Goal: Task Accomplishment & Management: Use online tool/utility

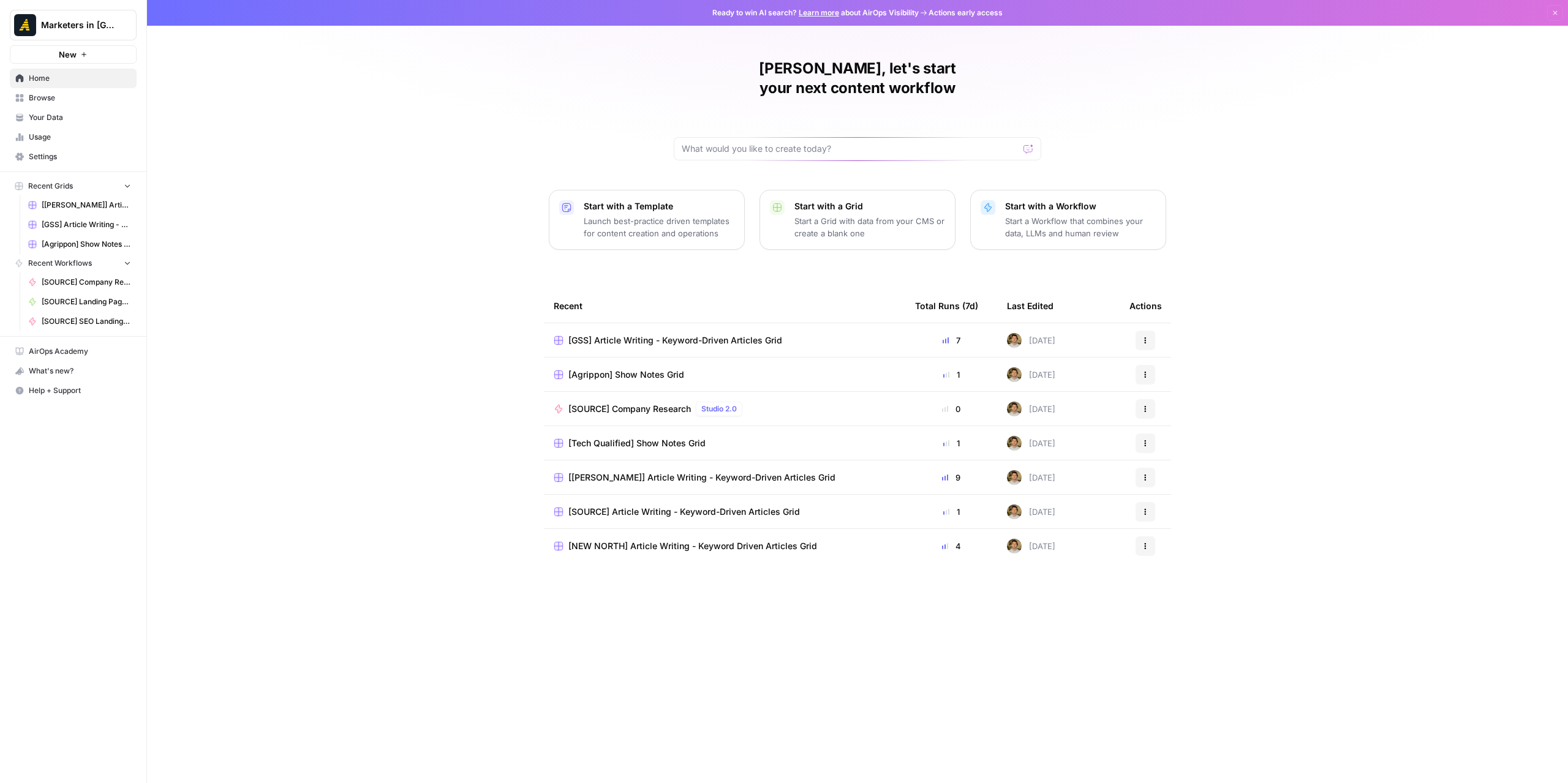
click at [65, 96] on span "Browse" at bounding box center [80, 97] width 102 height 11
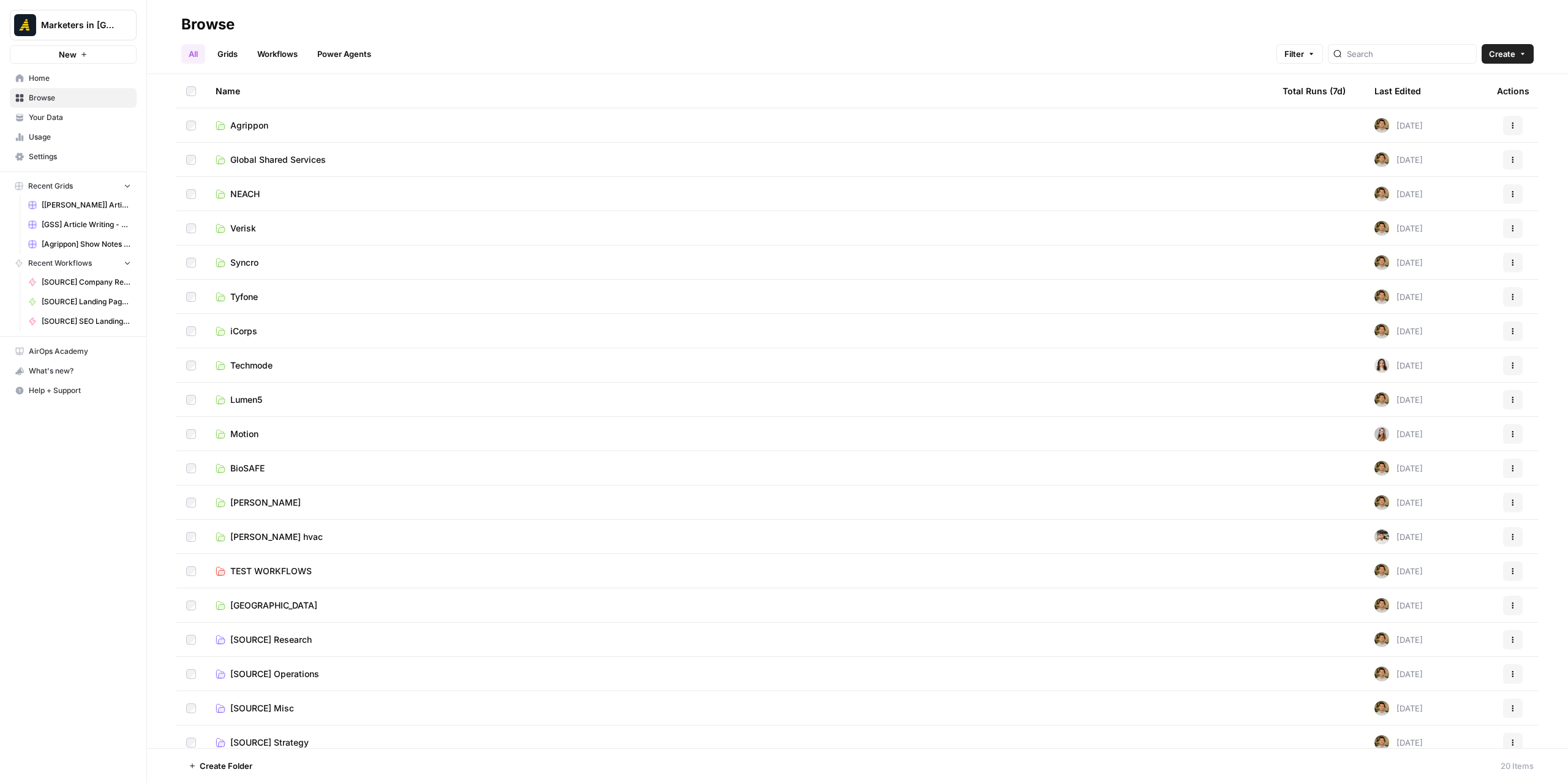
click at [312, 162] on span "Global Shared Services" at bounding box center [278, 159] width 96 height 12
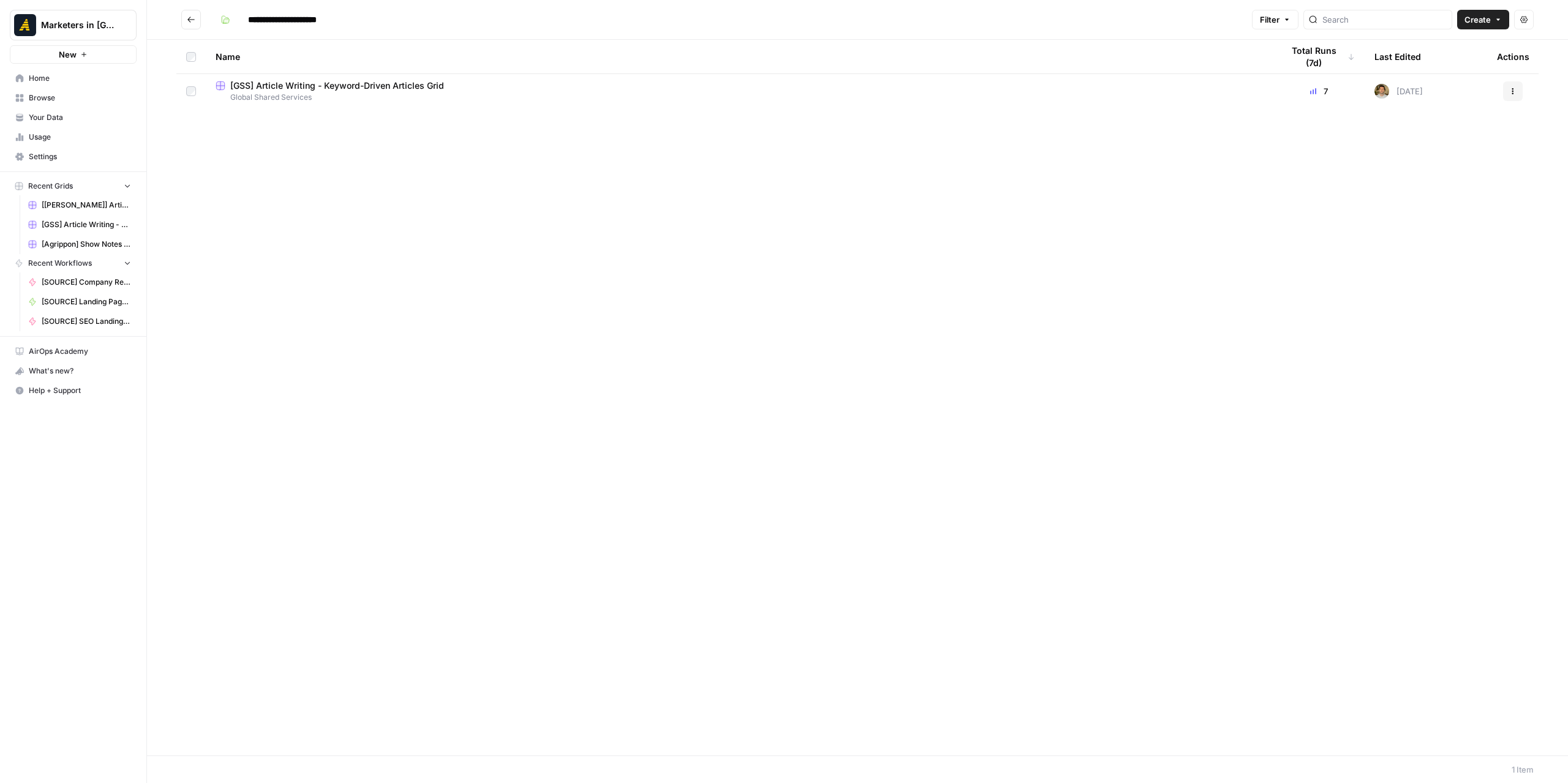
click at [194, 18] on icon "Go back" at bounding box center [191, 20] width 8 height 8
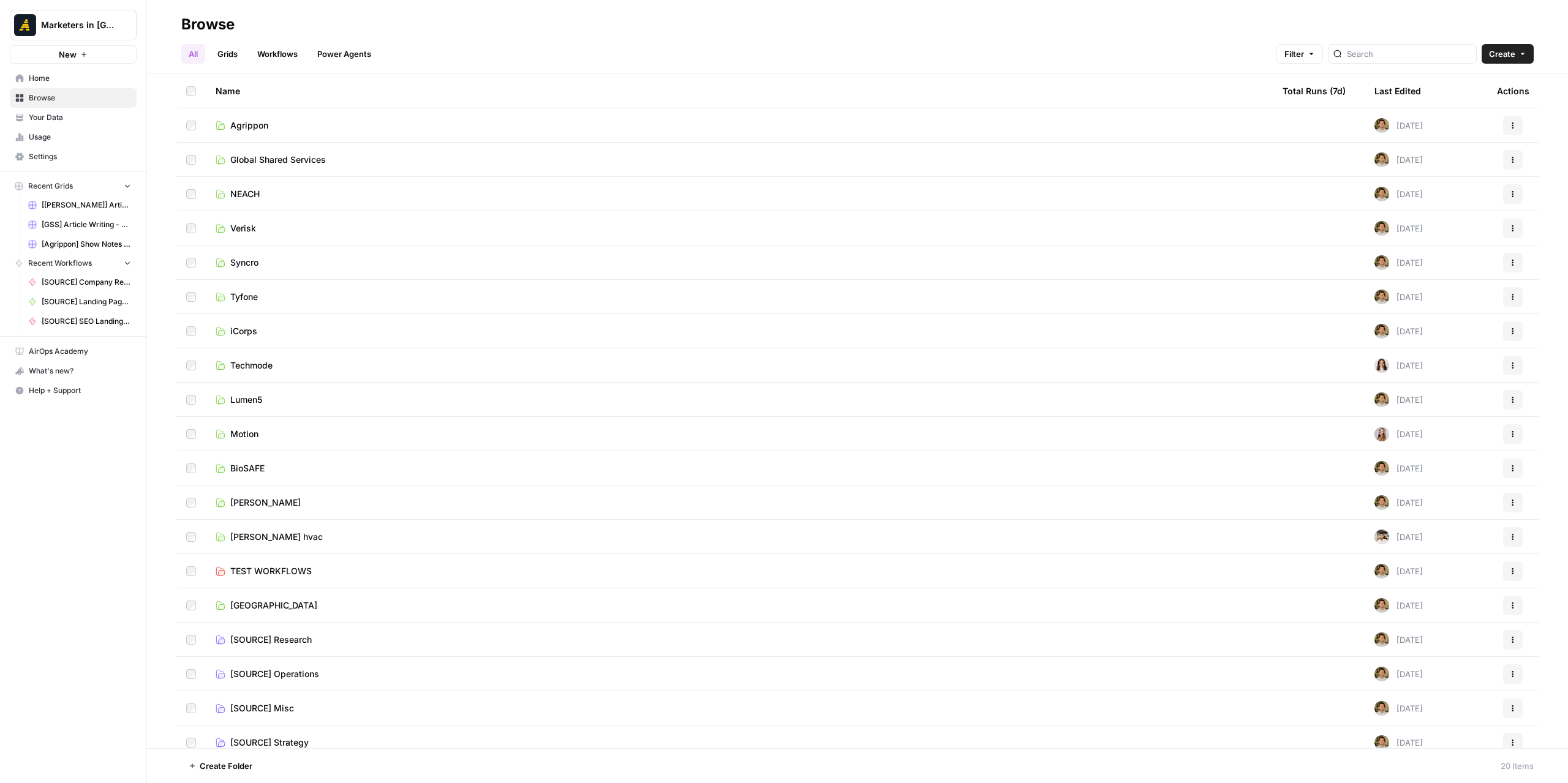
click at [247, 117] on td "Agrippon" at bounding box center [739, 125] width 1067 height 34
click at [249, 121] on span "Agrippon" at bounding box center [249, 126] width 38 height 12
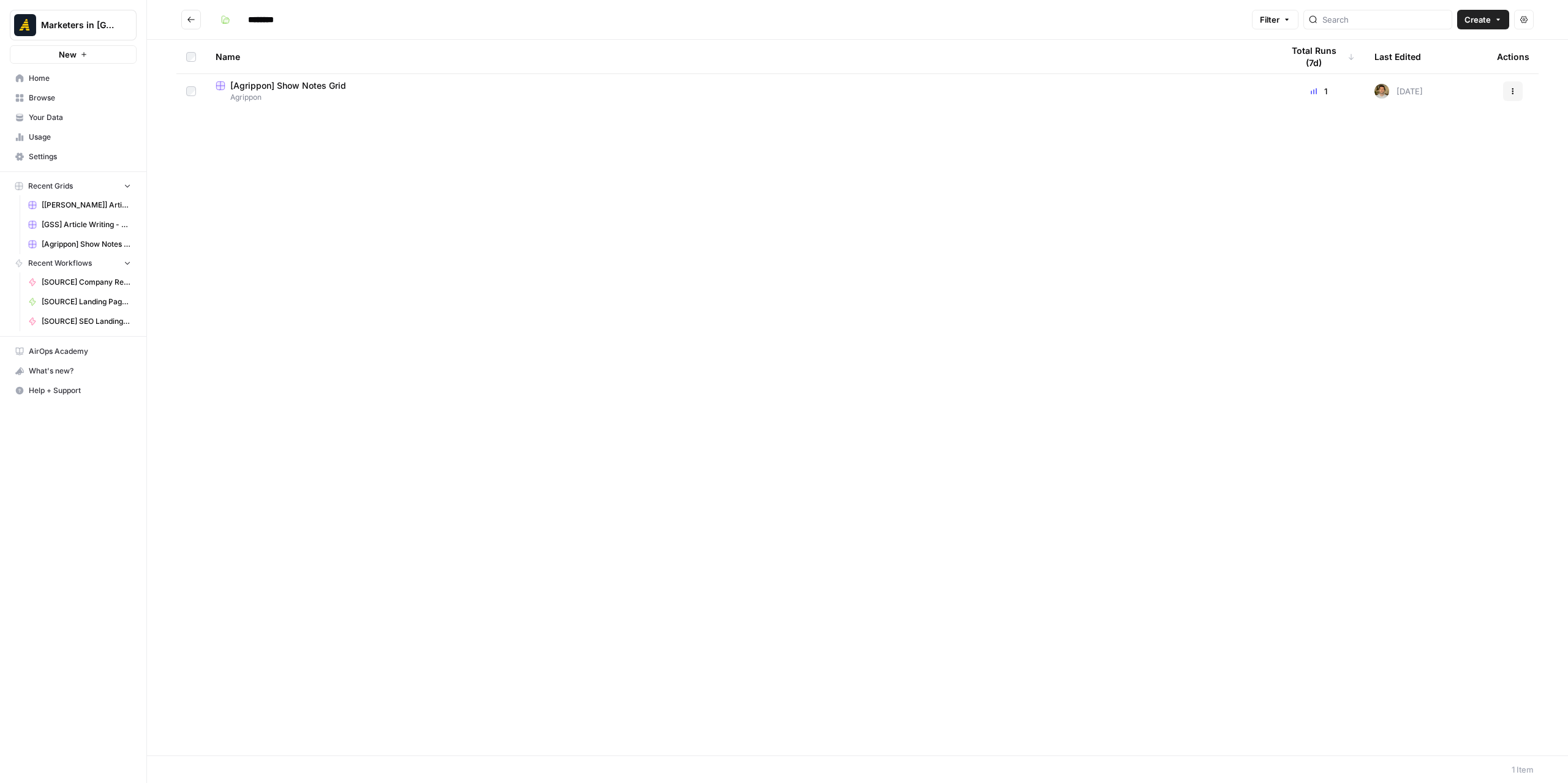
click at [188, 21] on icon "Go back" at bounding box center [191, 20] width 8 height 8
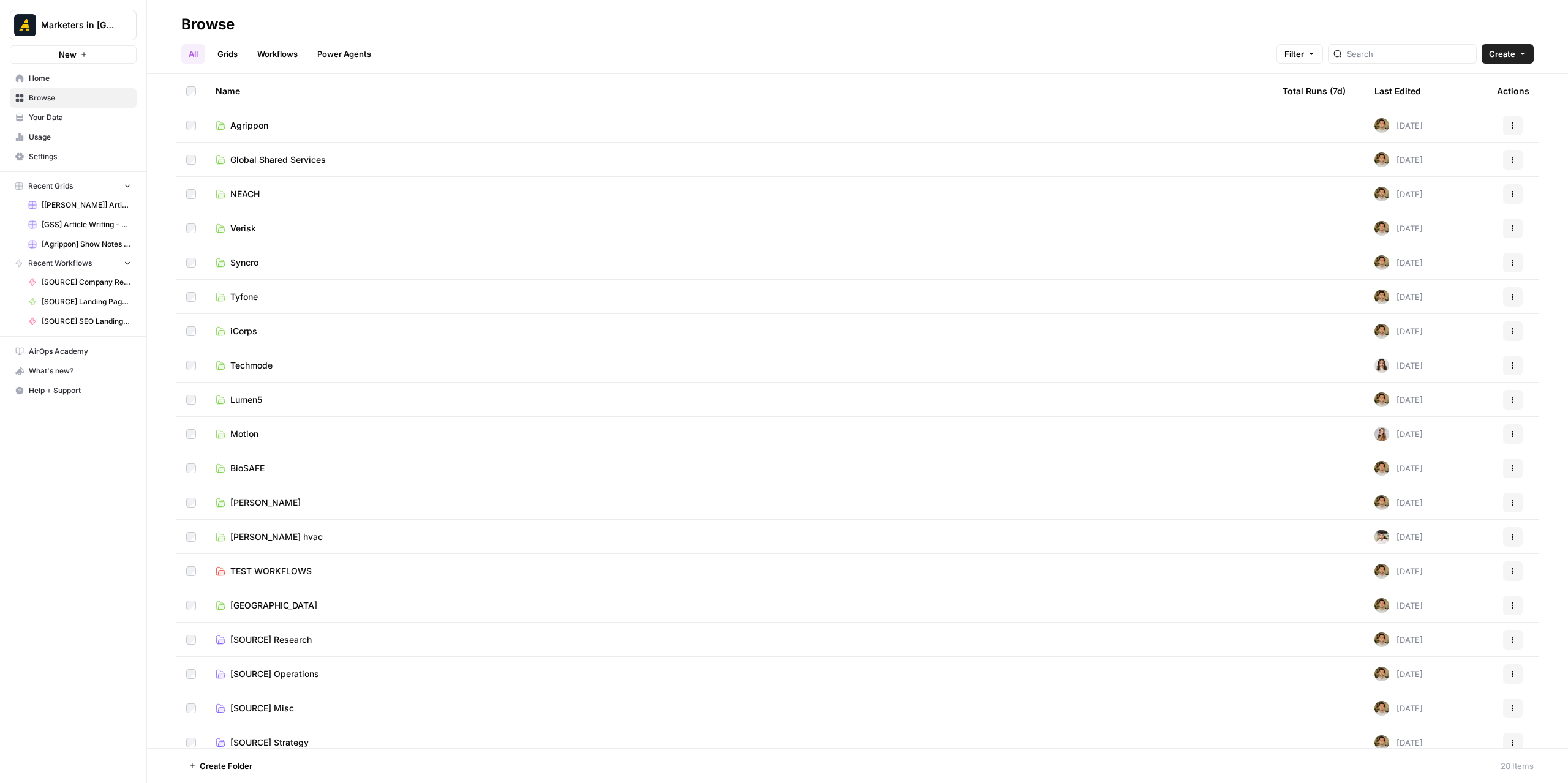
click at [273, 600] on span "[GEOGRAPHIC_DATA]" at bounding box center [273, 605] width 87 height 12
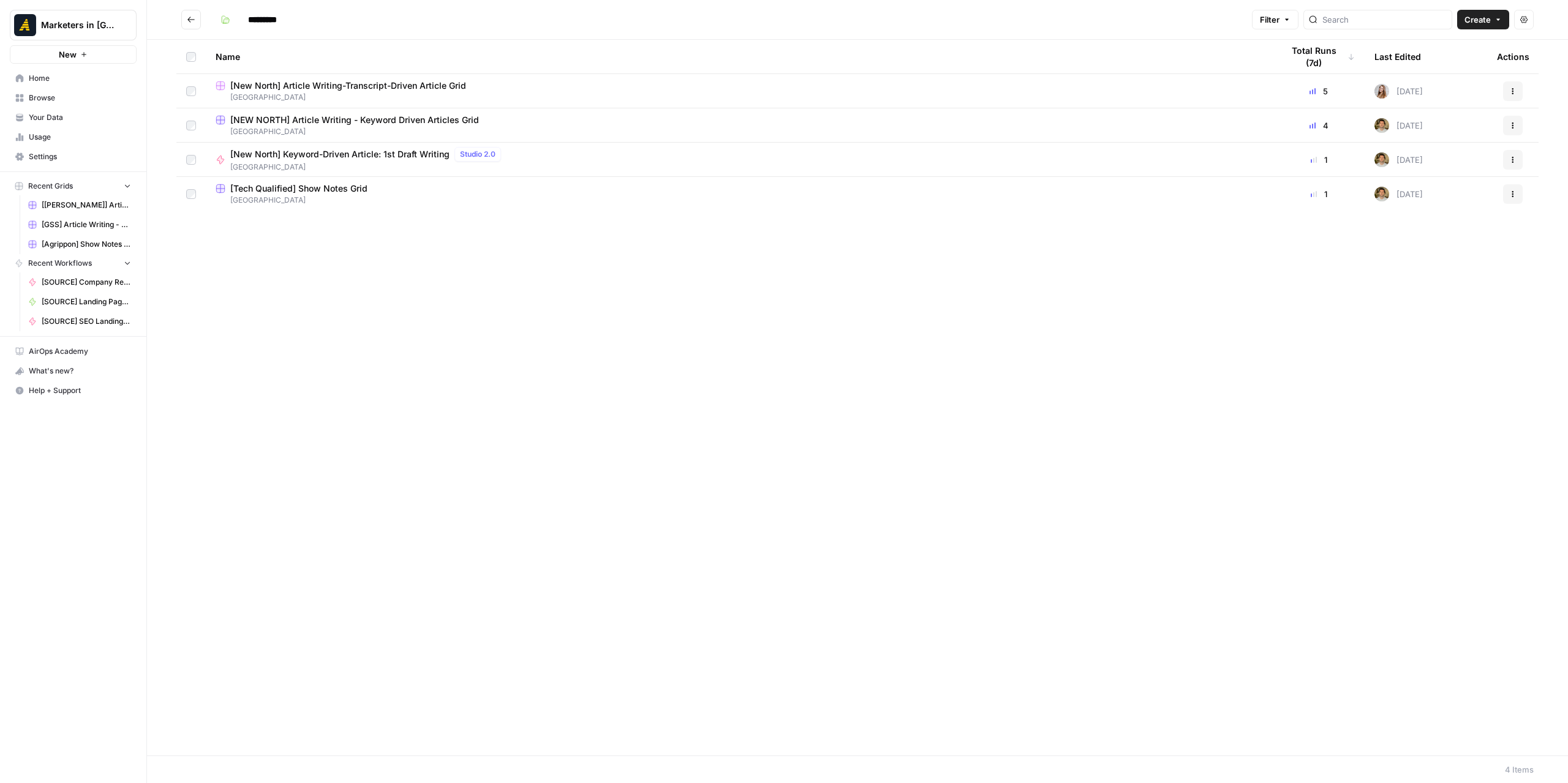
click at [318, 183] on span "[Tech Qualified] Show Notes Grid" at bounding box center [299, 188] width 137 height 12
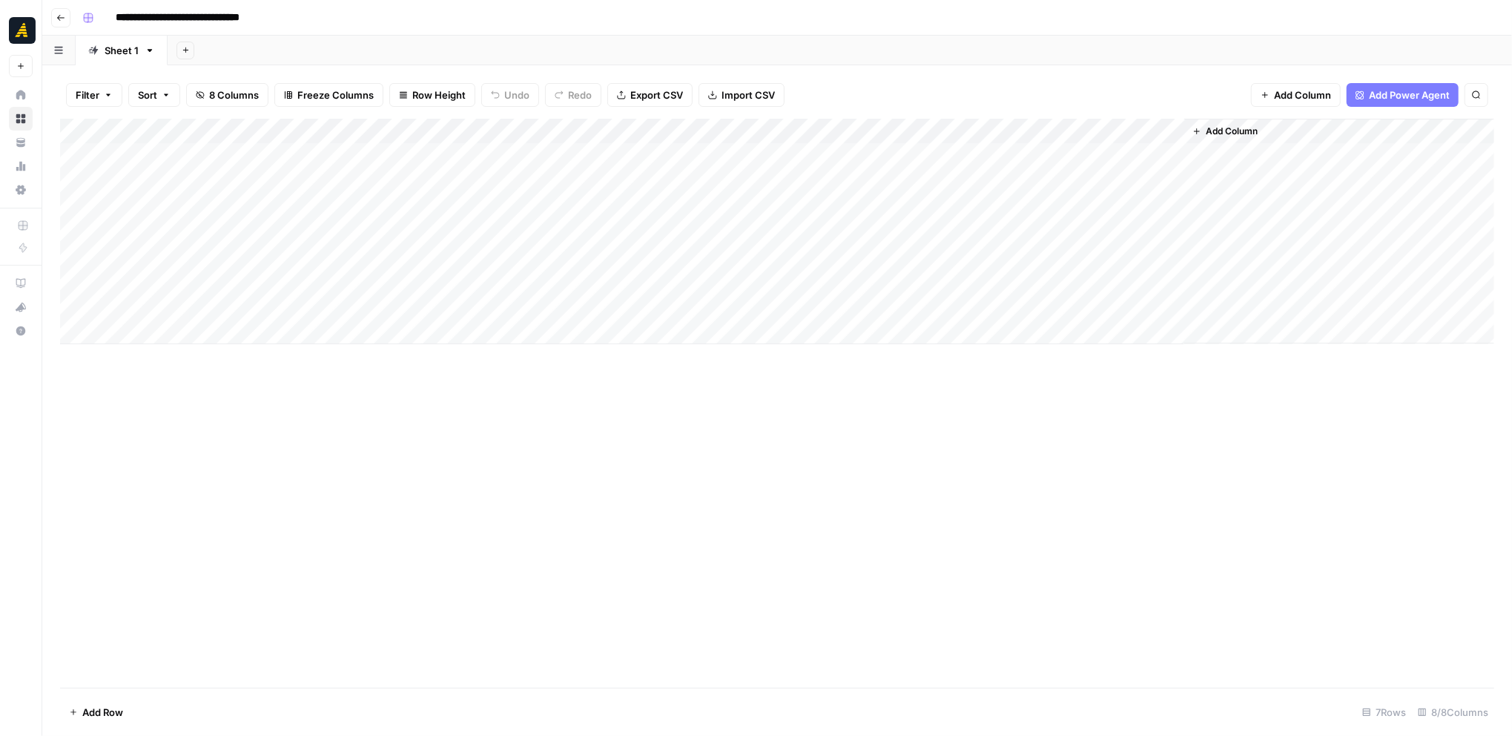
click at [660, 204] on div "Add Column" at bounding box center [777, 231] width 1434 height 225
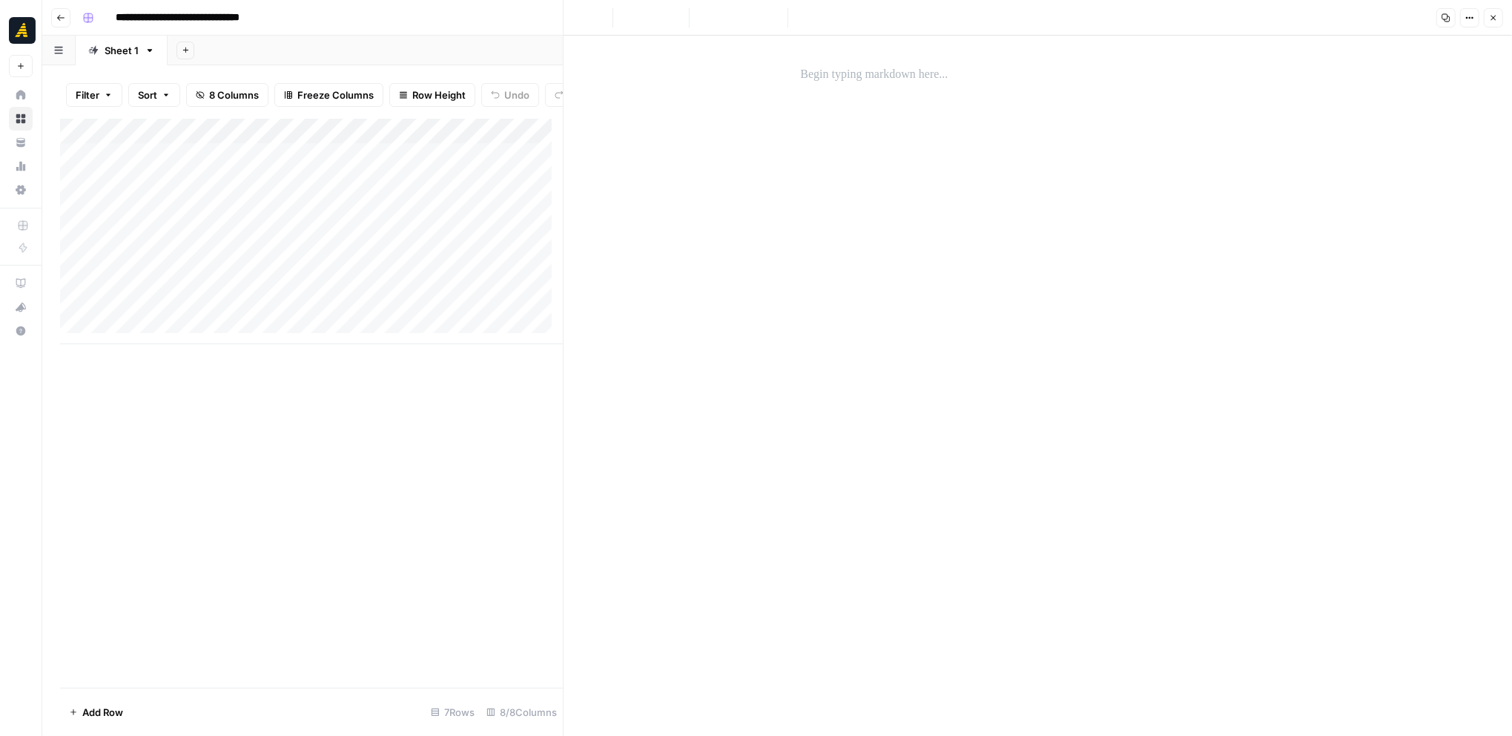
click at [924, 75] on p at bounding box center [1038, 74] width 475 height 19
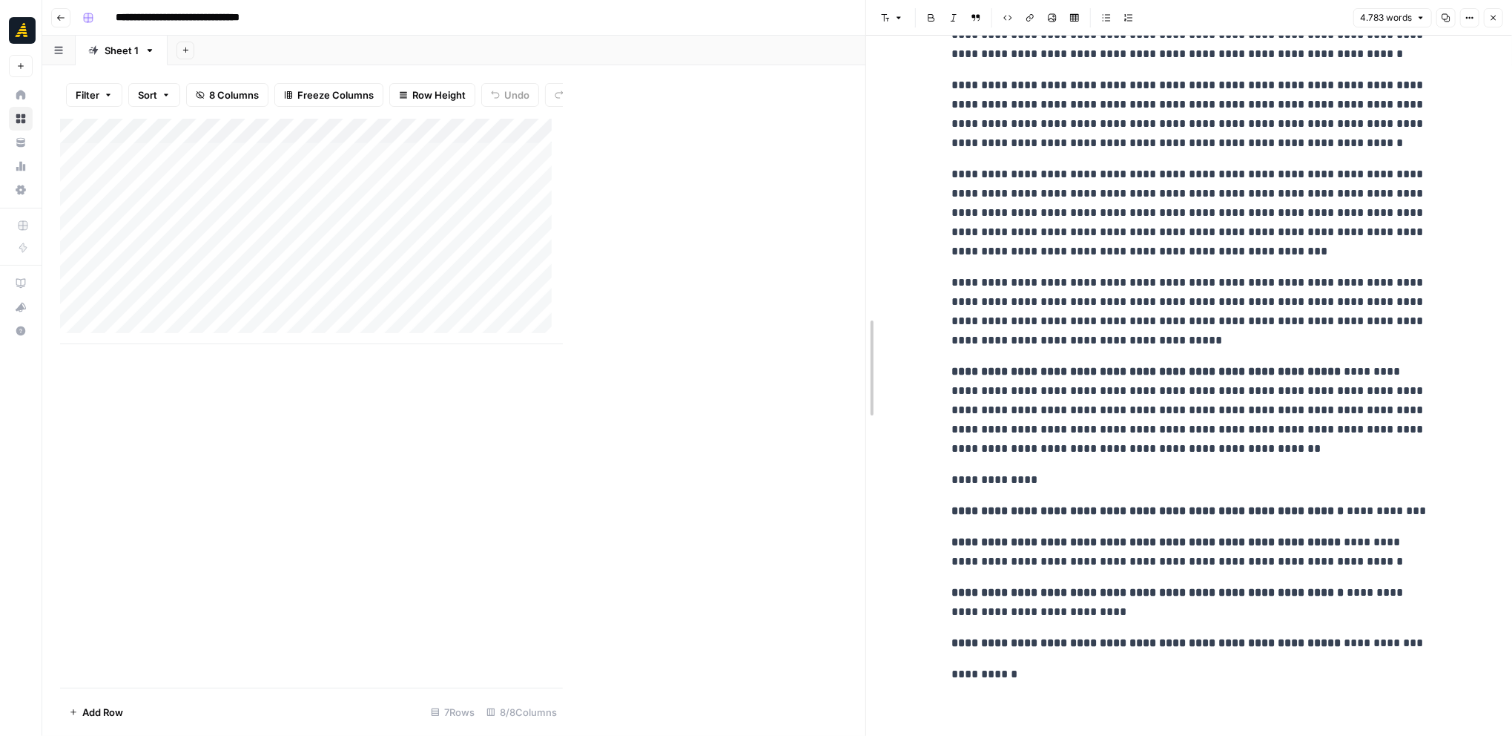
drag, startPoint x: 559, startPoint y: 380, endPoint x: 862, endPoint y: 383, distance: 303.3
click at [862, 383] on div at bounding box center [866, 368] width 15 height 736
click at [727, 404] on div "Add Column" at bounding box center [463, 403] width 806 height 569
click at [505, 168] on div "Add Column" at bounding box center [463, 231] width 806 height 225
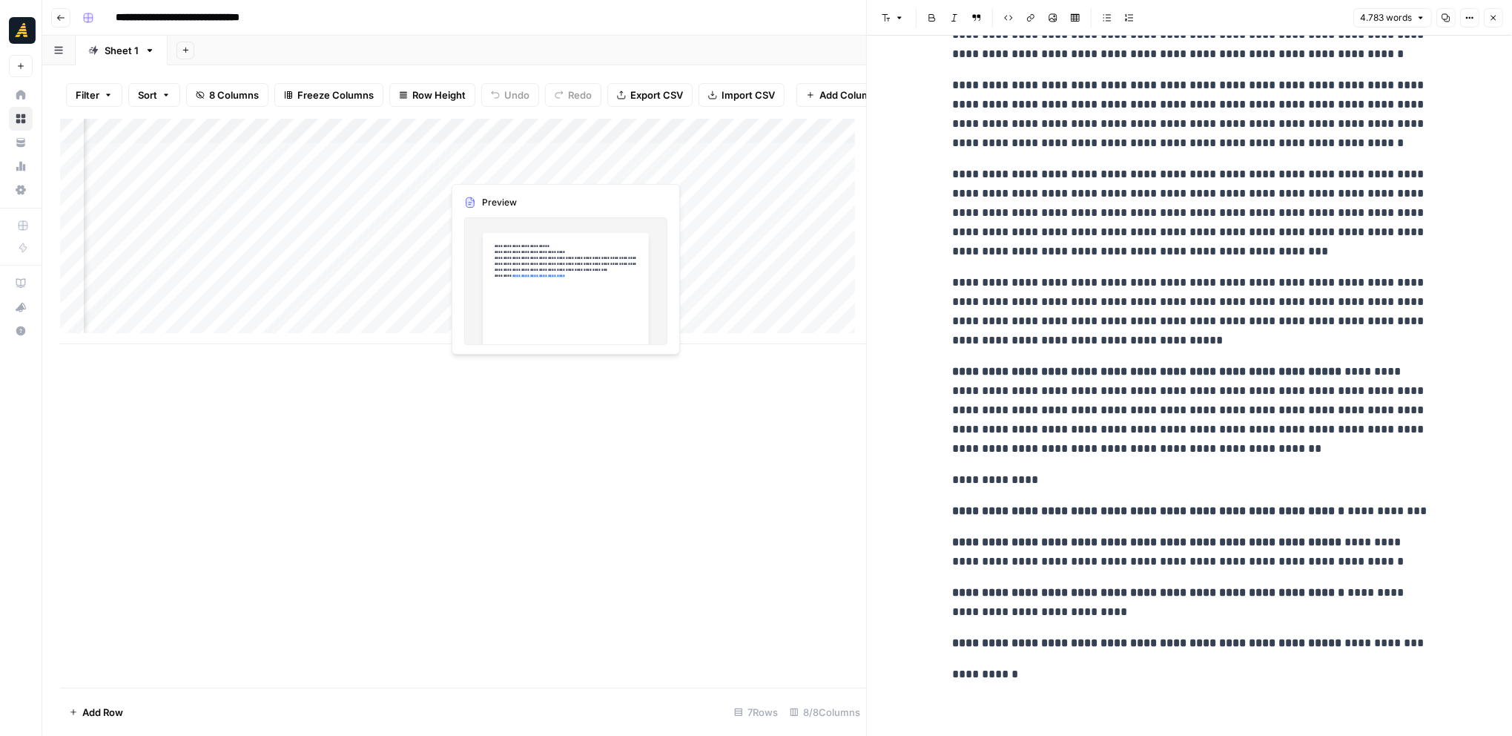
click at [505, 168] on div "Add Column" at bounding box center [463, 231] width 806 height 225
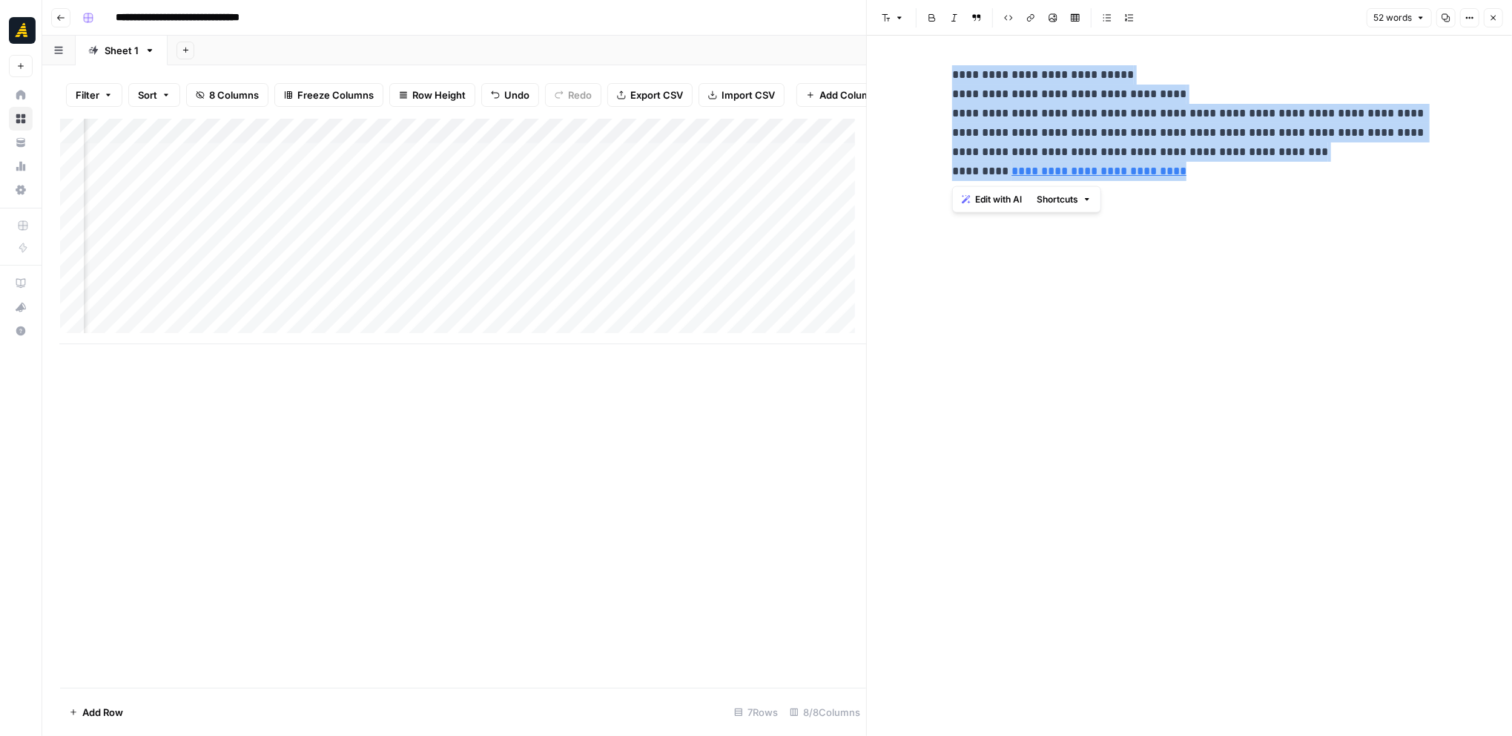
drag, startPoint x: 1087, startPoint y: 167, endPoint x: 939, endPoint y: 73, distance: 174.6
click at [939, 73] on div "**********" at bounding box center [1189, 386] width 645 height 700
copy p "**********"
click at [464, 213] on div "Add Column" at bounding box center [463, 231] width 806 height 225
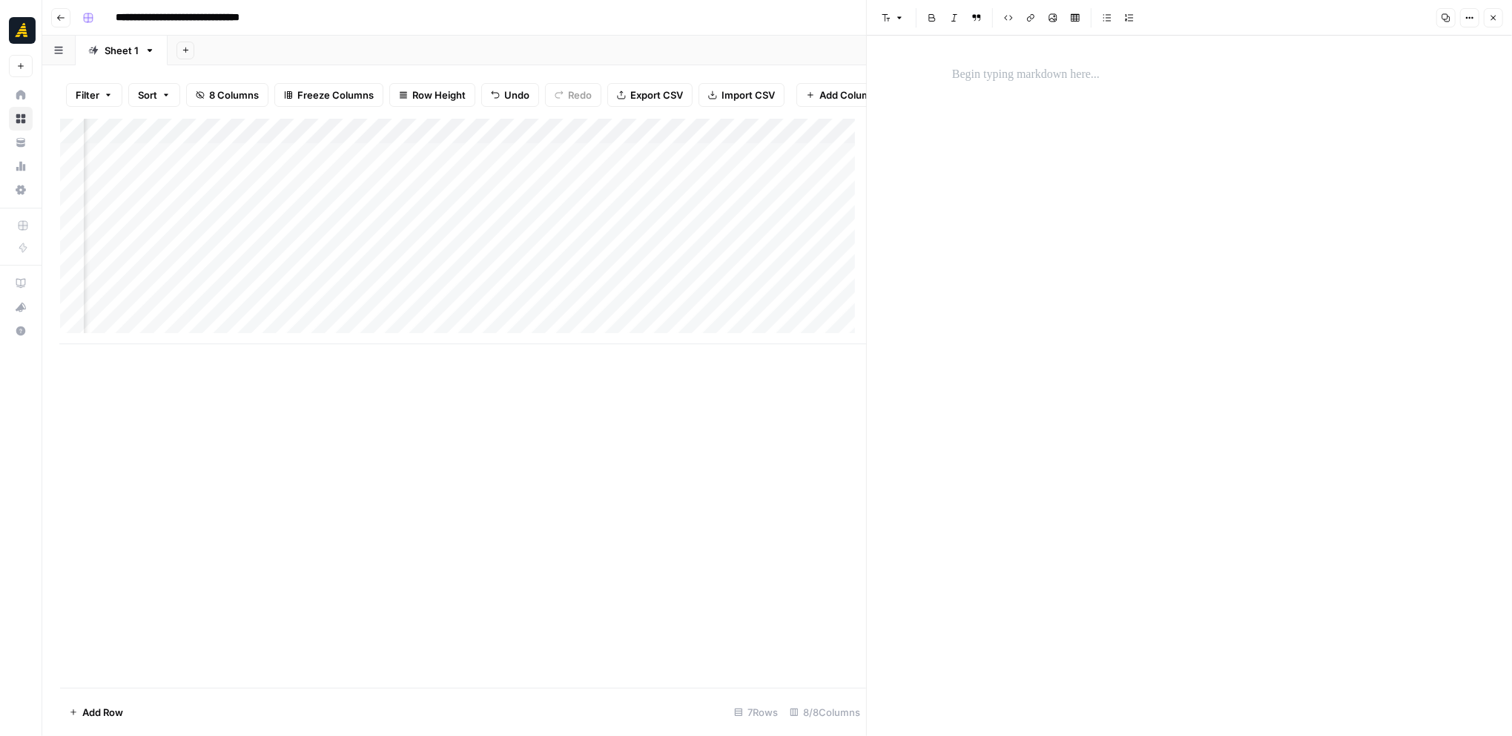
click at [1022, 80] on p at bounding box center [1189, 74] width 475 height 19
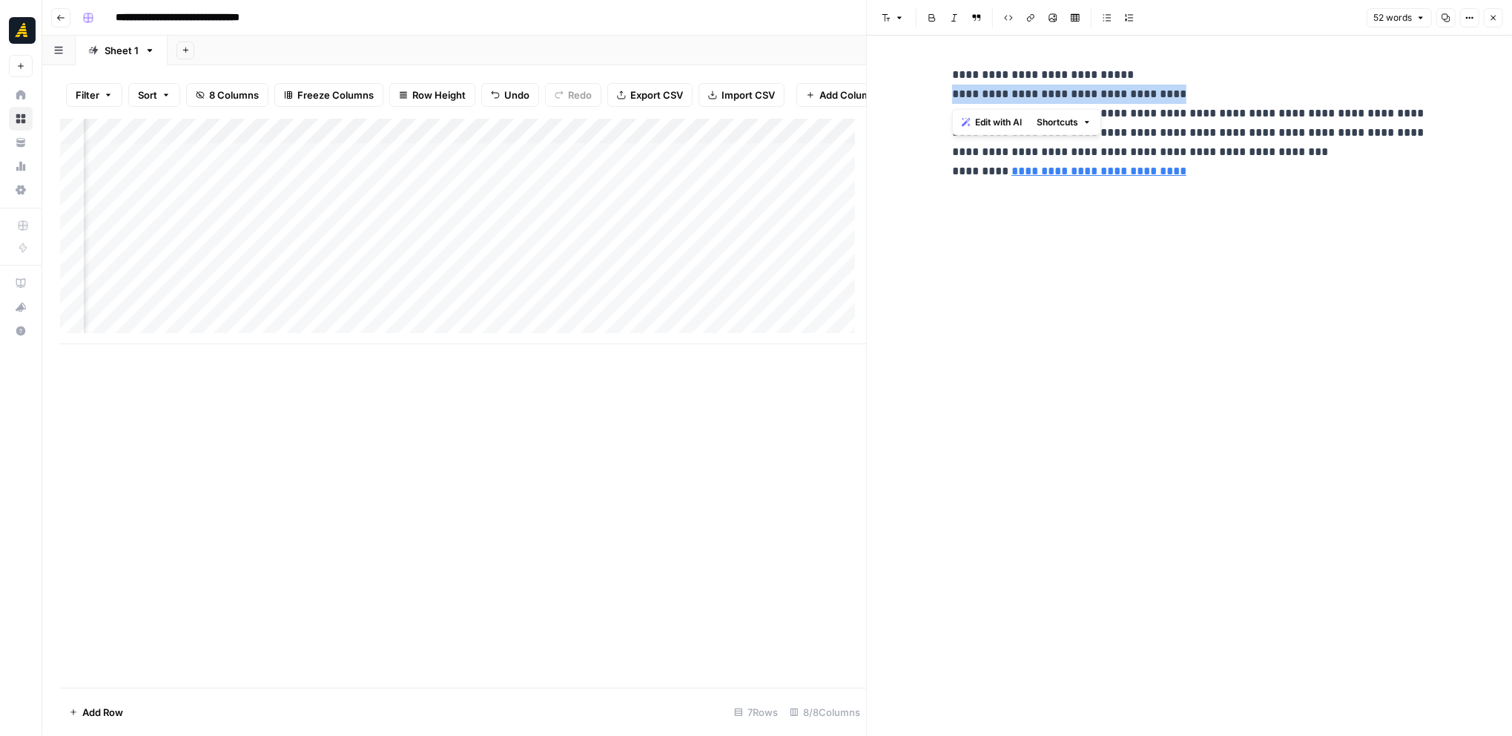
drag, startPoint x: 1229, startPoint y: 93, endPoint x: 939, endPoint y: 99, distance: 290.0
click at [939, 99] on div "**********" at bounding box center [1189, 386] width 645 height 700
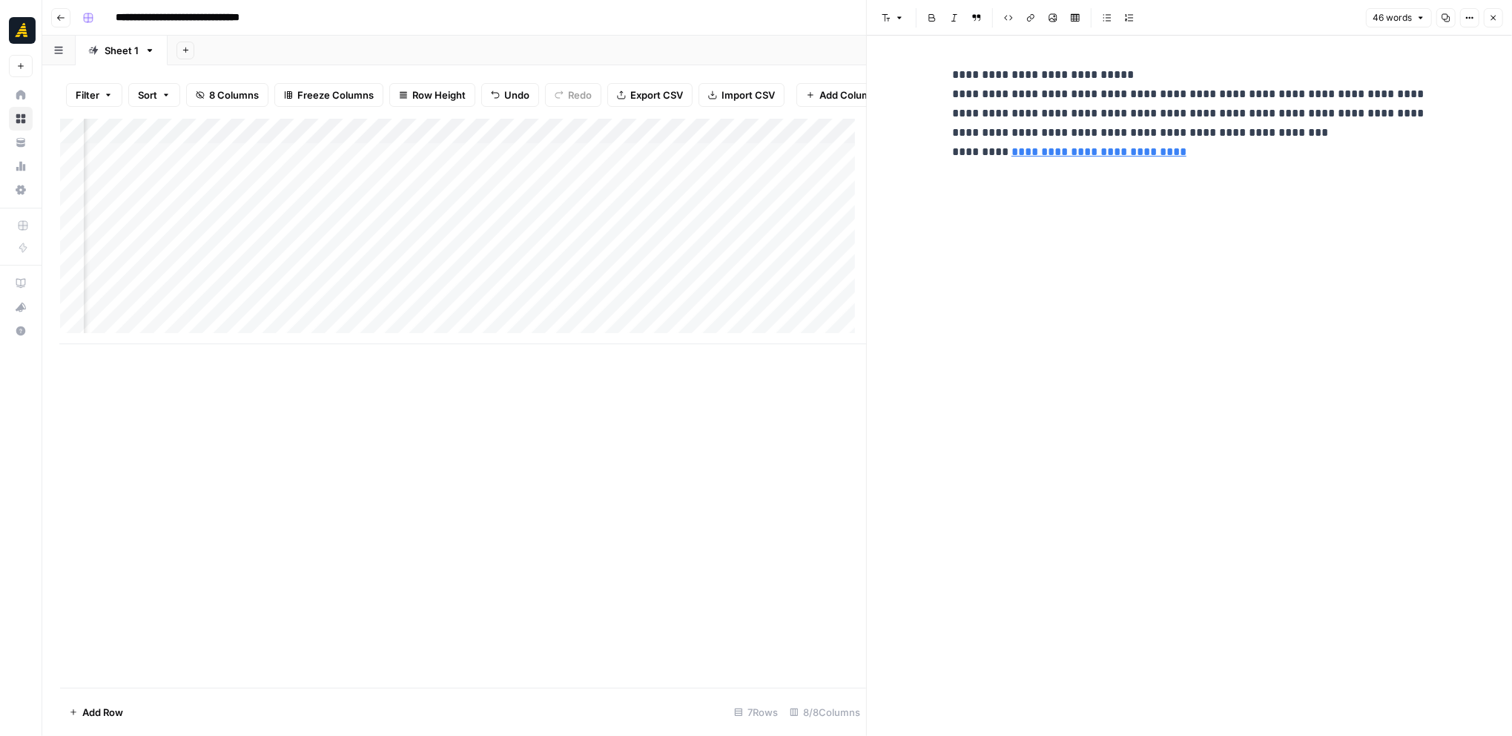
click at [954, 73] on p "**********" at bounding box center [1189, 113] width 475 height 96
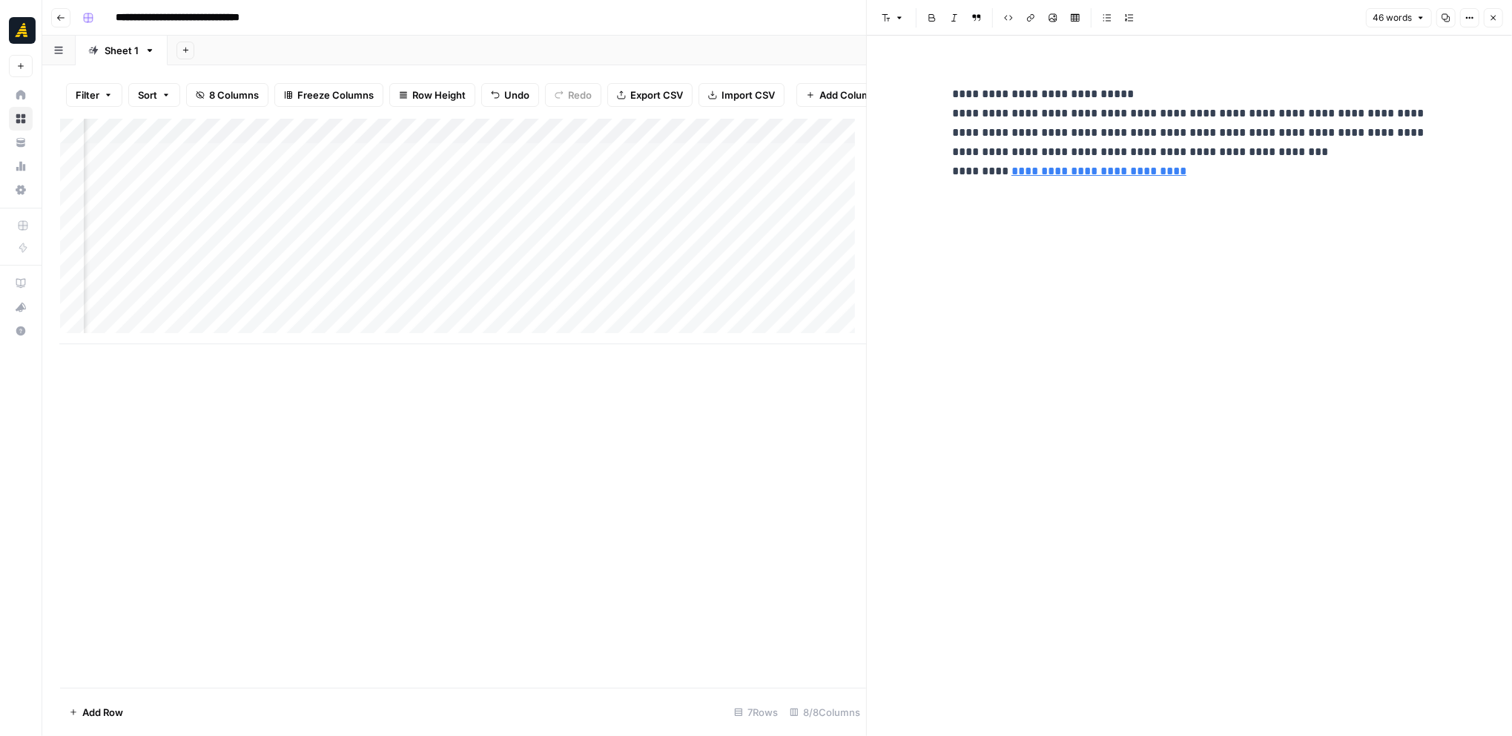
click at [954, 72] on p "**********" at bounding box center [1189, 123] width 475 height 116
click at [515, 173] on div "Add Column" at bounding box center [463, 231] width 806 height 225
click at [515, 188] on div "Add Column" at bounding box center [463, 231] width 806 height 225
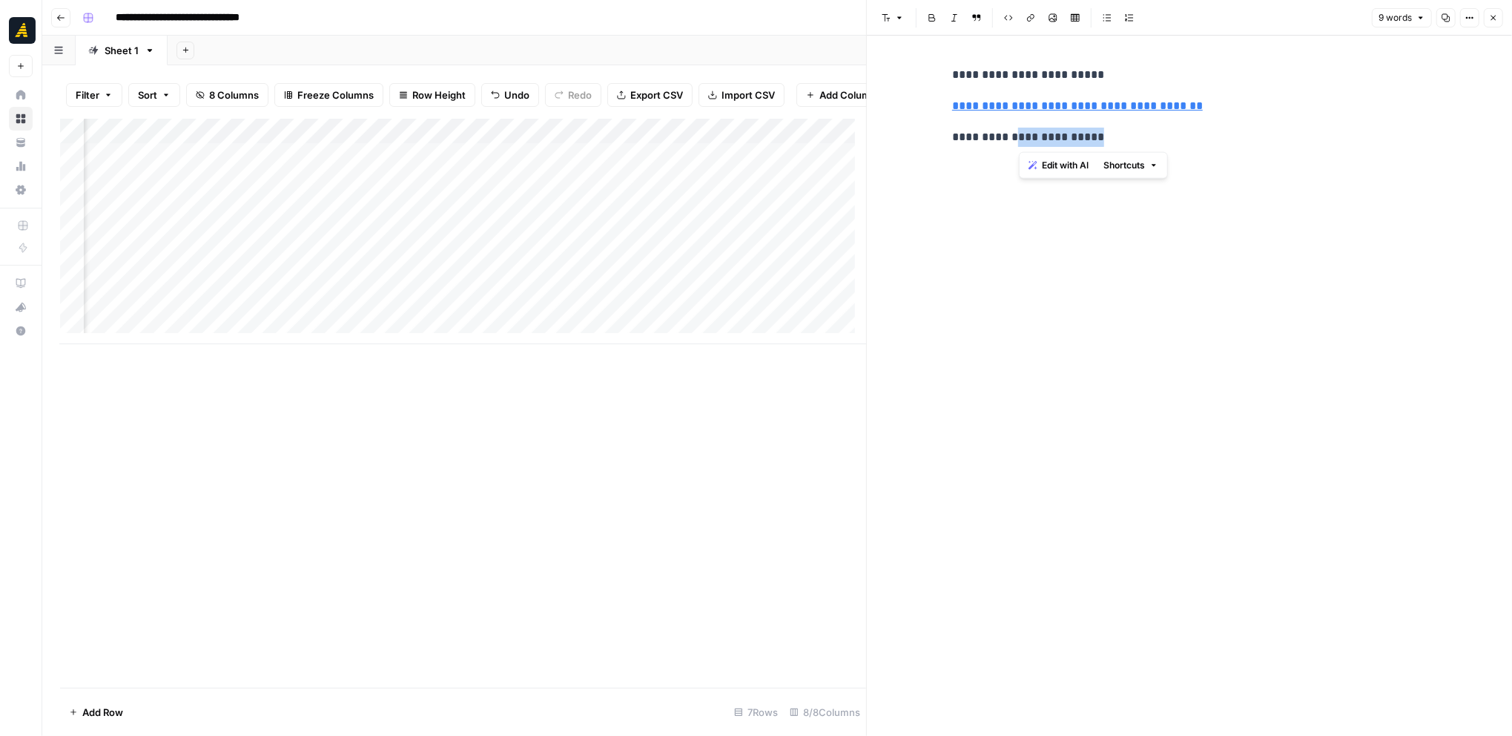
drag, startPoint x: 1093, startPoint y: 142, endPoint x: 1021, endPoint y: 140, distance: 71.9
click at [1021, 140] on p "**********" at bounding box center [1189, 137] width 475 height 19
copy p "**********"
click at [494, 218] on div "Add Column" at bounding box center [463, 231] width 806 height 225
click at [472, 214] on div "Add Column" at bounding box center [463, 231] width 806 height 225
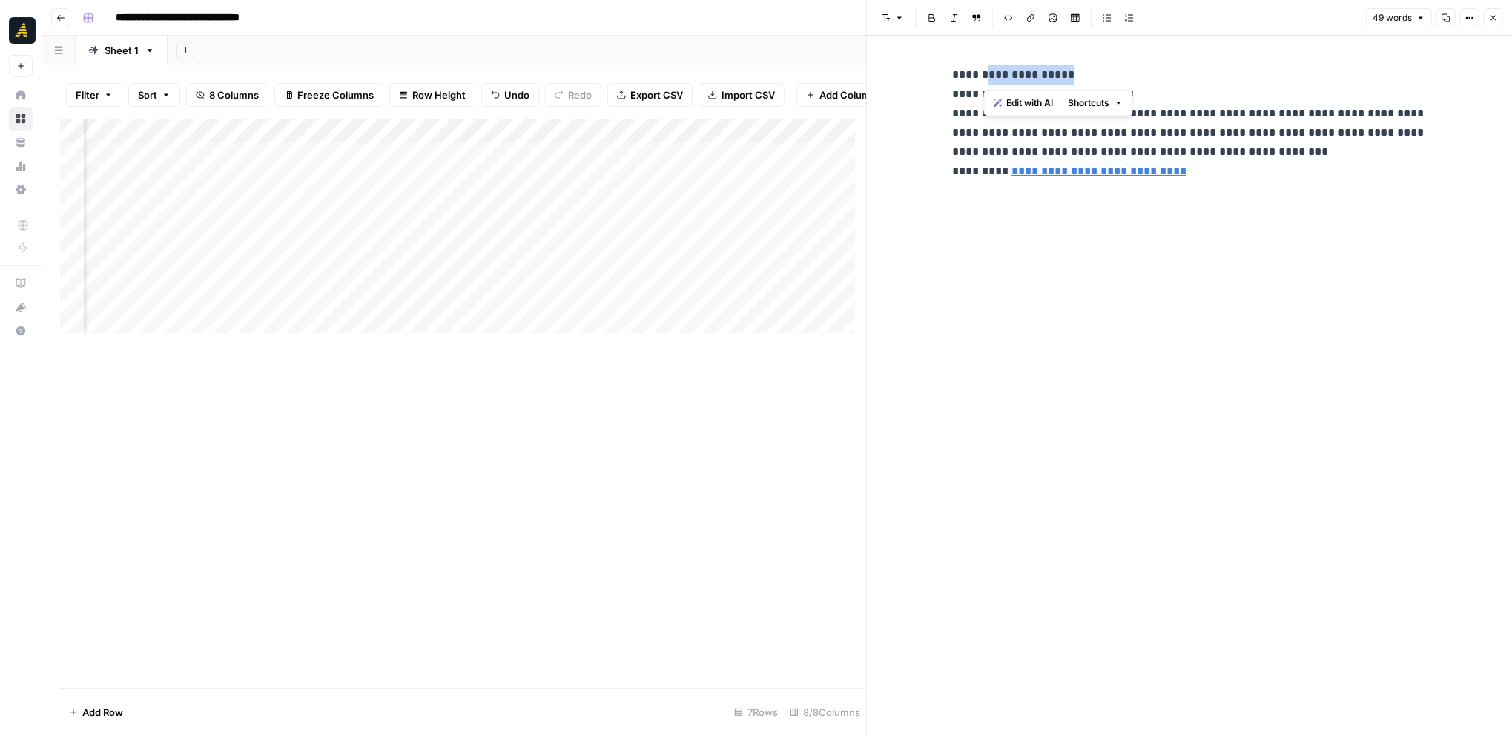
click at [985, 79] on p "**********" at bounding box center [1189, 123] width 475 height 116
drag, startPoint x: 1077, startPoint y: 278, endPoint x: 882, endPoint y: 240, distance: 198.6
click at [1077, 278] on div "**********" at bounding box center [1189, 386] width 492 height 700
click at [678, 214] on div "Add Column" at bounding box center [463, 231] width 806 height 225
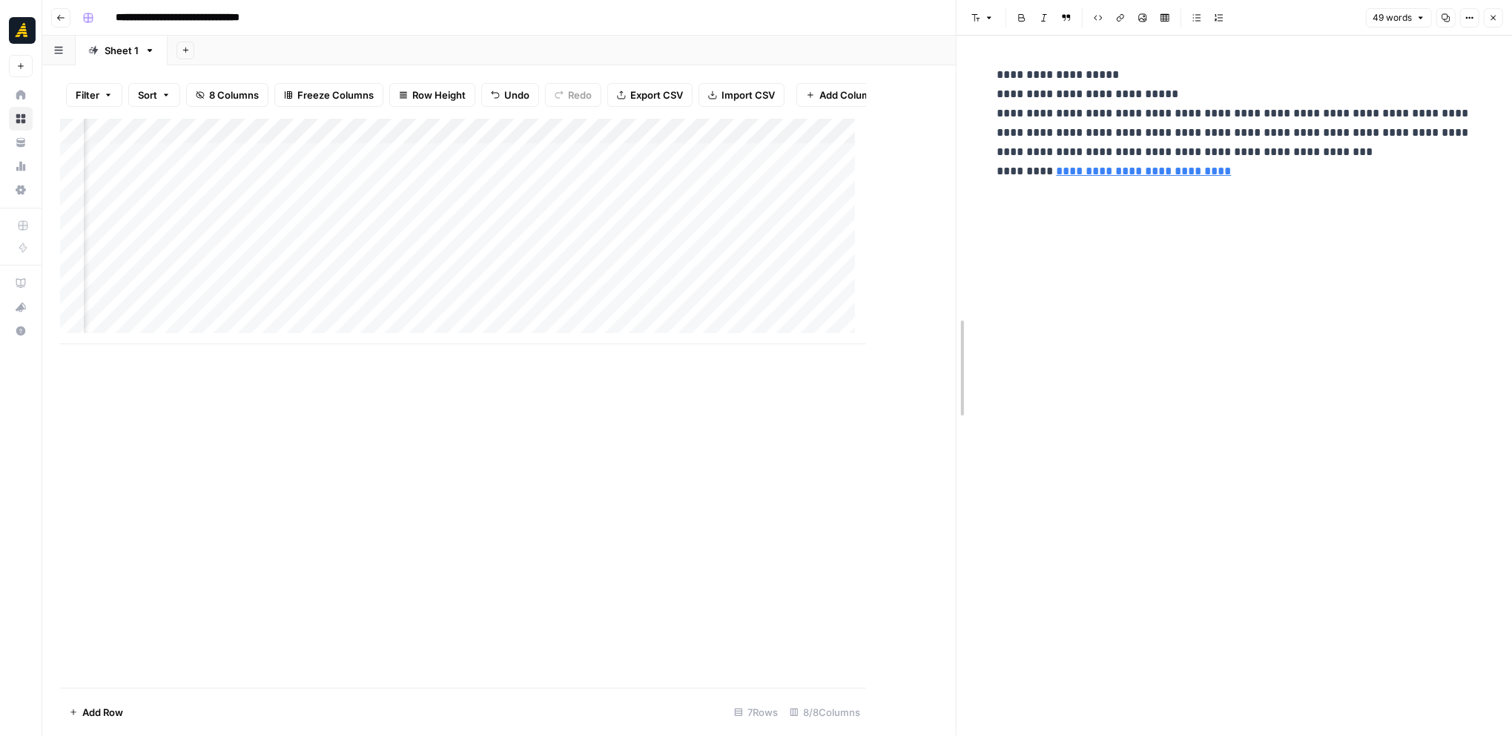
drag, startPoint x: 863, startPoint y: 422, endPoint x: 1066, endPoint y: 424, distance: 203.2
click at [658, 214] on div "Add Column" at bounding box center [508, 231] width 896 height 225
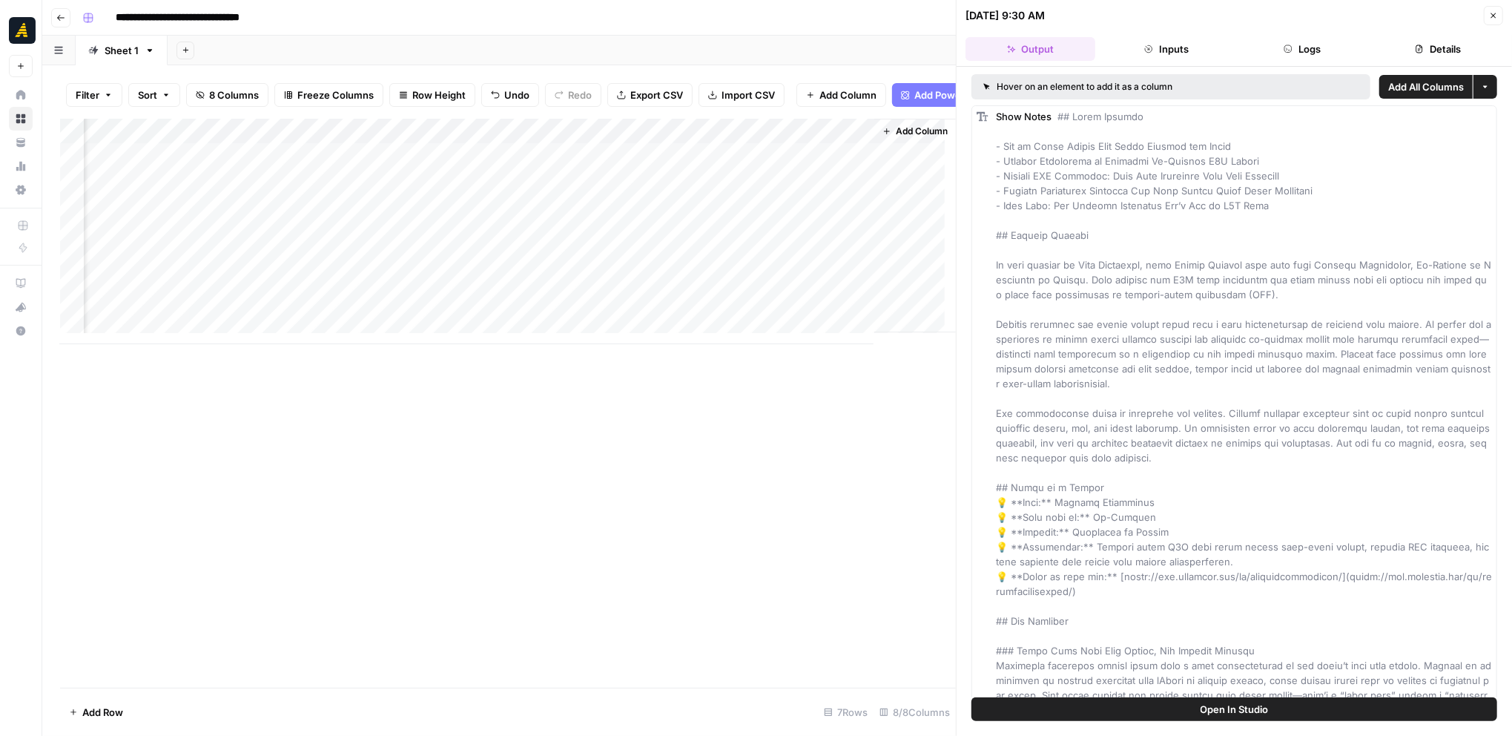
click at [1392, 89] on span "Add All Columns" at bounding box center [1426, 86] width 76 height 15
click at [1494, 11] on icon "button" at bounding box center [1493, 15] width 9 height 9
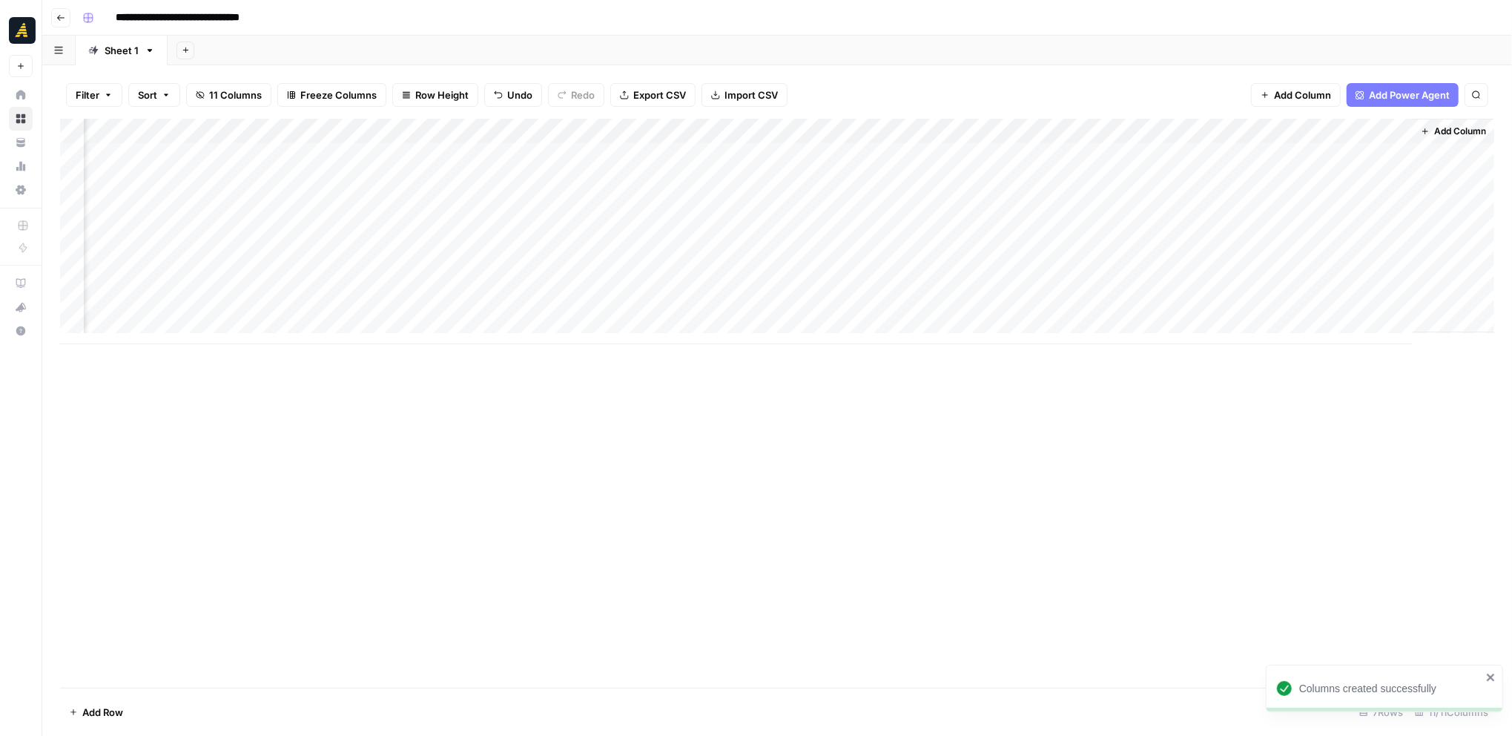
scroll to position [0, 166]
click at [961, 133] on div "Add Column" at bounding box center [777, 231] width 1434 height 225
click at [934, 266] on button "Remove Column" at bounding box center [932, 276] width 164 height 21
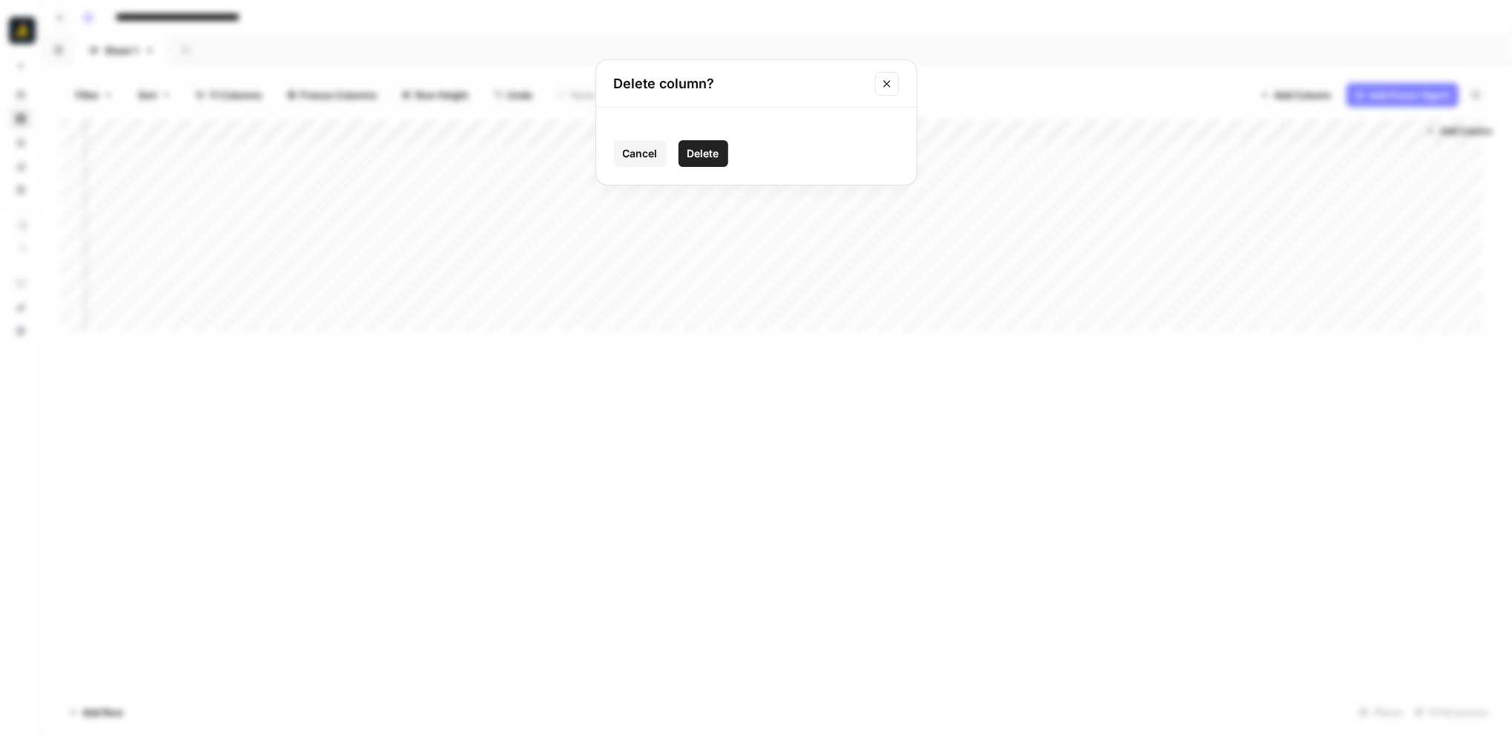
click at [712, 156] on span "Delete" at bounding box center [703, 153] width 32 height 15
click at [1088, 130] on div "Add Column" at bounding box center [777, 231] width 1434 height 225
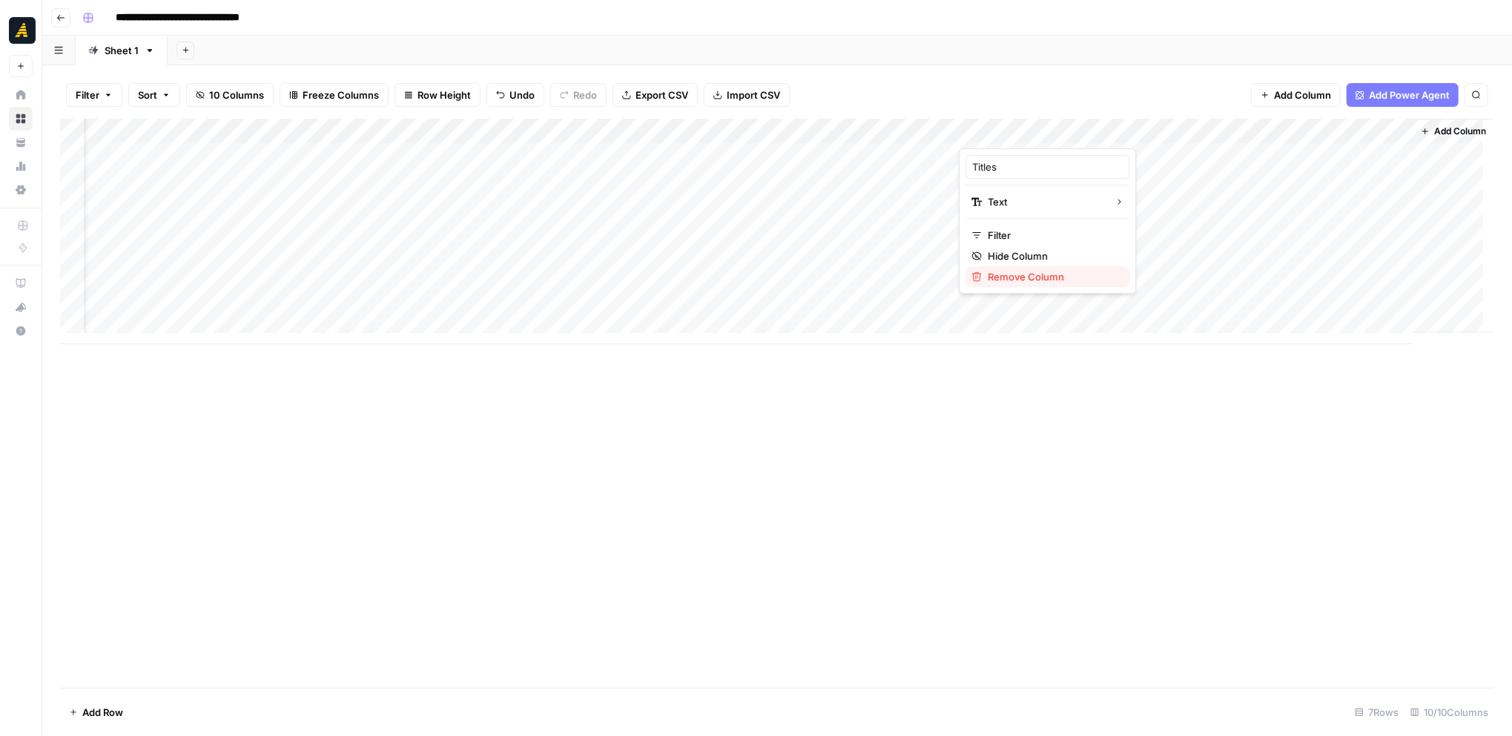
click at [1065, 279] on span "Remove Column" at bounding box center [1053, 276] width 130 height 15
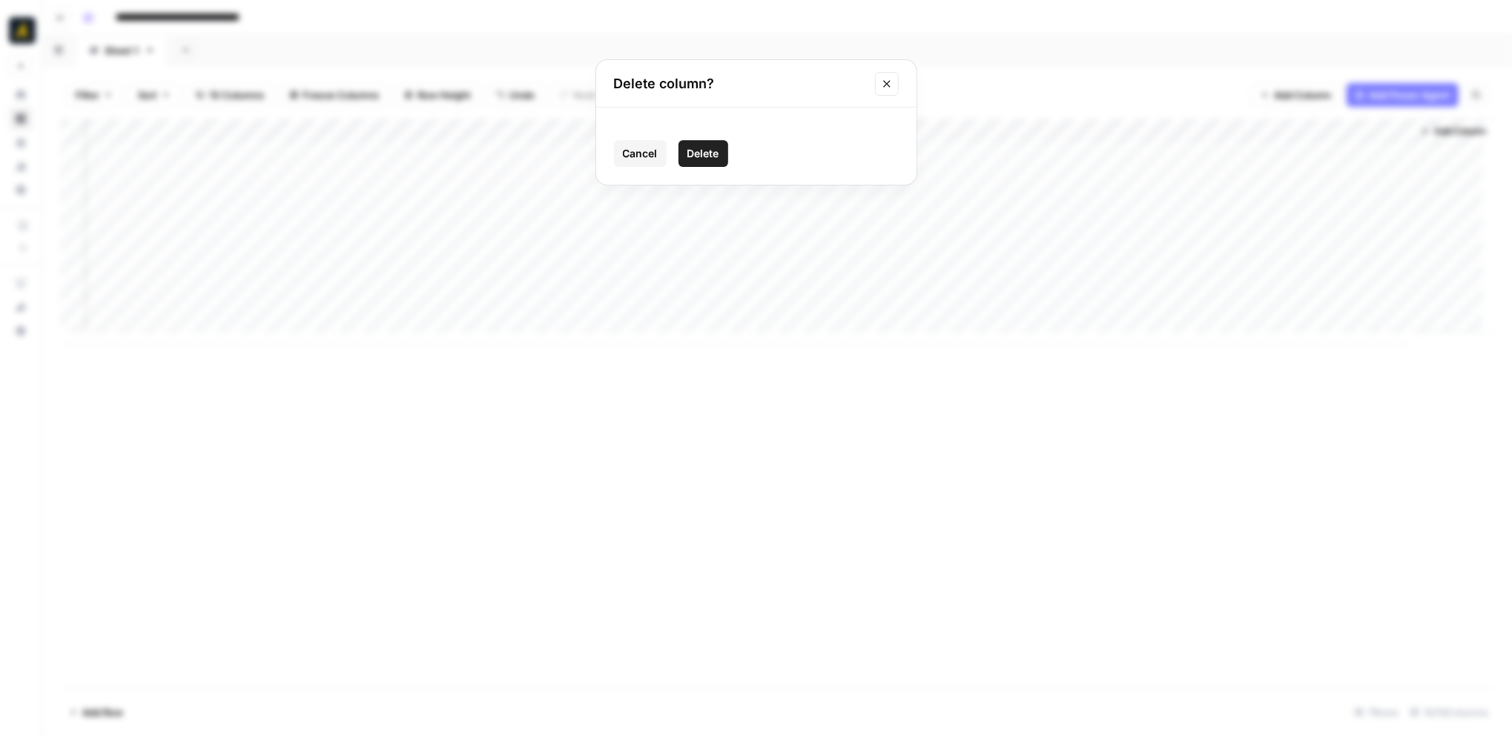
click at [712, 151] on span "Delete" at bounding box center [703, 153] width 32 height 15
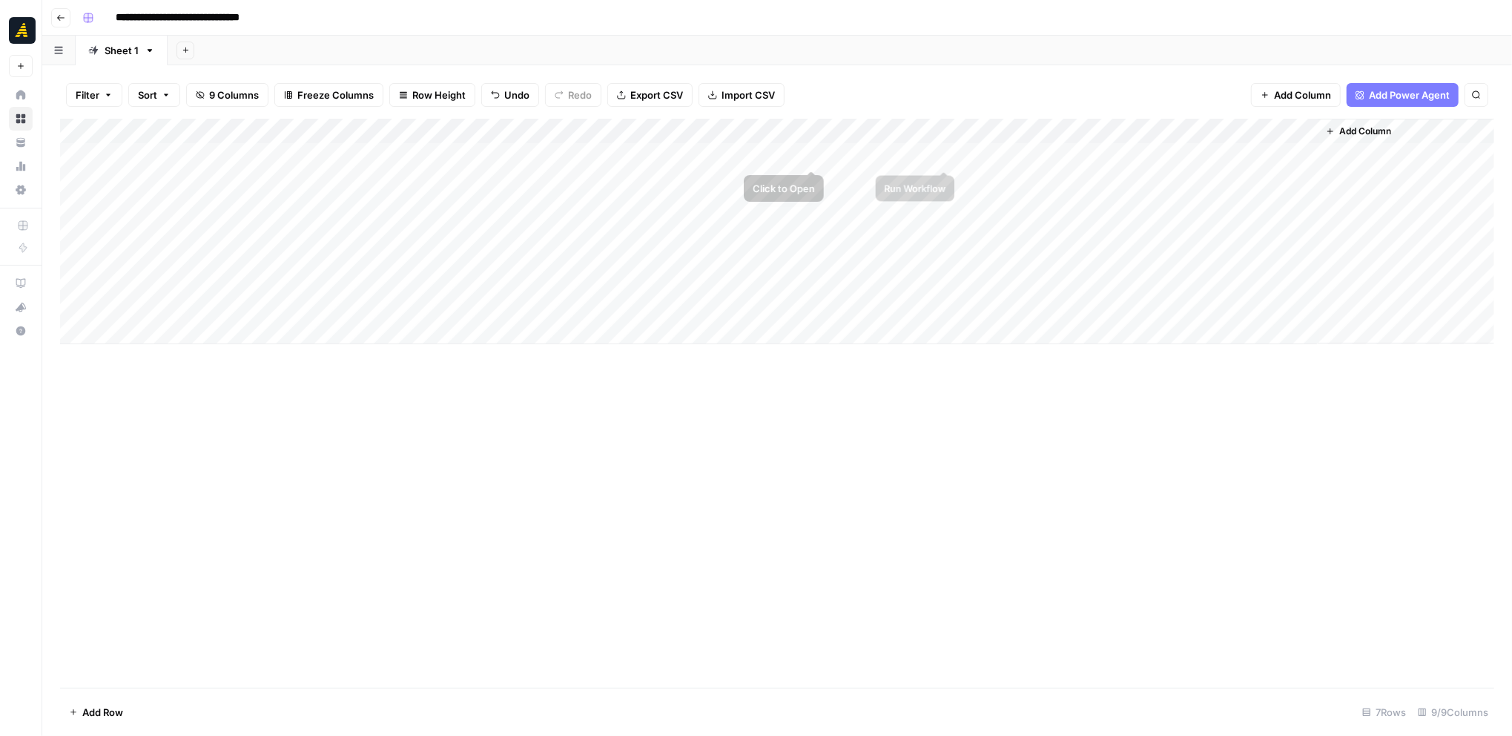
scroll to position [0, 0]
drag, startPoint x: 1240, startPoint y: 130, endPoint x: 1071, endPoint y: 133, distance: 168.3
click at [1071, 133] on div "Add Column" at bounding box center [777, 231] width 1434 height 225
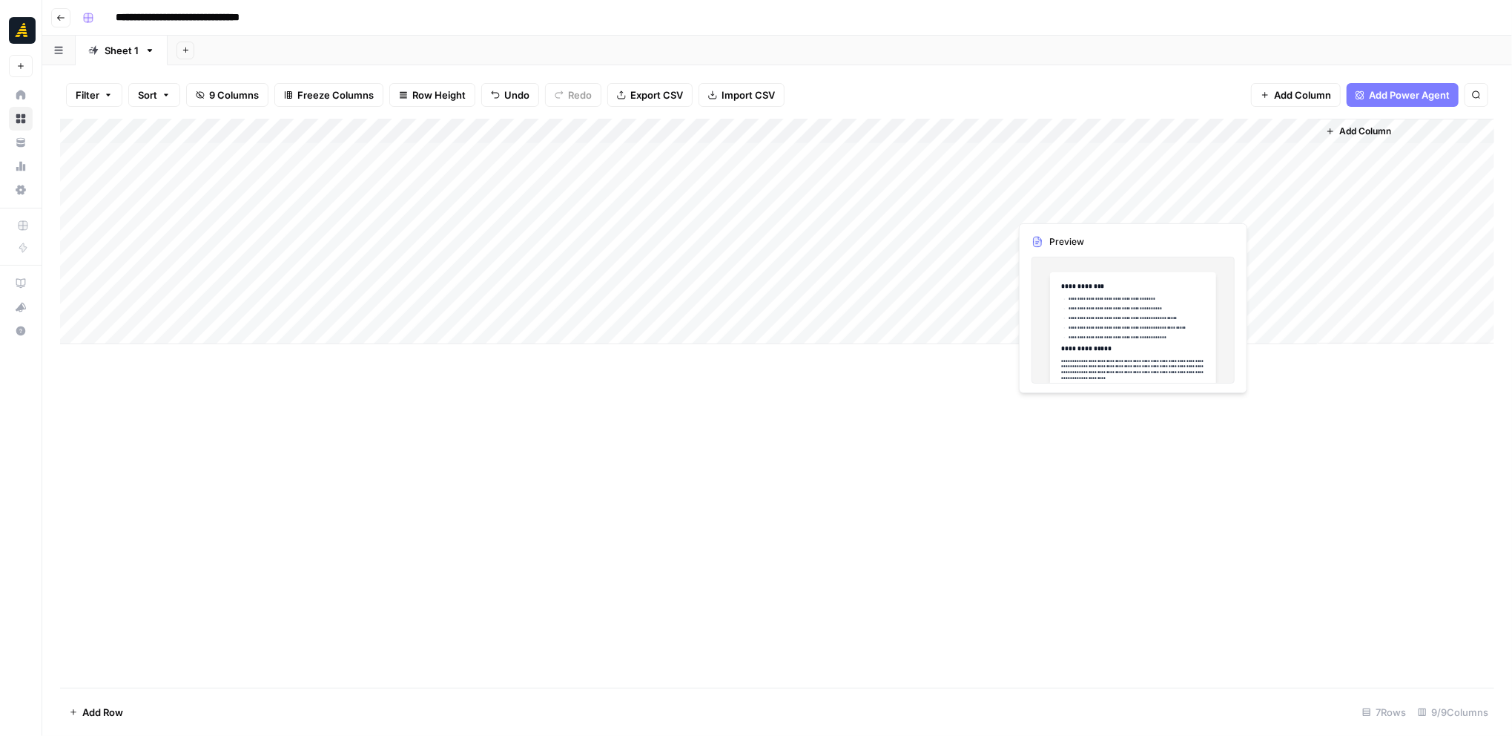
click at [1136, 210] on div "Add Column" at bounding box center [777, 231] width 1434 height 225
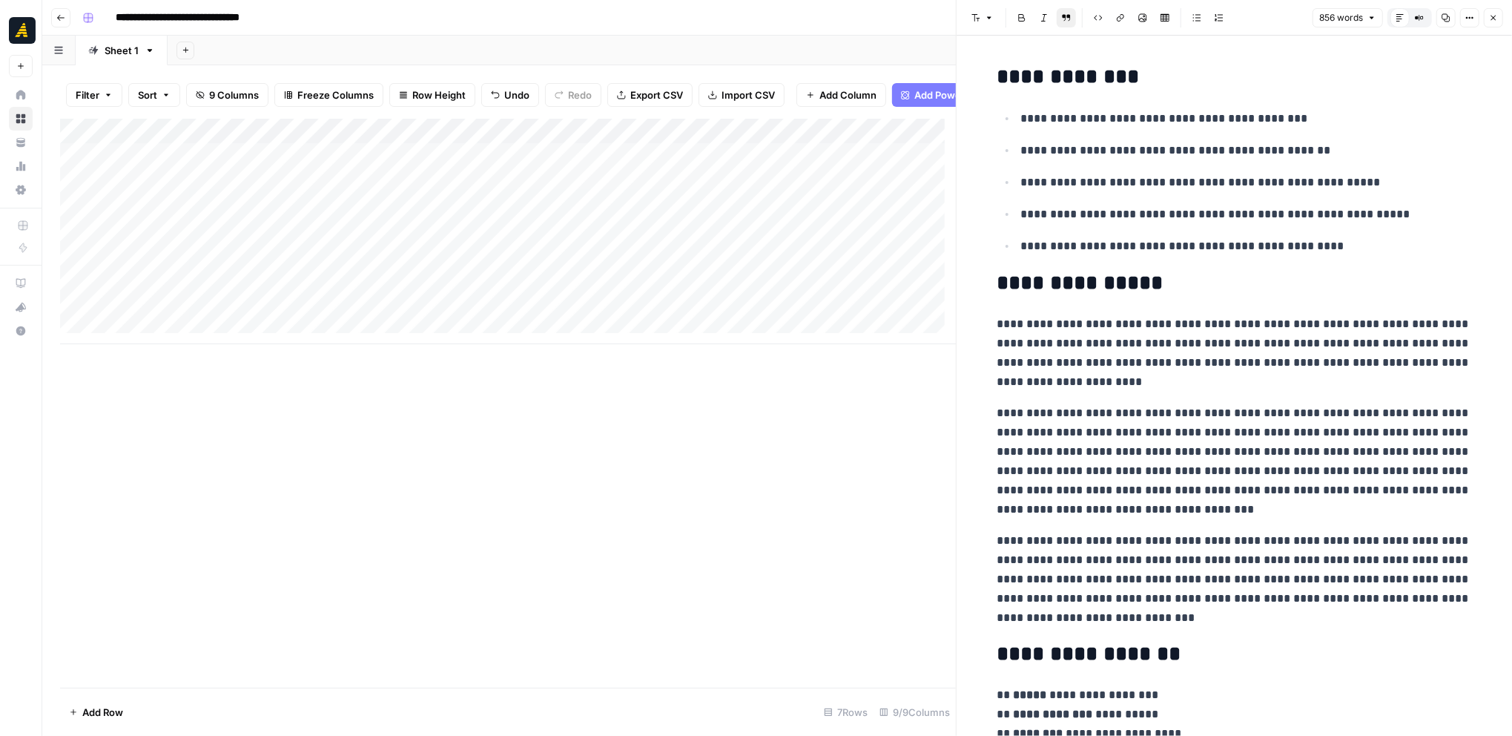
click at [1498, 16] on icon "button" at bounding box center [1493, 17] width 9 height 9
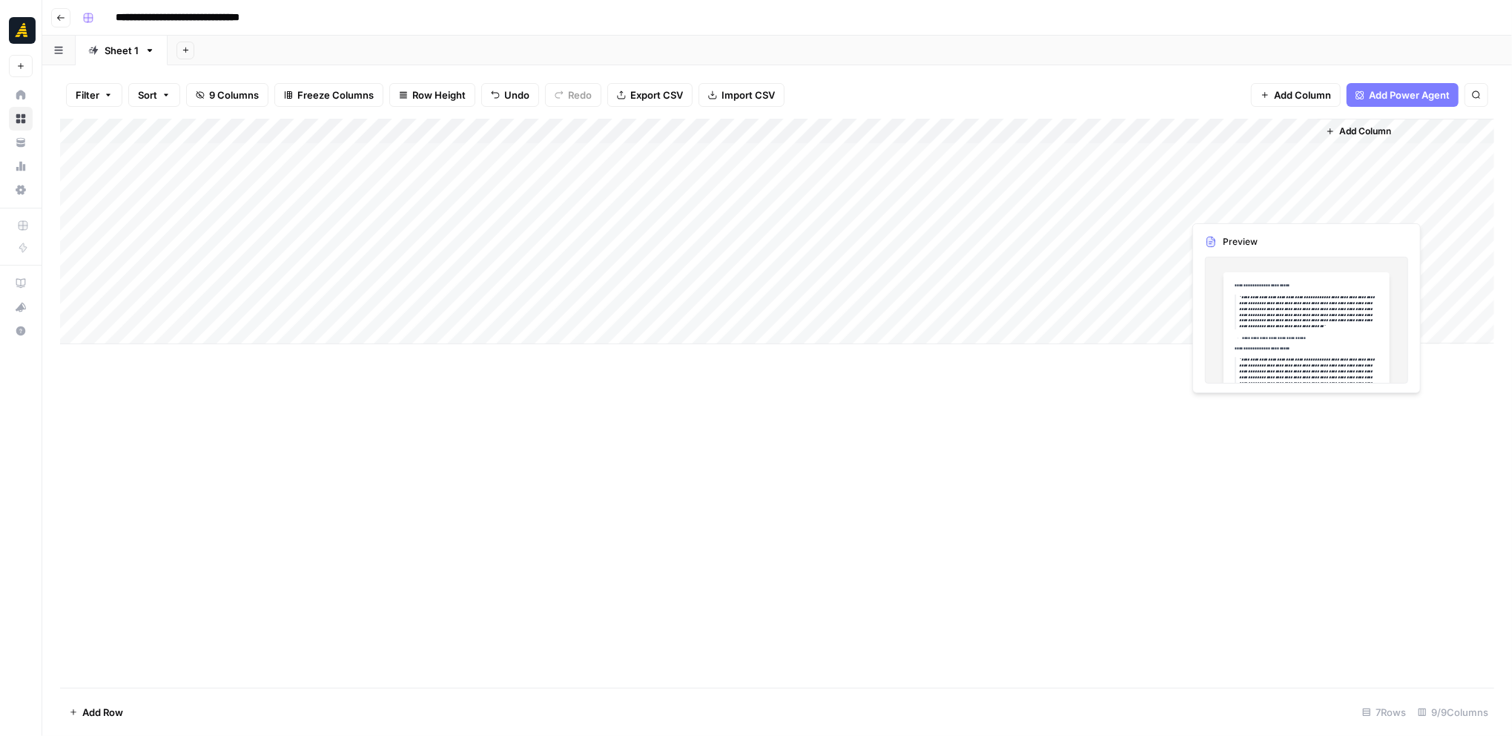
click at [1246, 216] on div "Add Column" at bounding box center [777, 231] width 1434 height 225
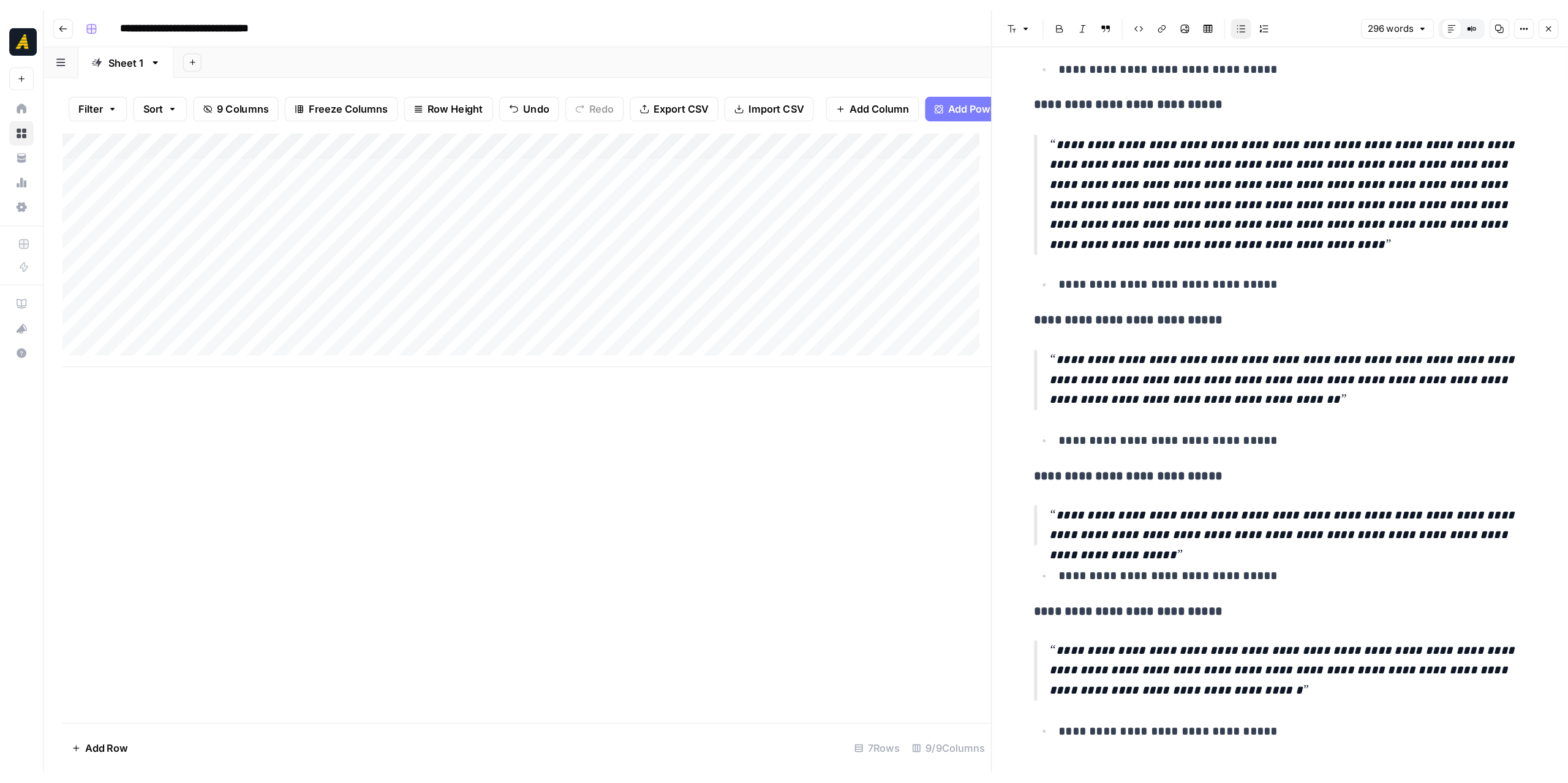
scroll to position [181, 0]
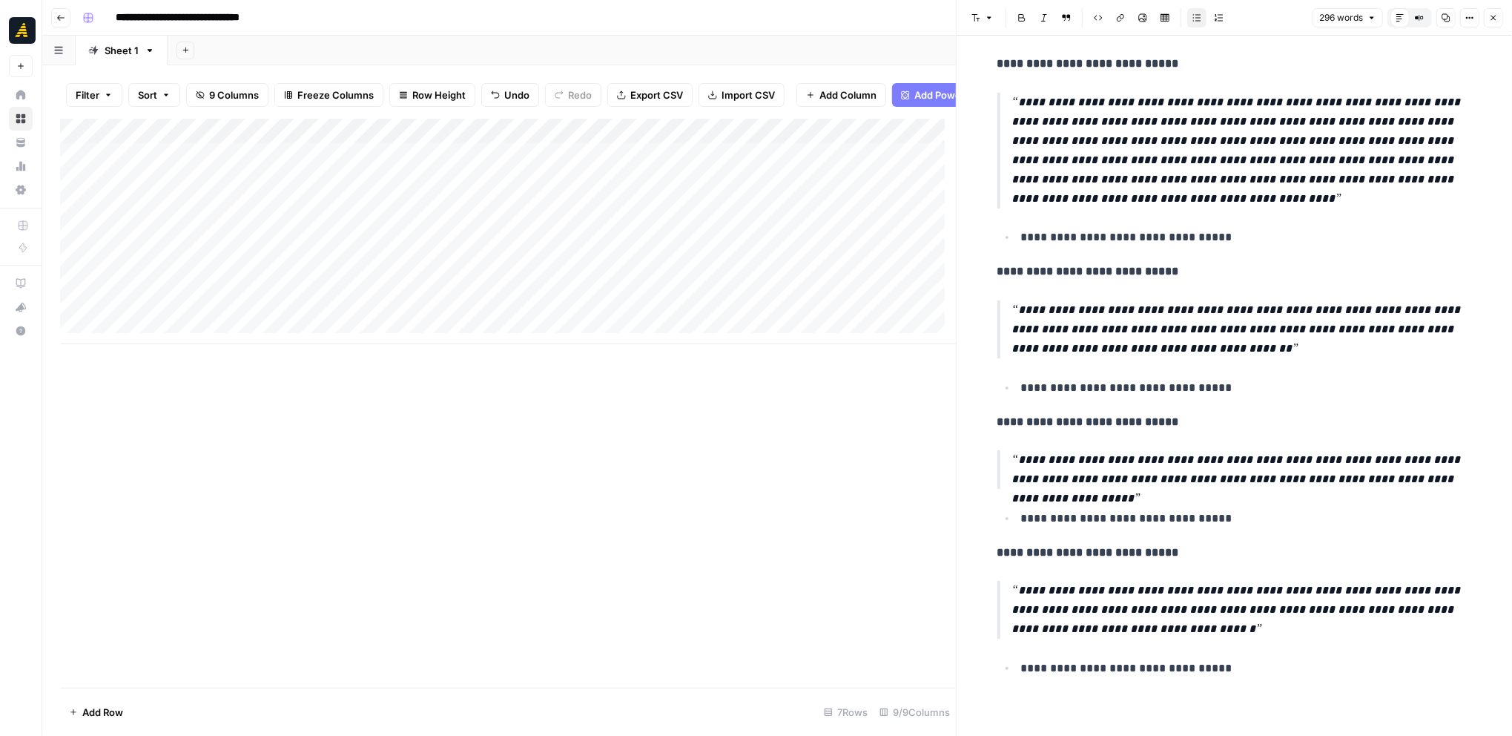
click at [1493, 19] on icon "button" at bounding box center [1493, 17] width 9 height 9
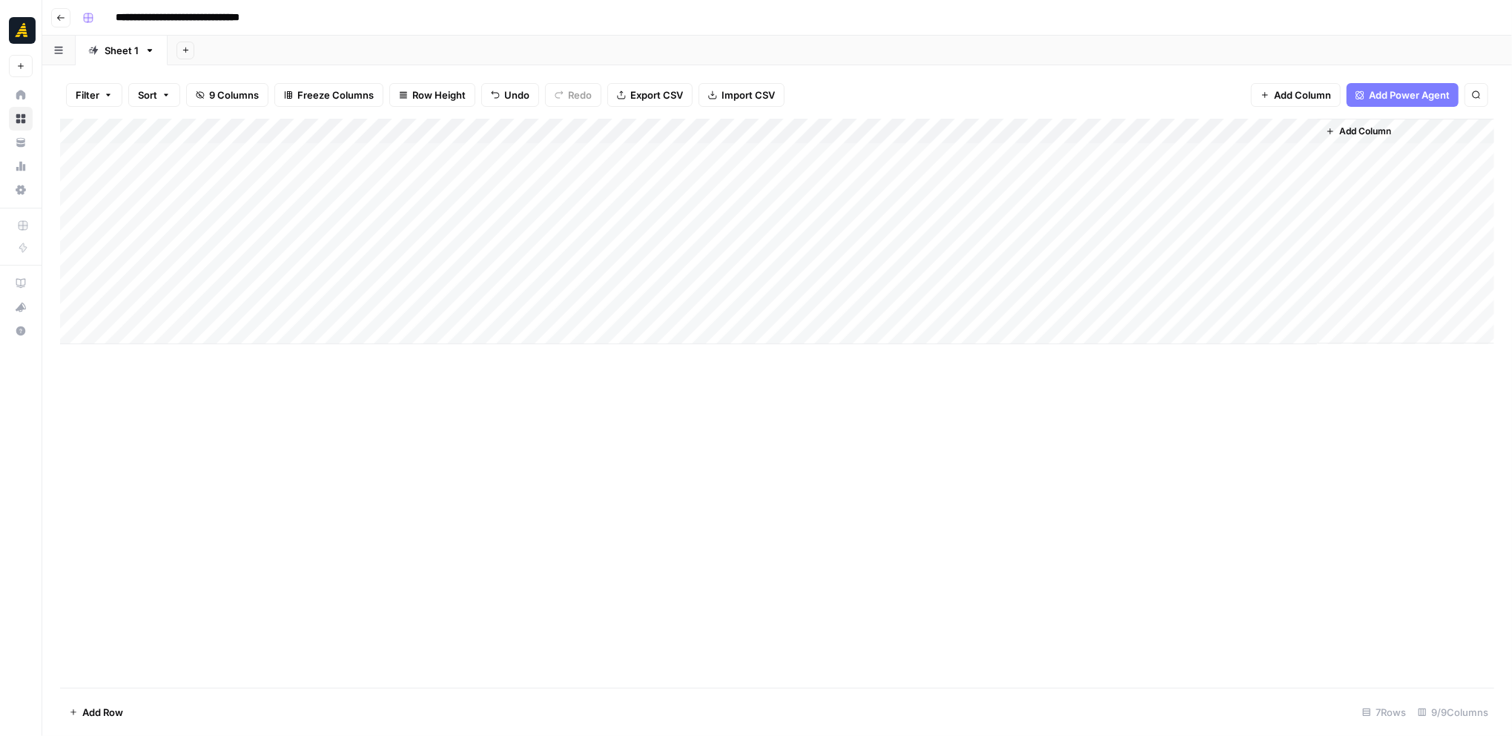
click at [1120, 205] on div "Add Column" at bounding box center [777, 231] width 1434 height 225
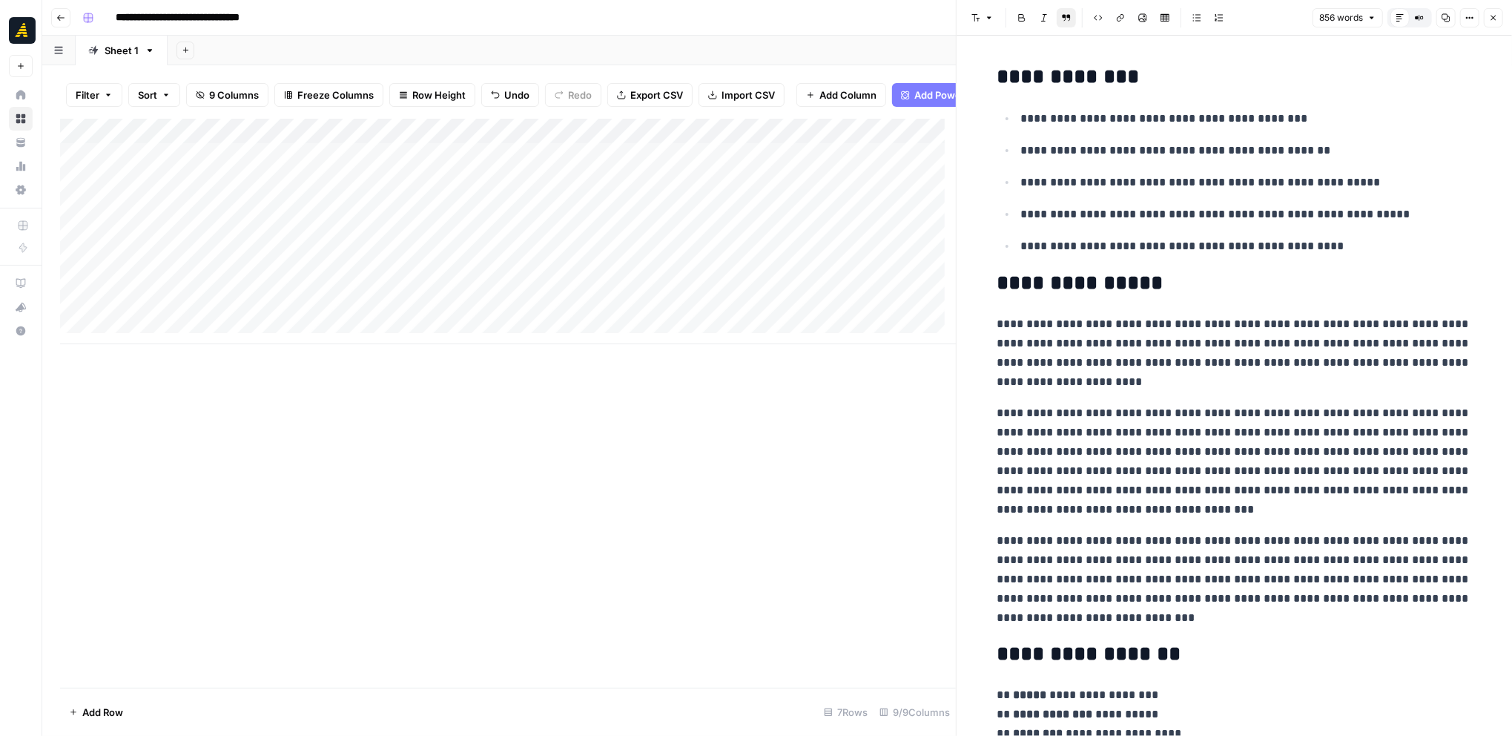
click at [1443, 16] on icon "button" at bounding box center [1446, 18] width 8 height 8
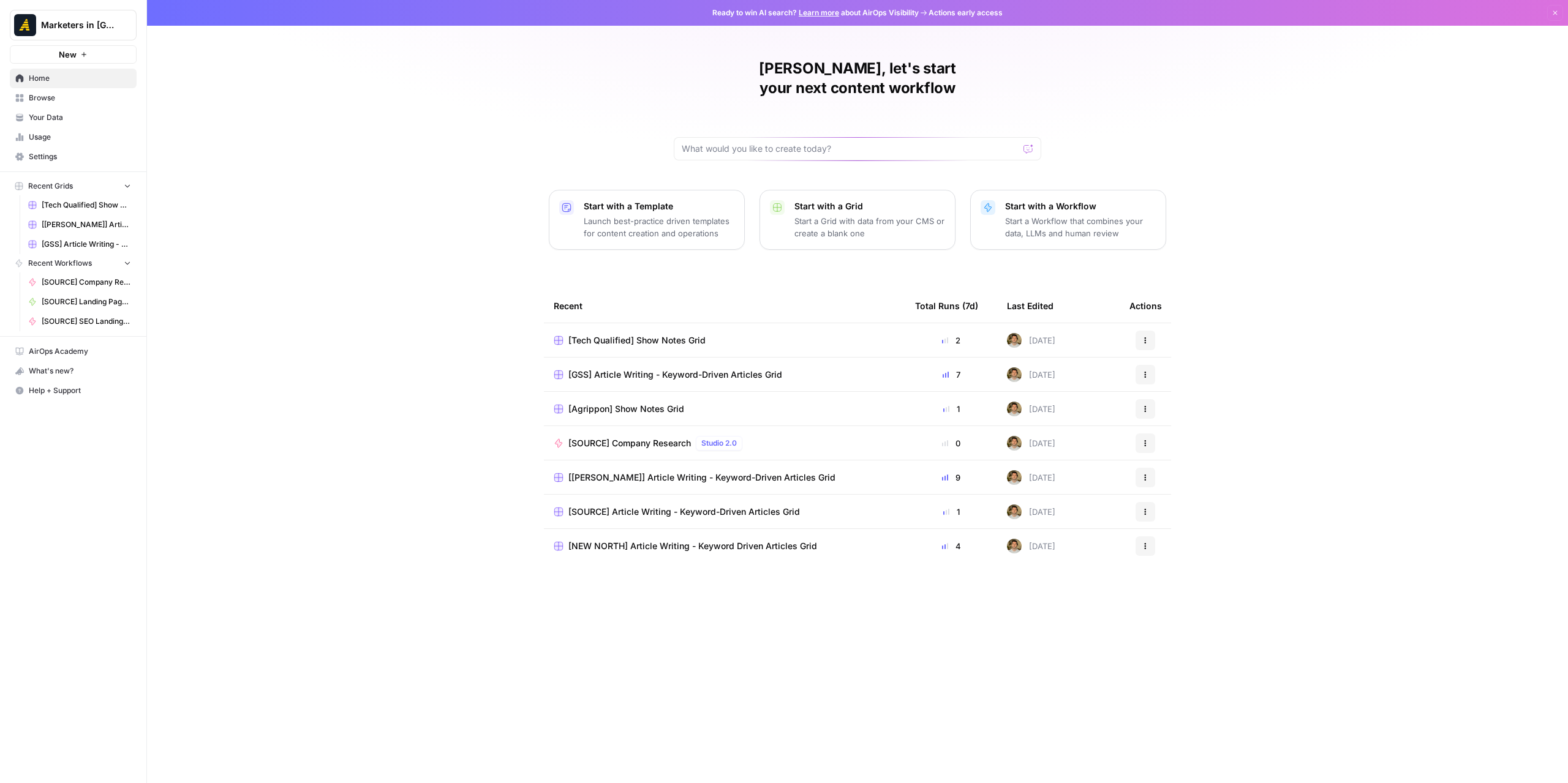
click at [65, 100] on span "Browse" at bounding box center [80, 97] width 102 height 11
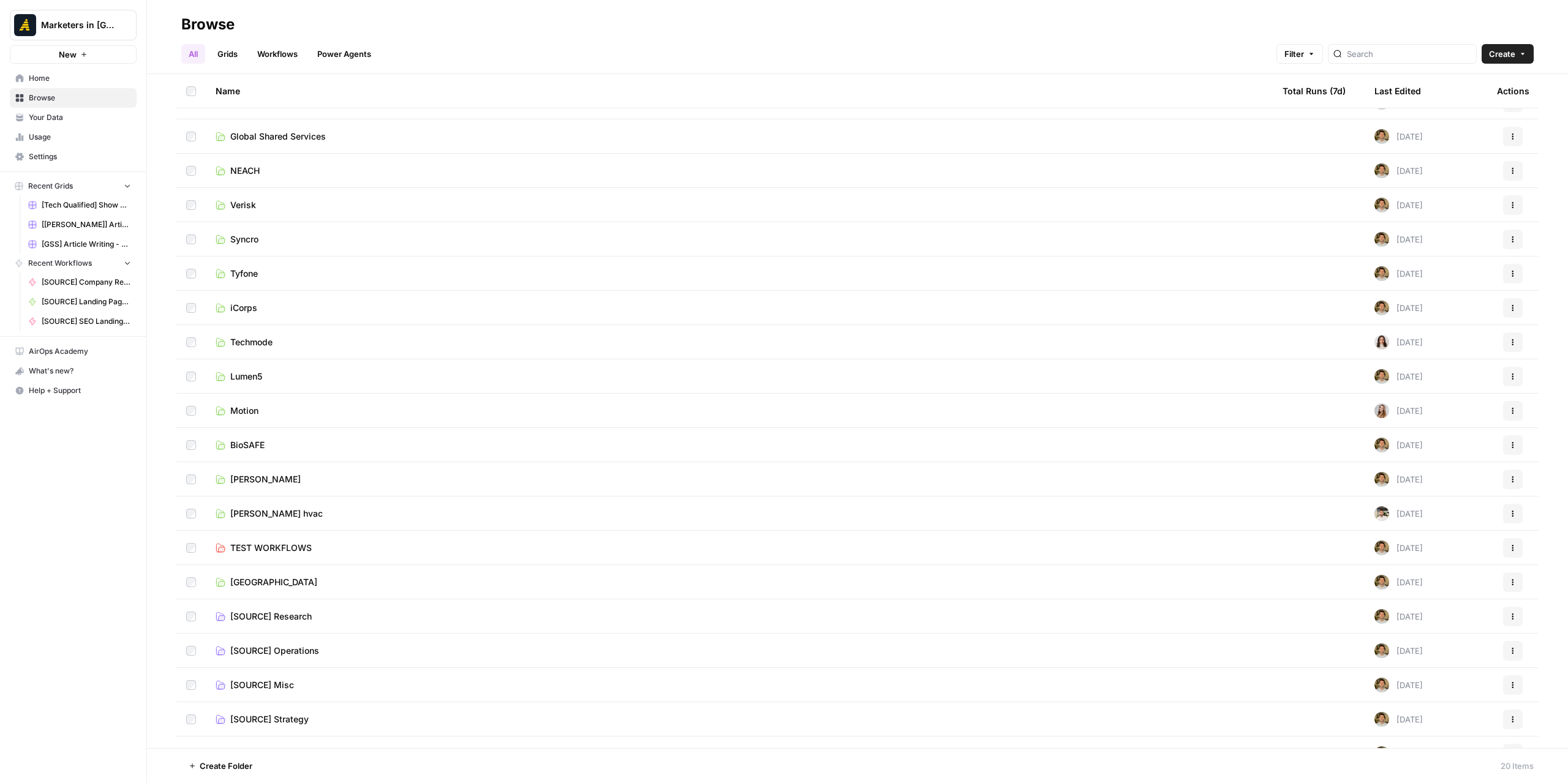
scroll to position [45, 0]
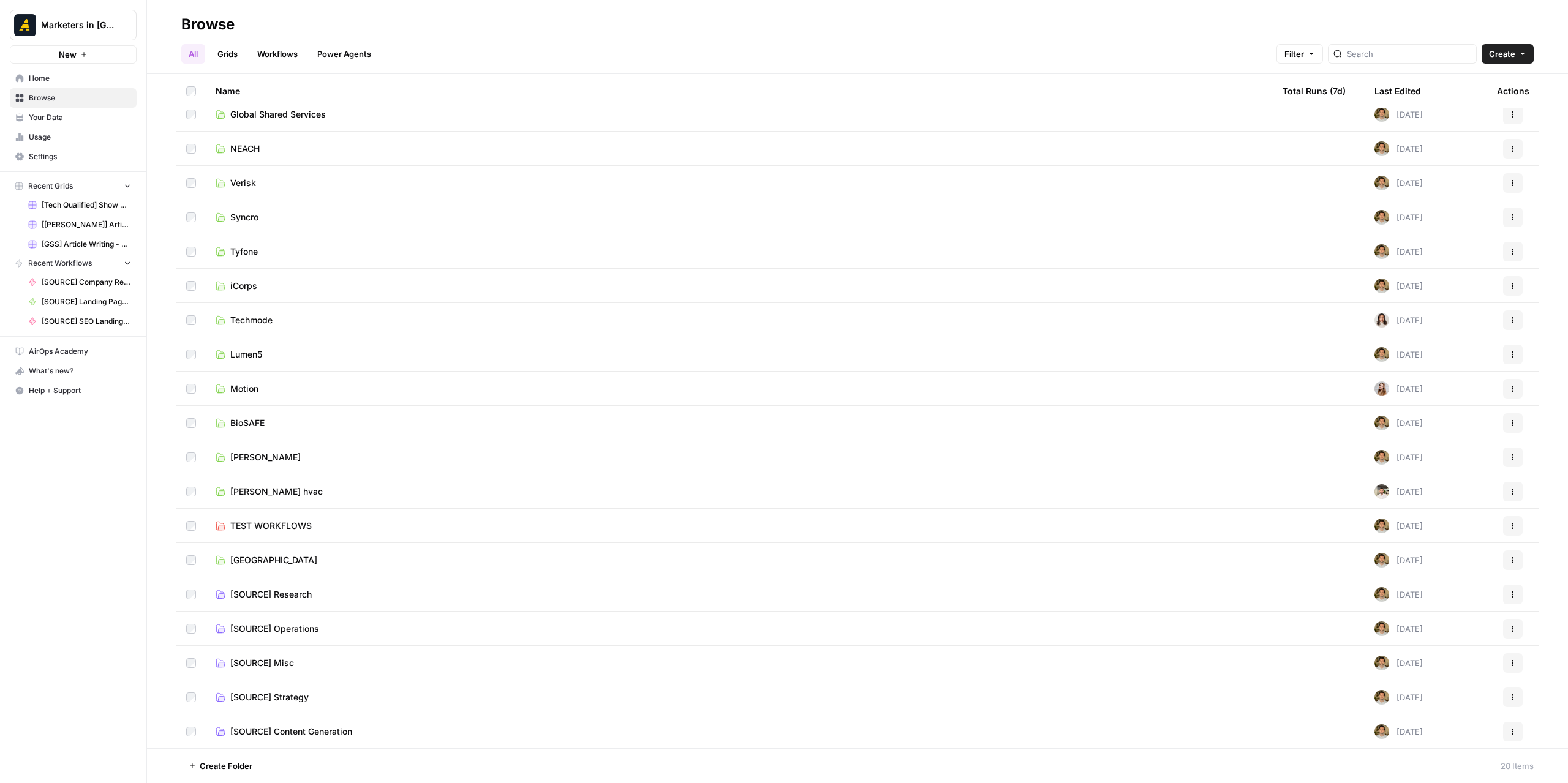
click at [340, 733] on span "[SOURCE] Content Generation" at bounding box center [292, 732] width 122 height 12
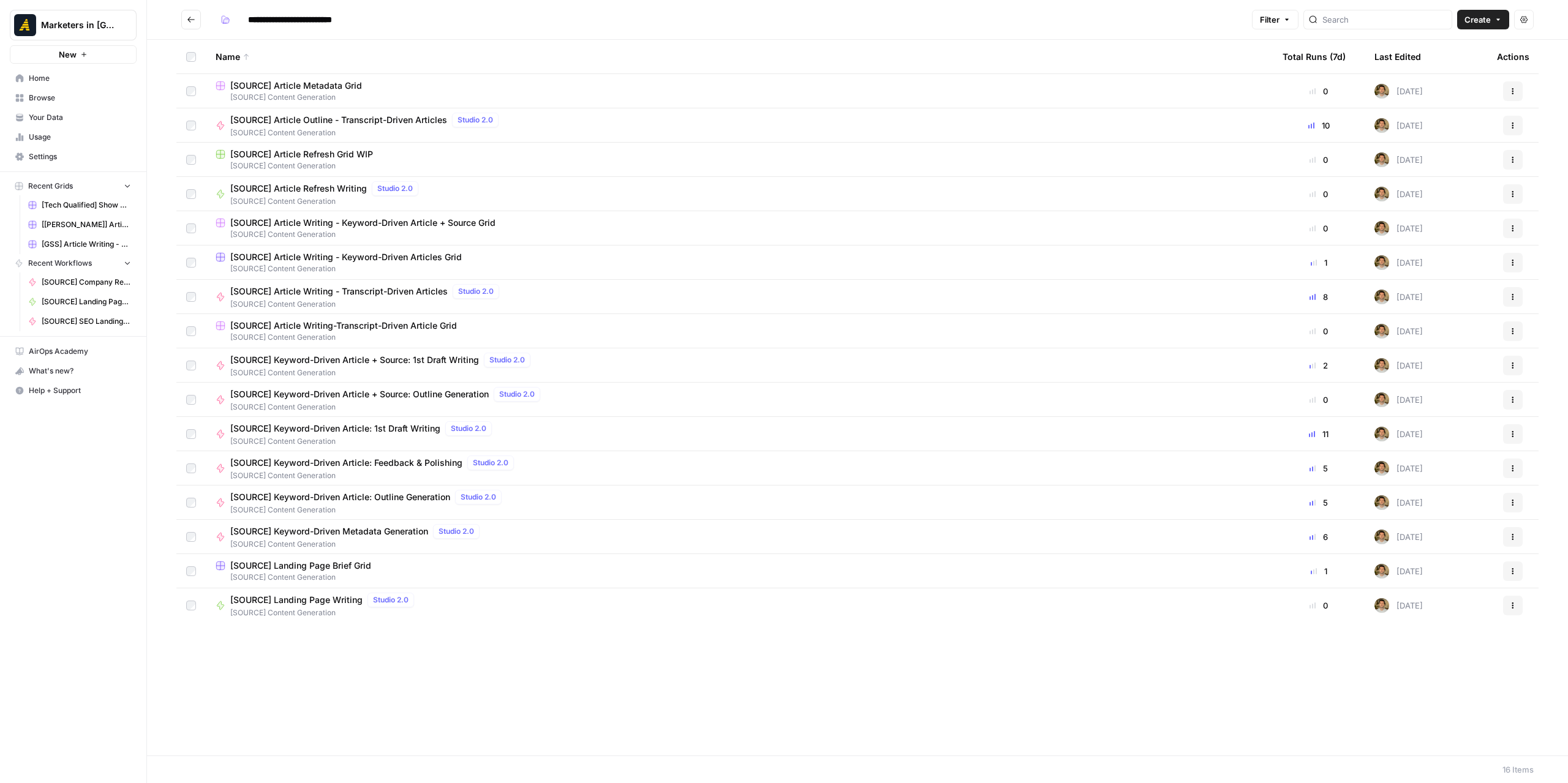
click at [348, 603] on span "[SOURCE] Landing Page Writing" at bounding box center [297, 600] width 132 height 12
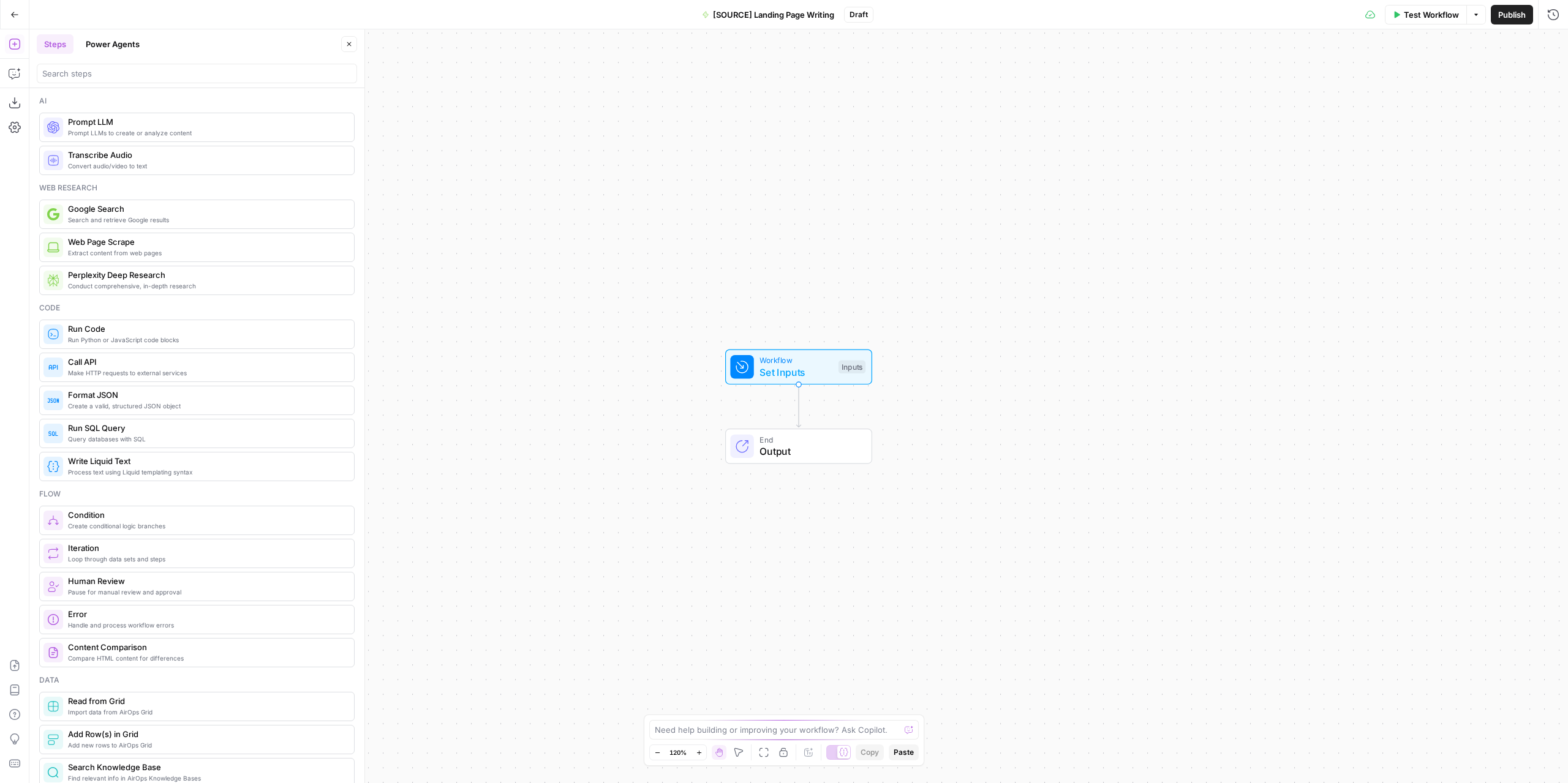
click at [16, 12] on icon "button" at bounding box center [15, 15] width 8 height 8
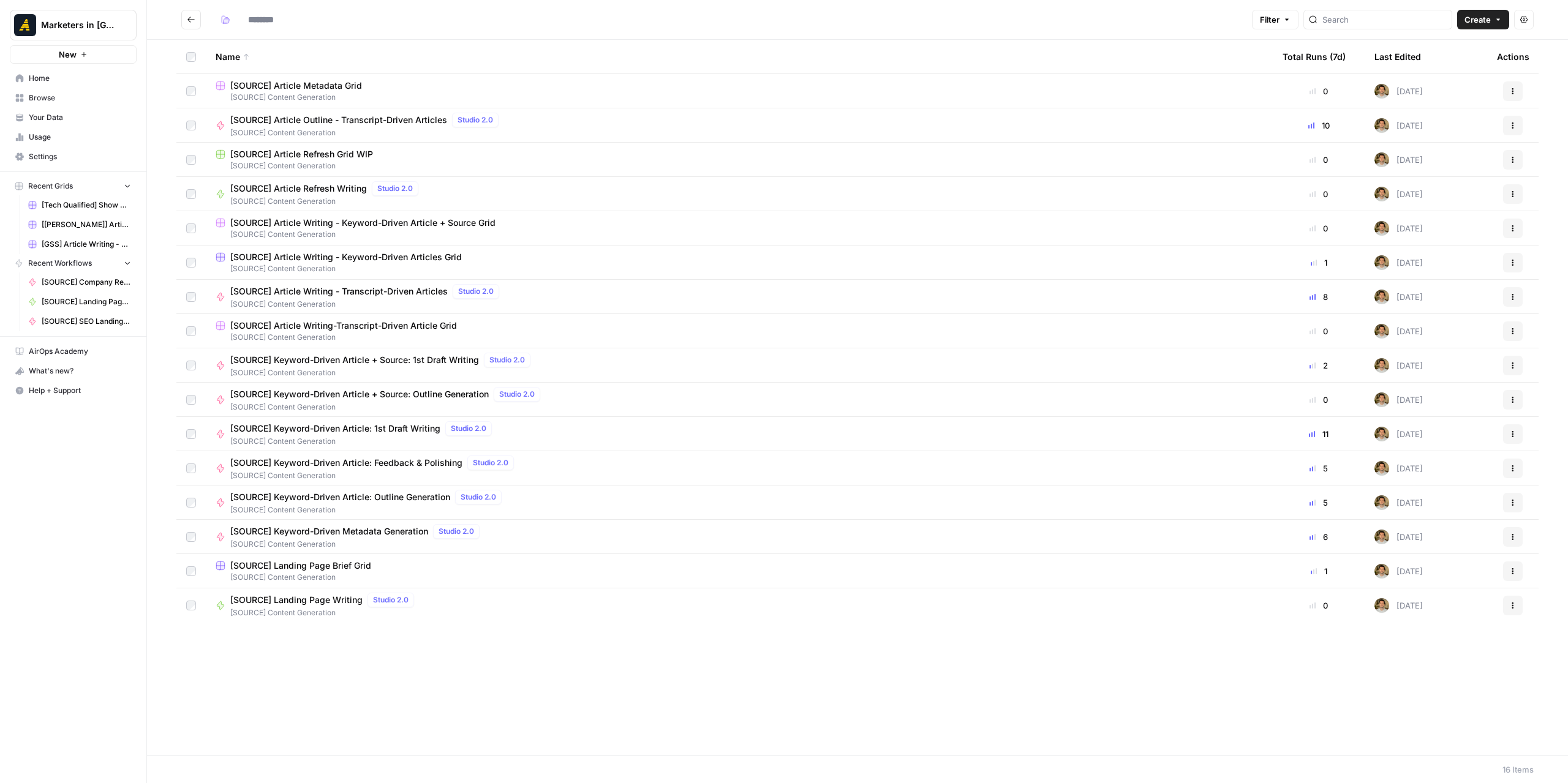
type input "**********"
click at [188, 24] on button "Go back" at bounding box center [191, 20] width 20 height 20
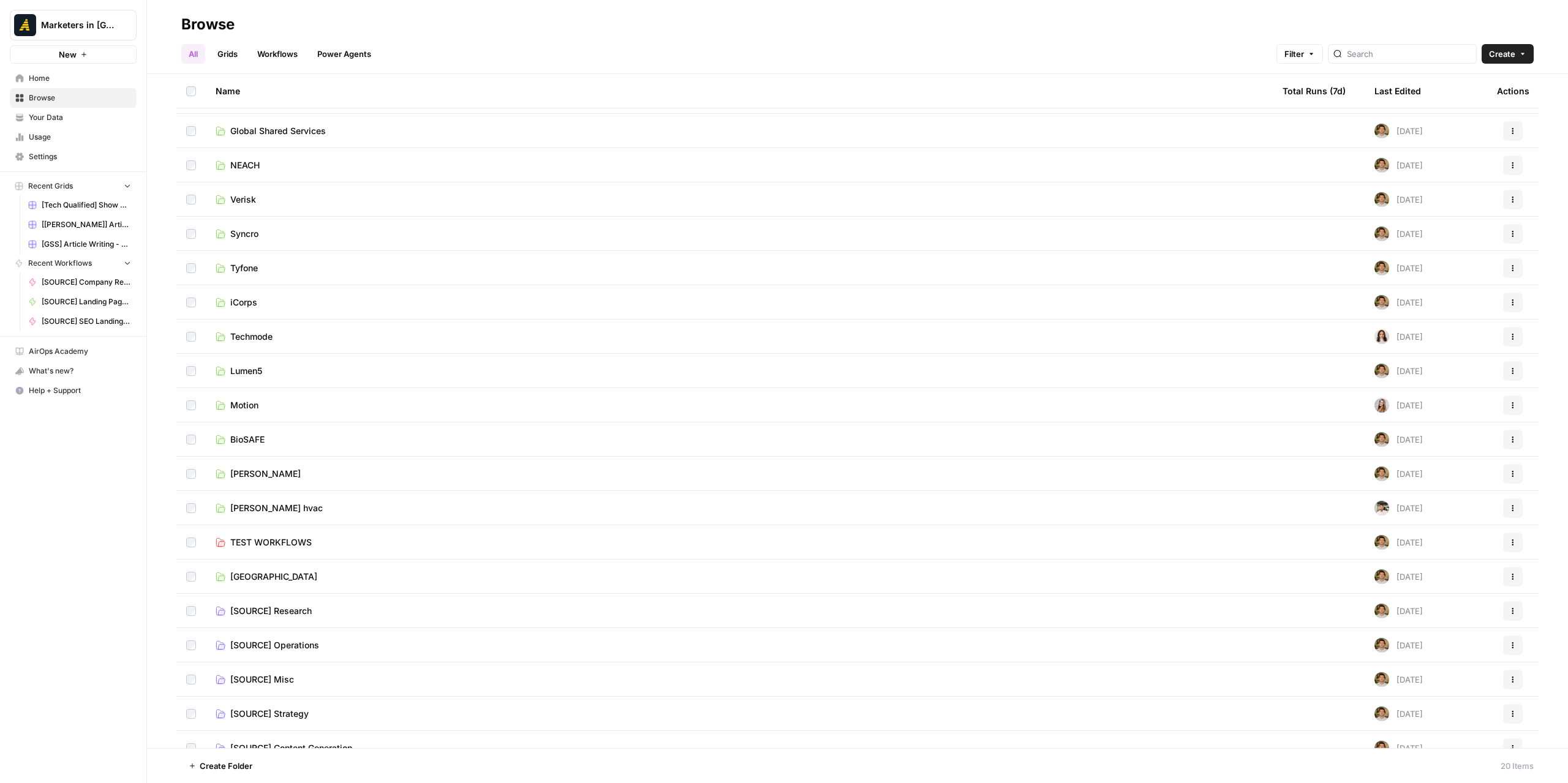
scroll to position [45, 0]
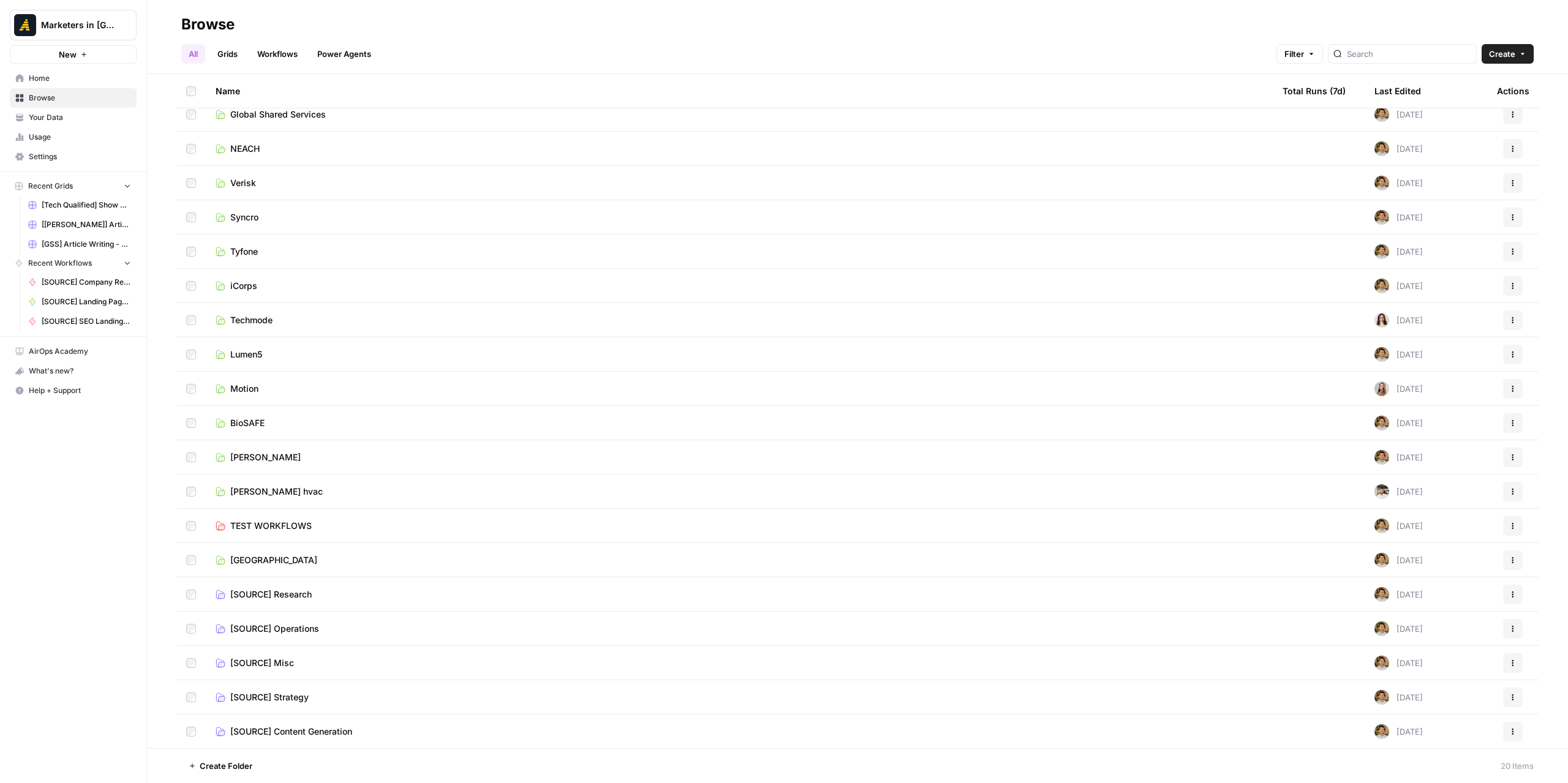
click at [290, 695] on span "[SOURCE] Strategy" at bounding box center [269, 697] width 78 height 12
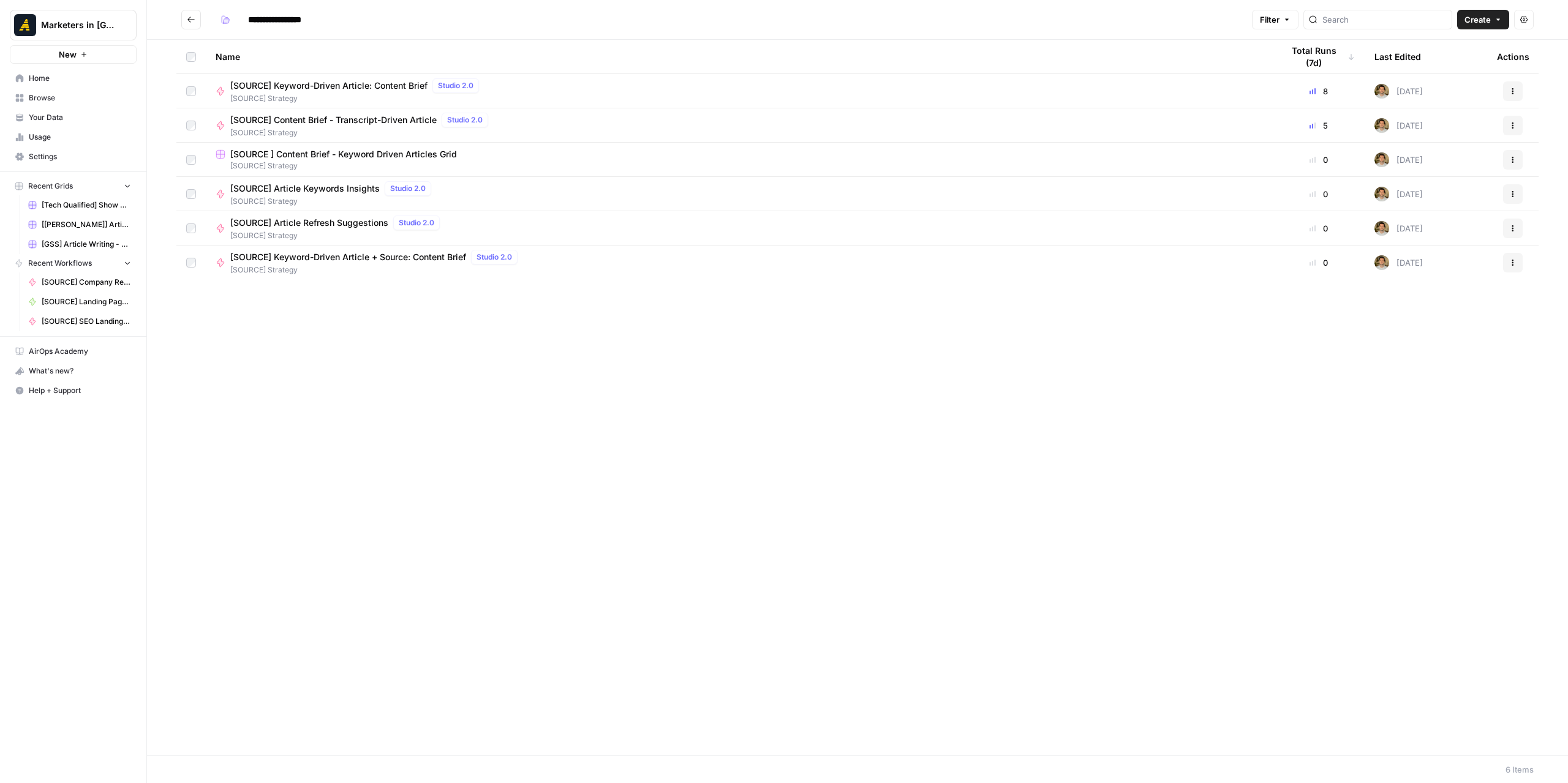
click at [192, 19] on icon "Go back" at bounding box center [191, 20] width 8 height 8
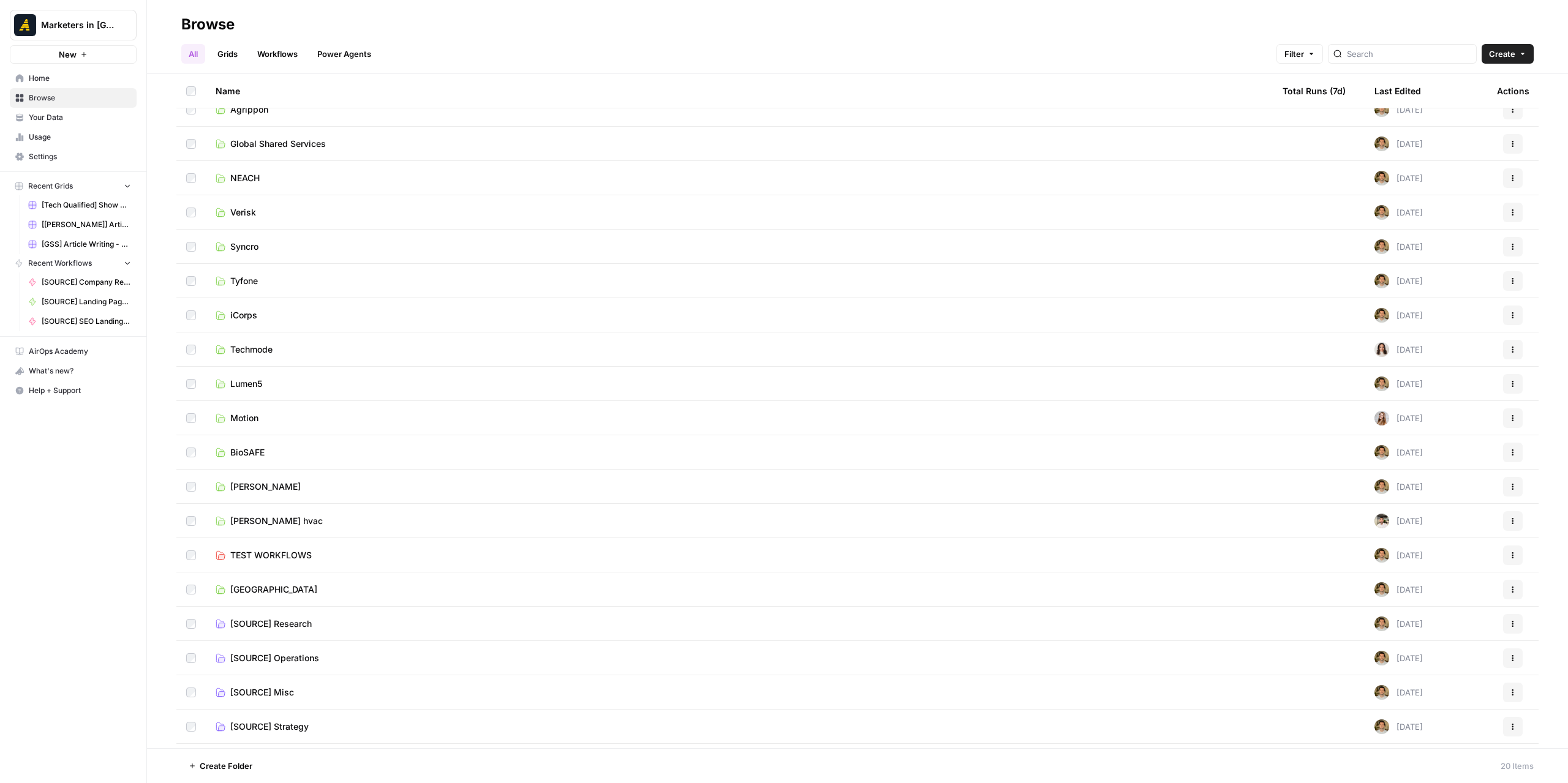
scroll to position [45, 0]
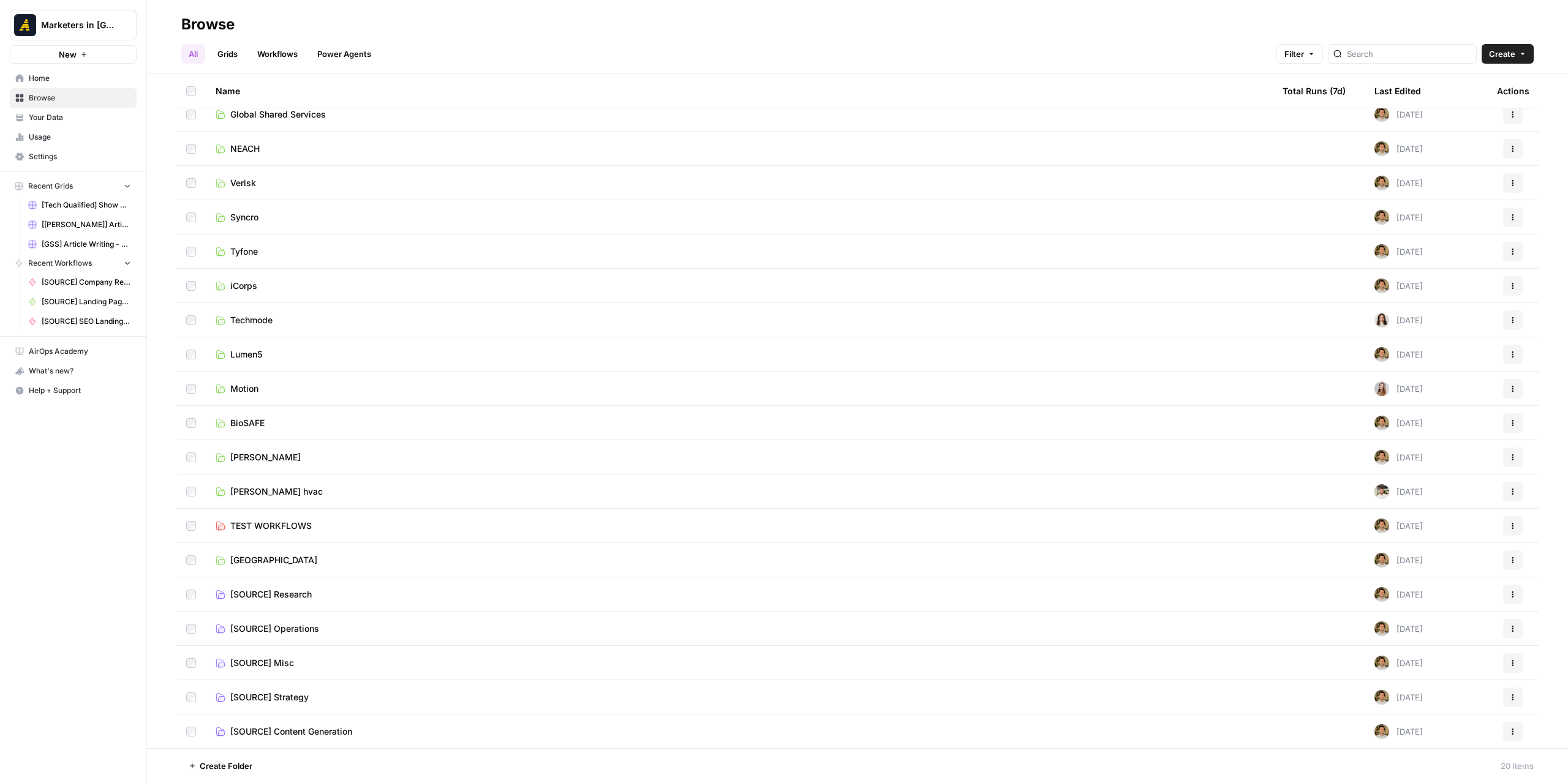
click at [289, 733] on span "[SOURCE] Content Generation" at bounding box center [292, 732] width 122 height 12
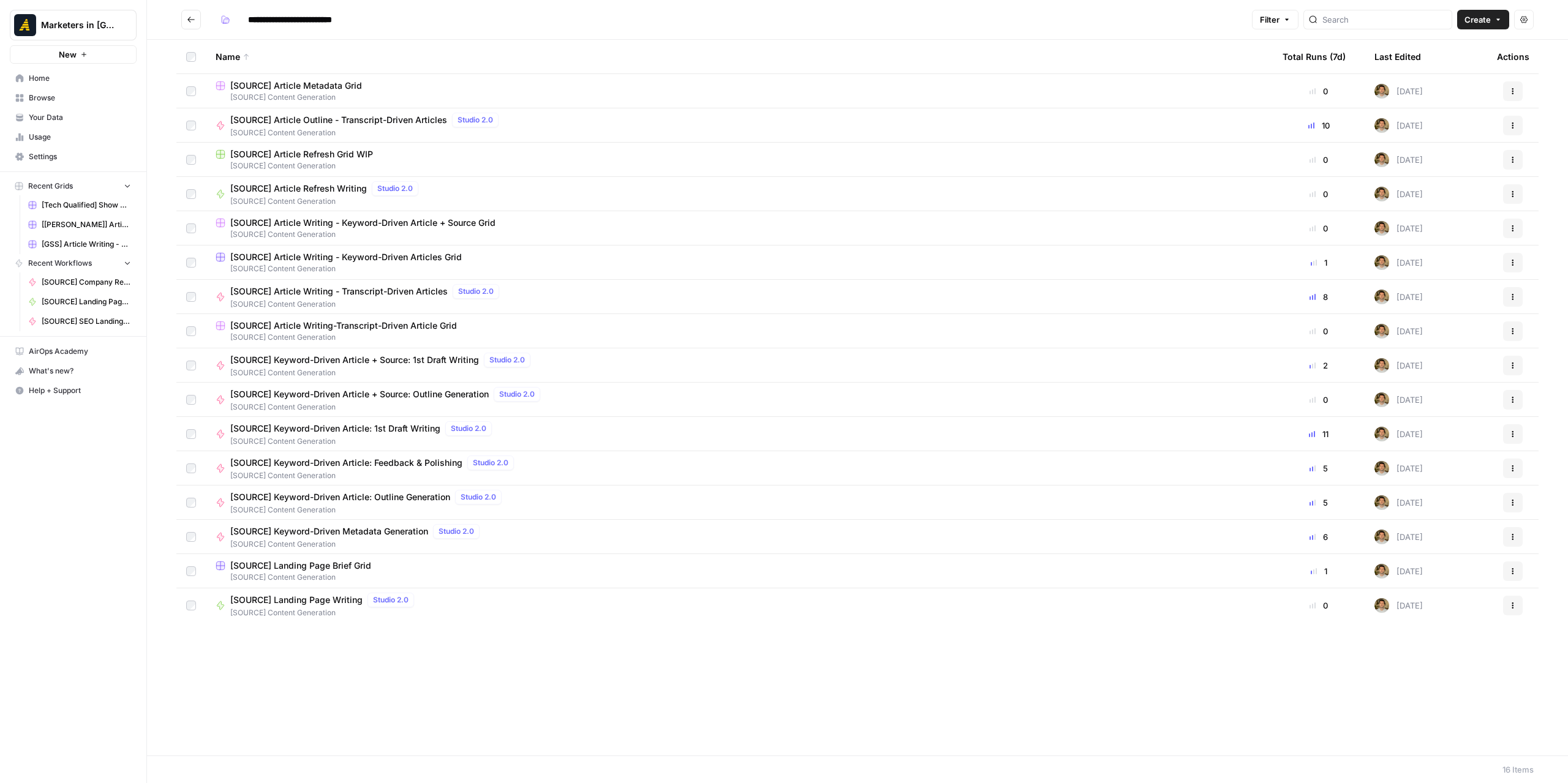
type input "**********"
click at [341, 562] on span "[SOURCE] Landing Page Brief Grid" at bounding box center [301, 566] width 141 height 12
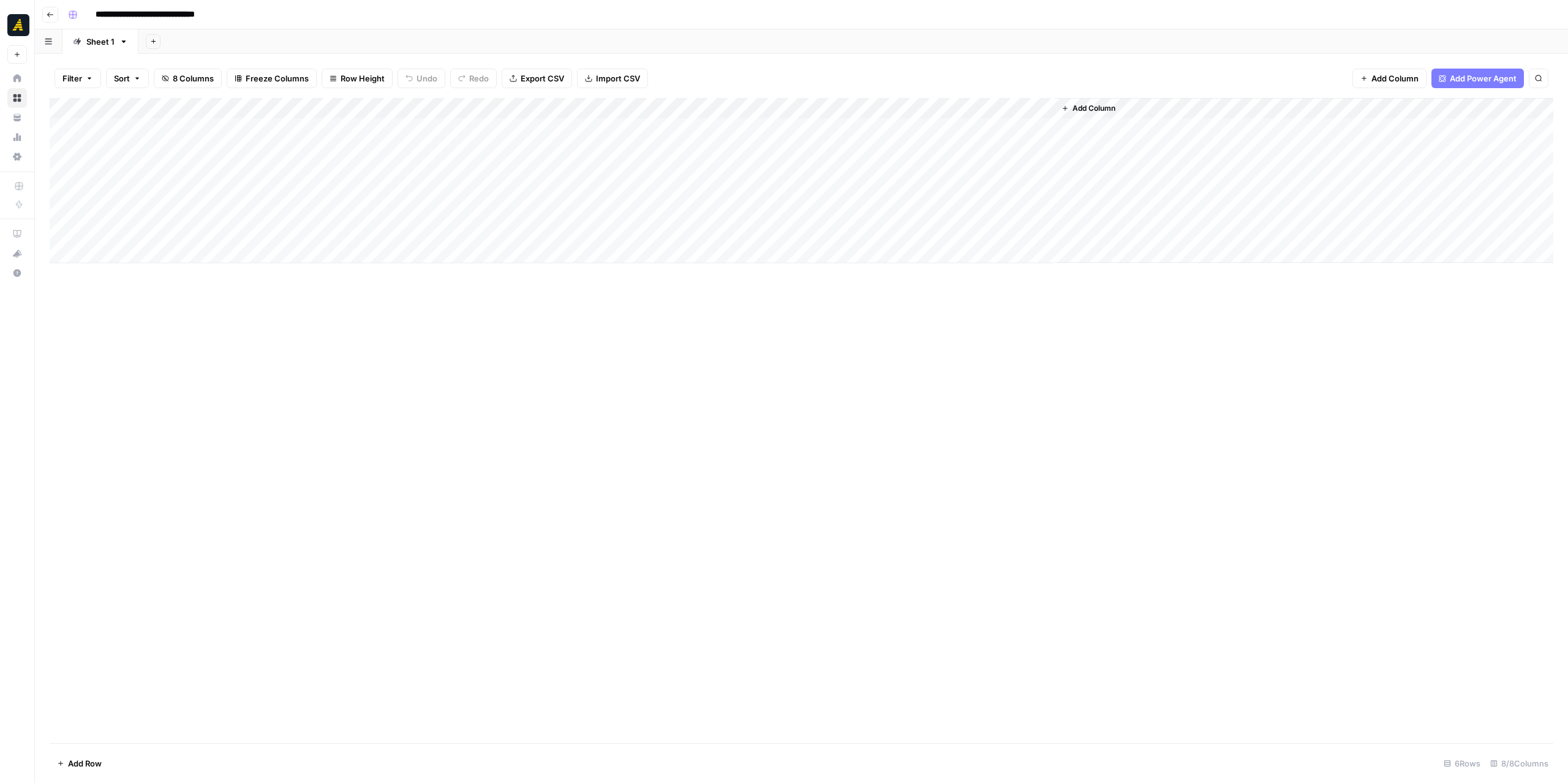
click at [814, 107] on div "Add Column" at bounding box center [801, 181] width 1504 height 165
drag, startPoint x: 801, startPoint y: 136, endPoint x: 782, endPoint y: 134, distance: 19.1
click at [782, 134] on input "[SOURCE] SEO Landing Page Brief" at bounding box center [804, 137] width 125 height 12
type input "[SOURCE] Landing Page Brief"
click at [55, 12] on button "Go back" at bounding box center [50, 14] width 16 height 16
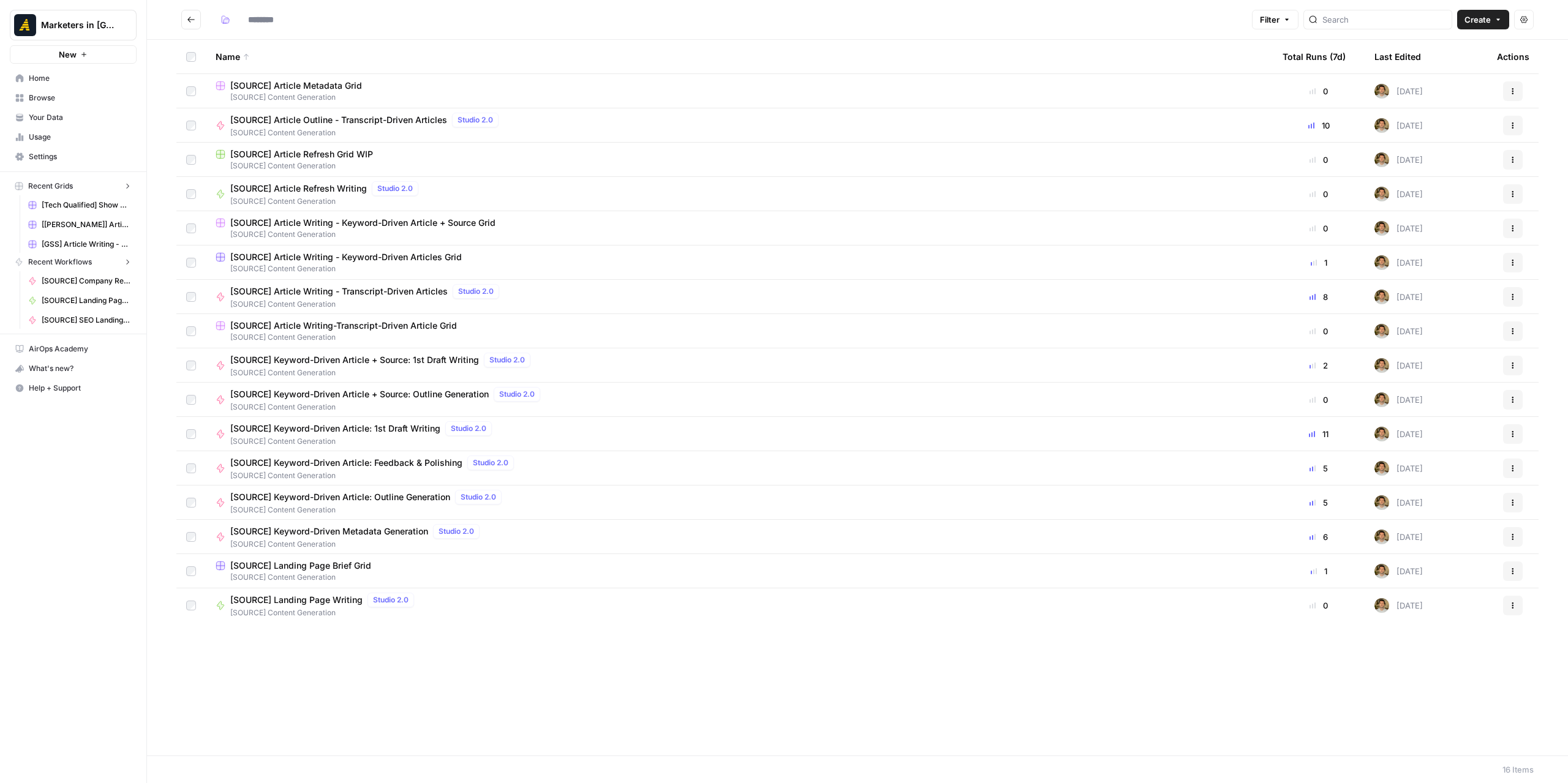
type input "**********"
click at [193, 20] on icon "Go back" at bounding box center [191, 20] width 8 height 8
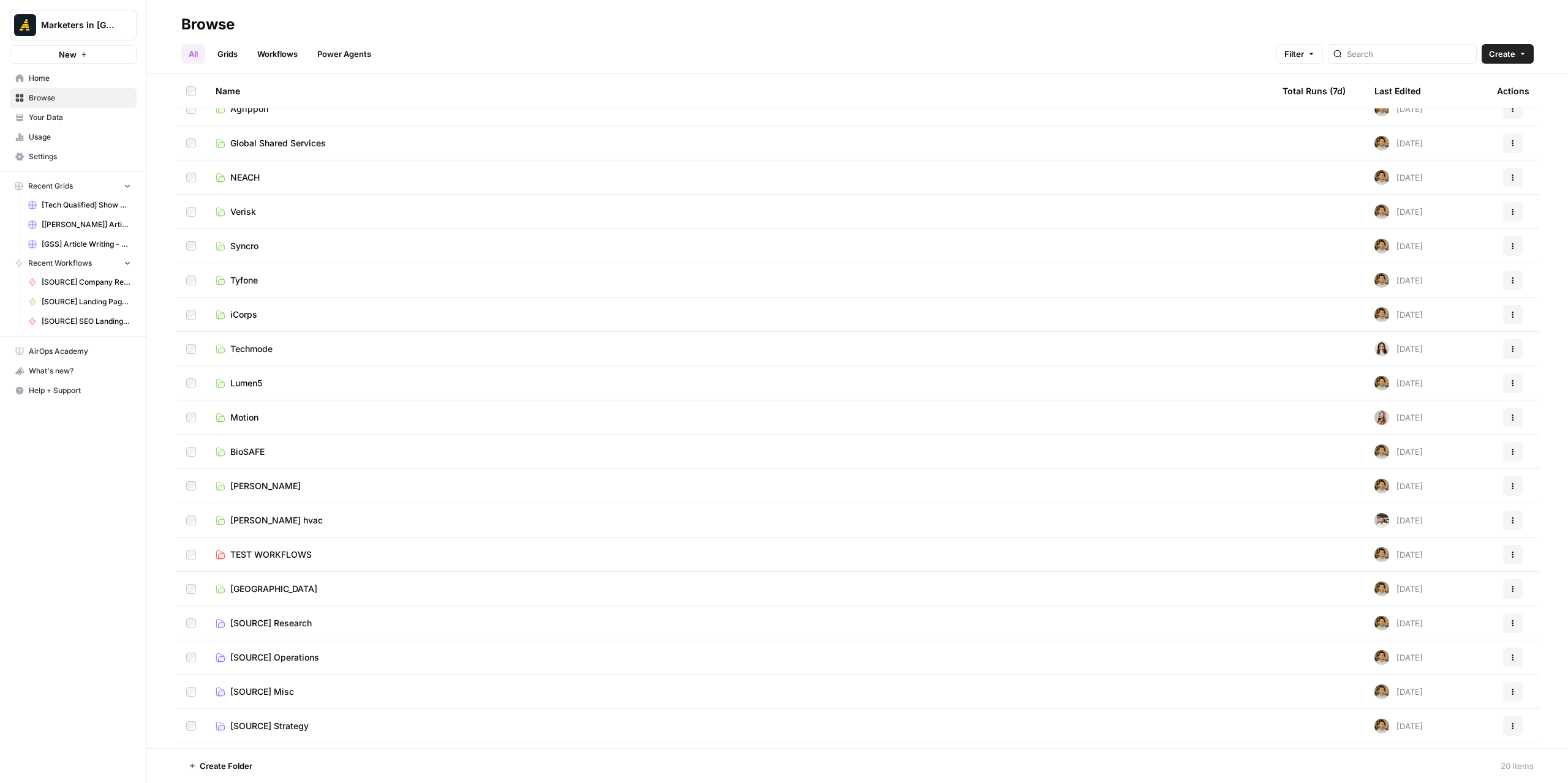
scroll to position [45, 0]
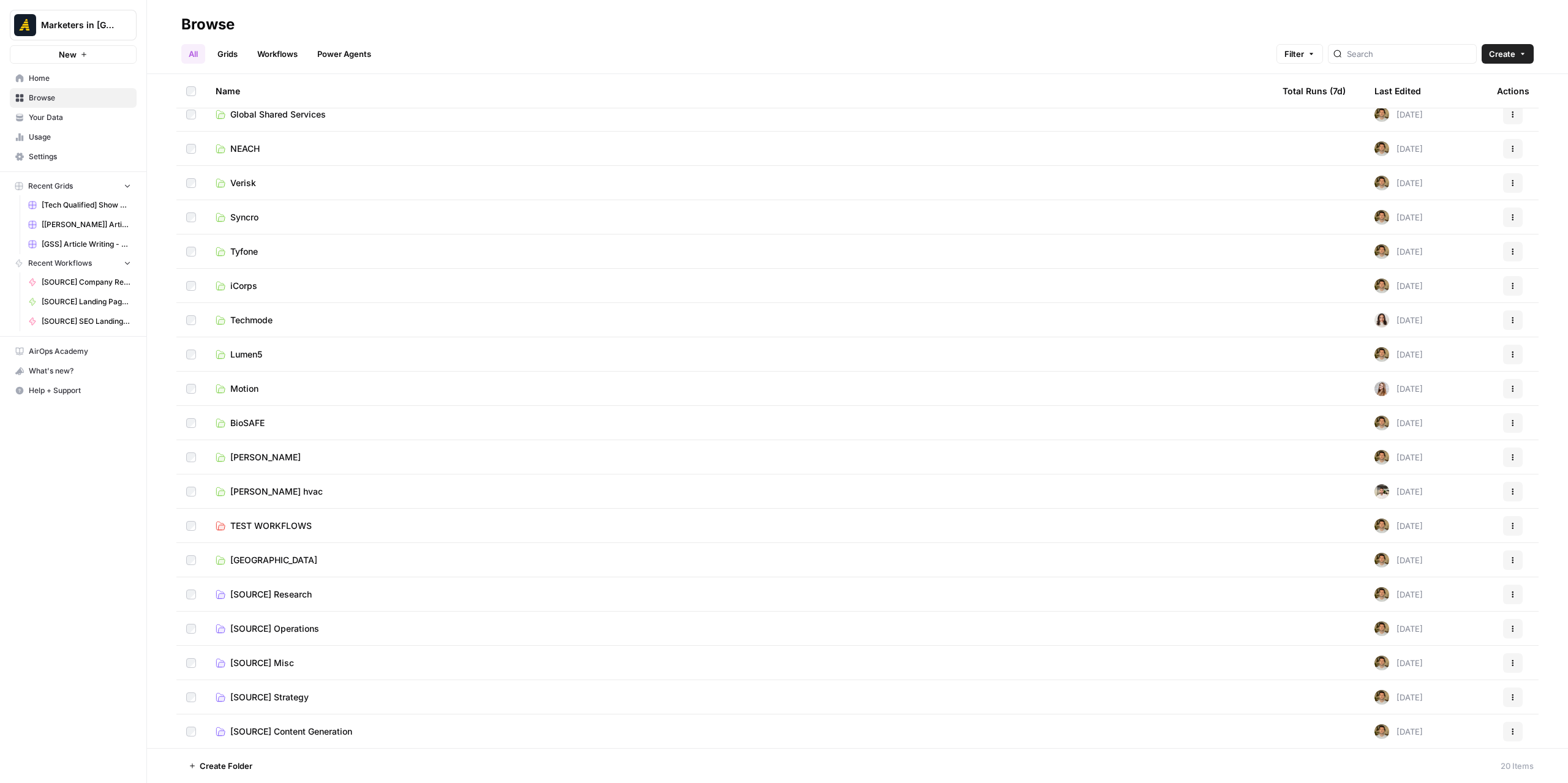
click at [283, 527] on span "TEST WORKFLOWS" at bounding box center [271, 525] width 82 height 12
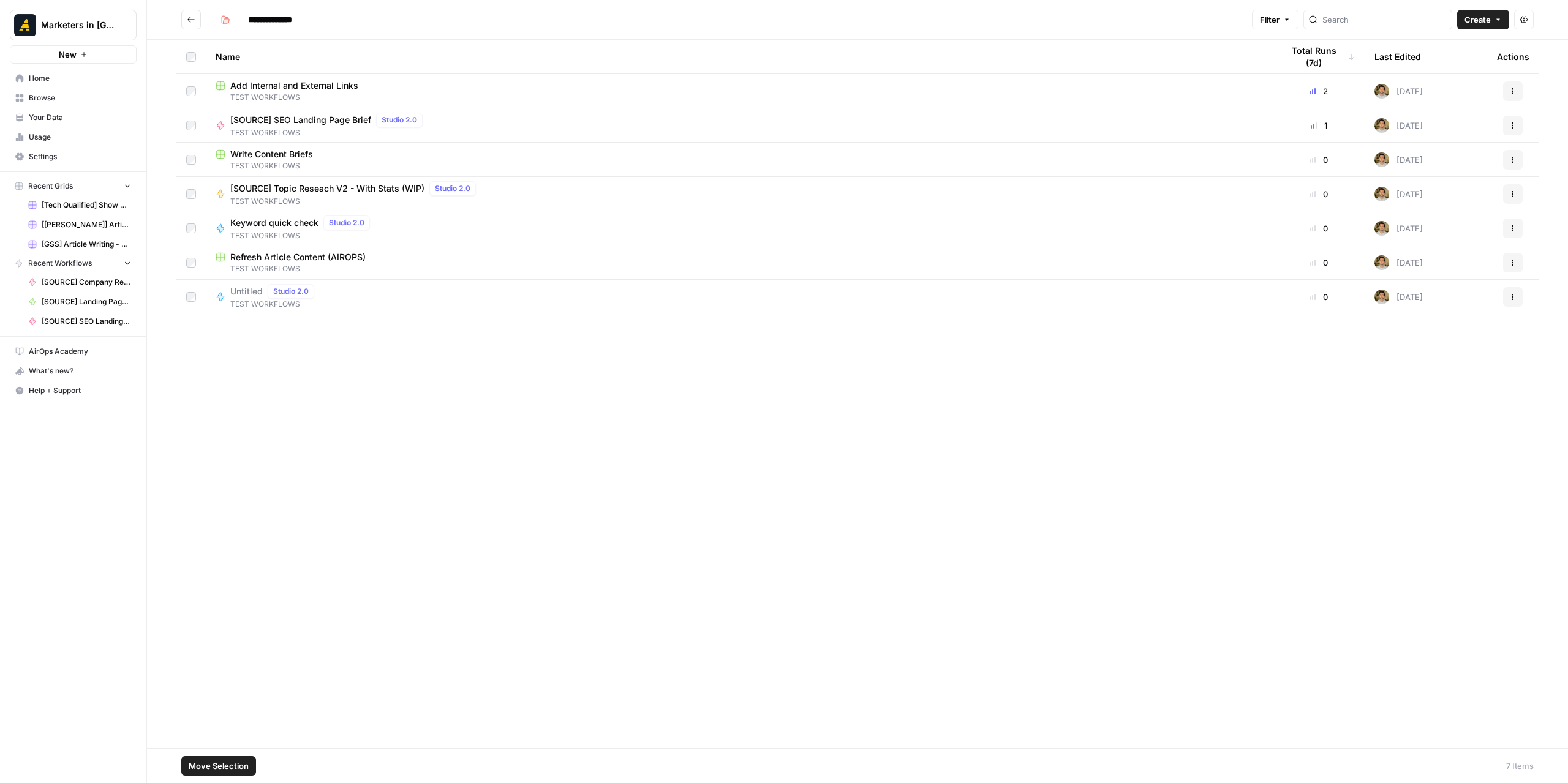
click at [218, 755] on footer "Move Selection 7 Items" at bounding box center [858, 766] width 1421 height 35
click at [218, 766] on span "Move Selection" at bounding box center [218, 766] width 60 height 12
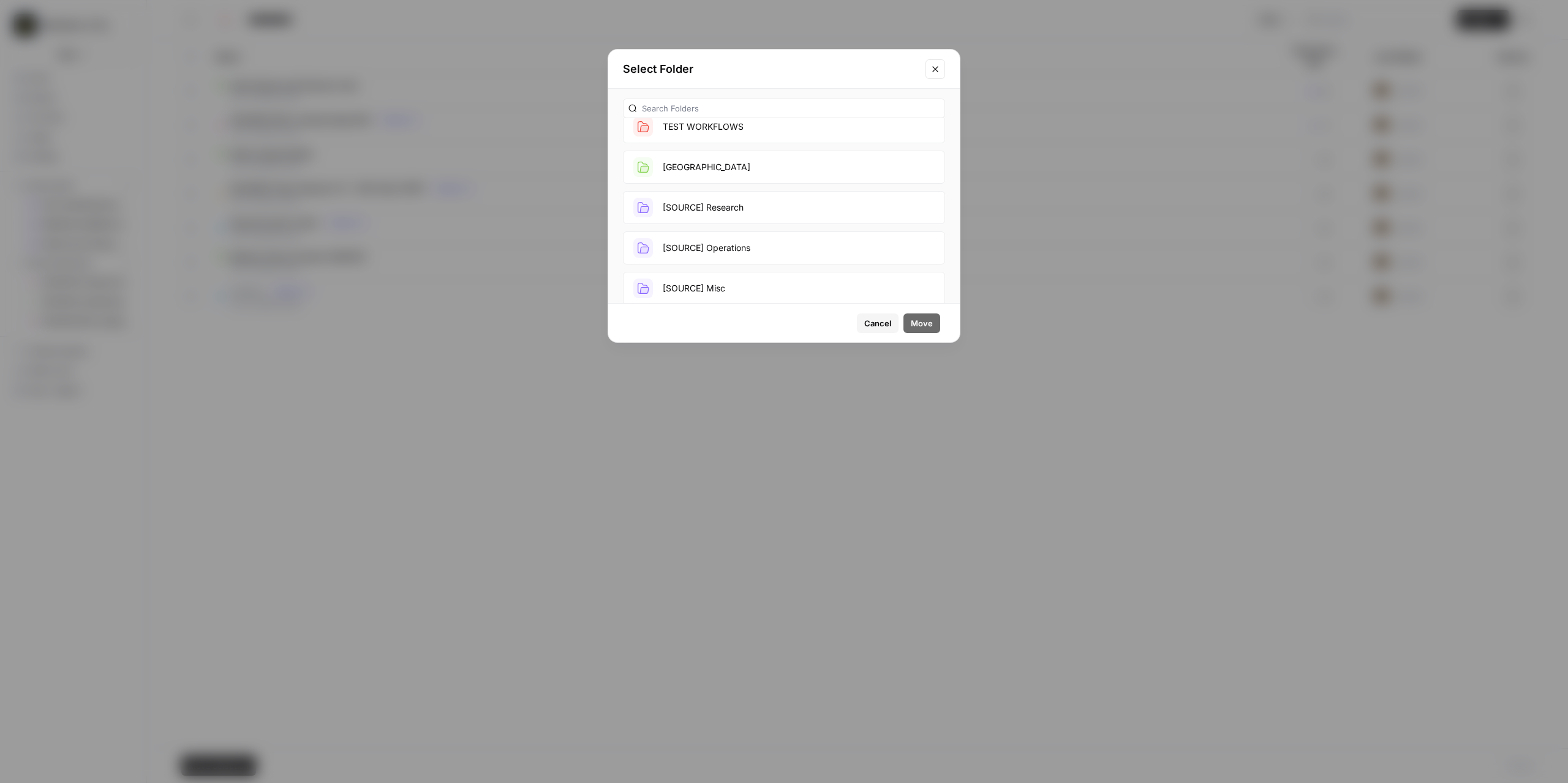
scroll to position [664, 0]
click at [801, 231] on button "[SOURCE] Strategy" at bounding box center [784, 246] width 322 height 33
click at [930, 323] on span "Move" at bounding box center [922, 323] width 22 height 12
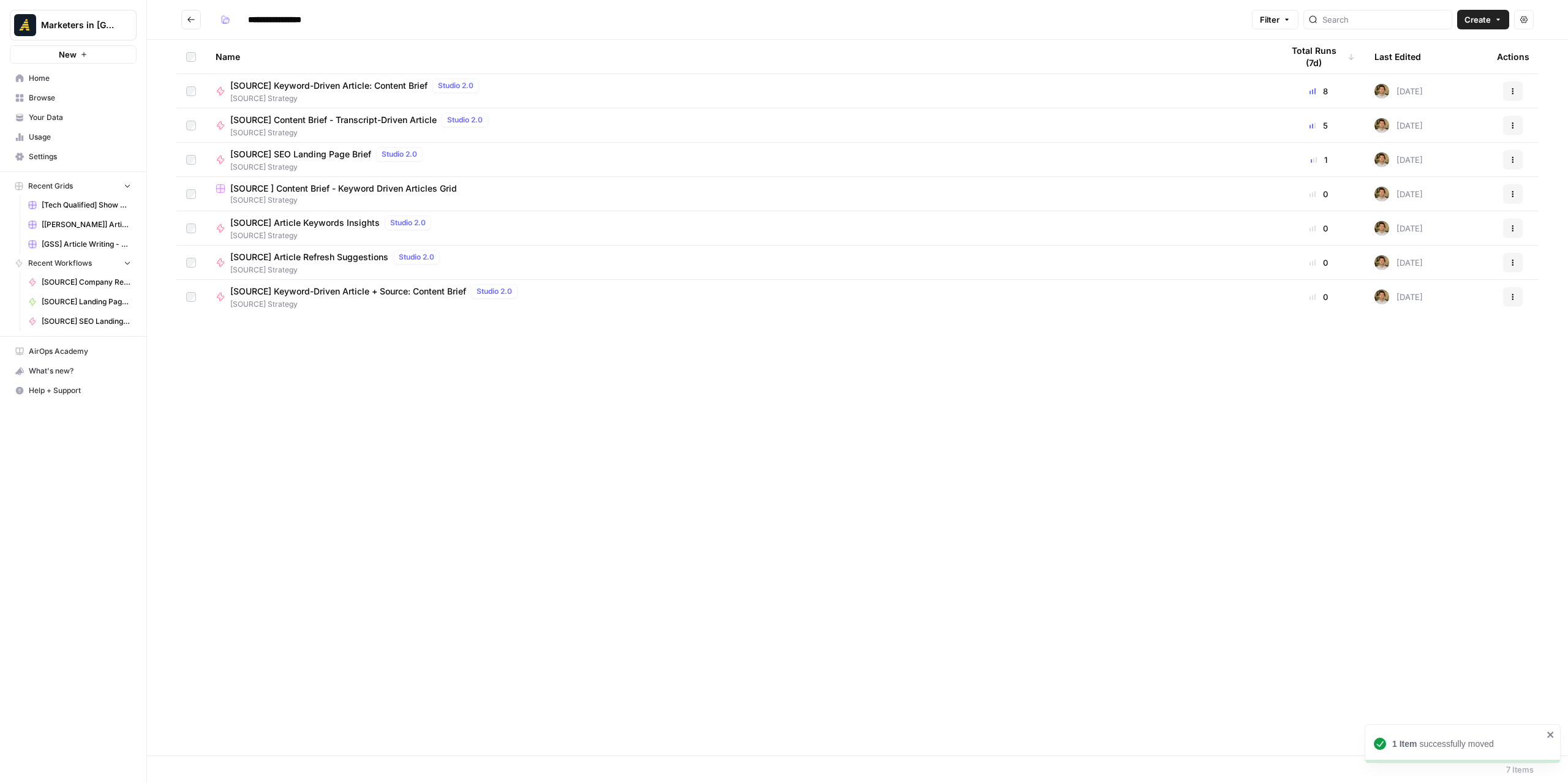
click at [197, 16] on button "Go back" at bounding box center [191, 20] width 20 height 20
type input "**********"
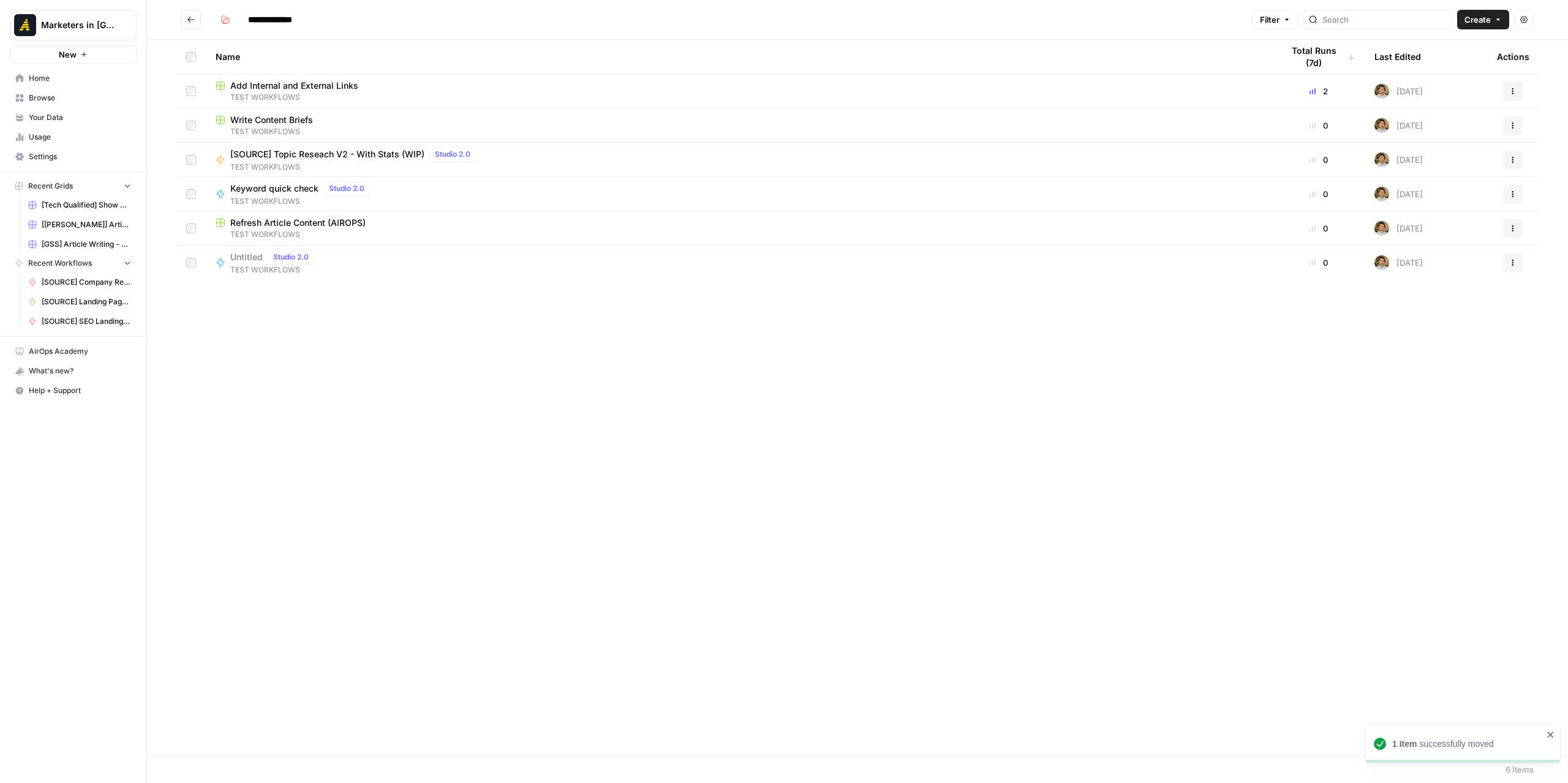
click at [196, 19] on button "Go back" at bounding box center [191, 20] width 20 height 20
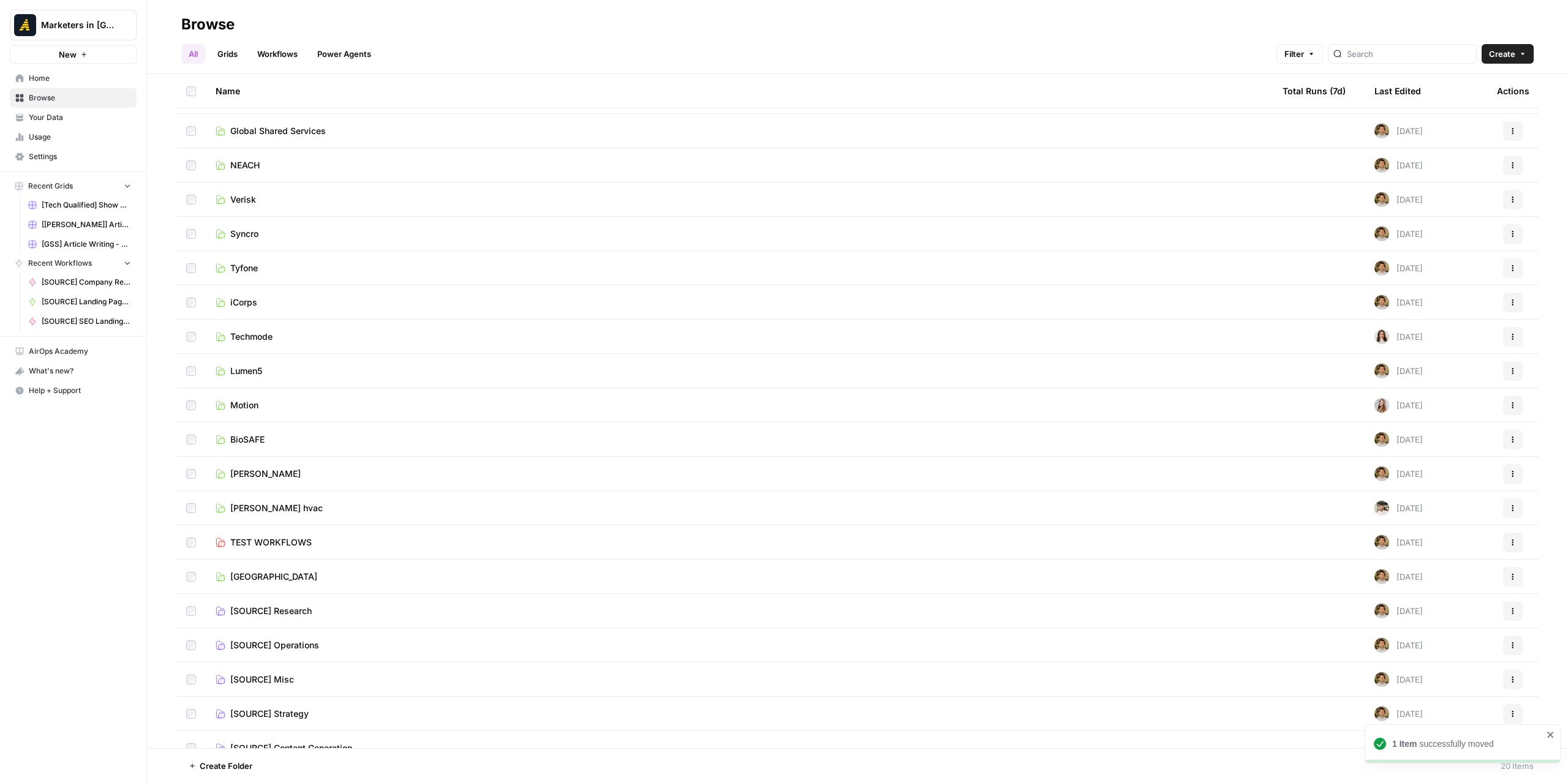
scroll to position [45, 0]
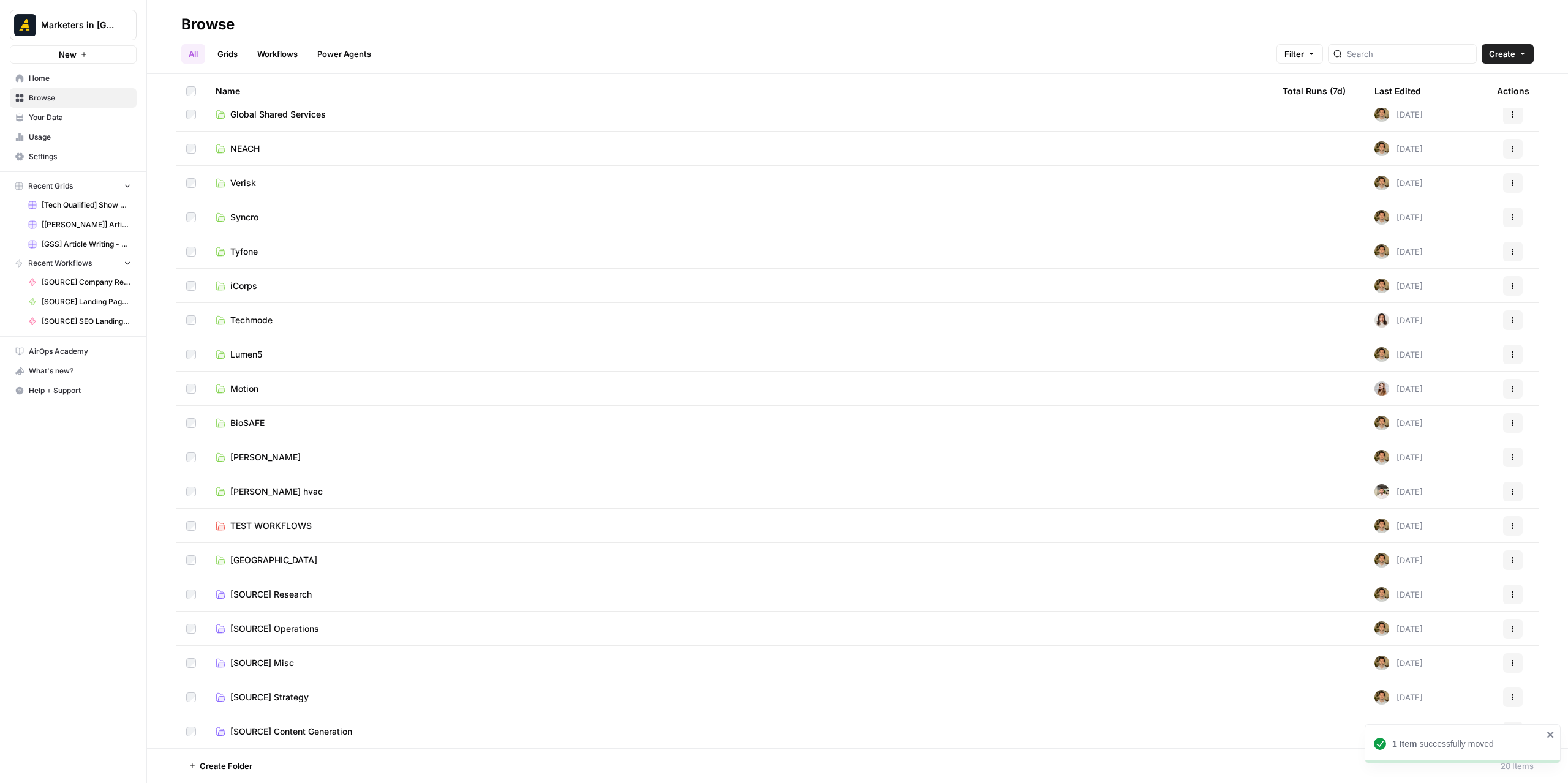
click at [302, 731] on span "[SOURCE] Content Generation" at bounding box center [292, 732] width 122 height 12
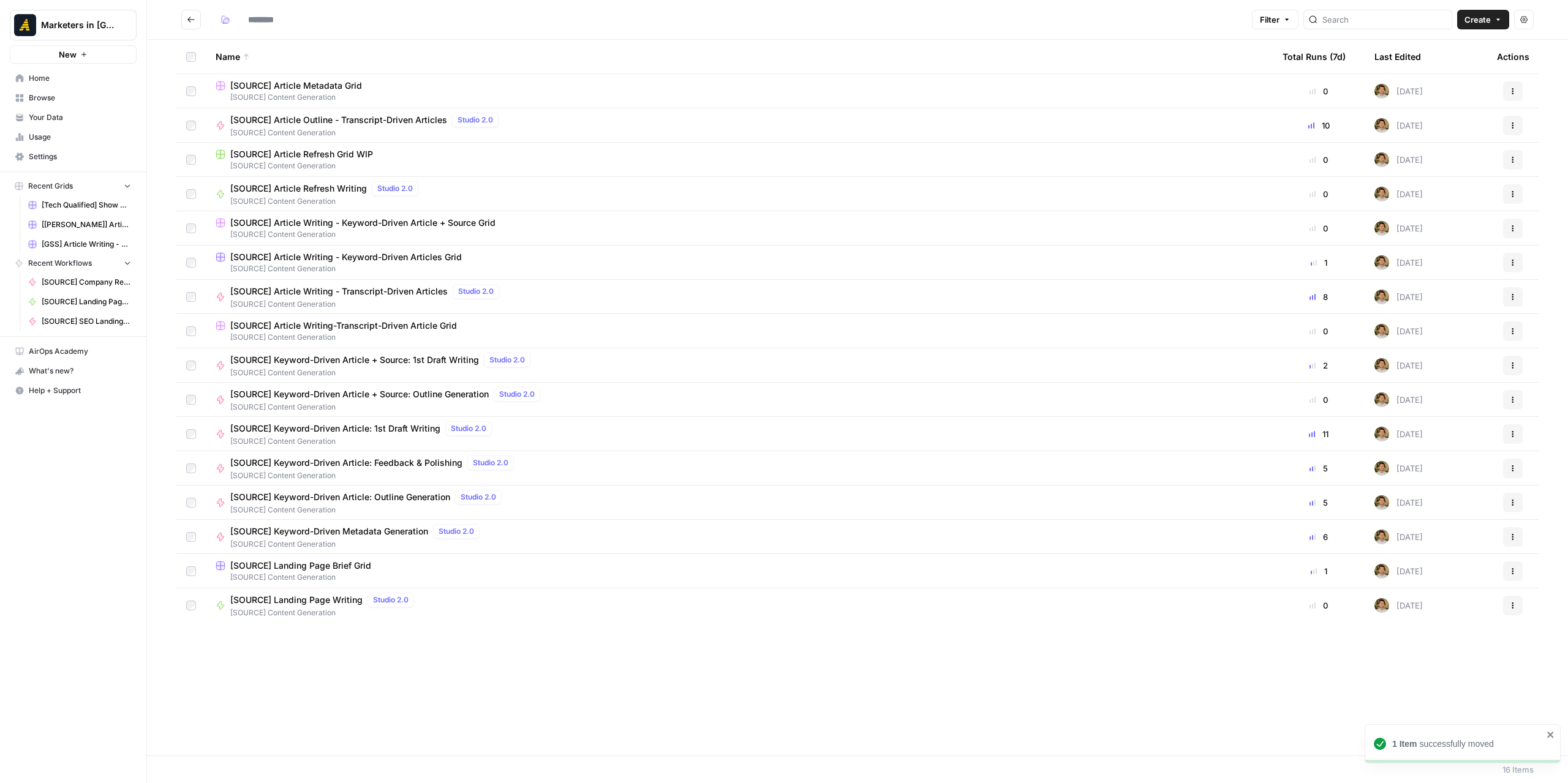
type input "**********"
click at [335, 568] on span "[SOURCE] Landing Page Brief Grid" at bounding box center [301, 566] width 141 height 12
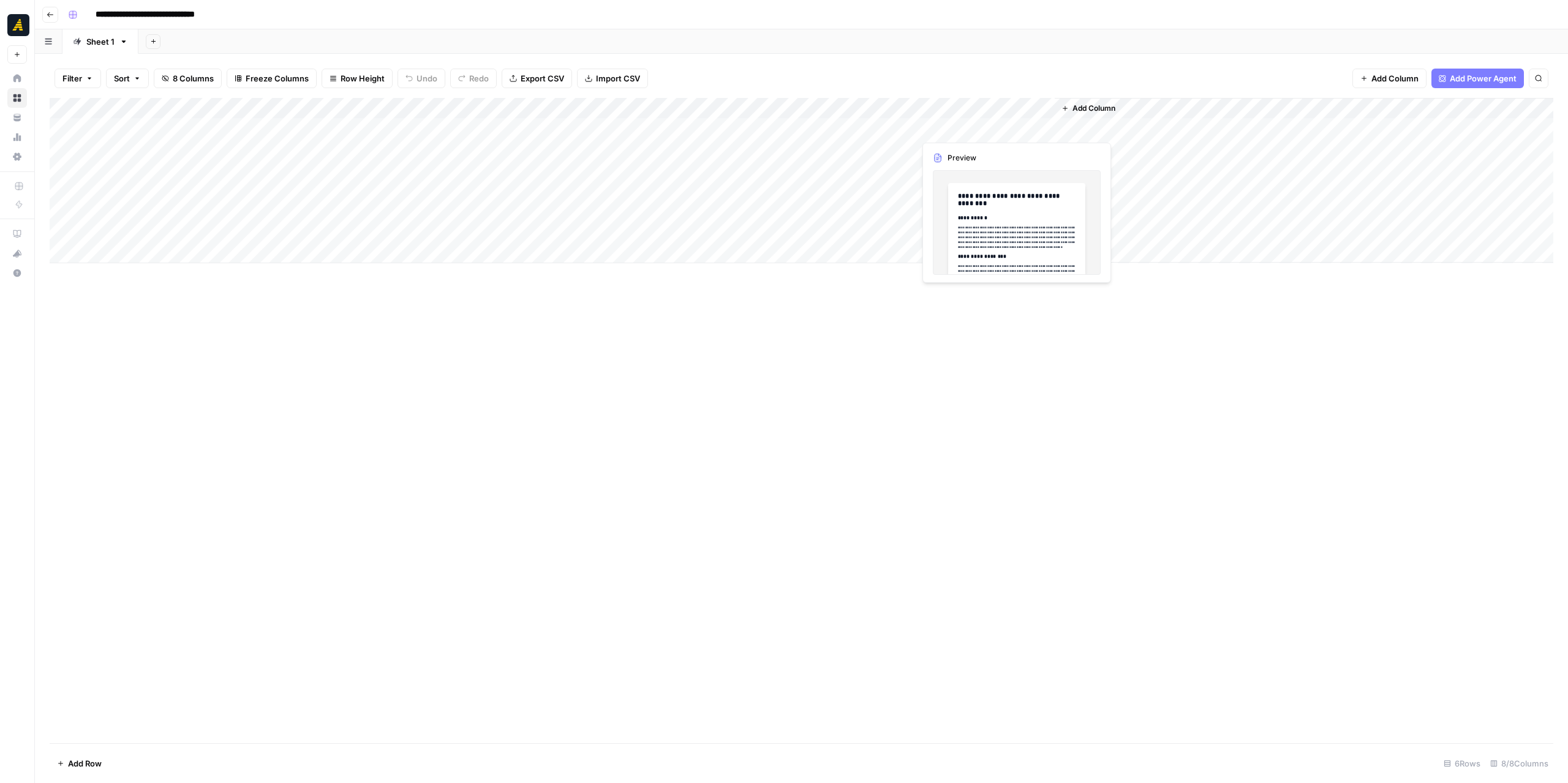
click at [944, 128] on div "Add Column" at bounding box center [801, 181] width 1504 height 165
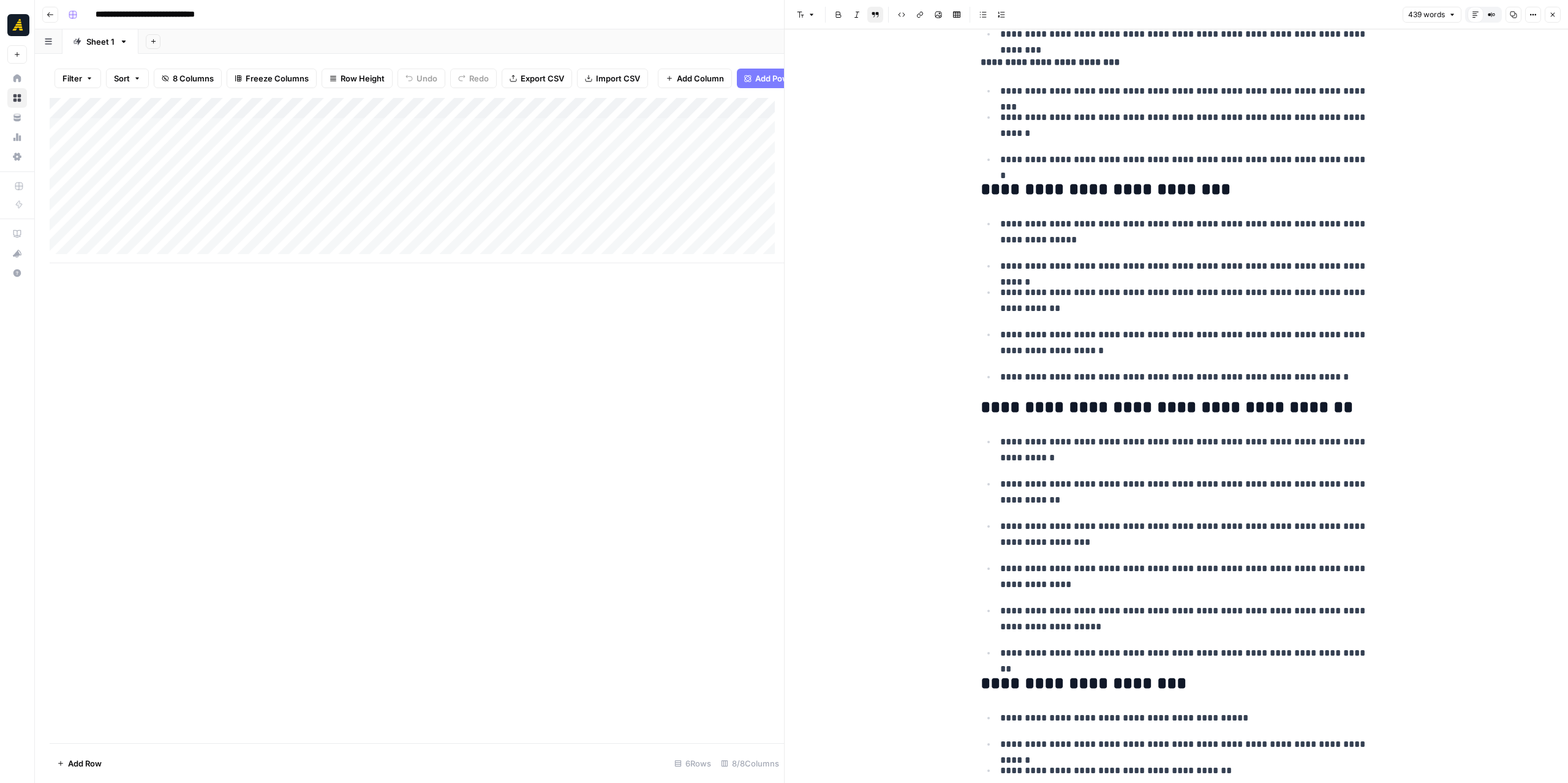
scroll to position [825, 0]
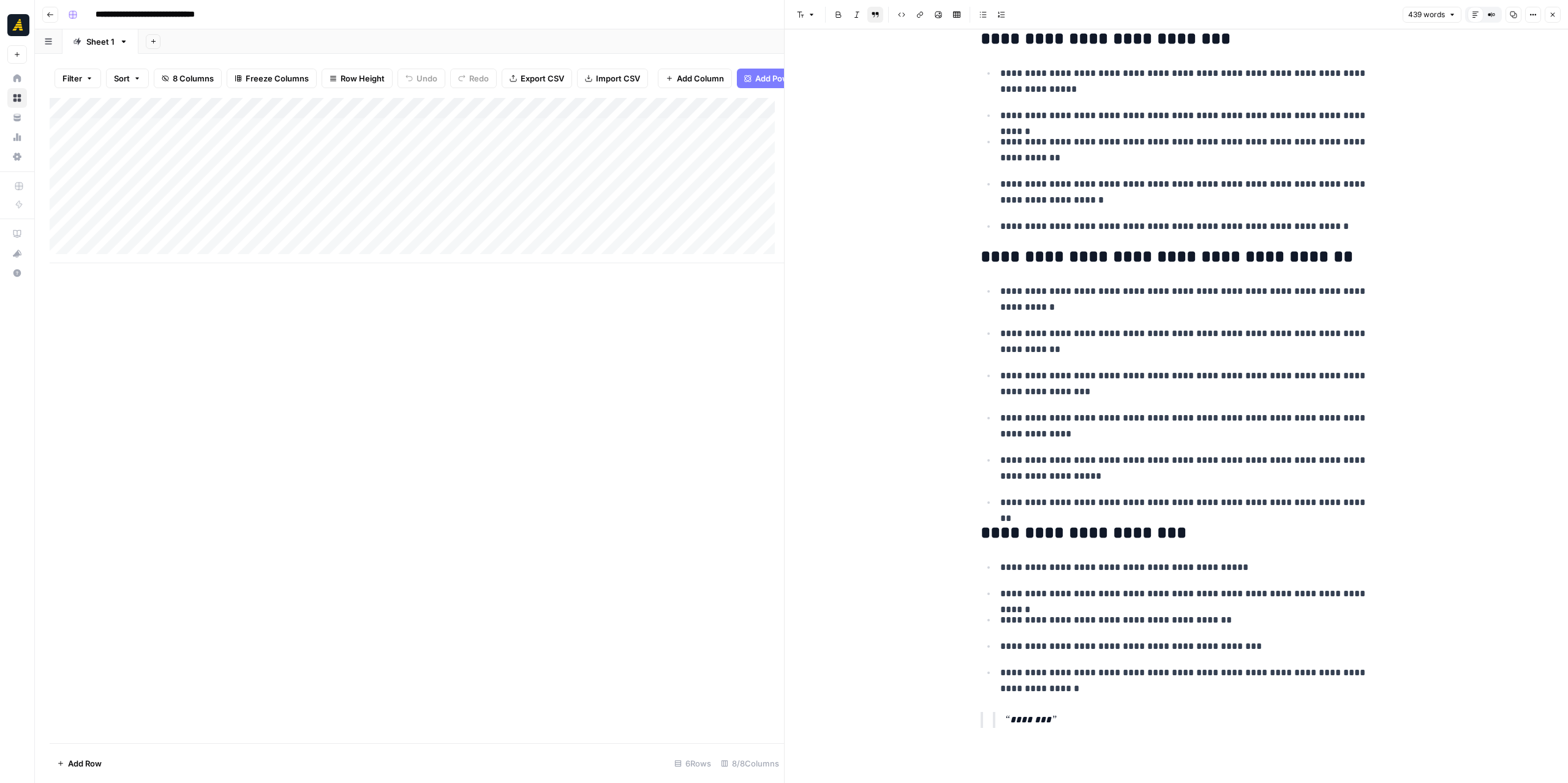
click at [1551, 16] on icon "button" at bounding box center [1552, 14] width 7 height 7
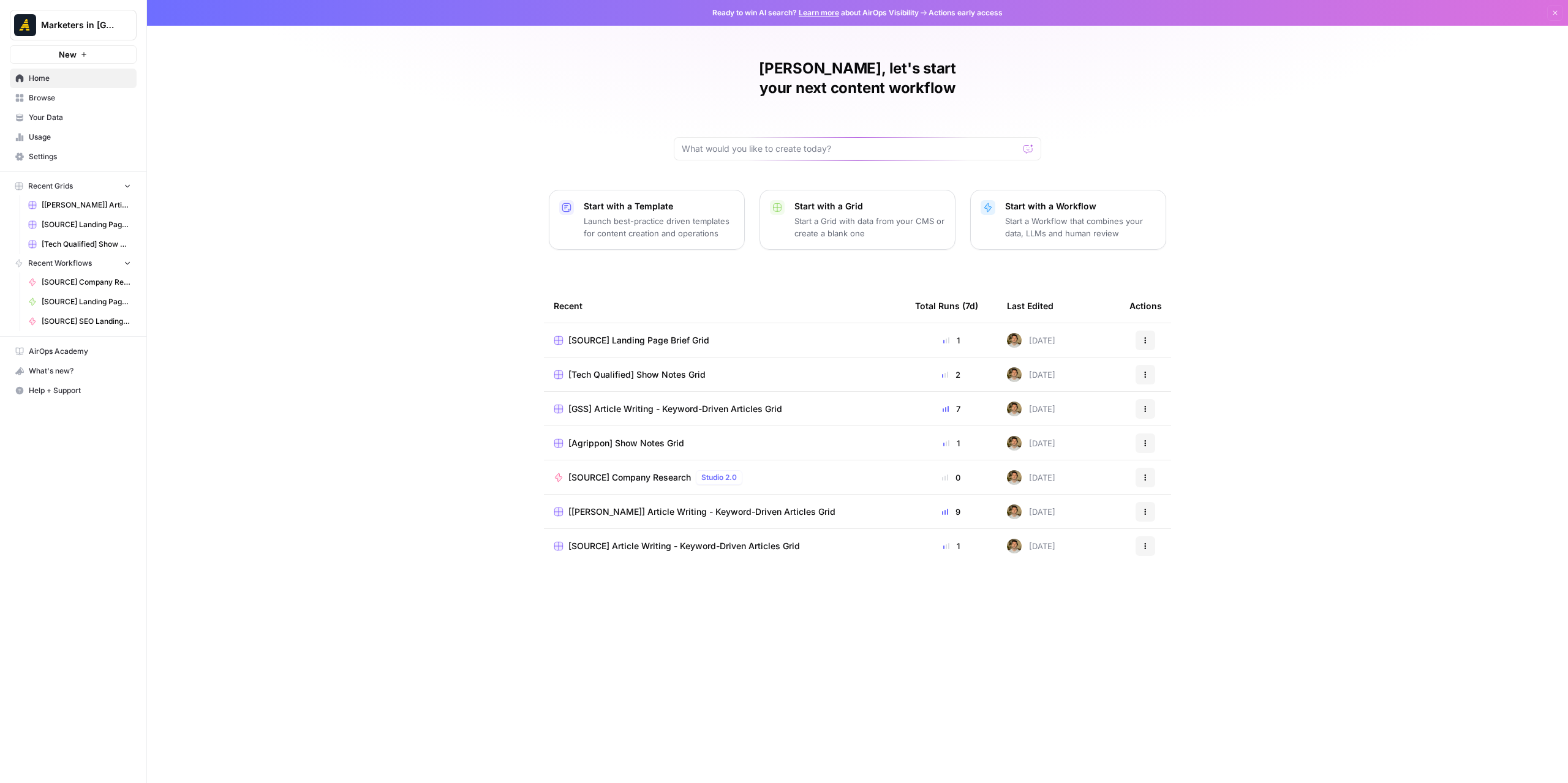
click at [55, 102] on span "Browse" at bounding box center [80, 97] width 102 height 11
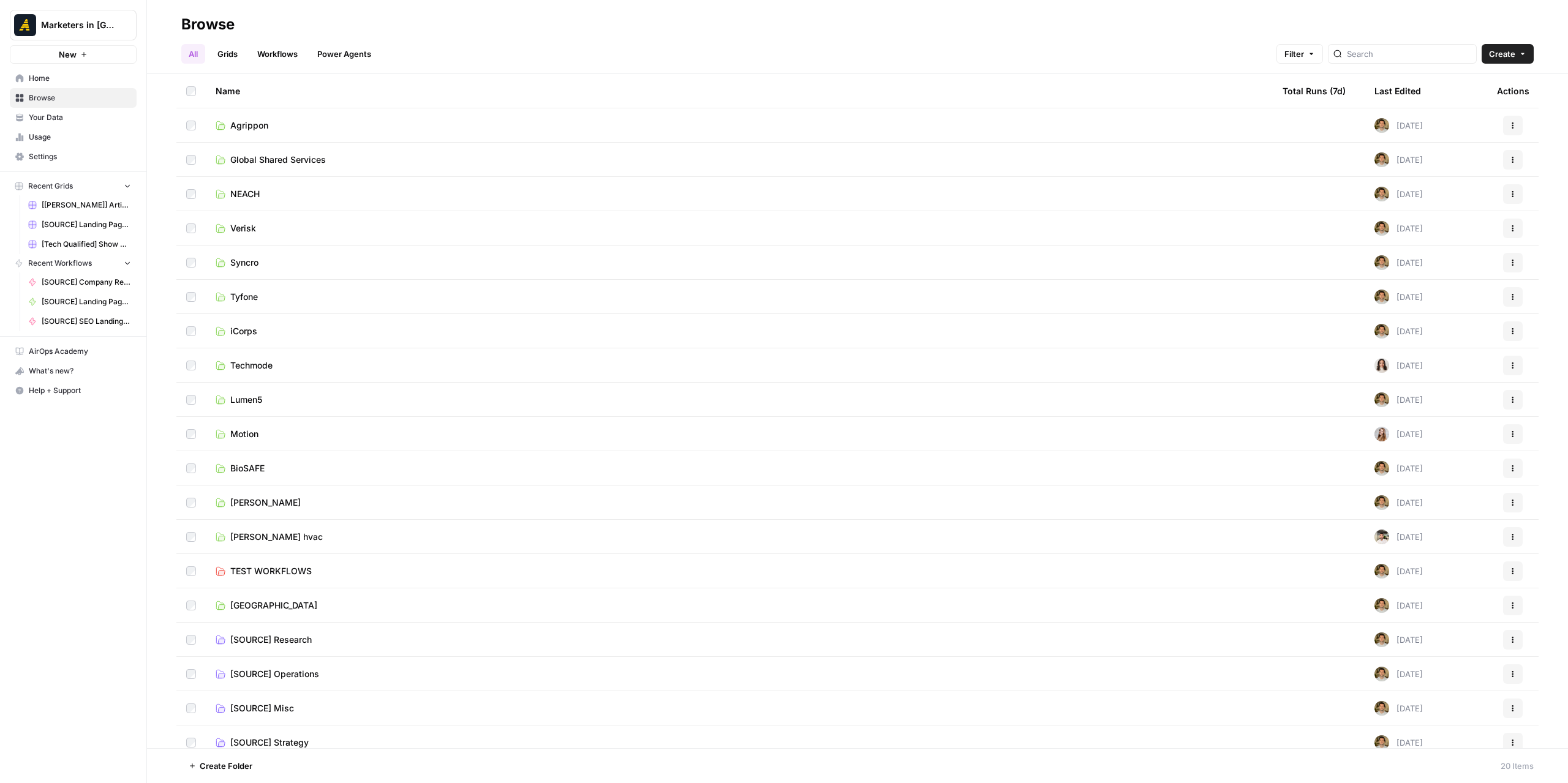
click at [233, 193] on span "NEACH" at bounding box center [245, 194] width 30 height 12
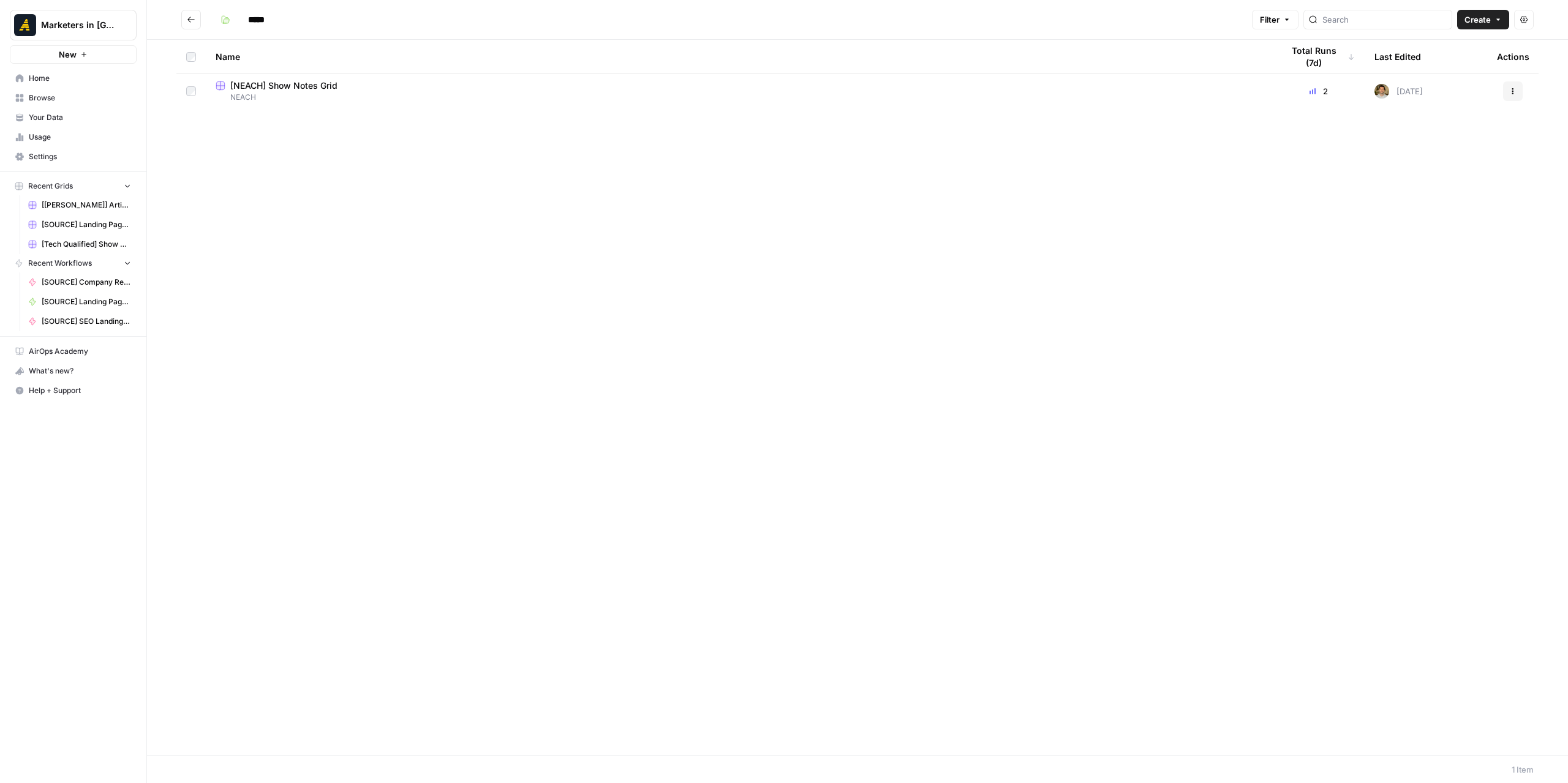
click at [316, 88] on span "[NEACH] Show Notes Grid" at bounding box center [284, 85] width 107 height 12
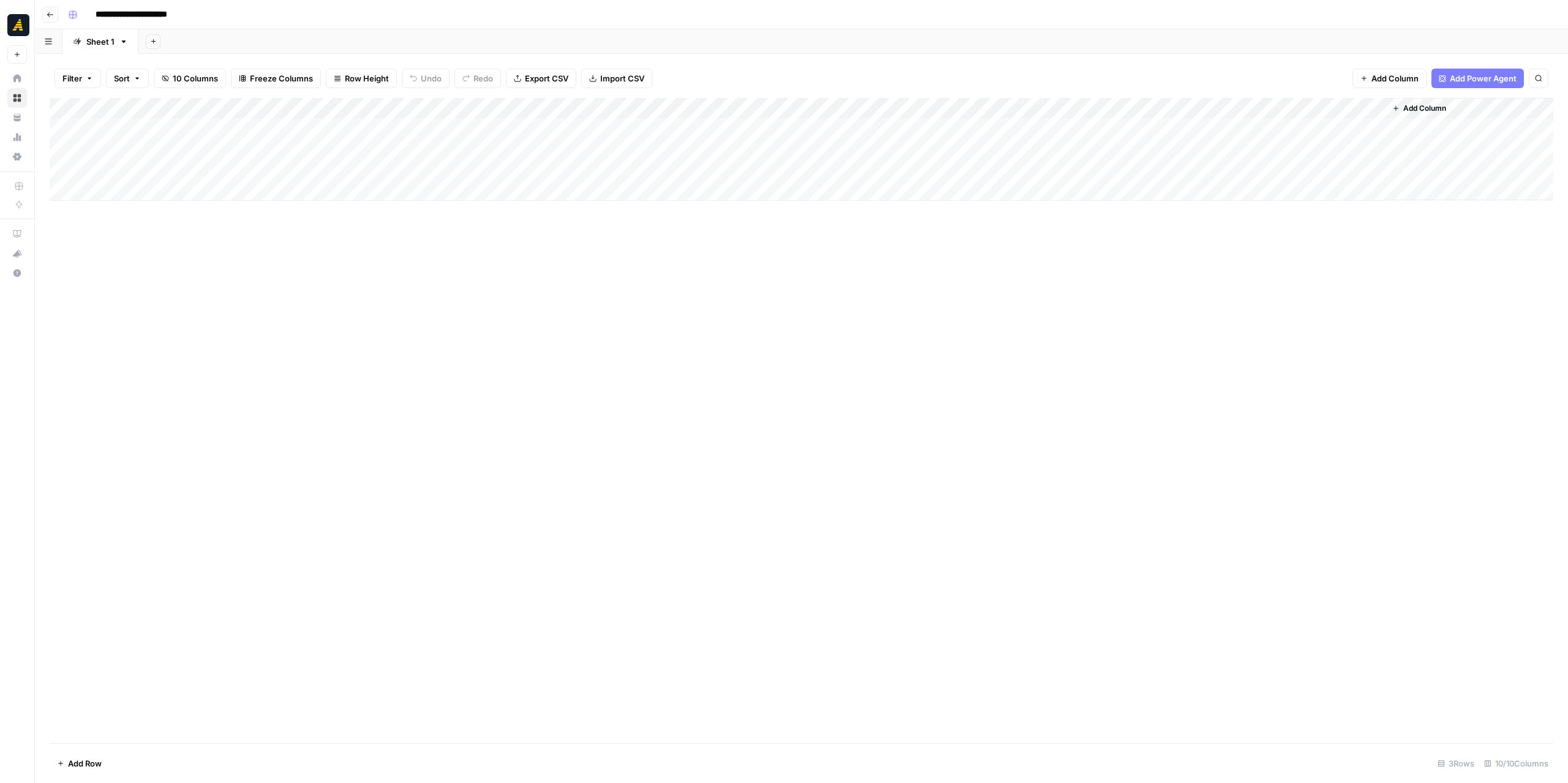
click at [131, 130] on div "Add Column" at bounding box center [801, 149] width 1504 height 103
click at [546, 128] on div "Add Column" at bounding box center [801, 149] width 1504 height 103
click at [125, 158] on div "Add Column" at bounding box center [801, 149] width 1504 height 103
click at [240, 128] on div "Add Column" at bounding box center [801, 149] width 1504 height 103
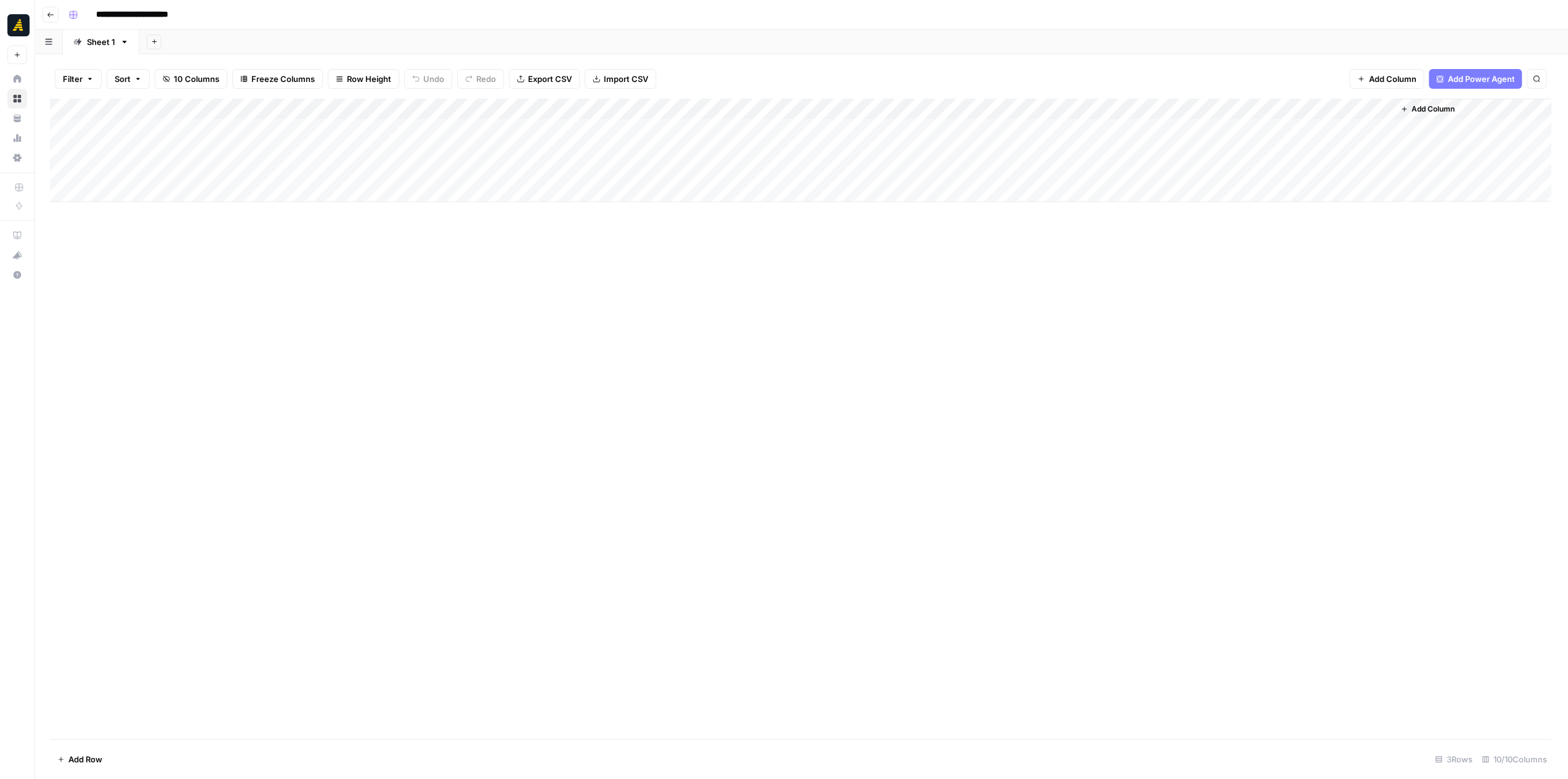
click at [242, 129] on div at bounding box center [237, 129] width 113 height 22
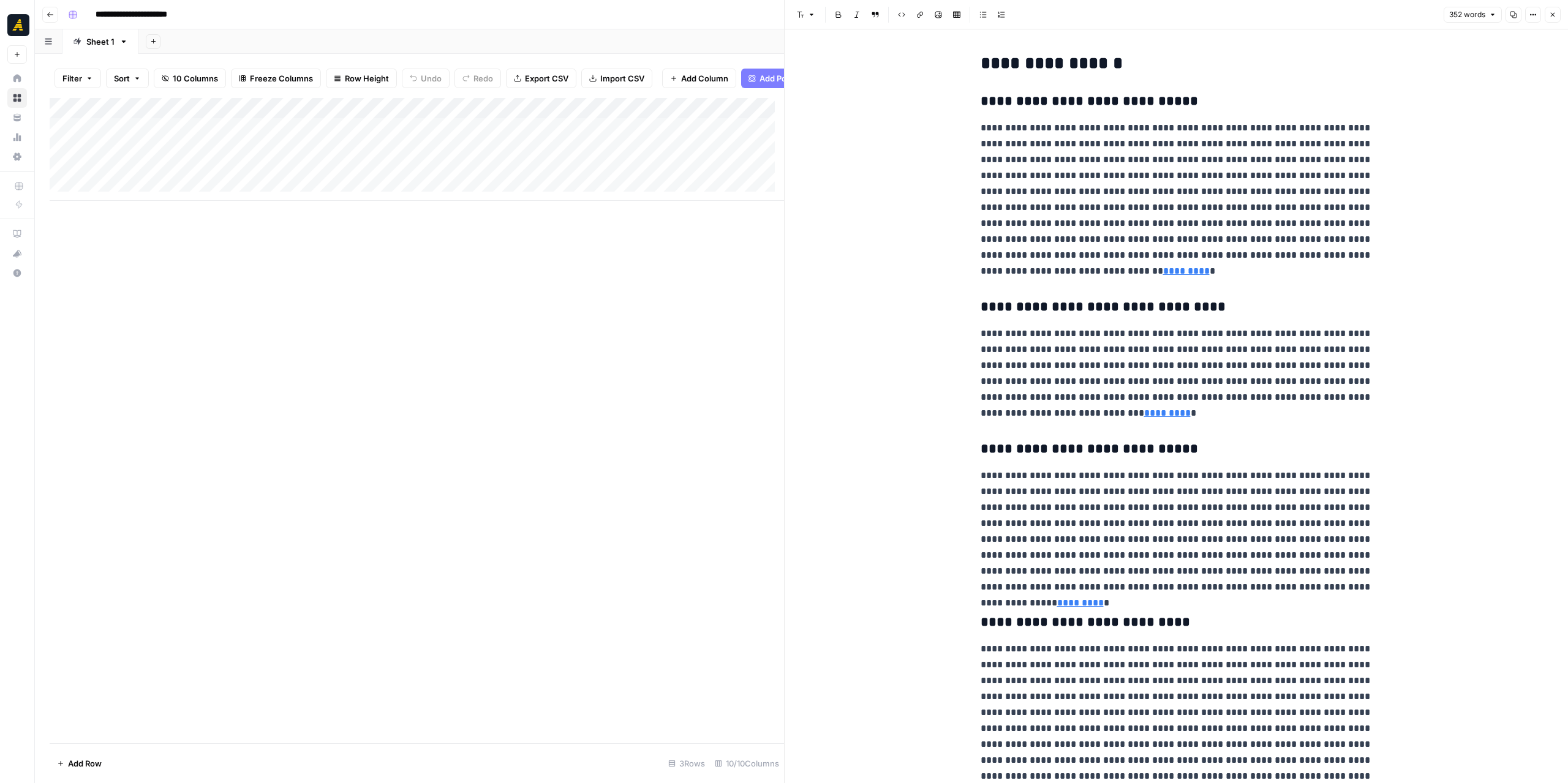
click at [1518, 15] on icon "button" at bounding box center [1513, 15] width 7 height 7
click at [55, 9] on button "Go back" at bounding box center [50, 14] width 16 height 16
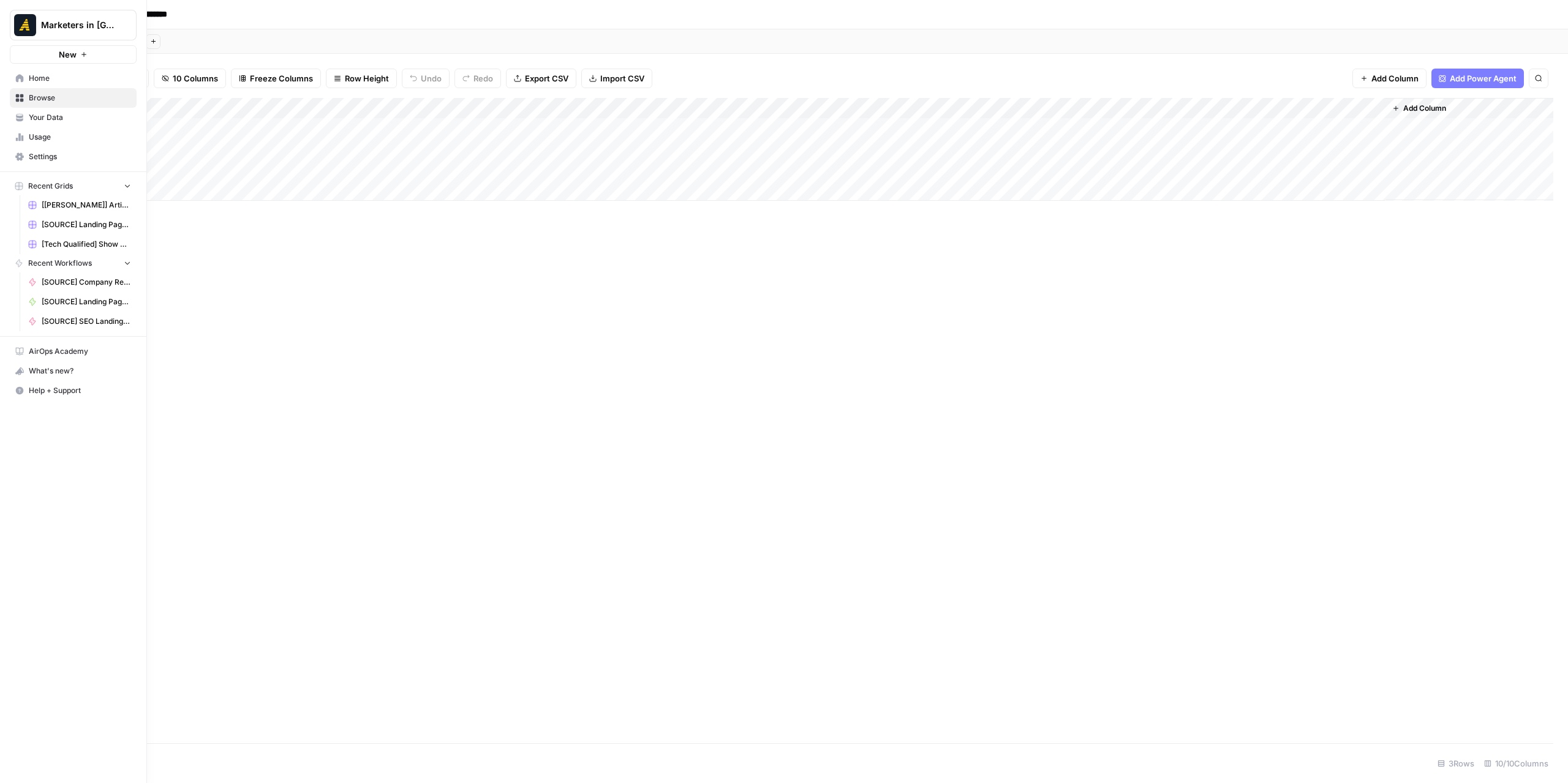
click at [27, 140] on link "Usage" at bounding box center [73, 137] width 126 height 20
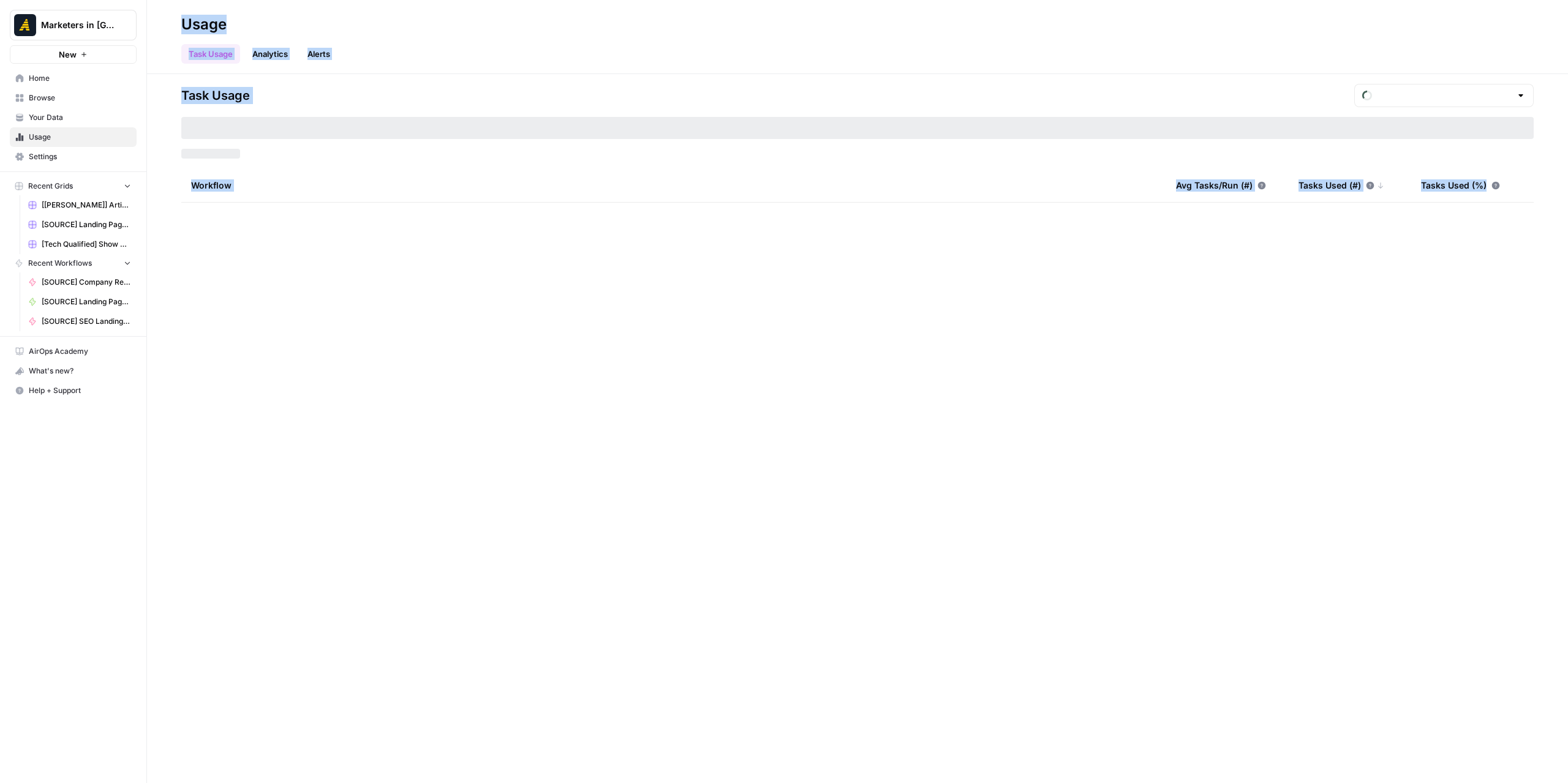
type input "August Tasks"
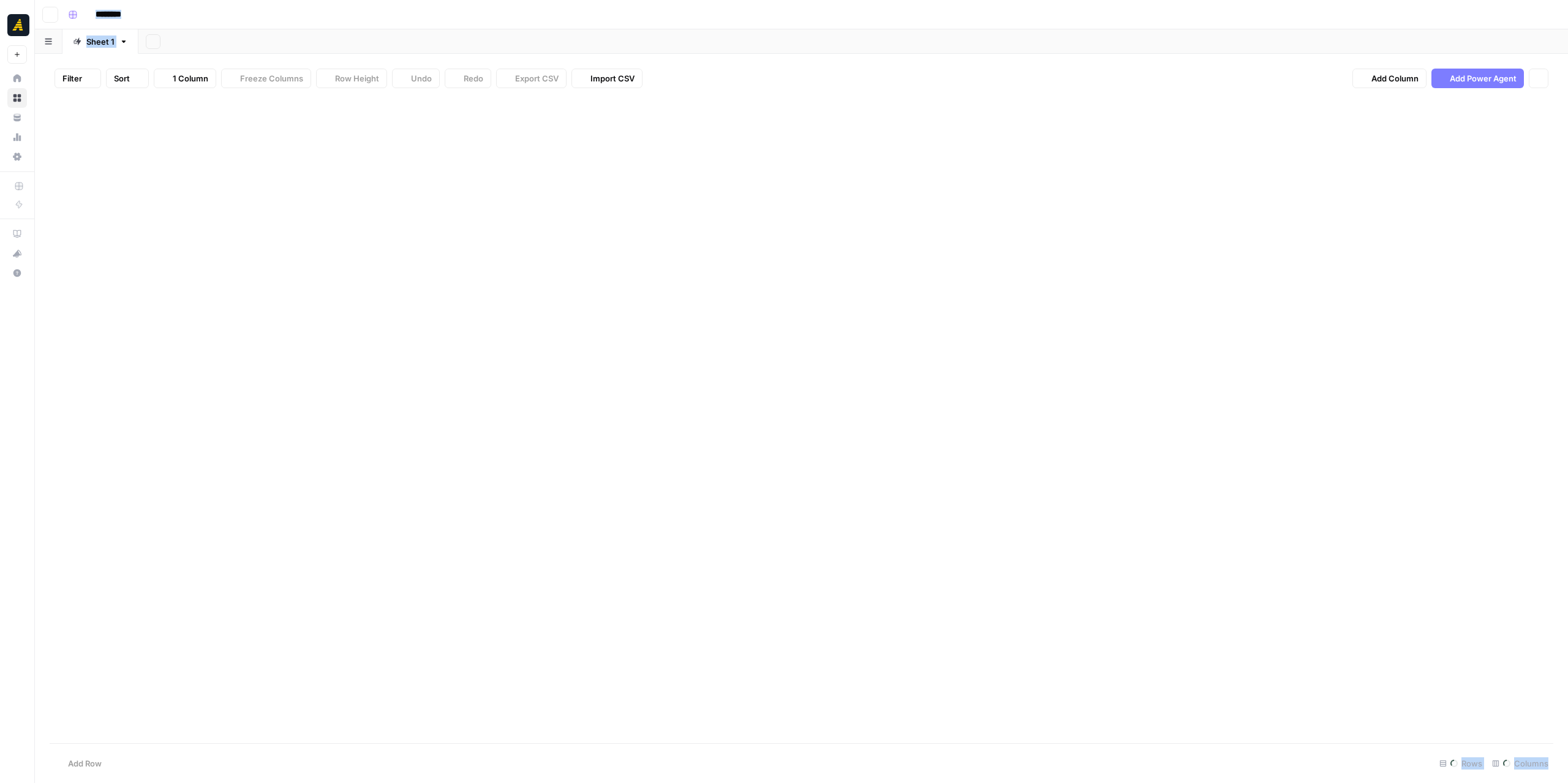
type input "**********"
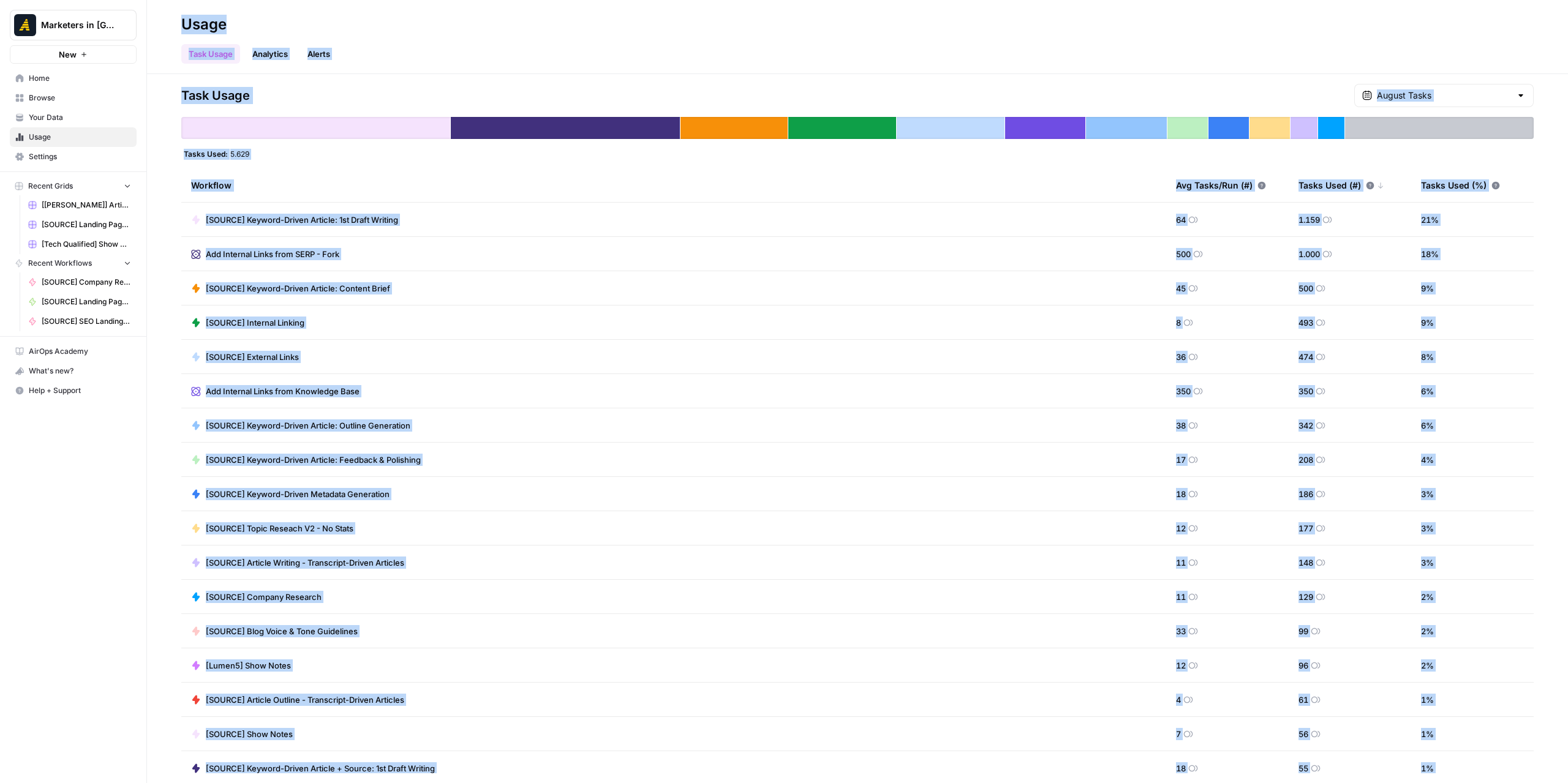
click at [61, 120] on span "Your Data" at bounding box center [80, 117] width 102 height 11
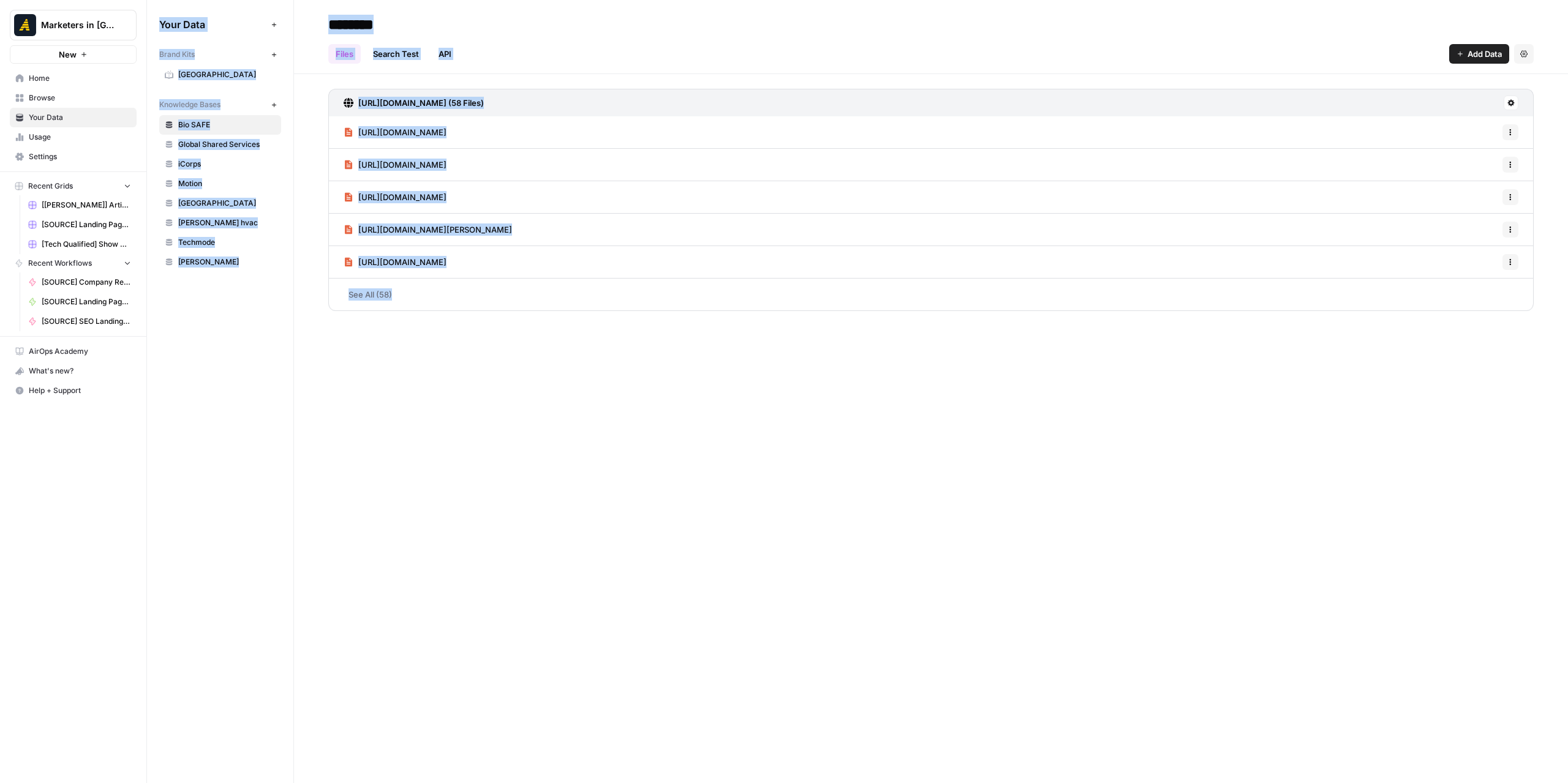
click at [72, 155] on span "Settings" at bounding box center [80, 156] width 102 height 11
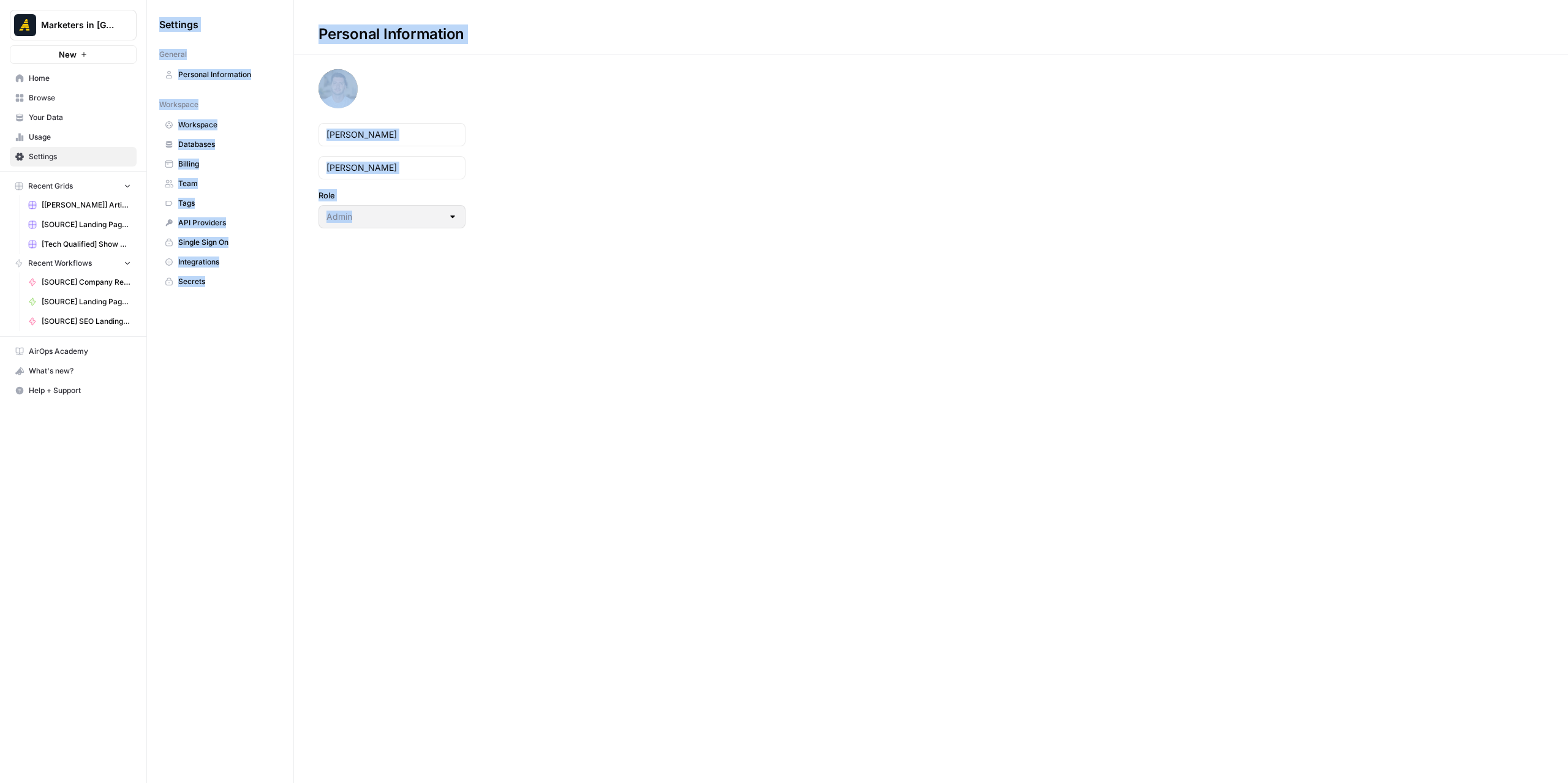
click at [170, 162] on icon at bounding box center [169, 164] width 8 height 8
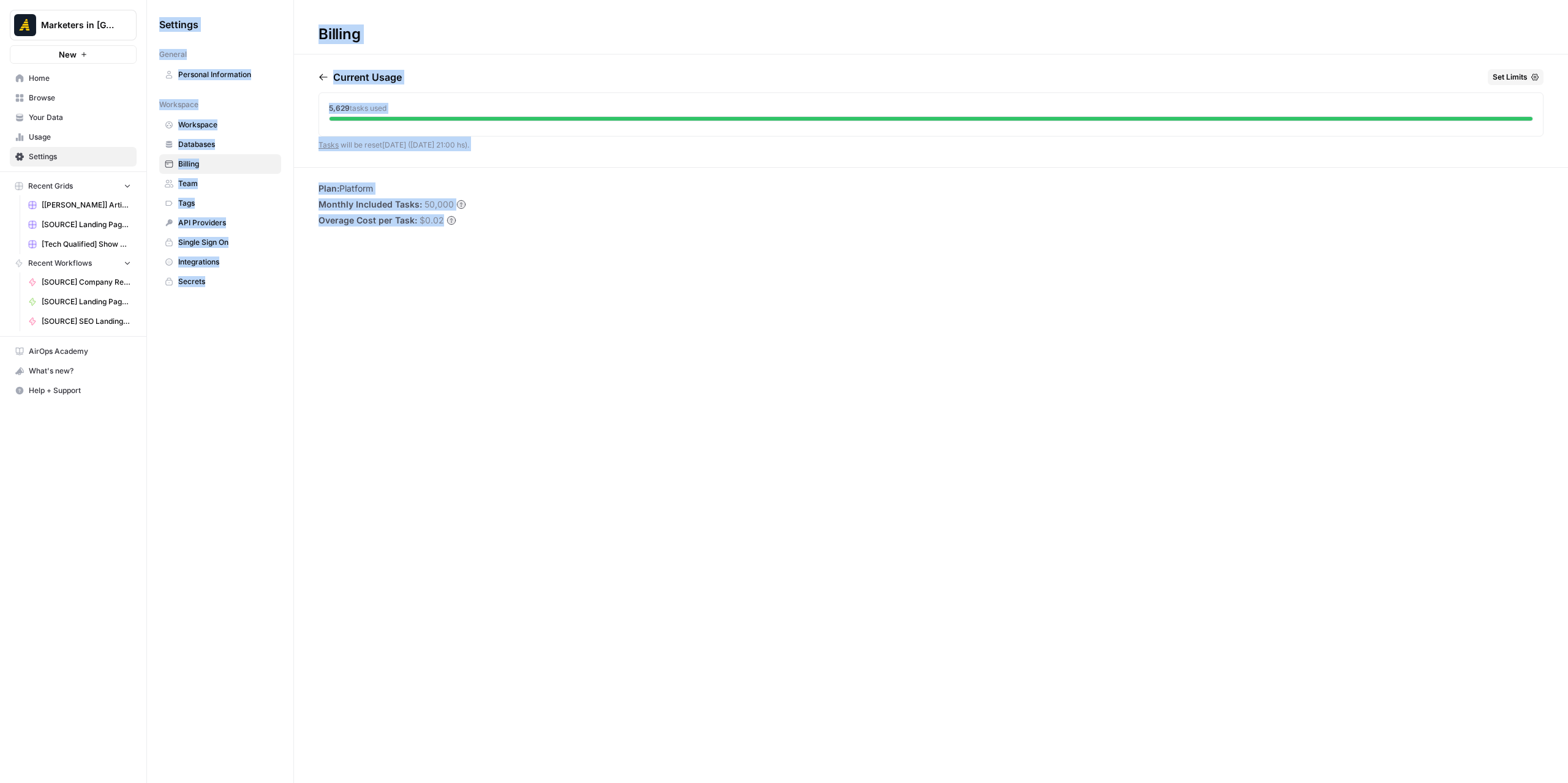
click at [44, 78] on span "Home" at bounding box center [80, 78] width 102 height 11
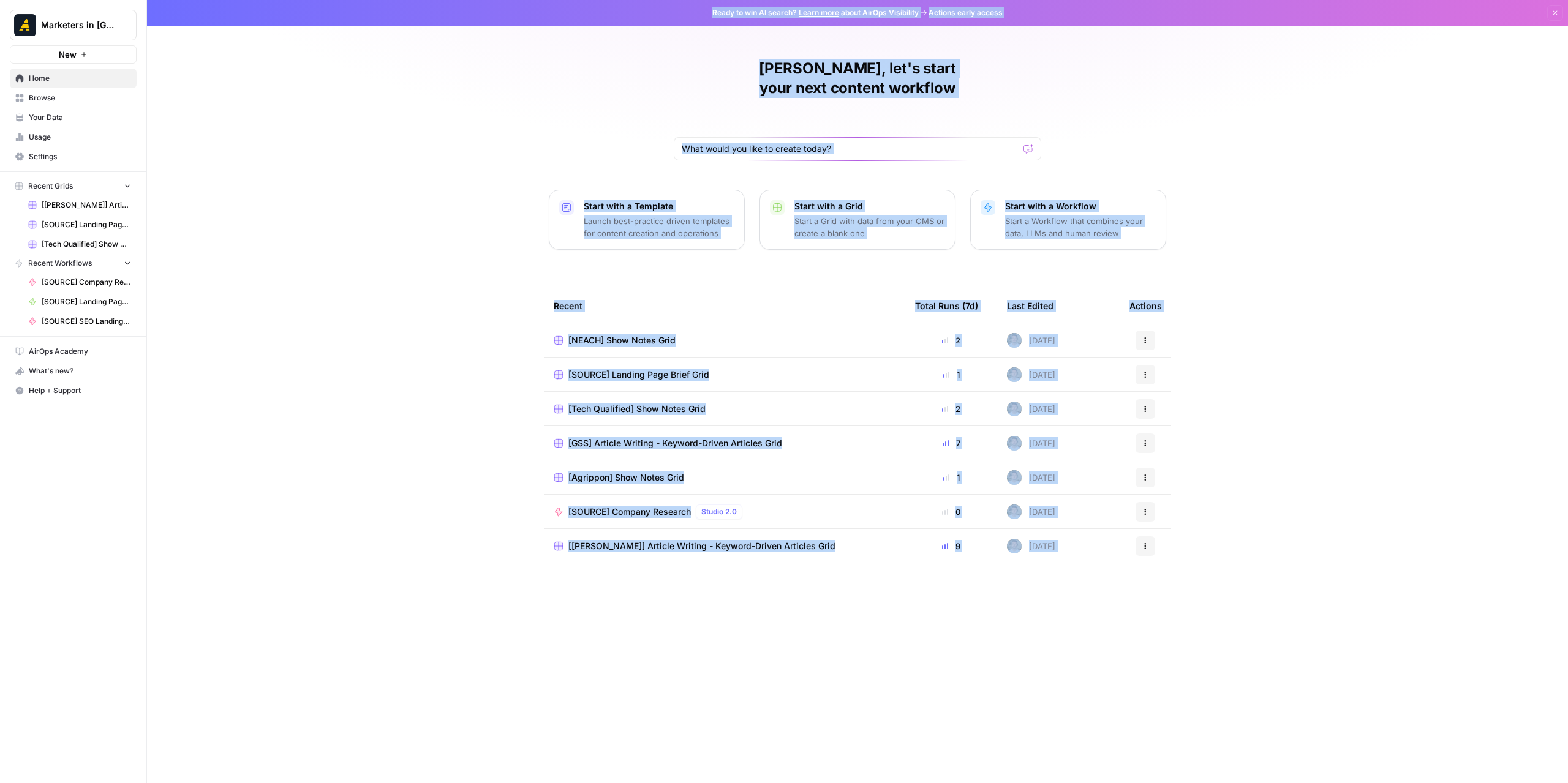
click at [71, 95] on span "Browse" at bounding box center [80, 97] width 102 height 11
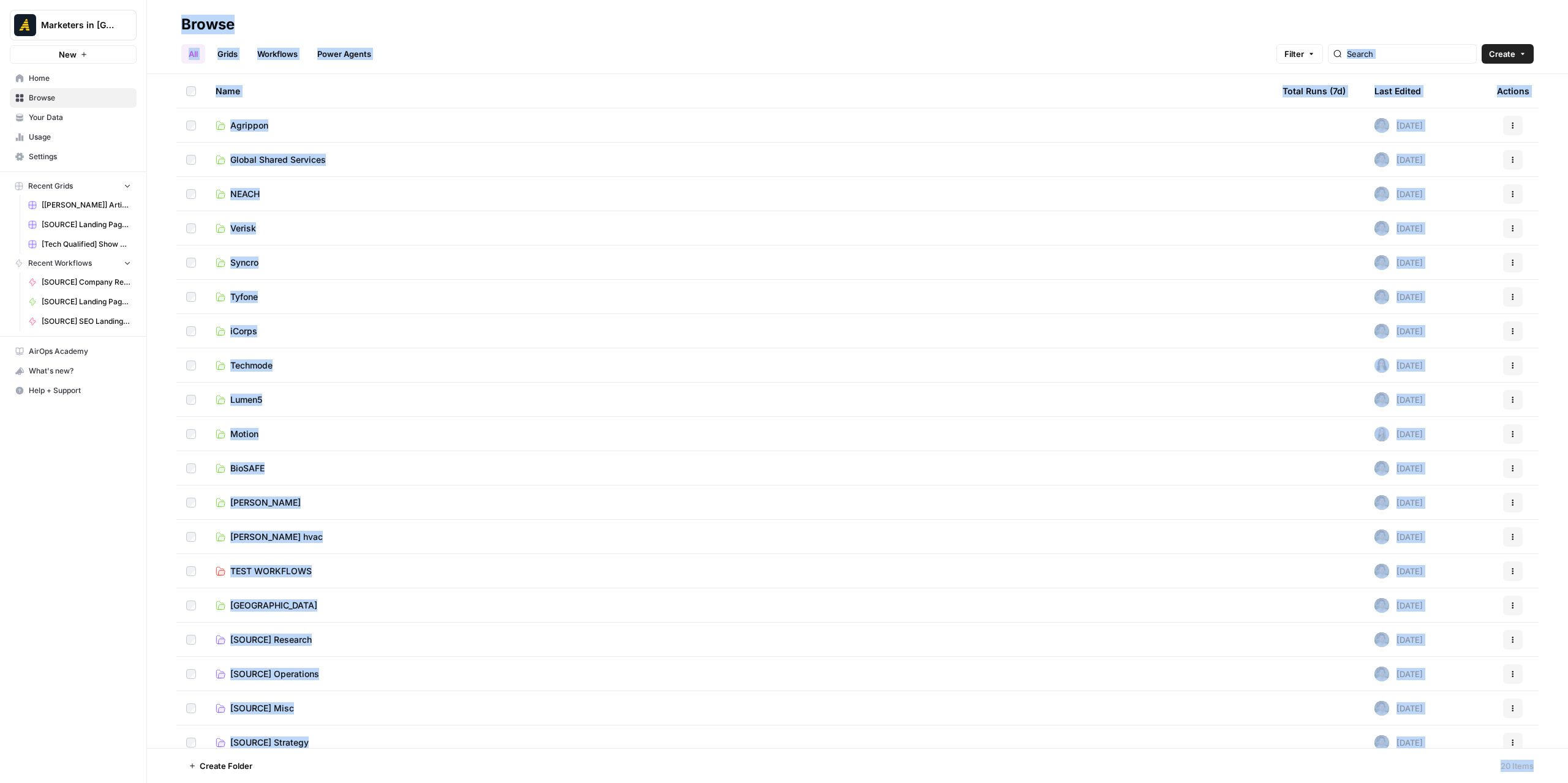
click at [254, 441] on td "Motion" at bounding box center [739, 434] width 1067 height 34
click at [254, 438] on span "Motion" at bounding box center [245, 434] width 28 height 12
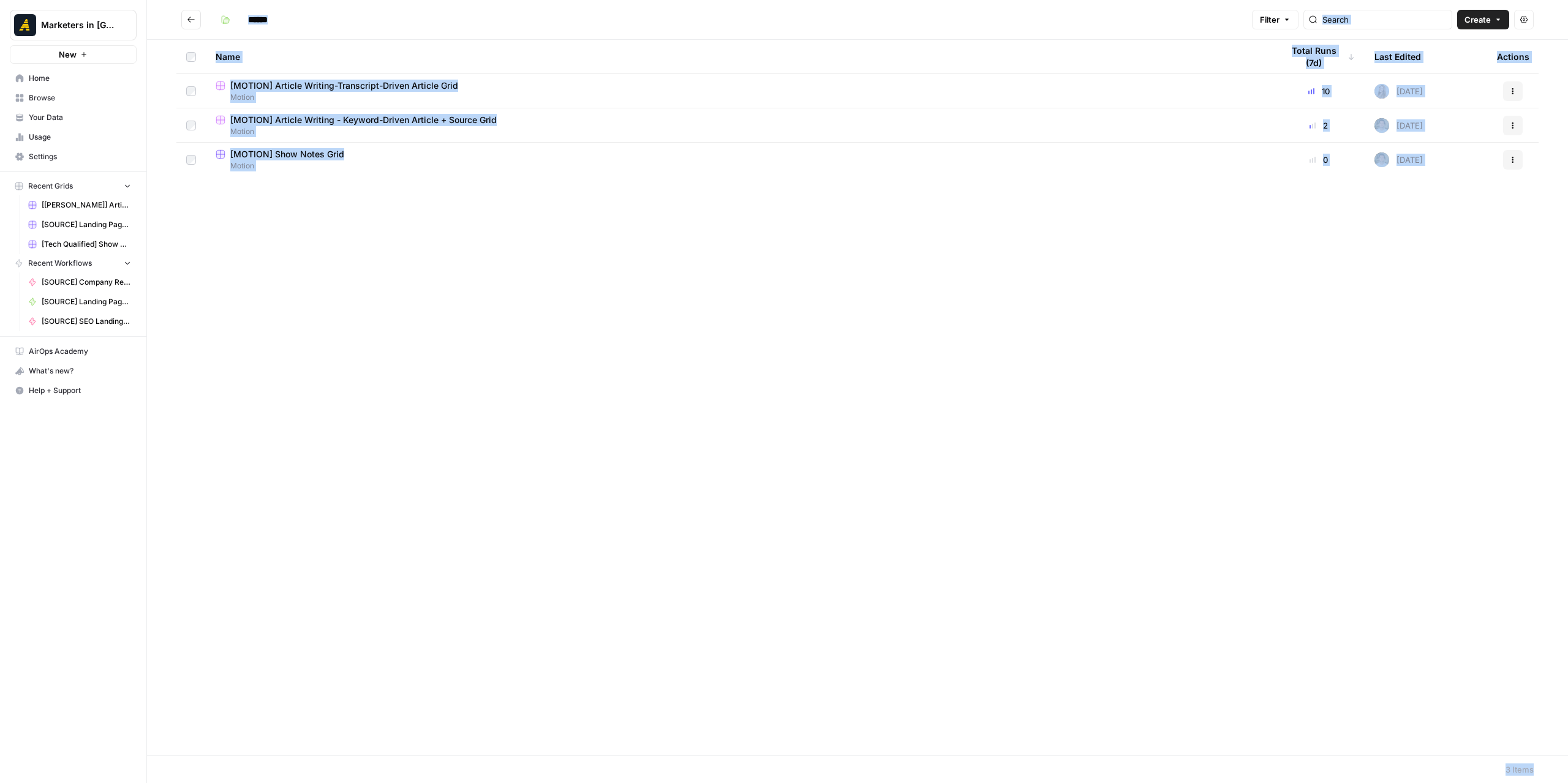
click at [405, 84] on span "[MOTION] Article Writing-Transcript-Driven Article Grid" at bounding box center [344, 85] width 228 height 12
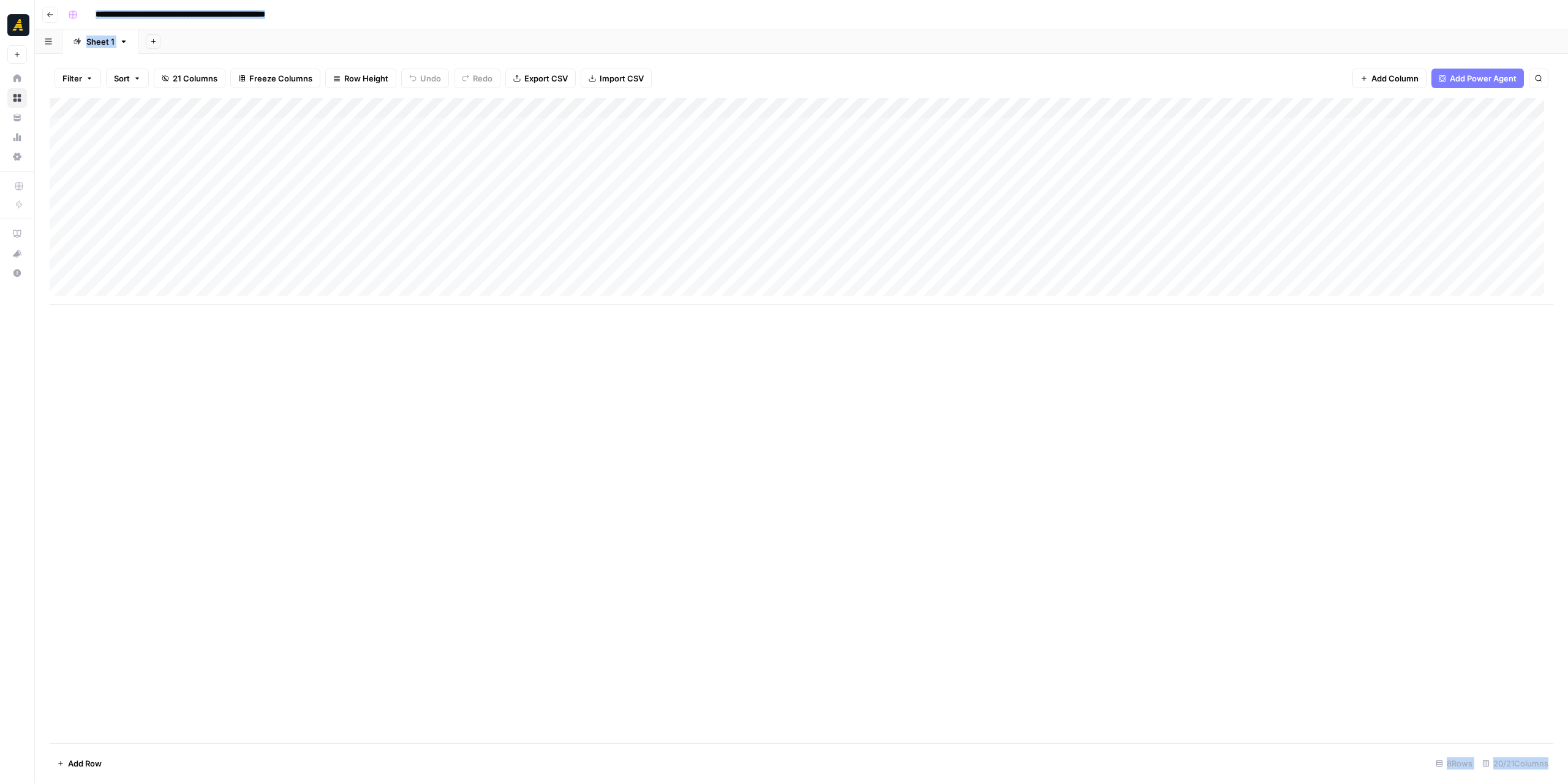
click at [130, 189] on div "Add Column" at bounding box center [801, 202] width 1504 height 207
click at [601, 184] on div "Add Column" at bounding box center [801, 202] width 1504 height 207
click at [119, 193] on div "Add Column" at bounding box center [801, 202] width 1504 height 207
click at [131, 215] on div "Add Column" at bounding box center [801, 202] width 1504 height 207
drag, startPoint x: 659, startPoint y: 460, endPoint x: 677, endPoint y: 397, distance: 65.5
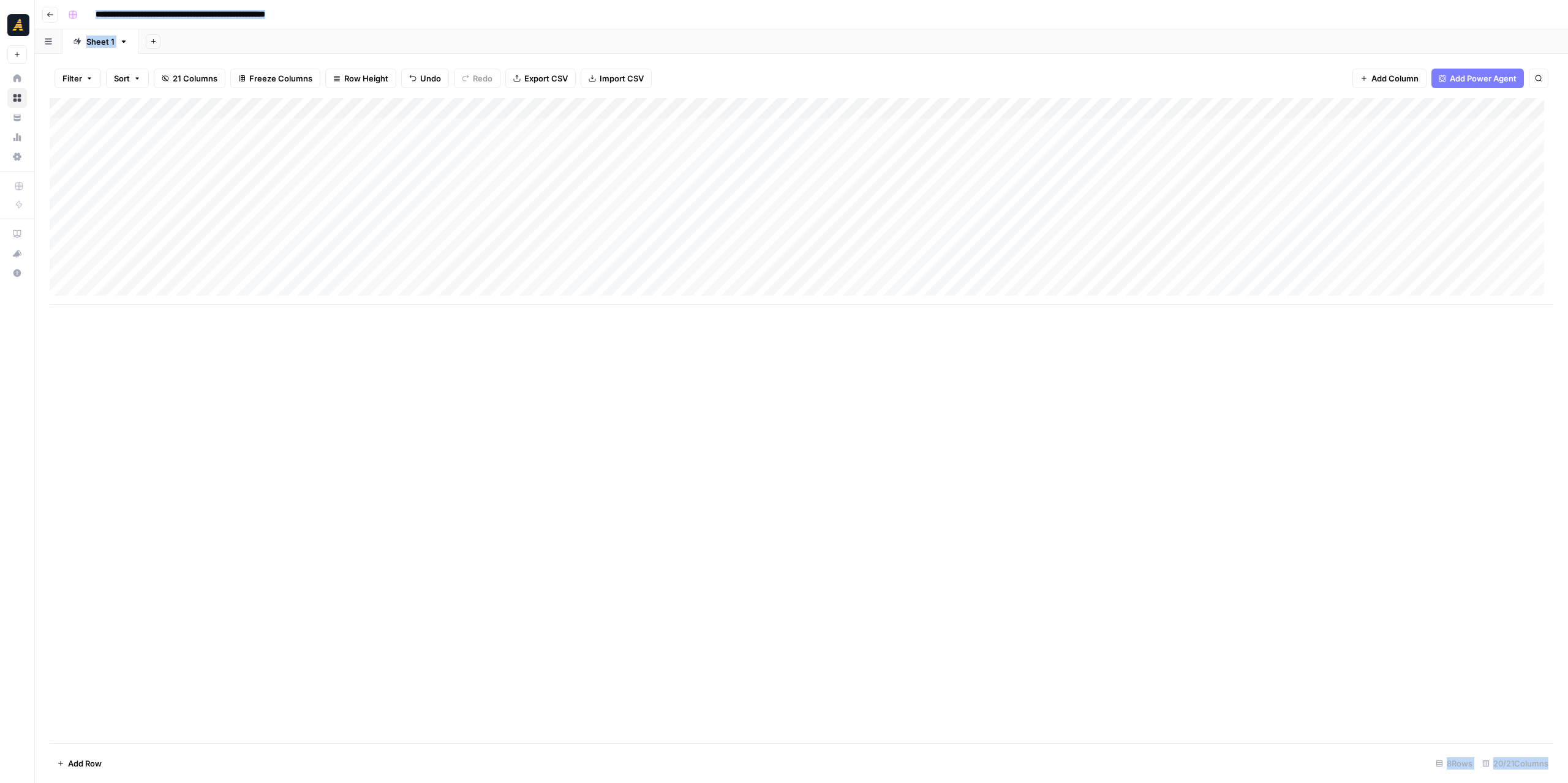
click at [659, 459] on div "Add Column" at bounding box center [801, 420] width 1504 height 645
click at [710, 211] on div "Add Column" at bounding box center [801, 202] width 1504 height 207
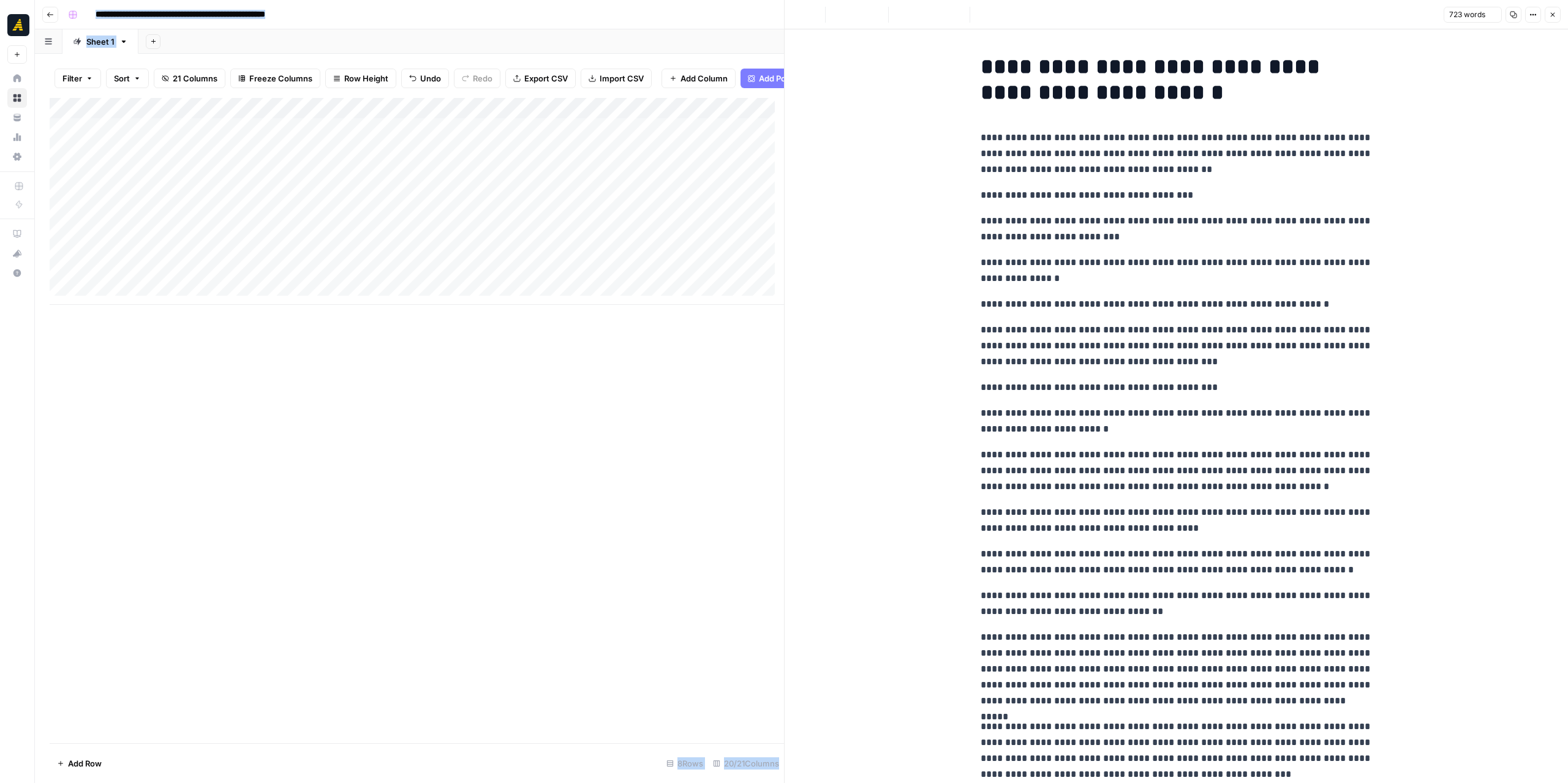
scroll to position [601, 0]
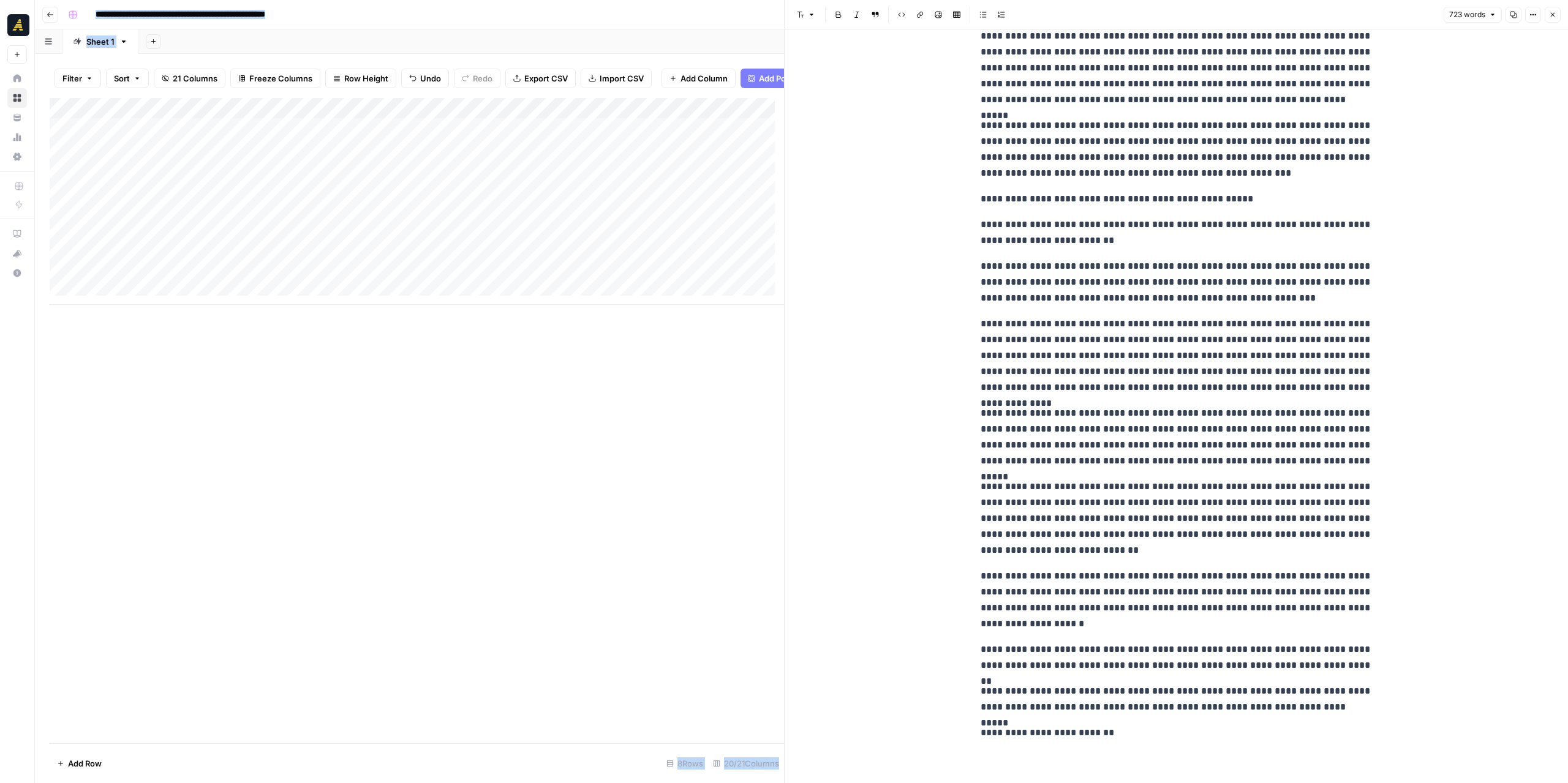
click at [1546, 19] on button "Close" at bounding box center [1552, 14] width 16 height 16
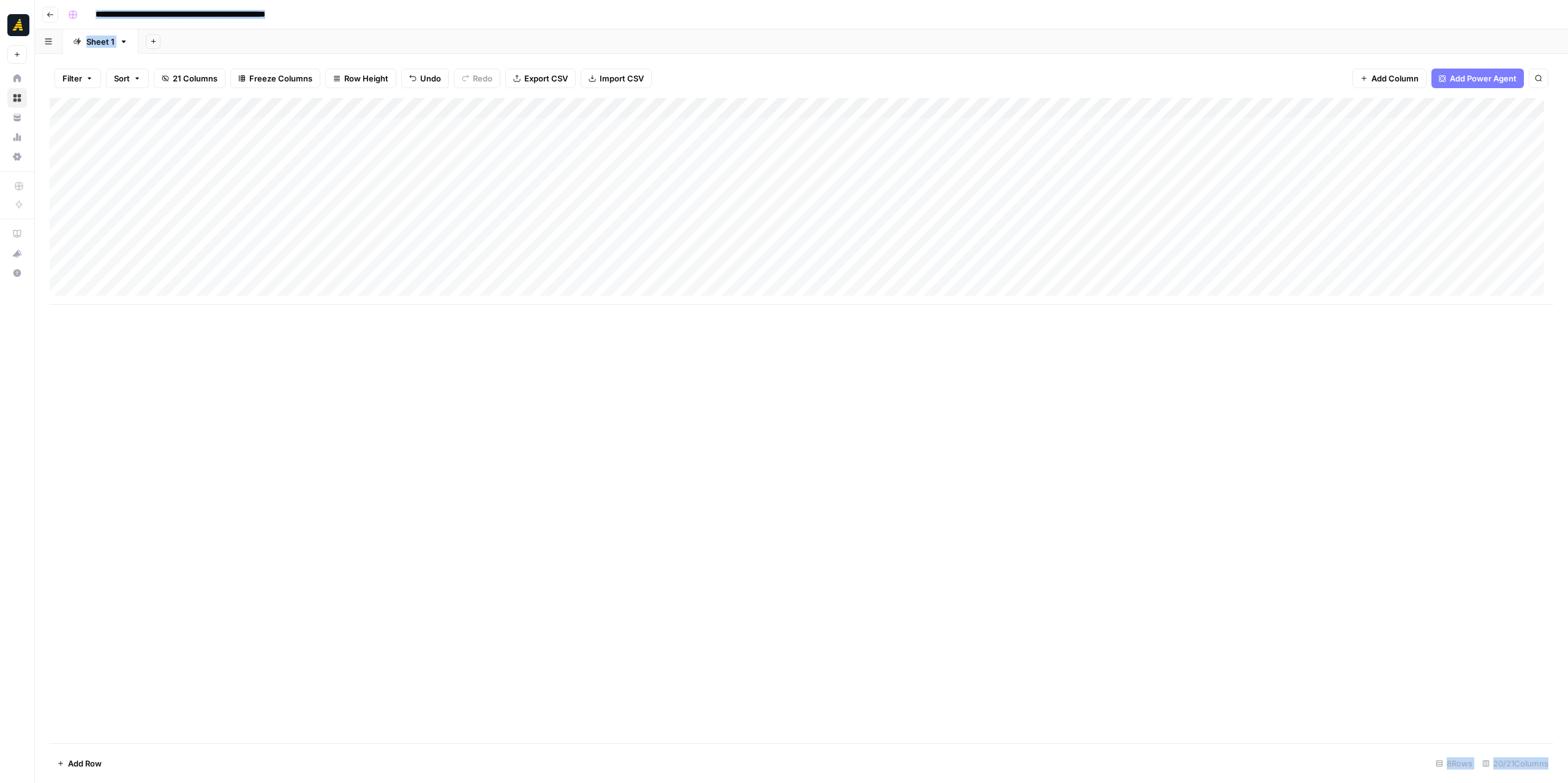
click at [857, 211] on div "Add Column" at bounding box center [801, 202] width 1504 height 207
click at [1034, 68] on p at bounding box center [1176, 61] width 392 height 16
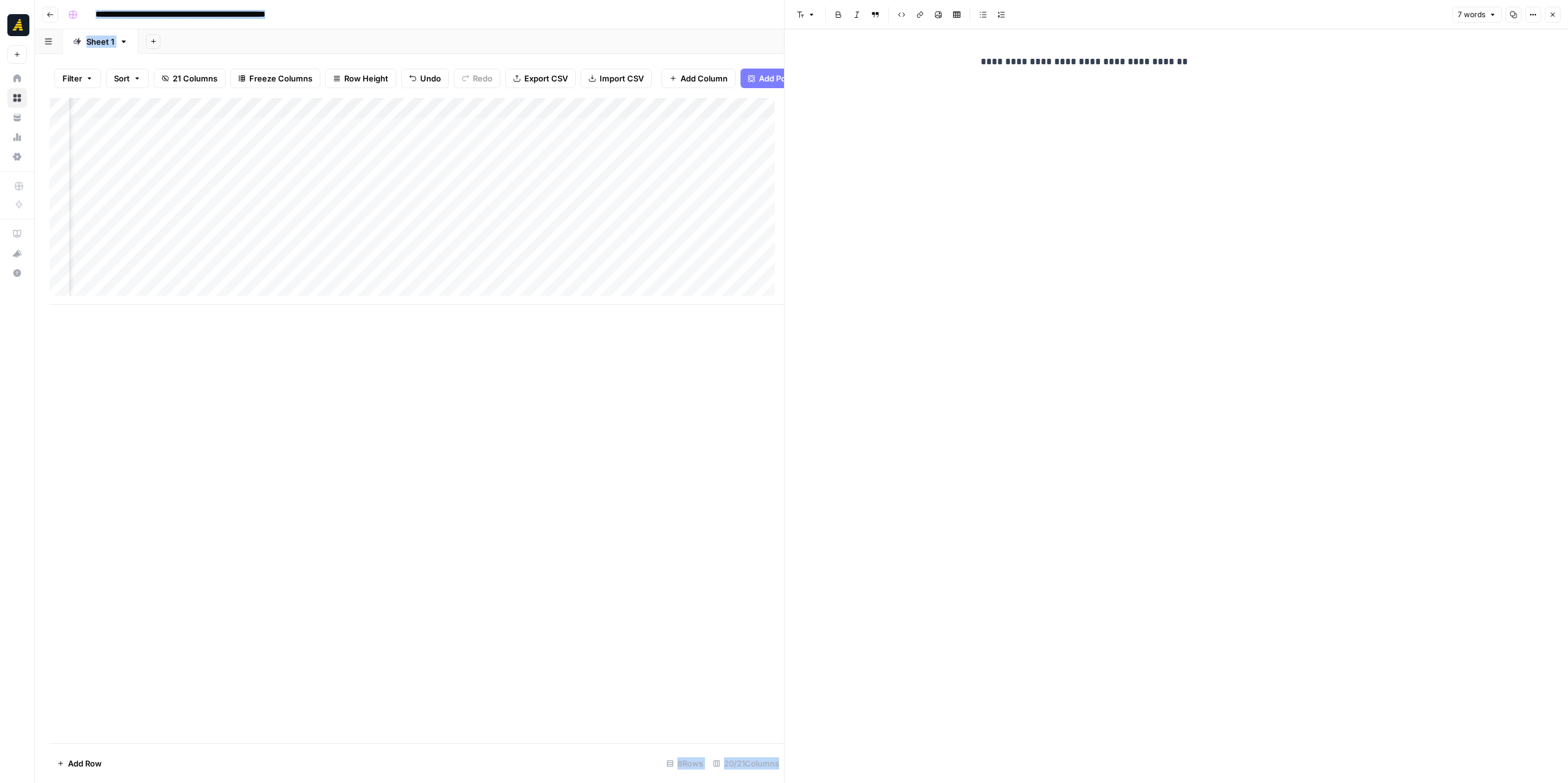
scroll to position [0, 507]
click at [261, 230] on div "Add Column" at bounding box center [416, 202] width 734 height 207
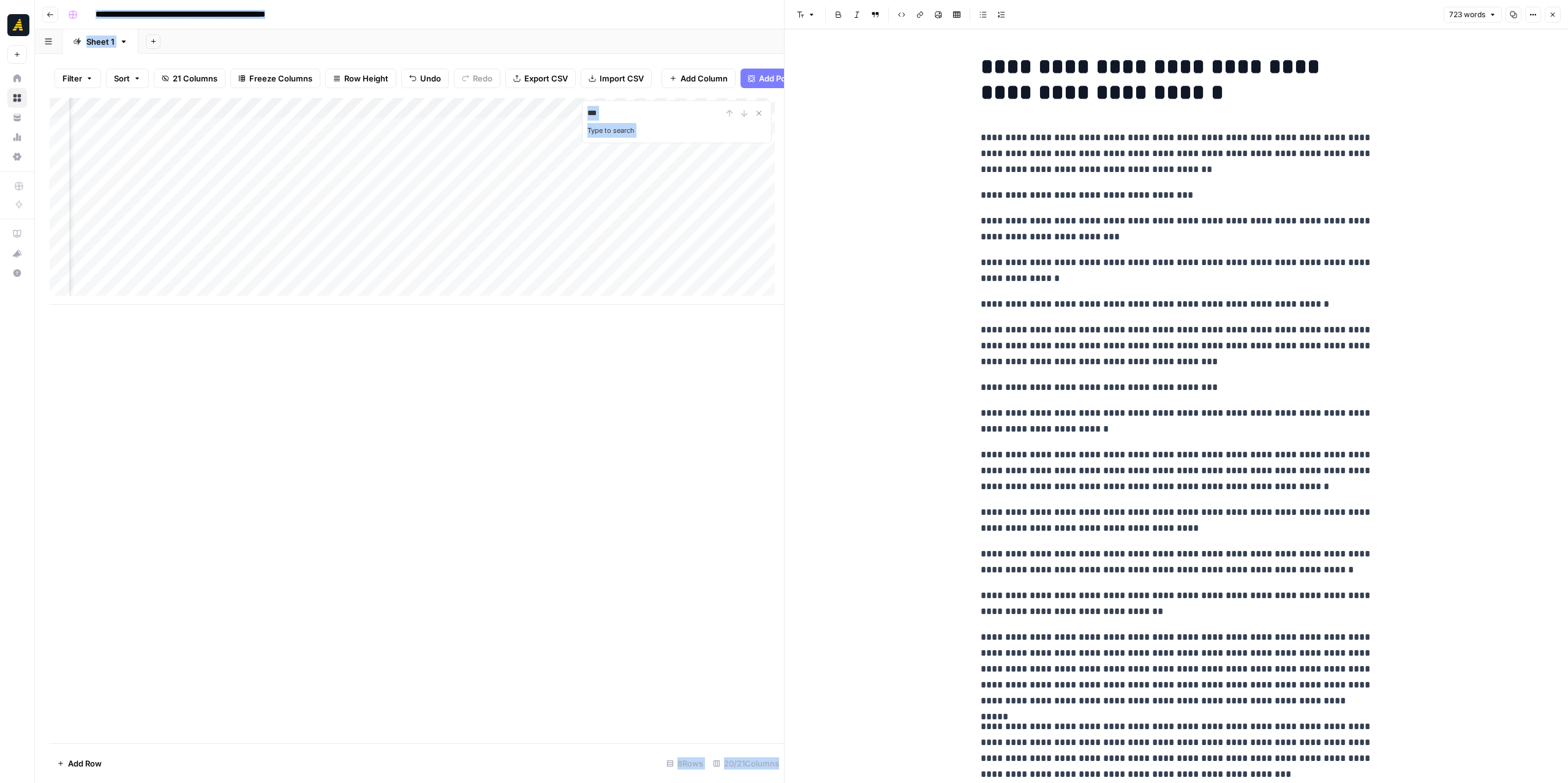
type input "***"
click at [1555, 8] on button "Close" at bounding box center [1552, 14] width 16 height 16
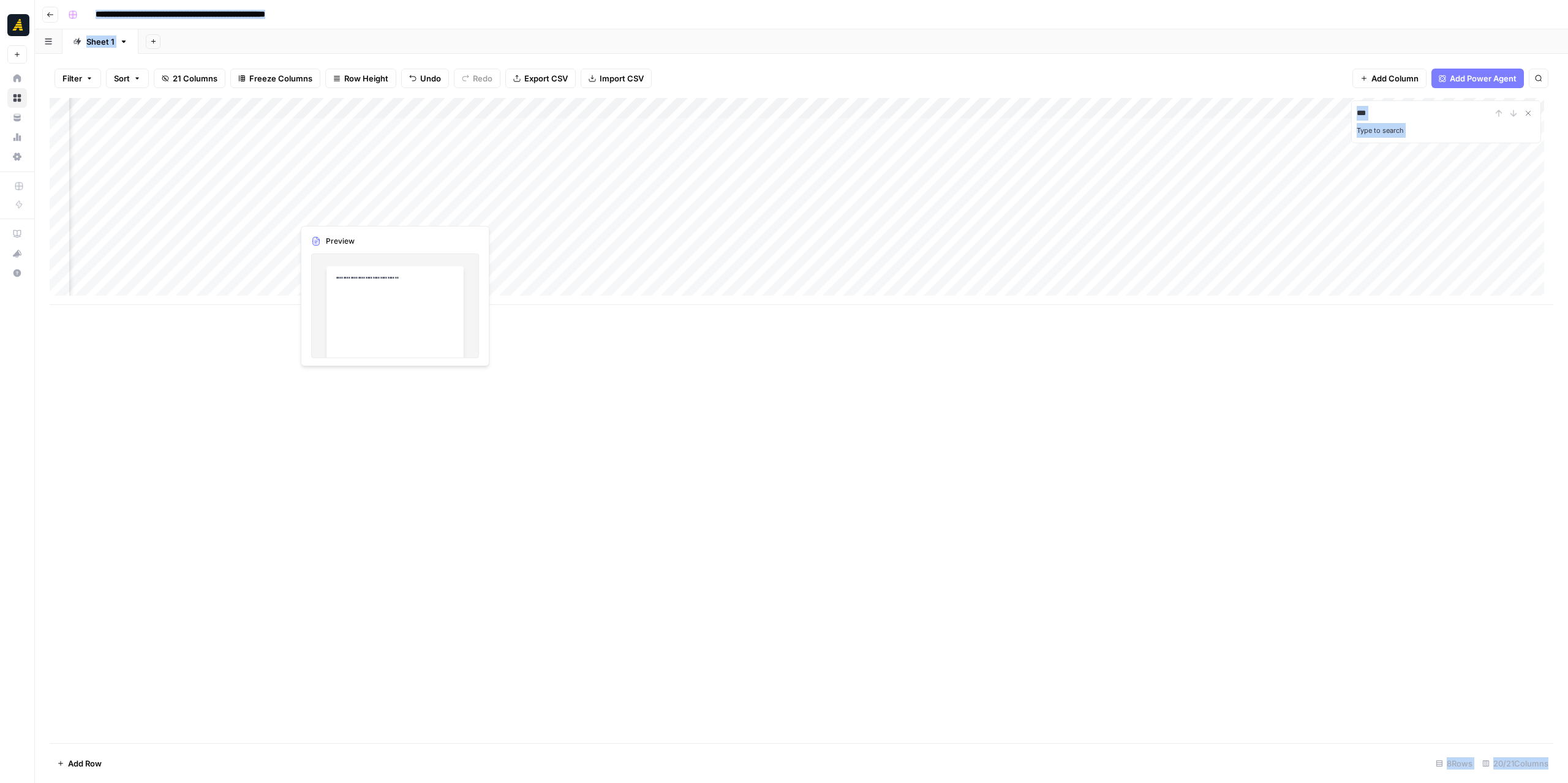
click at [354, 215] on div "Add Column" at bounding box center [801, 202] width 1504 height 207
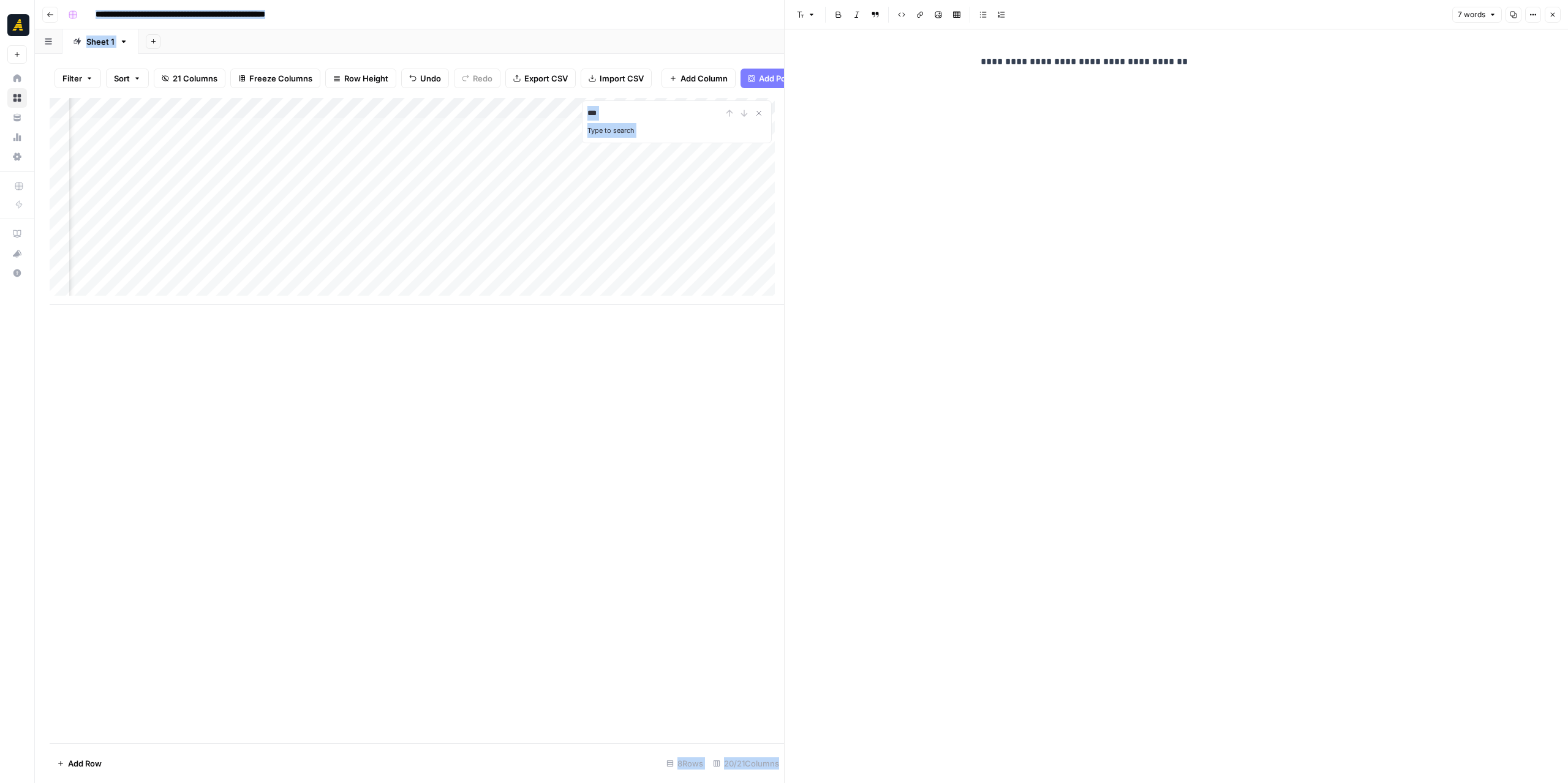
click at [1551, 19] on button "Close" at bounding box center [1552, 14] width 16 height 16
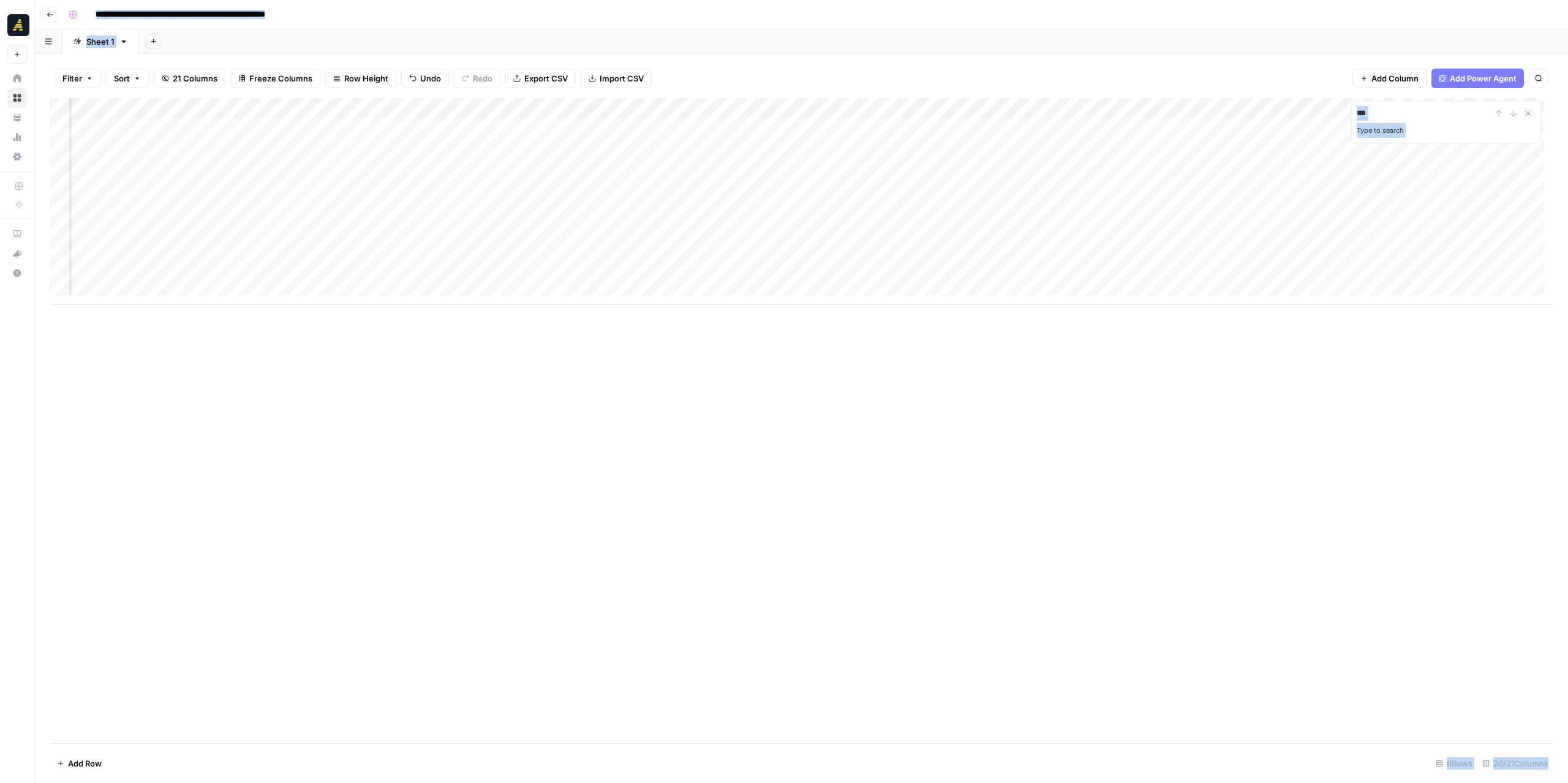
click at [677, 214] on div "Add Column" at bounding box center [801, 202] width 1504 height 207
click at [674, 221] on div "Add Column" at bounding box center [801, 202] width 1504 height 207
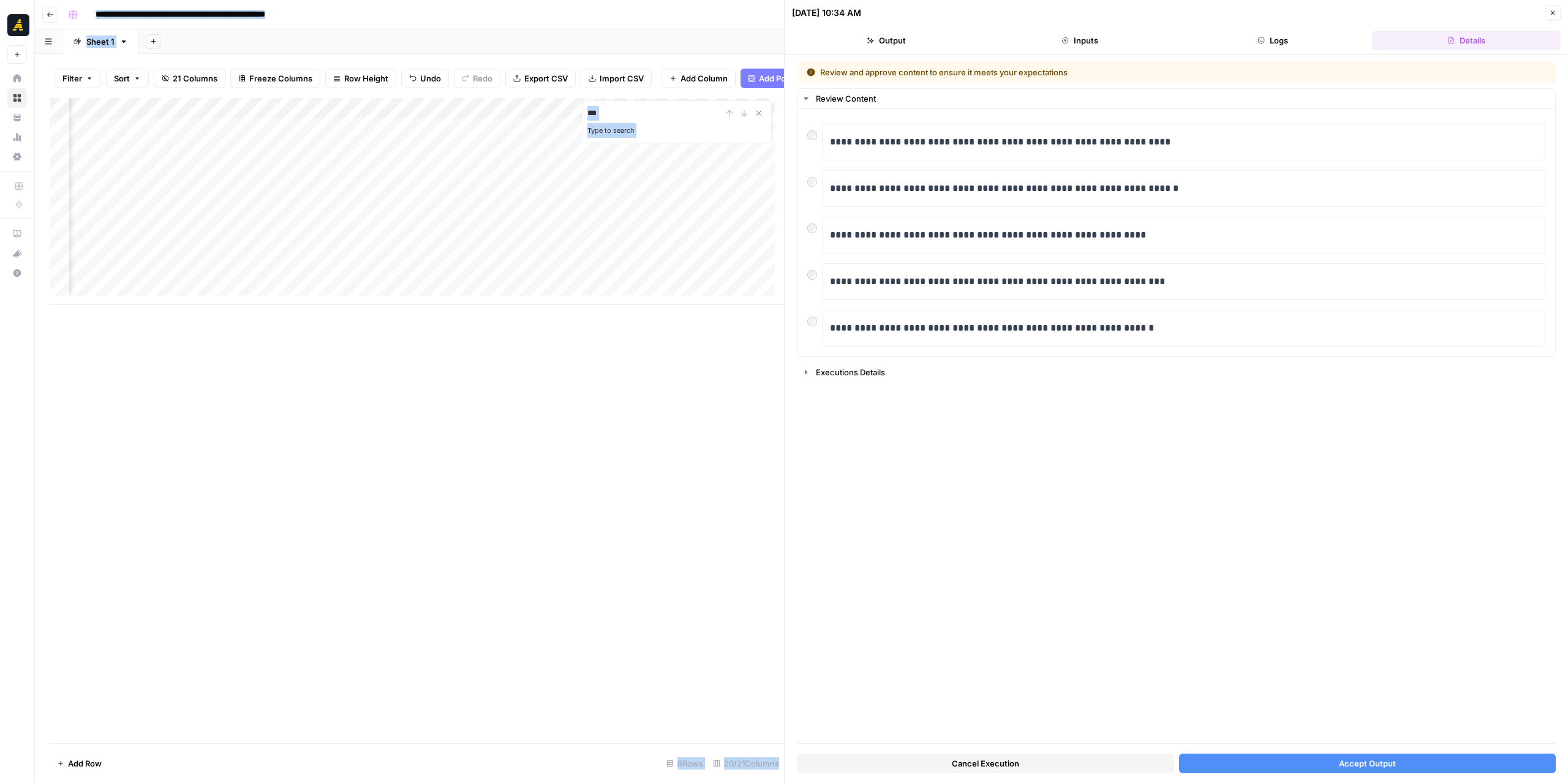
click at [1280, 41] on button "Logs" at bounding box center [1273, 40] width 188 height 20
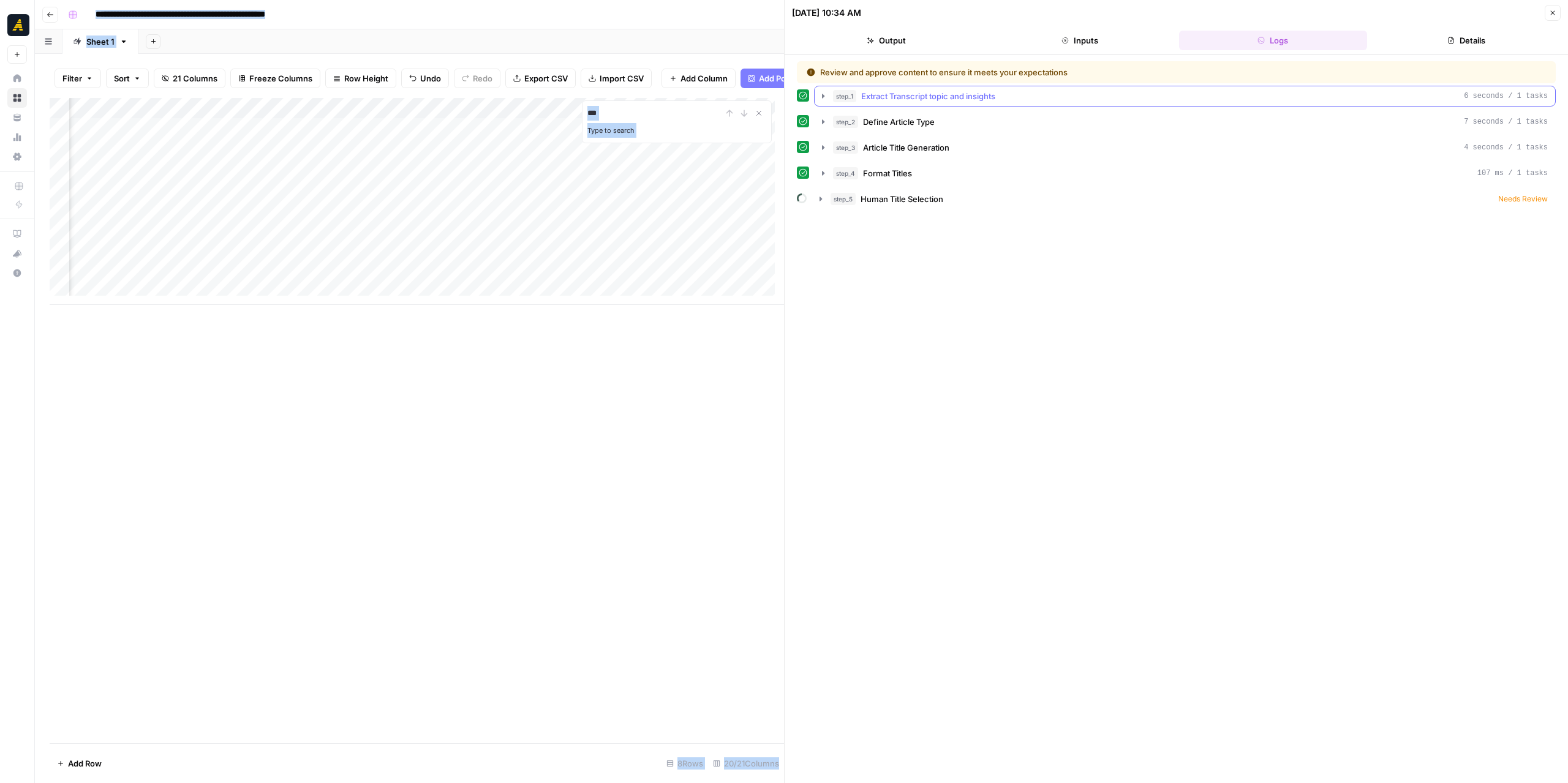
click at [822, 95] on icon "button" at bounding box center [823, 95] width 2 height 4
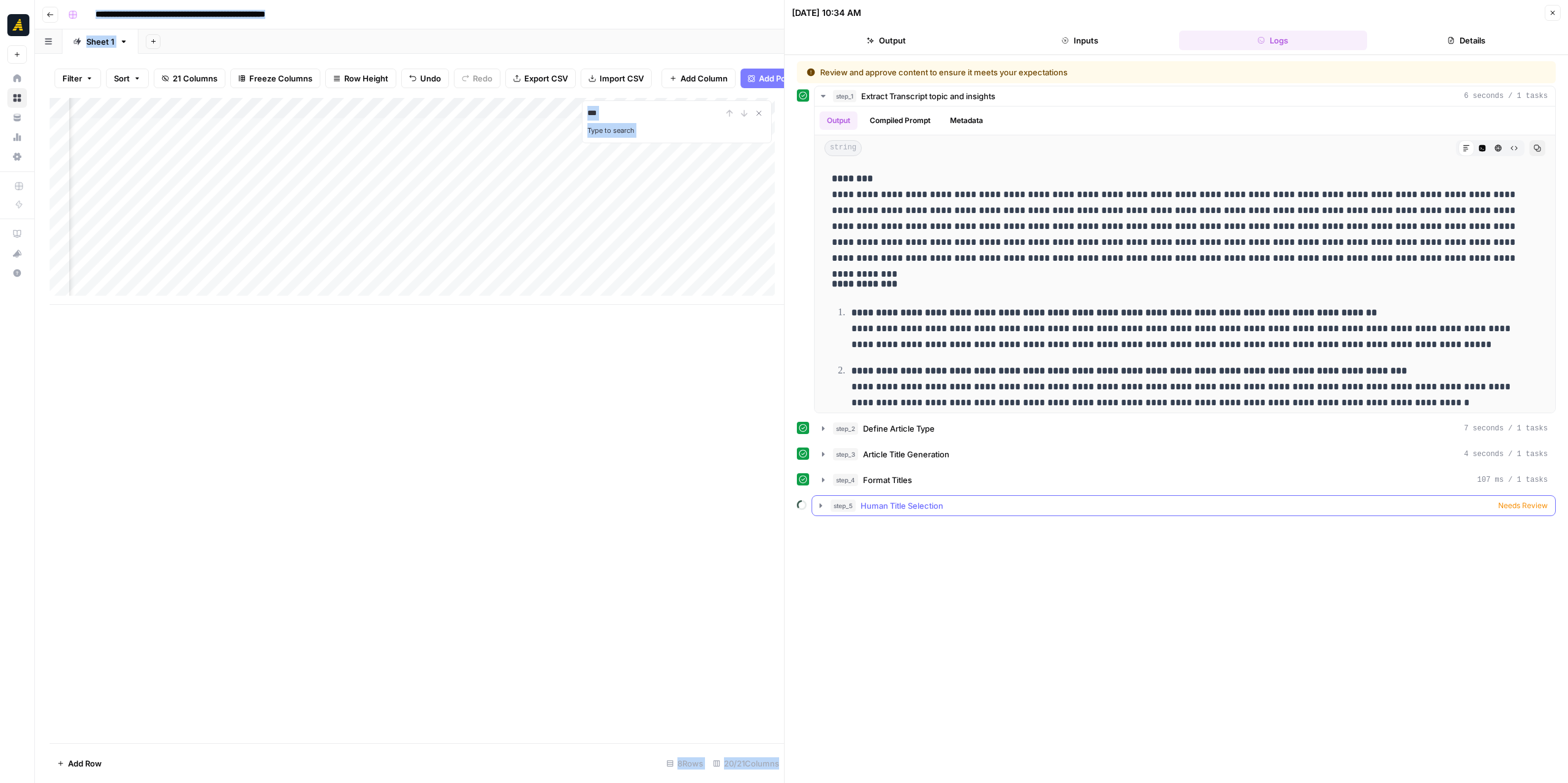
click at [872, 500] on span "Human Title Selection" at bounding box center [902, 505] width 83 height 12
click at [1451, 39] on icon "button" at bounding box center [1451, 40] width 7 height 7
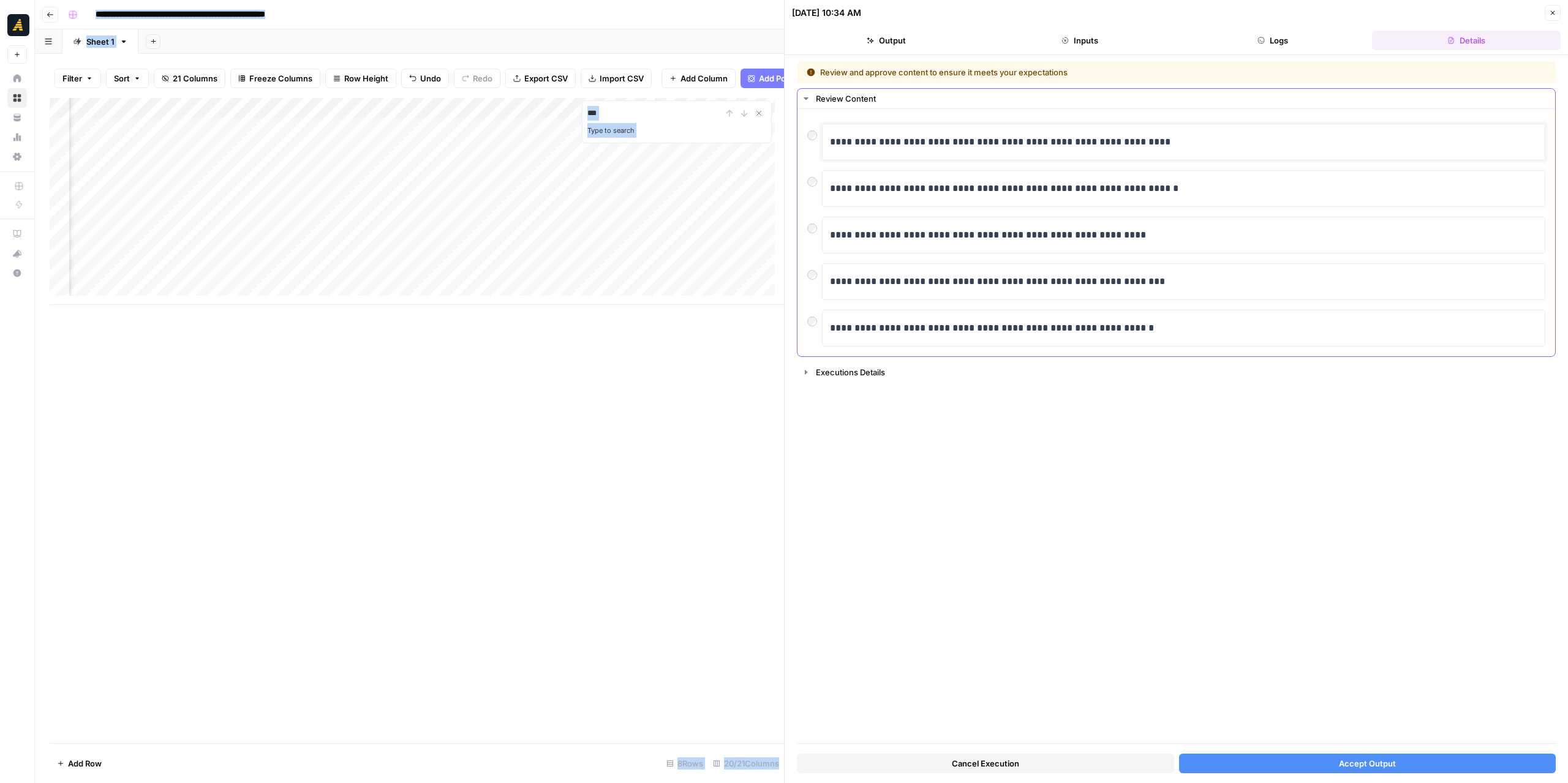
drag, startPoint x: 944, startPoint y: 140, endPoint x: 825, endPoint y: 141, distance: 119.0
click at [825, 141] on div "**********" at bounding box center [1184, 142] width 724 height 36
paste div
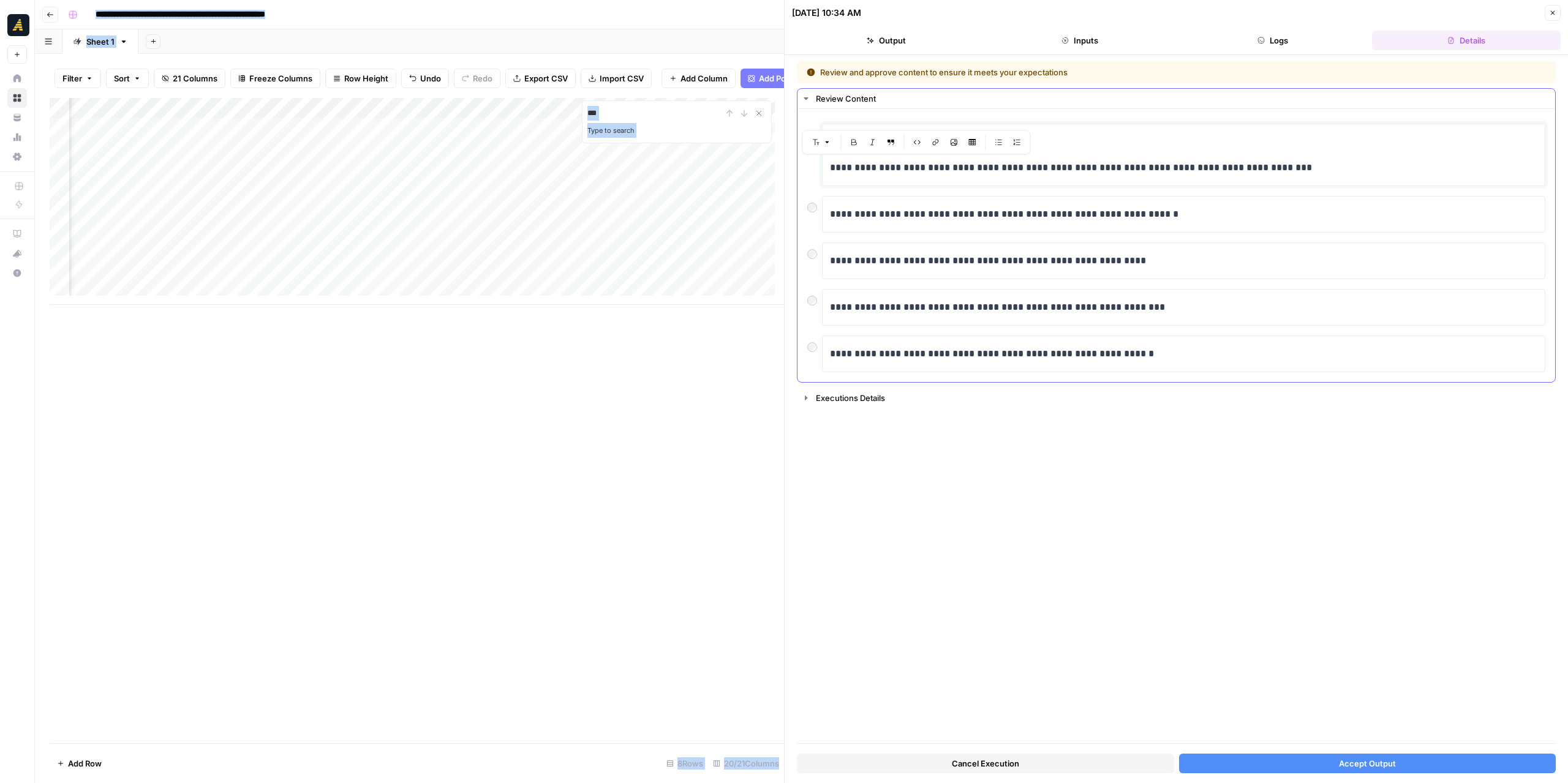
click at [919, 170] on p "**********" at bounding box center [1185, 168] width 709 height 16
click at [914, 167] on p "**********" at bounding box center [1185, 168] width 709 height 16
drag, startPoint x: 1284, startPoint y: 167, endPoint x: 1131, endPoint y: 172, distance: 153.1
click at [1131, 172] on p "**********" at bounding box center [1185, 168] width 709 height 16
drag, startPoint x: 1233, startPoint y: 169, endPoint x: 829, endPoint y: 171, distance: 404.0
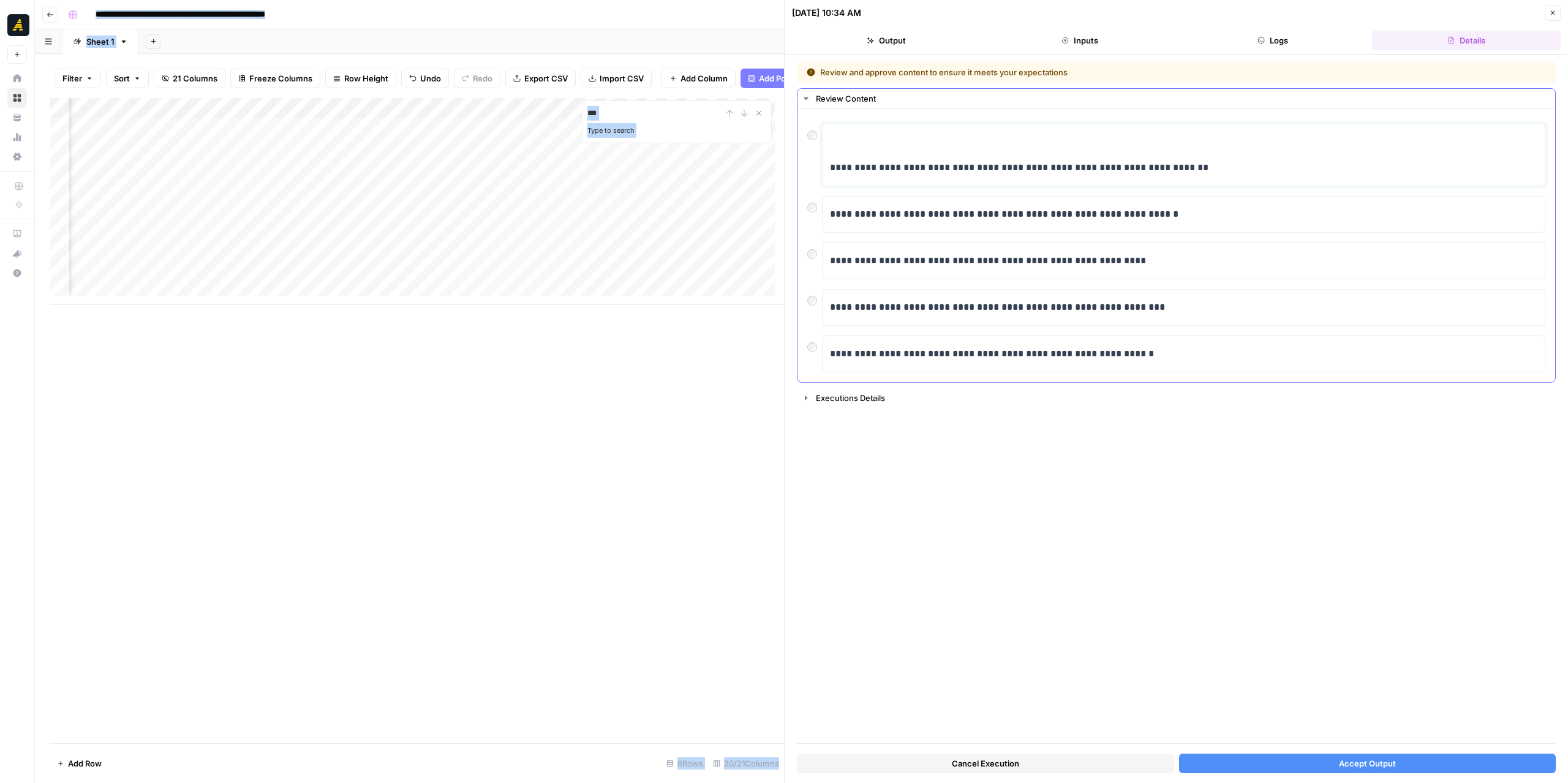
click at [830, 171] on p "**********" at bounding box center [1185, 168] width 709 height 16
copy p "**********"
click at [1155, 434] on div "**********" at bounding box center [1176, 402] width 759 height 682
drag, startPoint x: 1132, startPoint y: 166, endPoint x: 1251, endPoint y: 172, distance: 119.2
click at [1251, 172] on p "**********" at bounding box center [1185, 168] width 709 height 16
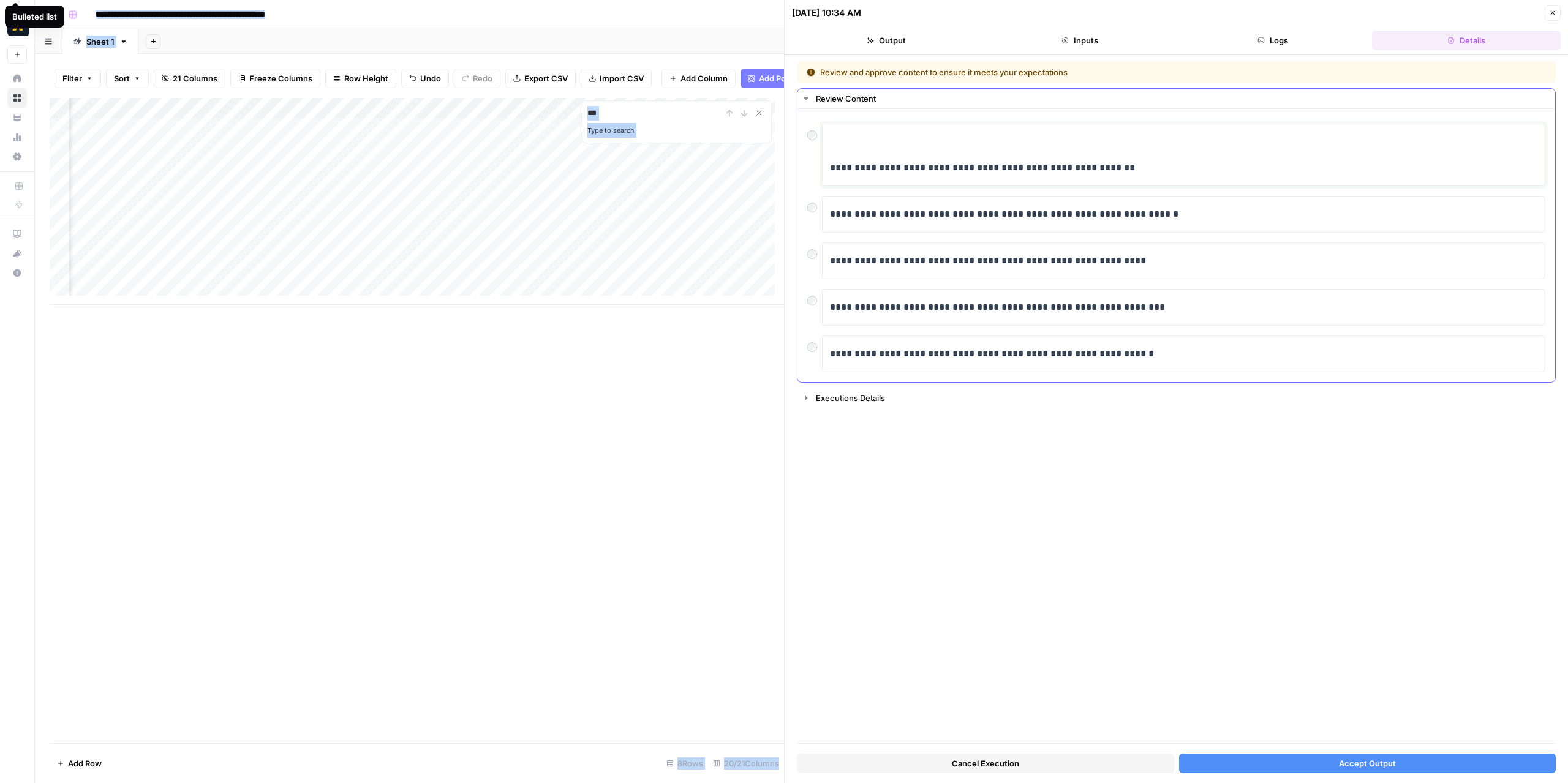
click at [830, 169] on p "**********" at bounding box center [1185, 168] width 709 height 16
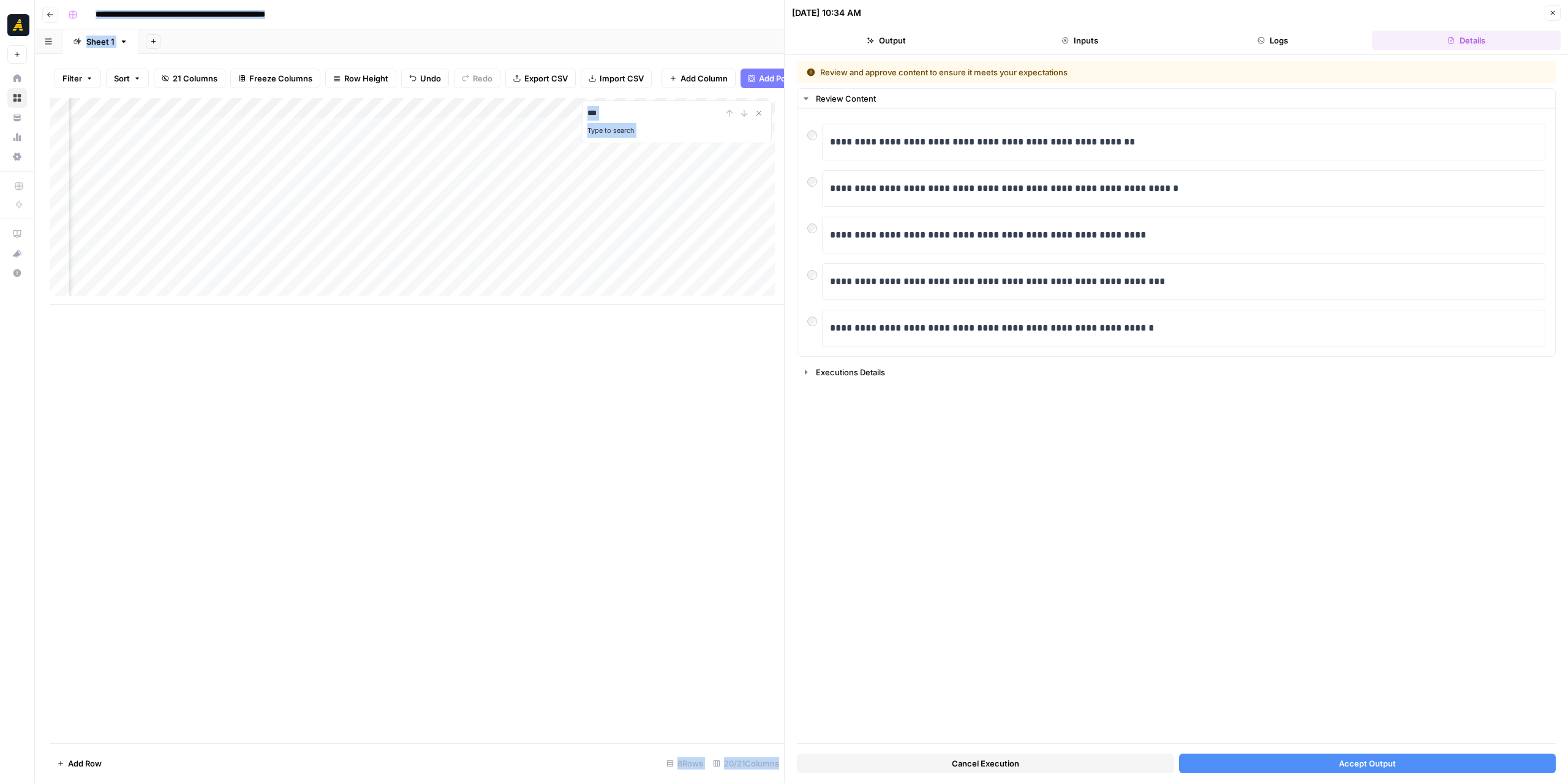
click at [943, 41] on button "Output" at bounding box center [886, 40] width 188 height 20
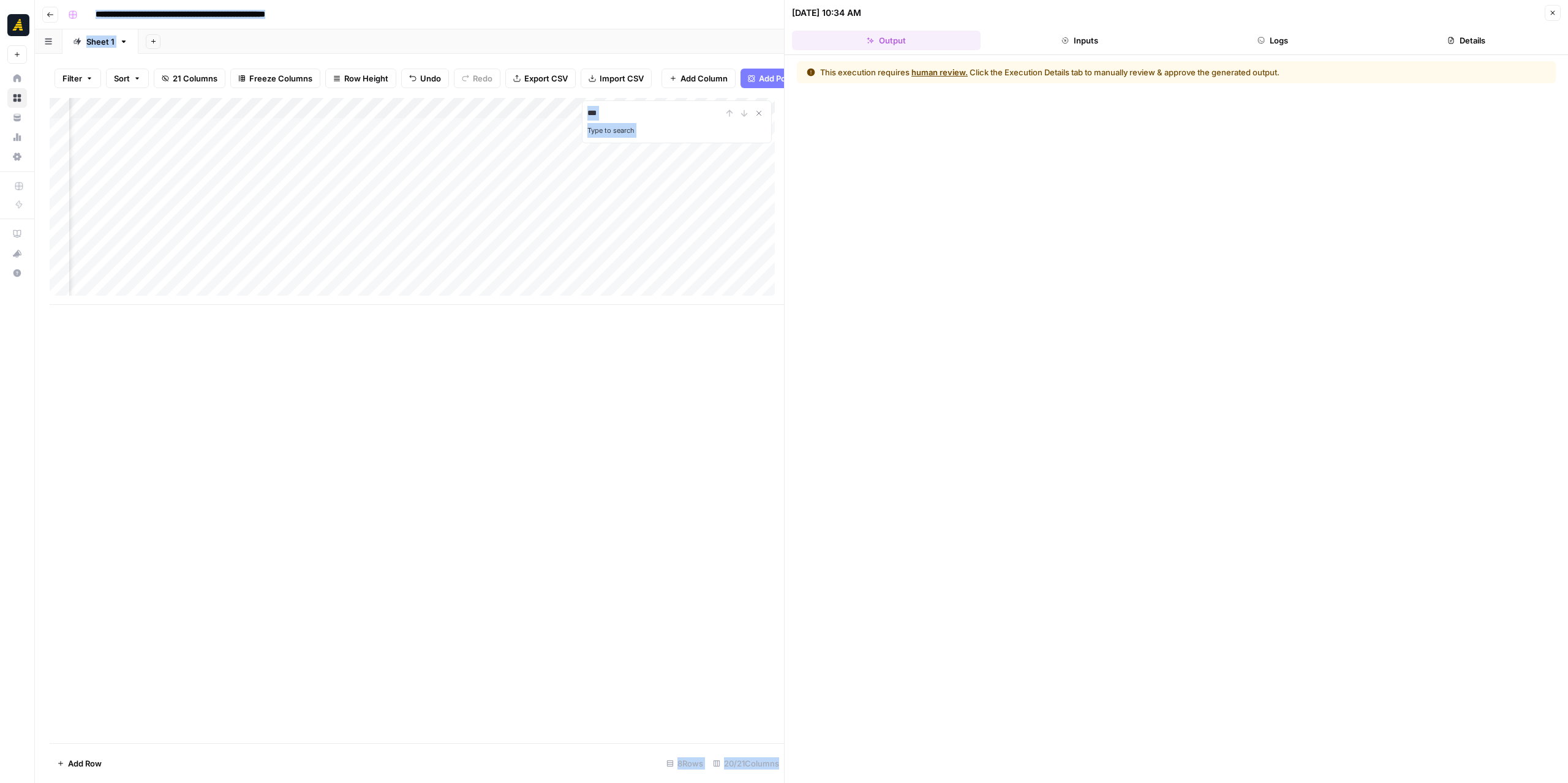
click at [1292, 40] on button "Logs" at bounding box center [1273, 40] width 188 height 20
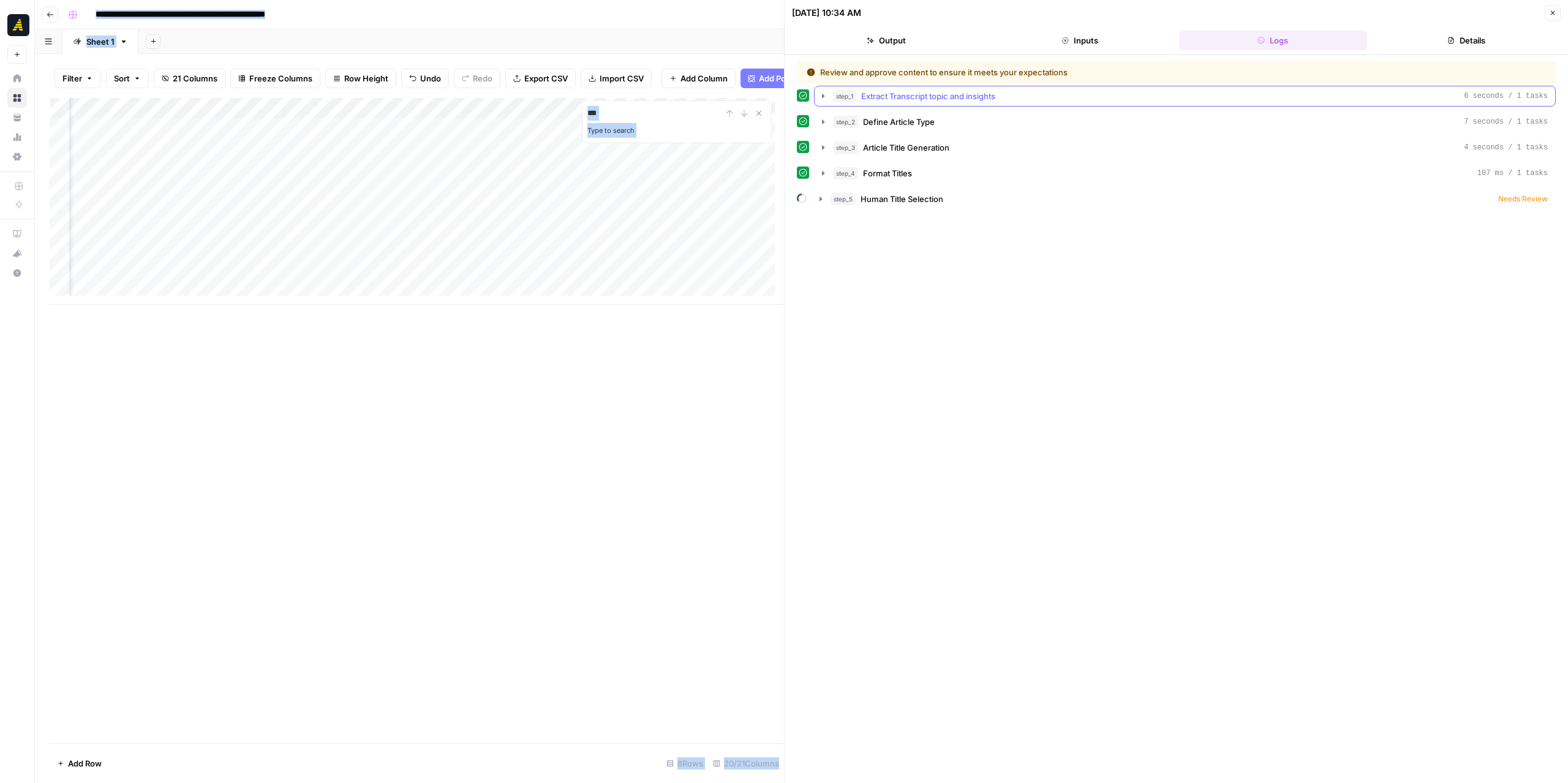
click at [822, 92] on icon "button" at bounding box center [824, 96] width 10 height 10
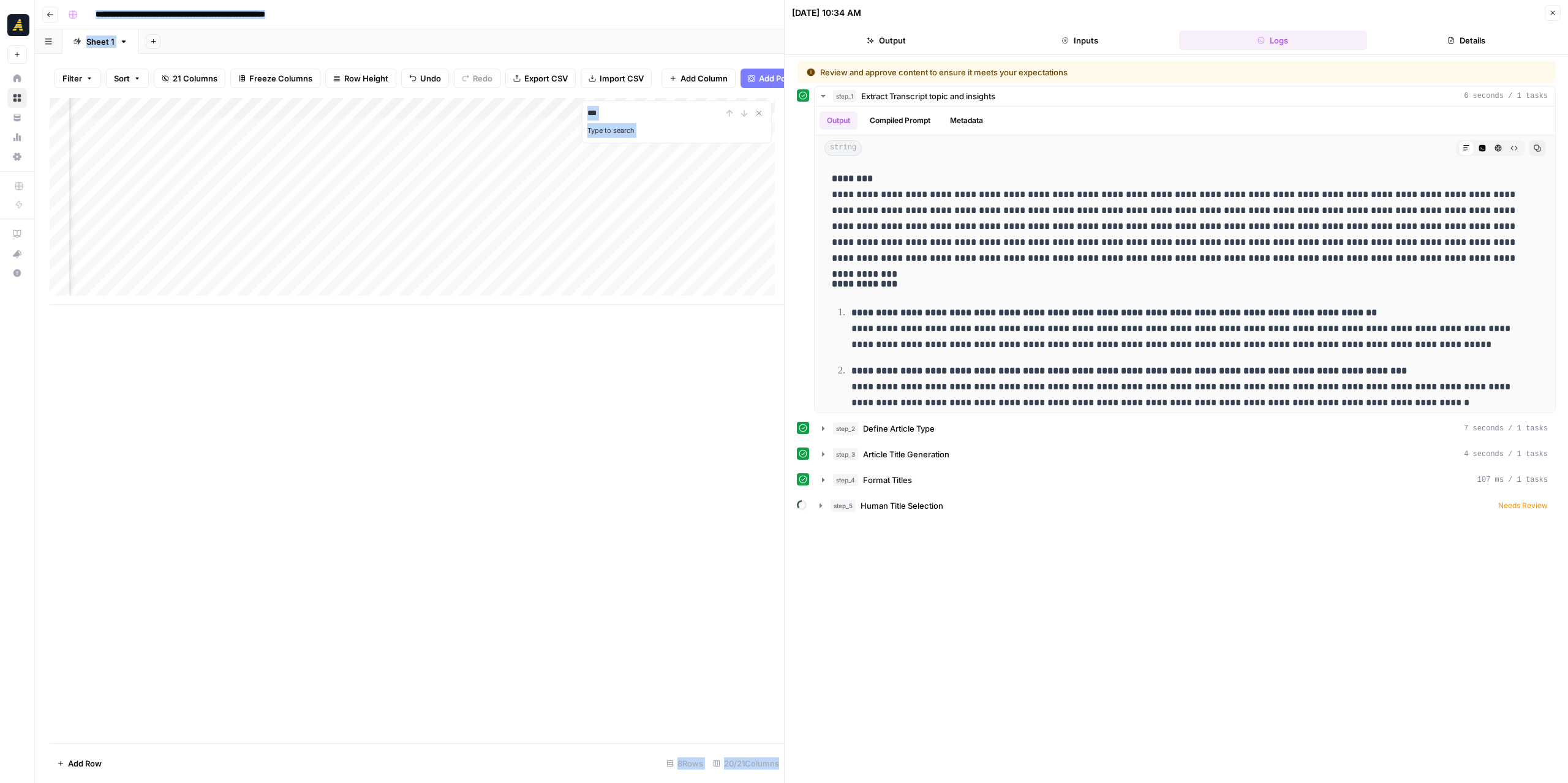
click at [1469, 37] on button "Details" at bounding box center [1466, 40] width 188 height 20
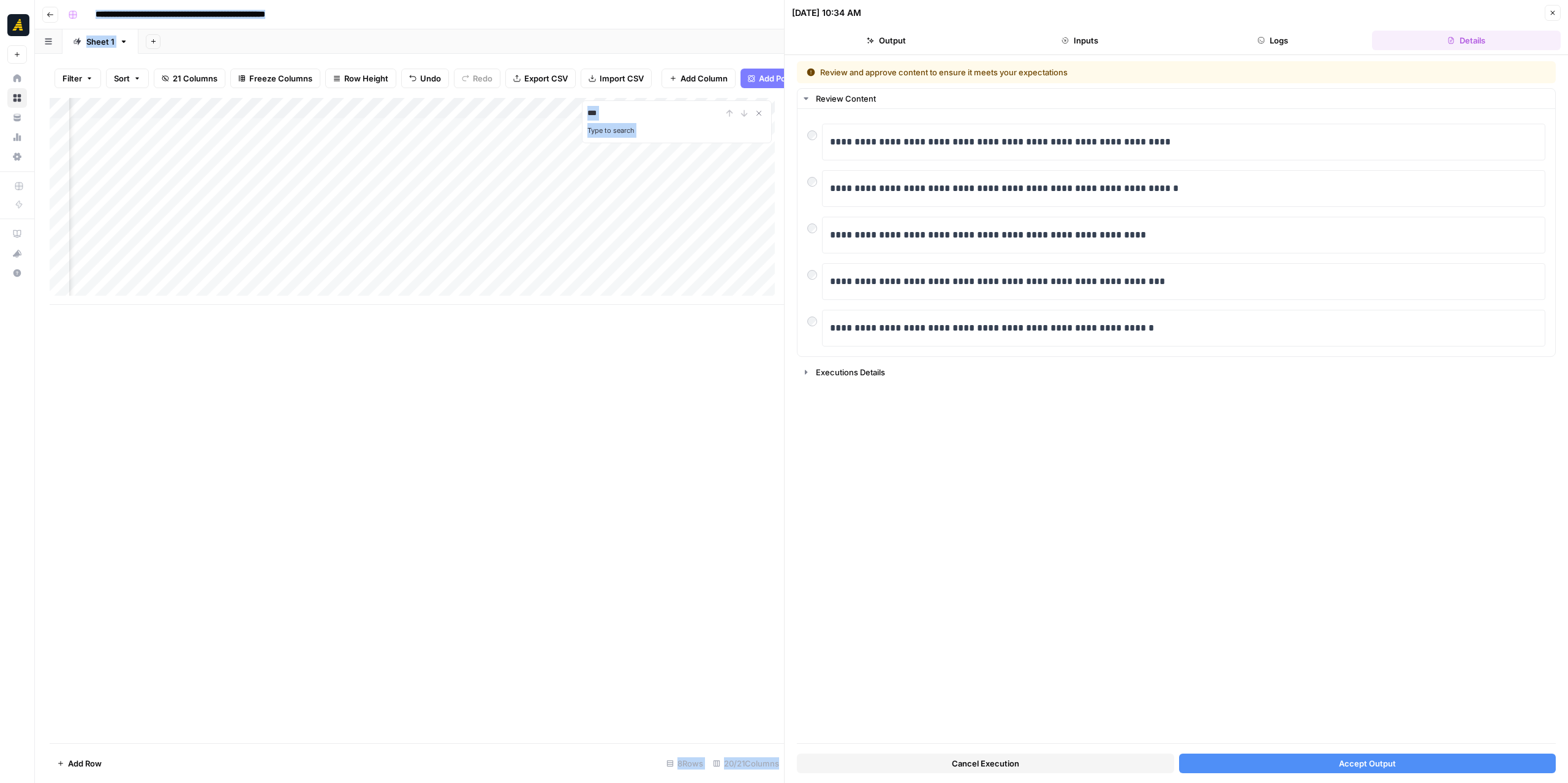
click at [1399, 767] on button "Accept Output" at bounding box center [1367, 764] width 378 height 20
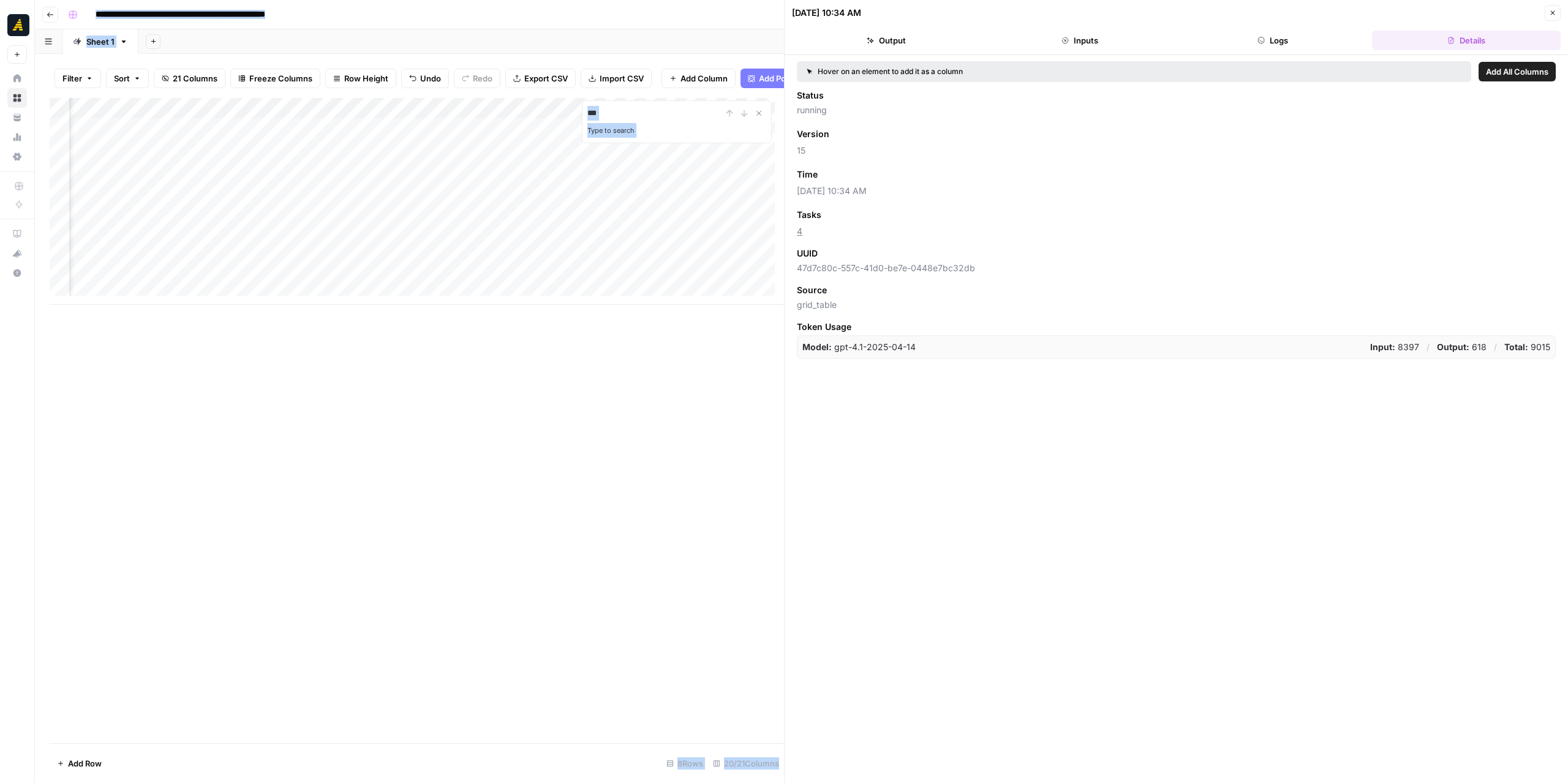
click at [1556, 7] on button "Close" at bounding box center [1552, 12] width 16 height 16
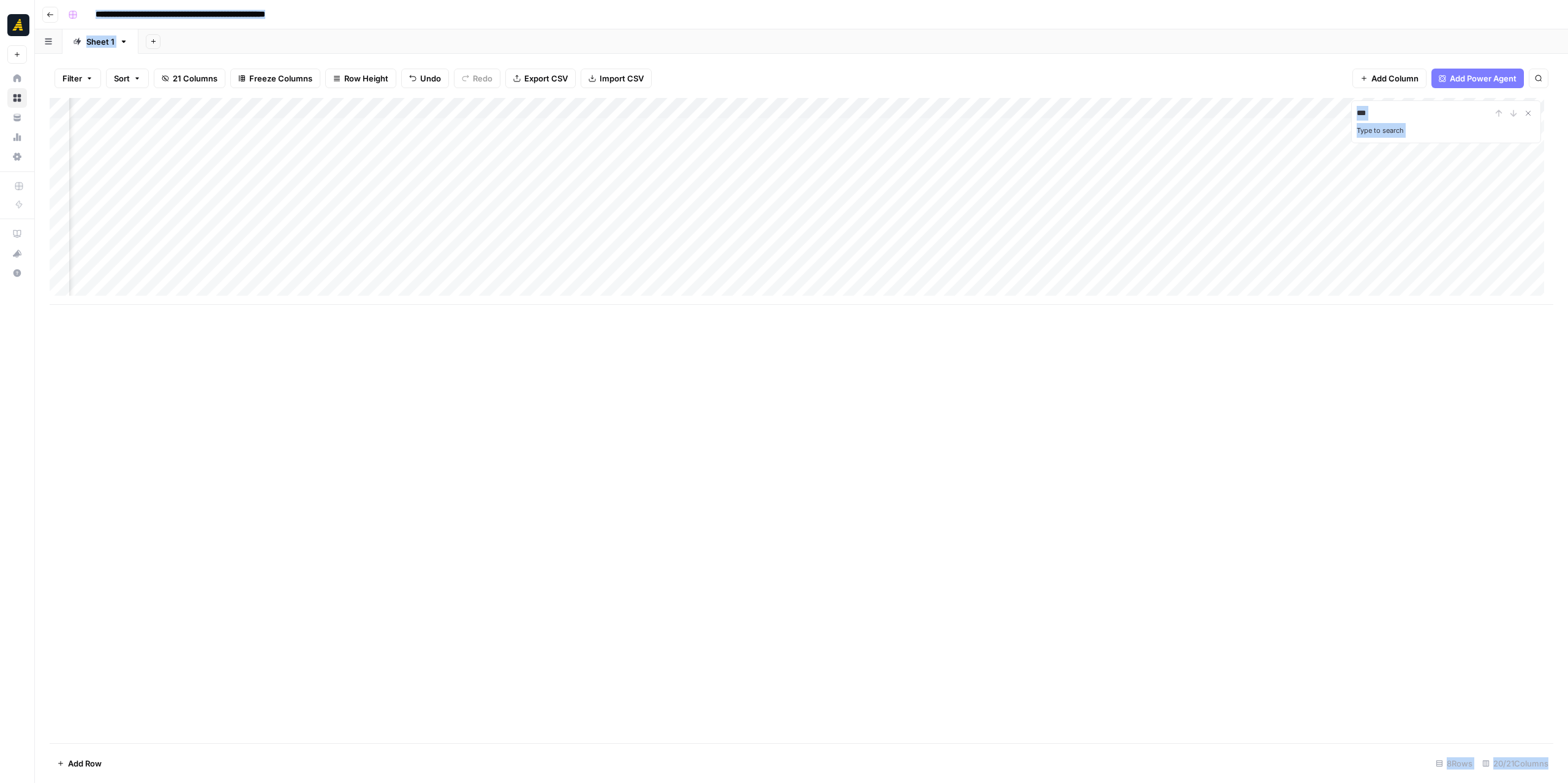
click at [1257, 209] on div "Add Column" at bounding box center [801, 202] width 1504 height 207
click at [1061, 210] on div "Add Column" at bounding box center [801, 202] width 1504 height 207
click at [894, 212] on div "Add Column" at bounding box center [801, 202] width 1504 height 207
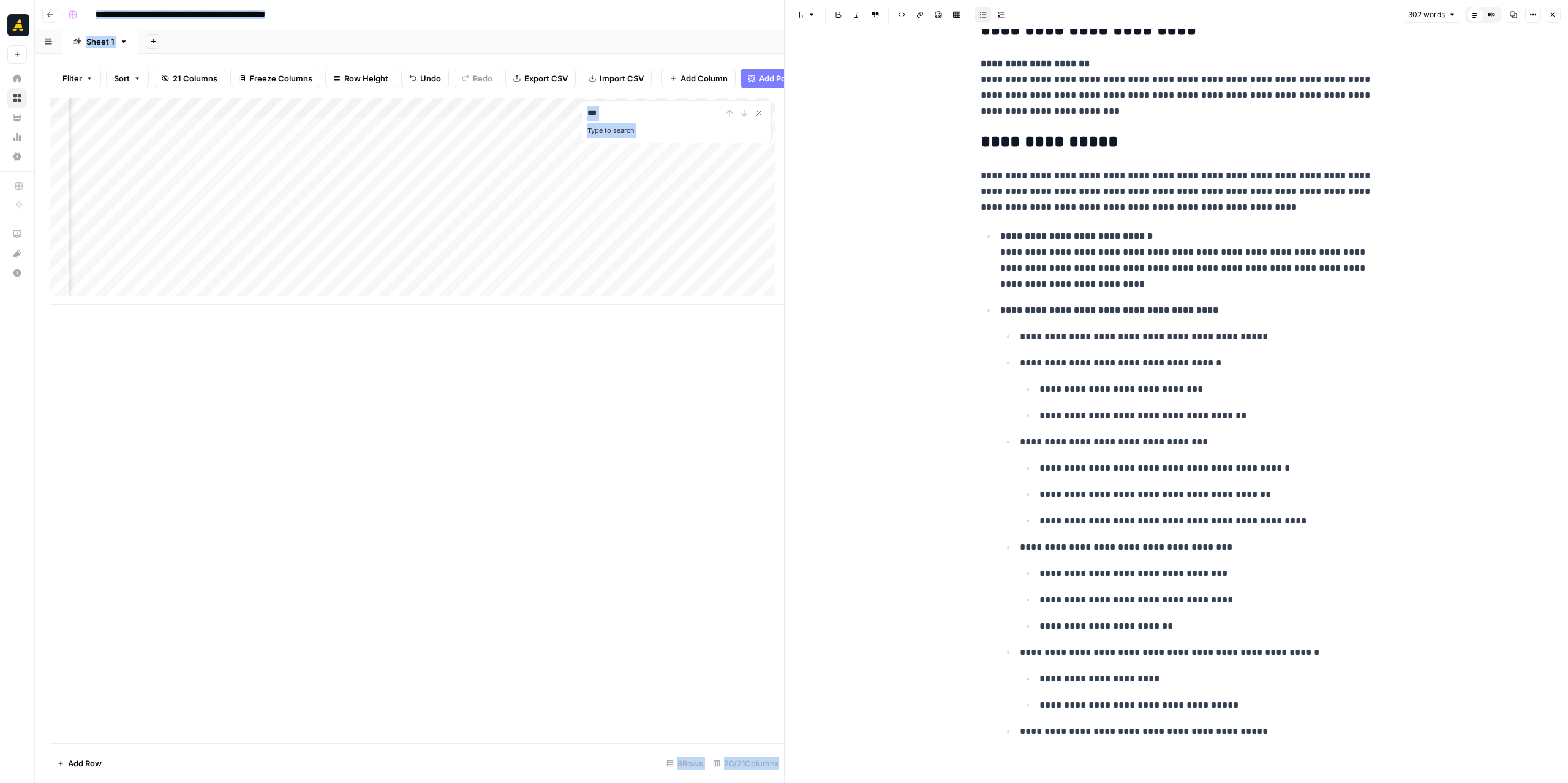
scroll to position [363, 0]
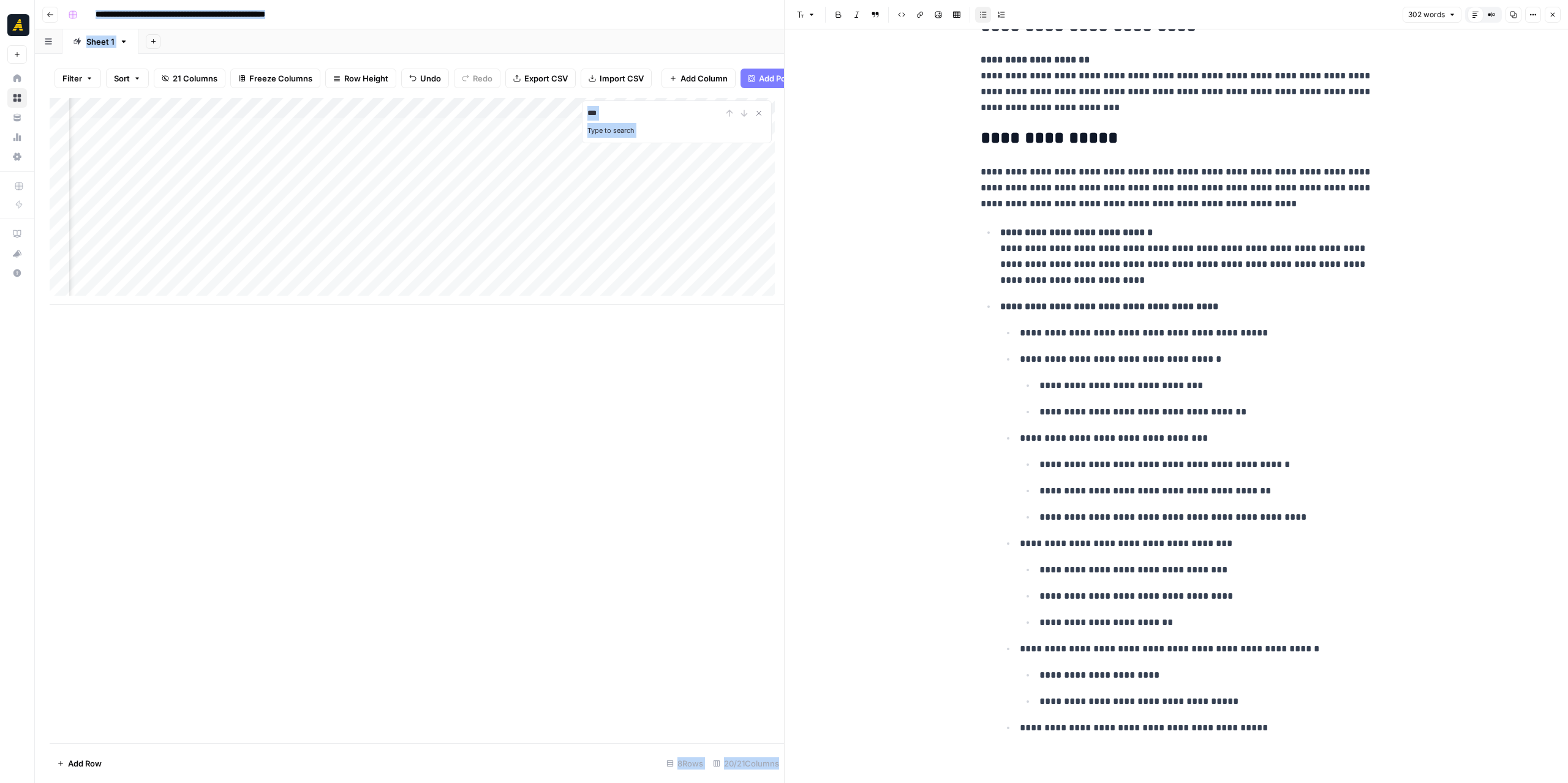
click at [1558, 13] on button "Close" at bounding box center [1552, 14] width 16 height 16
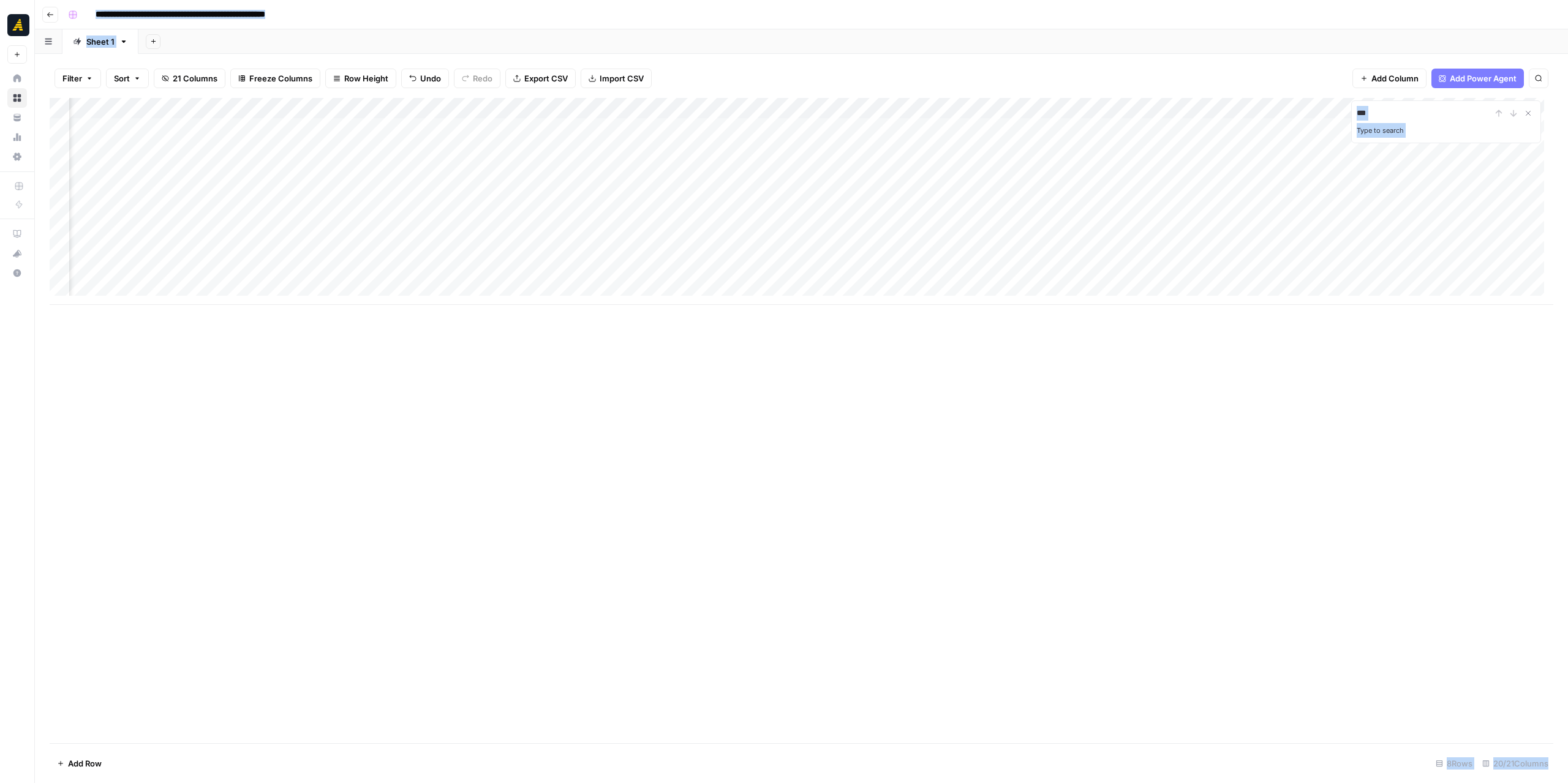
scroll to position [0, 1447]
click at [645, 149] on div "Add Column" at bounding box center [801, 160] width 1504 height 124
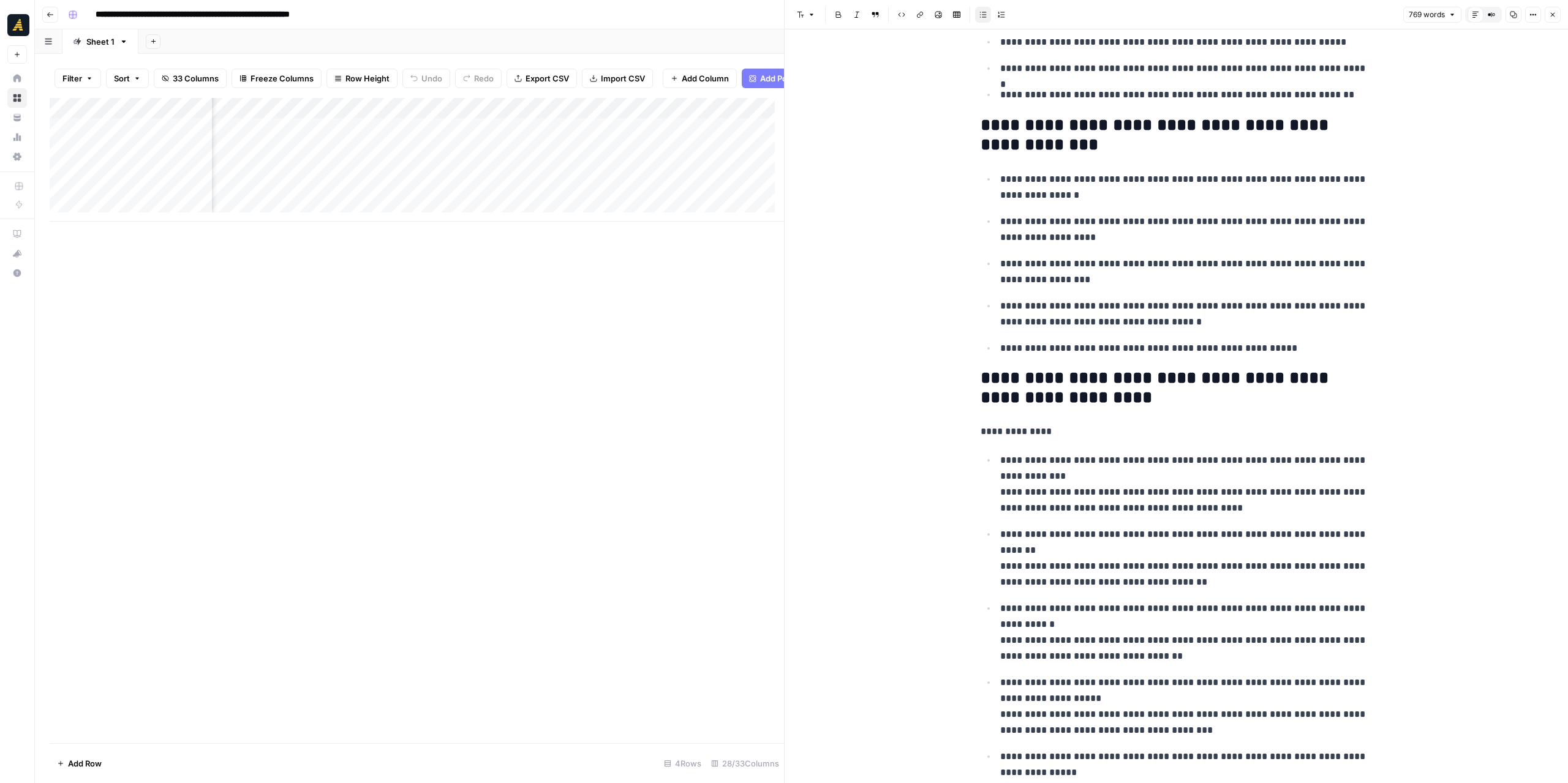
scroll to position [1920, 0]
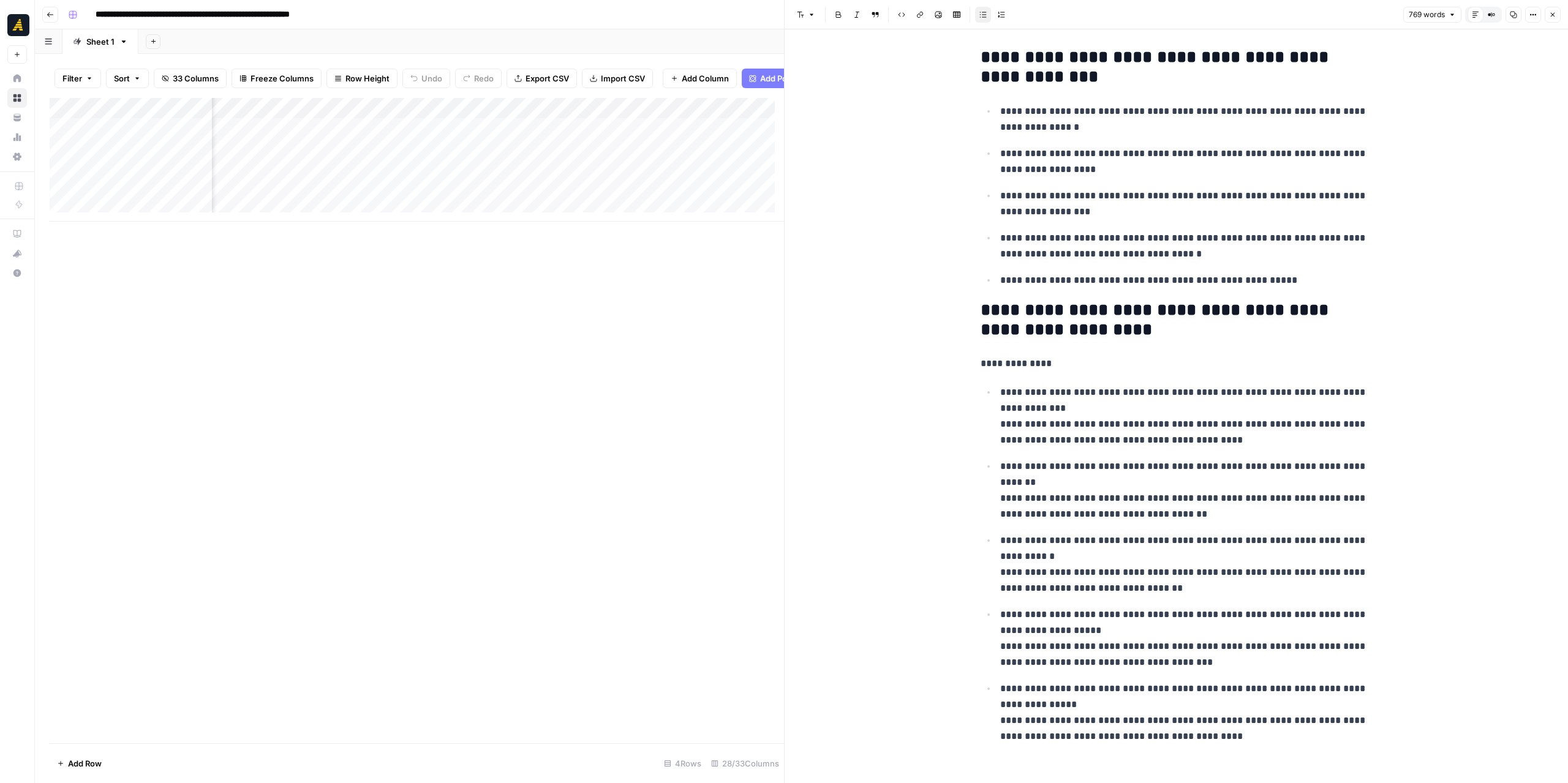
click at [1552, 17] on icon "button" at bounding box center [1552, 14] width 7 height 7
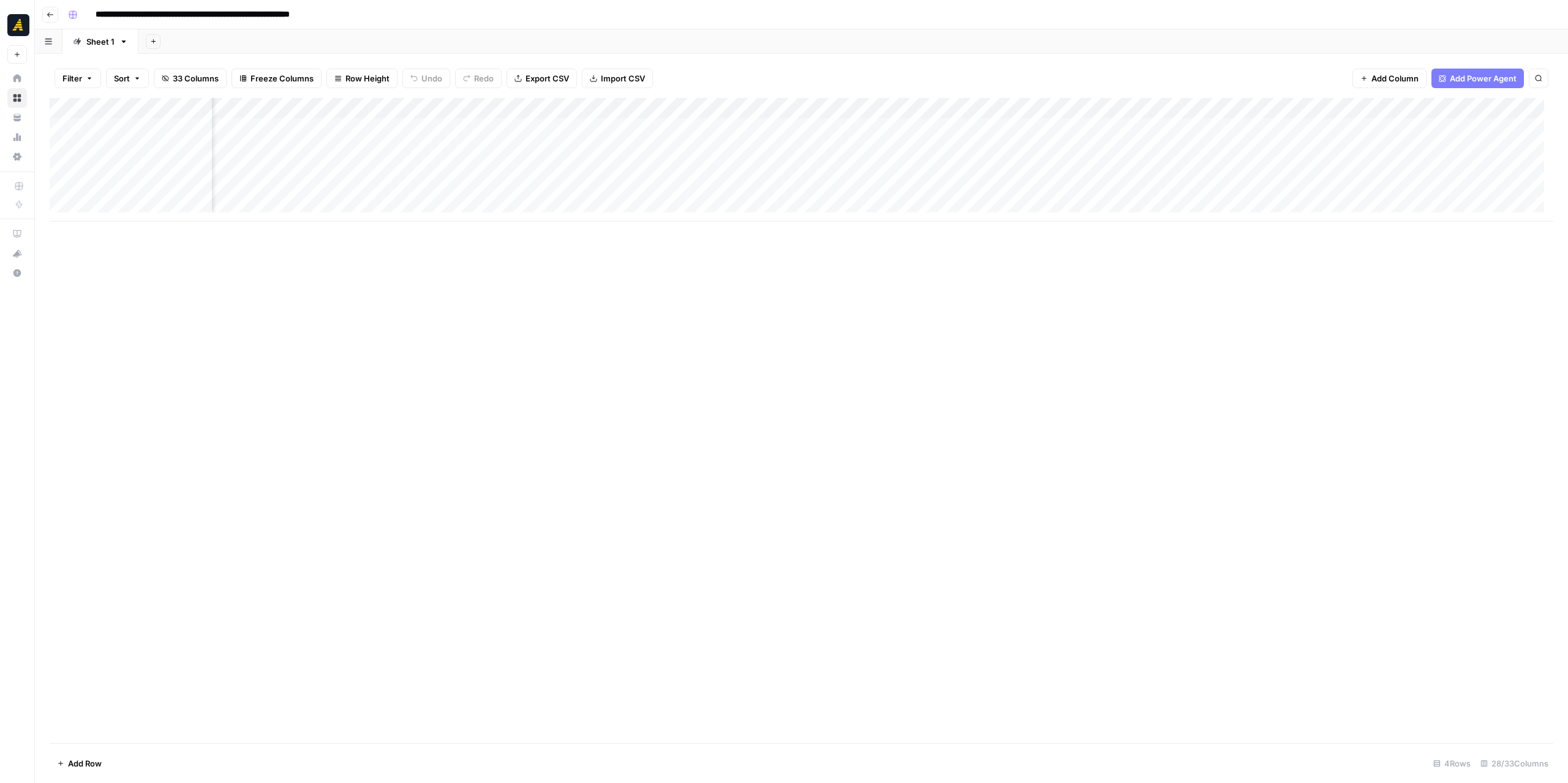
scroll to position [0, 1717]
click at [738, 110] on div "Add Column" at bounding box center [801, 160] width 1504 height 124
click at [740, 208] on span "Configure Inputs" at bounding box center [749, 211] width 107 height 12
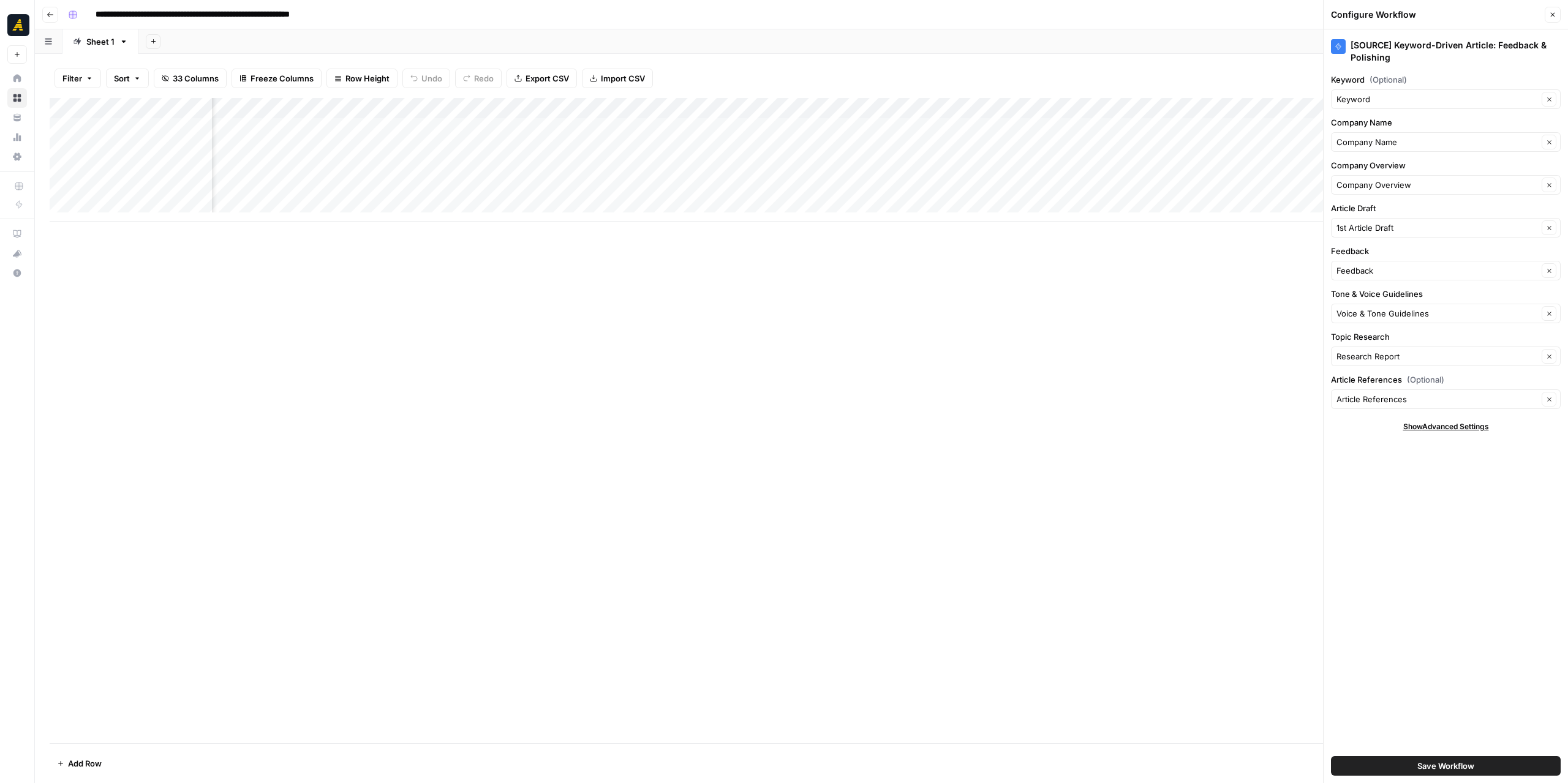
click at [1551, 18] on icon "button" at bounding box center [1552, 14] width 7 height 7
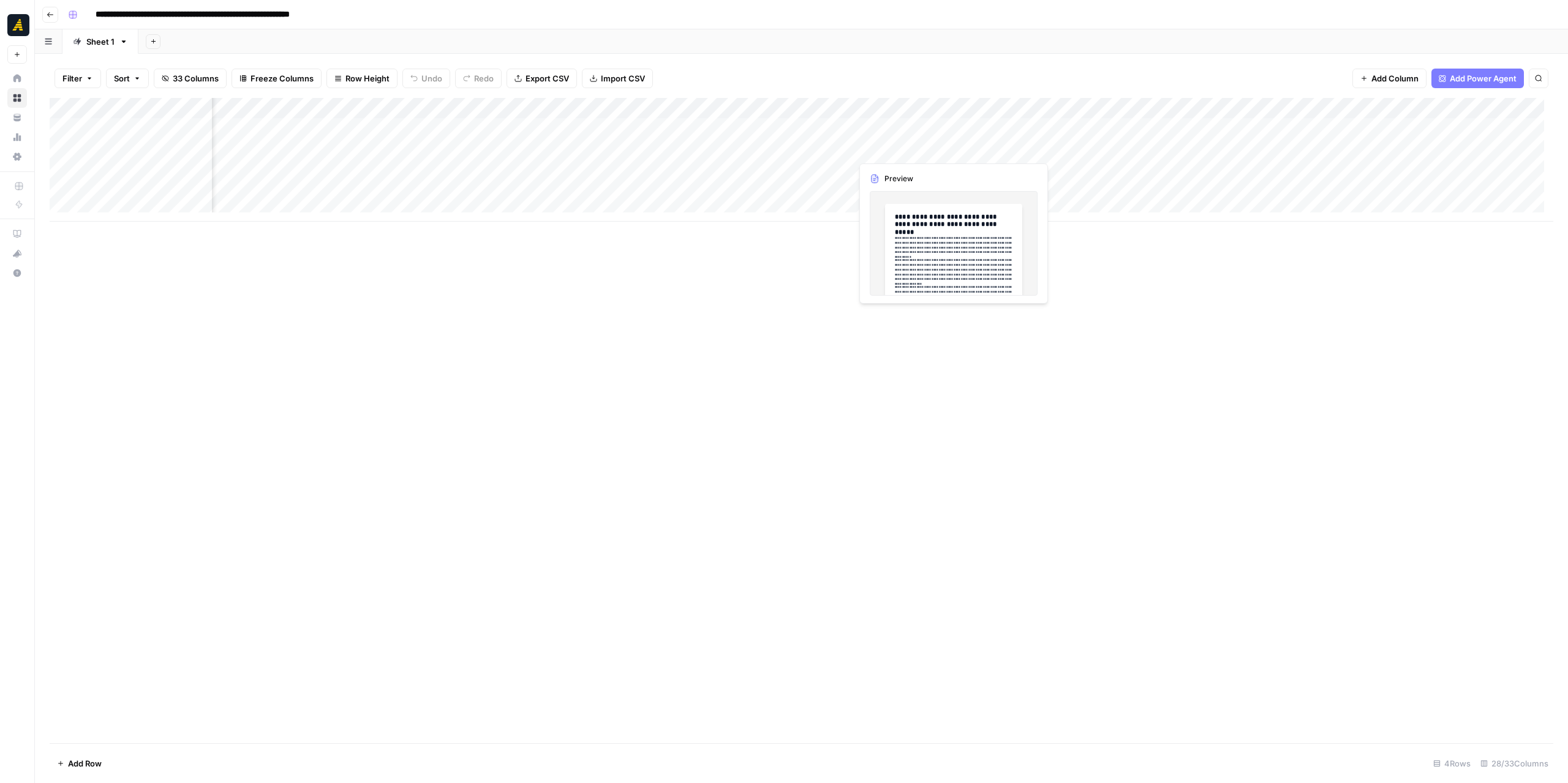
click at [886, 149] on div "Add Column" at bounding box center [801, 160] width 1504 height 124
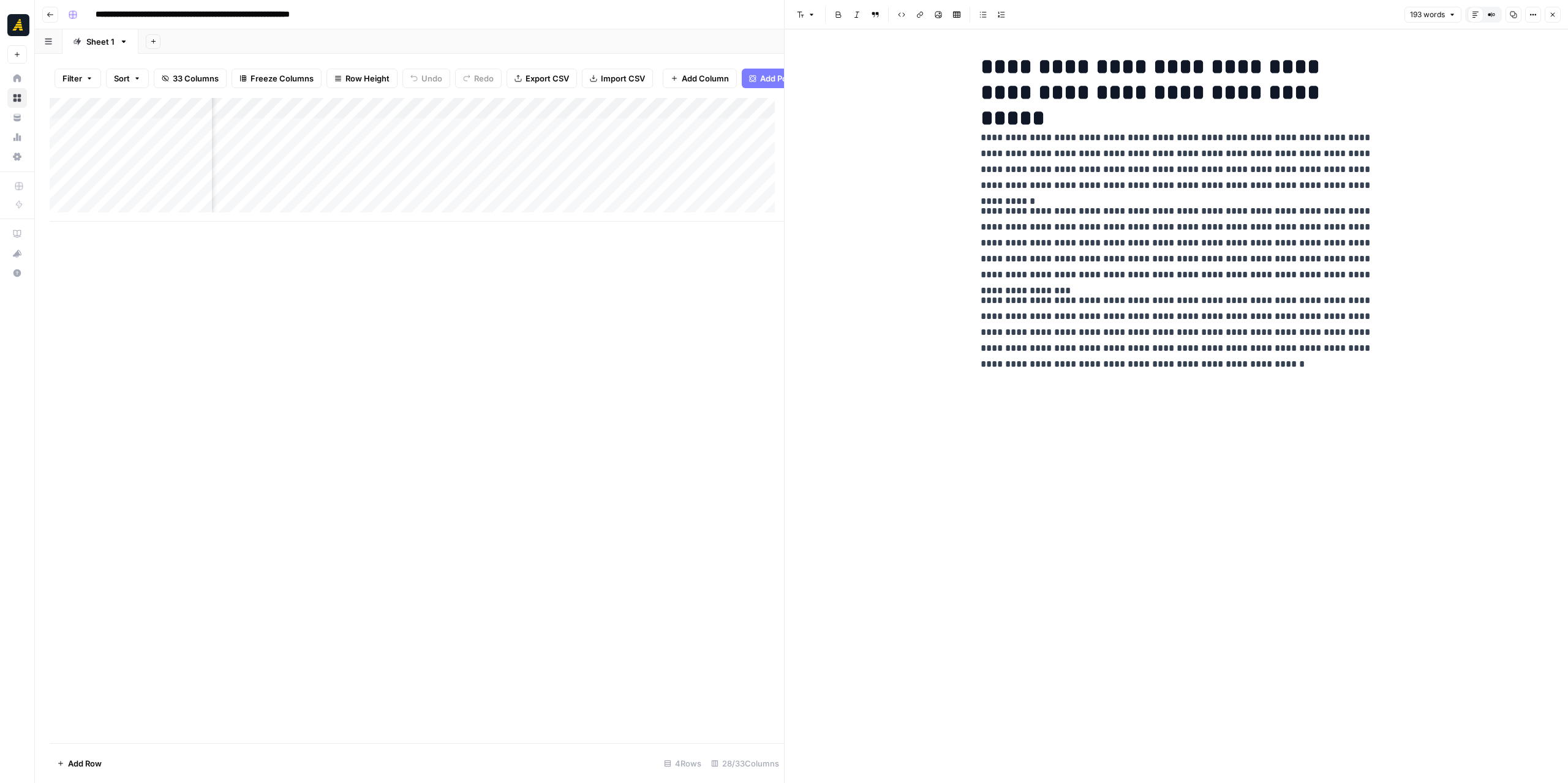
click at [1550, 14] on icon "button" at bounding box center [1552, 14] width 7 height 7
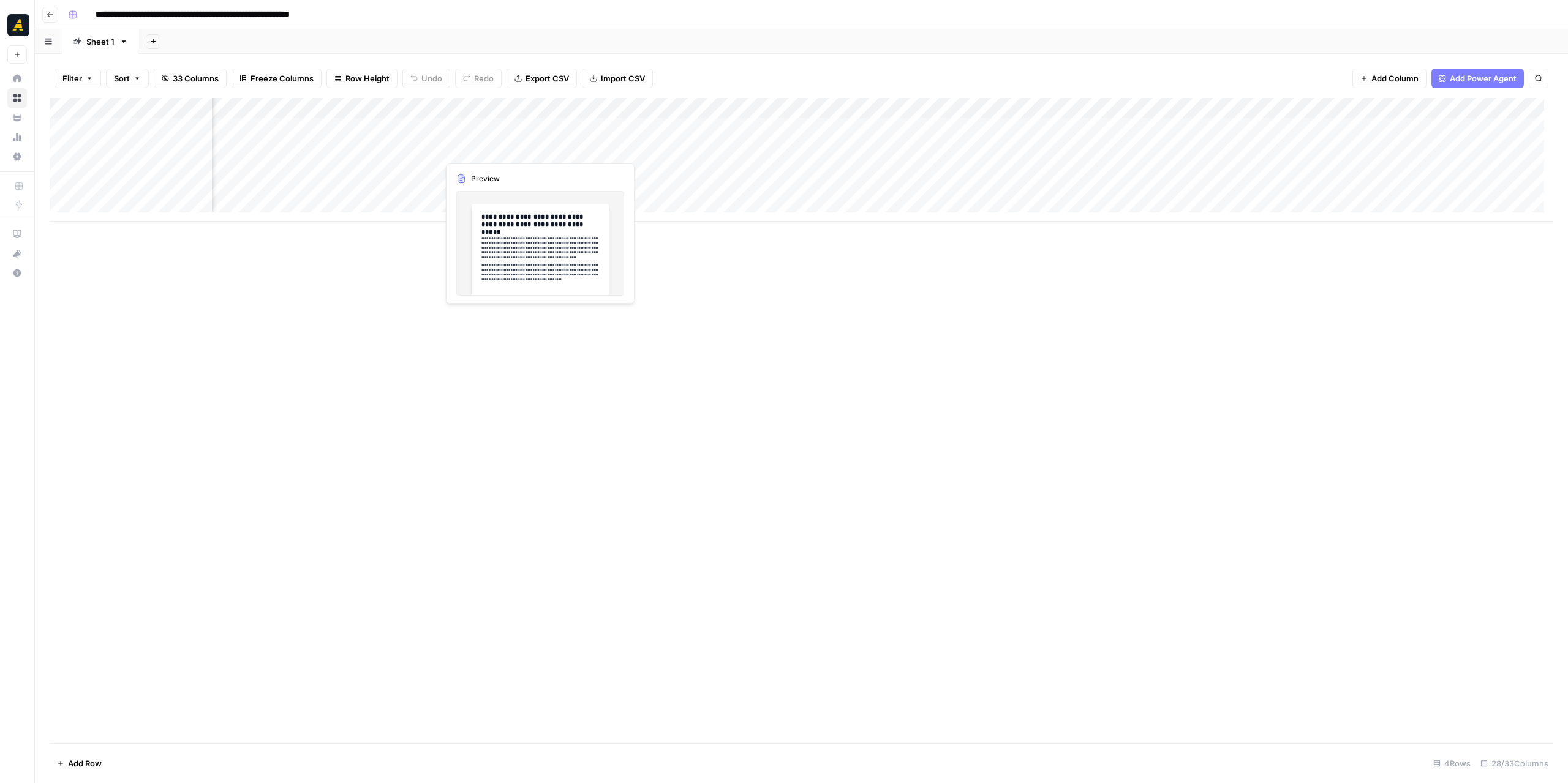
click at [497, 149] on div "Add Column" at bounding box center [801, 160] width 1504 height 124
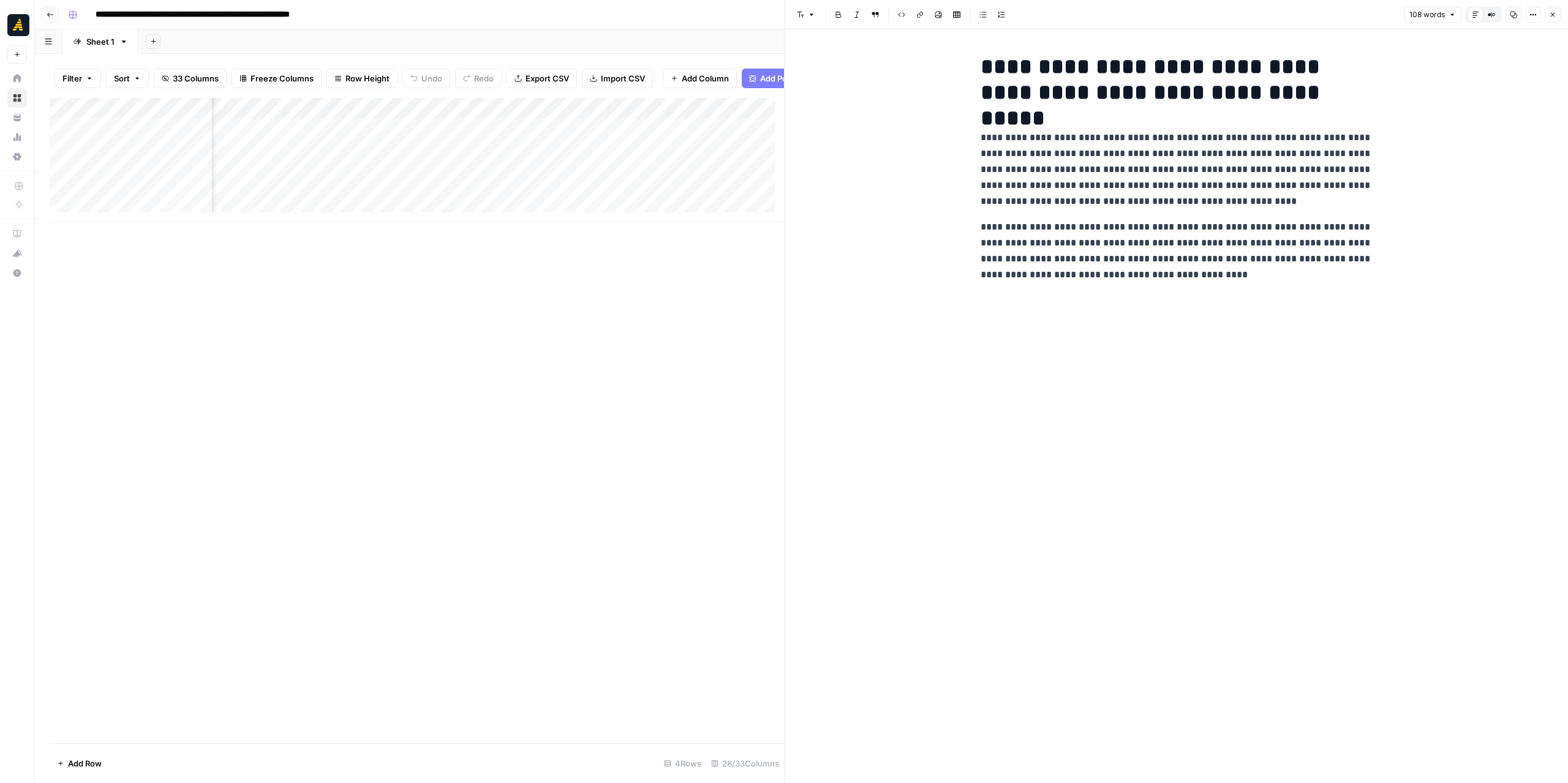
click at [1555, 13] on icon "button" at bounding box center [1552, 15] width 4 height 4
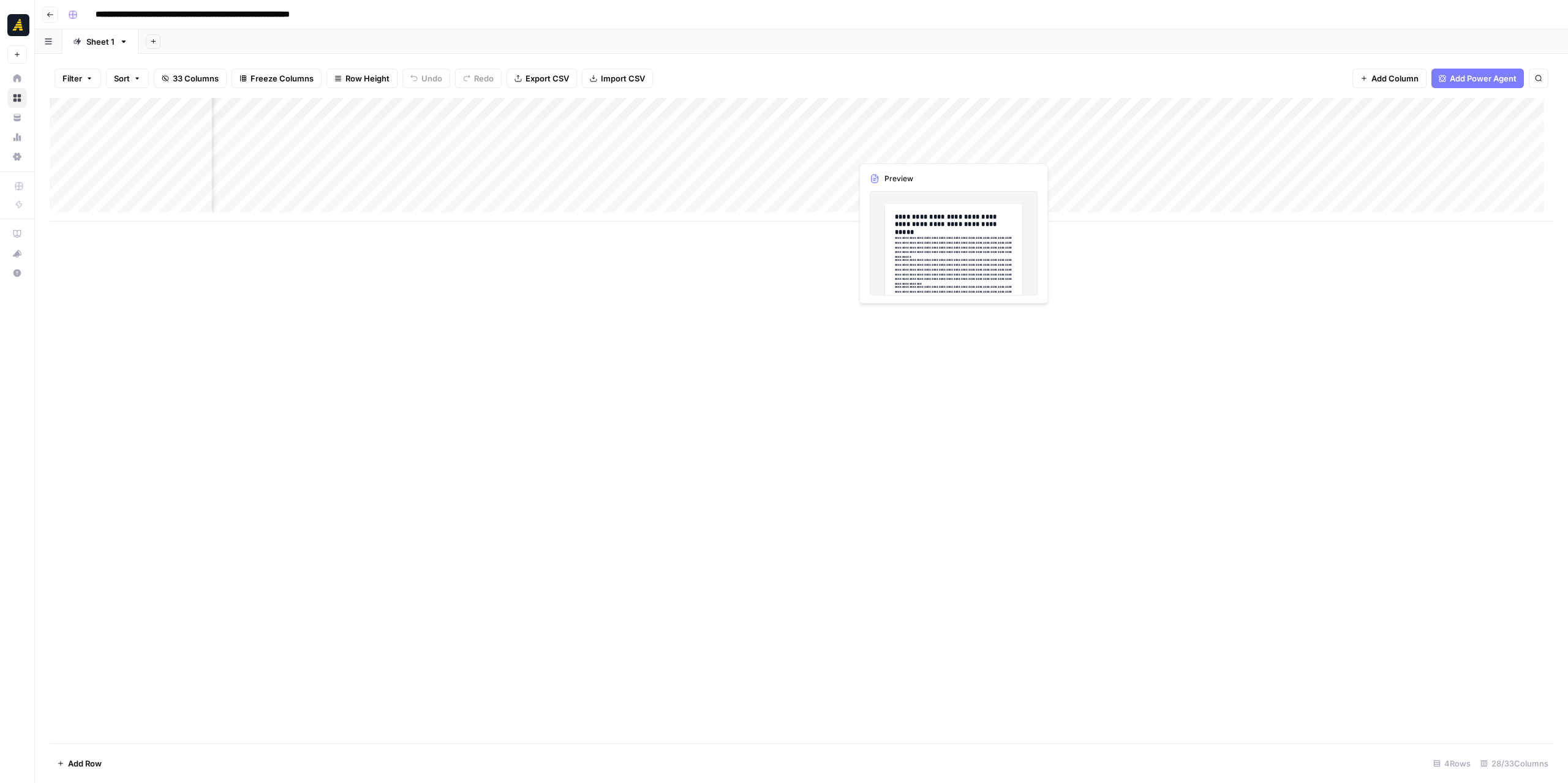
click at [882, 149] on div "Add Column" at bounding box center [801, 160] width 1504 height 124
click at [428, 149] on div "Add Column" at bounding box center [801, 160] width 1504 height 124
drag, startPoint x: 440, startPoint y: 108, endPoint x: 505, endPoint y: 109, distance: 65.0
click at [505, 109] on div "Add Column" at bounding box center [801, 160] width 1504 height 124
drag, startPoint x: 504, startPoint y: 110, endPoint x: 558, endPoint y: 110, distance: 54.0
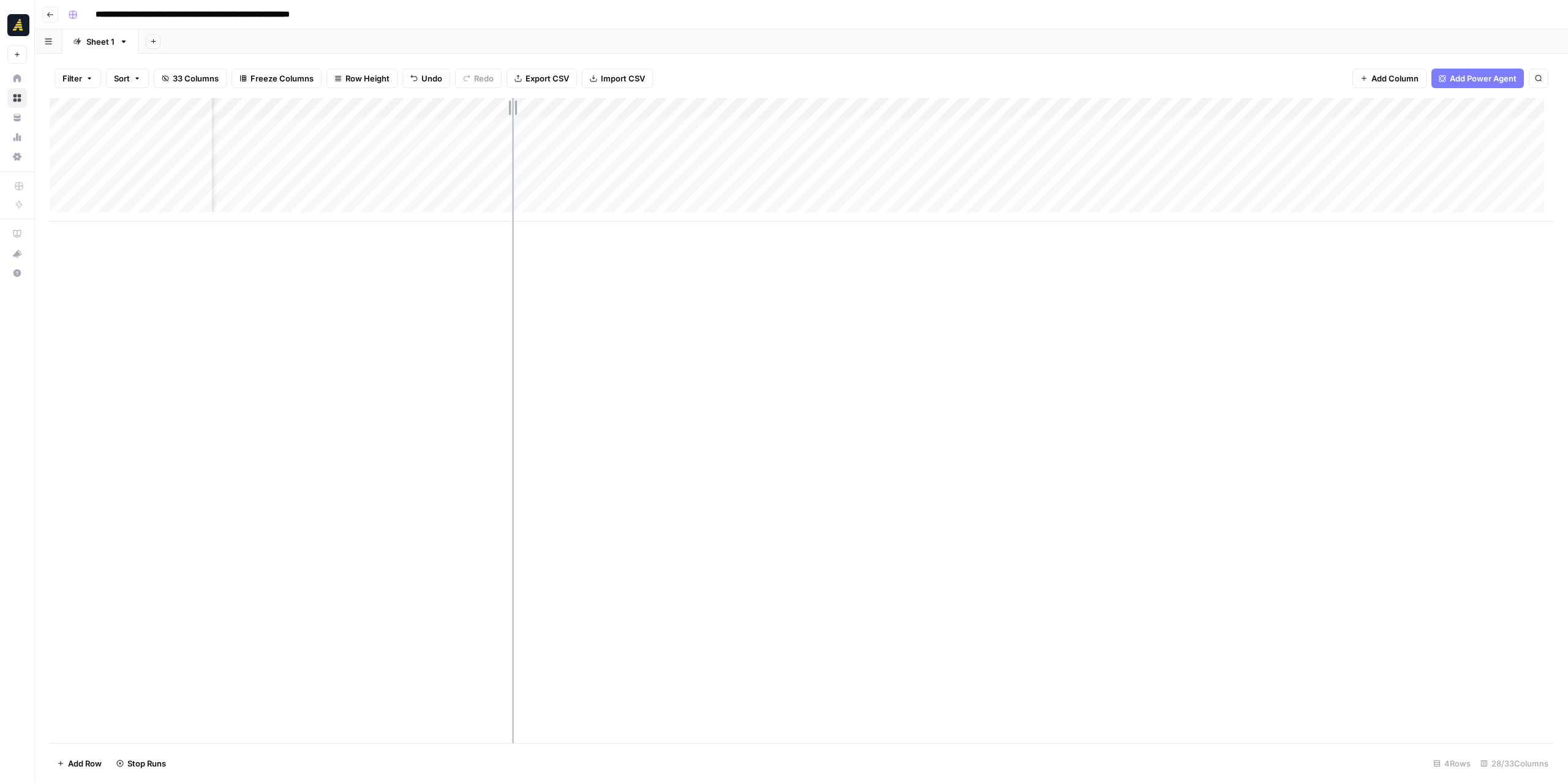
click at [560, 110] on div "Add Column" at bounding box center [801, 160] width 1504 height 124
click at [734, 279] on div "Add Column" at bounding box center [801, 420] width 1504 height 645
drag, startPoint x: 731, startPoint y: 111, endPoint x: 707, endPoint y: 107, distance: 24.3
click at [707, 107] on div "Add Column" at bounding box center [801, 160] width 1504 height 124
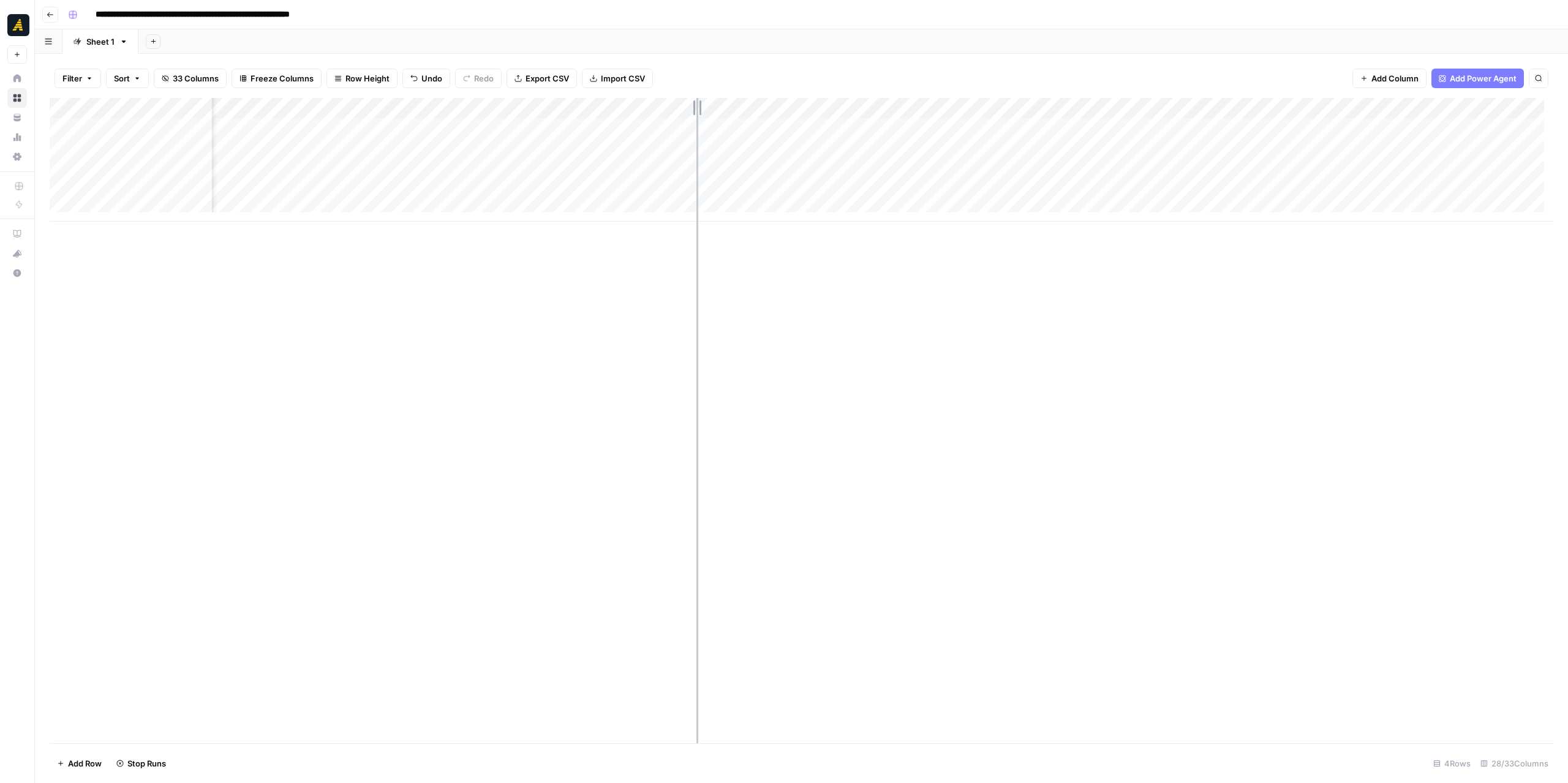
drag, startPoint x: 707, startPoint y: 107, endPoint x: 696, endPoint y: 107, distance: 11.0
click at [696, 107] on div "Add Column" at bounding box center [801, 160] width 1504 height 124
click at [763, 306] on div "Add Column" at bounding box center [801, 420] width 1504 height 645
click at [761, 153] on div "Add Column" at bounding box center [801, 160] width 1504 height 124
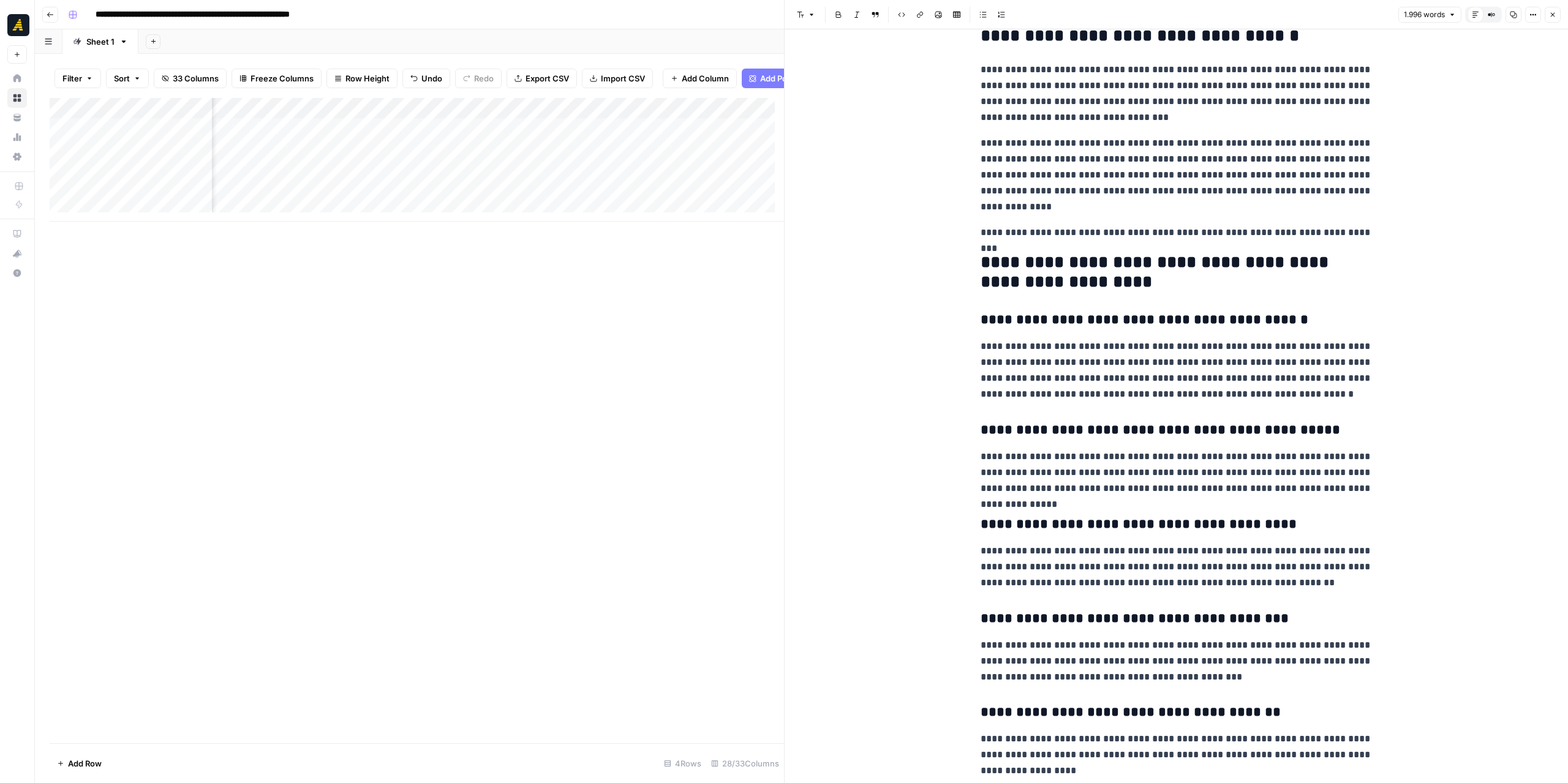
scroll to position [3797, 0]
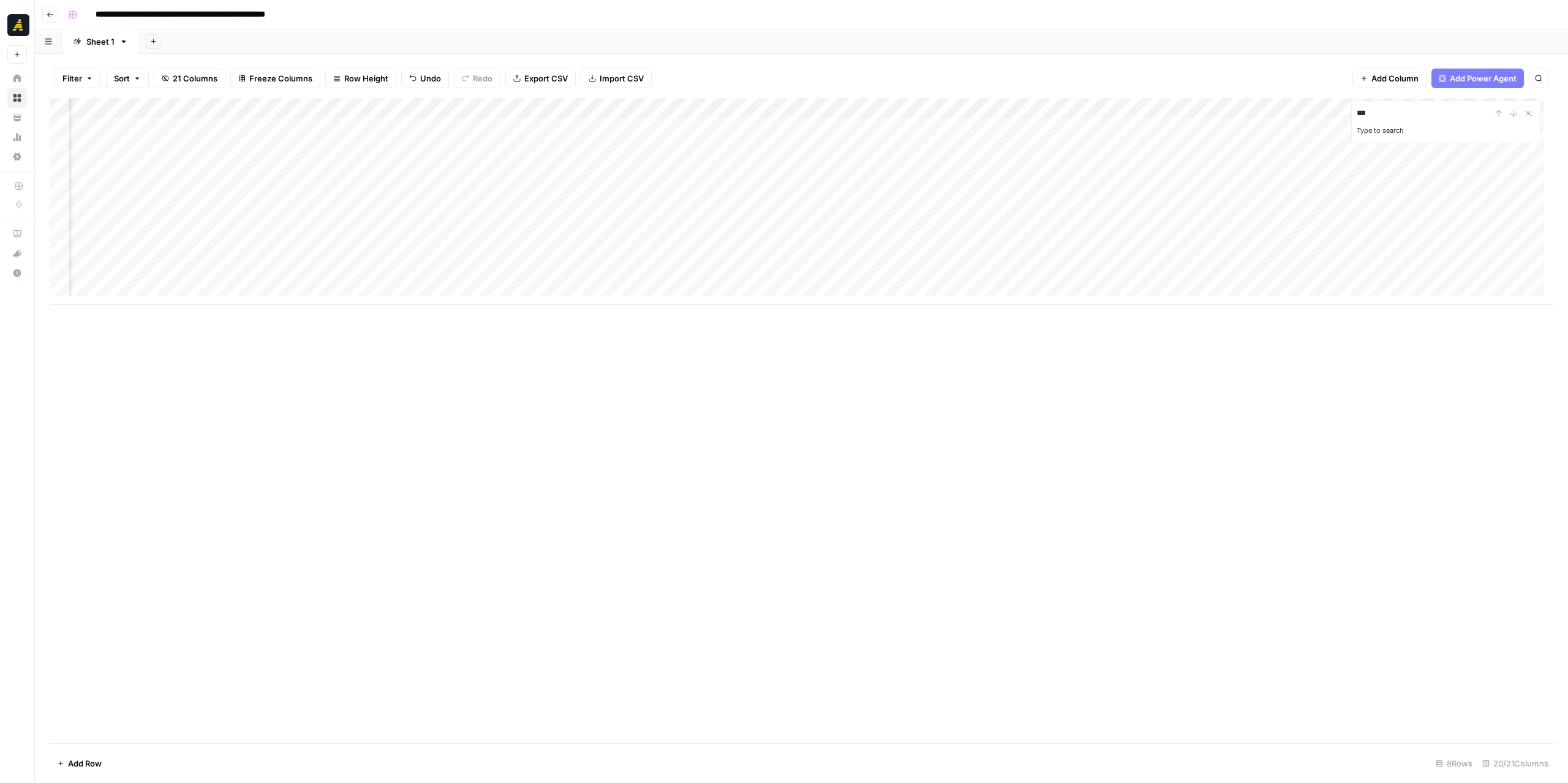
scroll to position [0, 1447]
click at [622, 214] on div "Add Column" at bounding box center [801, 202] width 1504 height 207
click at [569, 205] on div "Add Column" at bounding box center [801, 202] width 1504 height 207
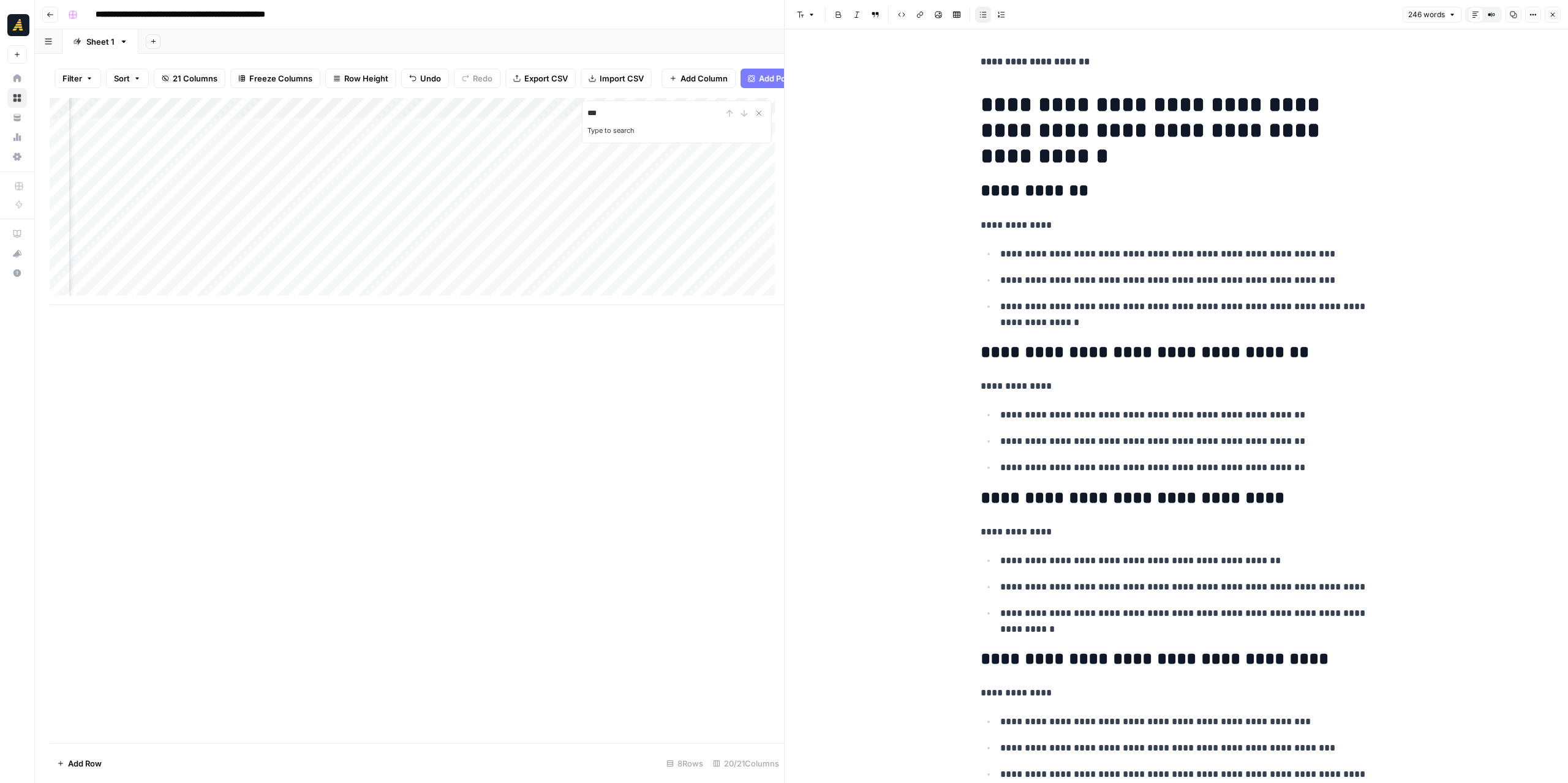
click at [1556, 15] on span "Close" at bounding box center [1556, 15] width 1 height 1
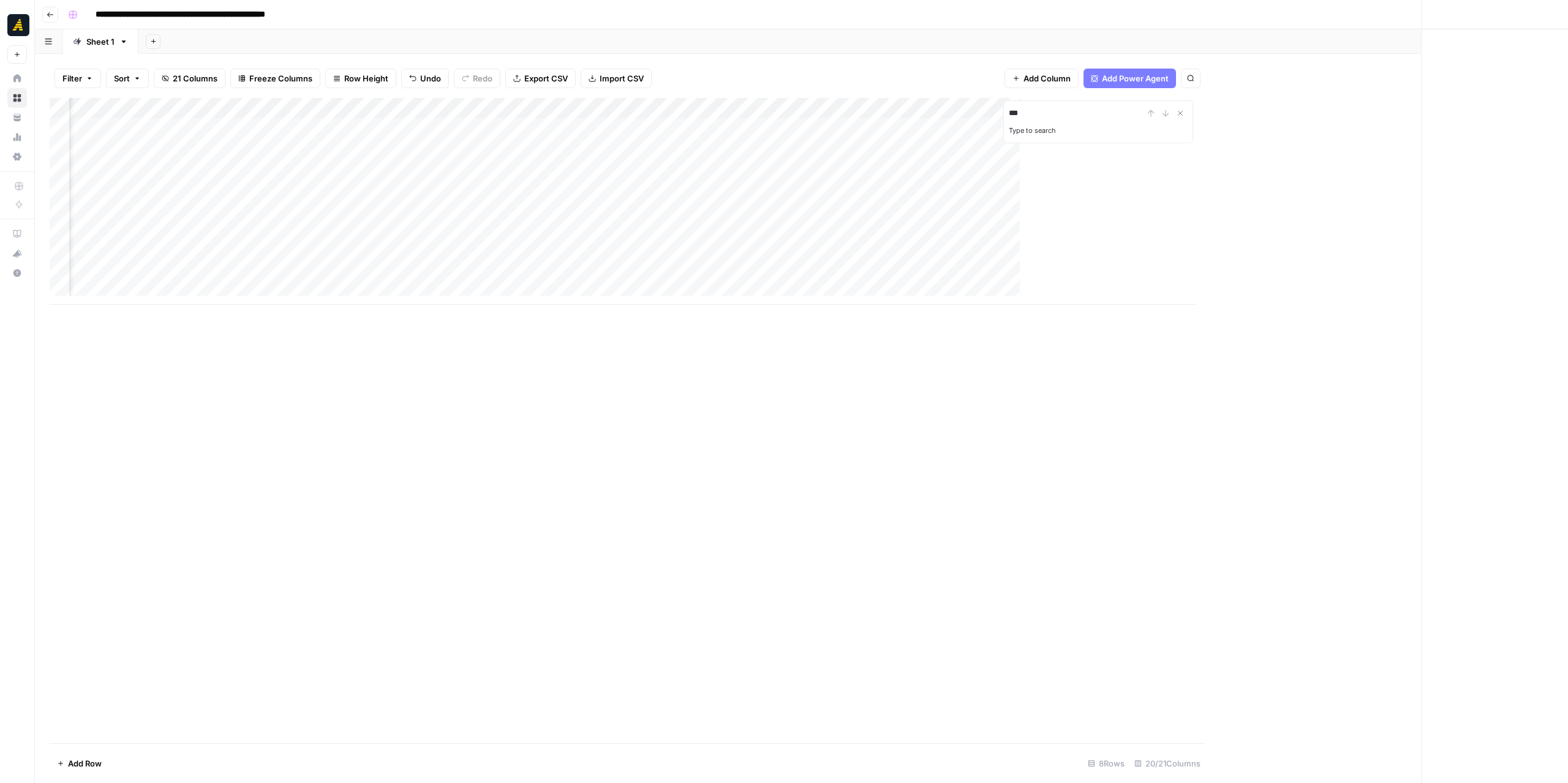
scroll to position [0, 1655]
click at [858, 211] on div "Add Column" at bounding box center [801, 202] width 1504 height 207
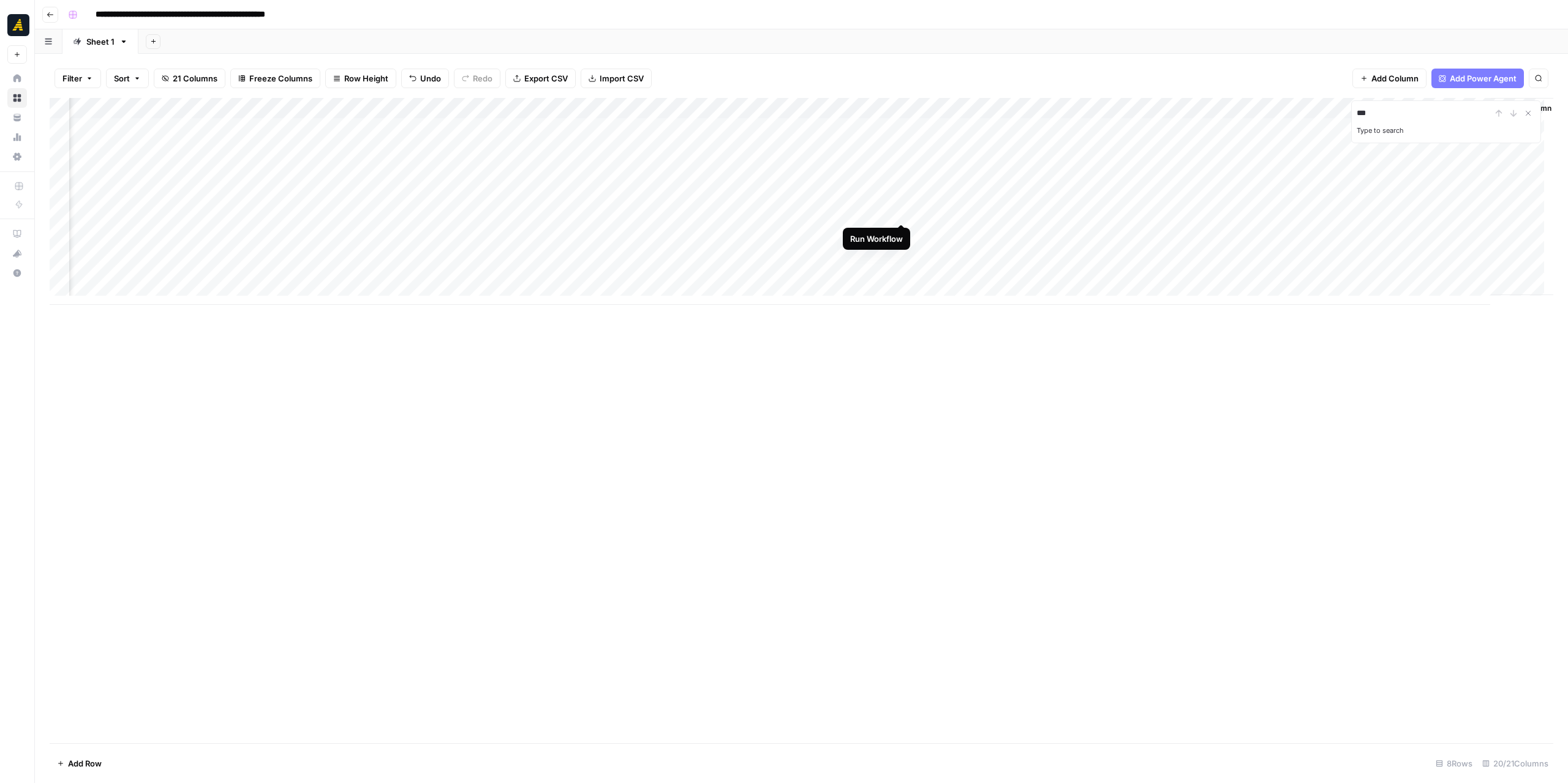
click at [901, 210] on div "Add Column" at bounding box center [801, 202] width 1504 height 207
click at [824, 112] on div "Add Column" at bounding box center [801, 202] width 1504 height 207
click at [848, 127] on div "Add Column" at bounding box center [801, 202] width 1504 height 207
drag, startPoint x: 911, startPoint y: 108, endPoint x: 963, endPoint y: 109, distance: 52.0
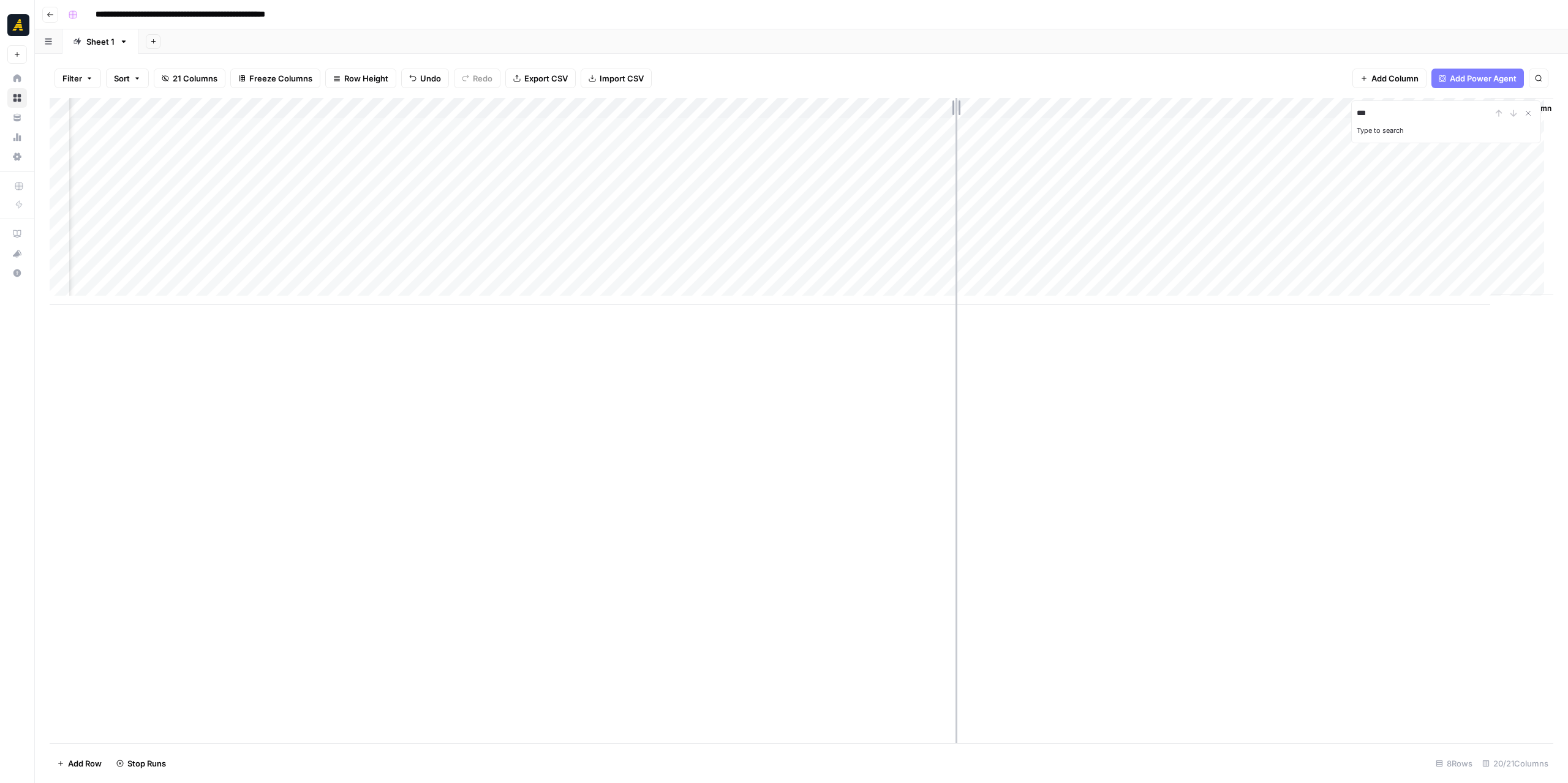
click at [963, 109] on div "Add Column" at bounding box center [801, 202] width 1504 height 207
click at [934, 206] on div "Add Column" at bounding box center [801, 202] width 1504 height 207
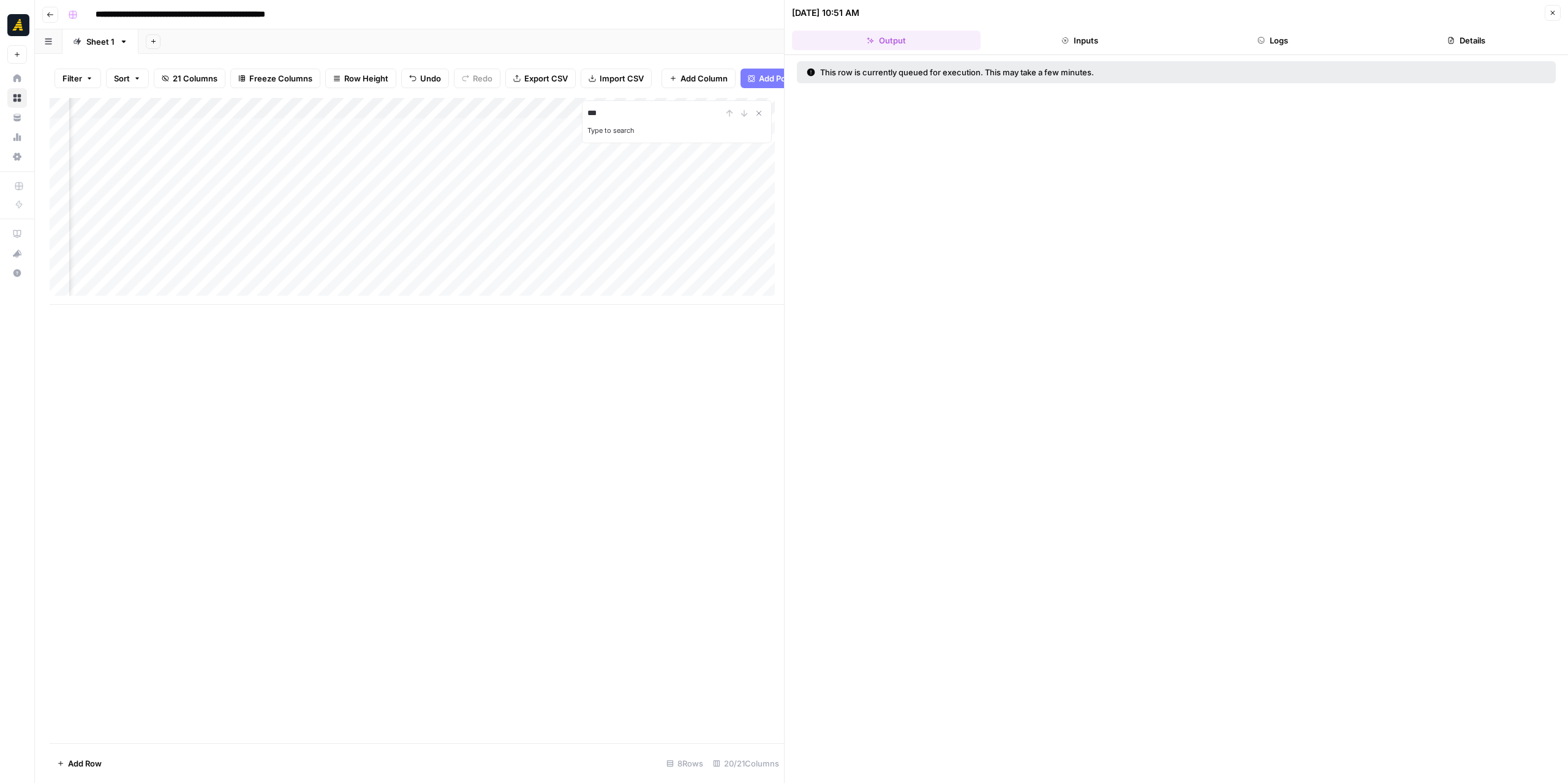
click at [1309, 38] on button "Logs" at bounding box center [1273, 40] width 188 height 20
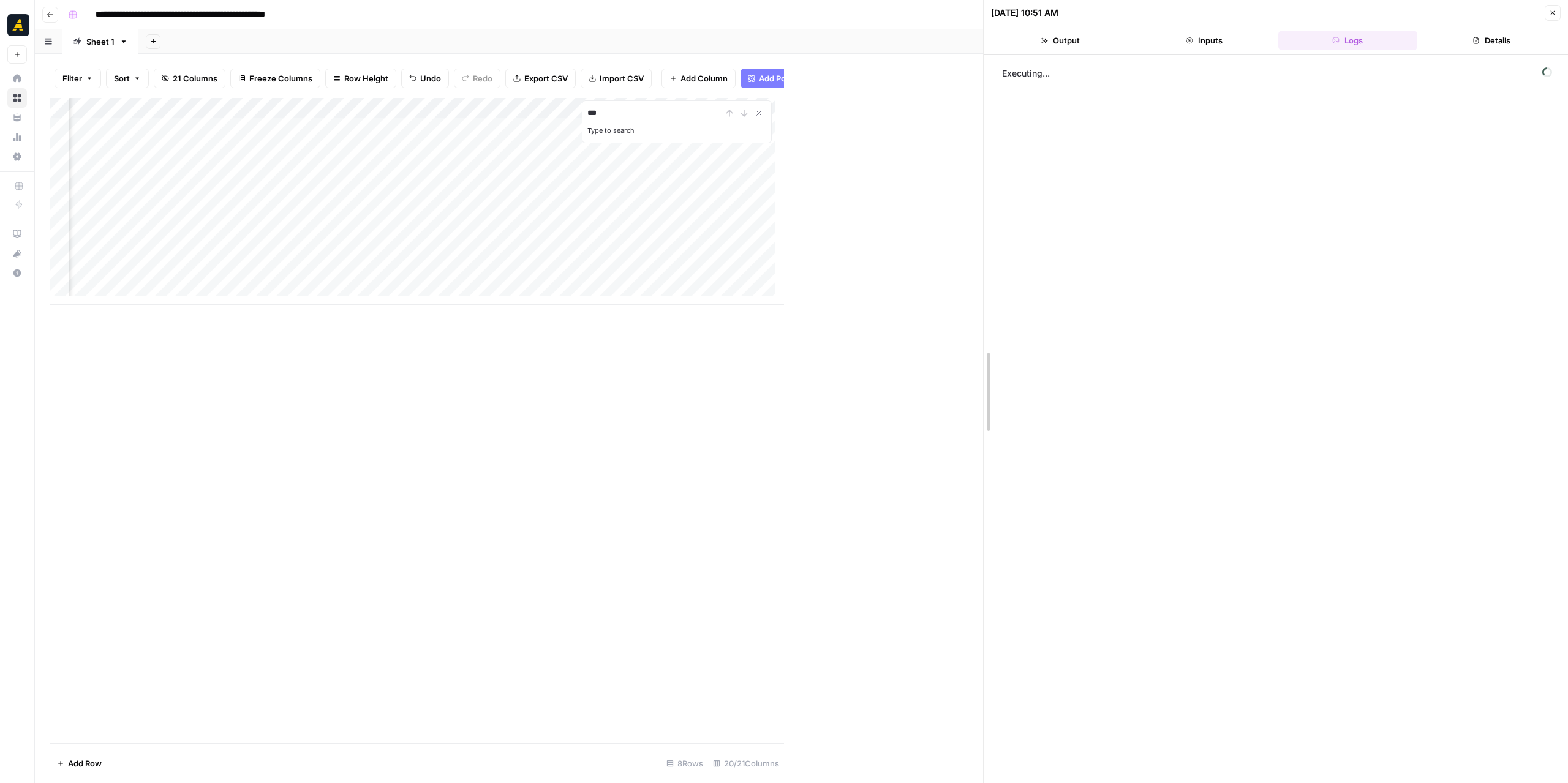
drag, startPoint x: 785, startPoint y: 182, endPoint x: 983, endPoint y: 191, distance: 198.2
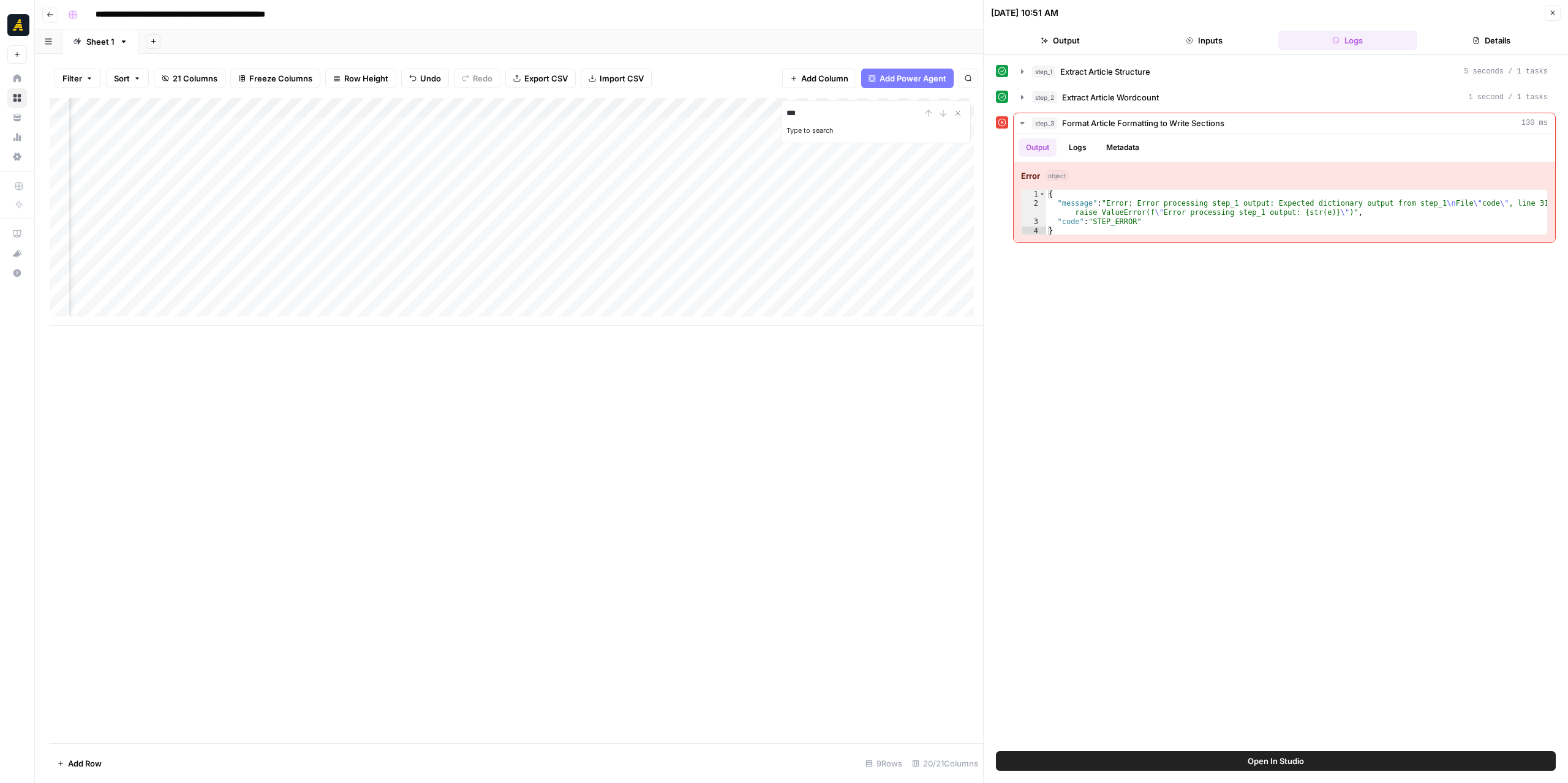
click at [741, 211] on div "Add Column" at bounding box center [516, 212] width 934 height 228
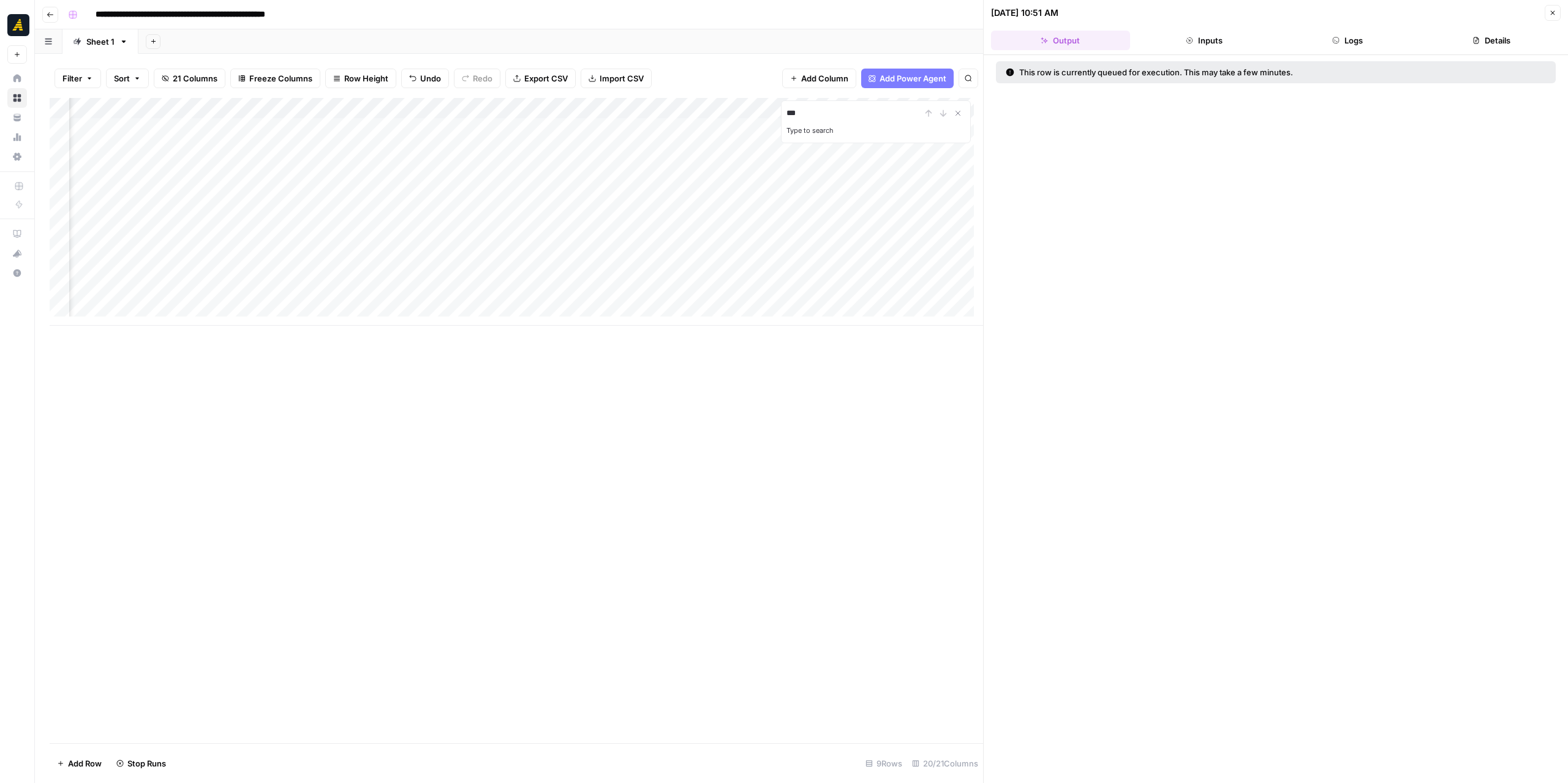
click at [1390, 44] on button "Logs" at bounding box center [1347, 40] width 139 height 20
drag, startPoint x: 617, startPoint y: 111, endPoint x: 598, endPoint y: 105, distance: 19.9
click at [598, 105] on div "Add Column" at bounding box center [516, 212] width 934 height 228
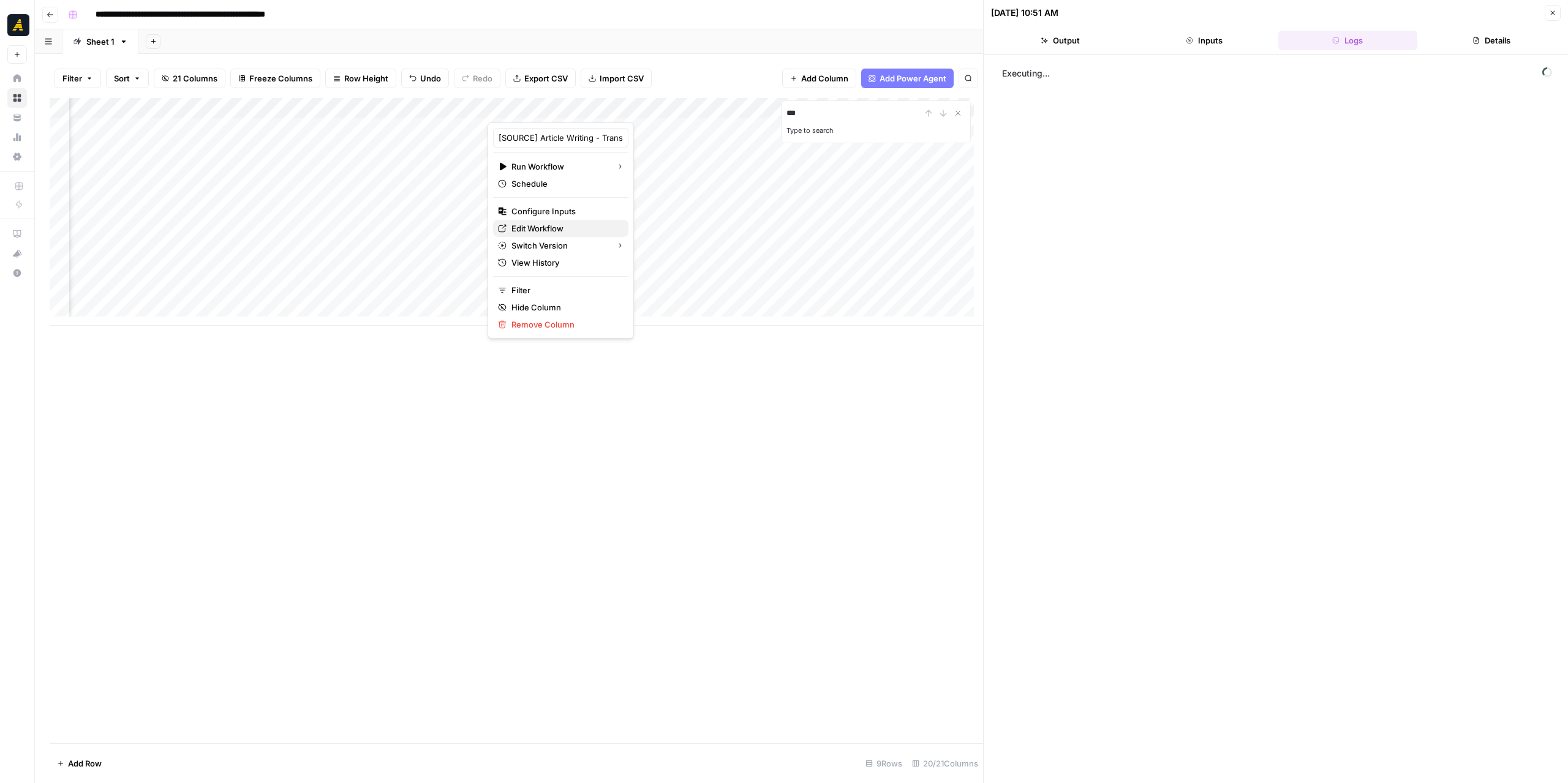
click at [558, 222] on span "Edit Workflow" at bounding box center [565, 228] width 107 height 12
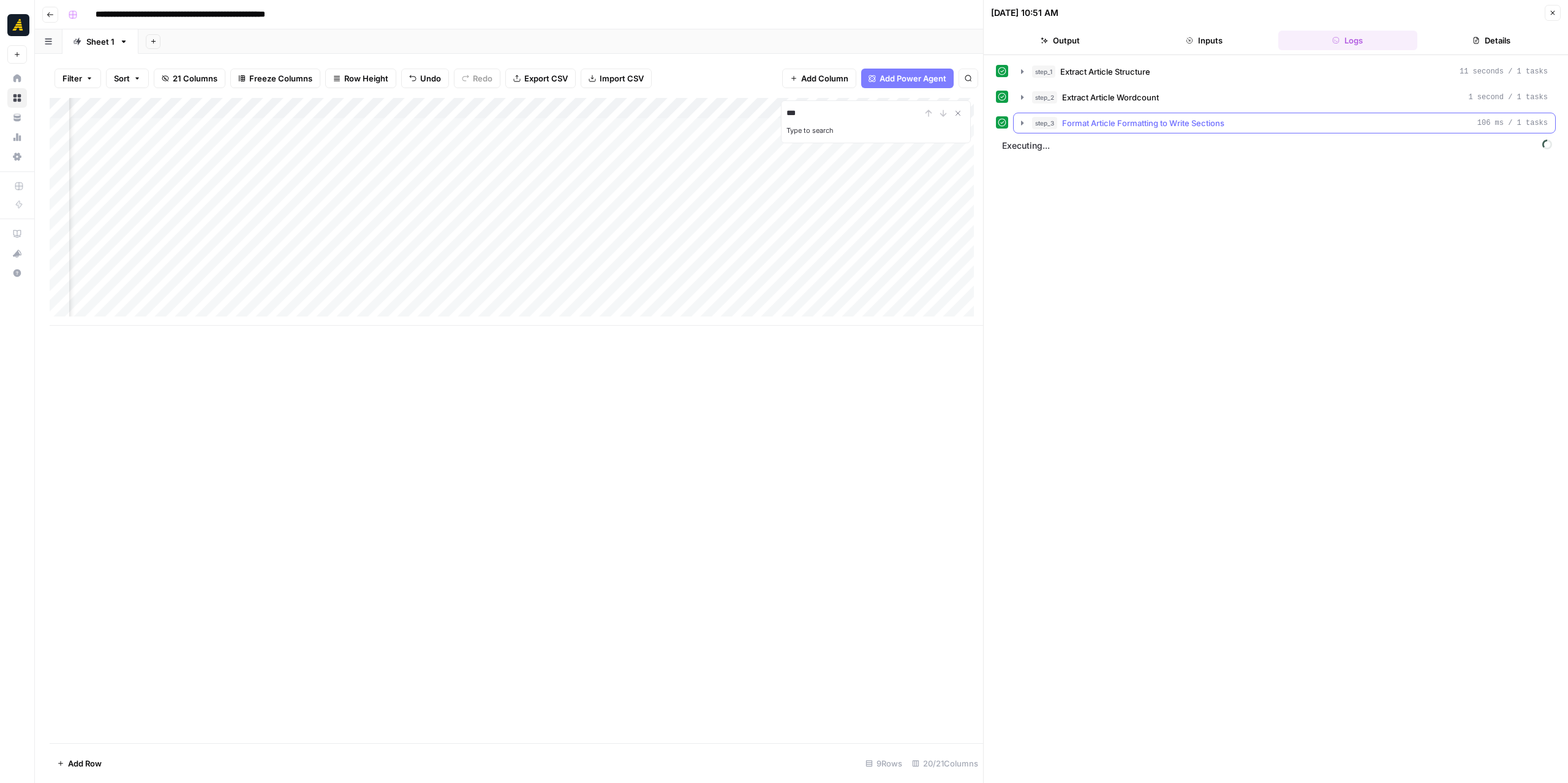
click at [1023, 120] on icon "button" at bounding box center [1023, 123] width 10 height 10
click at [1024, 118] on icon "button" at bounding box center [1023, 123] width 10 height 10
click at [1018, 98] on icon "button" at bounding box center [1023, 97] width 10 height 10
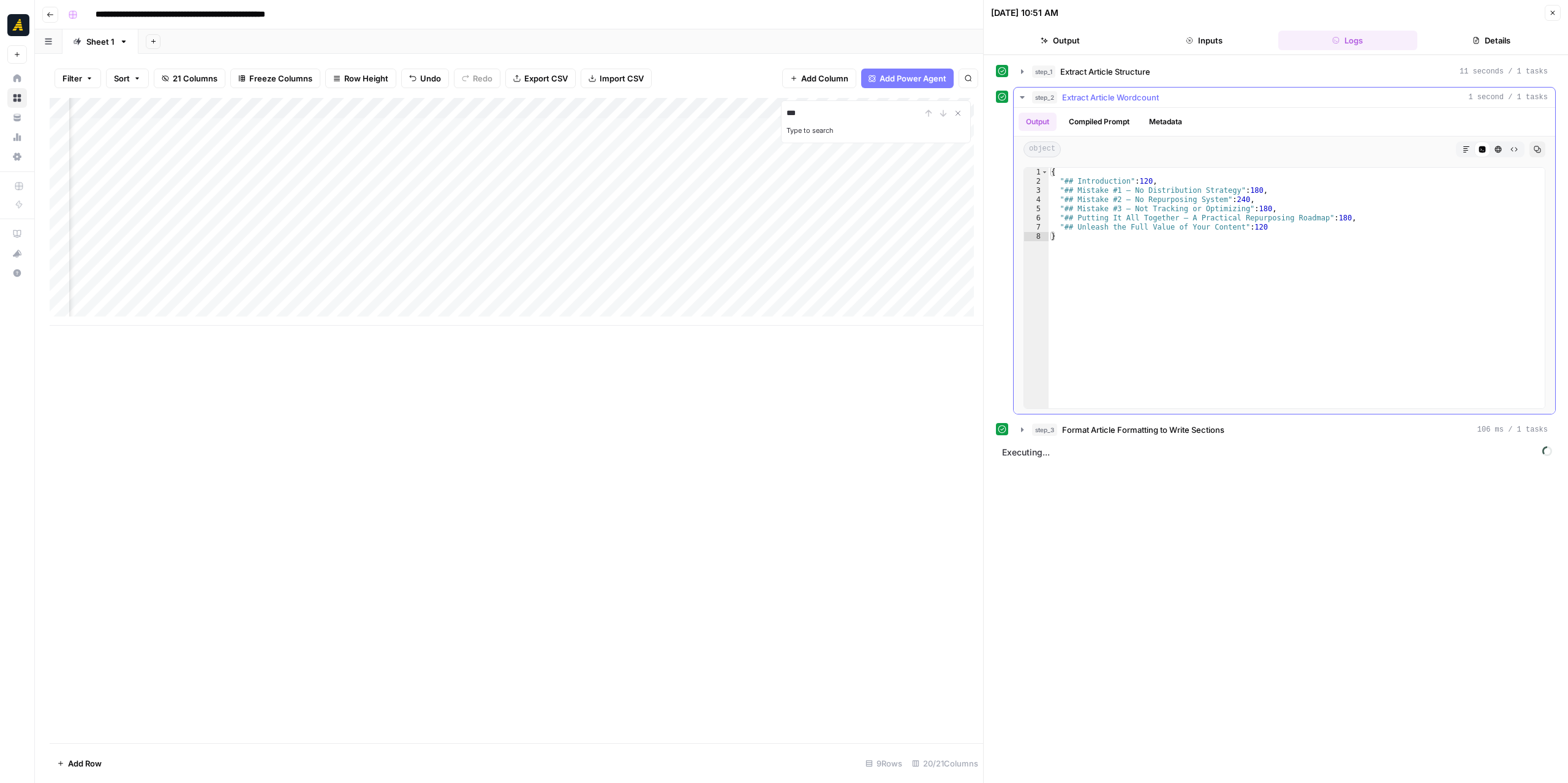
click at [1018, 98] on icon "button" at bounding box center [1023, 97] width 10 height 10
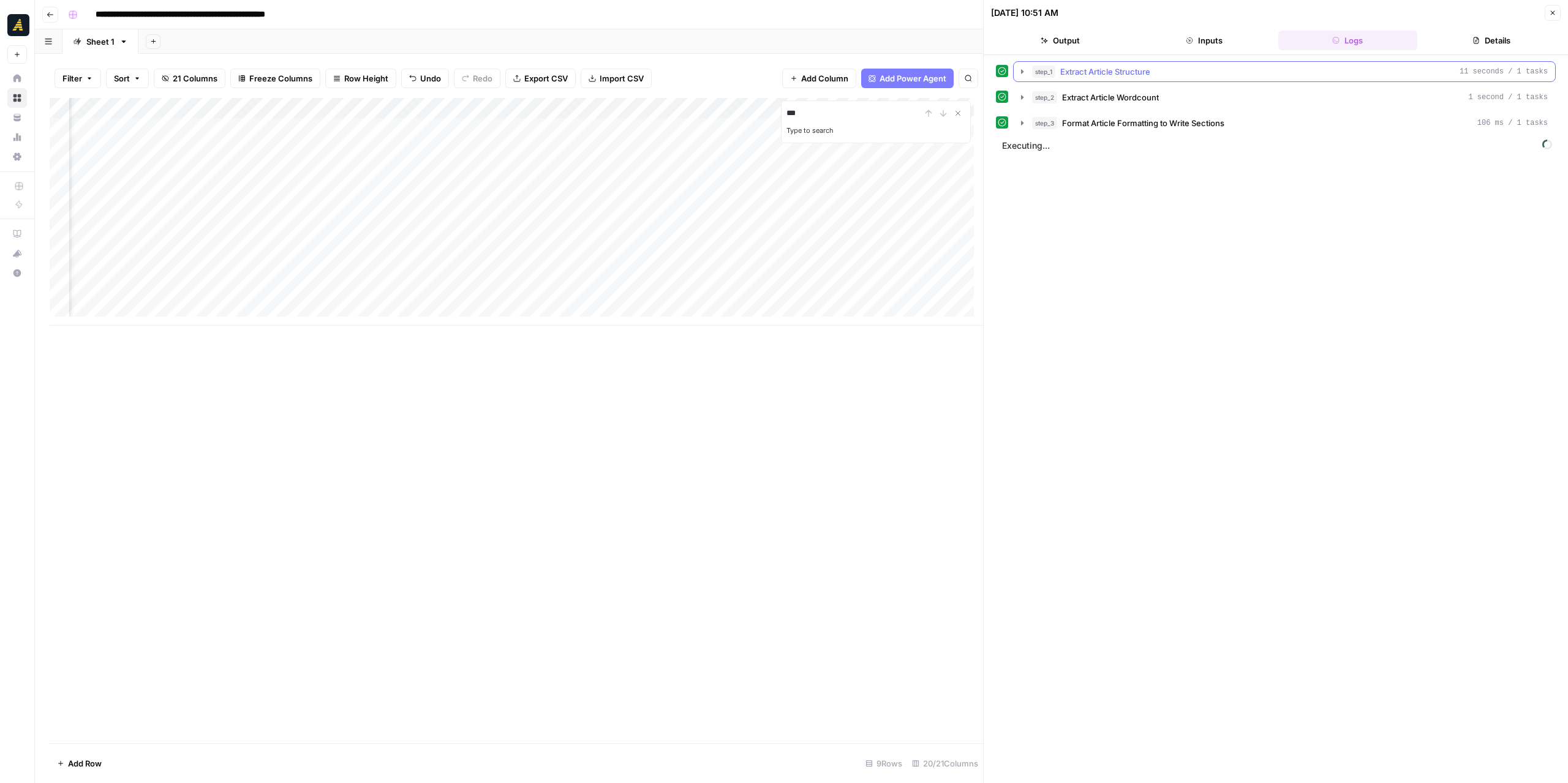
click at [1022, 70] on icon "button" at bounding box center [1022, 71] width 2 height 4
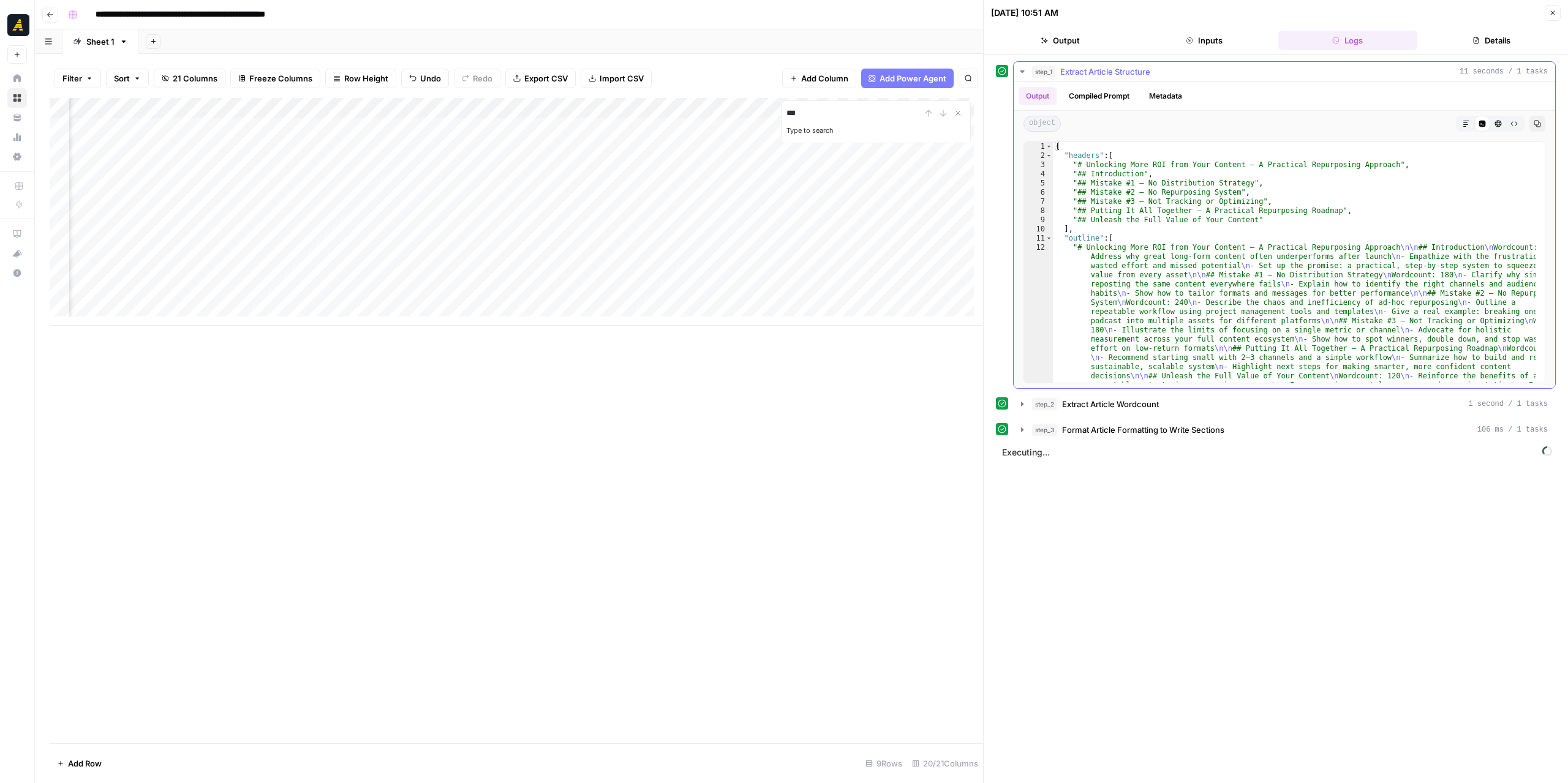
click at [1022, 74] on icon "button" at bounding box center [1023, 72] width 10 height 10
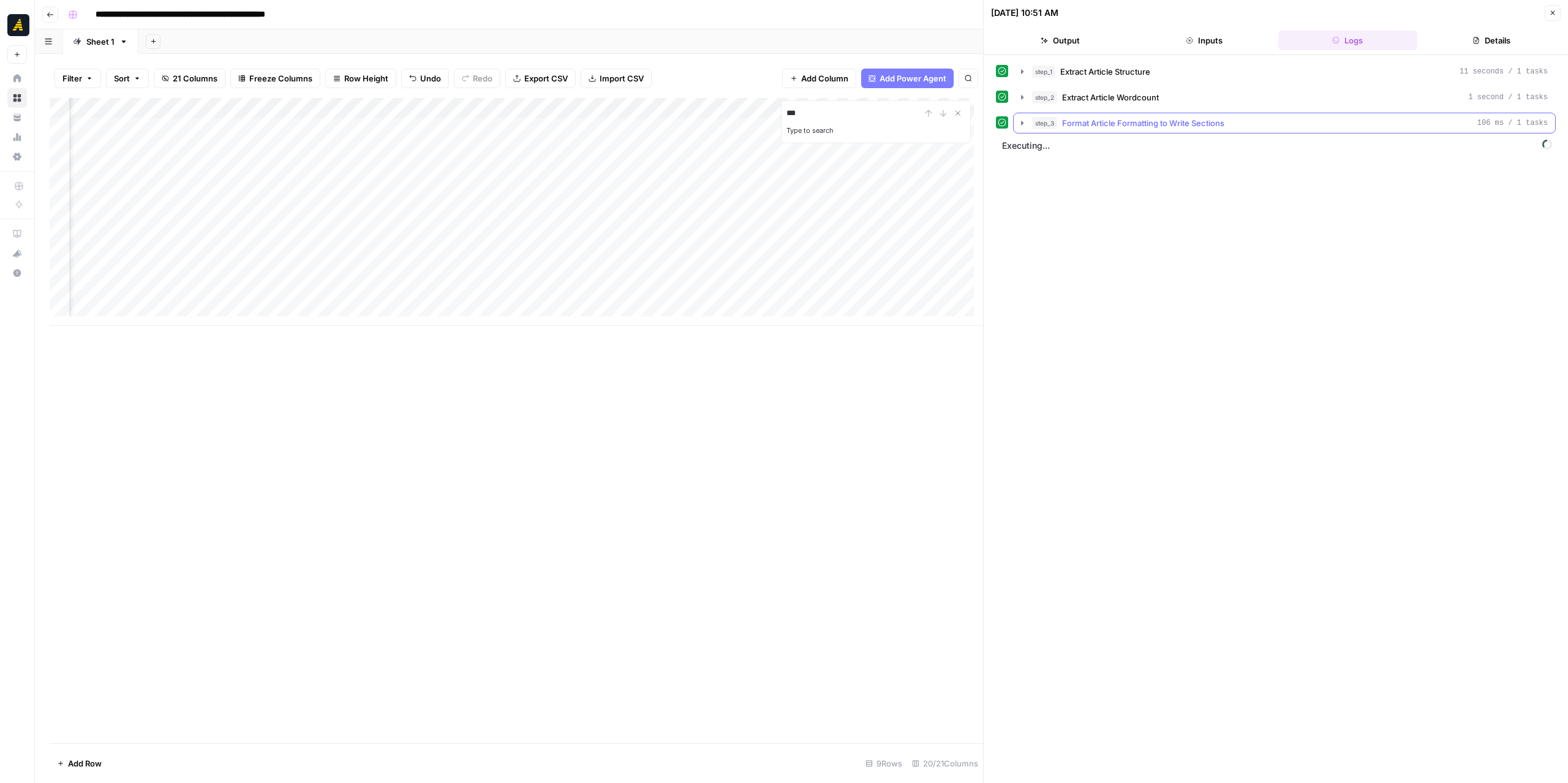
click at [1025, 120] on icon "button" at bounding box center [1023, 123] width 10 height 10
click at [1021, 146] on icon "button" at bounding box center [1022, 148] width 2 height 4
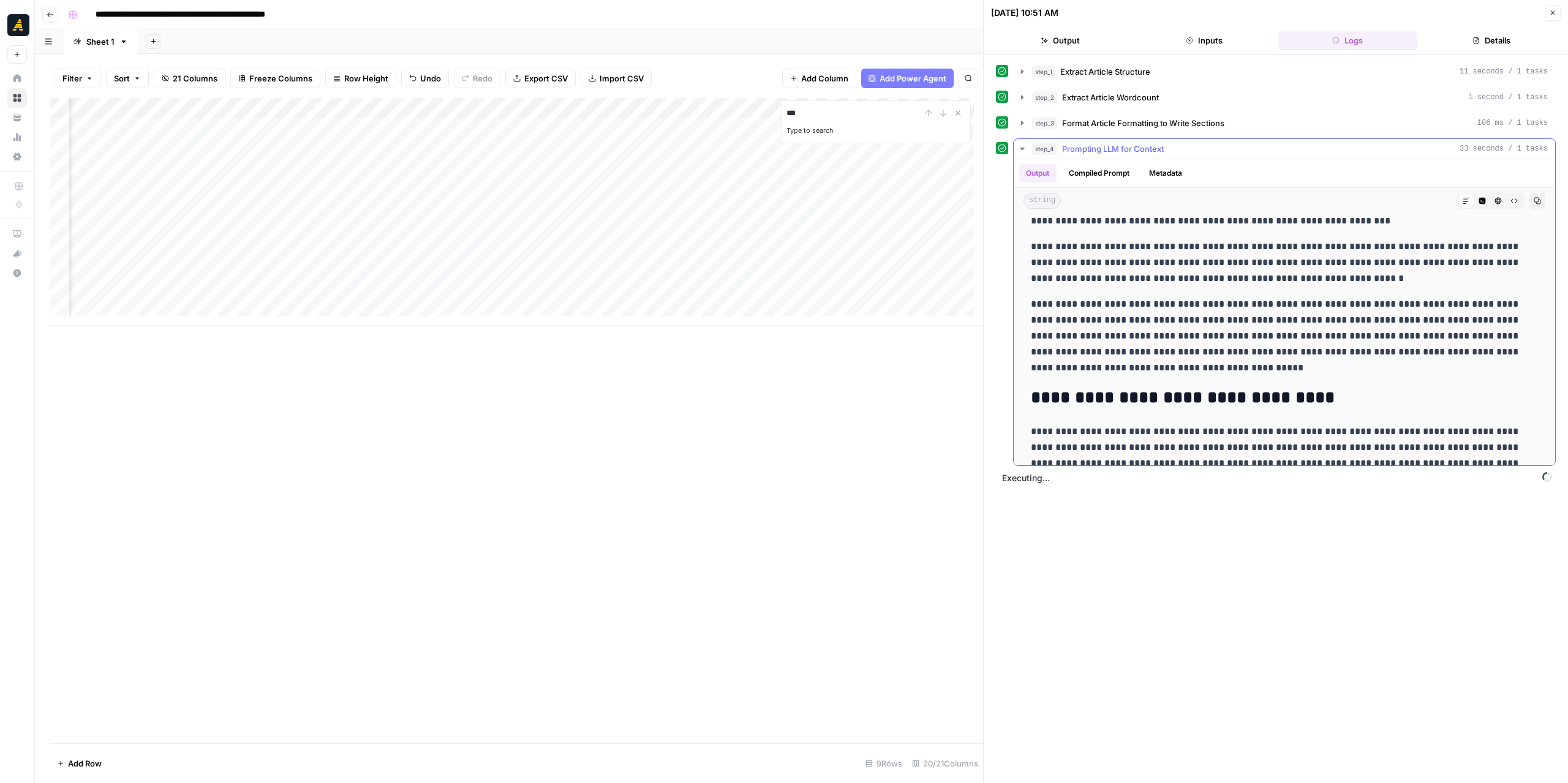
scroll to position [245, 0]
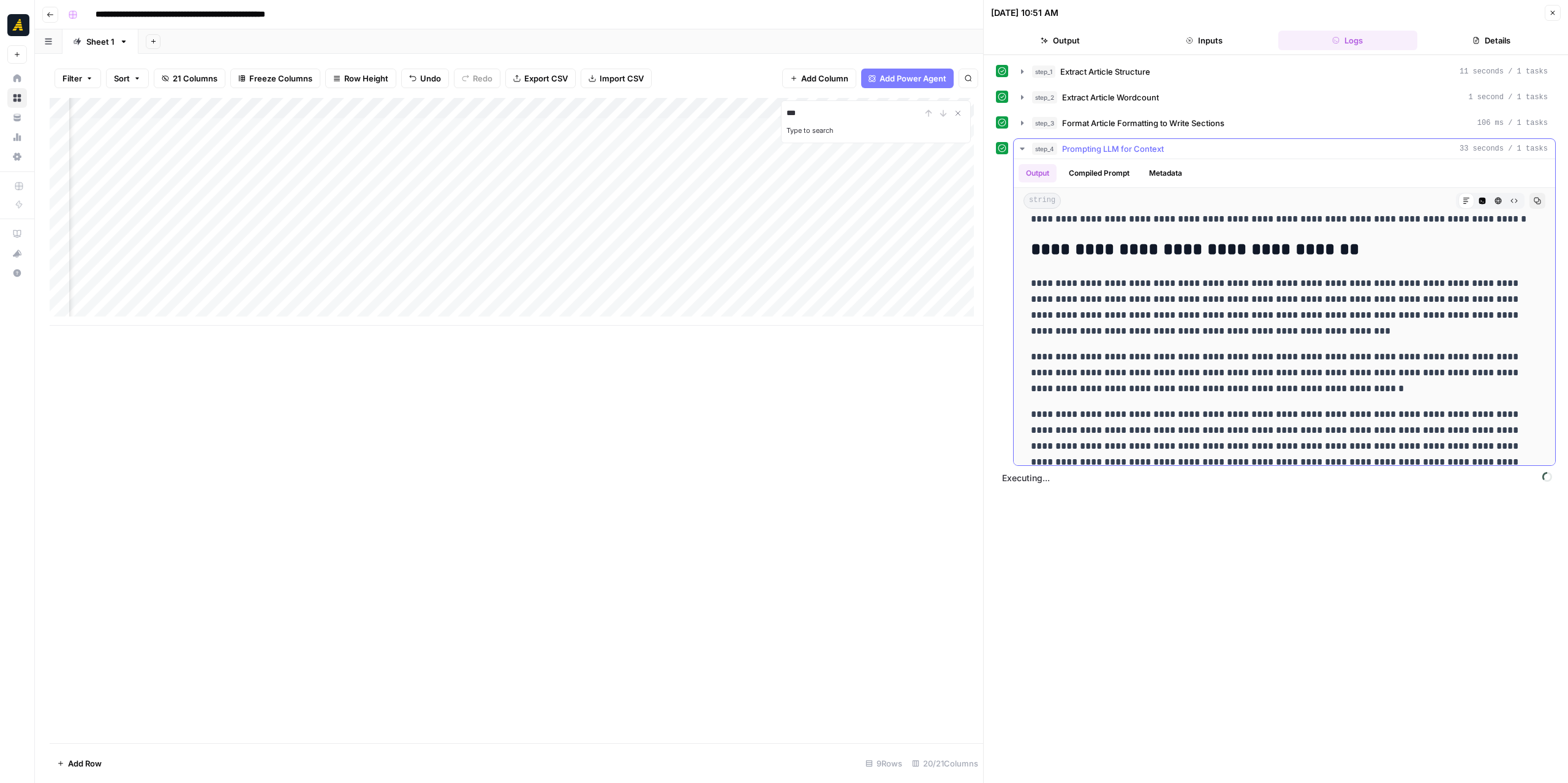
click at [1022, 144] on icon "button" at bounding box center [1023, 149] width 10 height 10
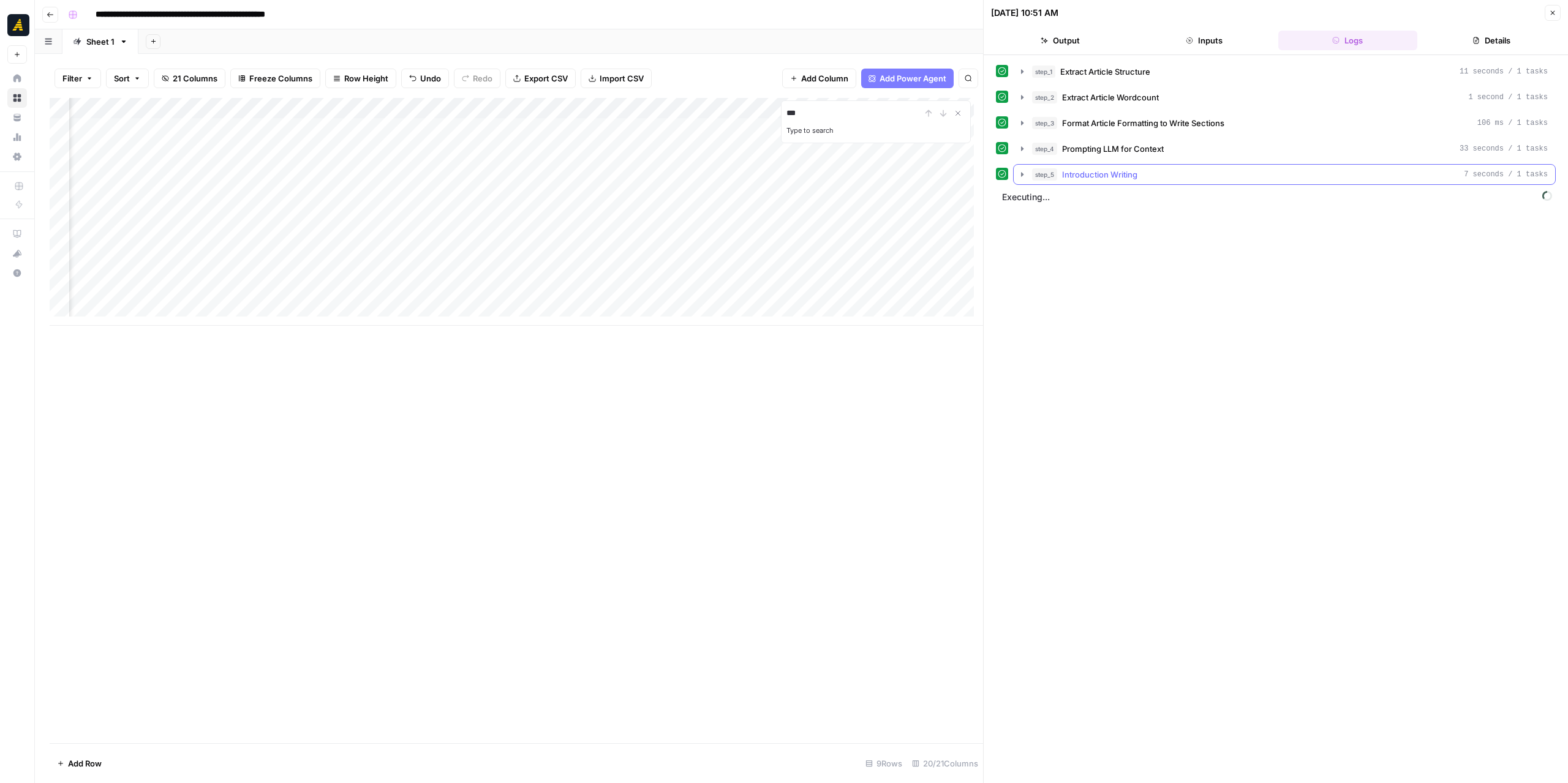
click at [1023, 169] on icon "button" at bounding box center [1023, 174] width 10 height 10
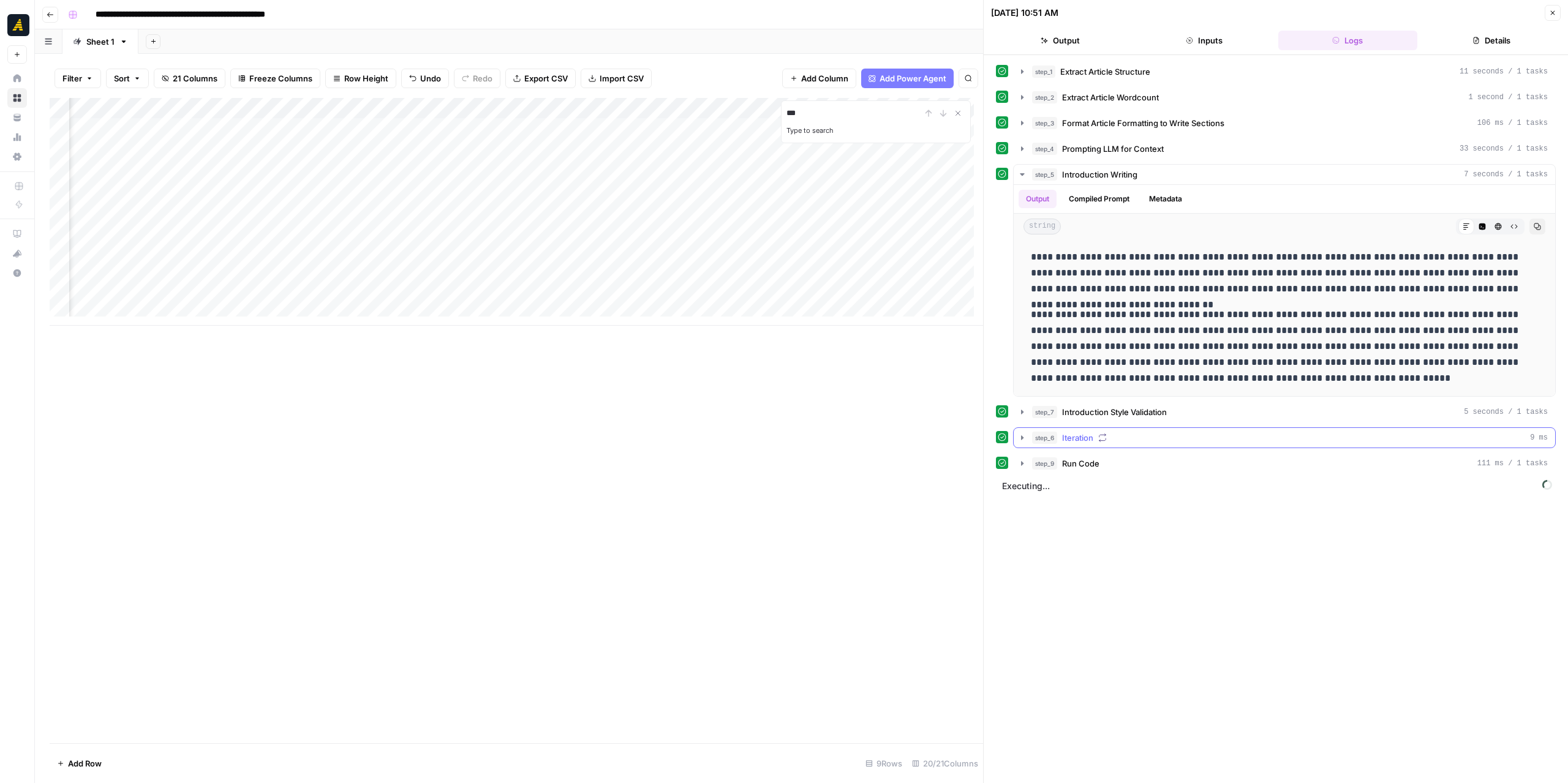
click at [1021, 435] on icon "button" at bounding box center [1022, 437] width 2 height 4
click at [1020, 435] on icon "button" at bounding box center [1023, 438] width 10 height 10
click at [1024, 434] on icon "button" at bounding box center [1023, 438] width 10 height 10
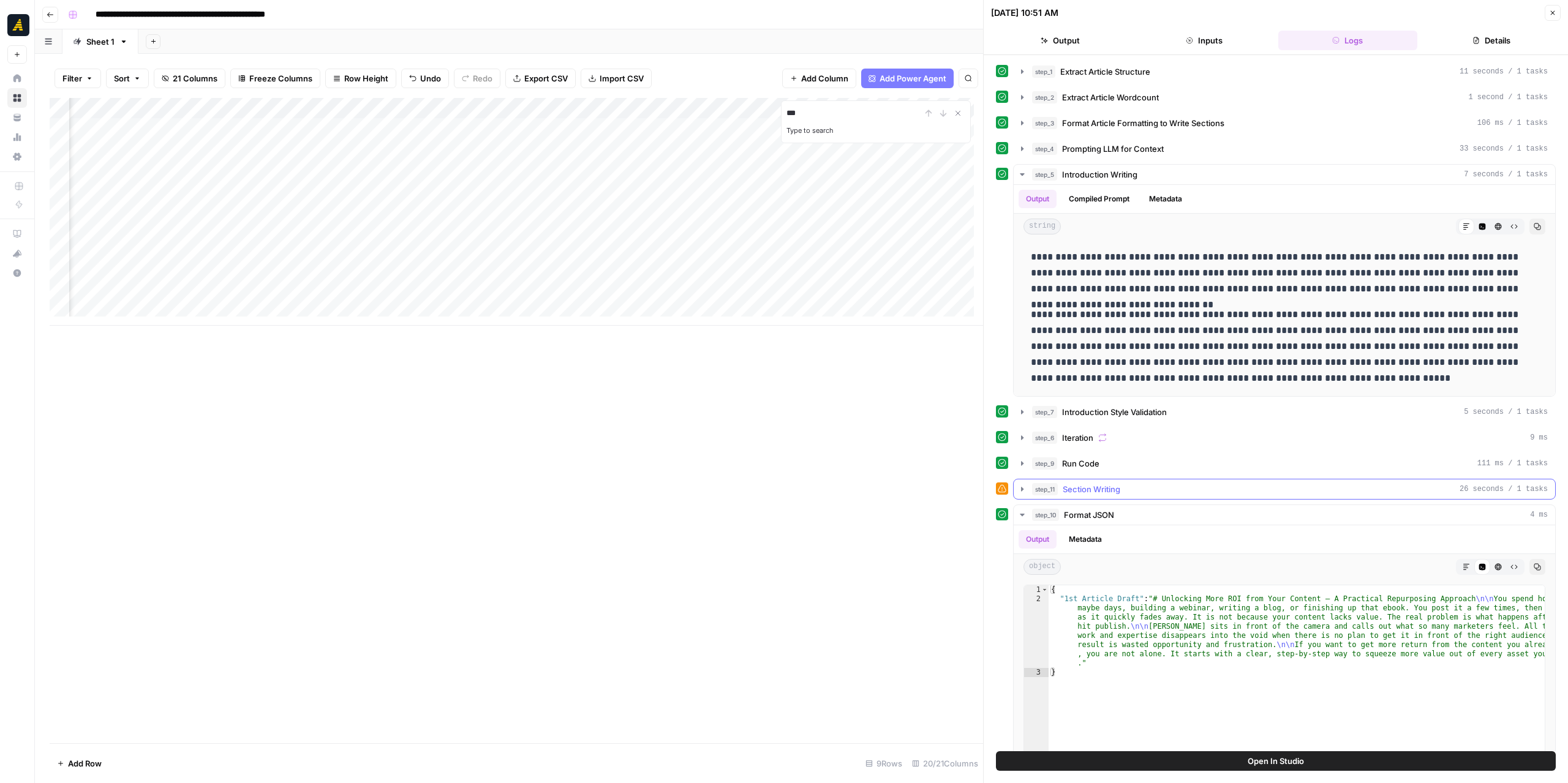
click at [1023, 489] on icon "button" at bounding box center [1023, 489] width 10 height 10
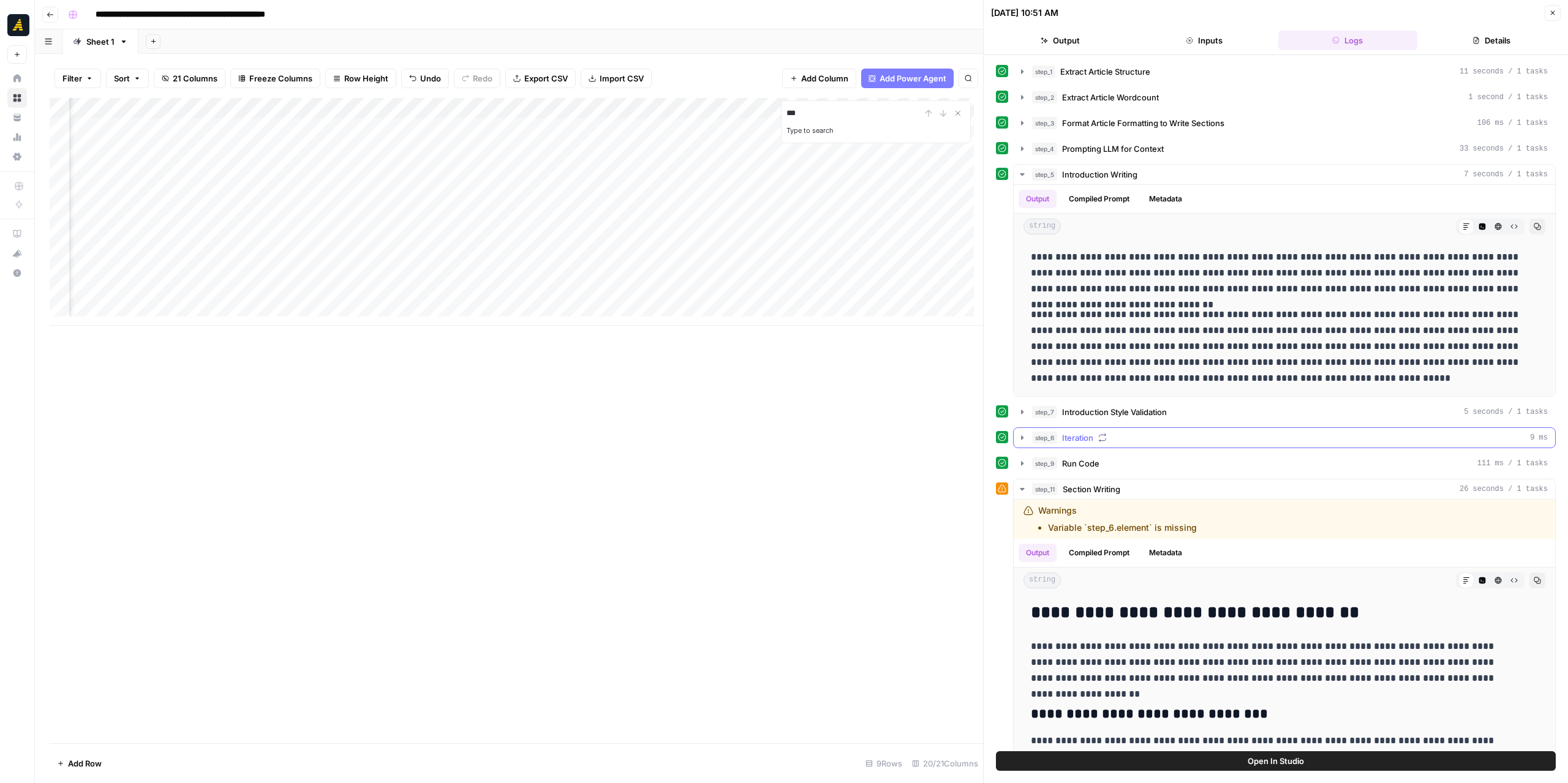
click at [1024, 434] on icon "button" at bounding box center [1023, 438] width 10 height 10
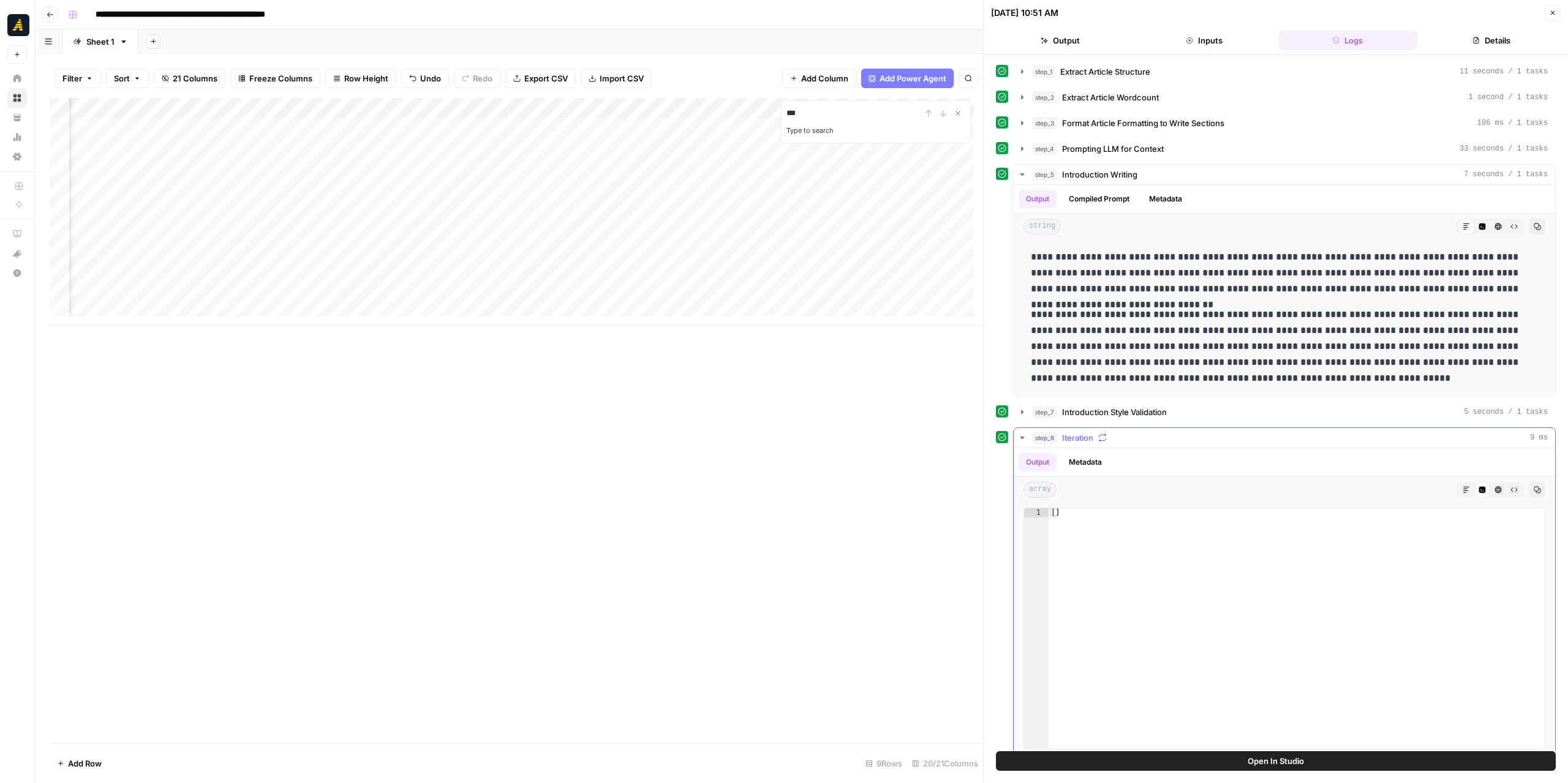
click at [1022, 437] on icon "button" at bounding box center [1022, 438] width 4 height 2
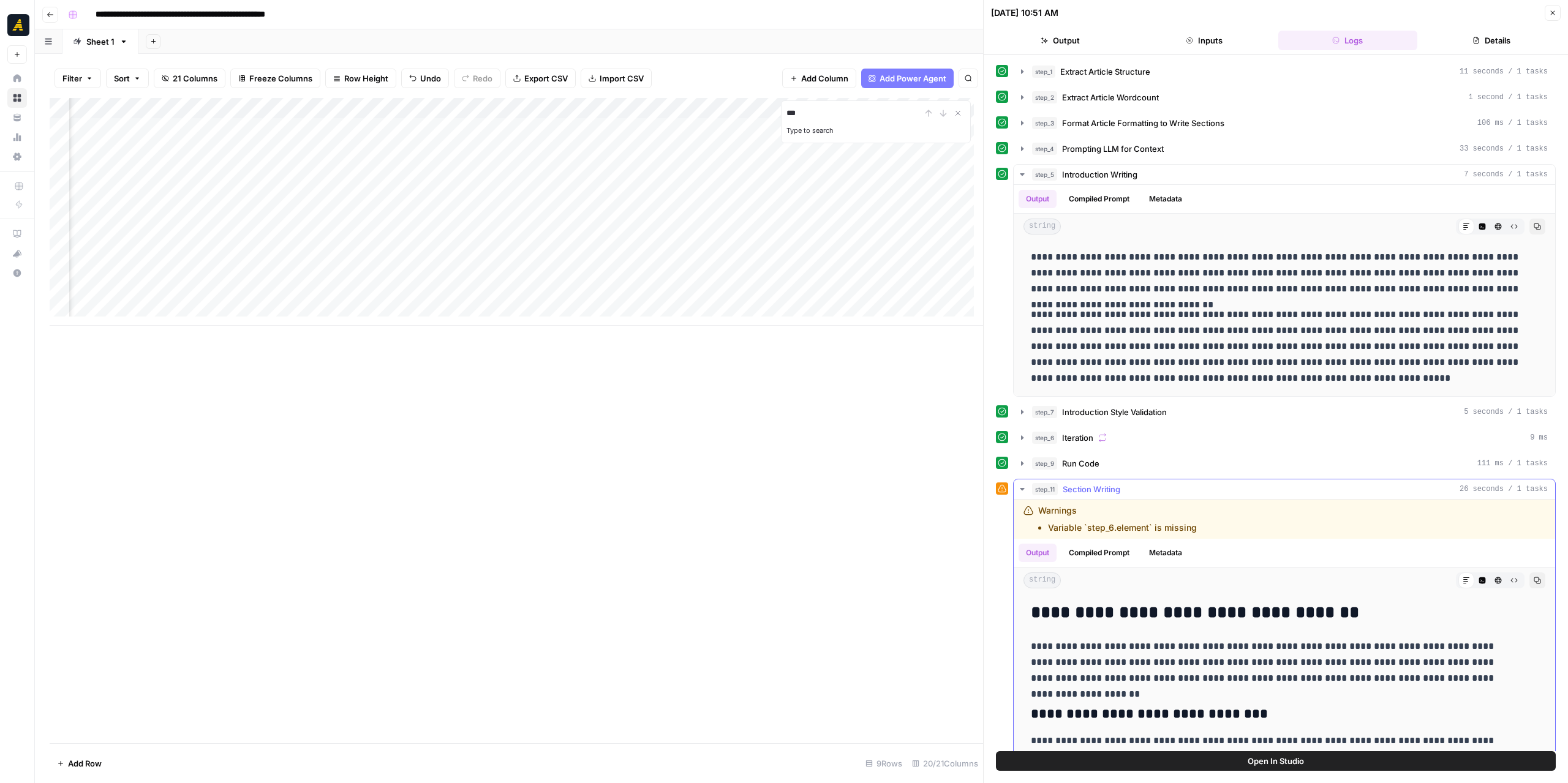
click at [1023, 484] on icon "button" at bounding box center [1023, 489] width 10 height 10
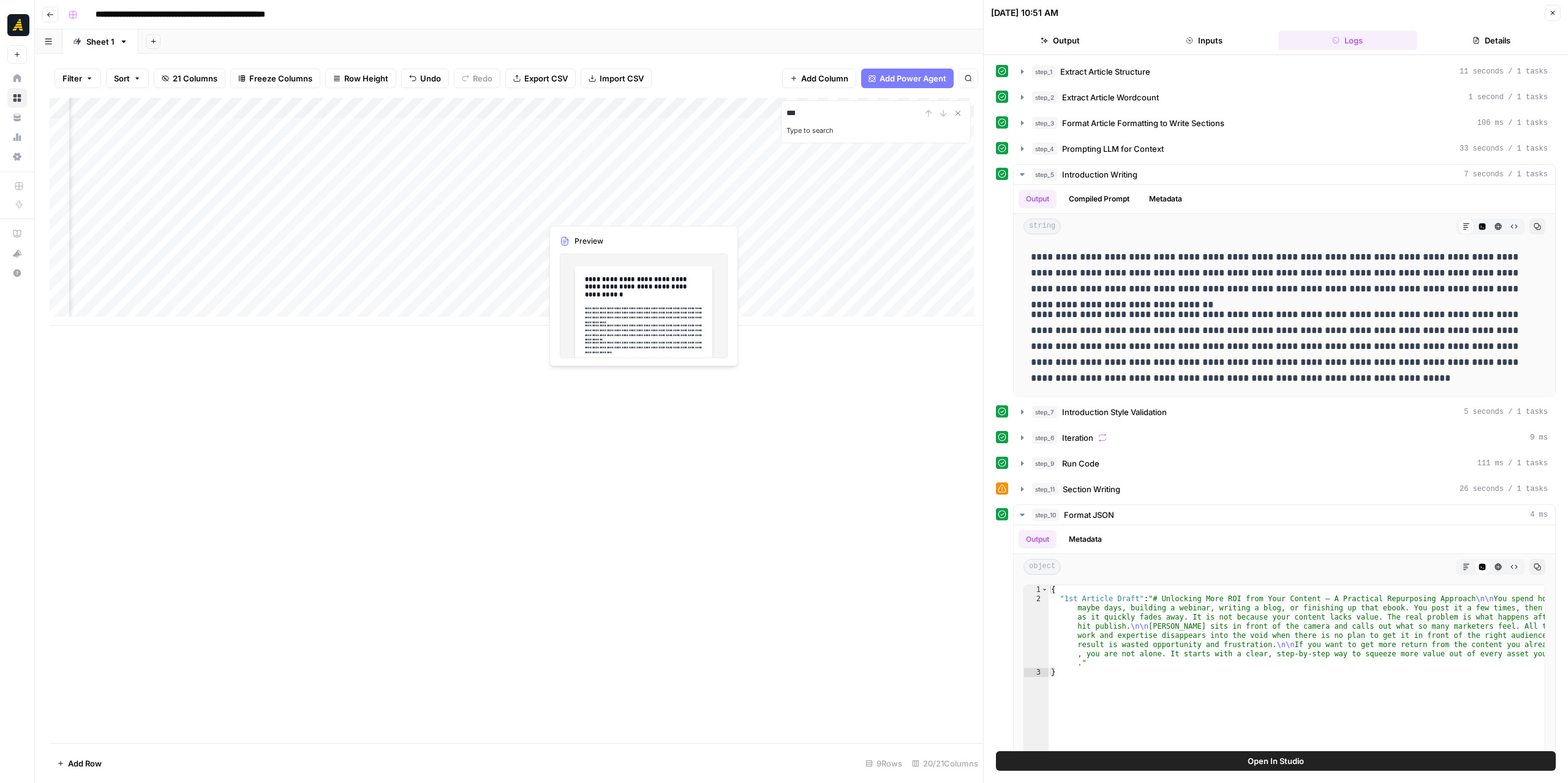
click at [641, 214] on div "Add Column" at bounding box center [516, 212] width 934 height 228
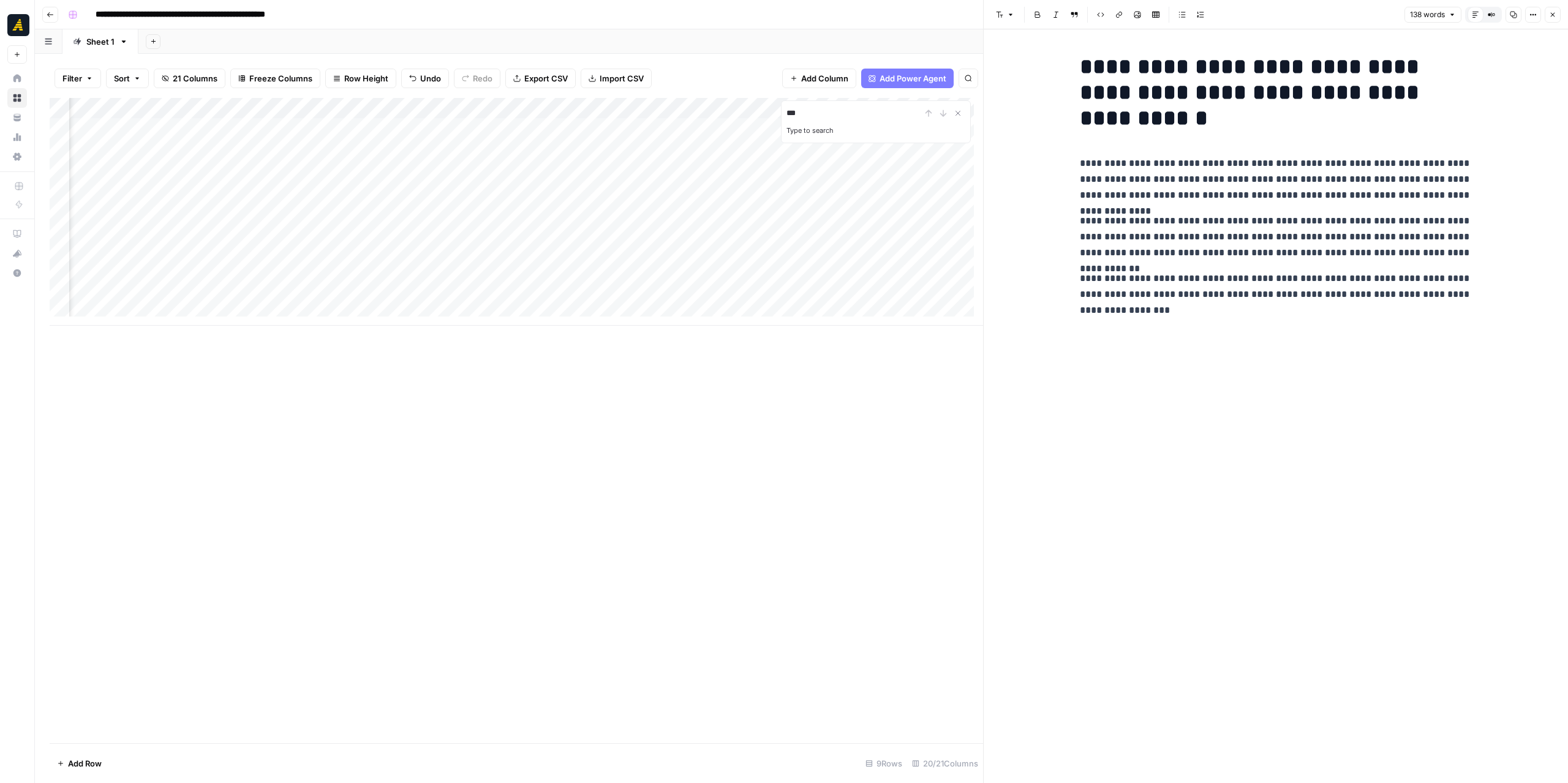
click at [1551, 17] on icon "button" at bounding box center [1552, 14] width 7 height 7
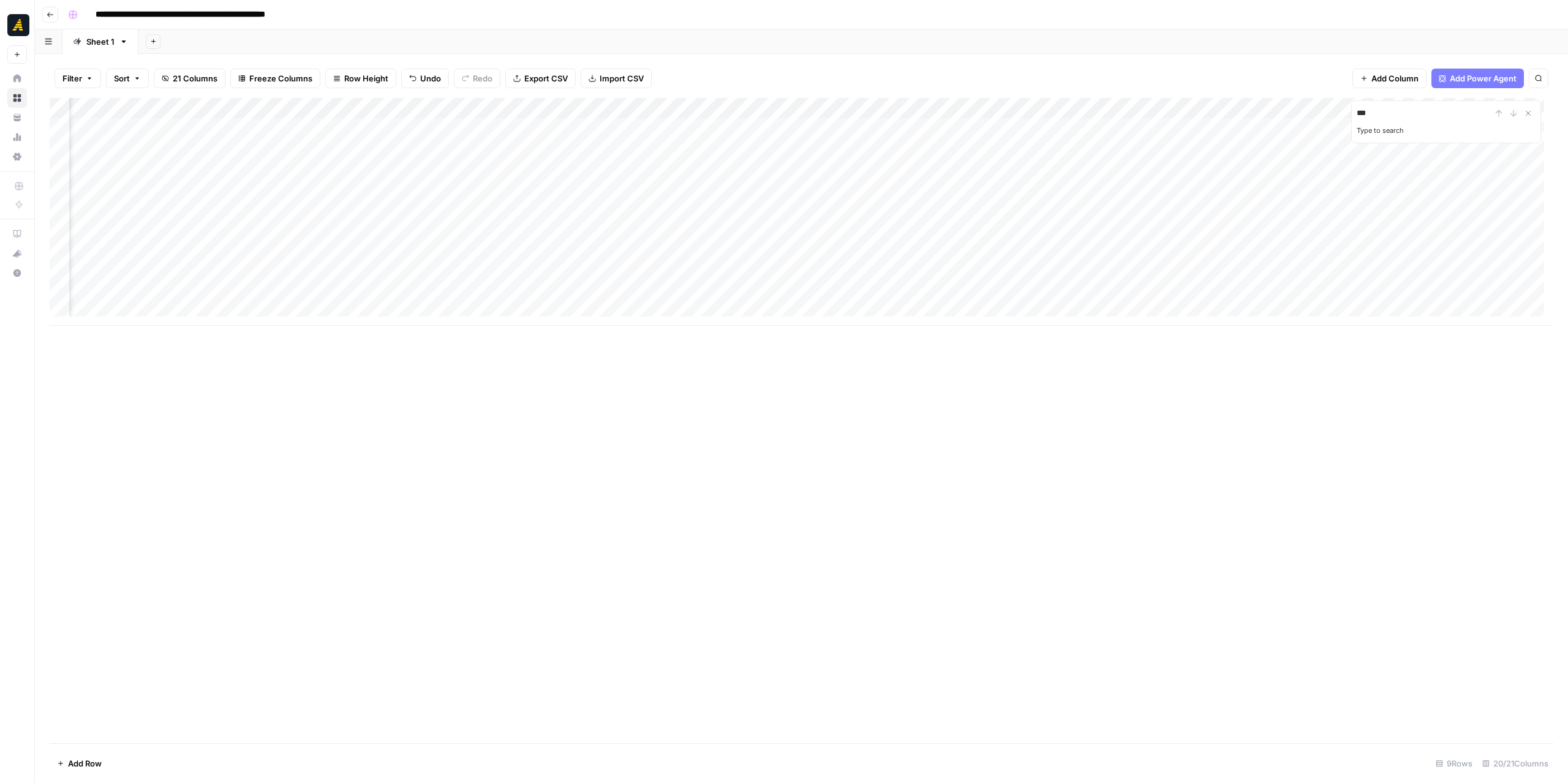
scroll to position [0, 1487]
click at [787, 210] on div "Add Column" at bounding box center [801, 212] width 1504 height 228
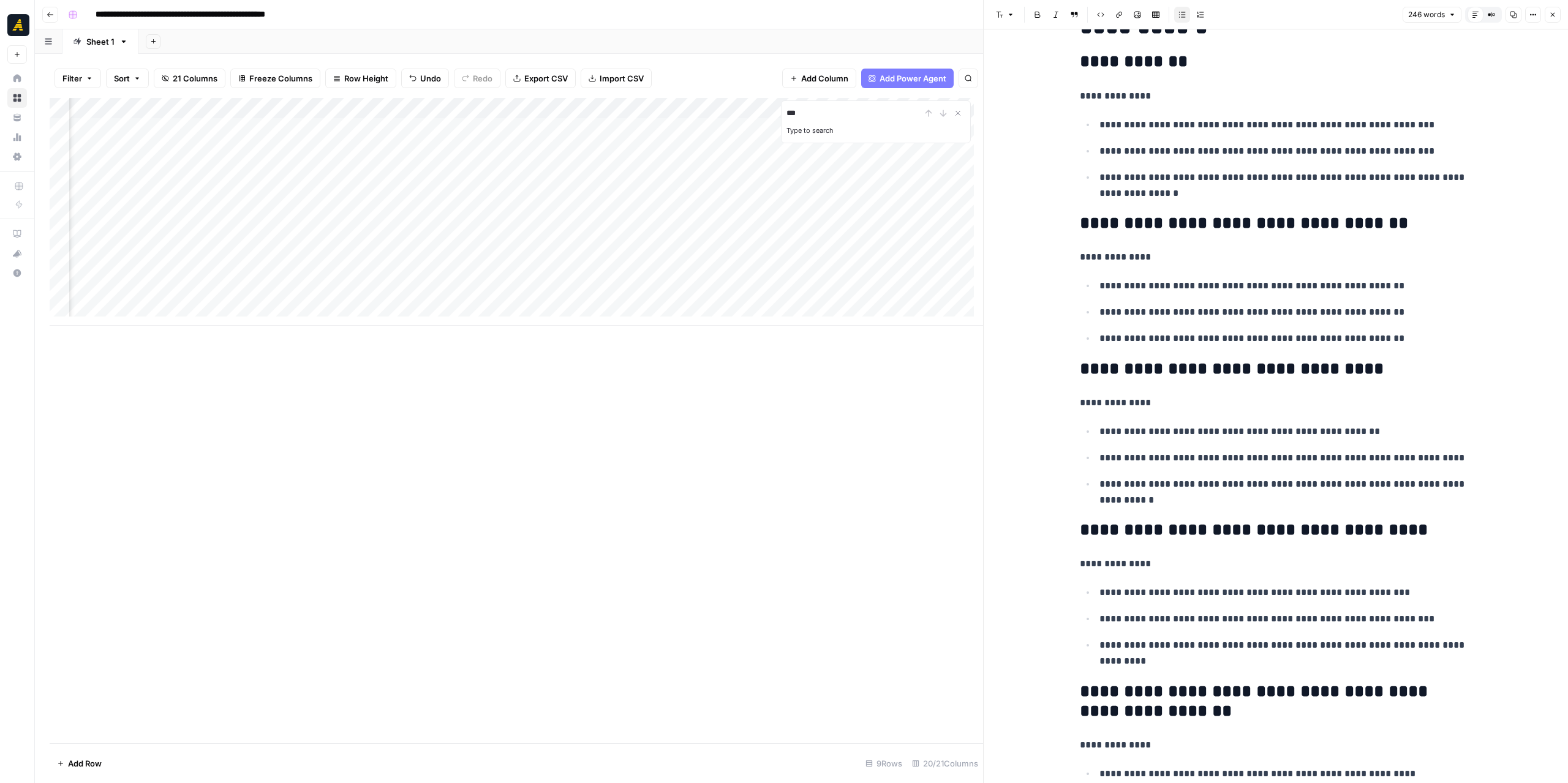
scroll to position [183, 0]
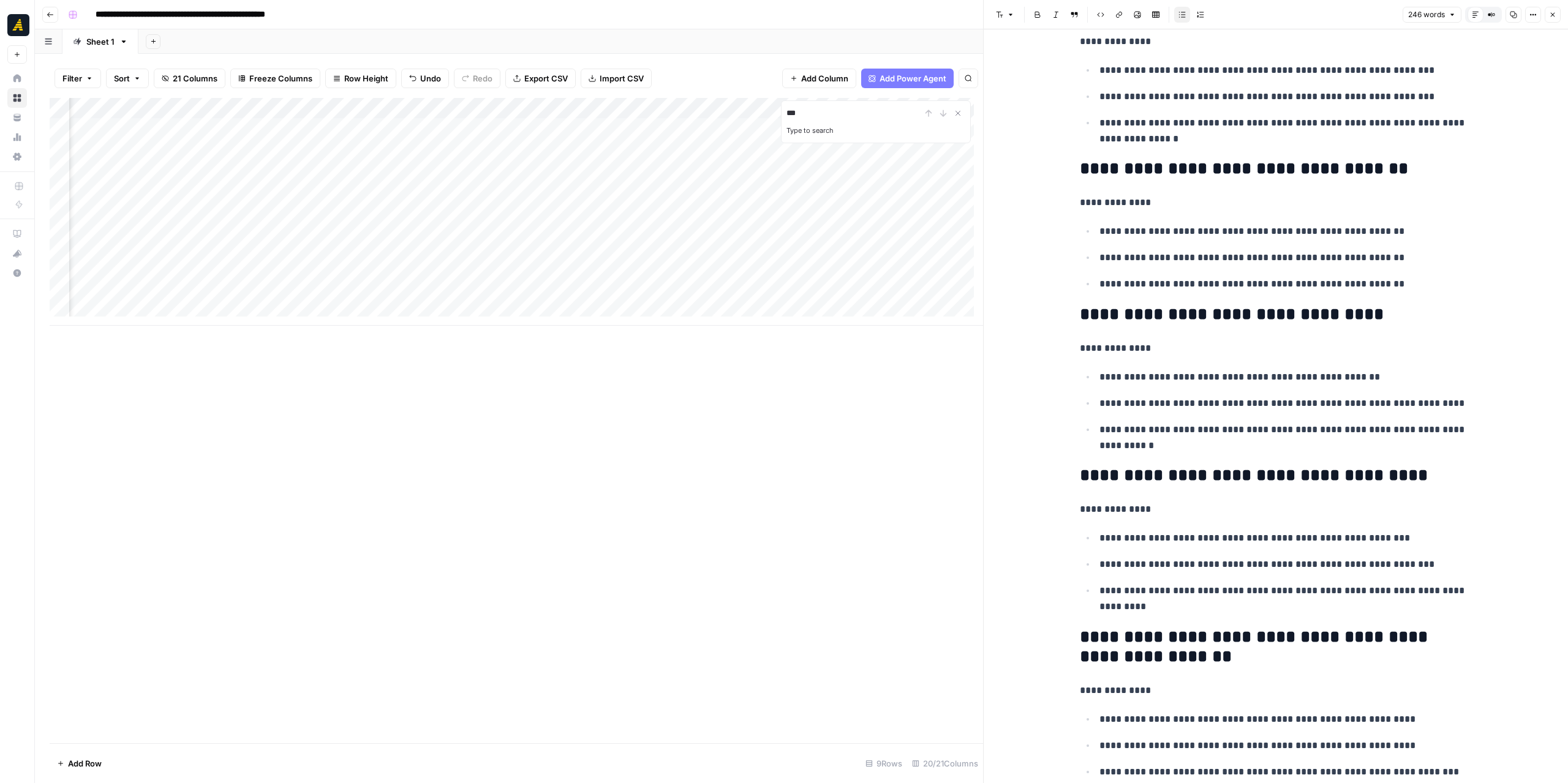
drag, startPoint x: 1543, startPoint y: 16, endPoint x: 1550, endPoint y: 14, distance: 7.3
click at [1550, 14] on div "246 words Default Editor Compare Old vs New Content Copy Options Close" at bounding box center [1481, 14] width 158 height 16
click at [1550, 14] on icon "button" at bounding box center [1552, 14] width 7 height 7
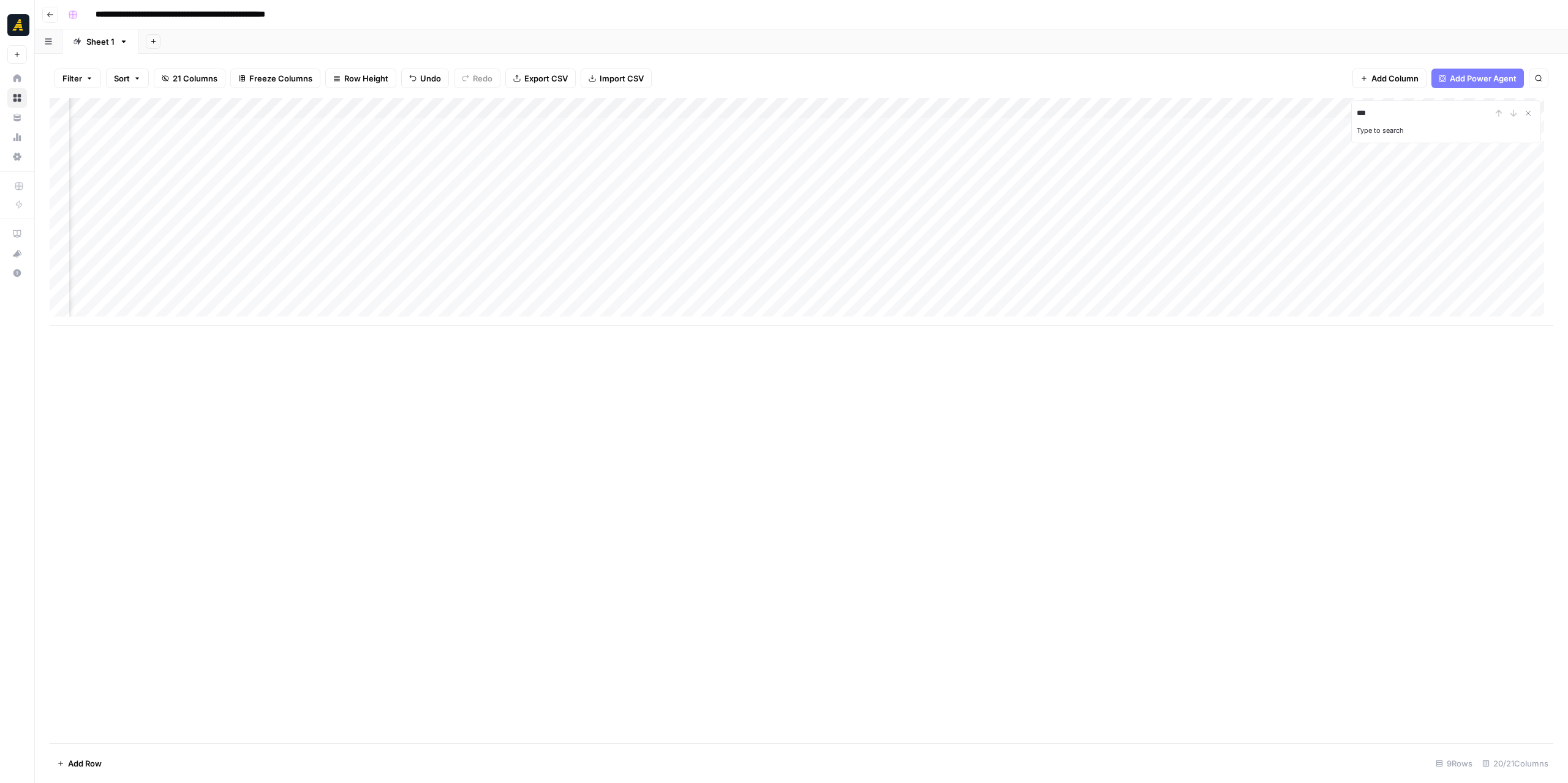
scroll to position [0, 1721]
click at [1131, 169] on div "Add Column" at bounding box center [801, 212] width 1504 height 228
click at [1122, 127] on div "Add Column" at bounding box center [801, 212] width 1504 height 228
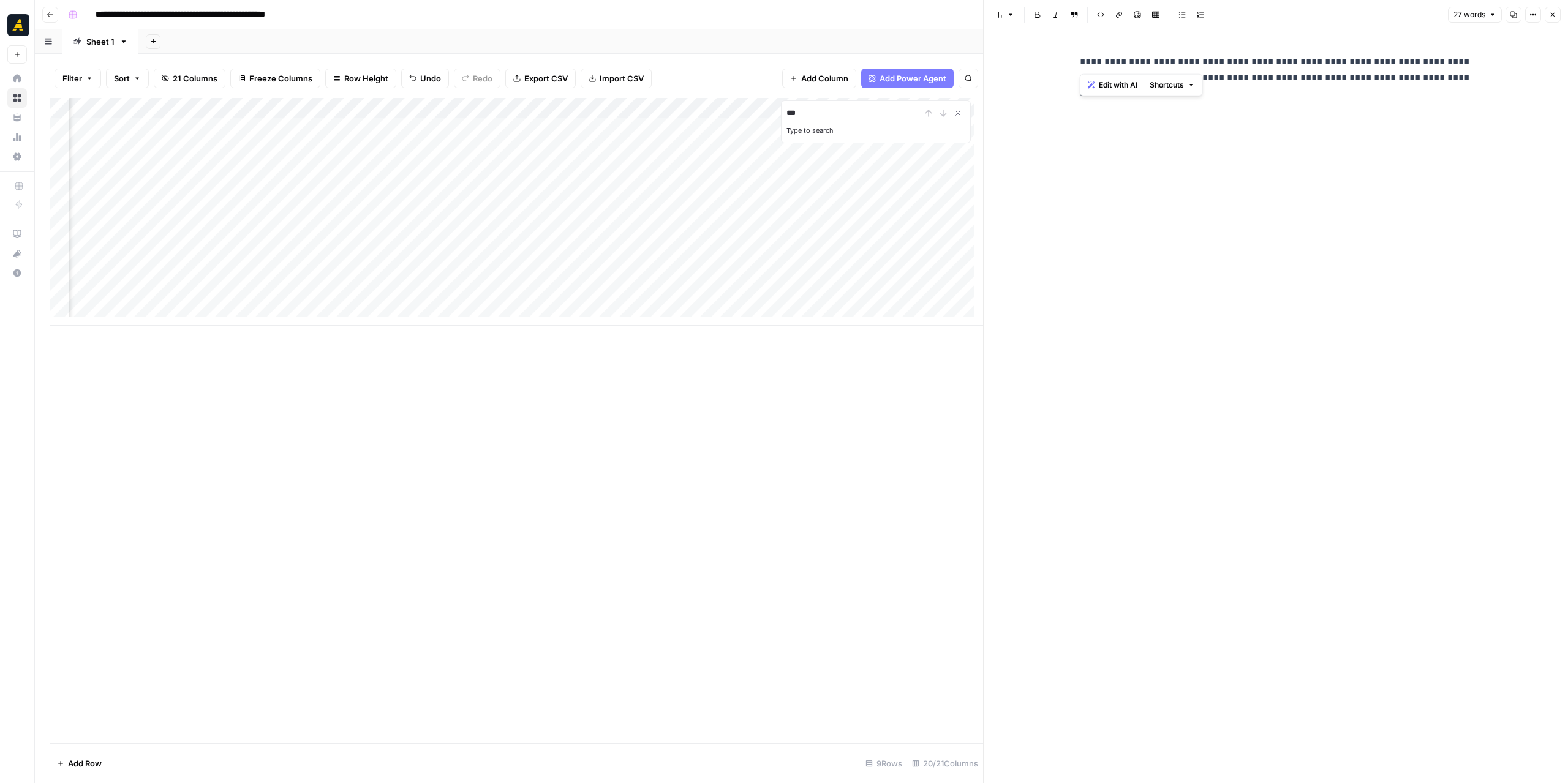
drag, startPoint x: 1080, startPoint y: 59, endPoint x: 1362, endPoint y: 61, distance: 282.0
click at [1362, 61] on p "**********" at bounding box center [1276, 78] width 392 height 48
copy p "**********"
click at [1556, 15] on icon "button" at bounding box center [1552, 14] width 7 height 7
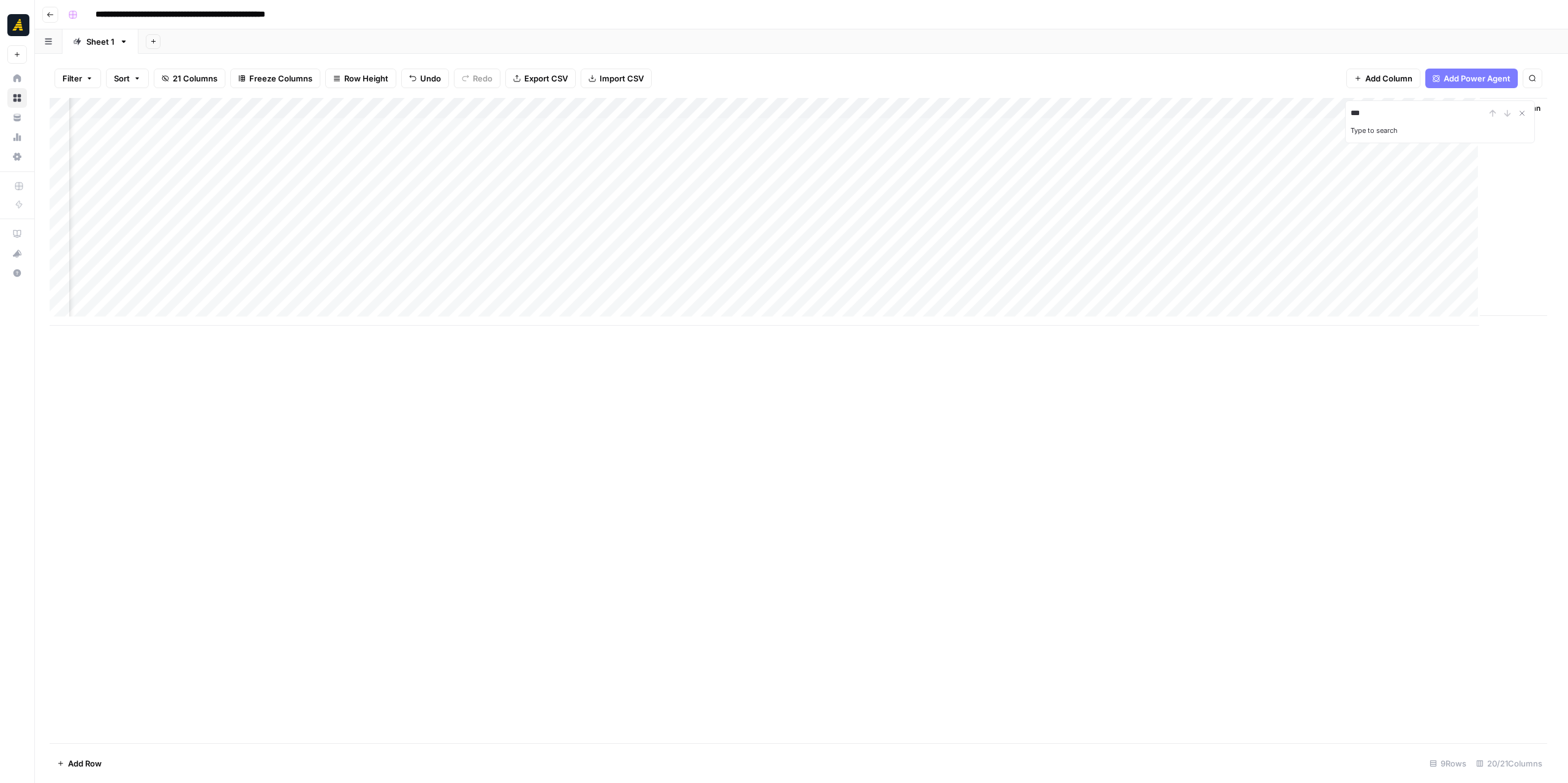
scroll to position [0, 1706]
click at [1152, 129] on div "Add Column" at bounding box center [801, 212] width 1504 height 228
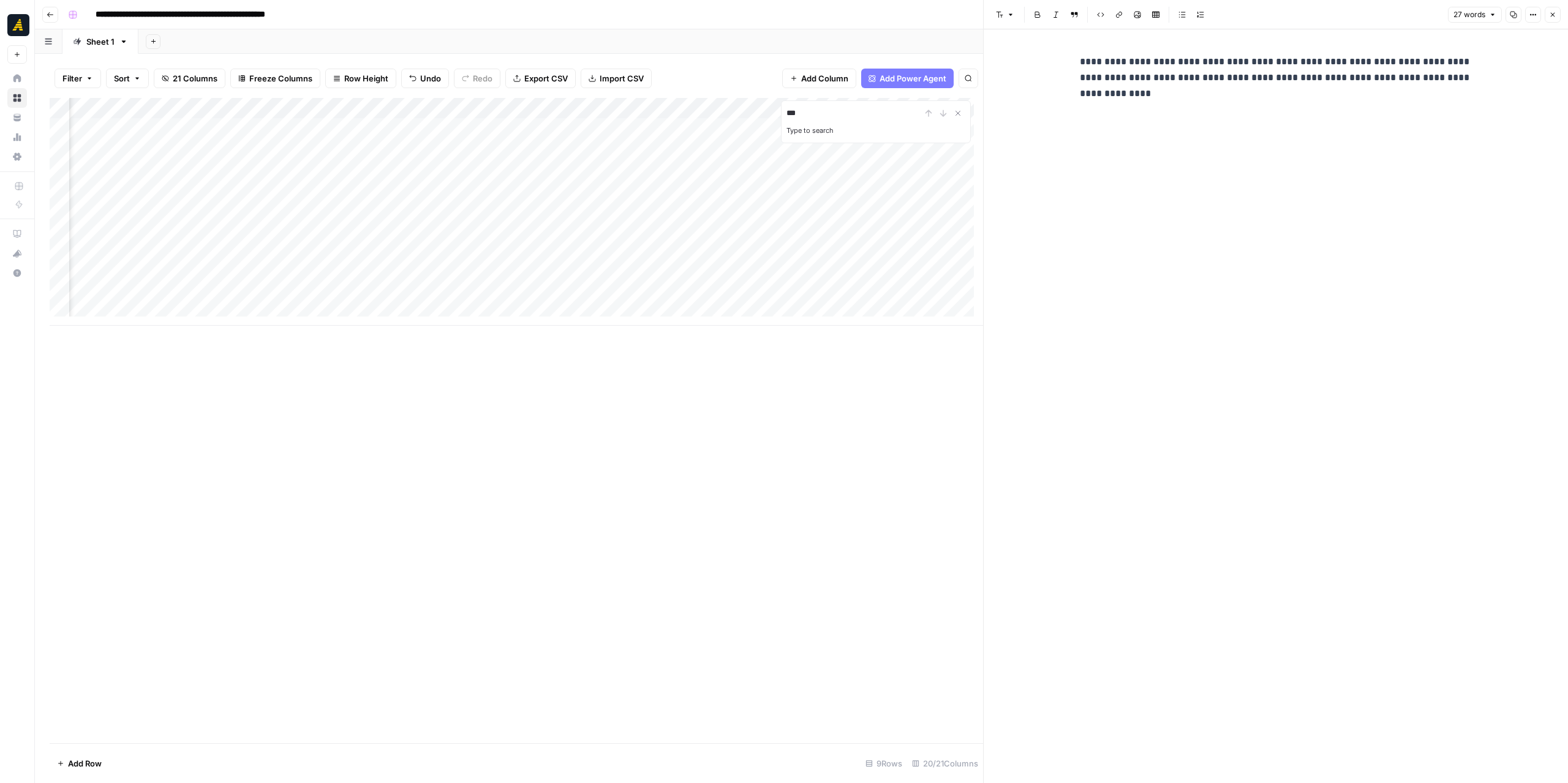
click at [1556, 16] on icon "button" at bounding box center [1552, 14] width 7 height 7
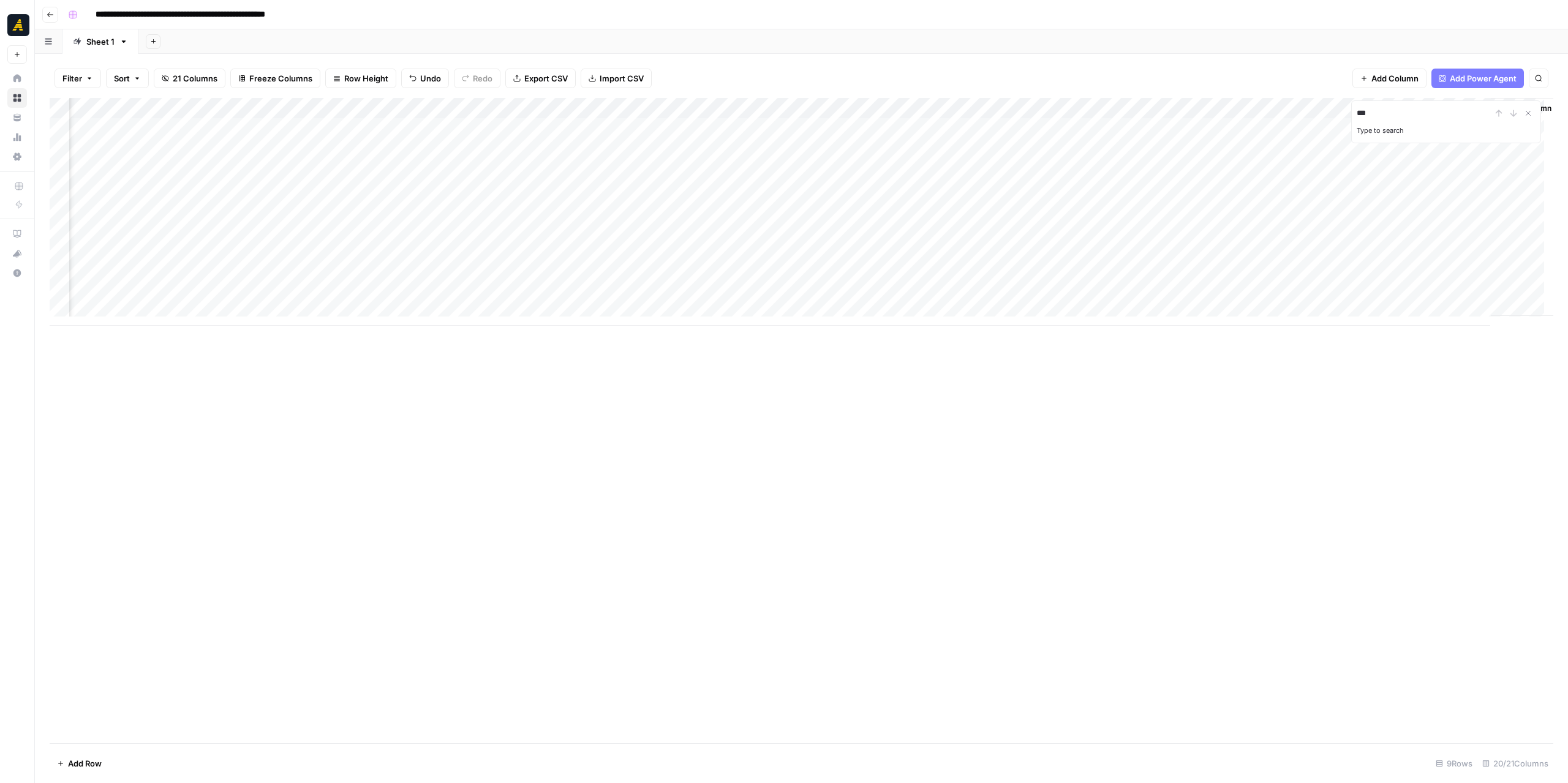
click at [1129, 212] on div "Add Column" at bounding box center [801, 212] width 1504 height 228
click at [1188, 64] on p at bounding box center [1276, 61] width 392 height 16
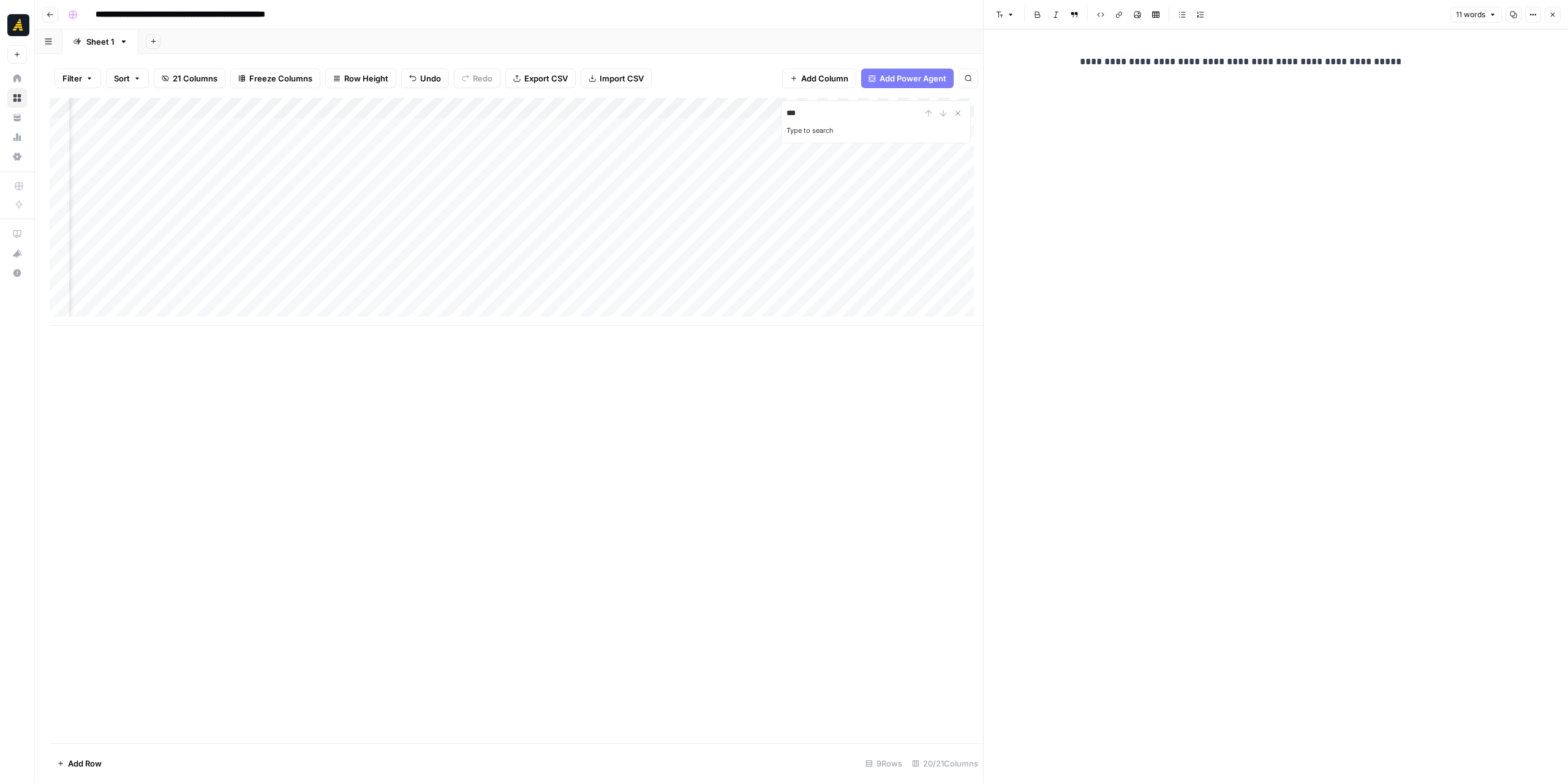
click at [1079, 64] on div "**********" at bounding box center [1276, 61] width 406 height 26
click at [1553, 11] on icon "button" at bounding box center [1552, 14] width 7 height 7
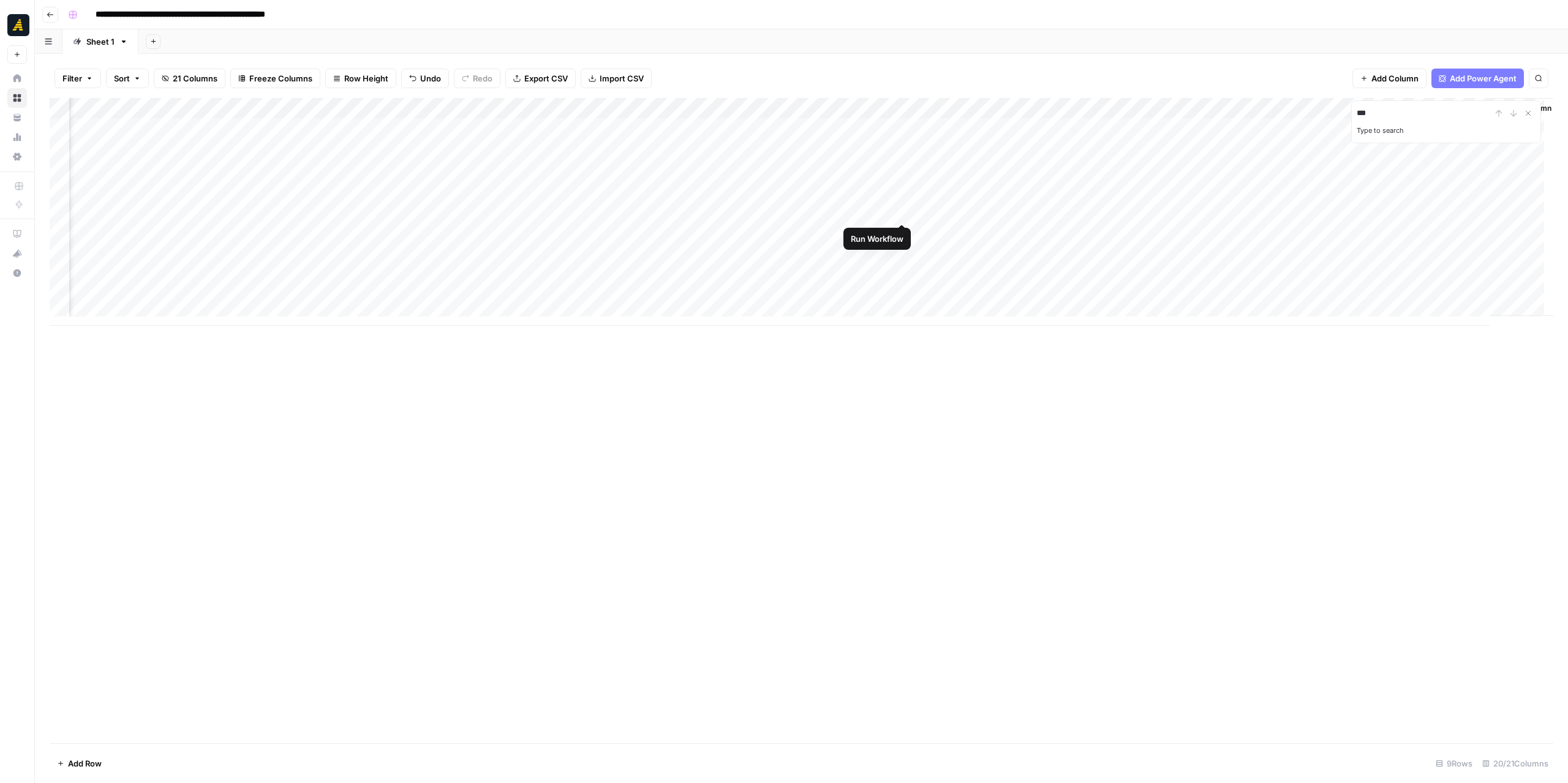
click at [901, 213] on div "Add Column" at bounding box center [801, 212] width 1504 height 228
click at [887, 212] on div "Add Column" at bounding box center [801, 212] width 1504 height 228
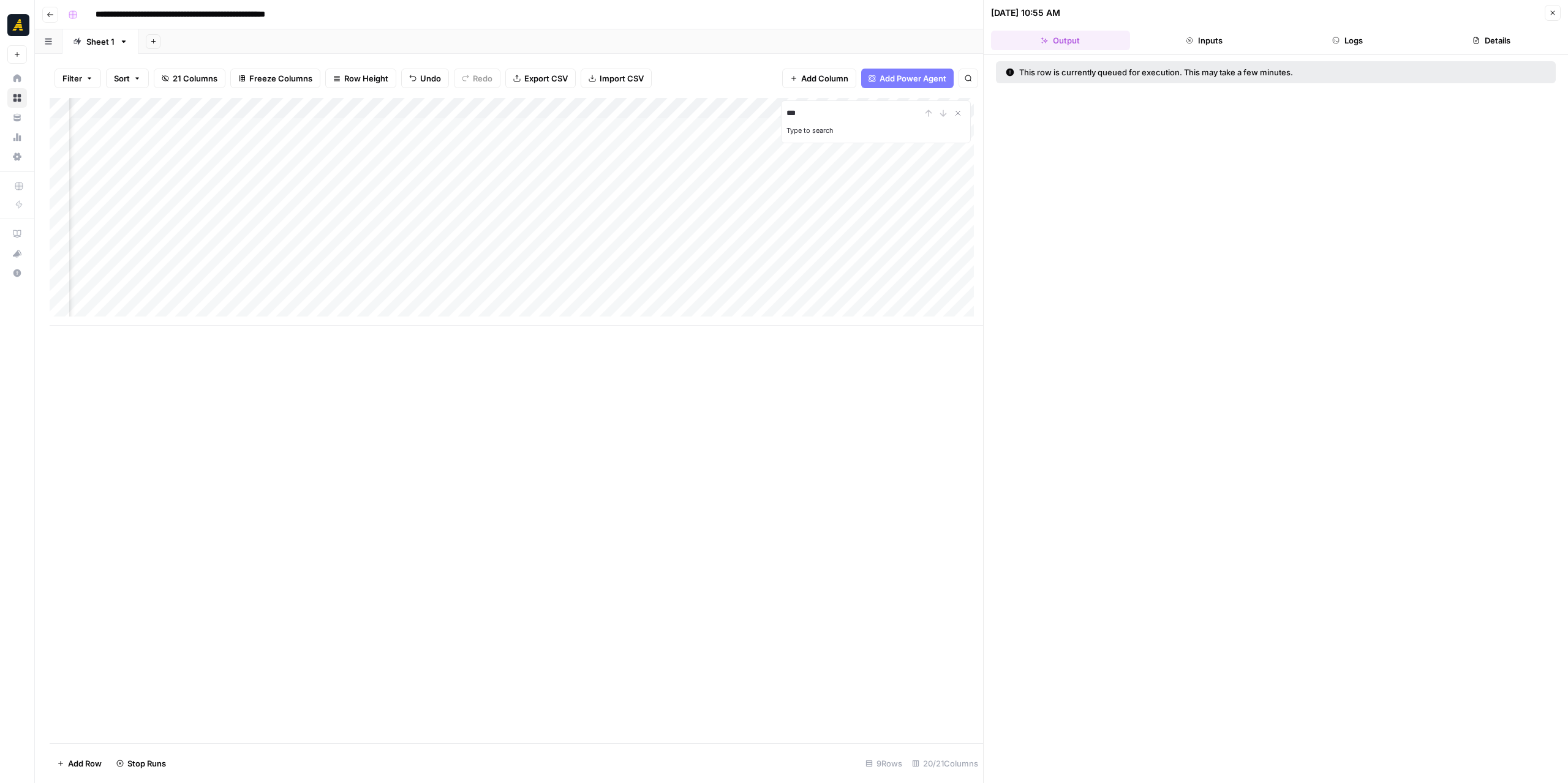
click at [1383, 36] on button "Logs" at bounding box center [1347, 40] width 139 height 20
click at [1224, 35] on button "Inputs" at bounding box center [1205, 40] width 139 height 20
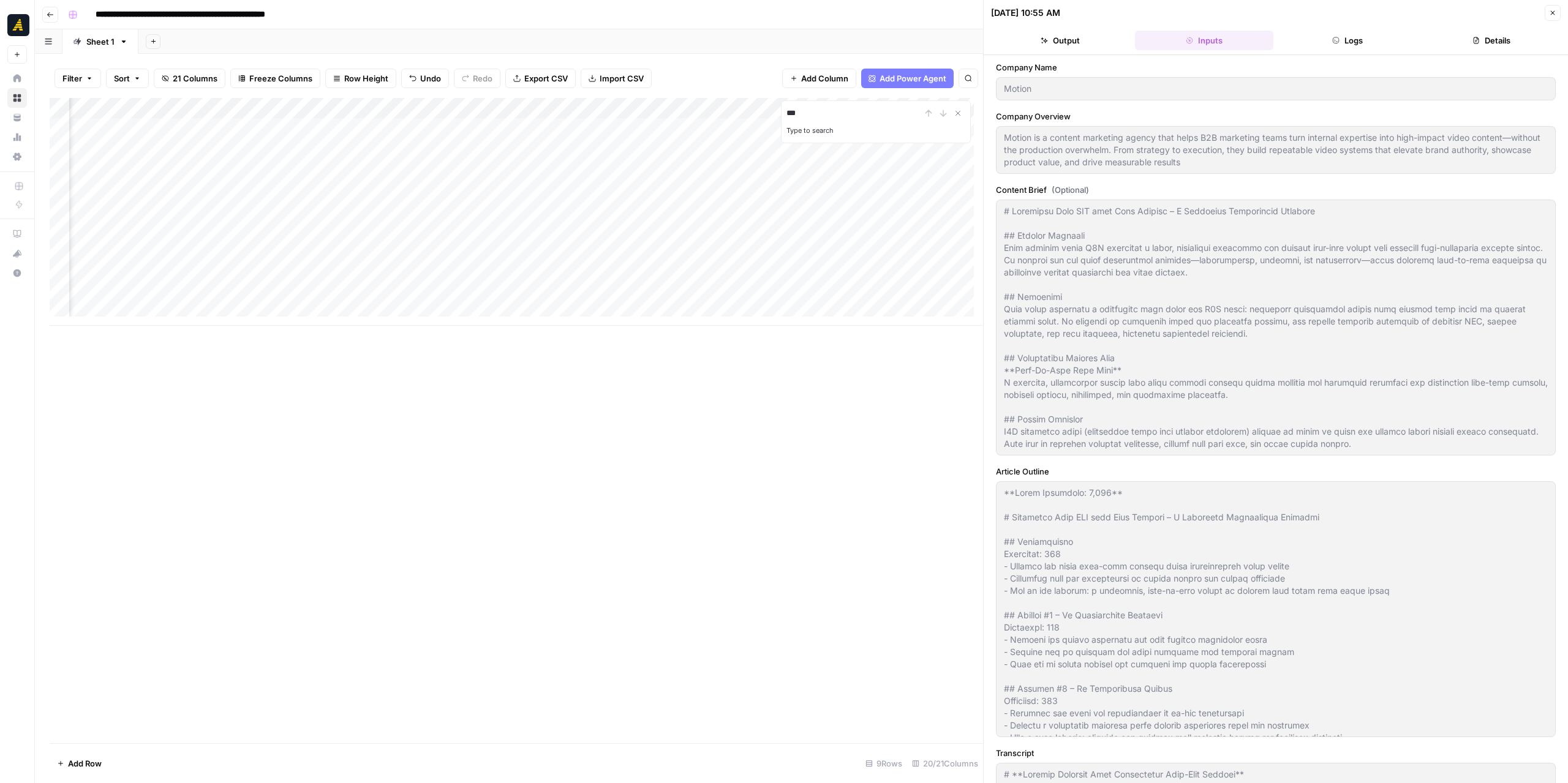
click at [1375, 36] on button "Logs" at bounding box center [1347, 40] width 139 height 20
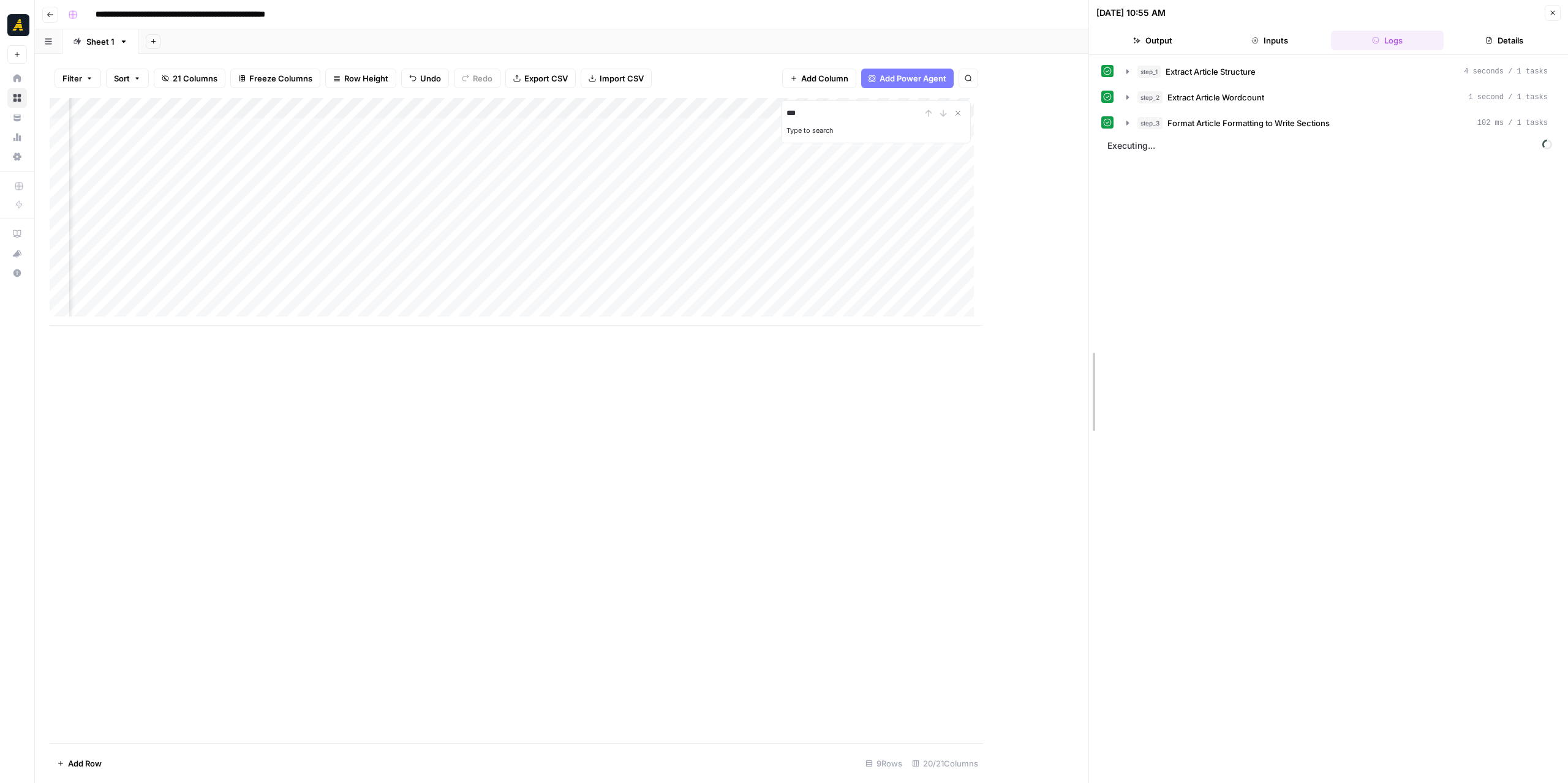
drag, startPoint x: 979, startPoint y: 340, endPoint x: 1081, endPoint y: 352, distance: 102.7
click at [1083, 352] on div at bounding box center [1089, 392] width 12 height 783
click at [1132, 121] on button "step_3 Format Article Formatting to Write Sections 102 ms / 1 tasks" at bounding box center [1336, 123] width 439 height 20
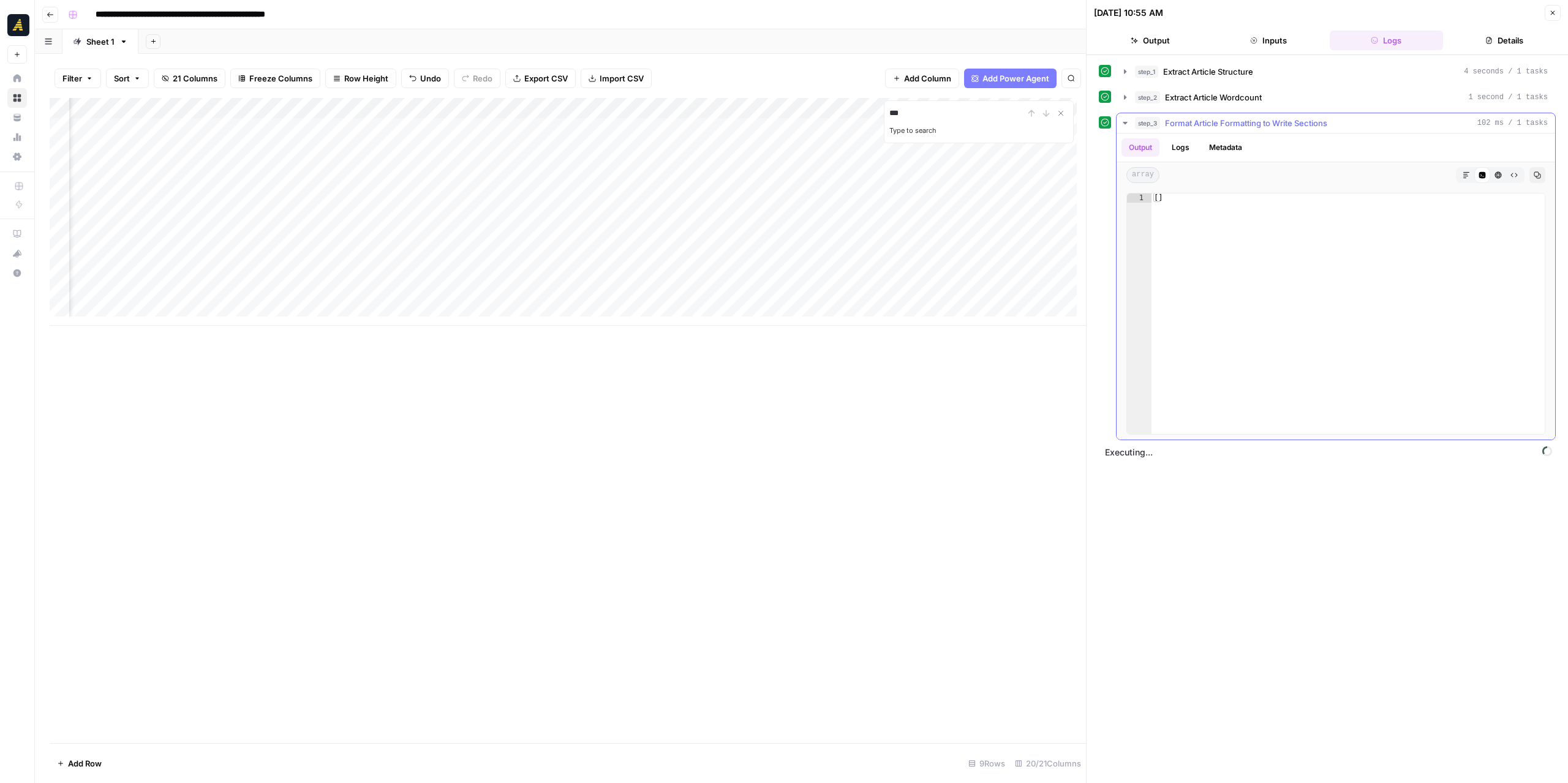
click at [1179, 146] on button "Logs" at bounding box center [1181, 148] width 32 height 18
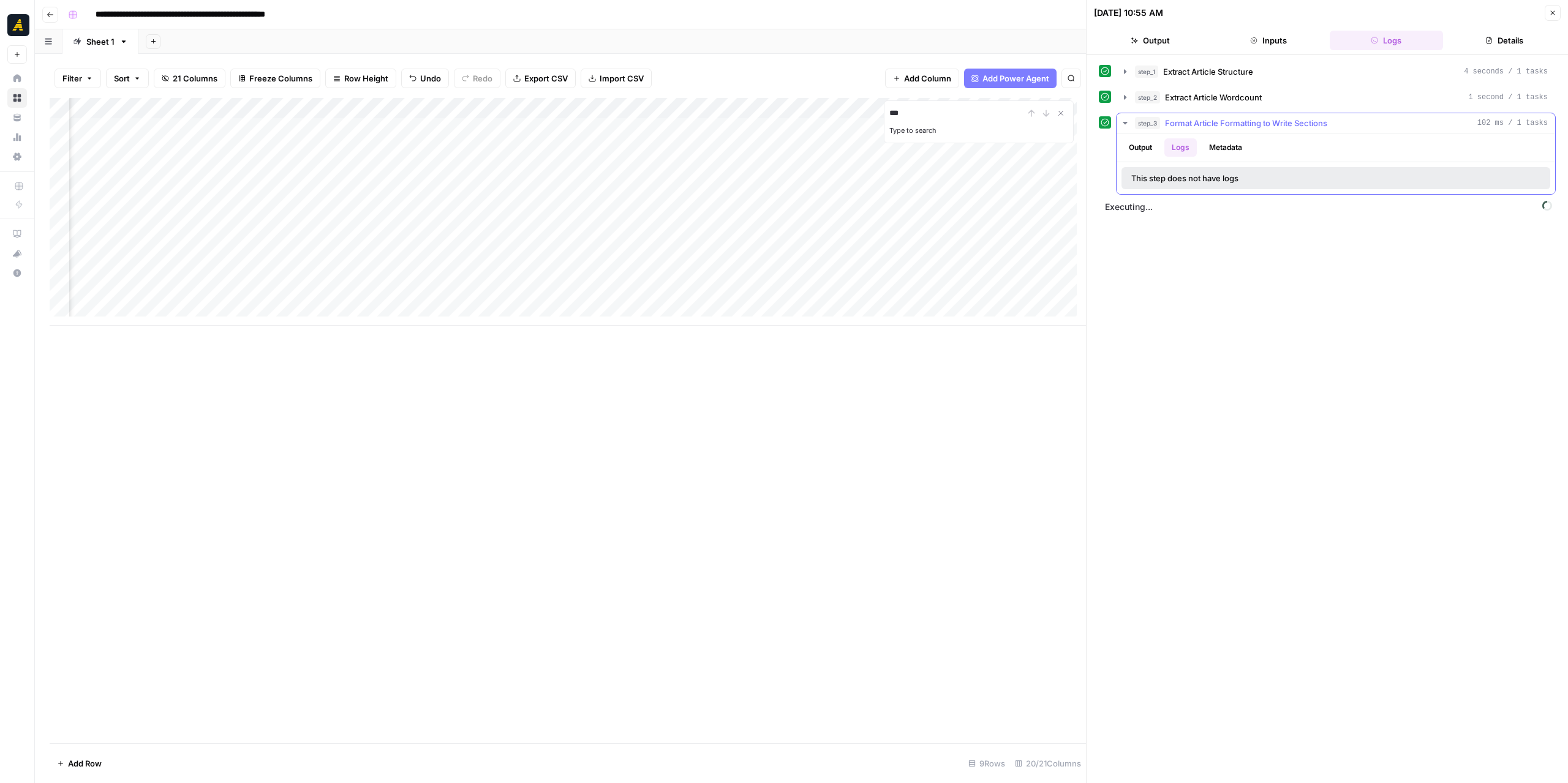
click at [1210, 146] on button "Metadata" at bounding box center [1226, 148] width 48 height 18
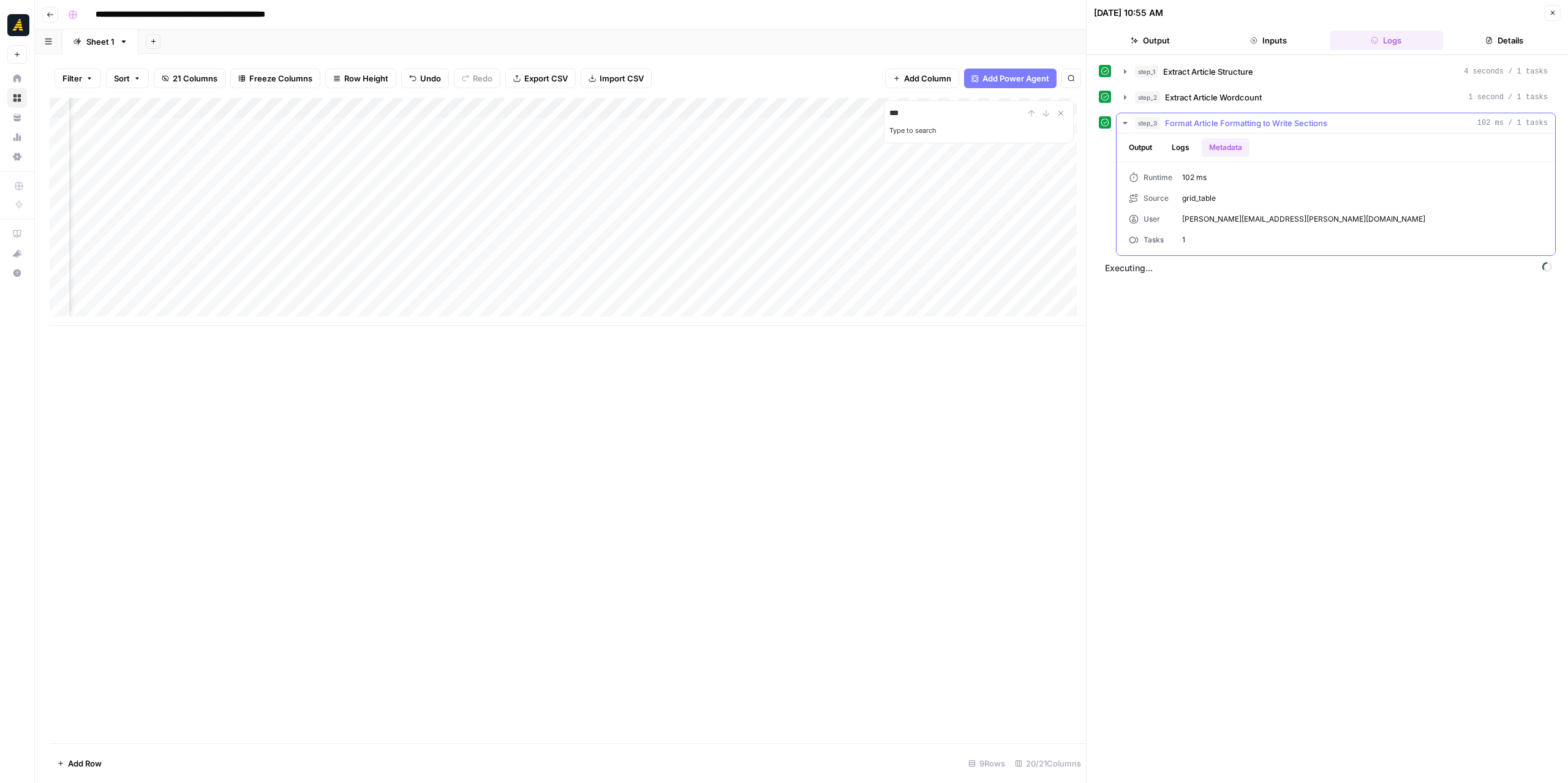
click at [1146, 145] on button "Output" at bounding box center [1141, 148] width 38 height 18
click at [1122, 121] on icon "button" at bounding box center [1125, 123] width 10 height 10
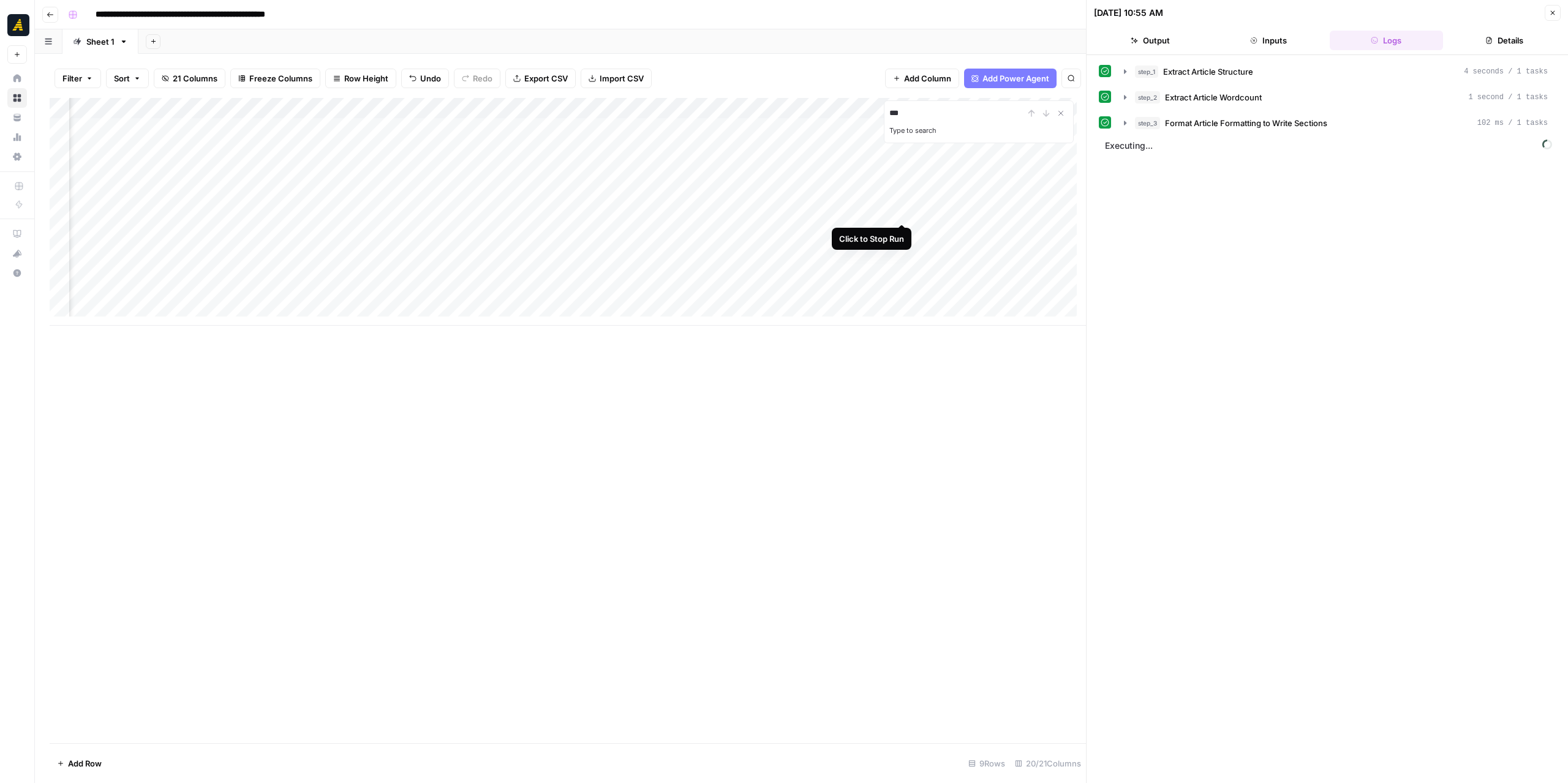
click at [900, 209] on div "Add Column" at bounding box center [568, 212] width 1037 height 228
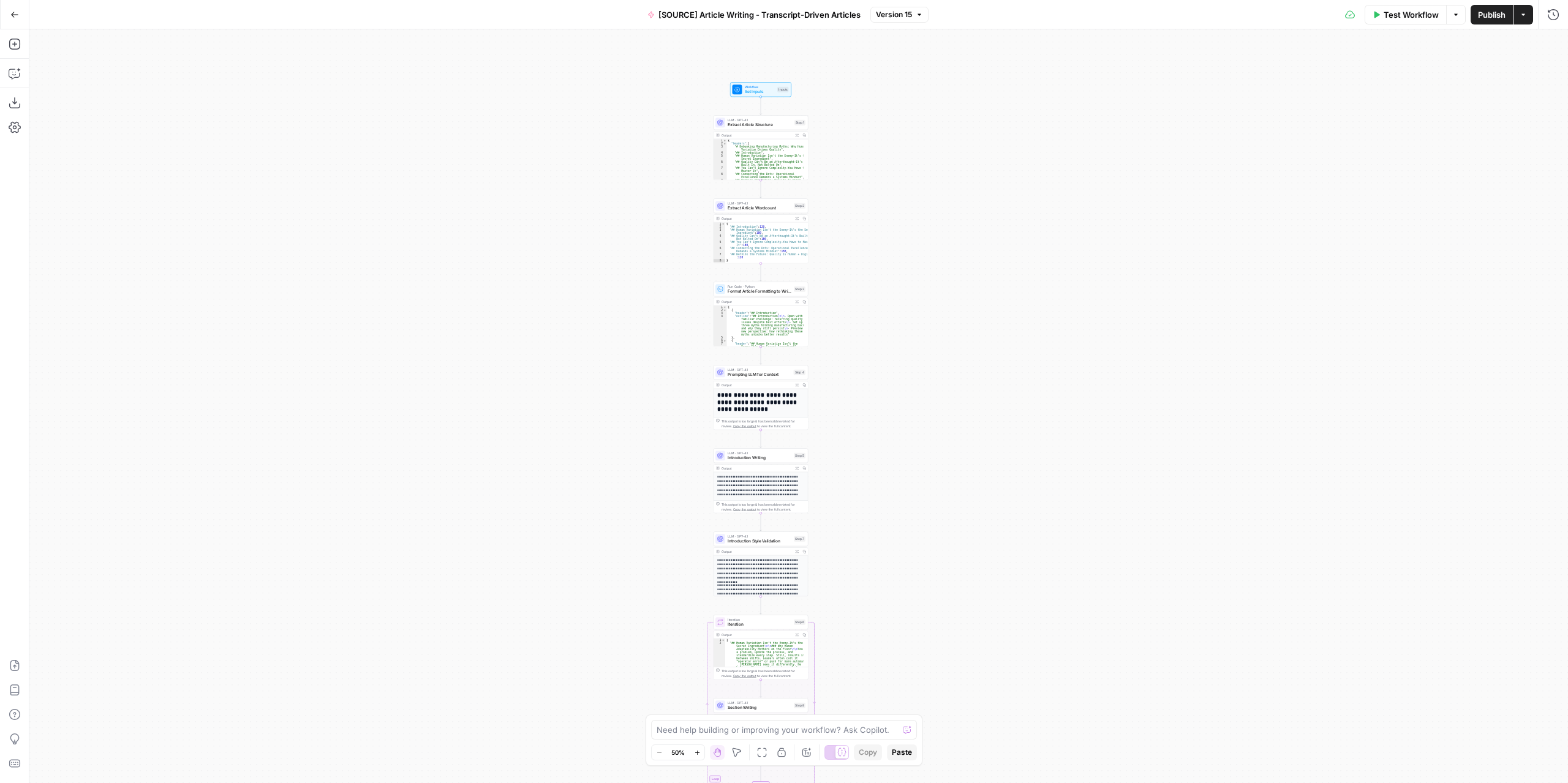
drag, startPoint x: 981, startPoint y: 129, endPoint x: 950, endPoint y: 280, distance: 154.1
click at [949, 281] on div "Workflow Set Inputs Inputs LLM · GPT-4.1 Extract Article Structure Step 1 Outpu…" at bounding box center [799, 406] width 1539 height 754
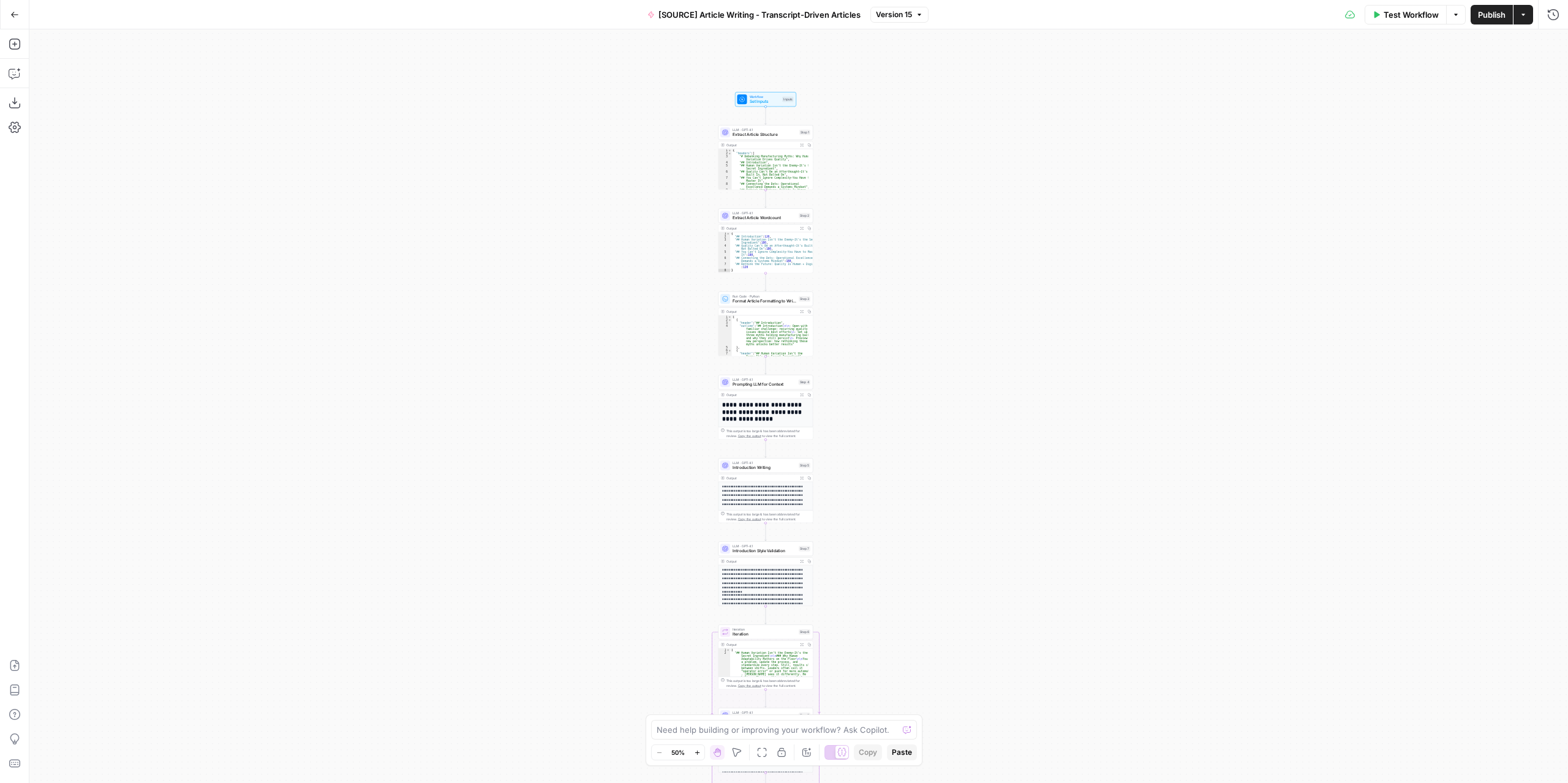
click at [1422, 21] on button "Test Workflow" at bounding box center [1405, 15] width 82 height 20
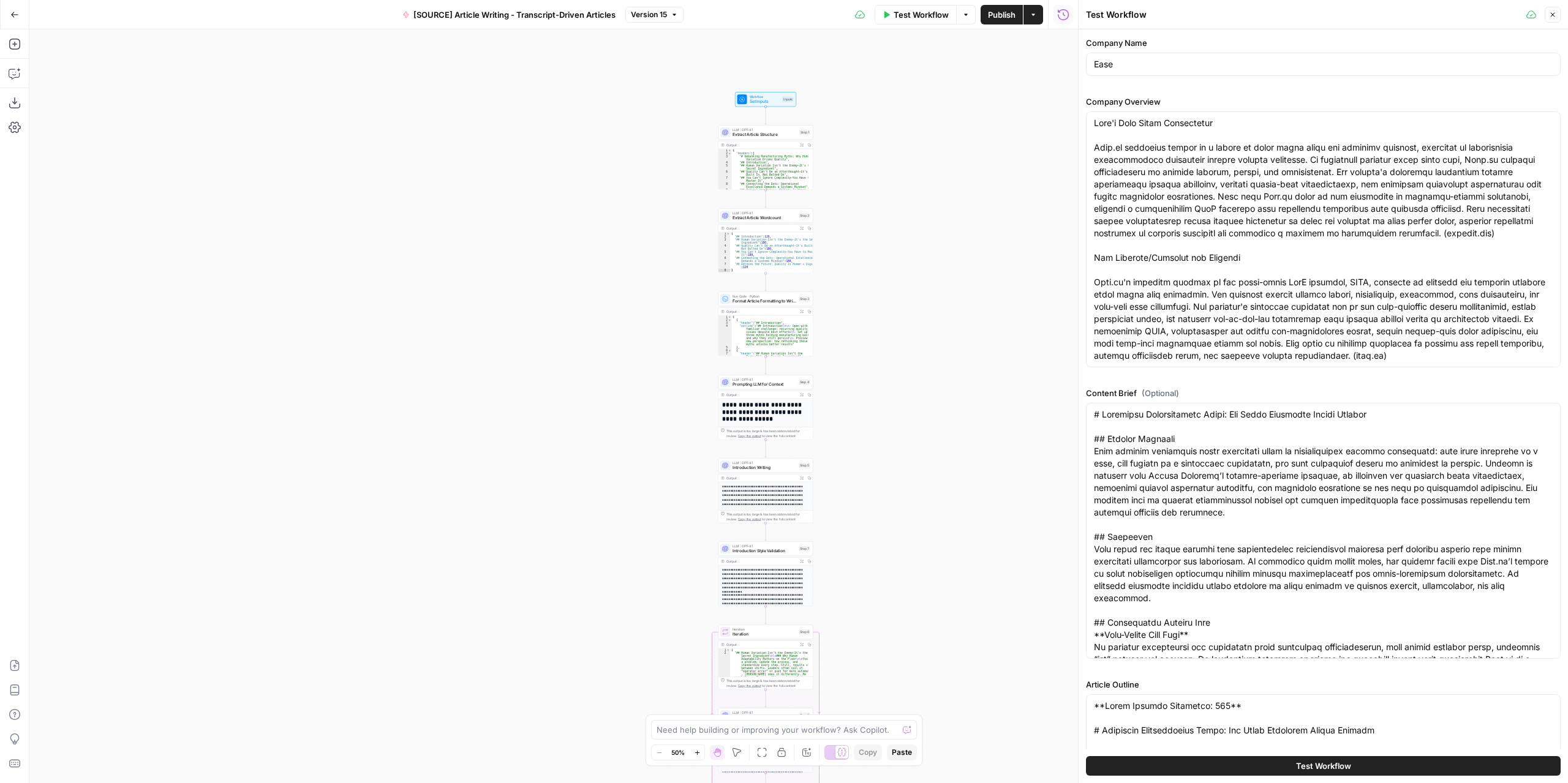
click at [934, 22] on button "Test Workflow" at bounding box center [915, 15] width 82 height 20
click at [1195, 762] on button "Test Workflow" at bounding box center [1323, 766] width 475 height 20
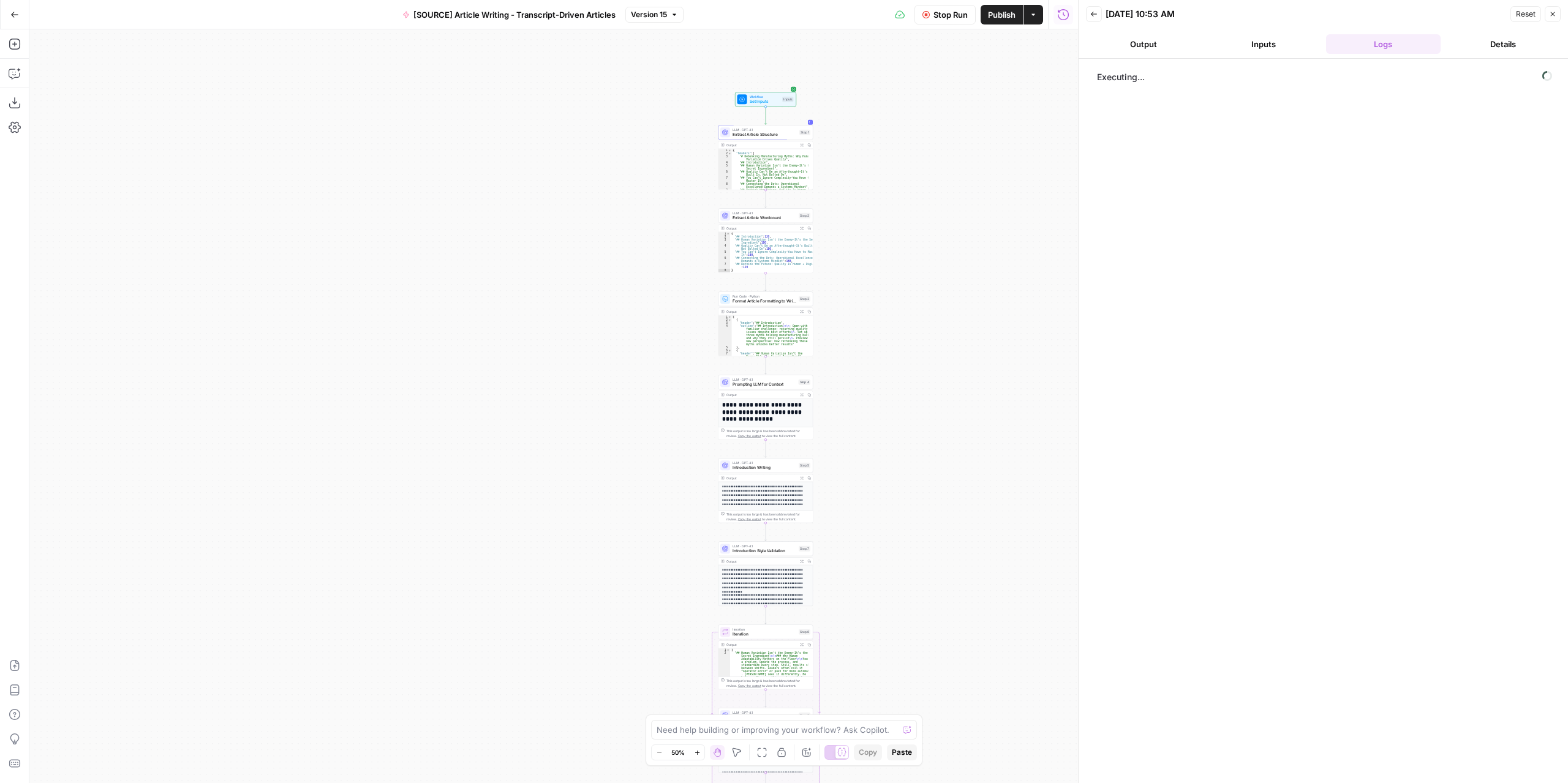
drag, startPoint x: 1281, startPoint y: 49, endPoint x: 1314, endPoint y: 57, distance: 34.0
click at [1281, 49] on button "Inputs" at bounding box center [1263, 45] width 115 height 20
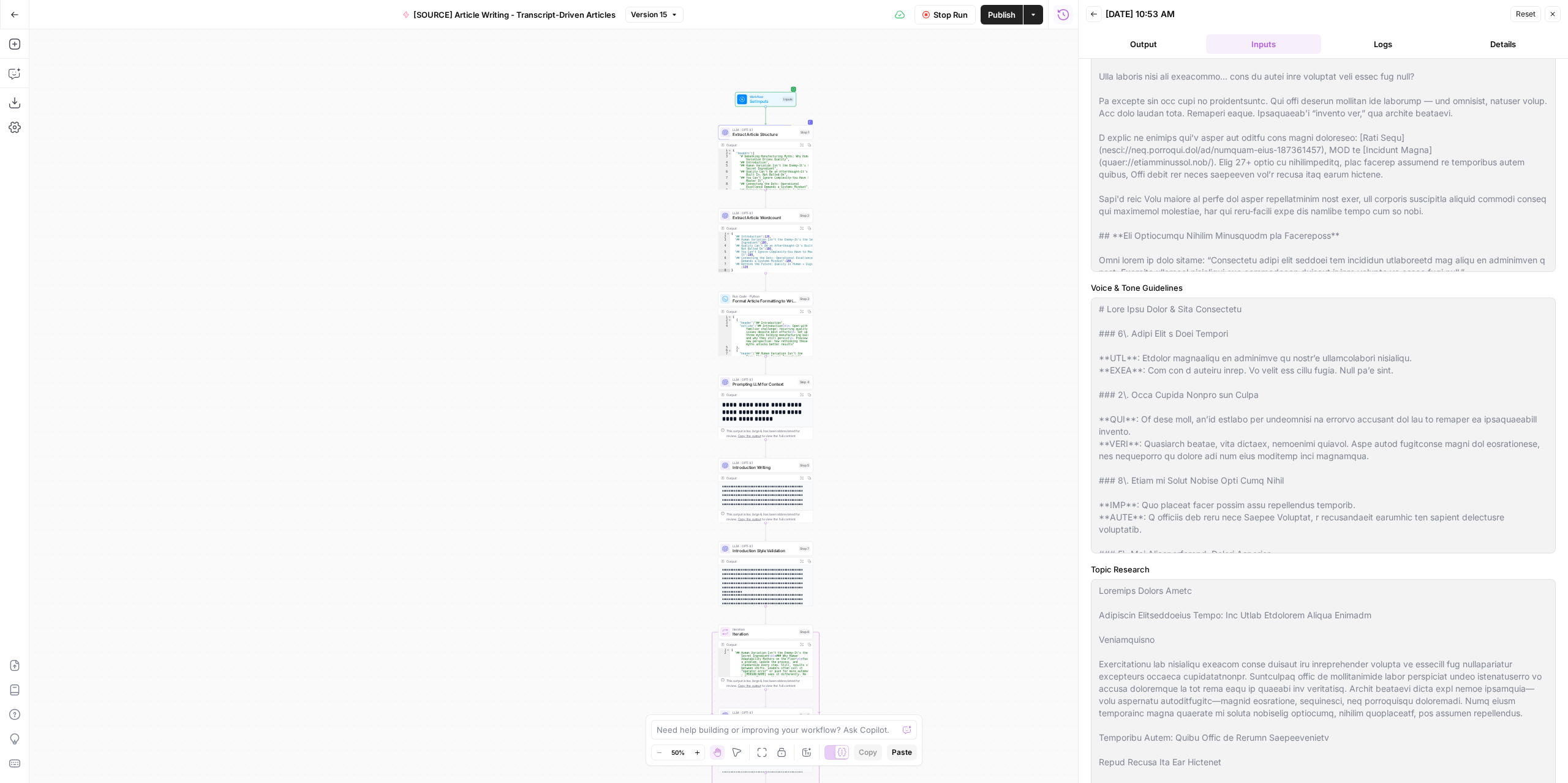
scroll to position [1264, 0]
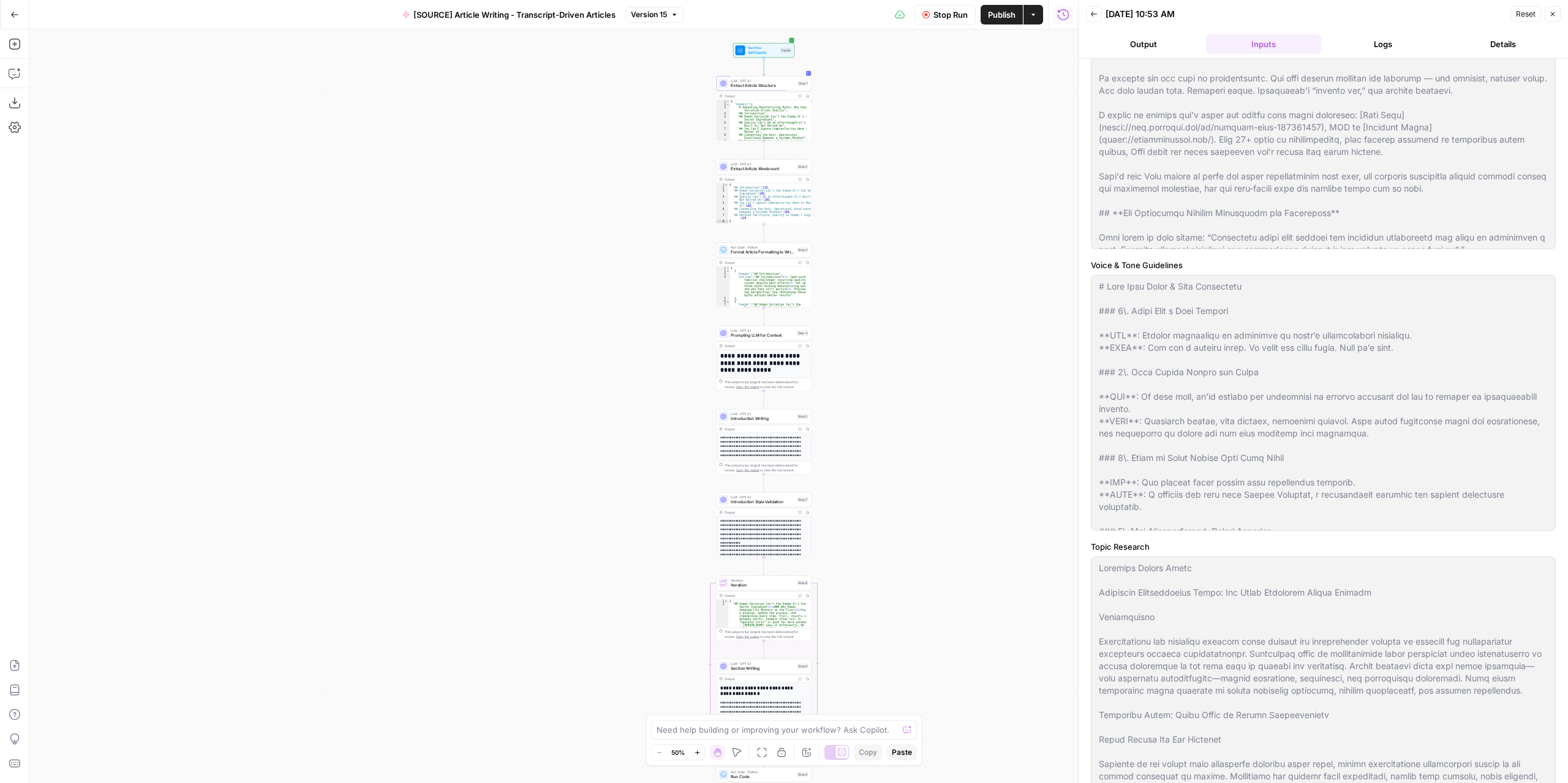
drag, startPoint x: 937, startPoint y: 301, endPoint x: 934, endPoint y: 252, distance: 49.1
click at [934, 252] on div "Workflow Set Inputs Inputs LLM · GPT-4.1 Extract Article Structure Step 1 Outpu…" at bounding box center [554, 406] width 1048 height 754
click at [843, 254] on div "Workflow Set Inputs Inputs LLM · GPT-4.1 Extract Article Structure Step 1 Outpu…" at bounding box center [554, 406] width 1048 height 754
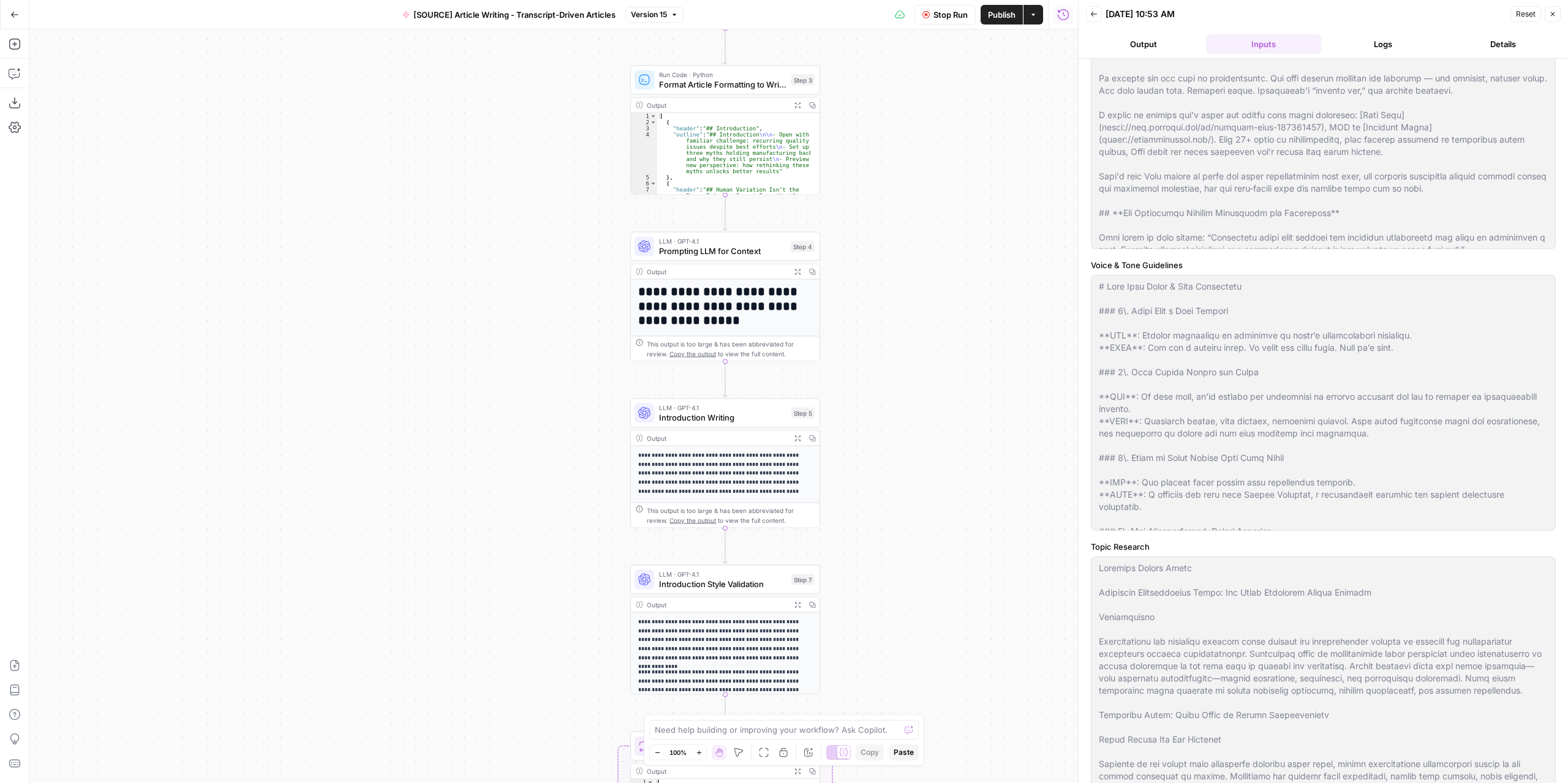
drag, startPoint x: 859, startPoint y: 317, endPoint x: 899, endPoint y: 145, distance: 176.6
click at [899, 146] on div "Workflow Set Inputs Inputs LLM · GPT-4.1 Extract Article Structure Step 1 Outpu…" at bounding box center [554, 406] width 1048 height 754
drag, startPoint x: 886, startPoint y: 486, endPoint x: 908, endPoint y: 180, distance: 306.8
click at [908, 180] on div "Workflow Set Inputs Inputs LLM · GPT-4.1 Extract Article Structure Step 1 Outpu…" at bounding box center [554, 406] width 1048 height 754
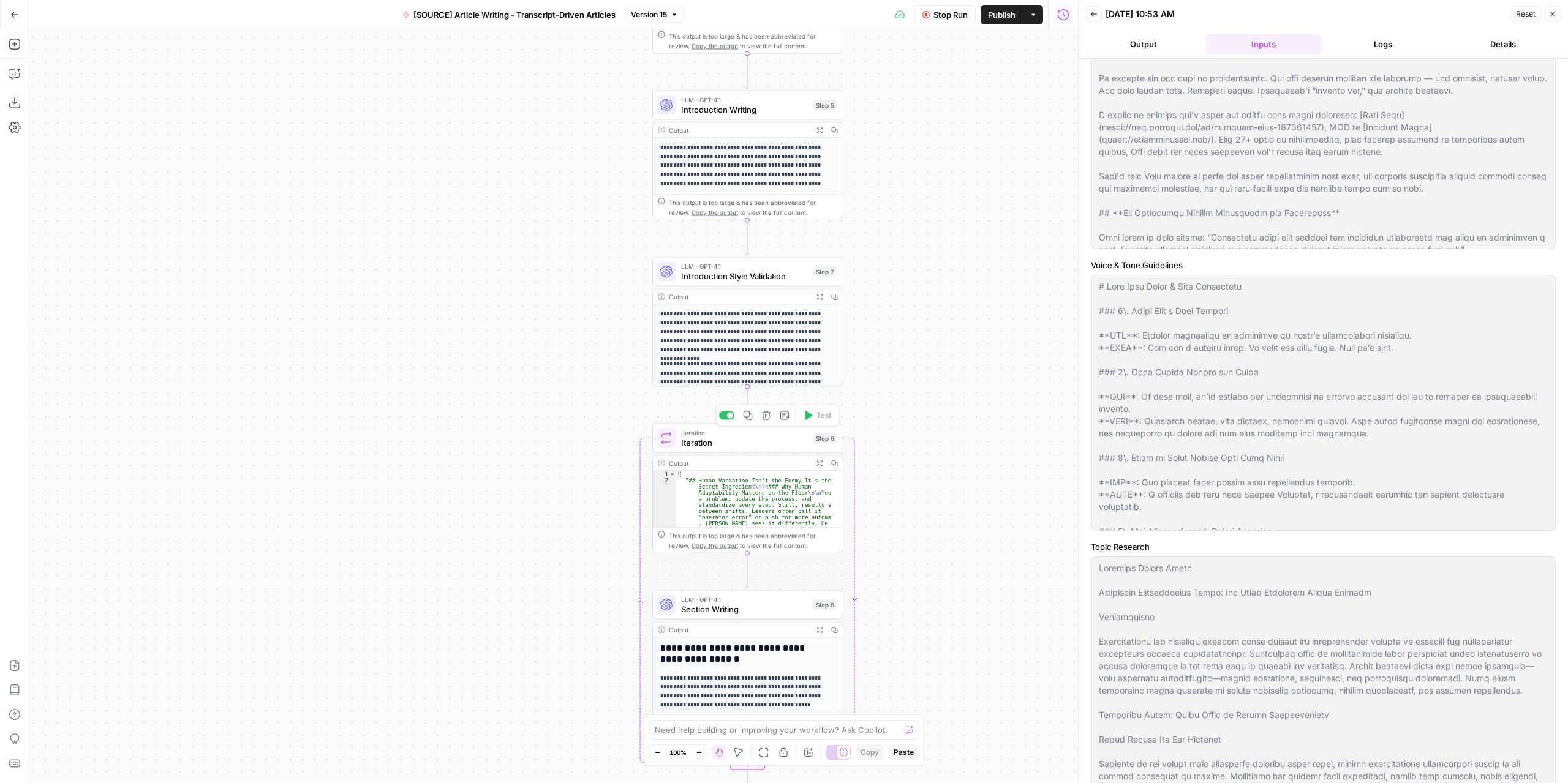
click at [783, 437] on span "Iteration" at bounding box center [744, 443] width 127 height 12
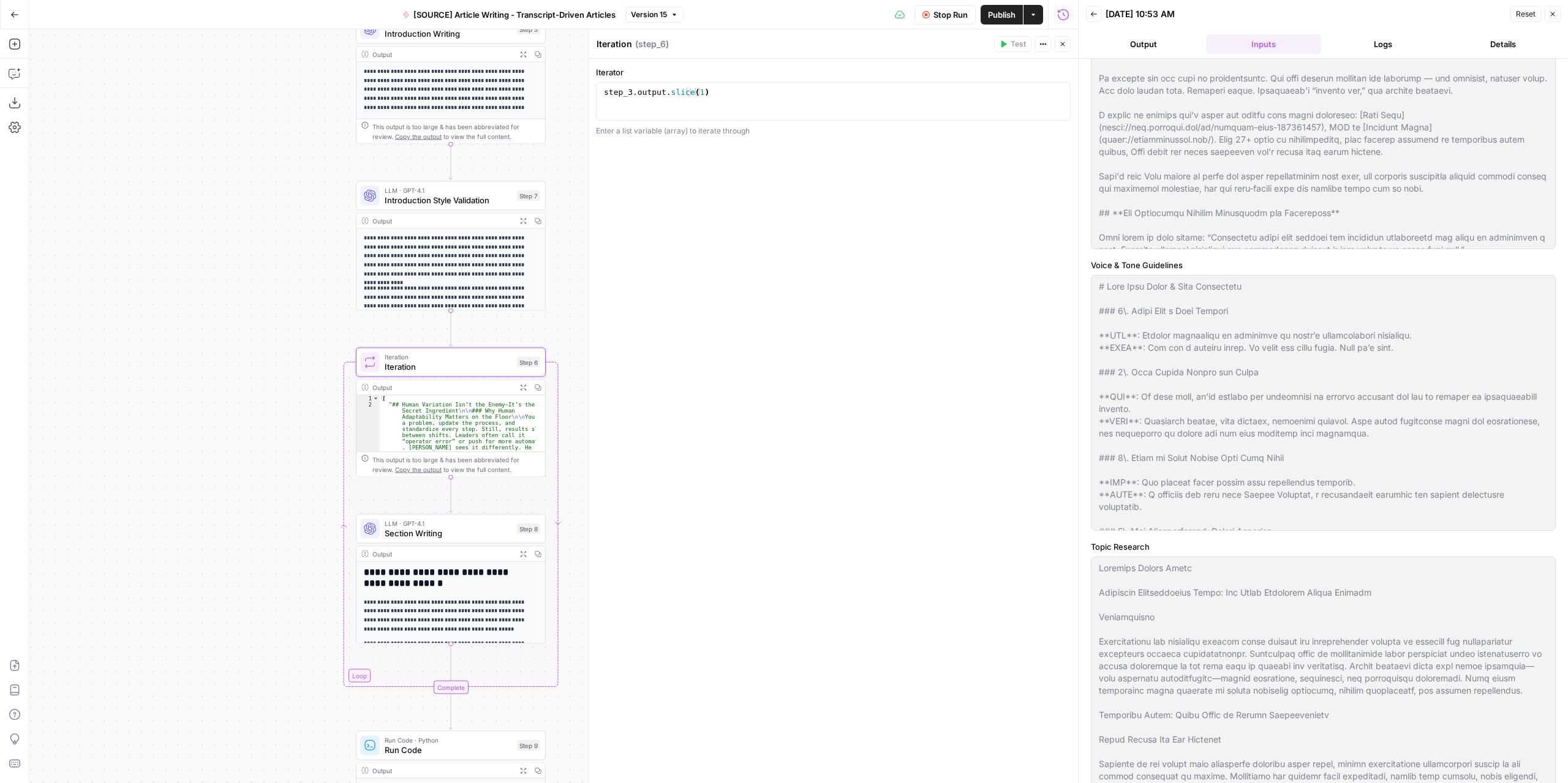
drag, startPoint x: 525, startPoint y: 292, endPoint x: 215, endPoint y: 214, distance: 319.7
click at [215, 214] on div "Workflow Set Inputs Inputs LLM · GPT-4.1 Extract Article Structure Step 1 Outpu…" at bounding box center [554, 406] width 1048 height 754
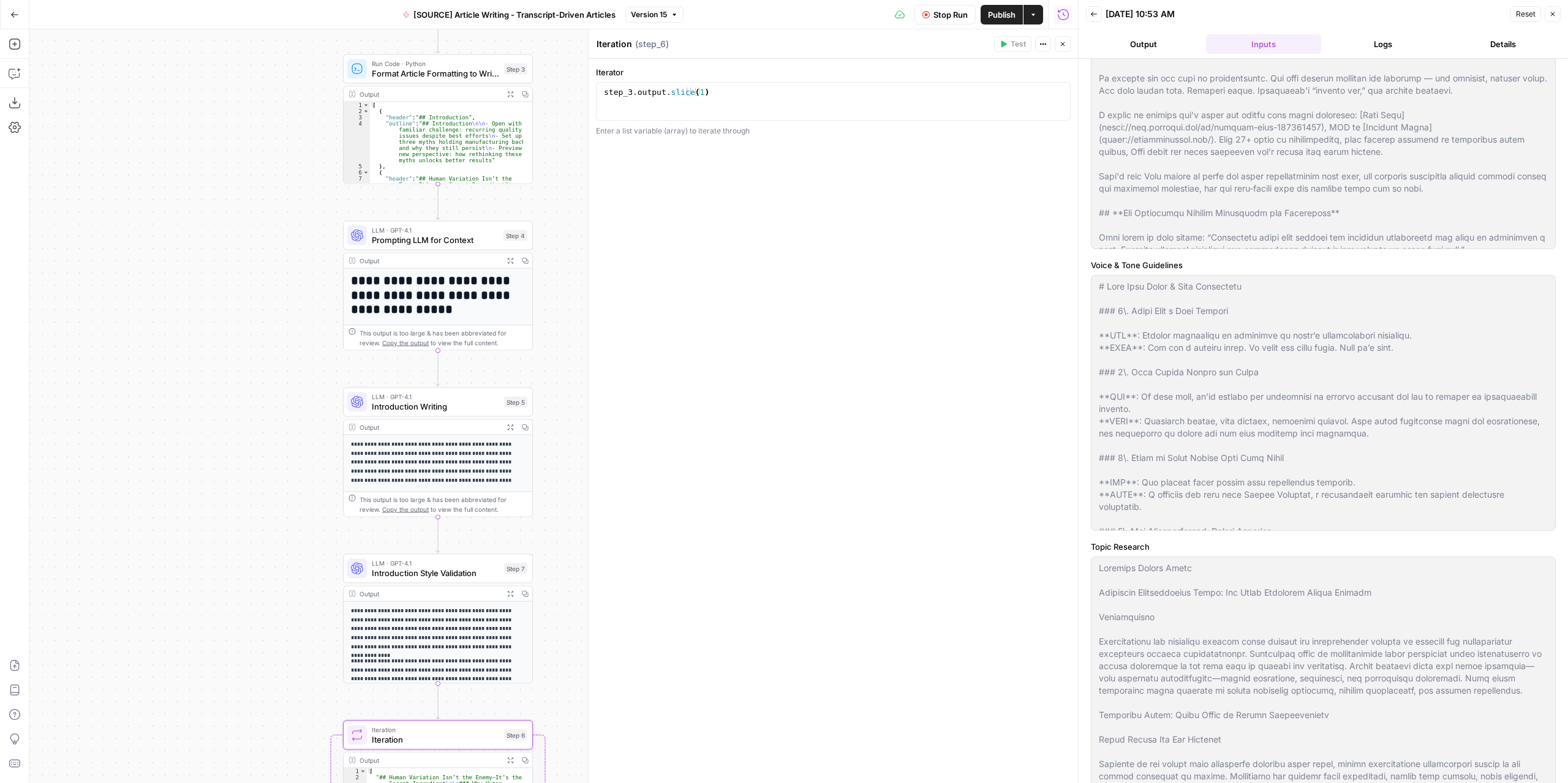
drag, startPoint x: 209, startPoint y: 310, endPoint x: 266, endPoint y: 496, distance: 194.5
click at [266, 496] on div "Workflow Set Inputs Inputs LLM · GPT-4.1 Extract Article Structure Step 1 Outpu…" at bounding box center [554, 406] width 1048 height 754
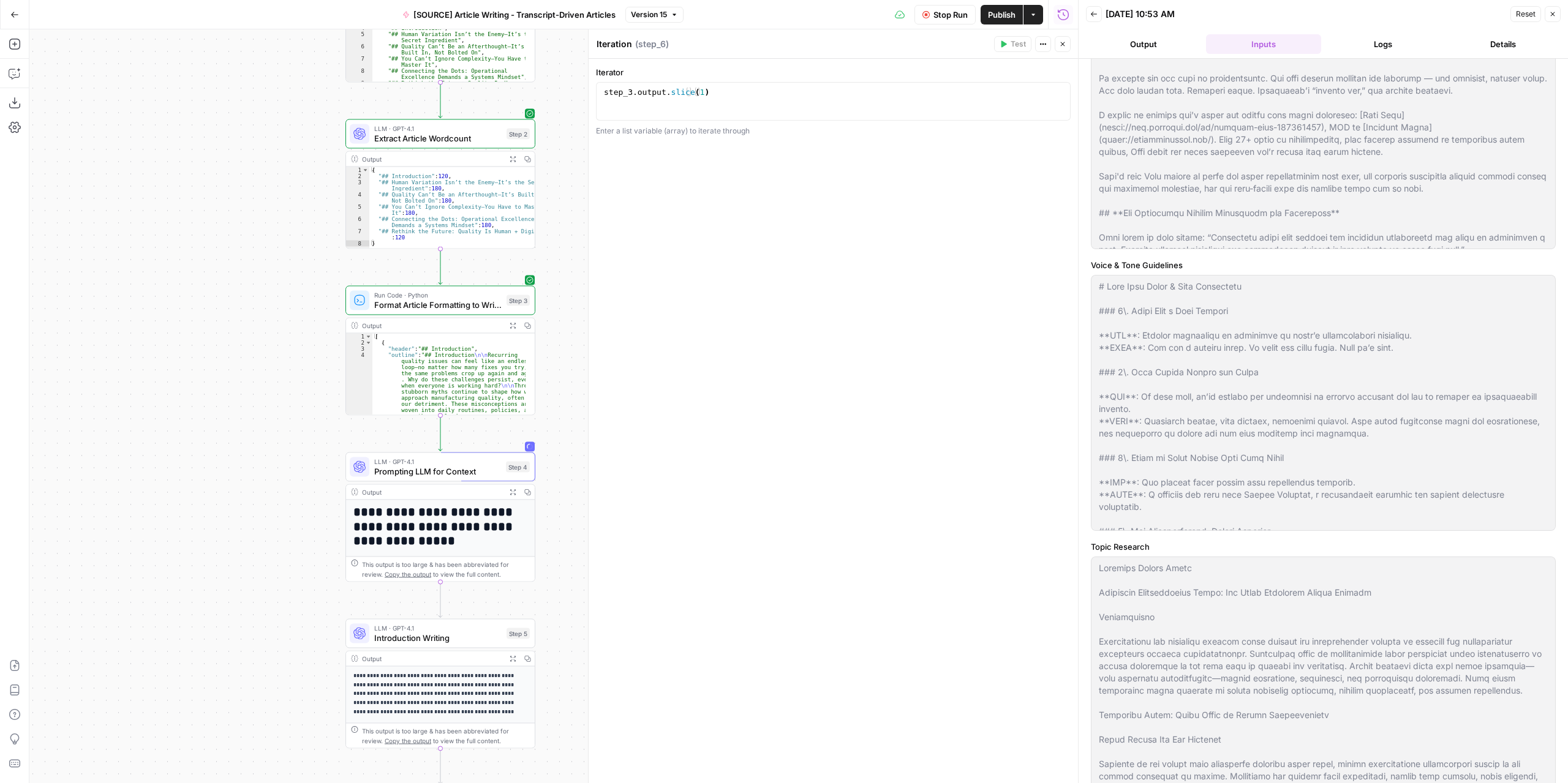
drag, startPoint x: 258, startPoint y: 156, endPoint x: 259, endPoint y: 364, distance: 208.0
click at [259, 364] on div "Workflow Set Inputs Inputs LLM · GPT-4.1 Extract Article Structure Step 1 Outpu…" at bounding box center [554, 406] width 1048 height 754
click at [465, 308] on span "Format Article Formatting to Write Sections" at bounding box center [438, 305] width 127 height 12
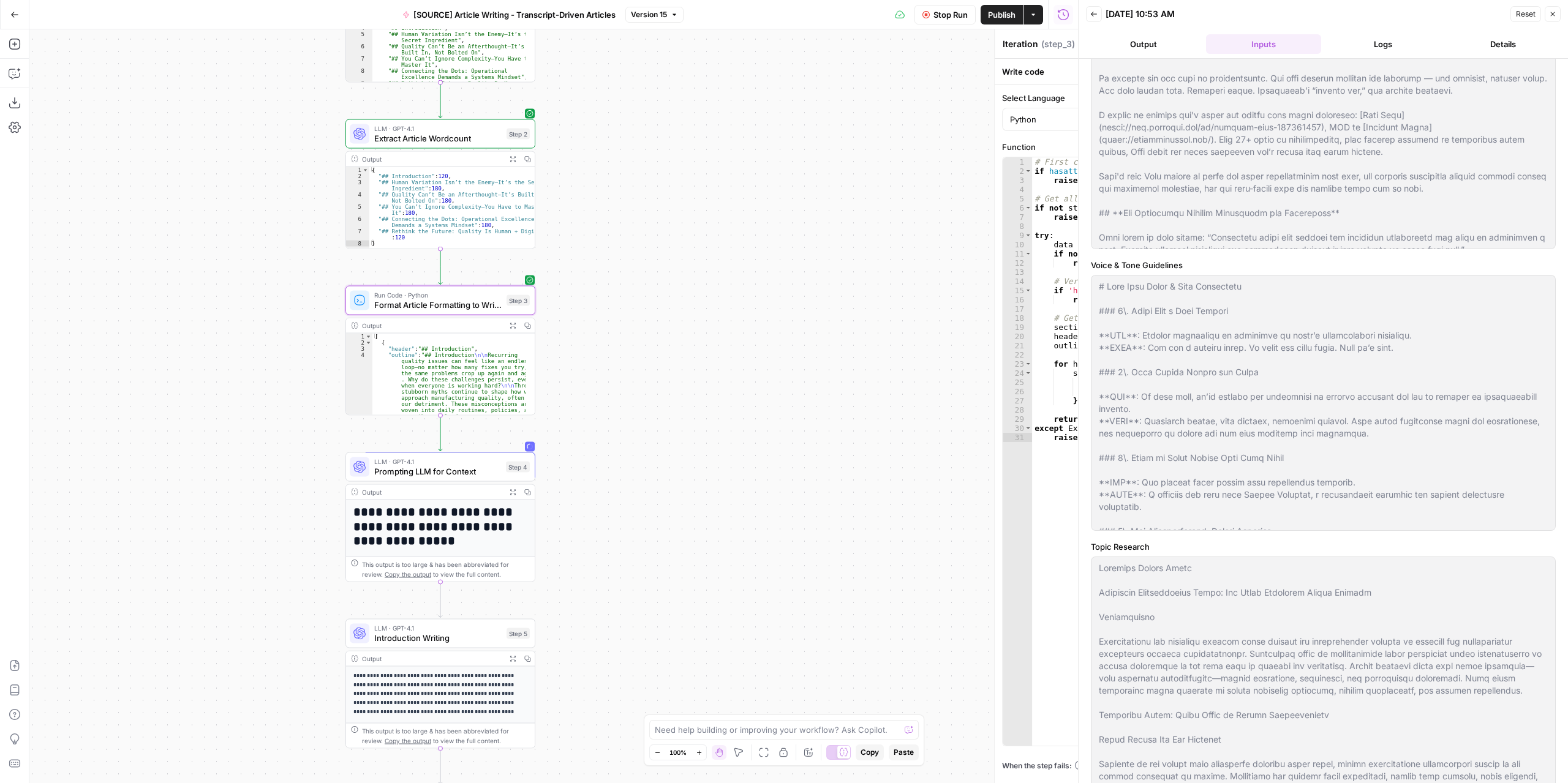
type textarea "Format Article Formatting to Write Sections"
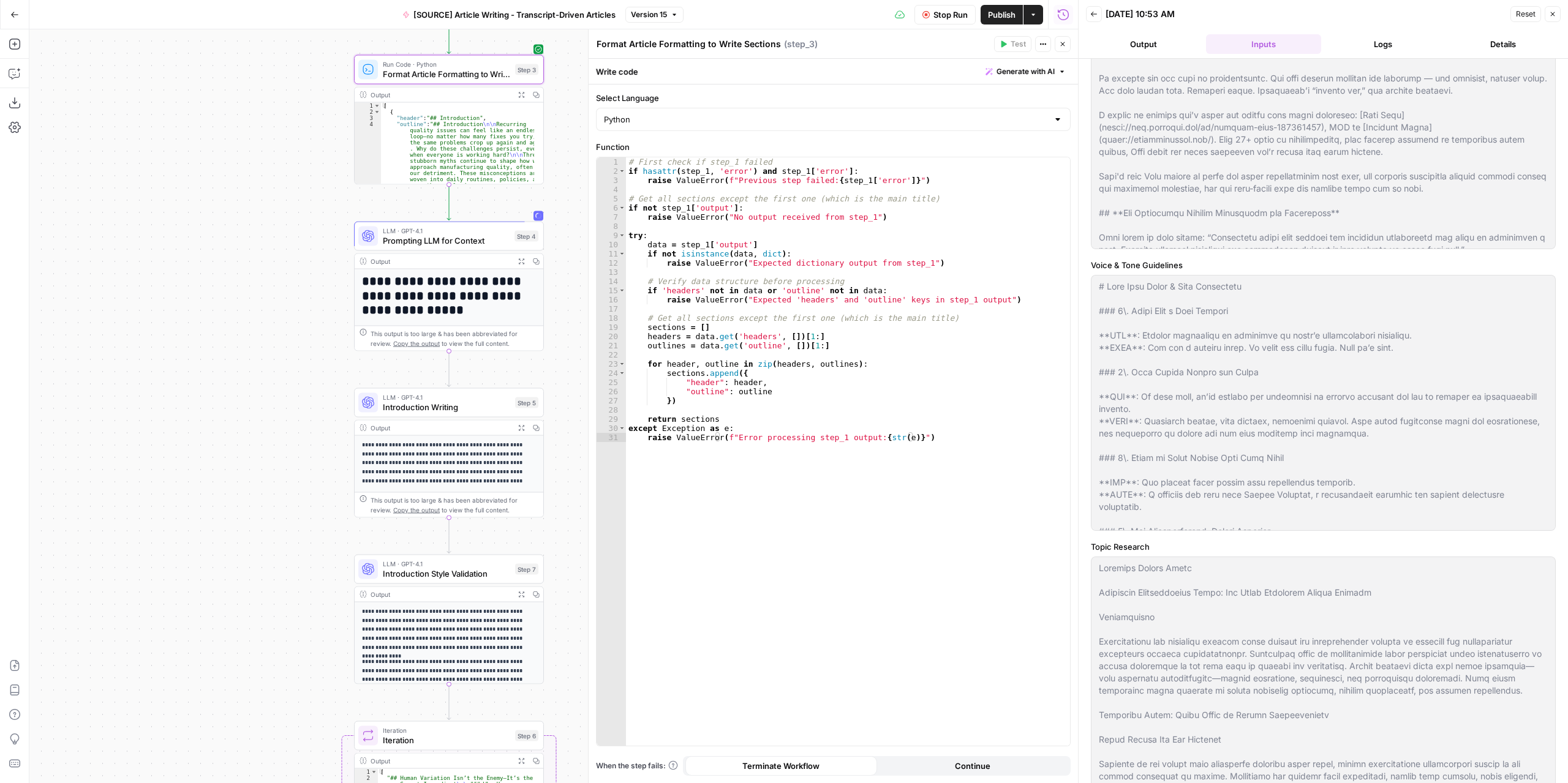
drag, startPoint x: 573, startPoint y: 327, endPoint x: 574, endPoint y: 211, distance: 116.0
click at [574, 211] on div "Workflow Set Inputs Inputs LLM · GPT-4.1 Extract Article Structure Step 1 Outpu…" at bounding box center [554, 406] width 1048 height 754
click at [931, 8] on button "Stop Run" at bounding box center [945, 15] width 61 height 20
click at [963, 14] on icon "button" at bounding box center [966, 14] width 7 height 7
click at [852, 36] on div "Format Article Formatting to Write Sections Format Article Formatting to Write …" at bounding box center [833, 44] width 475 height 16
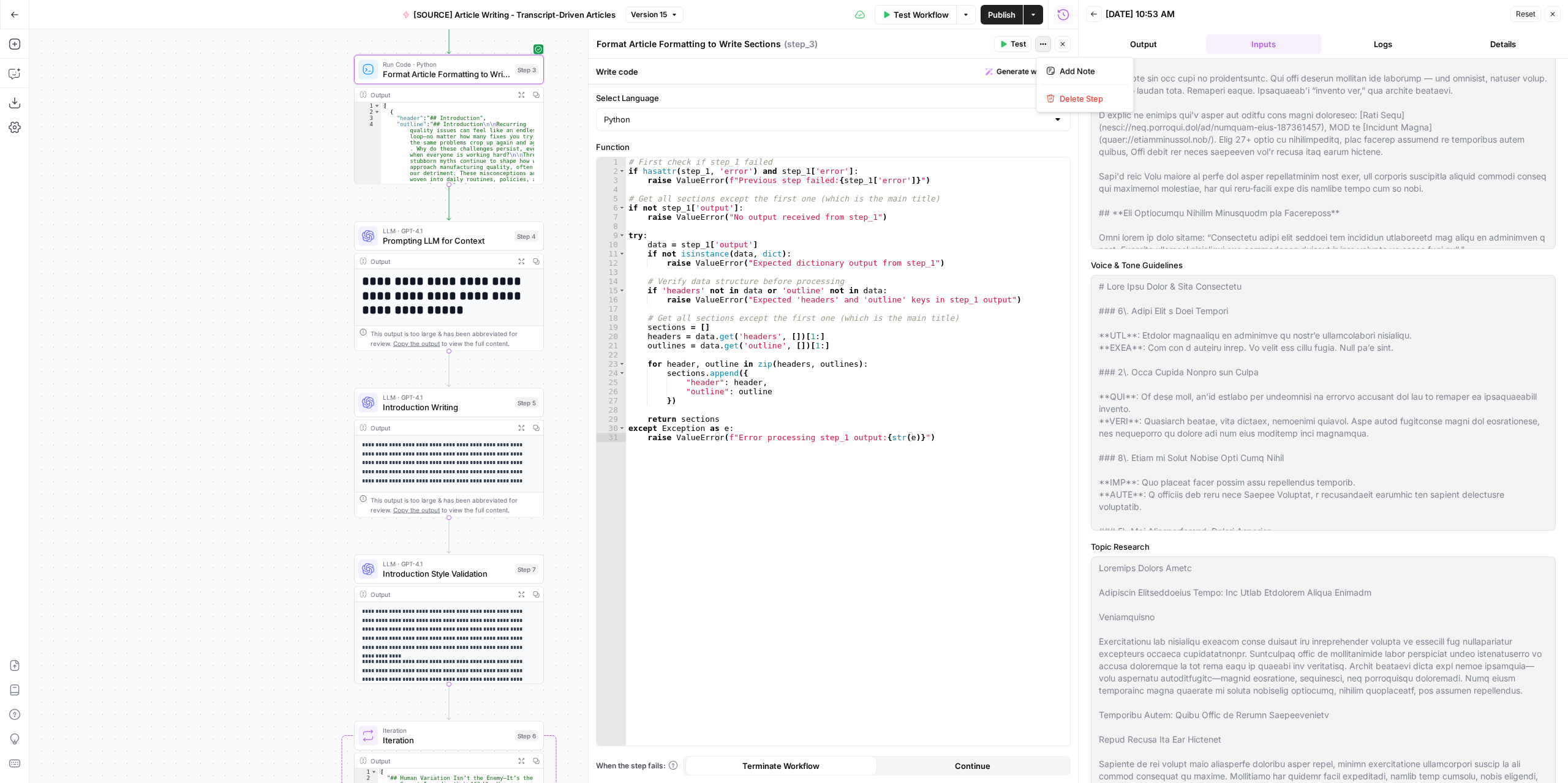
click at [1040, 47] on icon "button" at bounding box center [1043, 44] width 7 height 7
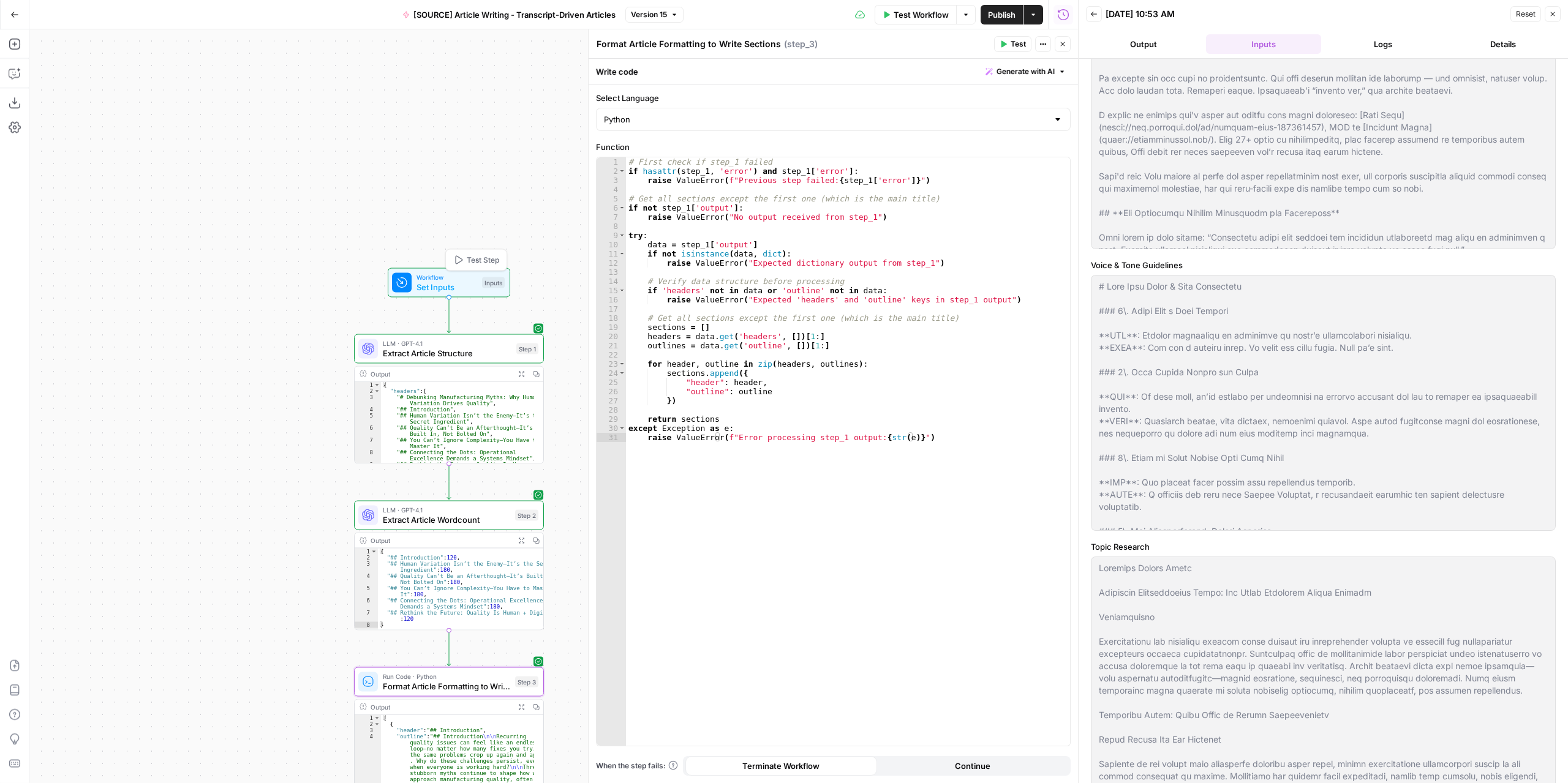
click at [464, 290] on span "Set Inputs" at bounding box center [446, 287] width 60 height 12
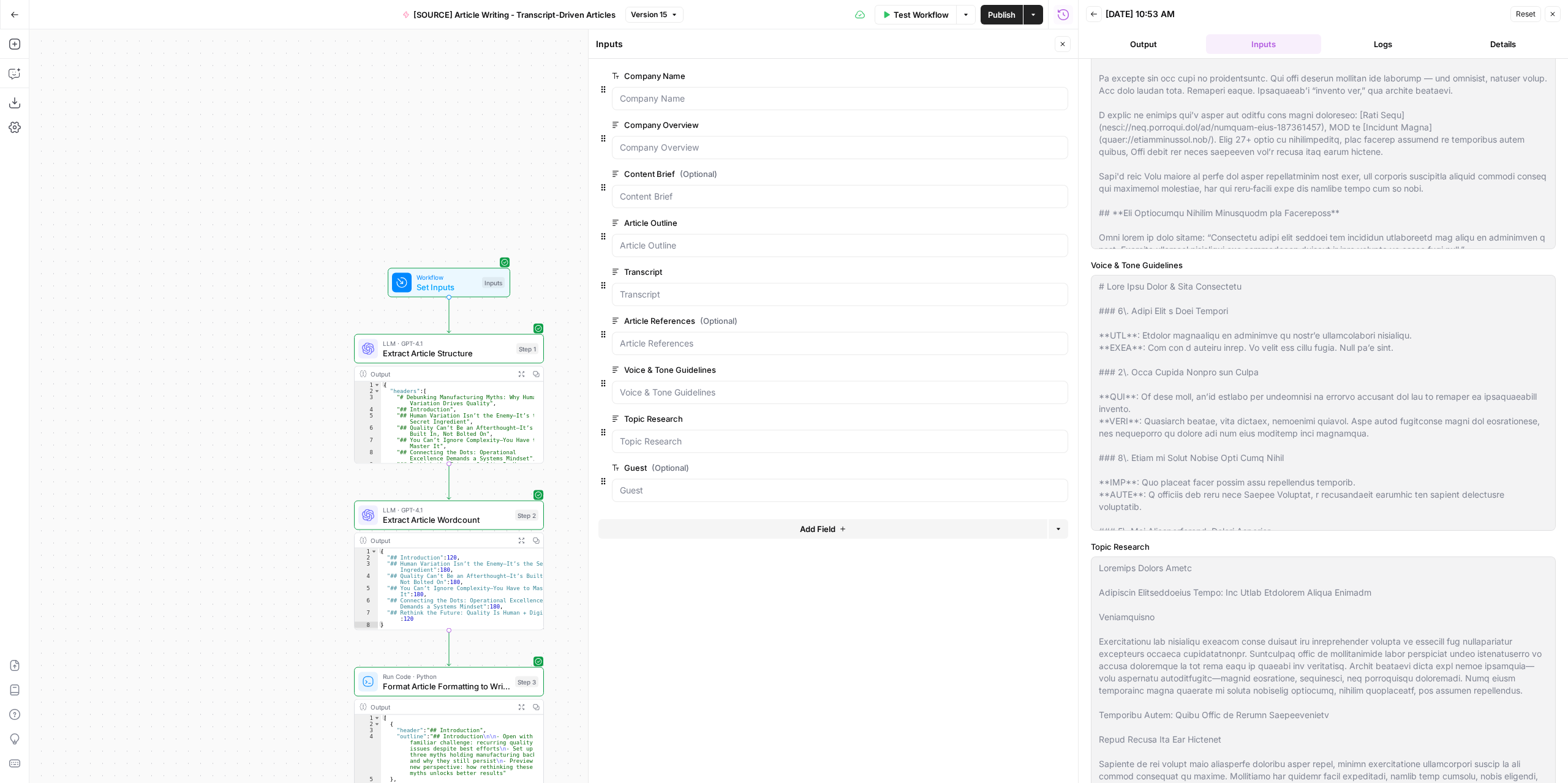
click at [830, 532] on button "Add Field" at bounding box center [822, 529] width 449 height 20
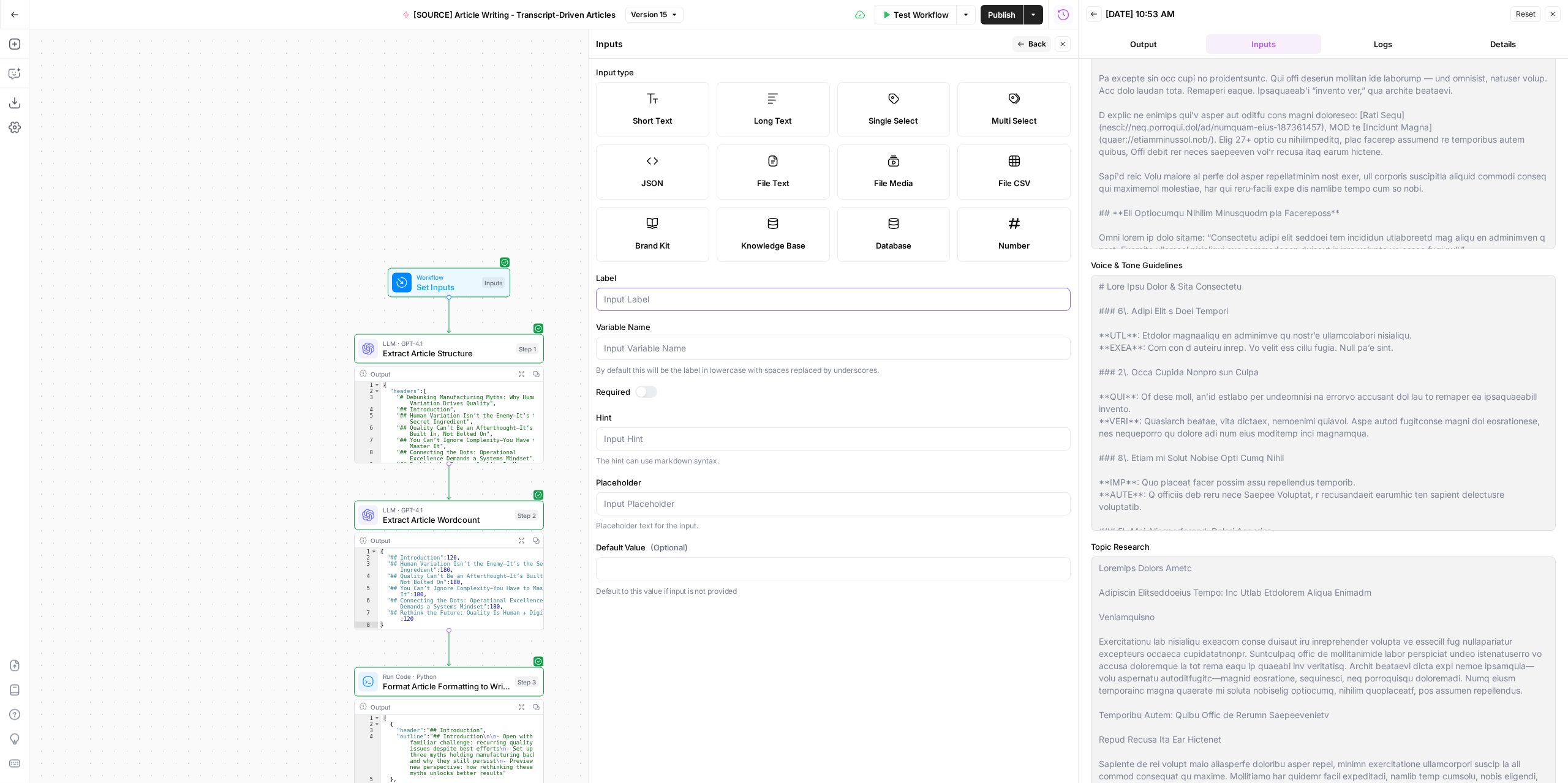
click at [715, 301] on input "Label" at bounding box center [833, 299] width 459 height 12
type input "dfd"
click at [1024, 49] on button "Back" at bounding box center [1032, 44] width 39 height 16
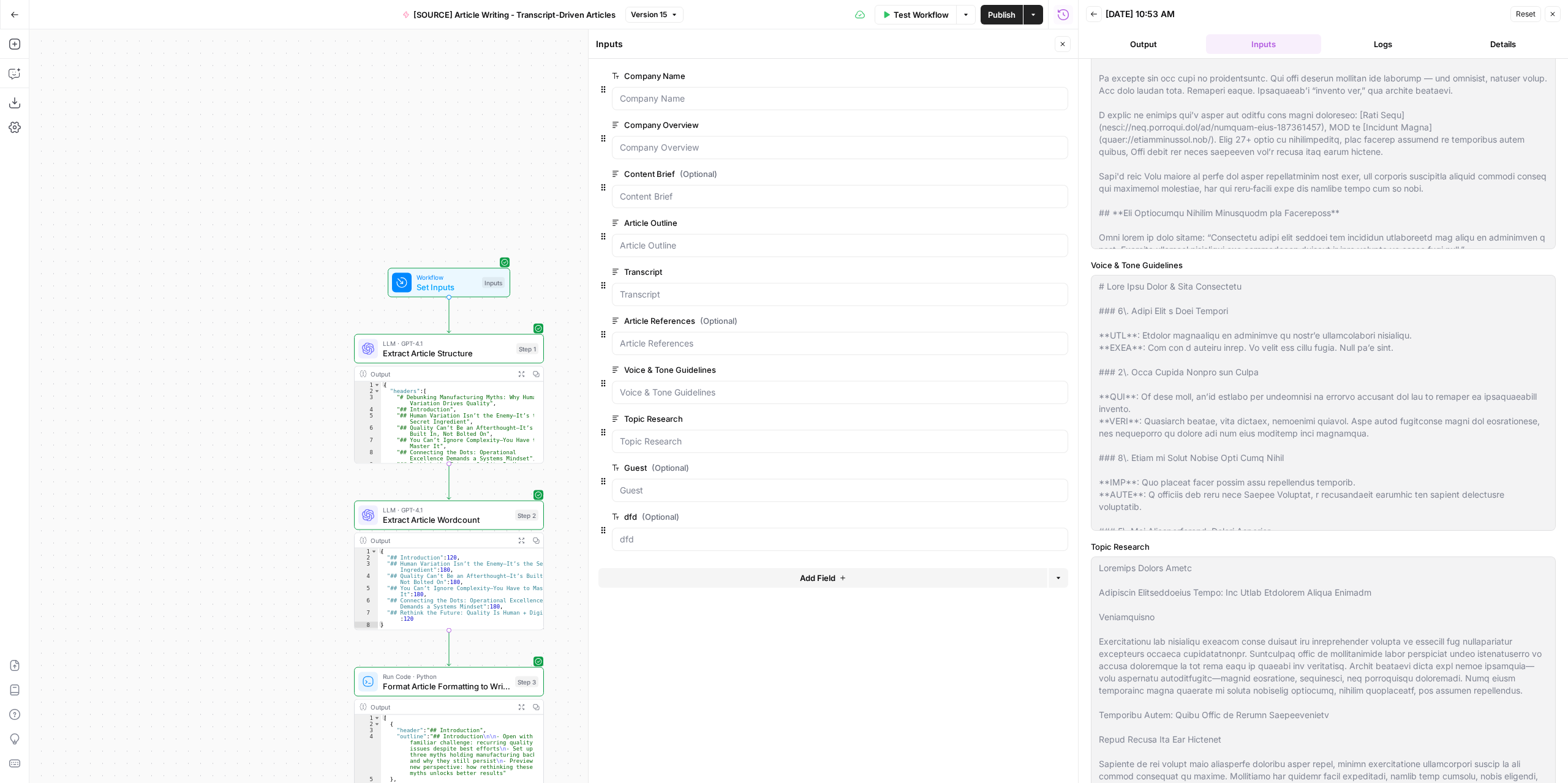
click at [901, 11] on span "Test Workflow" at bounding box center [921, 14] width 55 height 12
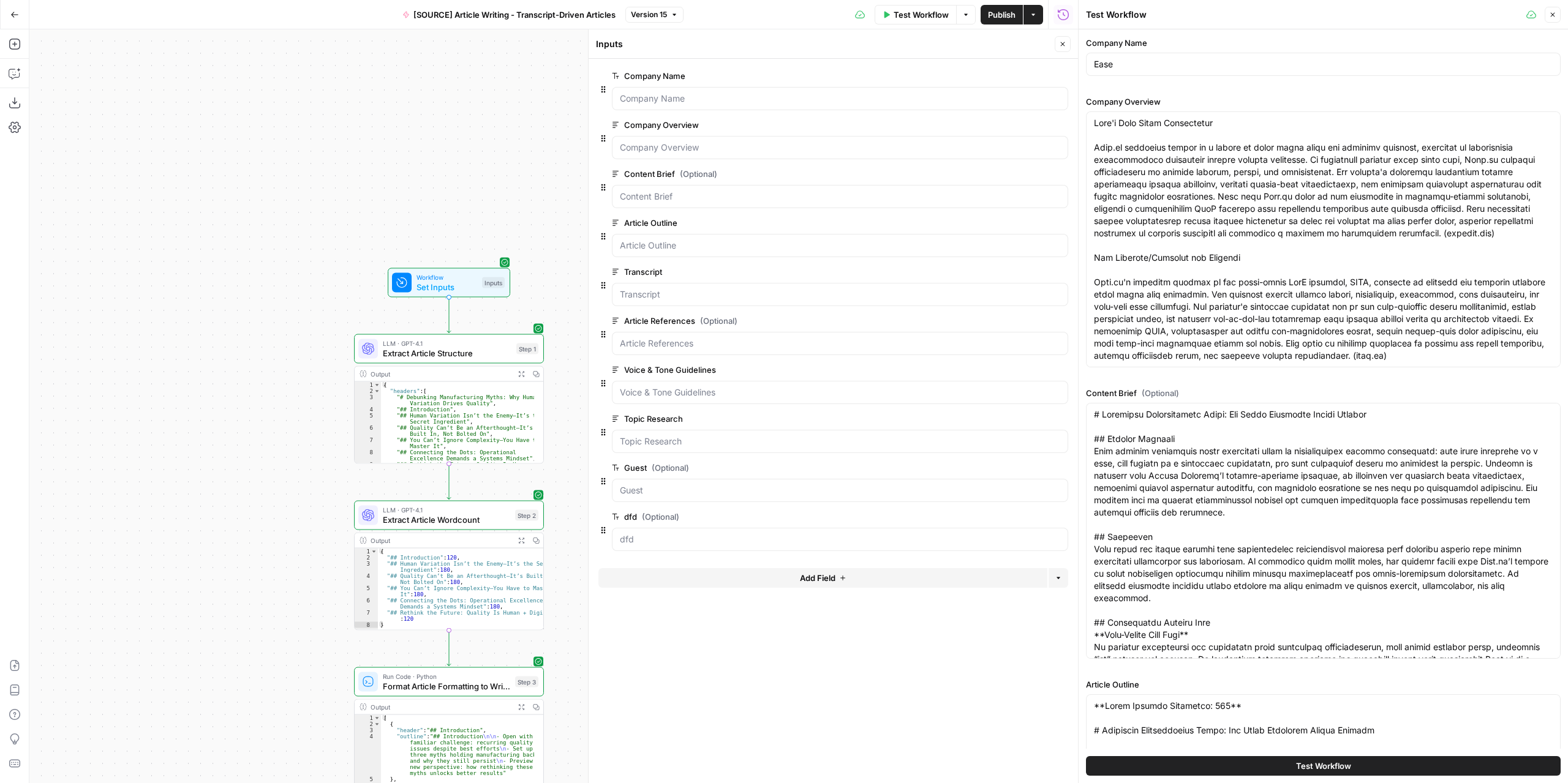
click at [1171, 769] on button "Test Workflow" at bounding box center [1323, 766] width 475 height 20
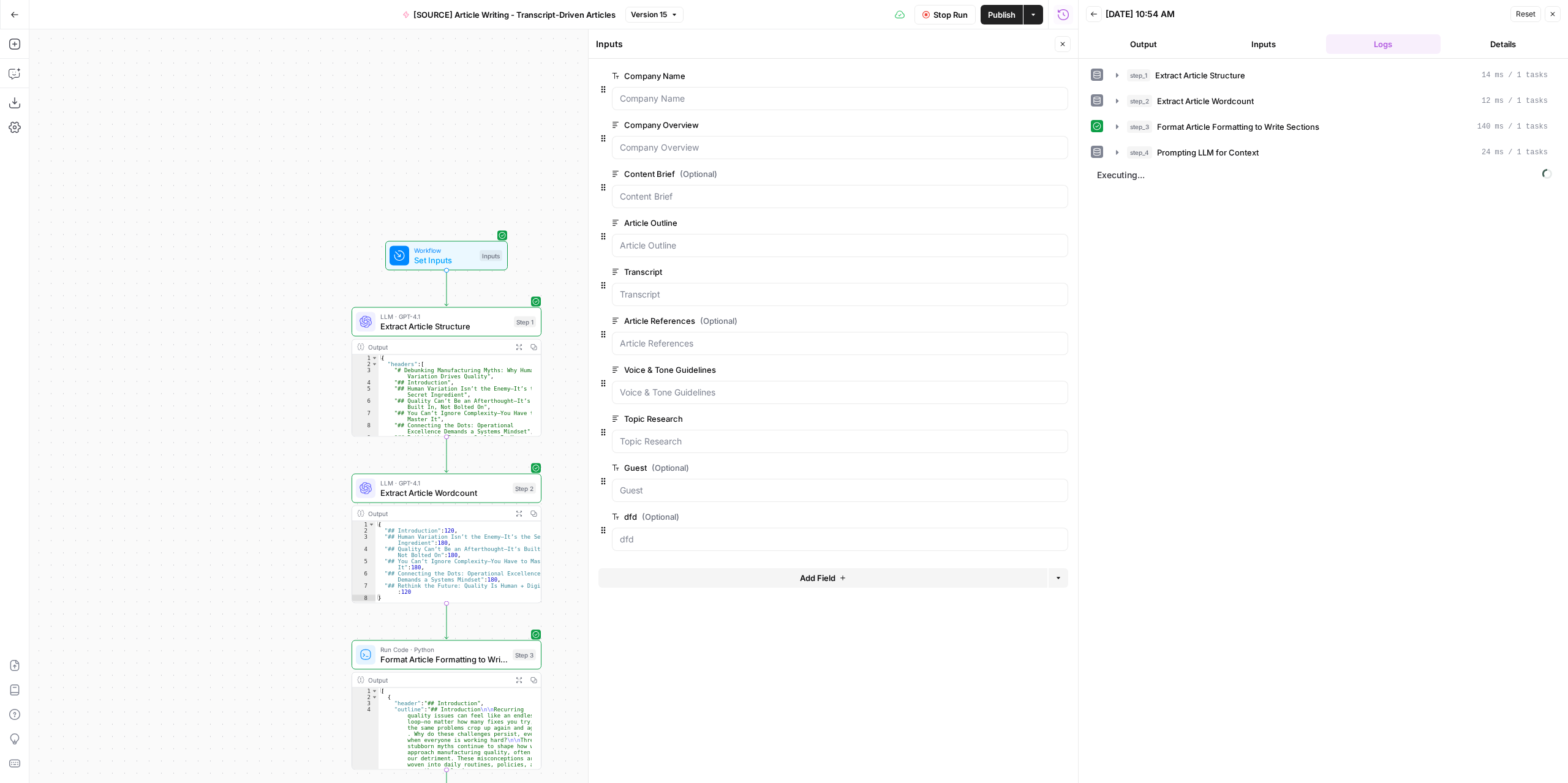
drag, startPoint x: 309, startPoint y: 565, endPoint x: 331, endPoint y: 305, distance: 260.9
click at [330, 313] on div "Workflow Set Inputs Inputs LLM · GPT-4.1 Extract Article Structure Step 1 Outpu…" at bounding box center [554, 406] width 1048 height 754
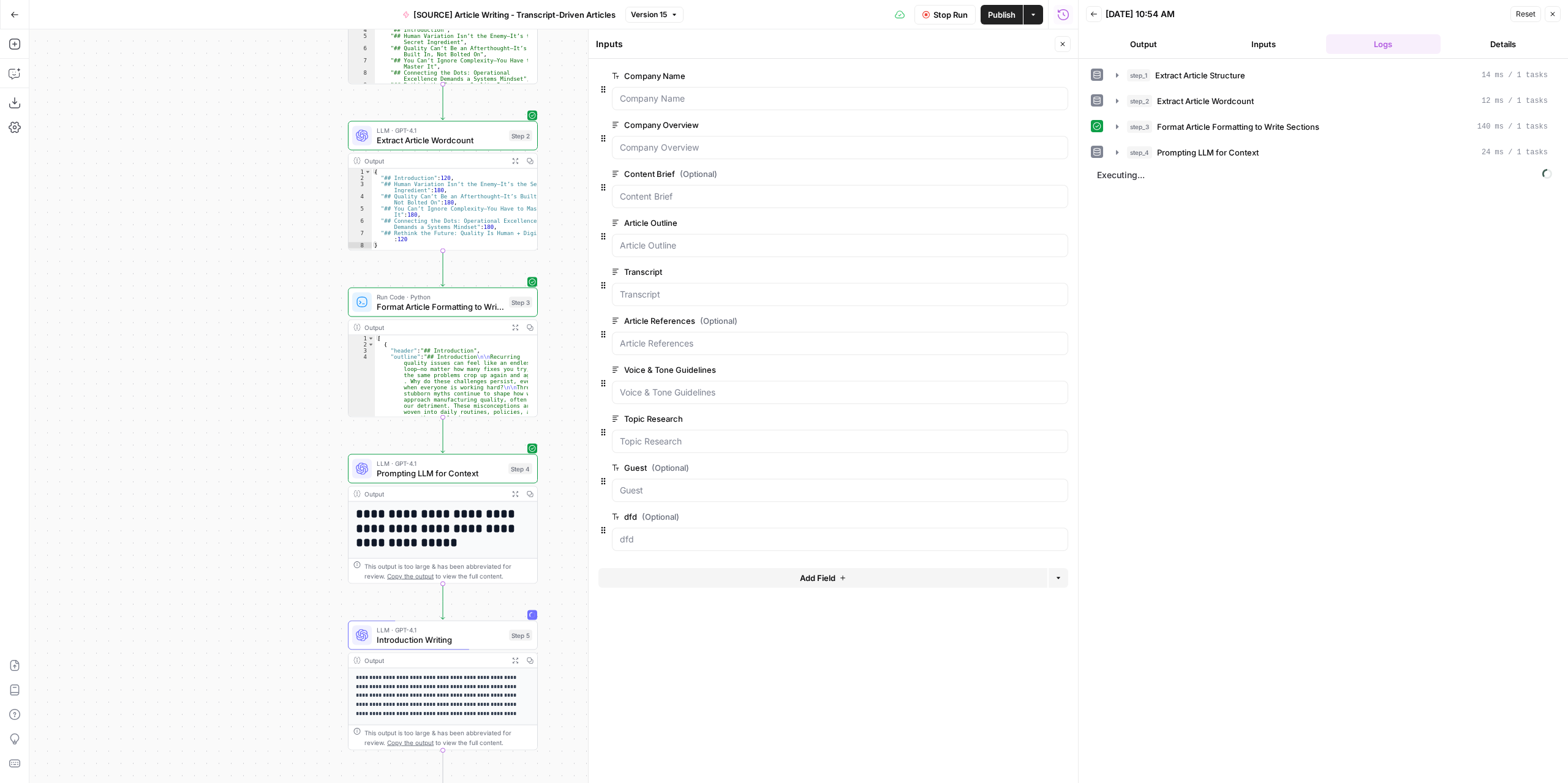
drag, startPoint x: 283, startPoint y: 477, endPoint x: 264, endPoint y: 411, distance: 68.7
click at [264, 411] on div "Workflow Set Inputs Inputs LLM · GPT-4.1 Extract Article Structure Step 1 Outpu…" at bounding box center [554, 406] width 1048 height 754
click at [934, 19] on span "Stop Run" at bounding box center [951, 14] width 35 height 12
click at [518, 283] on span "Test" at bounding box center [520, 279] width 15 height 11
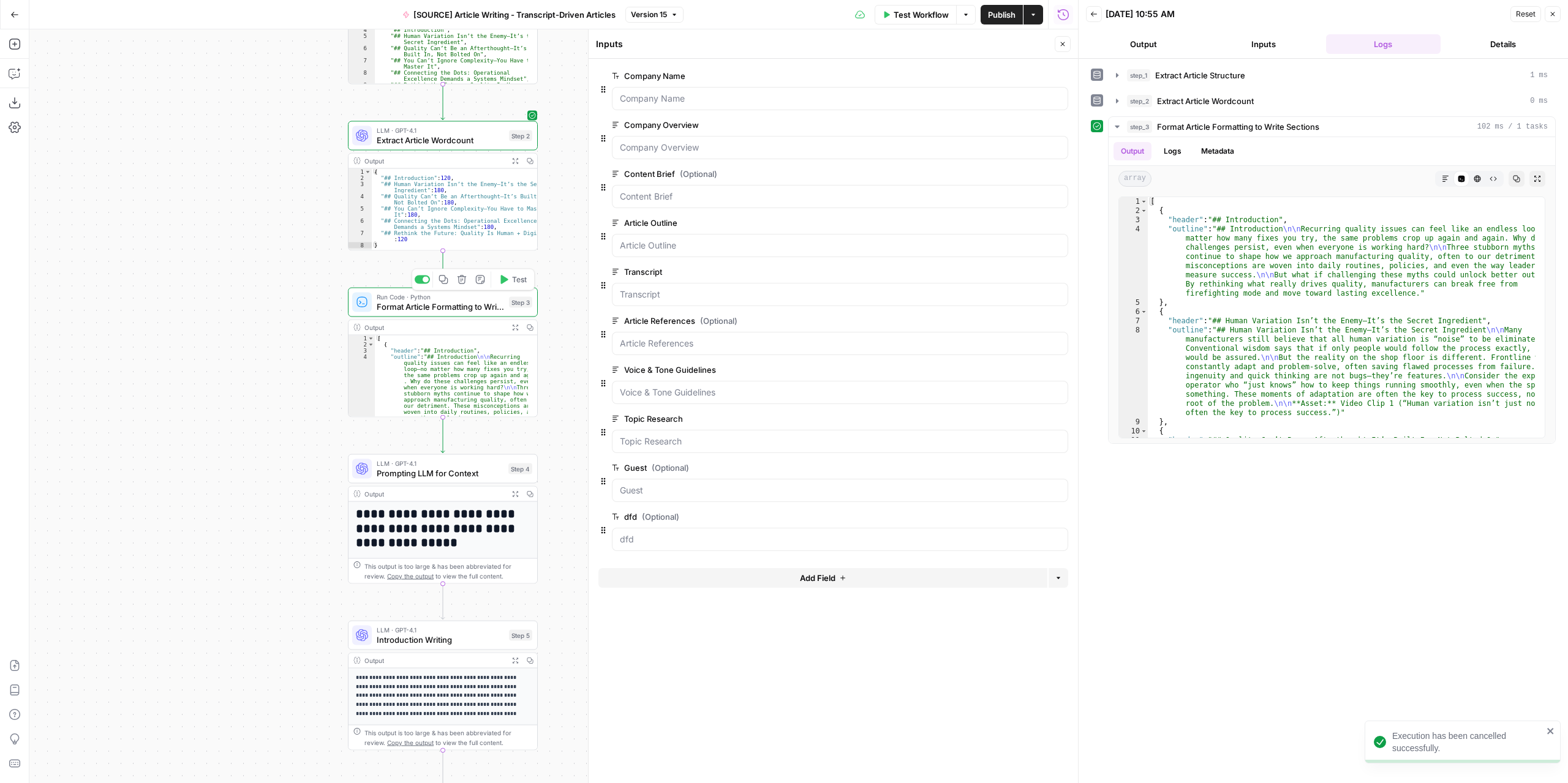
click at [517, 279] on span "Test" at bounding box center [520, 279] width 15 height 11
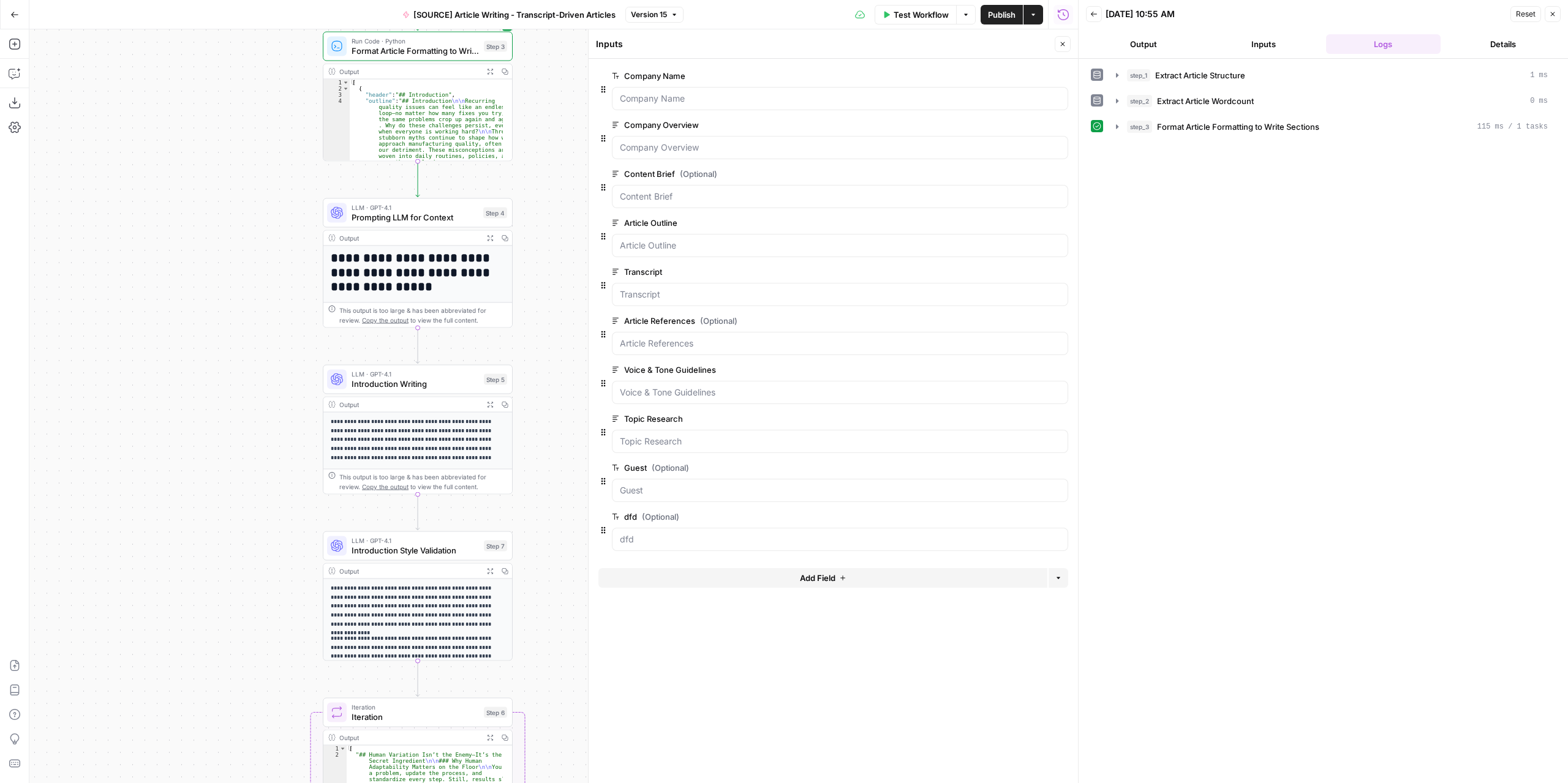
drag, startPoint x: 568, startPoint y: 526, endPoint x: 541, endPoint y: 272, distance: 255.4
click at [541, 272] on div "Workflow Set Inputs Inputs LLM · GPT-4.1 Extract Article Structure Step 1 Outpu…" at bounding box center [554, 406] width 1048 height 754
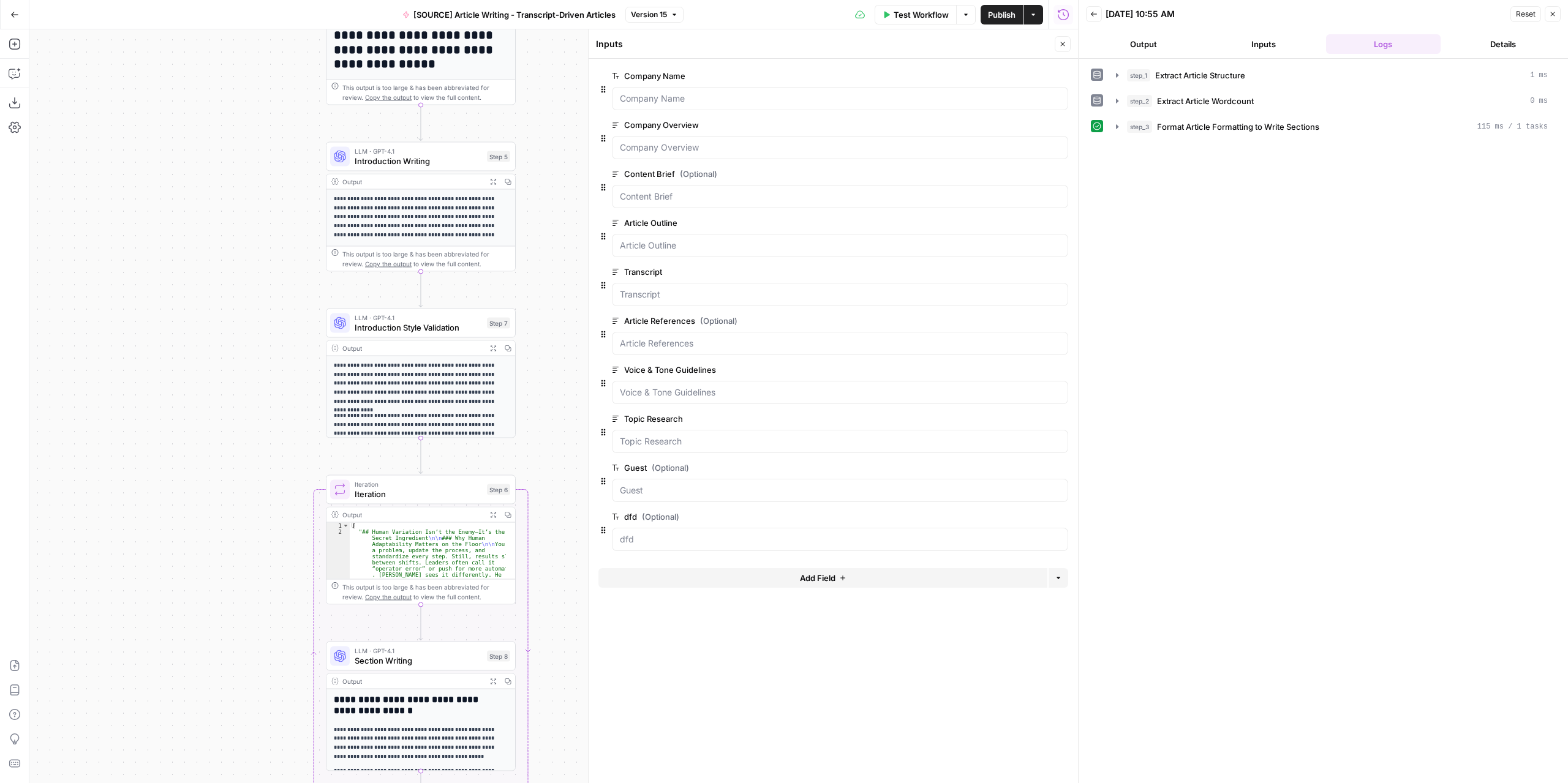
drag, startPoint x: 550, startPoint y: 439, endPoint x: 545, endPoint y: 317, distance: 122.1
click at [545, 317] on div "Workflow Set Inputs Inputs LLM · GPT-4.1 Extract Article Structure Step 1 Outpu…" at bounding box center [554, 406] width 1048 height 754
click at [489, 466] on button "Test" at bounding box center [491, 467] width 38 height 16
click at [930, 16] on button "Stop Run" at bounding box center [945, 15] width 61 height 20
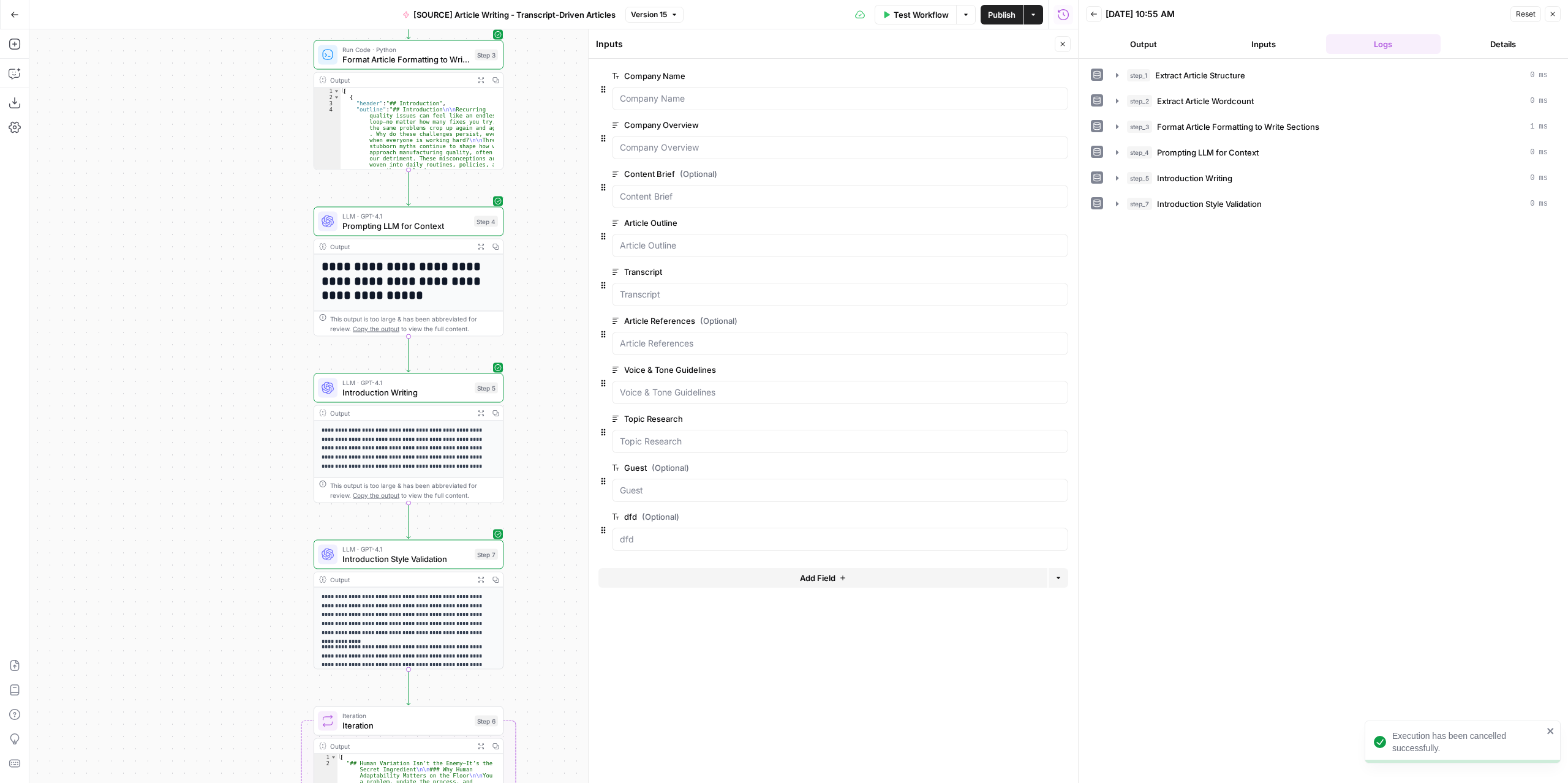
drag, startPoint x: 544, startPoint y: 216, endPoint x: 531, endPoint y: 448, distance: 232.4
click at [531, 448] on div "Workflow Set Inputs Inputs LLM · GPT-4.1 Extract Article Structure Step 1 Outpu…" at bounding box center [554, 406] width 1048 height 754
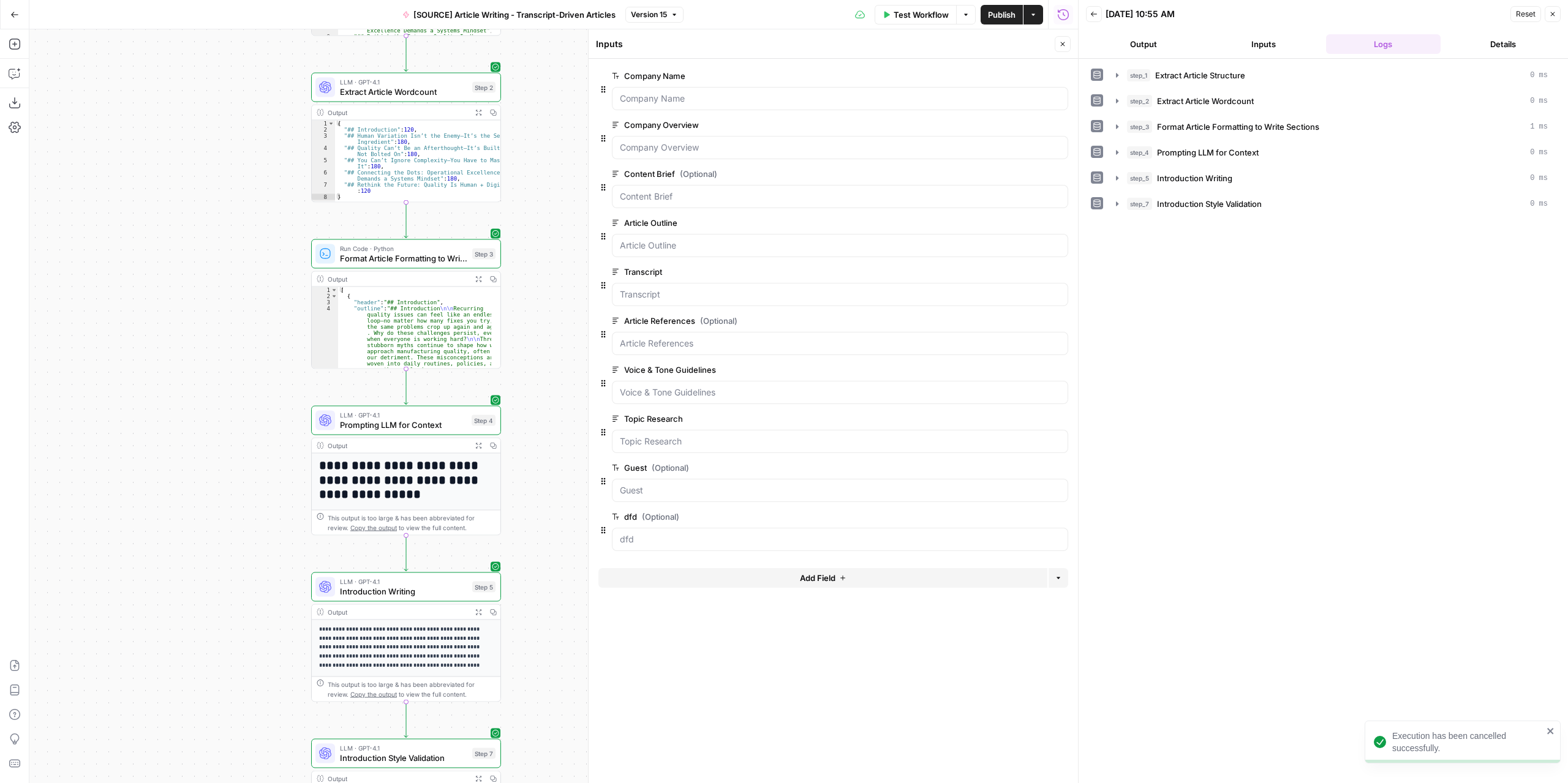
drag, startPoint x: 546, startPoint y: 254, endPoint x: 544, endPoint y: 434, distance: 180.0
click at [544, 434] on div "Workflow Set Inputs Inputs LLM · GPT-4.1 Extract Article Structure Step 1 Outpu…" at bounding box center [554, 406] width 1048 height 754
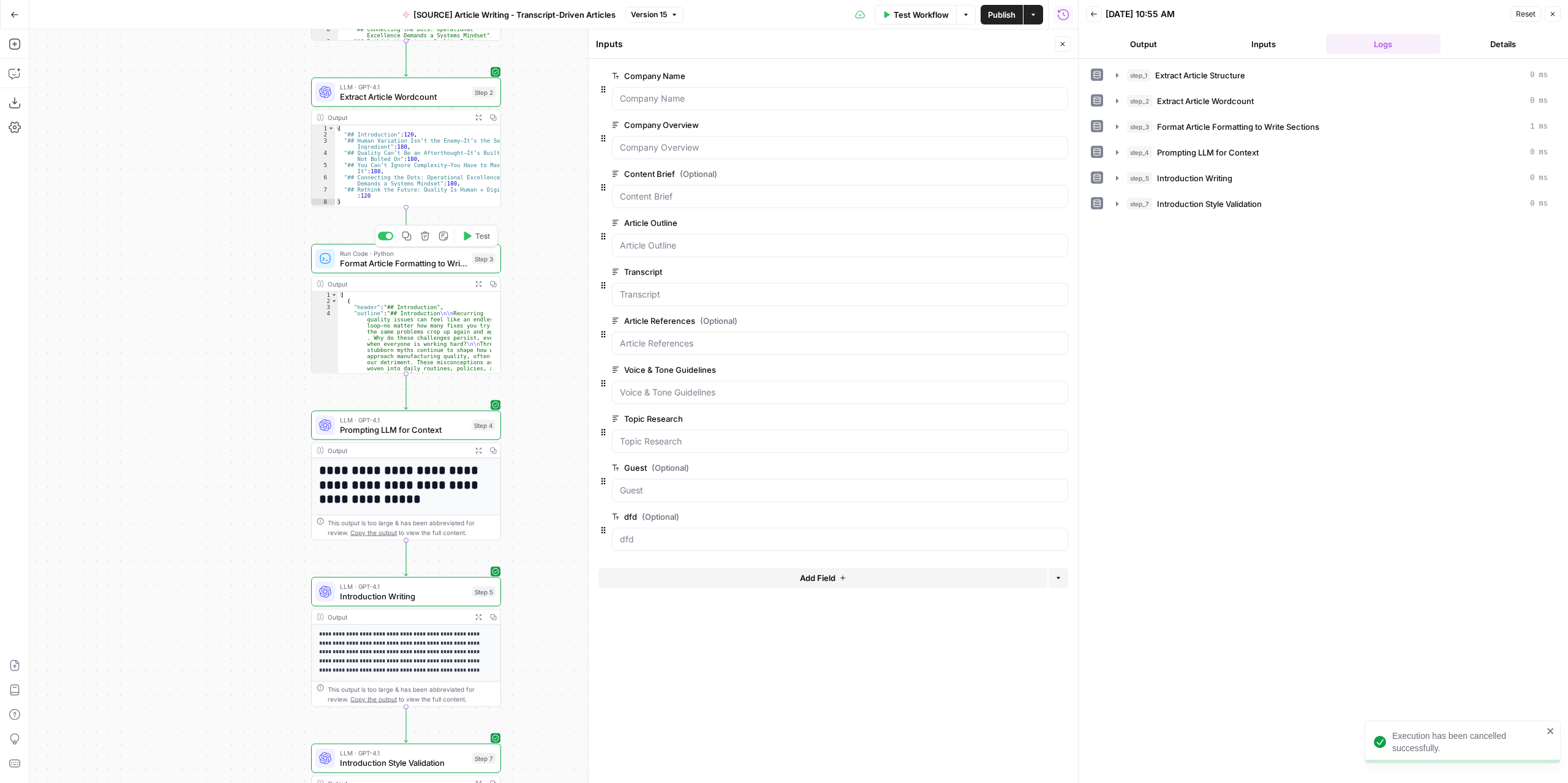
click at [469, 240] on icon "button" at bounding box center [467, 236] width 10 height 10
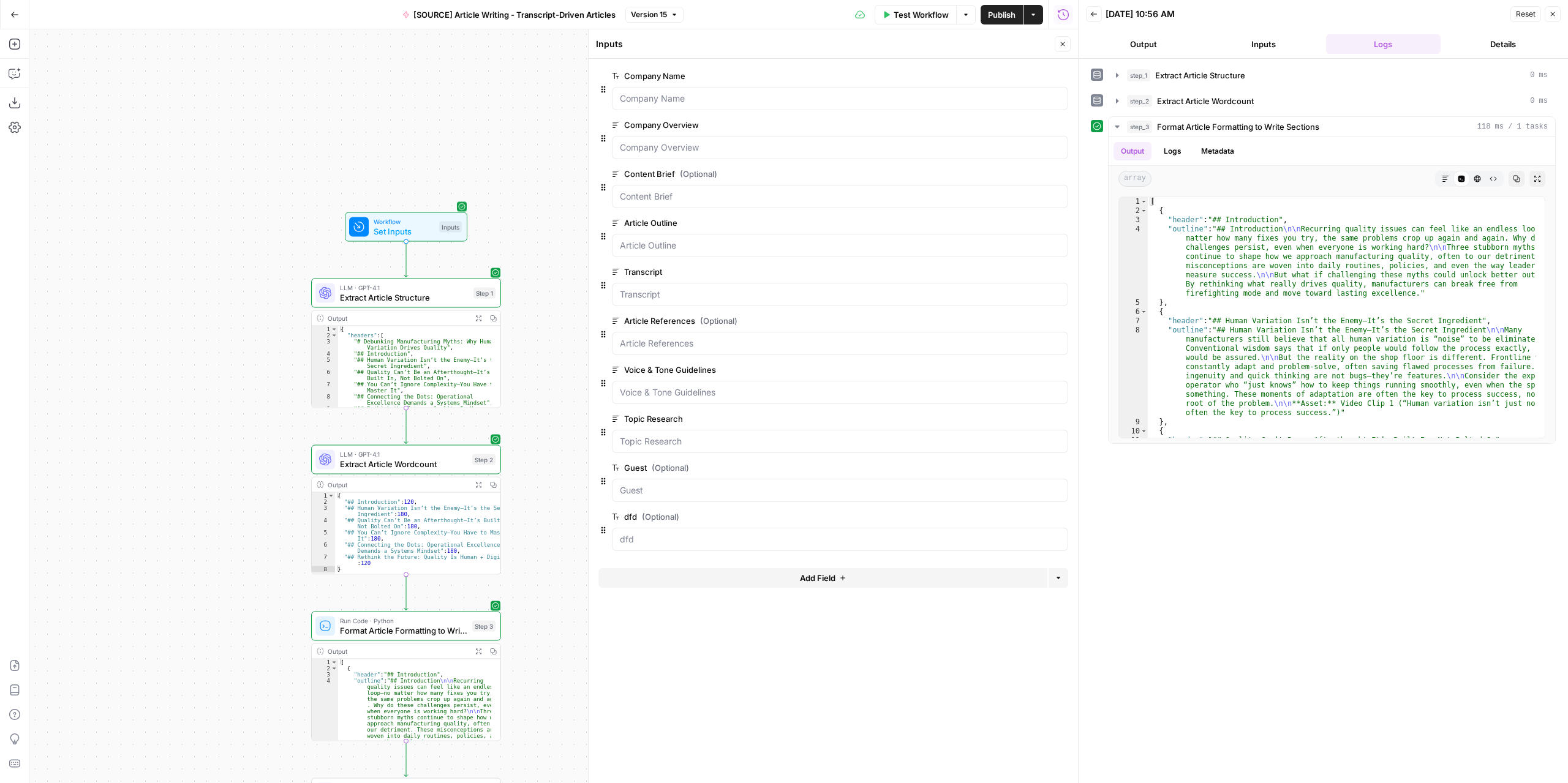
click at [411, 221] on span "Workflow" at bounding box center [403, 221] width 60 height 10
click at [1057, 511] on button "Delete group" at bounding box center [1061, 517] width 15 height 15
click at [1008, 12] on span "Publish" at bounding box center [1001, 14] width 27 height 12
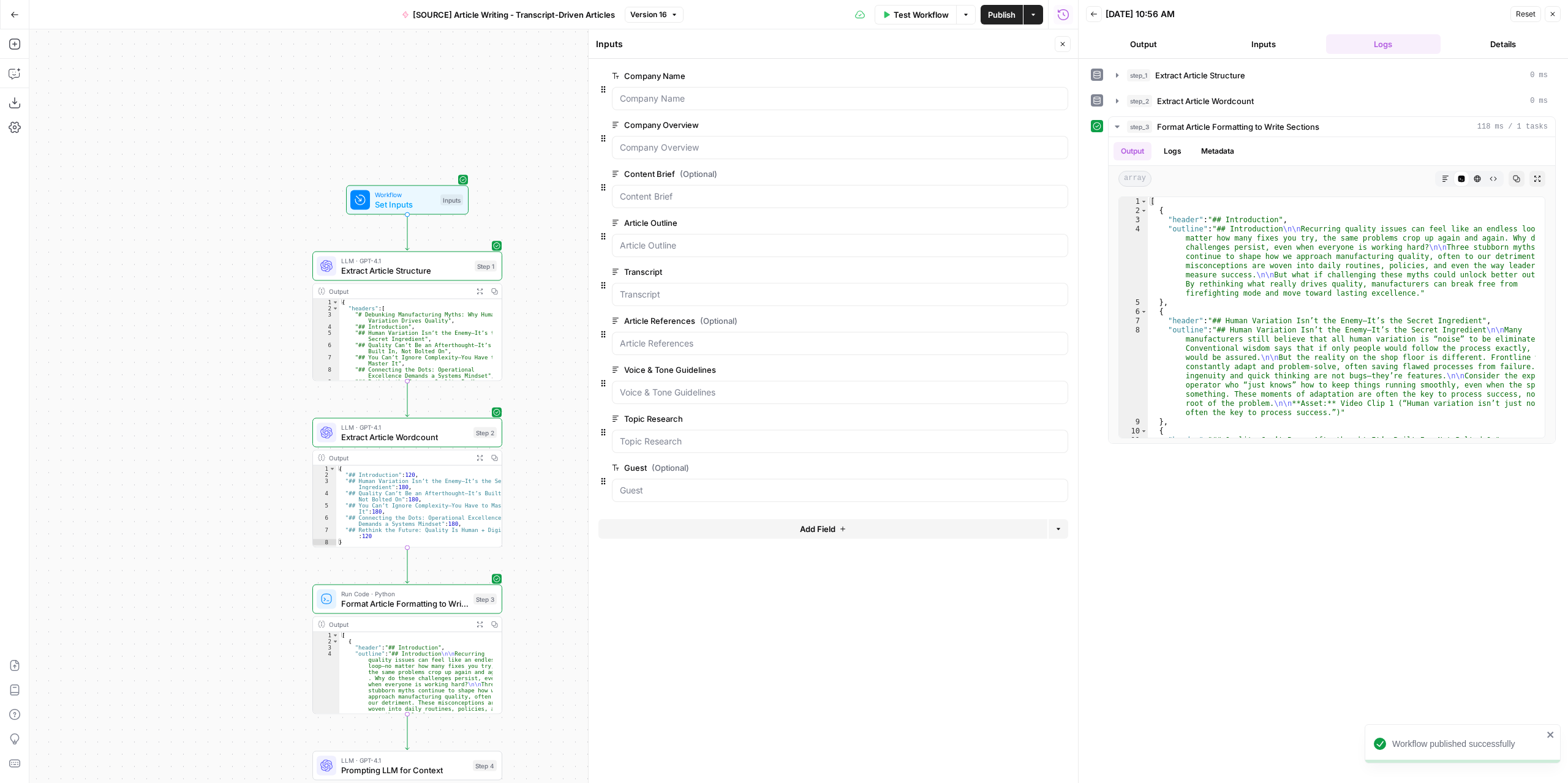
drag, startPoint x: 580, startPoint y: 508, endPoint x: 602, endPoint y: 290, distance: 219.1
click at [602, 290] on body "Workflow published successfully Marketers in Demand New Home Browse Your Data U…" at bounding box center [784, 392] width 1568 height 783
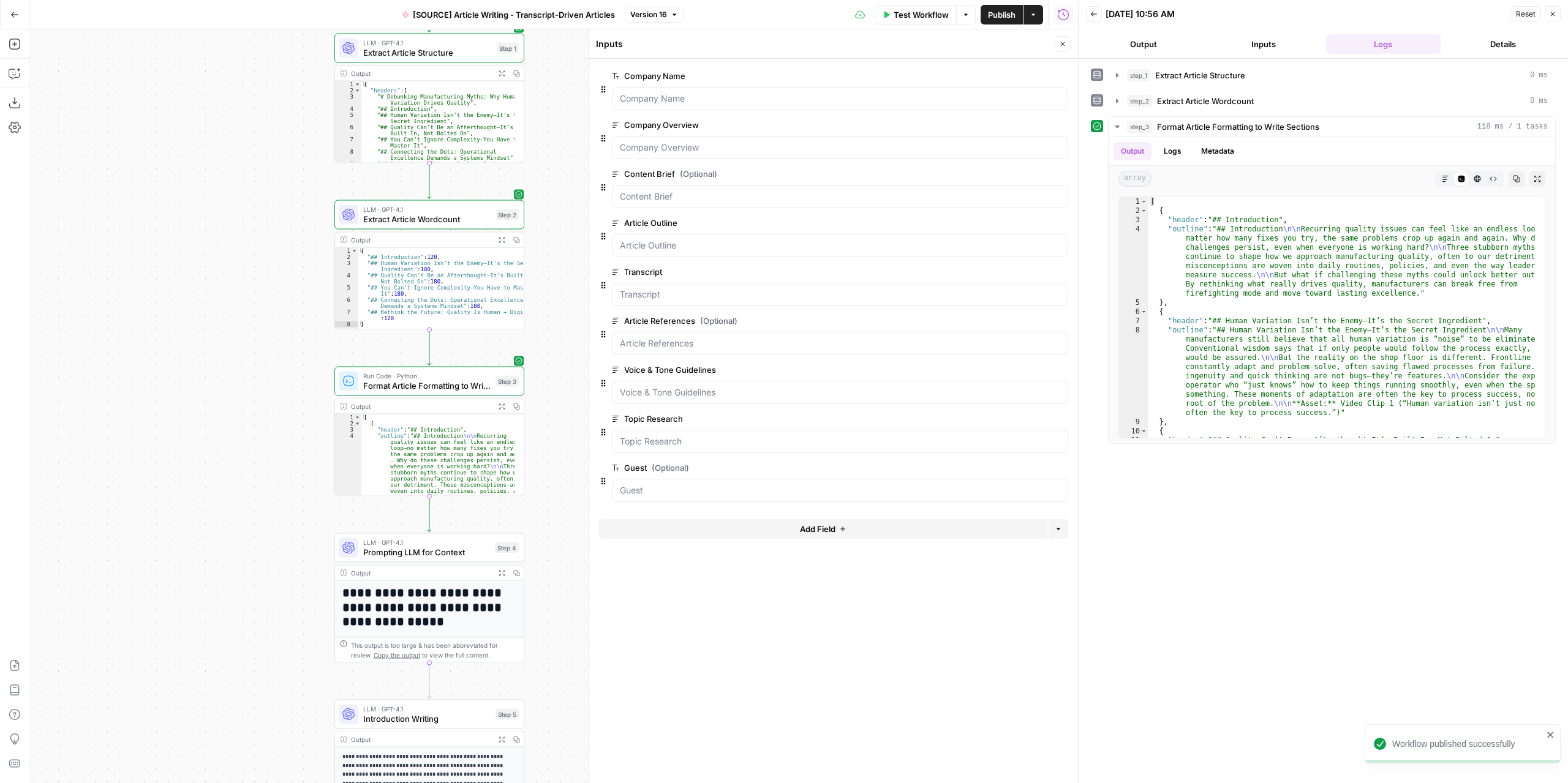
click at [478, 220] on span "Extract Article Wordcount" at bounding box center [427, 219] width 127 height 12
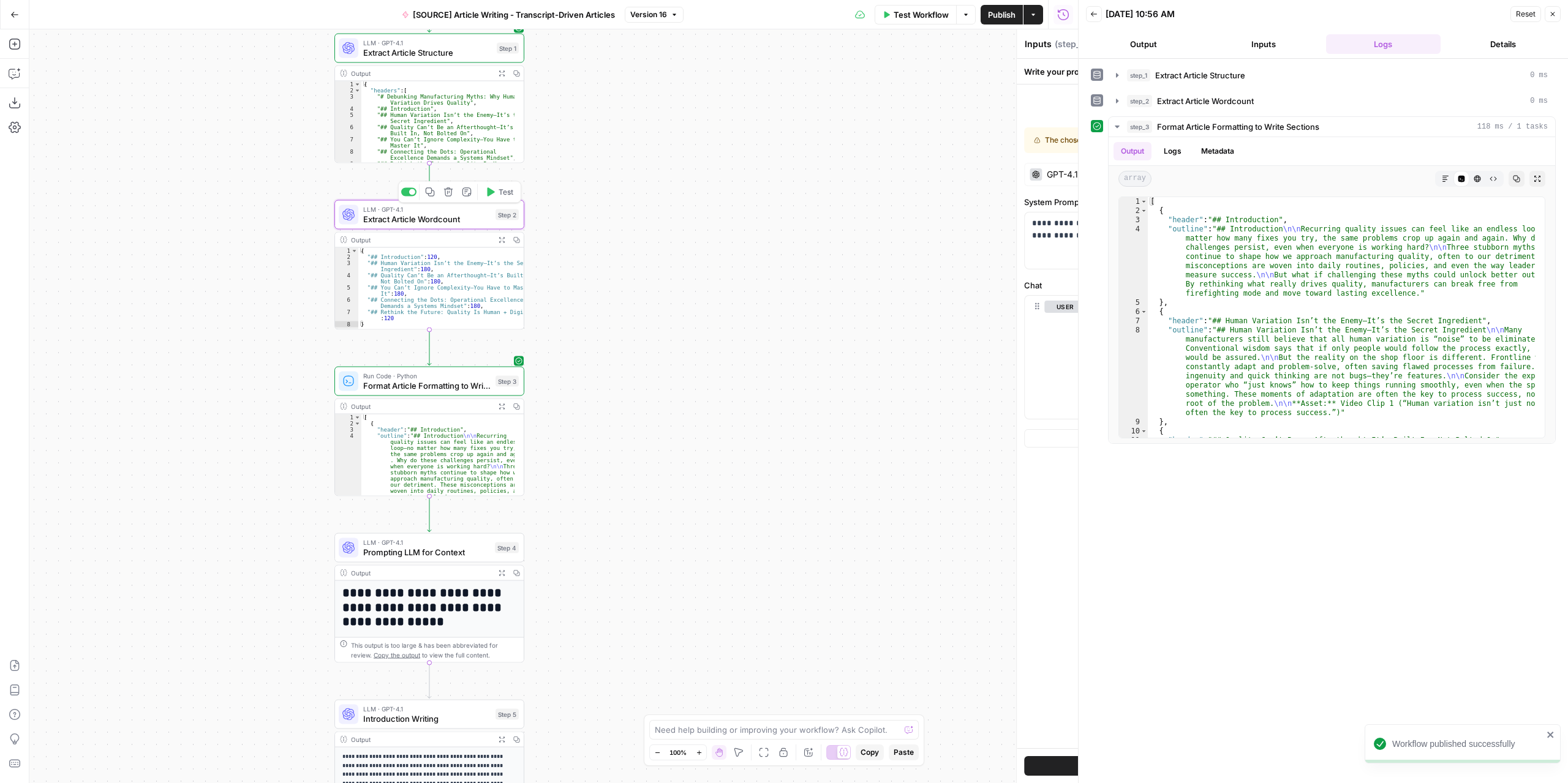
type textarea "Extract Article Wordcount"
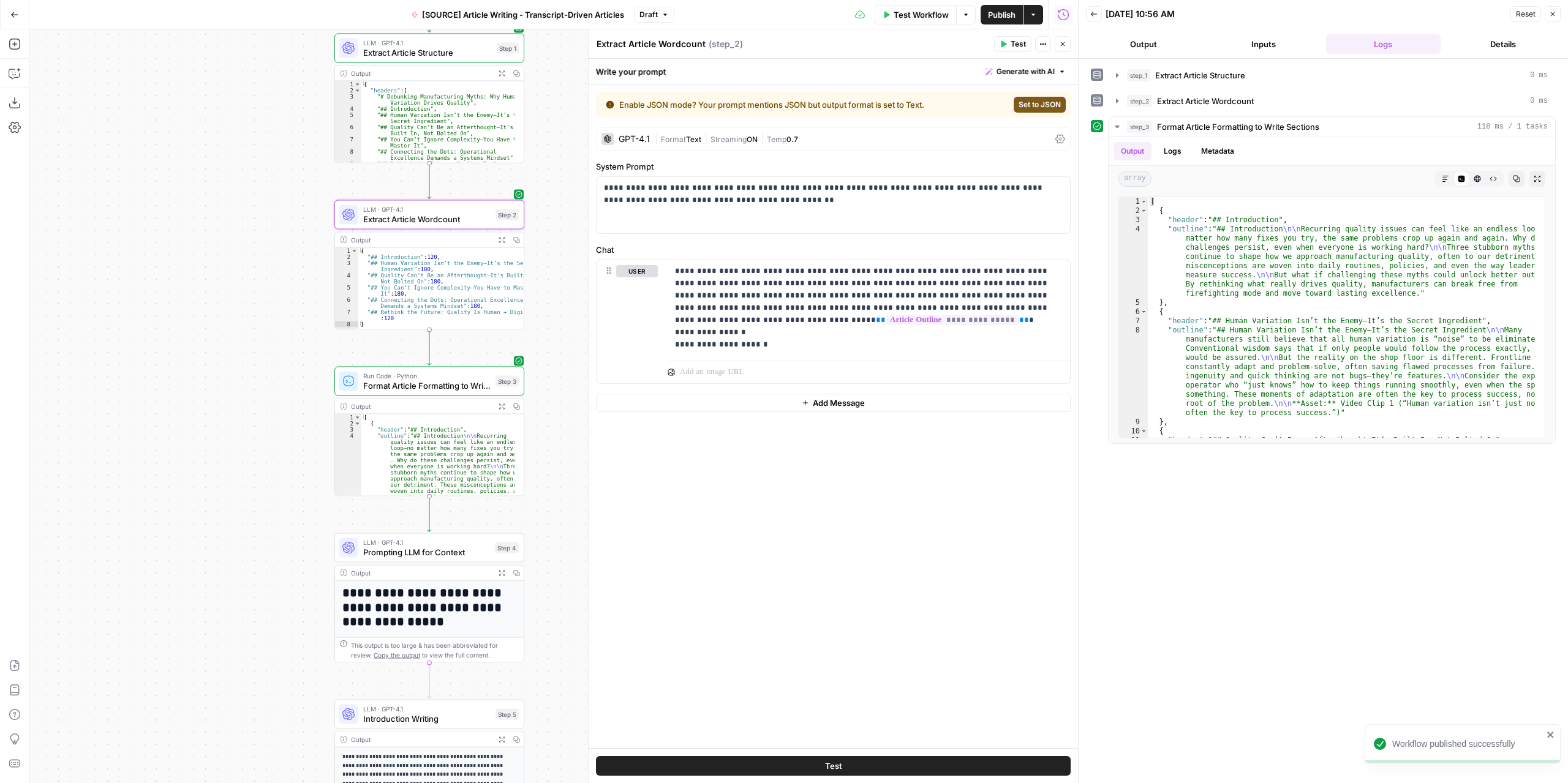
click at [679, 144] on div "| Format Text | Streaming ON | Temp 0.7" at bounding box center [853, 140] width 396 height 12
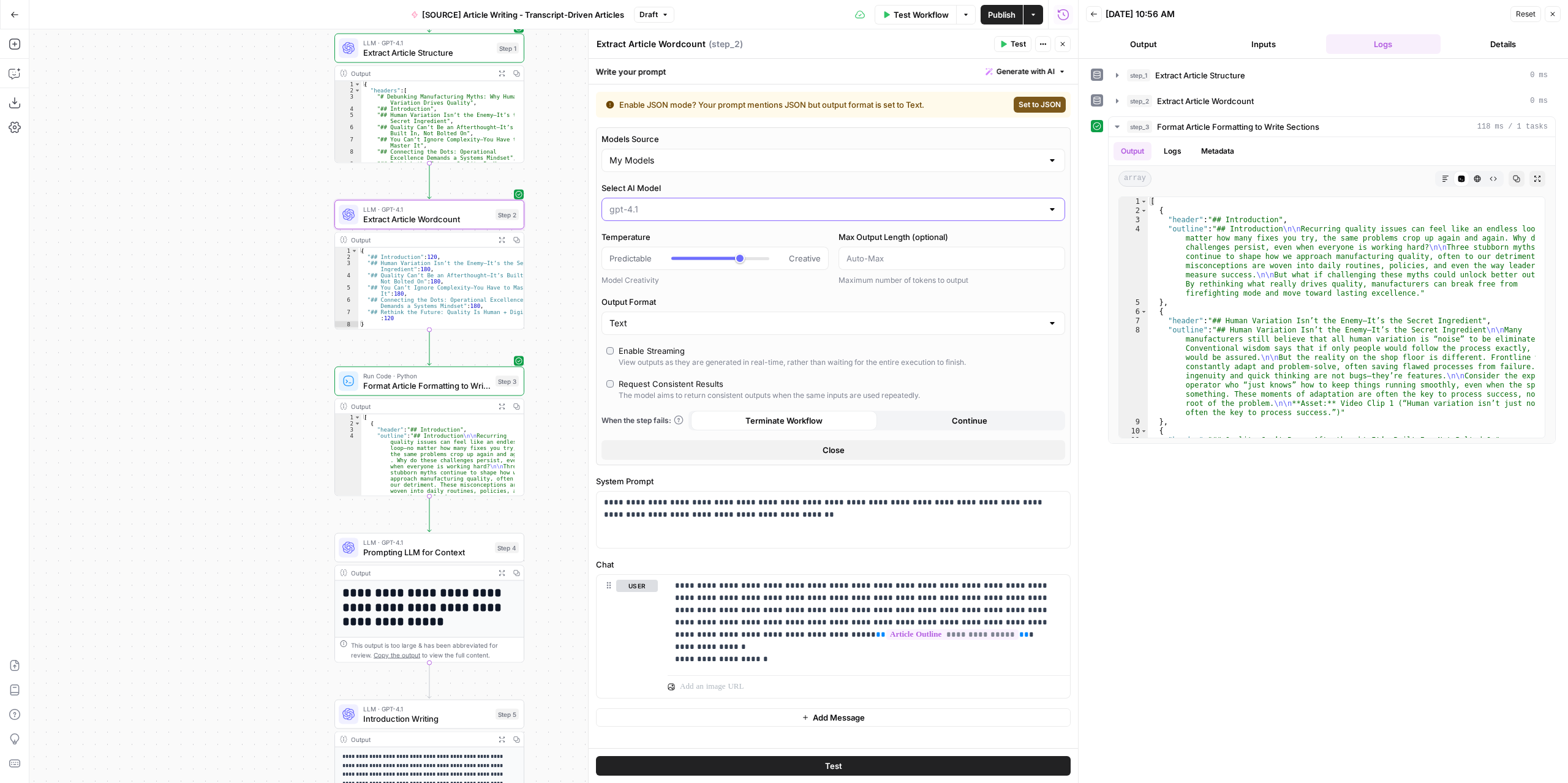
click at [715, 206] on input "Select AI Model" at bounding box center [826, 209] width 433 height 12
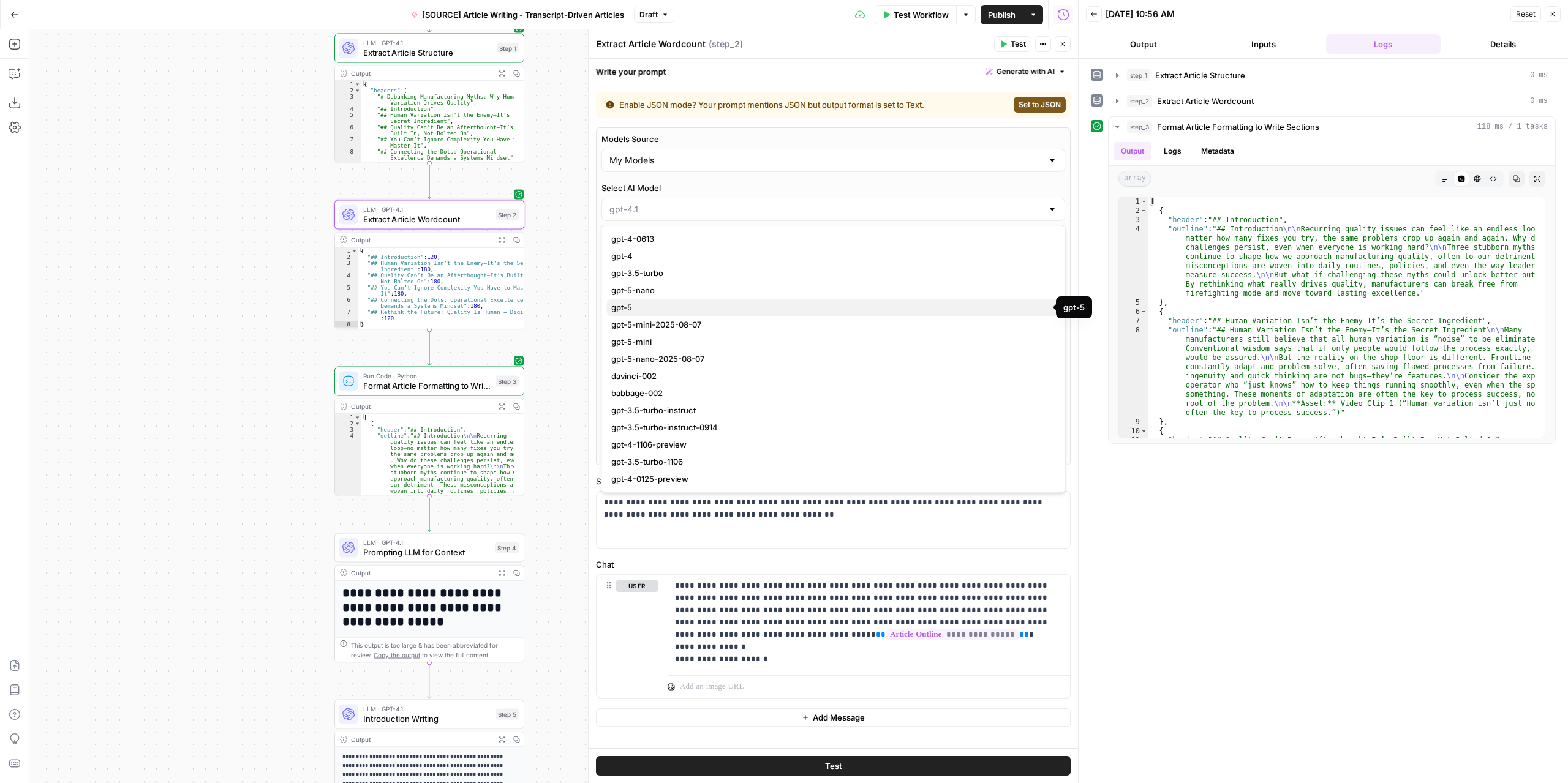
click at [701, 305] on span "gpt-5" at bounding box center [830, 307] width 439 height 12
type input "gpt-5"
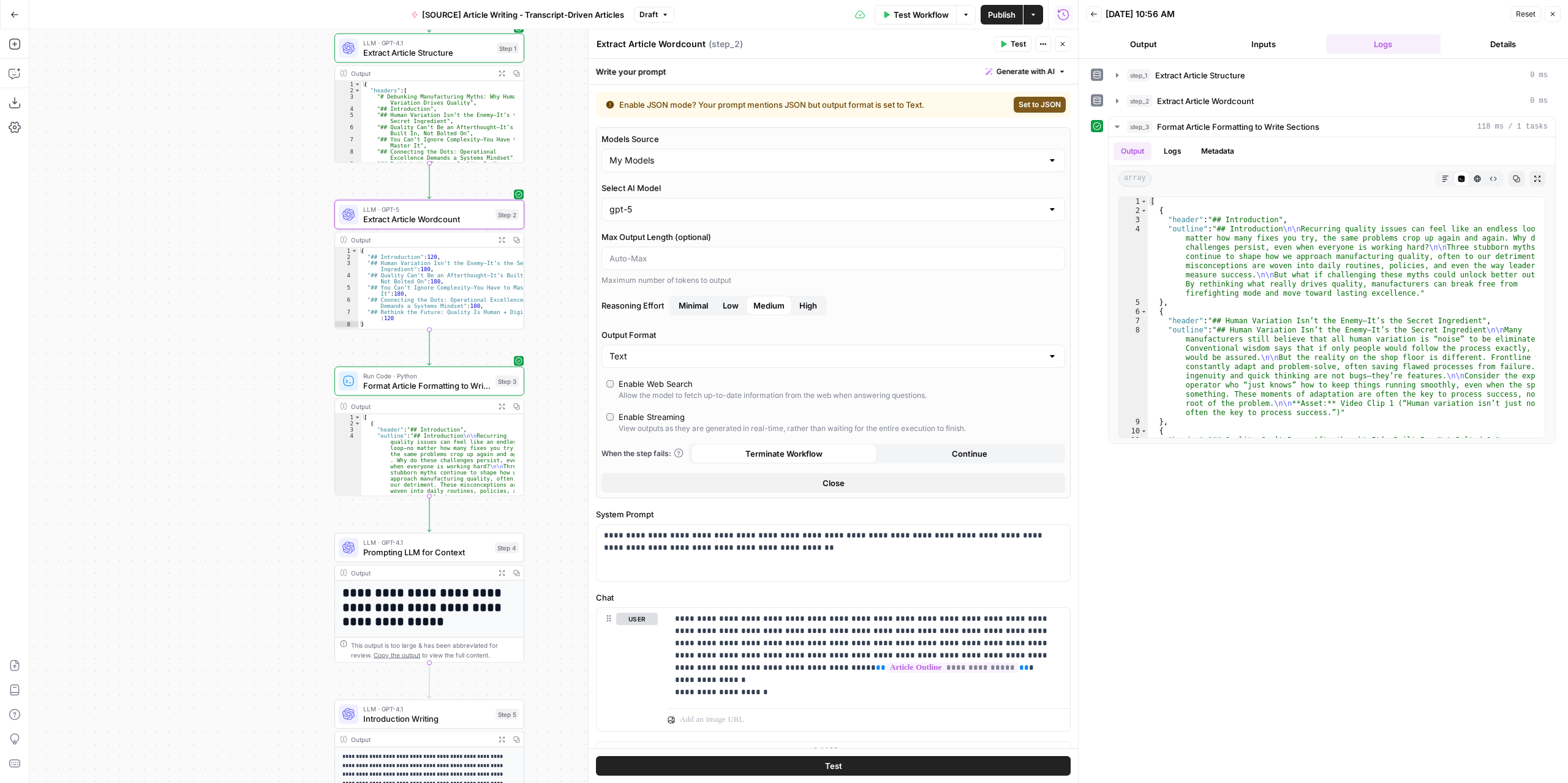
click at [1030, 99] on span "Set to JSON" at bounding box center [1039, 104] width 42 height 11
type input "JSON"
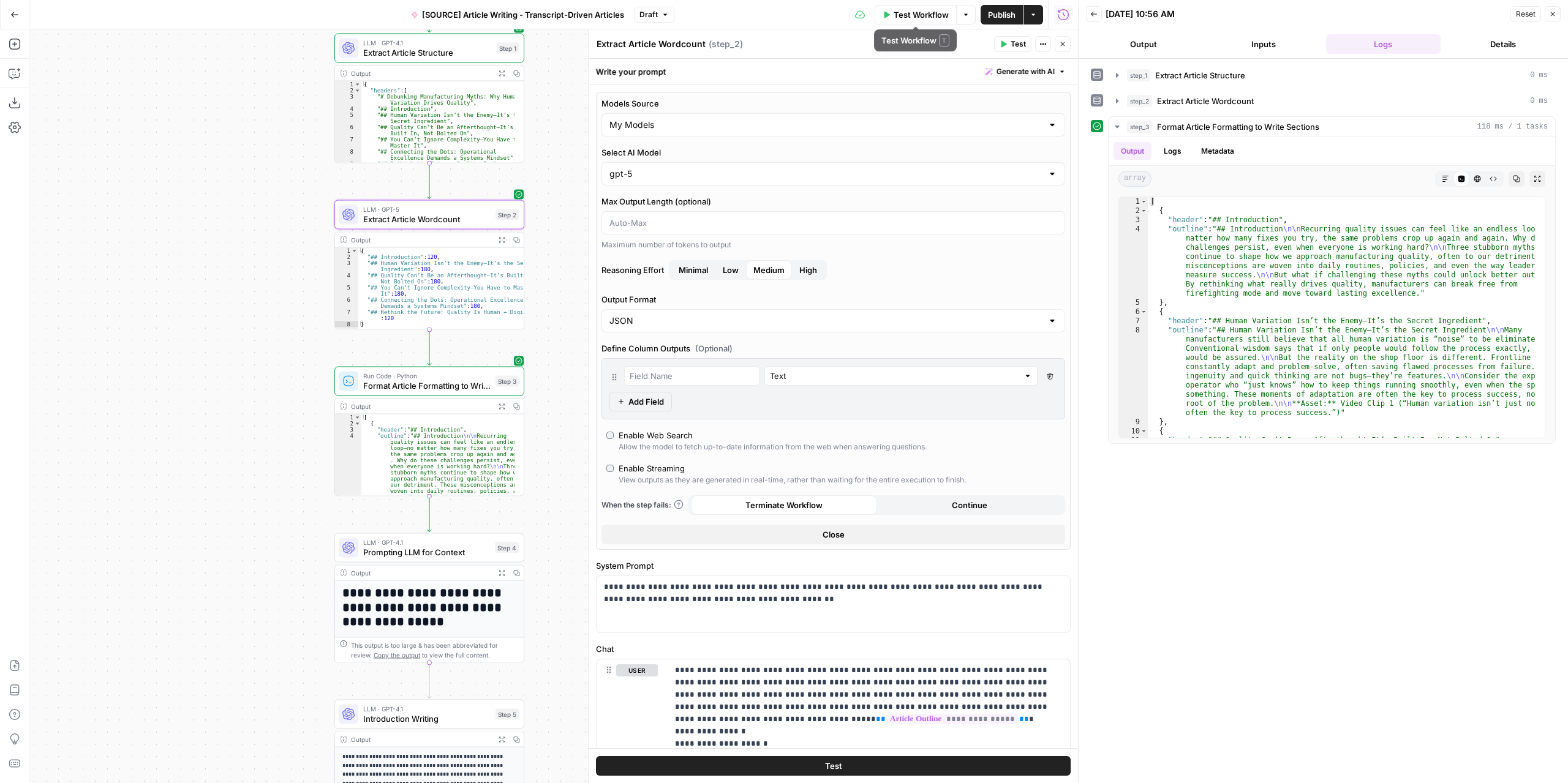
click at [926, 13] on span "Test Workflow" at bounding box center [921, 14] width 55 height 12
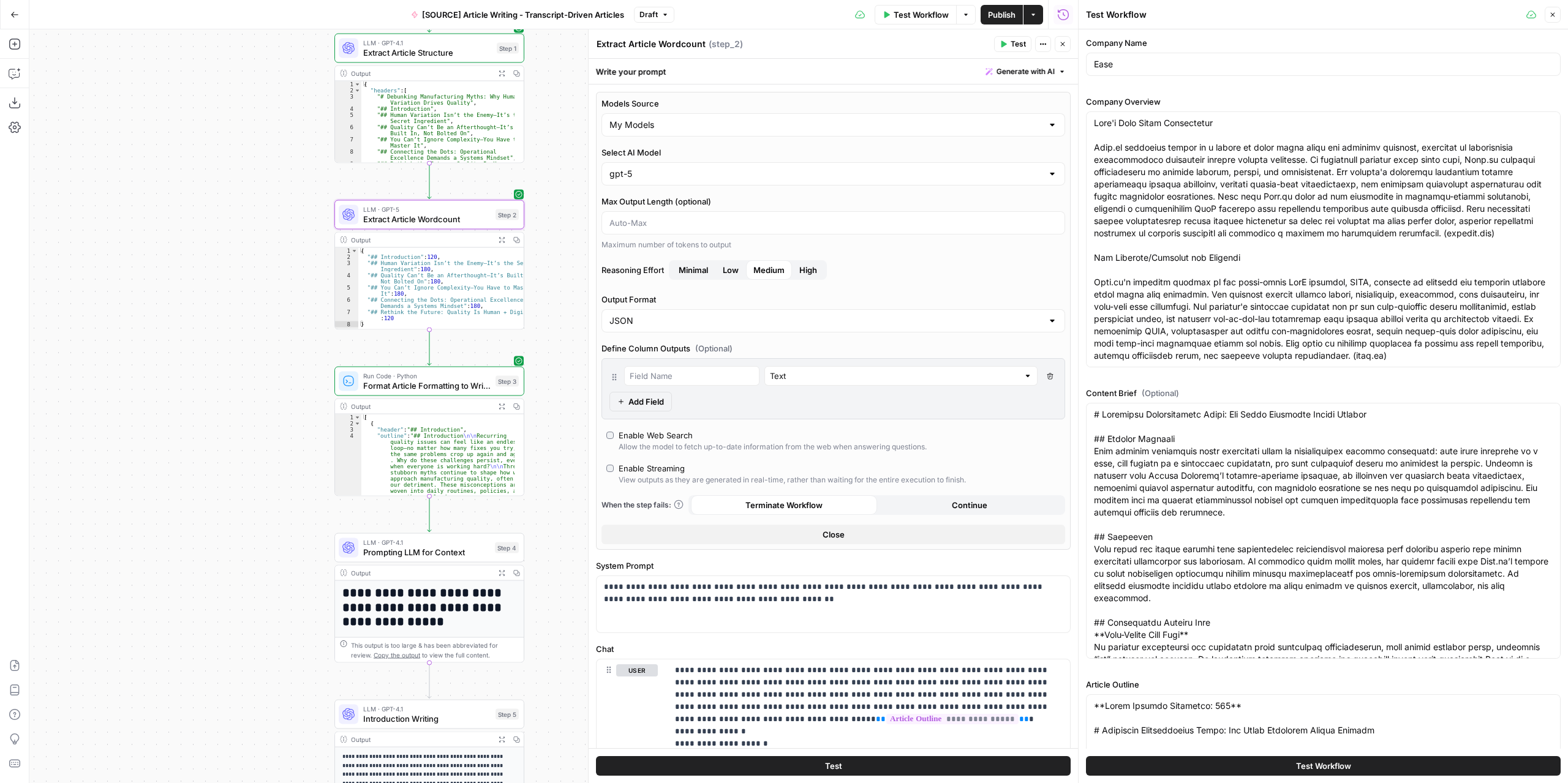
click at [1285, 769] on button "Test Workflow" at bounding box center [1323, 766] width 475 height 20
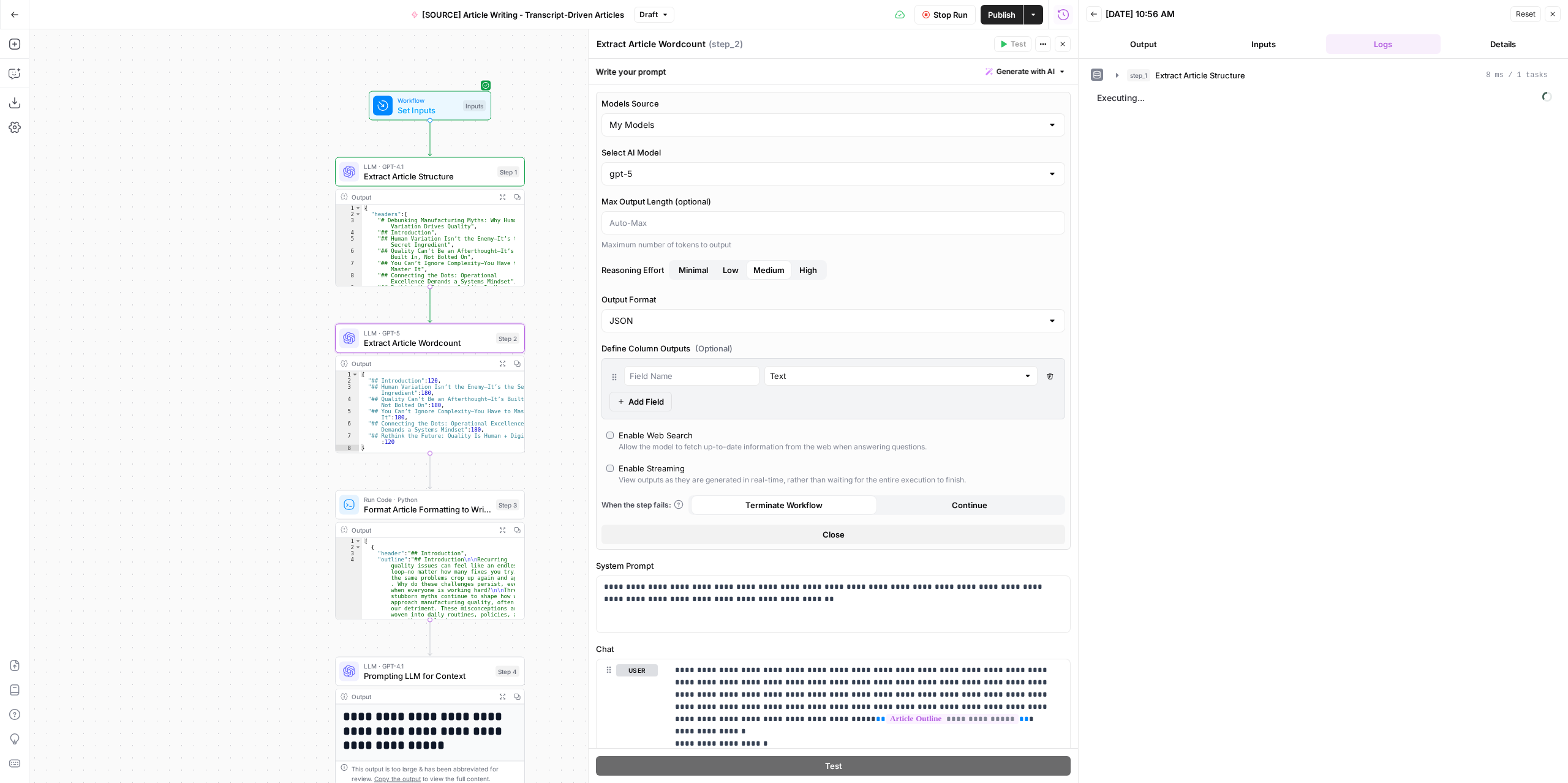
drag, startPoint x: 297, startPoint y: 207, endPoint x: 297, endPoint y: 331, distance: 124.0
click at [297, 331] on div "Workflow Set Inputs Inputs LLM · GPT-4.1 Extract Article Structure Step 1 Outpu…" at bounding box center [554, 406] width 1048 height 754
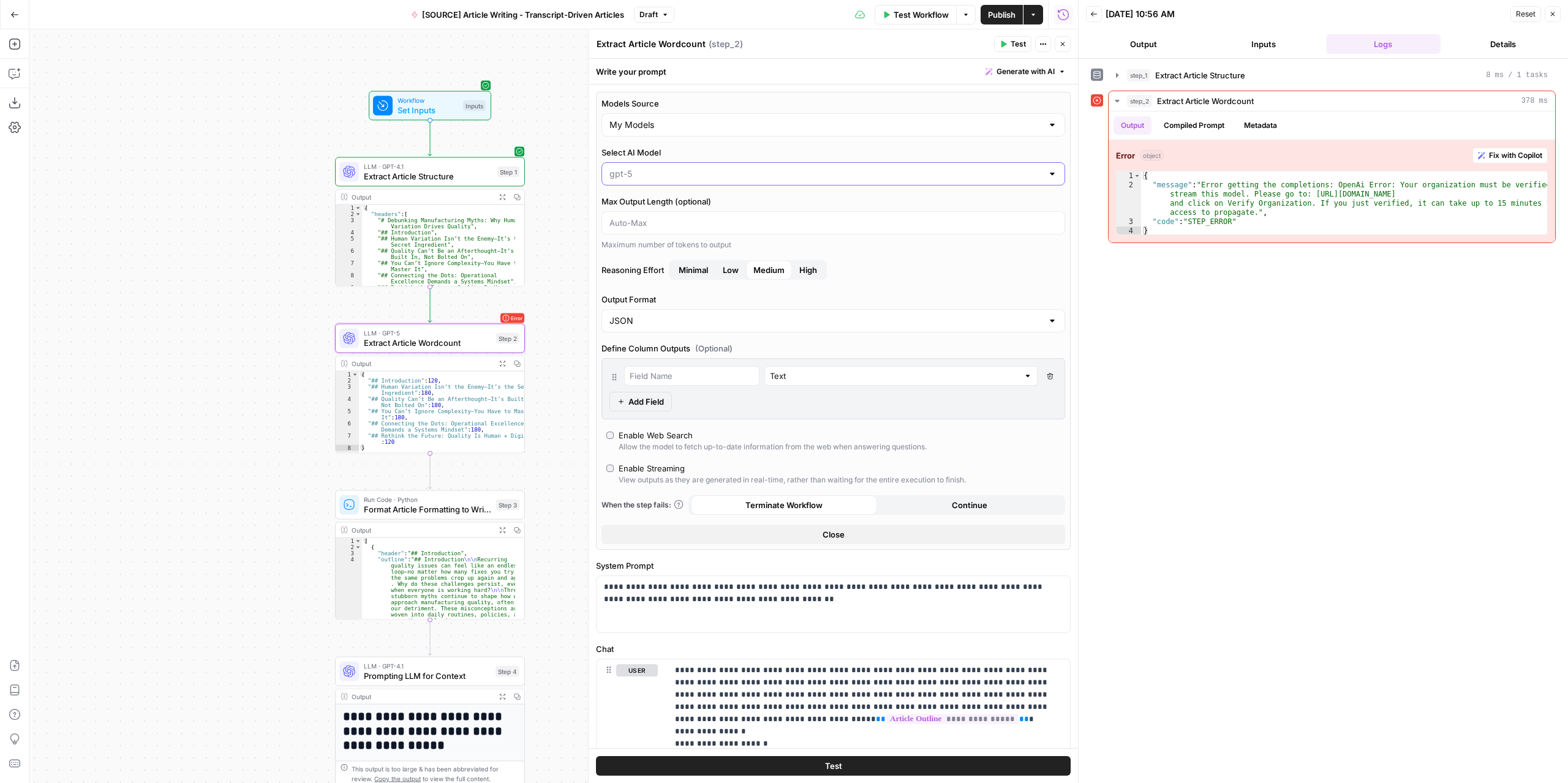
click at [688, 172] on input "Select AI Model" at bounding box center [826, 173] width 433 height 12
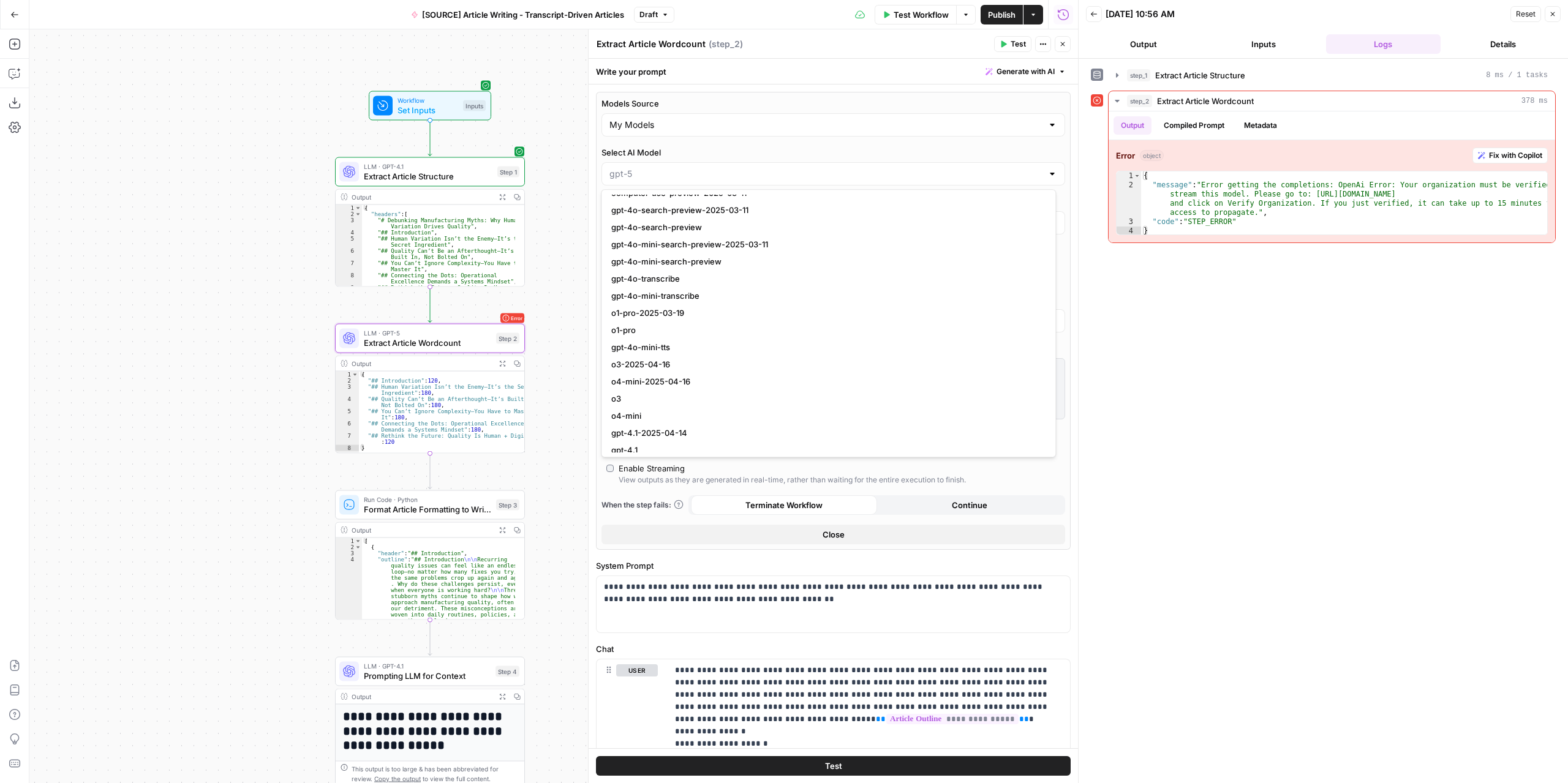
scroll to position [796, 0]
click at [695, 415] on span "gpt-4.1-2025-04-14" at bounding box center [826, 419] width 430 height 12
type input "gpt-4.1-2025-04-14"
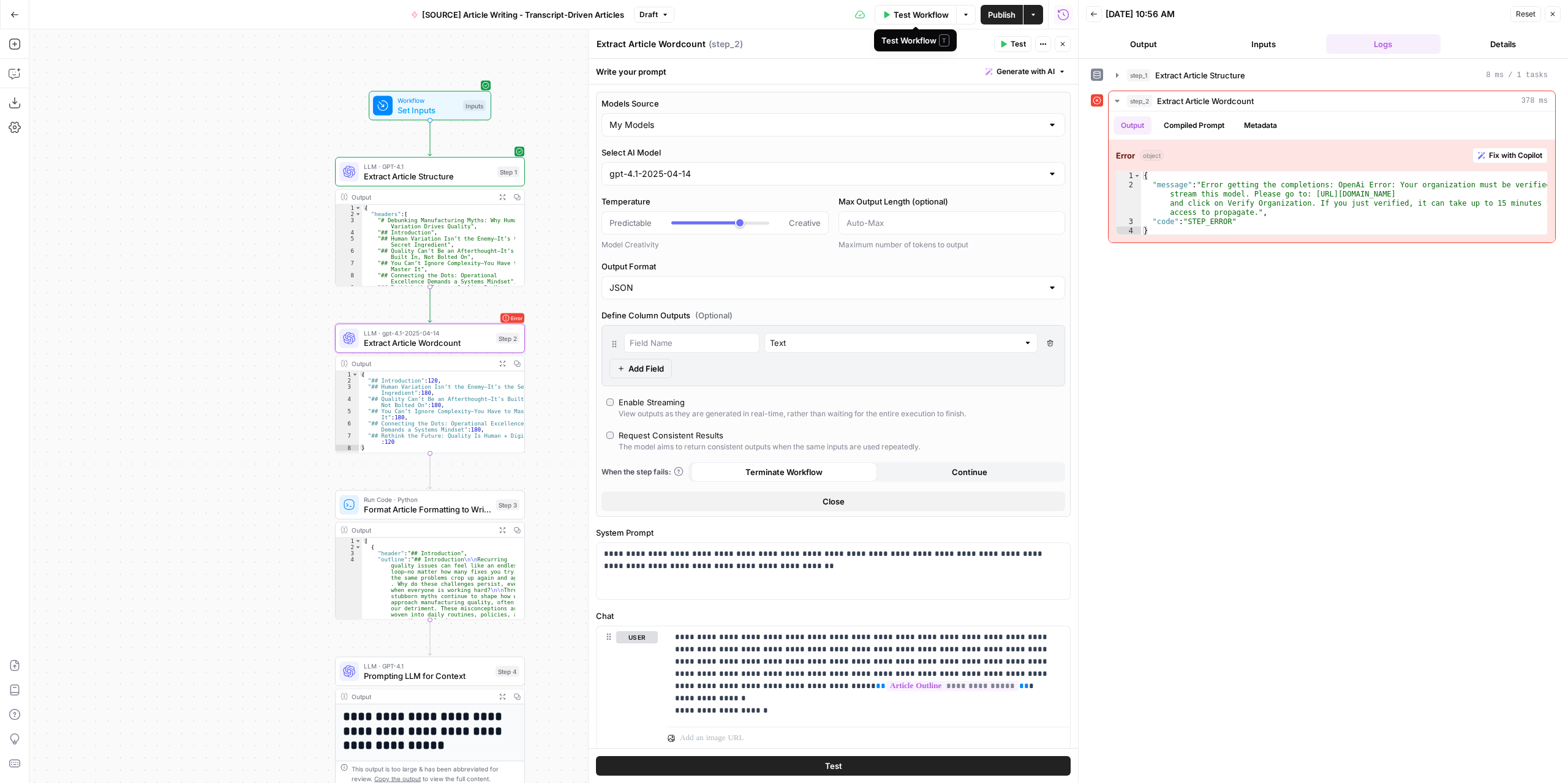
click at [932, 10] on span "Test Workflow" at bounding box center [921, 14] width 55 height 12
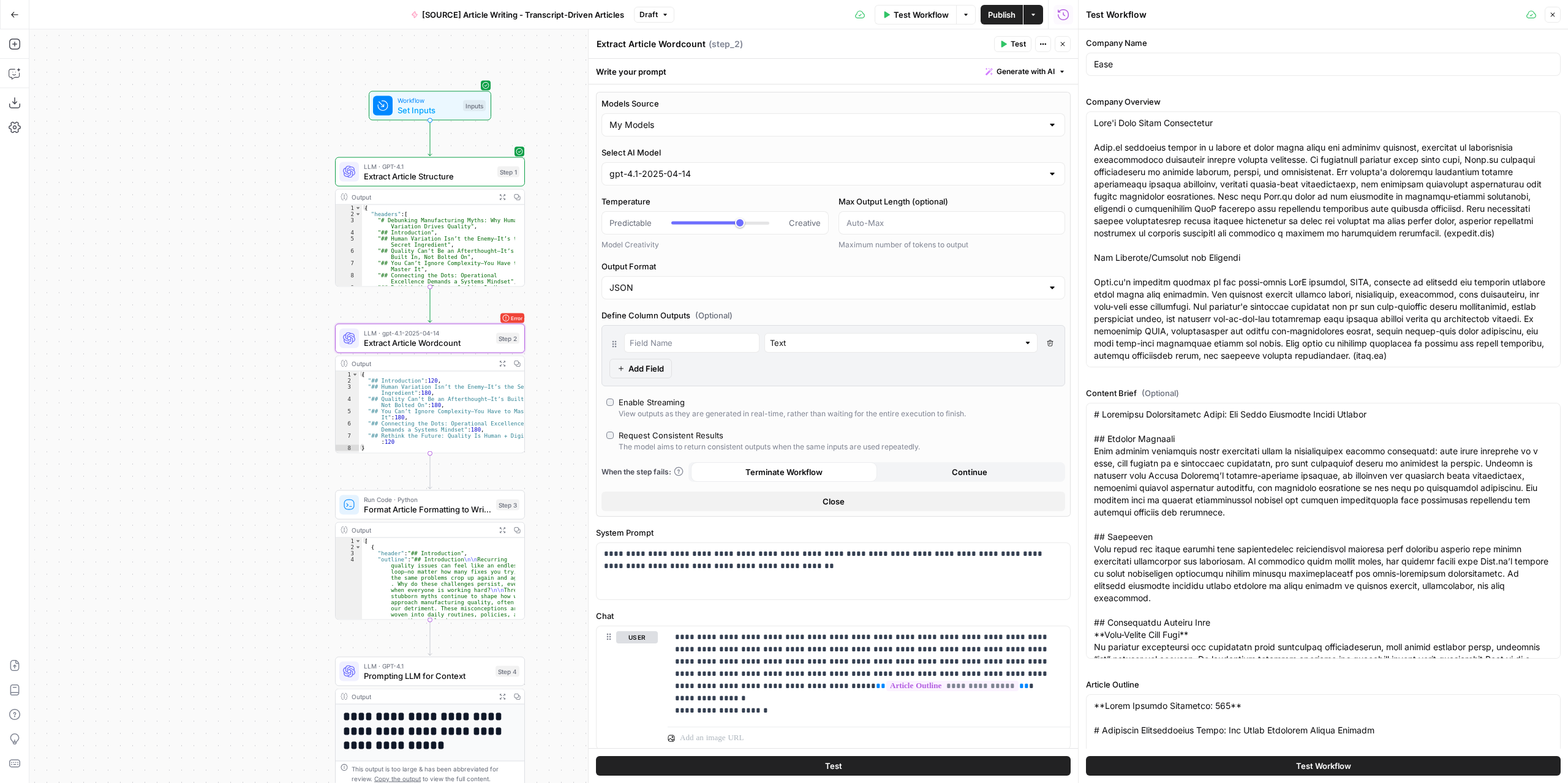
click at [1171, 764] on button "Test Workflow" at bounding box center [1323, 766] width 475 height 20
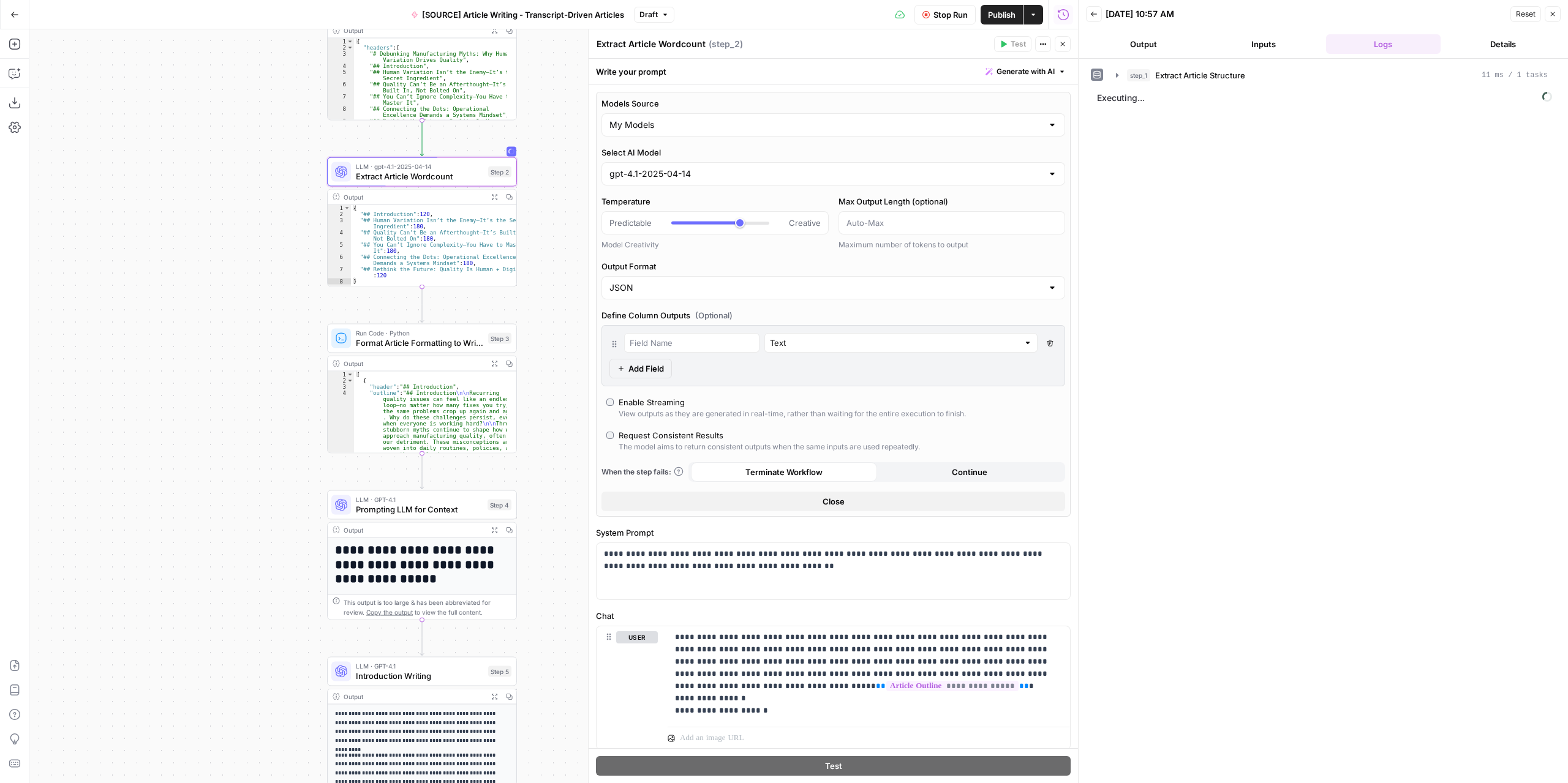
drag, startPoint x: 232, startPoint y: 439, endPoint x: 226, endPoint y: 324, distance: 115.2
click at [226, 324] on div "Workflow Set Inputs Inputs LLM · GPT-4.1 Extract Article Structure Step 1 Outpu…" at bounding box center [554, 406] width 1048 height 754
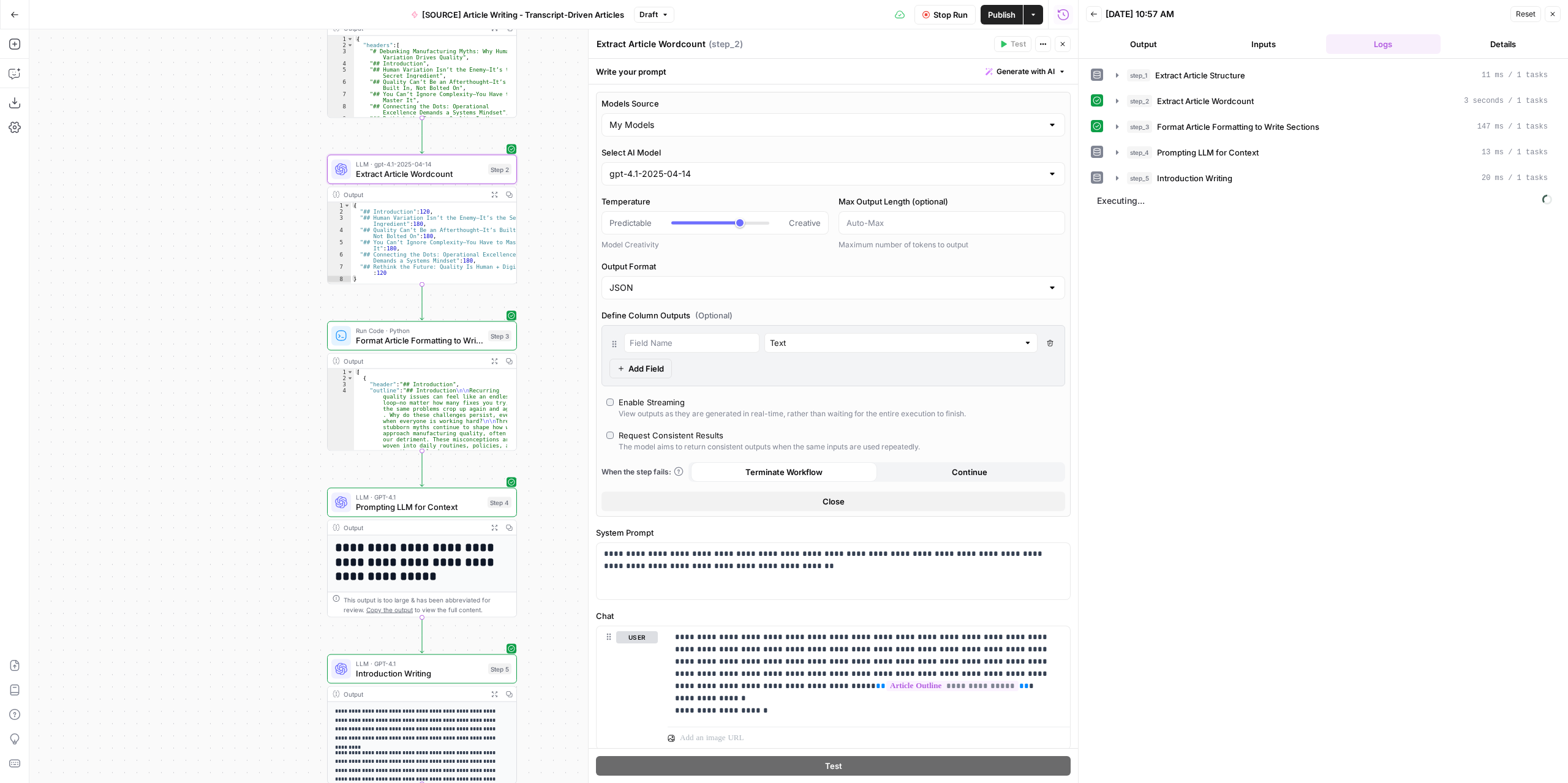
click at [1008, 10] on span "Publish" at bounding box center [1001, 14] width 27 height 12
click at [949, 7] on button "Stop Run" at bounding box center [945, 15] width 61 height 20
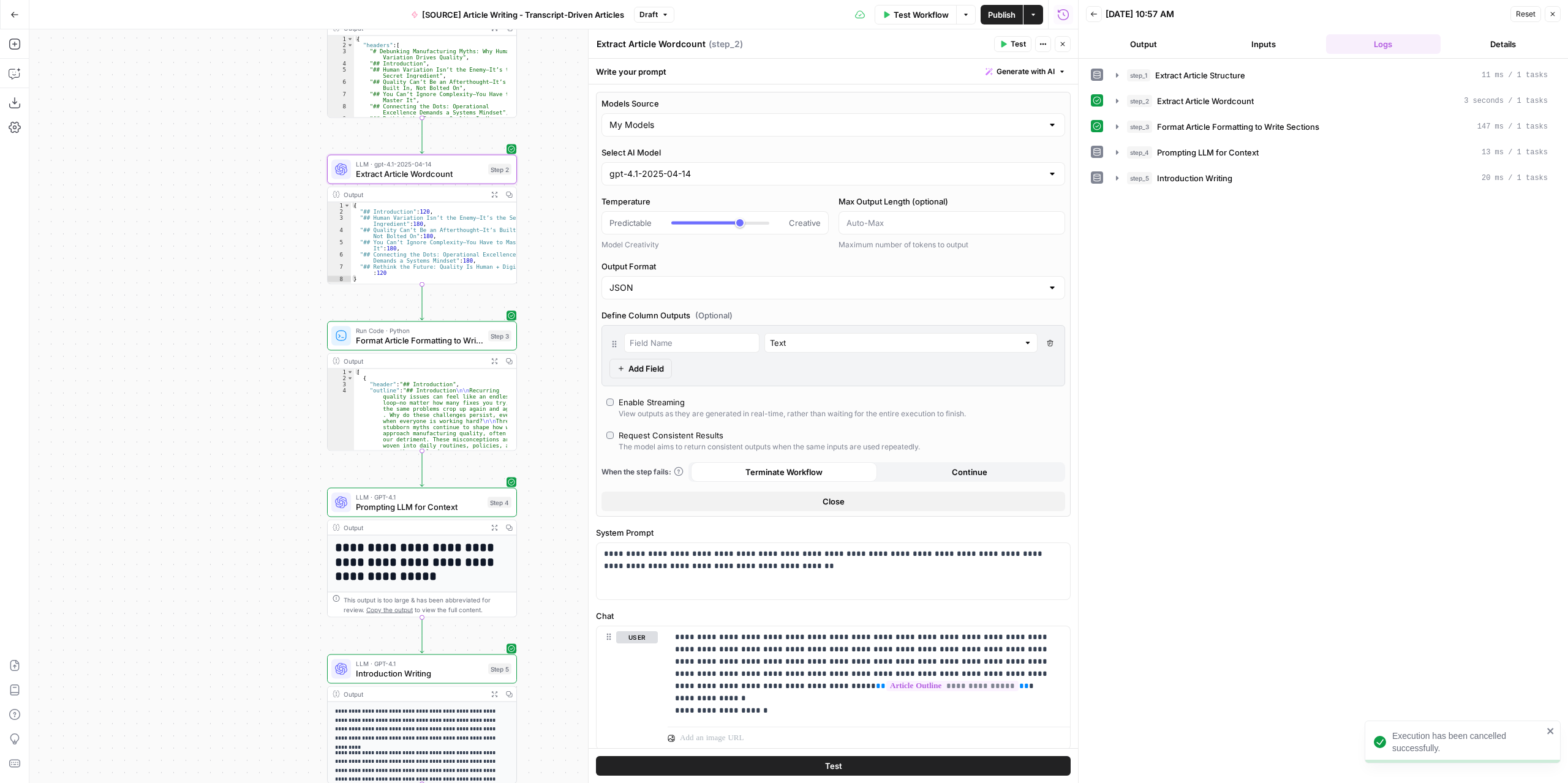
click at [924, 13] on span "Test Workflow" at bounding box center [921, 14] width 55 height 12
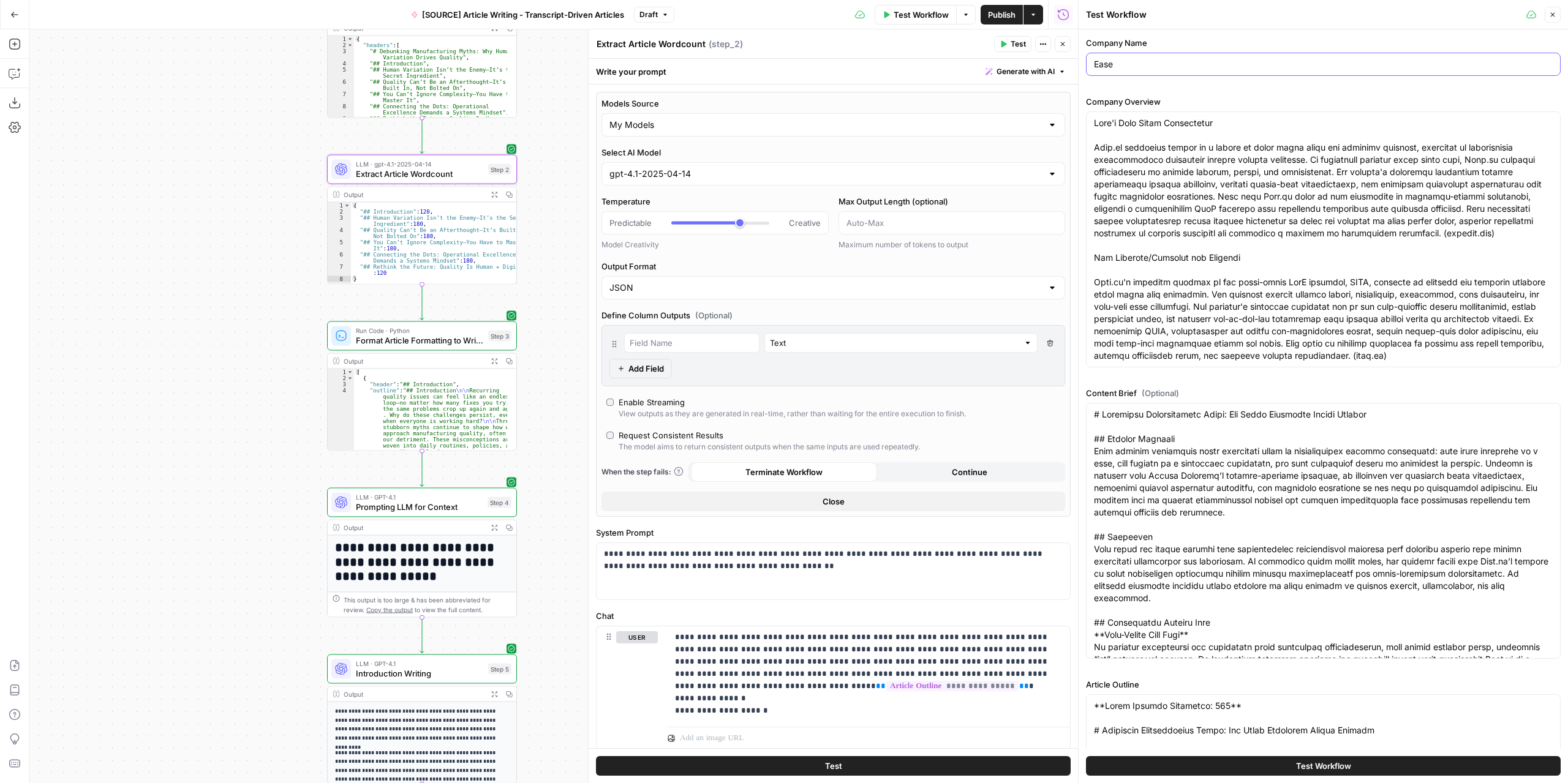
click at [1131, 69] on input "Ease" at bounding box center [1323, 64] width 459 height 12
paste input "Motion"
type input "Motion"
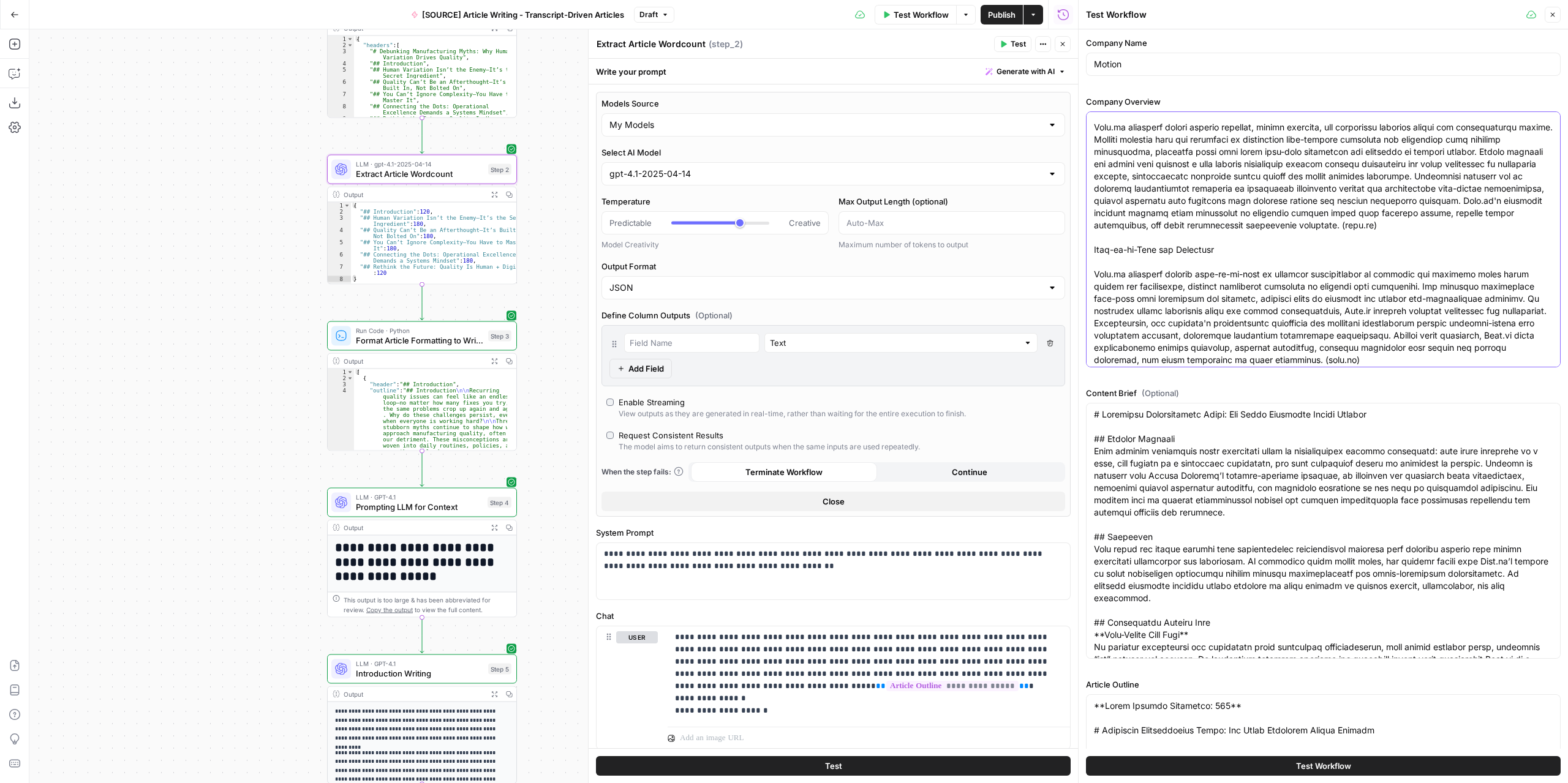
scroll to position [318, 0]
drag, startPoint x: 1098, startPoint y: 130, endPoint x: 1567, endPoint y: 524, distance: 612.5
click at [1567, 524] on div "Company Name Motion Company Overview Content Brief (Optional) Article Outline T…" at bounding box center [1323, 406] width 489 height 754
paste textarea "Motion is a content marketing agency that helps B2B marketing teams turn intern…"
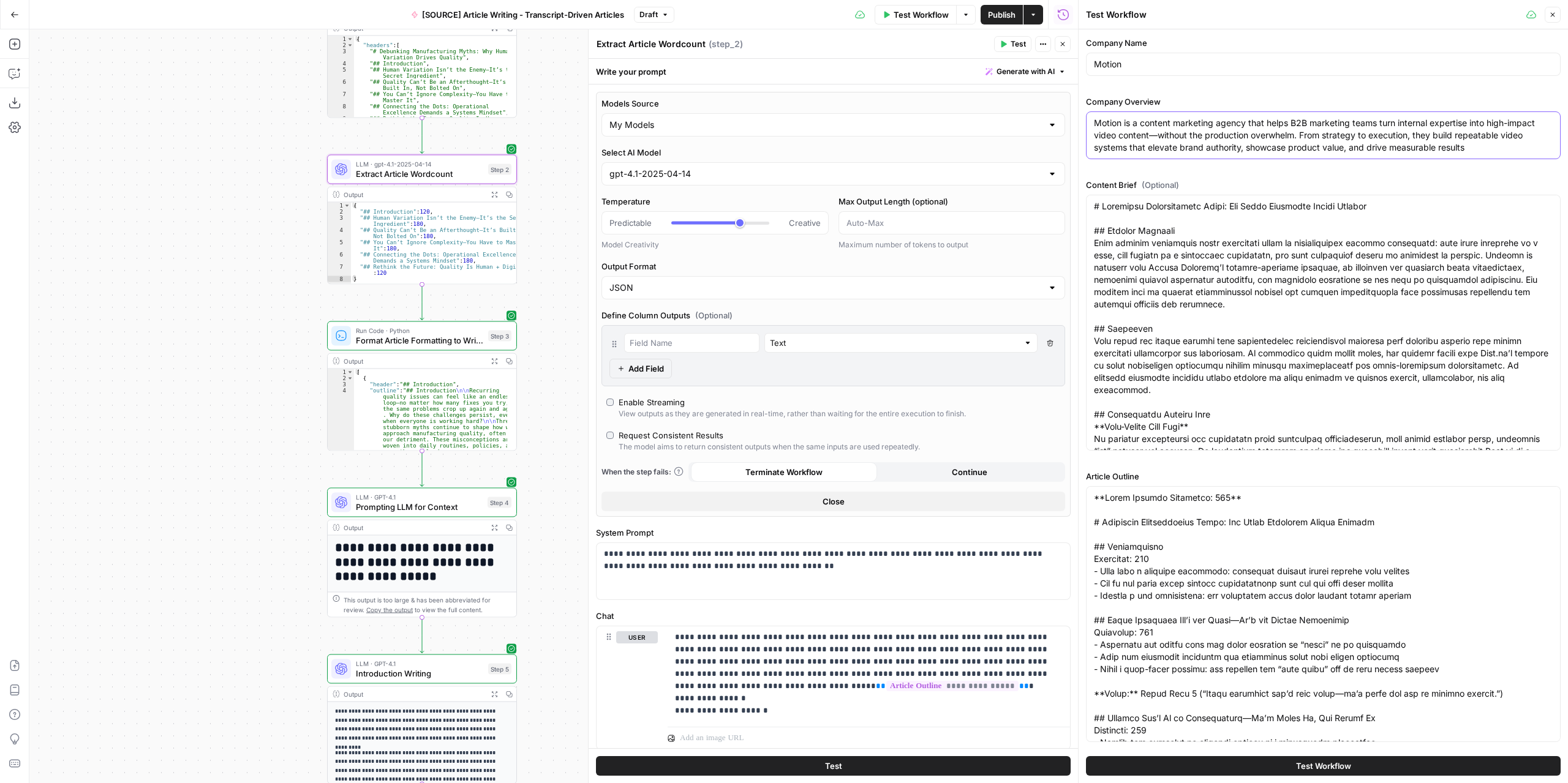
scroll to position [0, 0]
click at [1094, 129] on textarea "Motion is a content marketing agency that helps B2B marketing teams turn intern…" at bounding box center [1323, 135] width 459 height 36
type textarea "Motion is a content marketing agency that helps B2B marketing teams turn intern…"
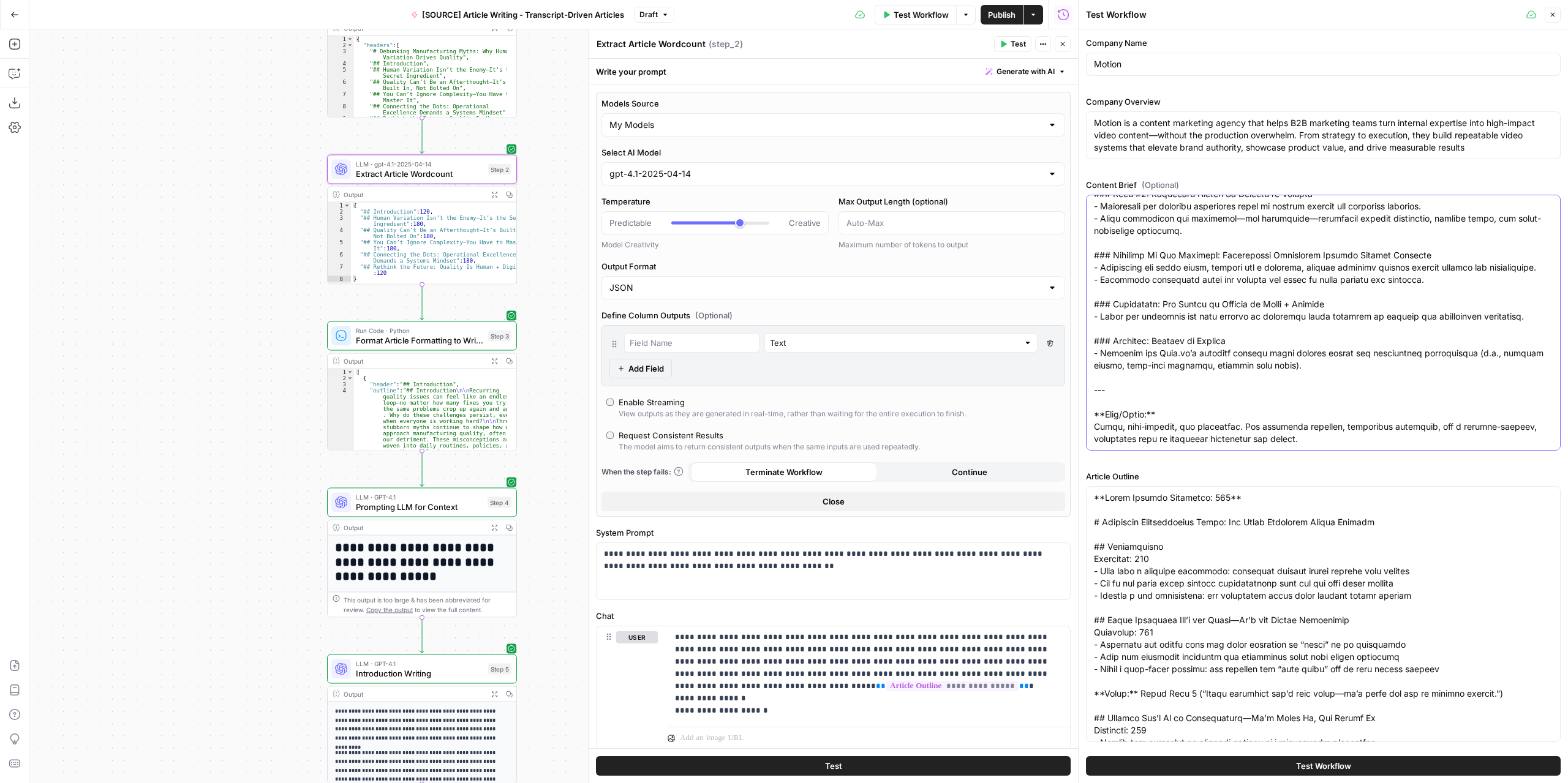
drag, startPoint x: 1094, startPoint y: 205, endPoint x: 1481, endPoint y: 551, distance: 519.1
paste textarea "Unlocking More ROI from Your Content – A Practical Repurposing Approach ## Arti…"
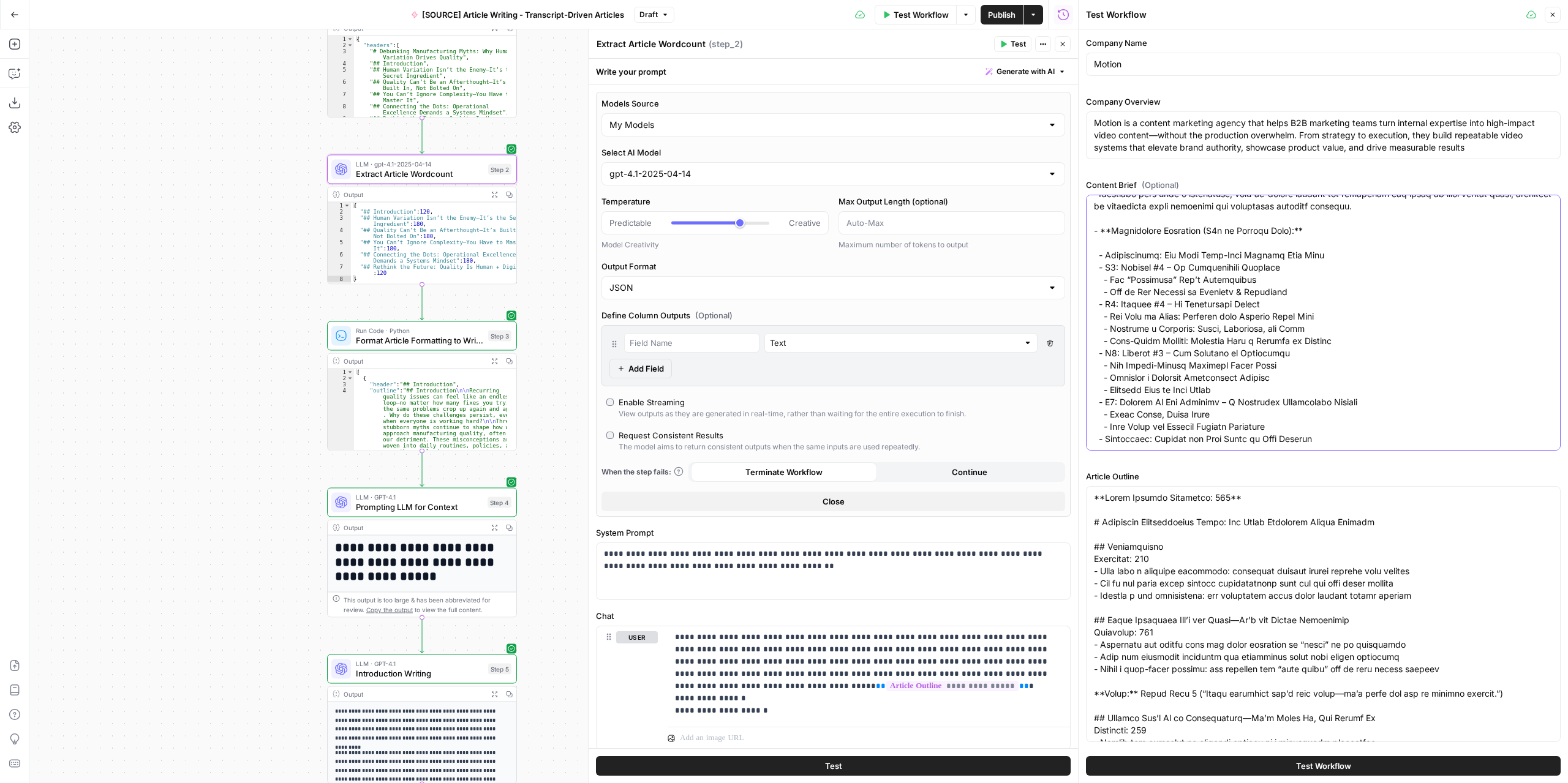
scroll to position [287, 0]
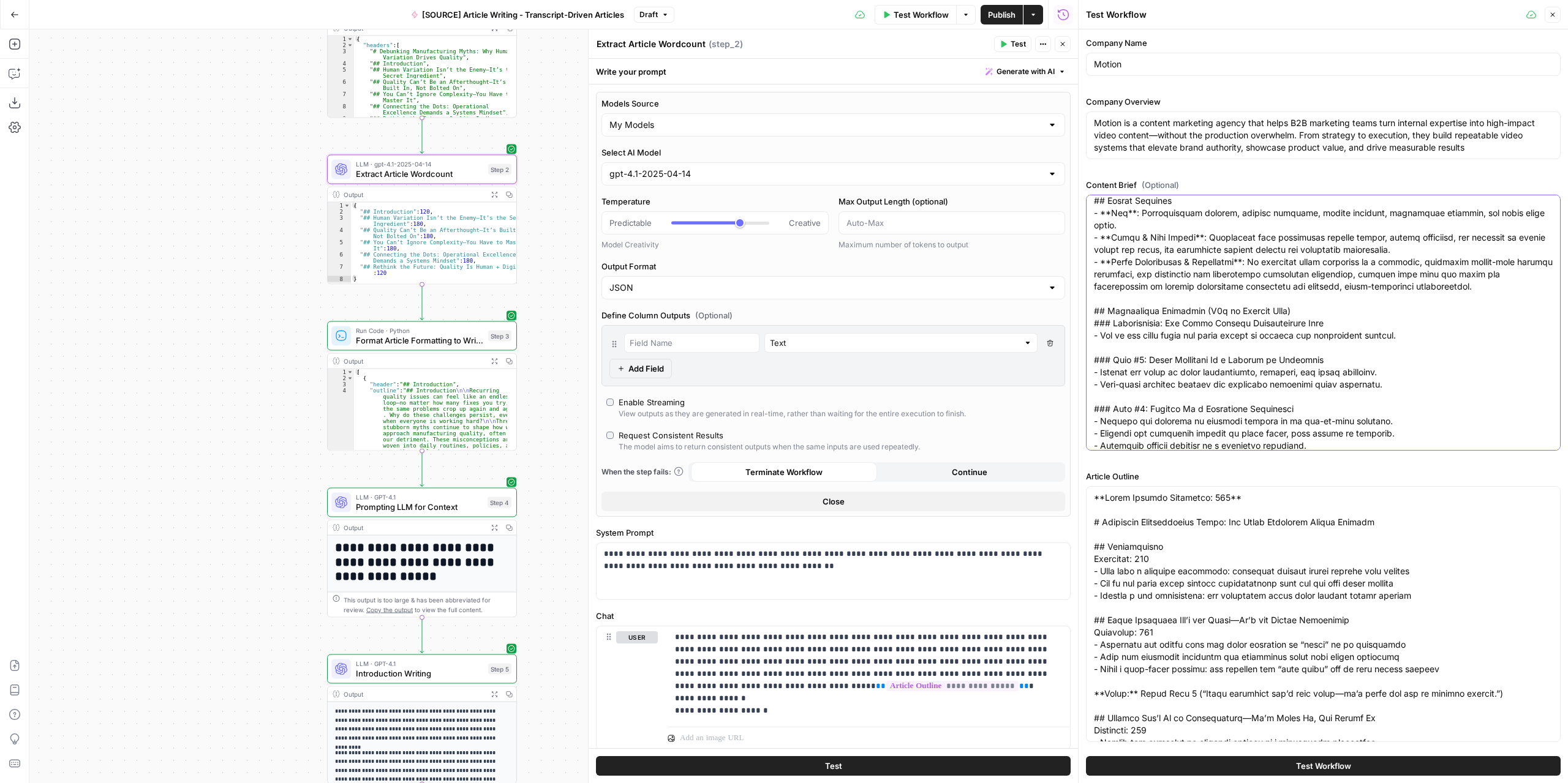
paste textarea "Unlocking More ROI from Your Content – A Practical Repurposing Approach ## Arti…"
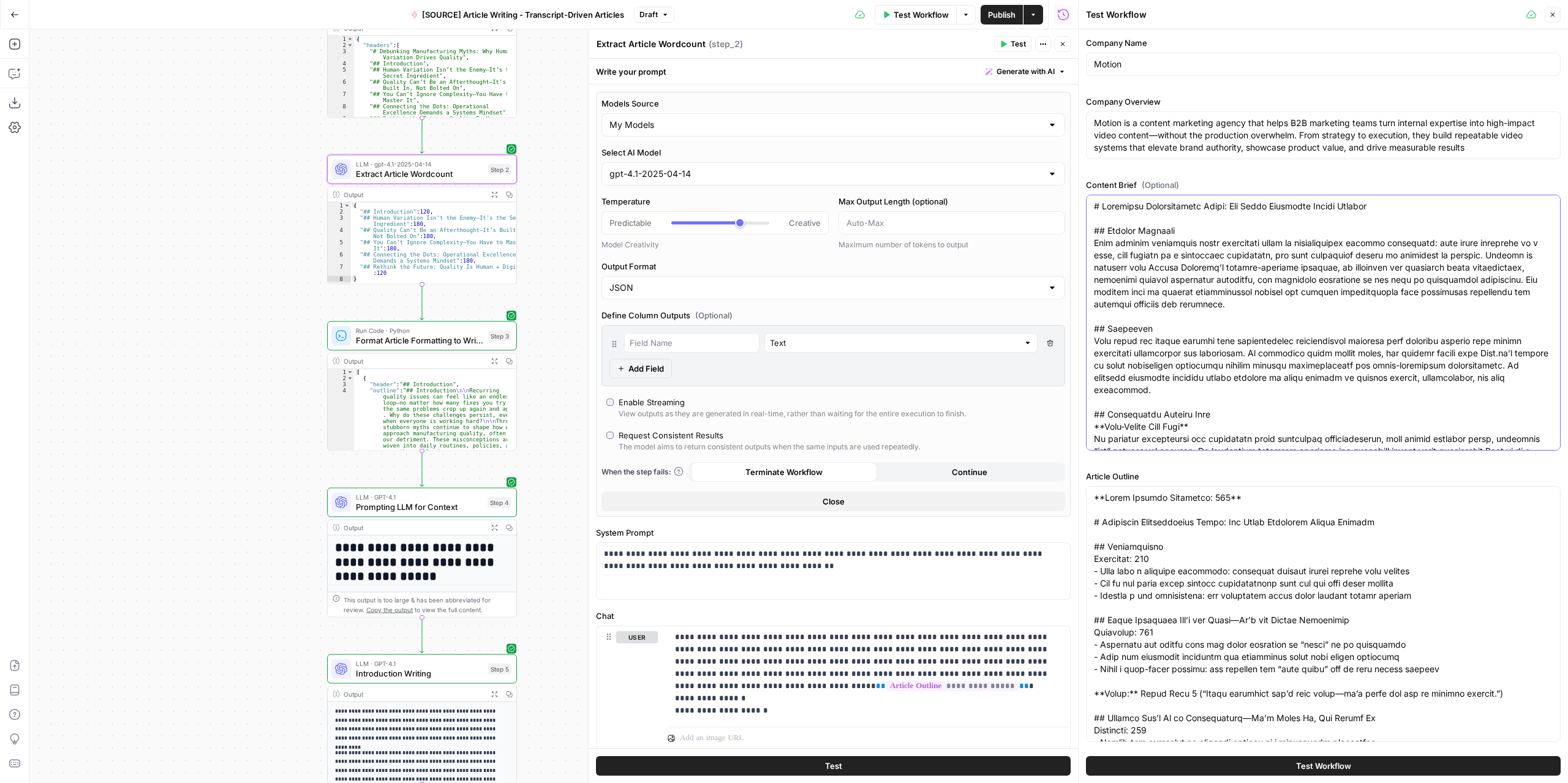
paste textarea "Unlocking More ROI from Your Content – A Practical Repurposing Approach ## Arti…"
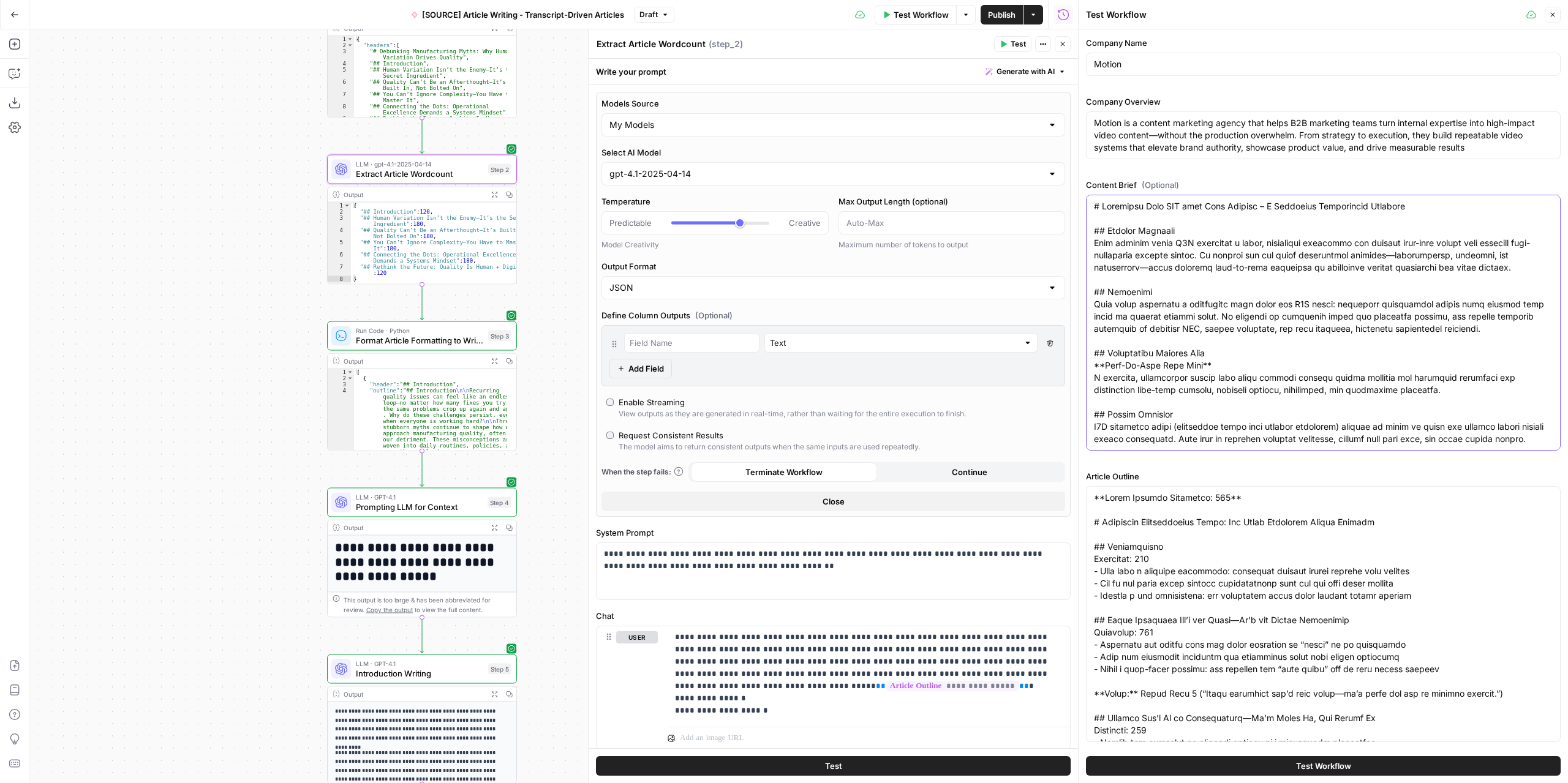
scroll to position [287, 0]
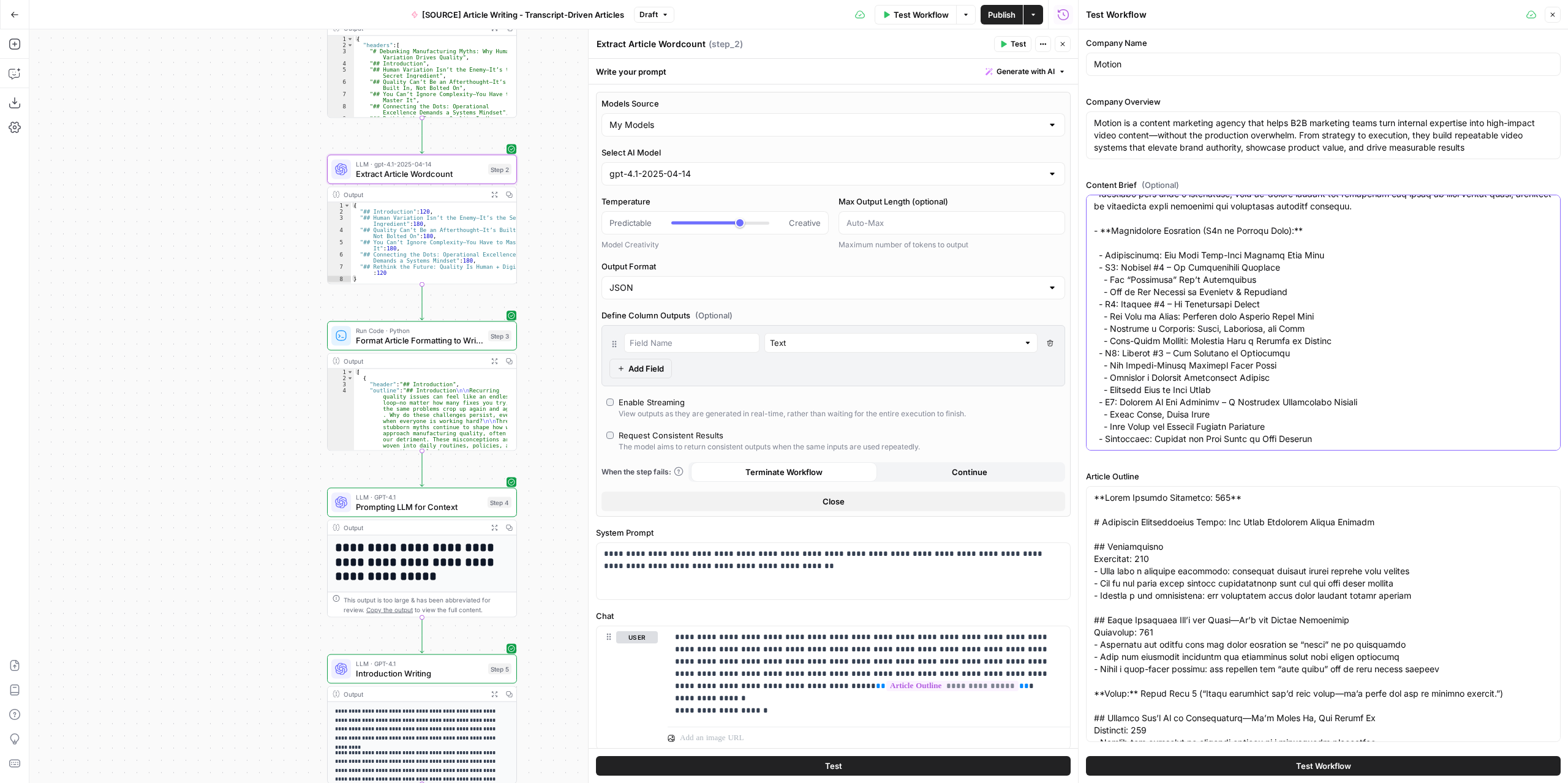
type textarea "# Unlocking More ROI from Your Content – A Practical Repurposing Approach ## Ar…"
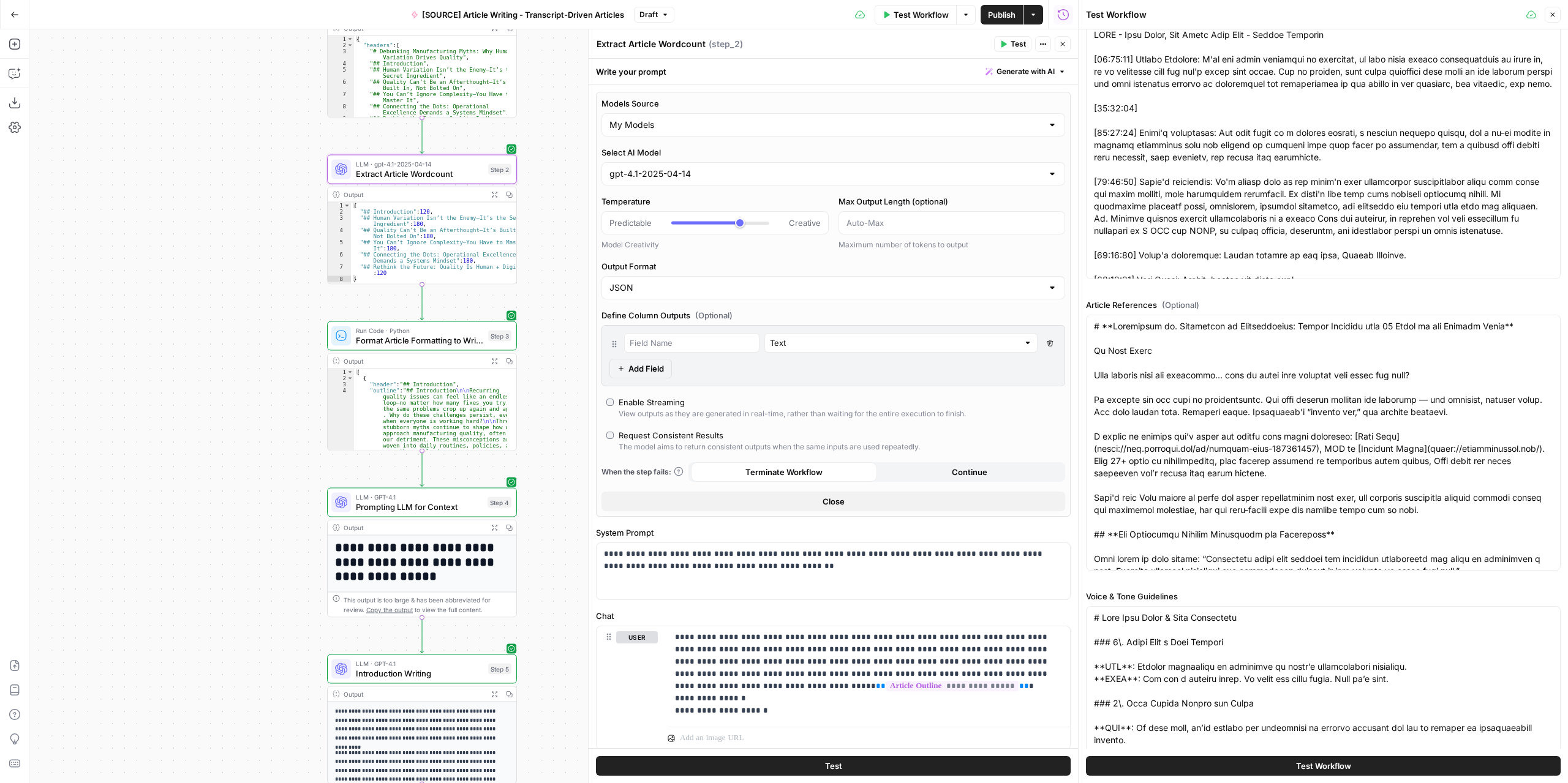
scroll to position [852, 0]
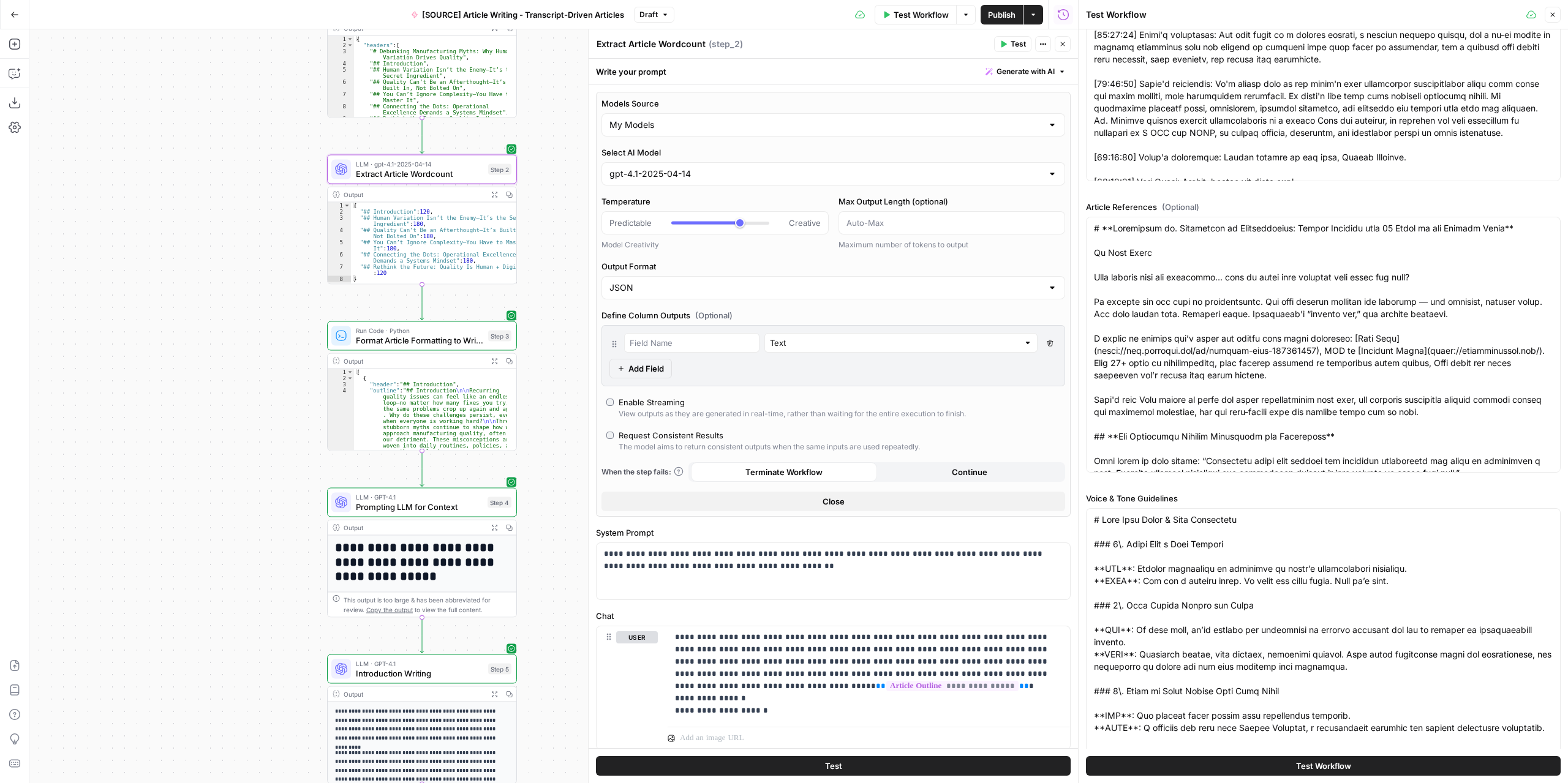
drag, startPoint x: 1094, startPoint y: 496, endPoint x: 1411, endPoint y: 292, distance: 377.0
click at [1411, 292] on div "Company Name Motion Company Overview Motion is a content marketing agency that …" at bounding box center [1323, 151] width 475 height 1935
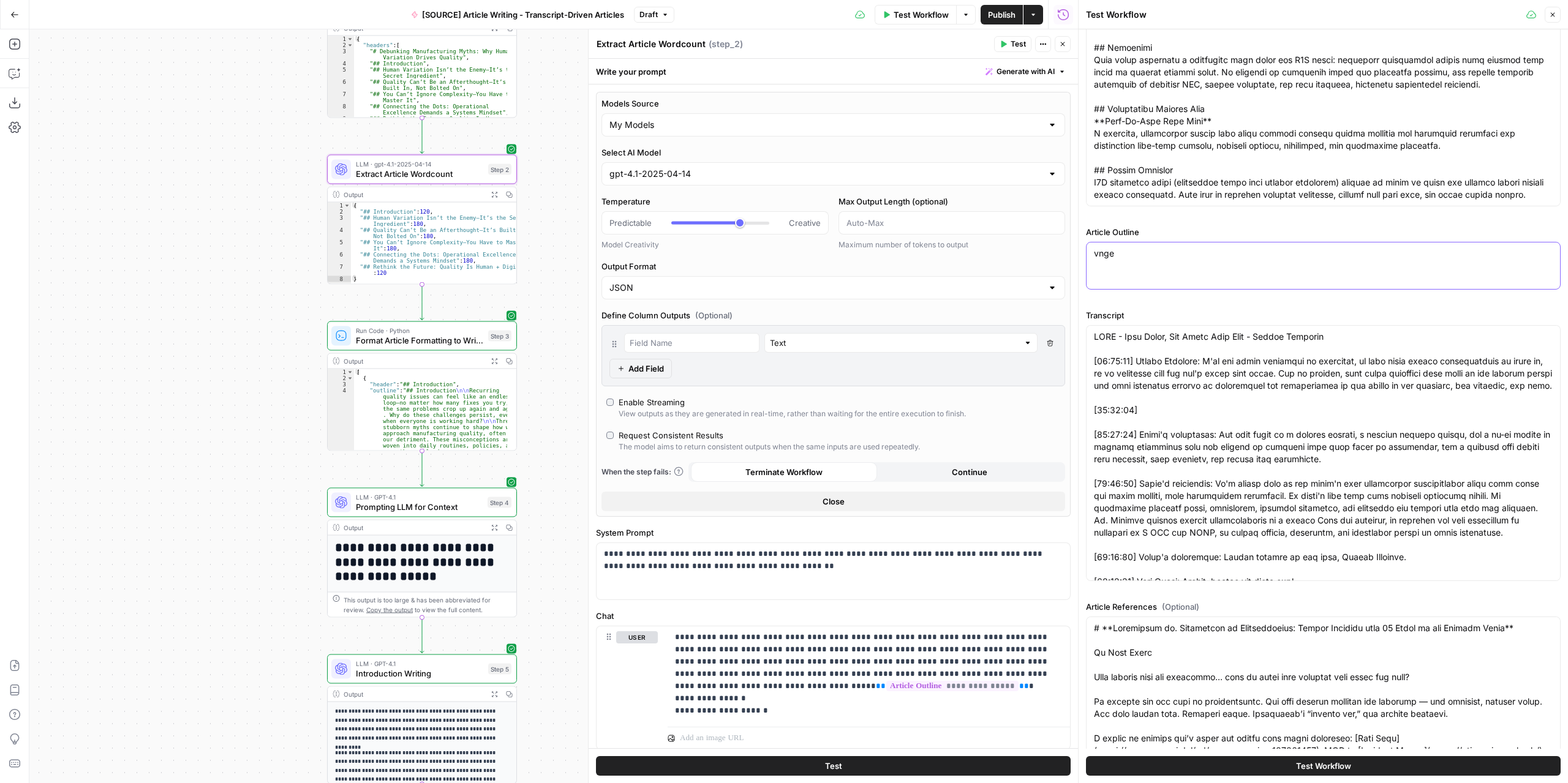
scroll to position [0, 0]
drag, startPoint x: 1151, startPoint y: 249, endPoint x: 1075, endPoint y: 254, distance: 76.2
click at [1078, 254] on div "Test Workflow Close Company Name Motion Company Overview Motion is a content ma…" at bounding box center [1323, 392] width 490 height 783
paste textarea "**Total Wordcount: 1,020** # Unlocking More ROI from Your Content – A Practical…"
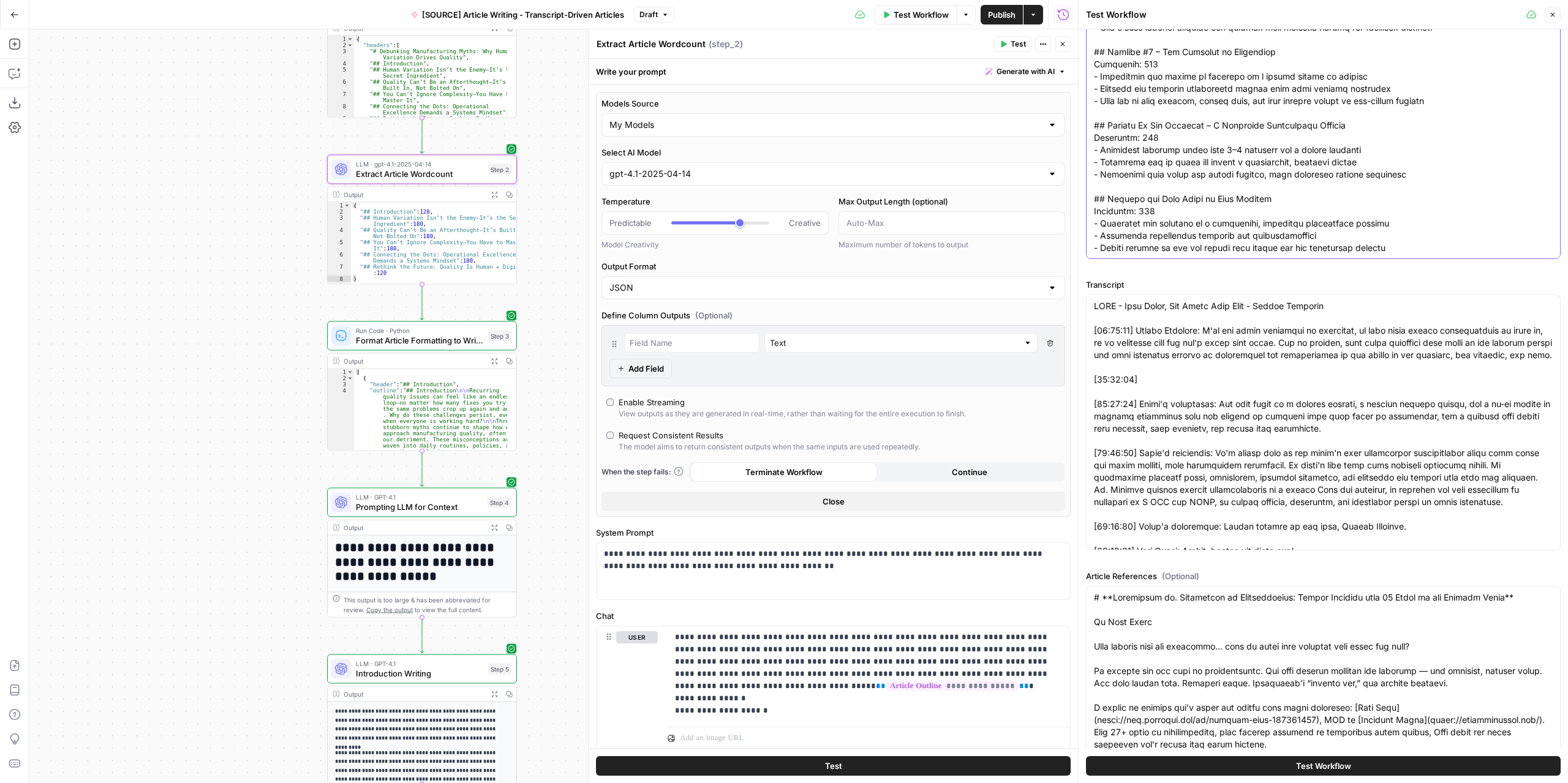
scroll to position [486, 0]
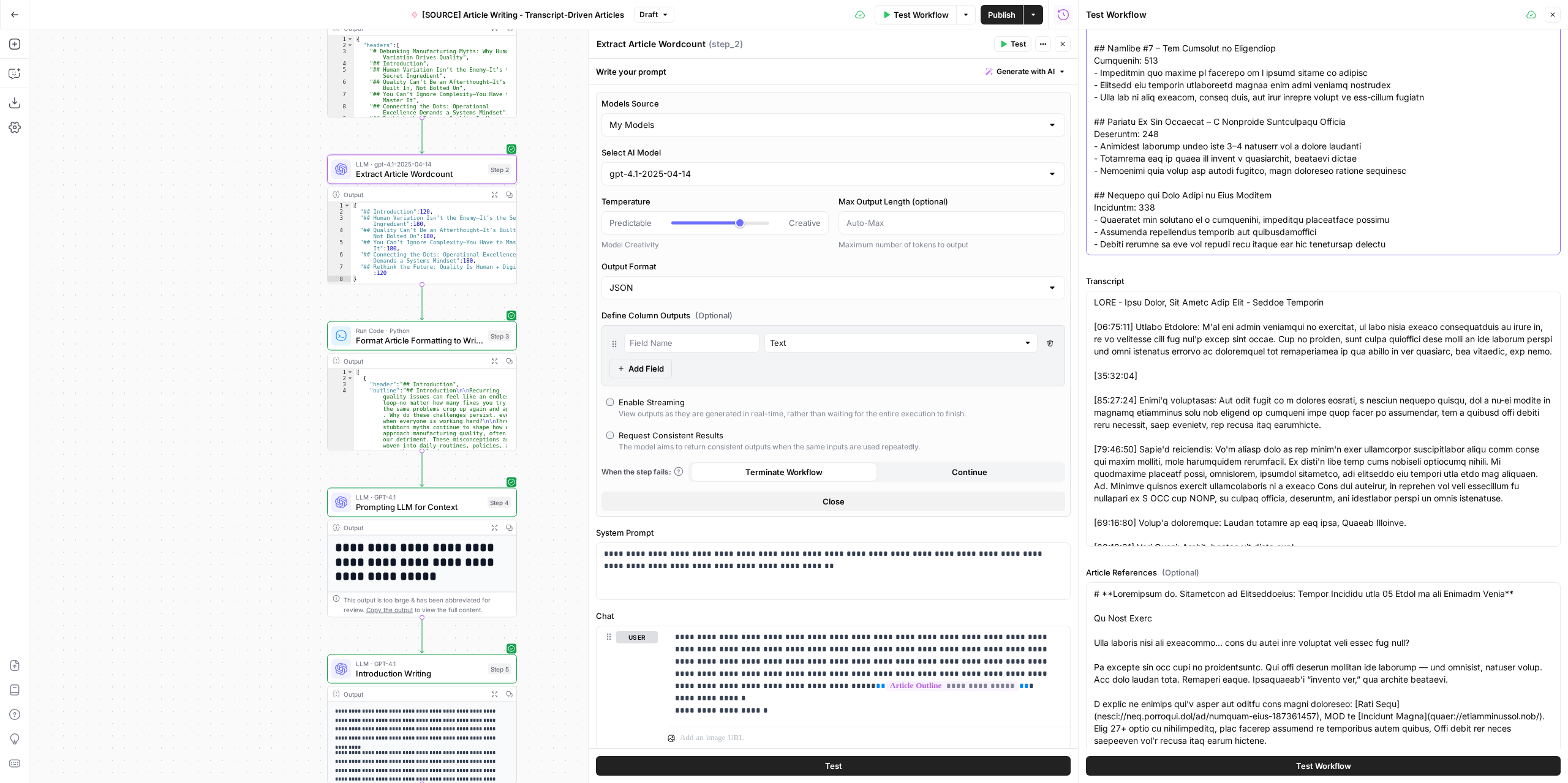
type textarea "**Total Wordcount: 1,020** # Unlocking More ROI from Your Content – A Practical…"
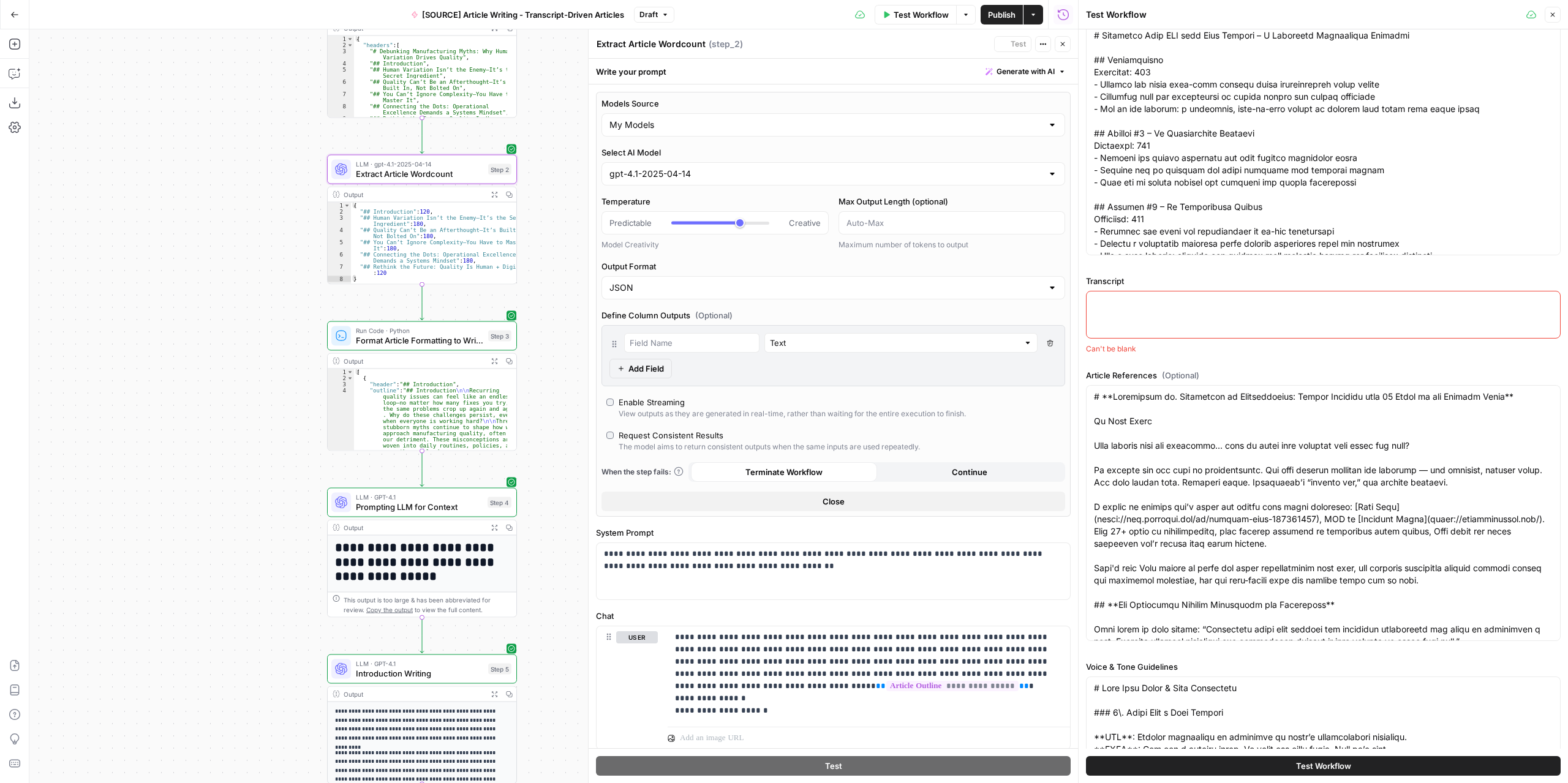
paste textarea "Biggest Mistakes When Repurposing Long-Form Content [00:00:00] You spent hours,…"
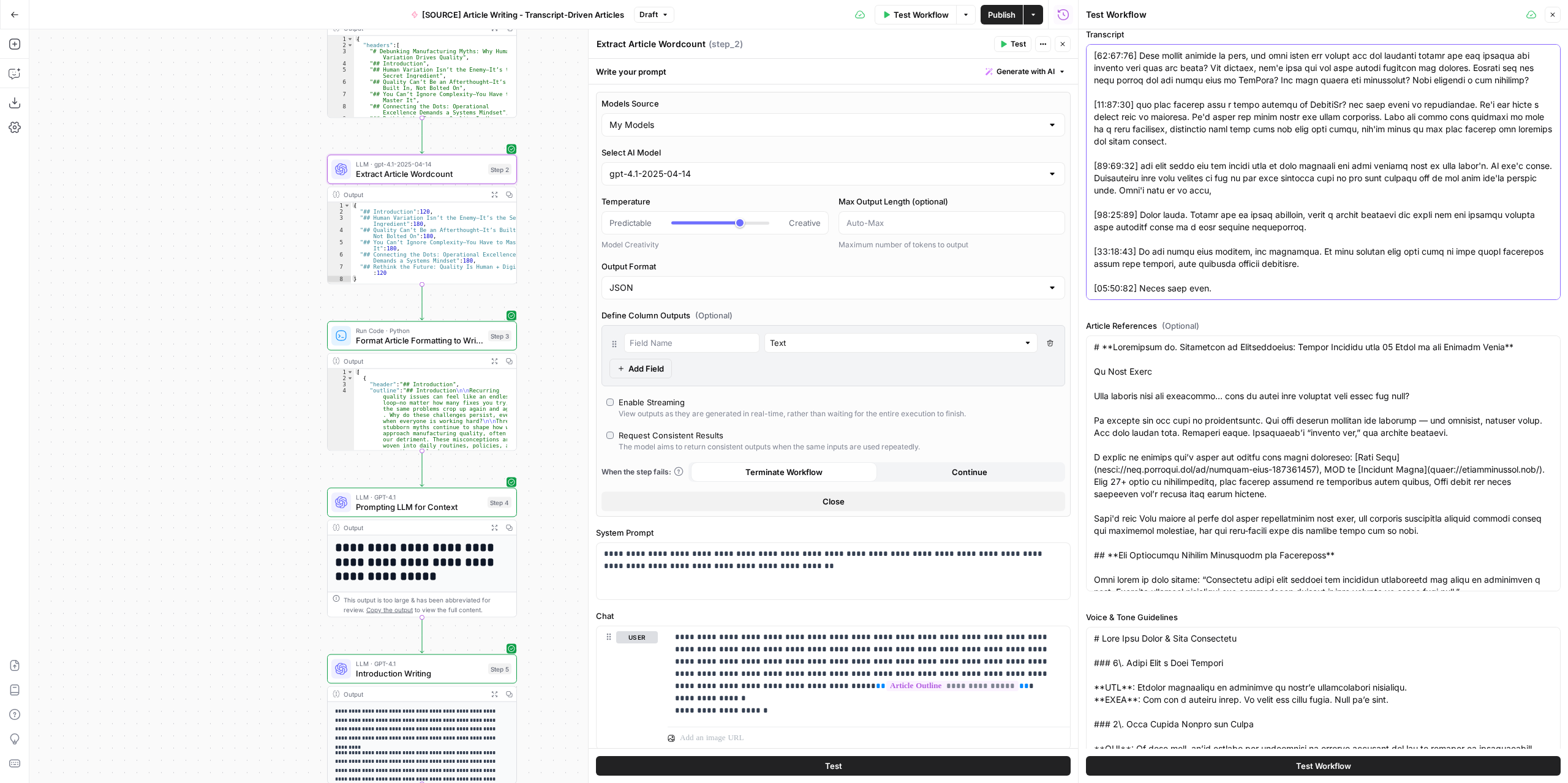
scroll to position [746, 0]
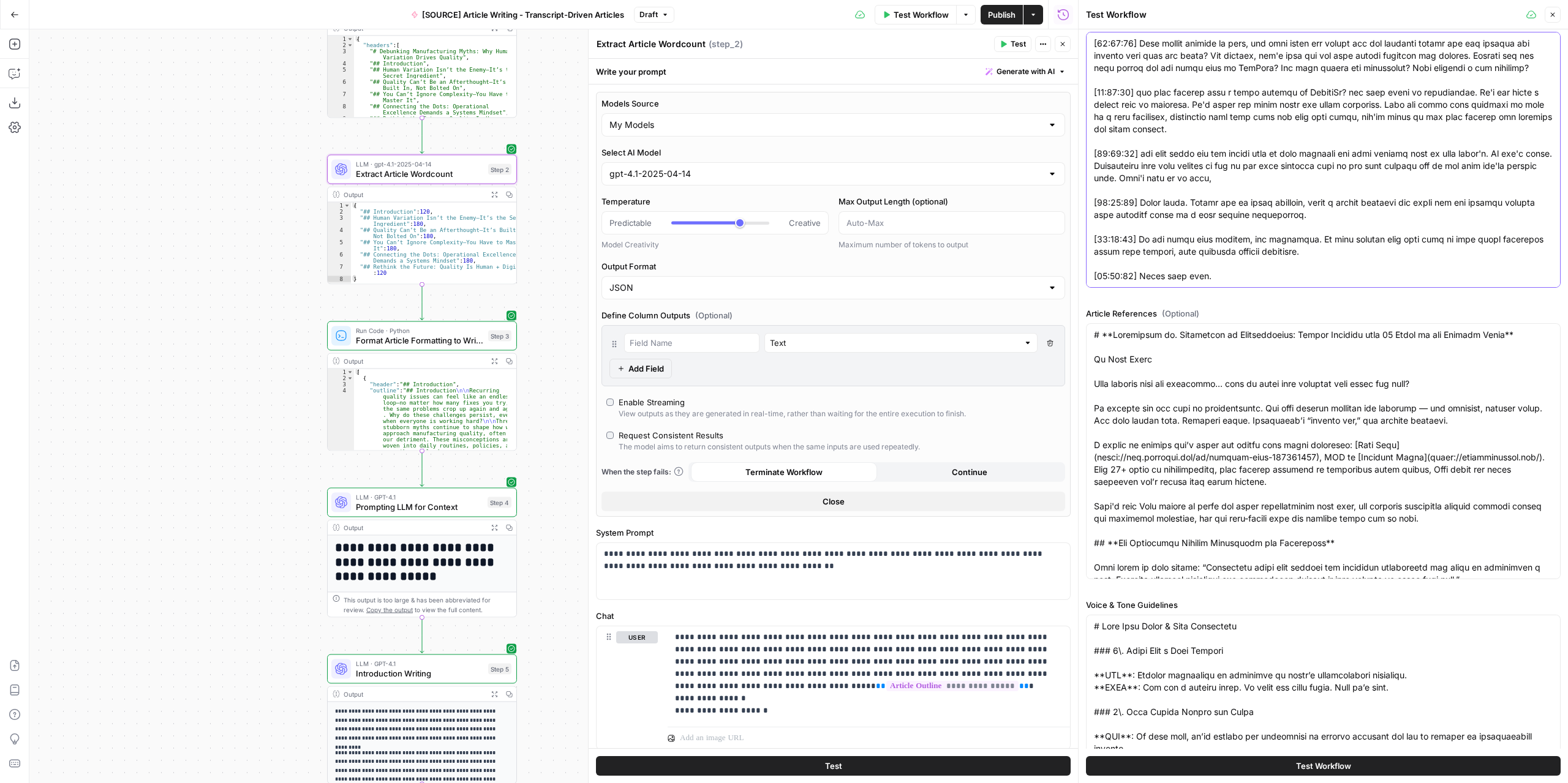
type textarea "Biggest Mistakes When Repurposing Long-Form Content [00:00:00] You spent hours,…"
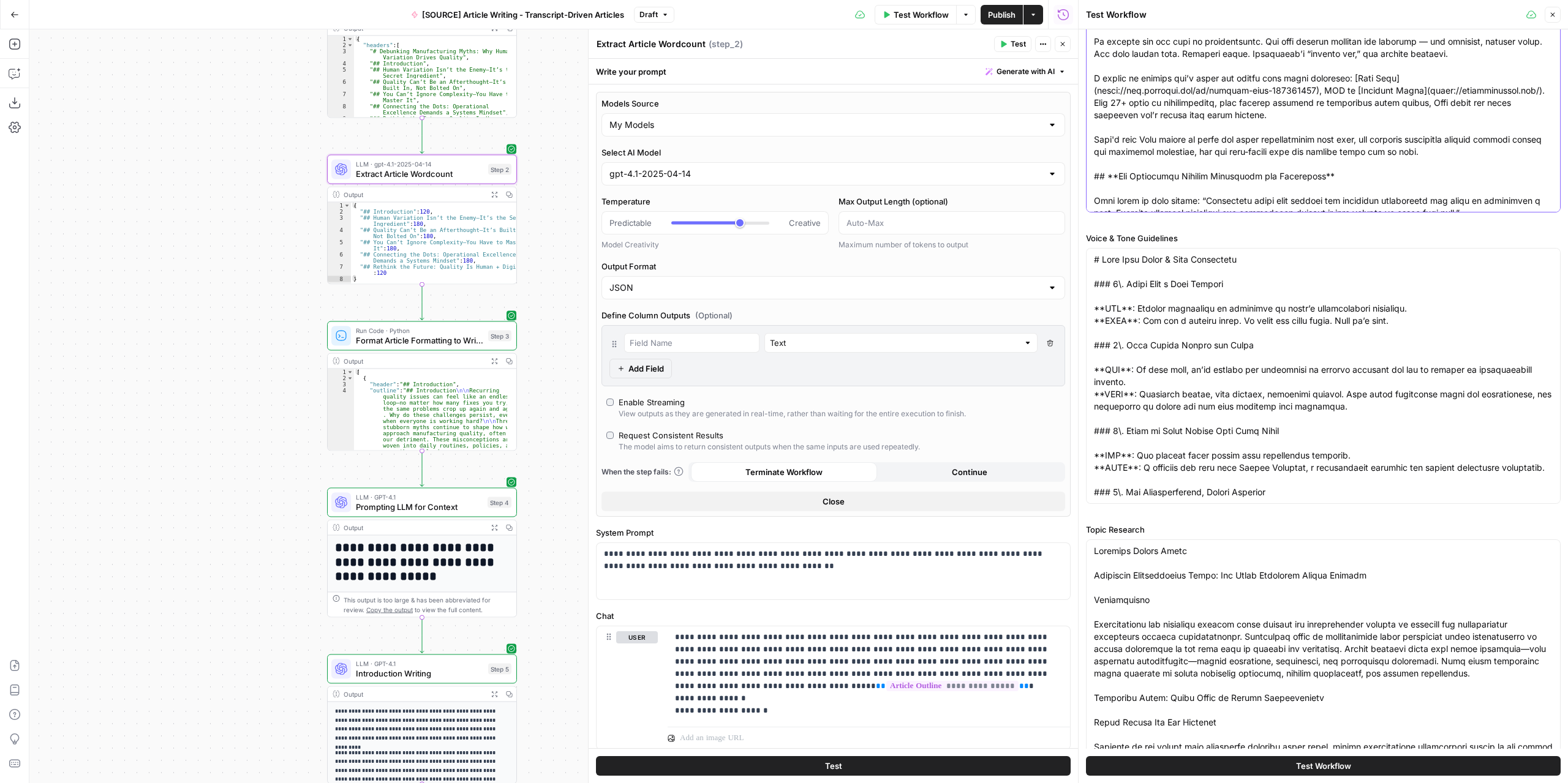
scroll to position [1119, 0]
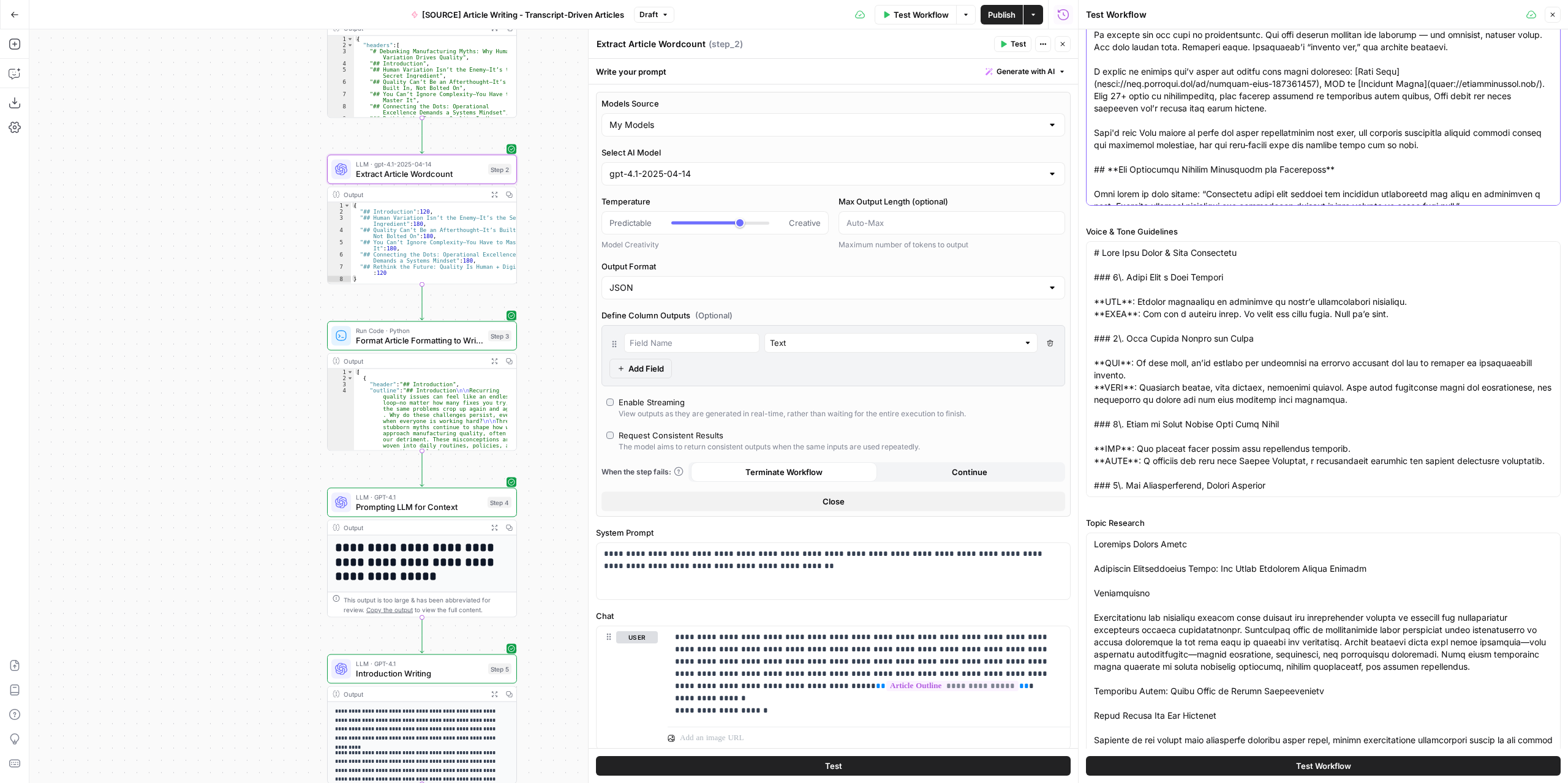
type textarea "# **Leadership vs. Management in Manufacturing: Expert Insights from 30 Years o…"
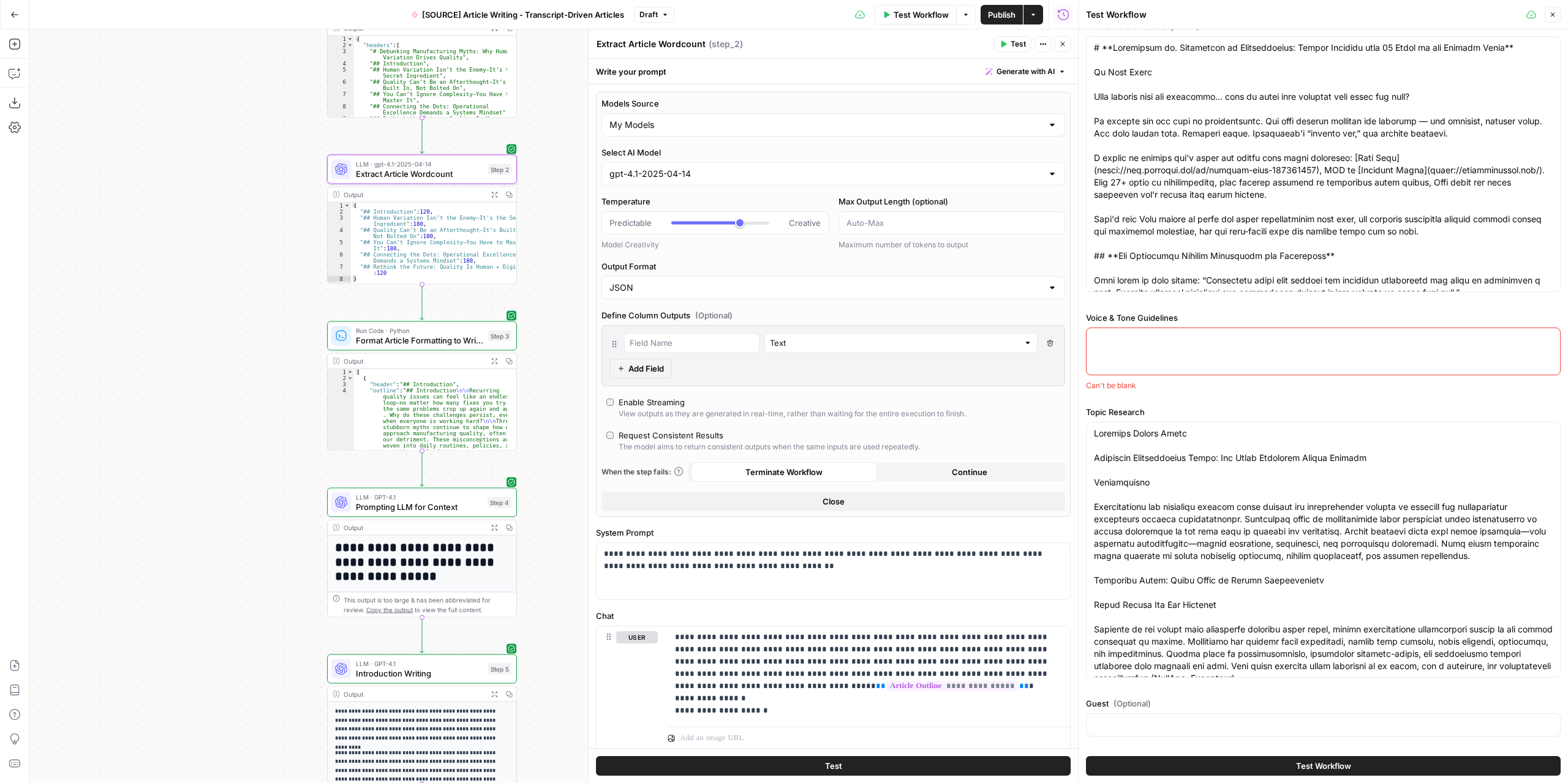
scroll to position [1032, 0]
paste textarea "# Blog Voice & Tone Guidelines **General:** * **Clarity** – Use simple words an…"
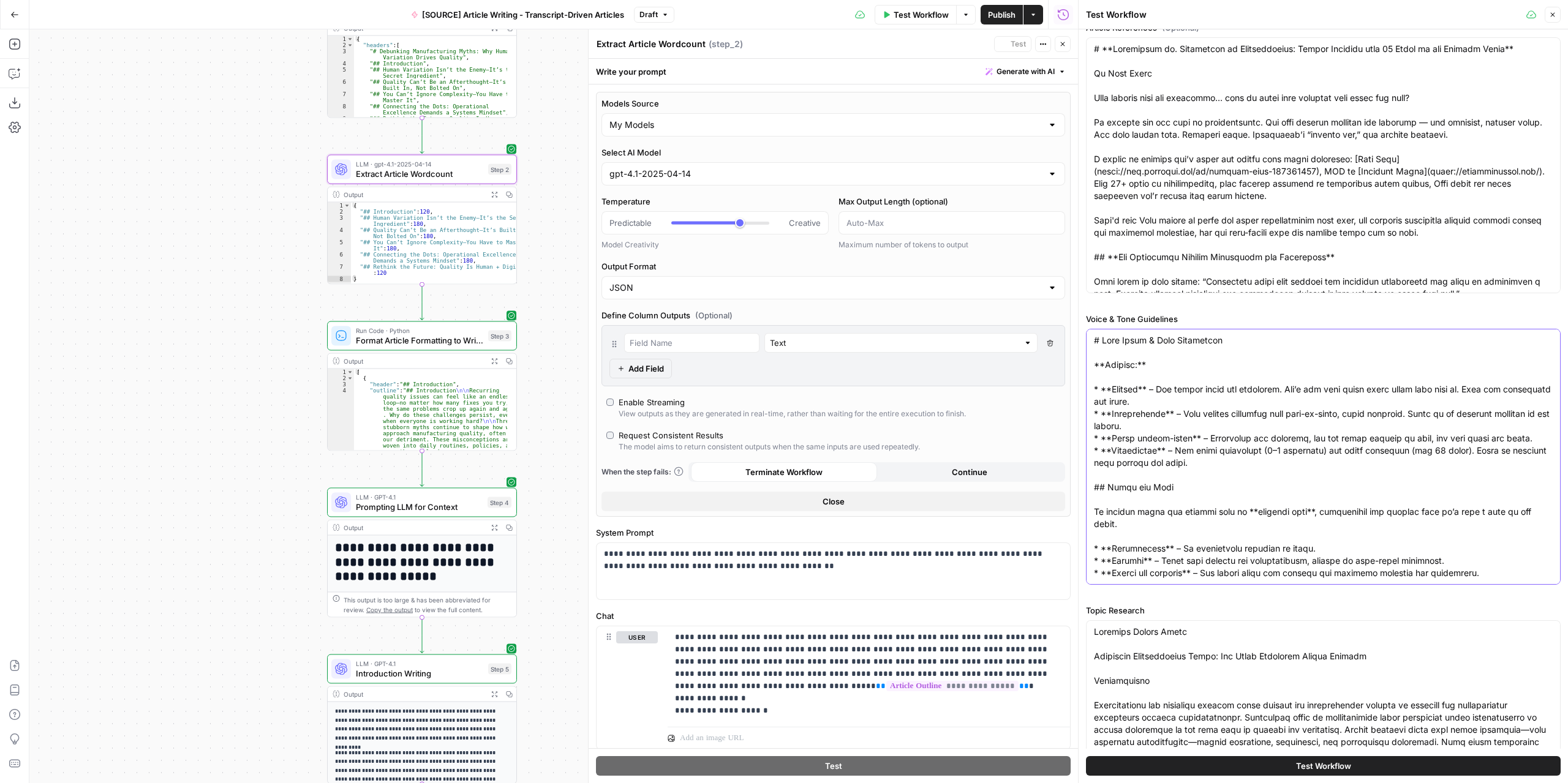
scroll to position [1843, 0]
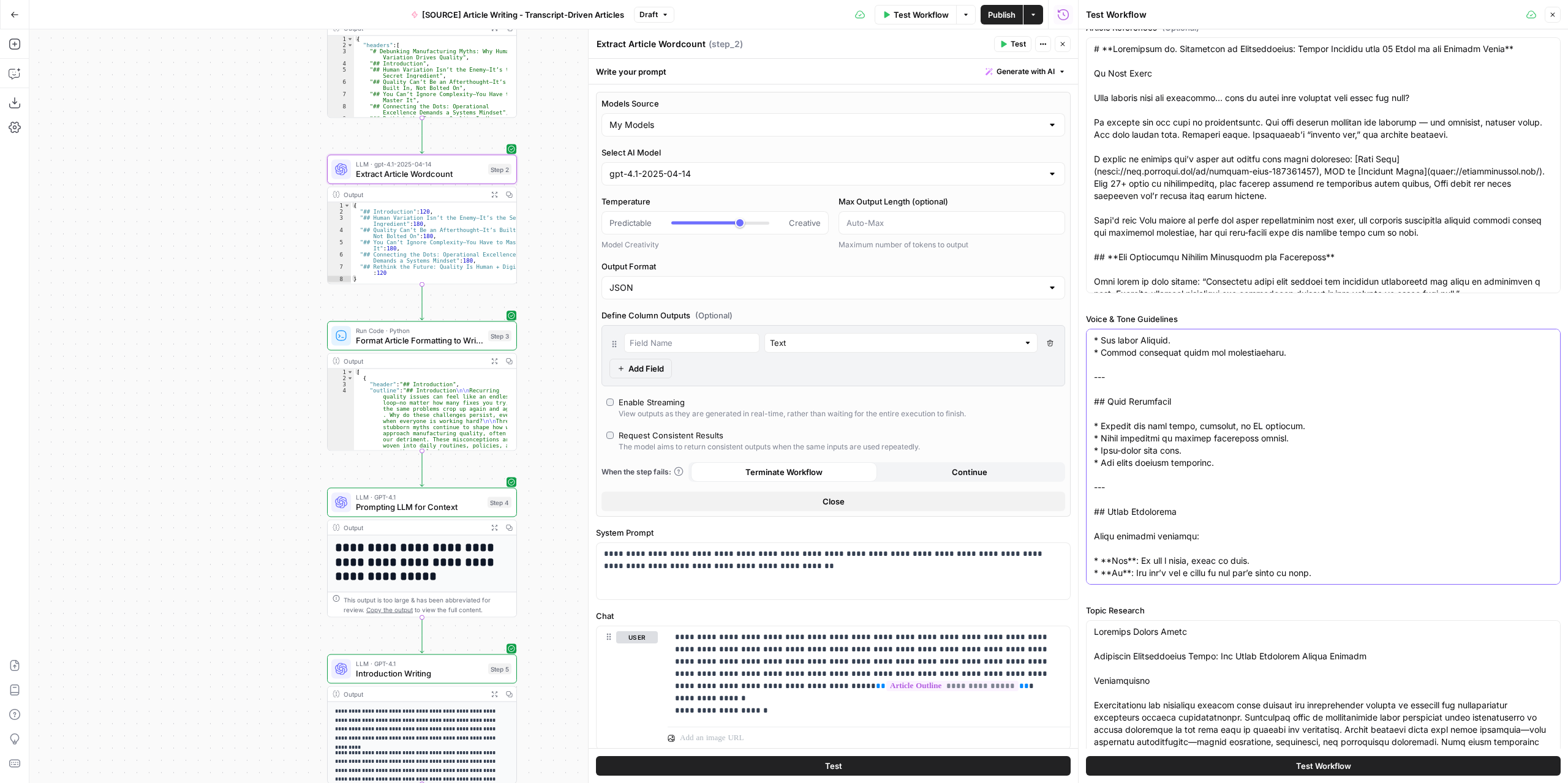
type textarea "# Blog Voice & Tone Guidelines **General:** * **Clarity** – Use simple words an…"
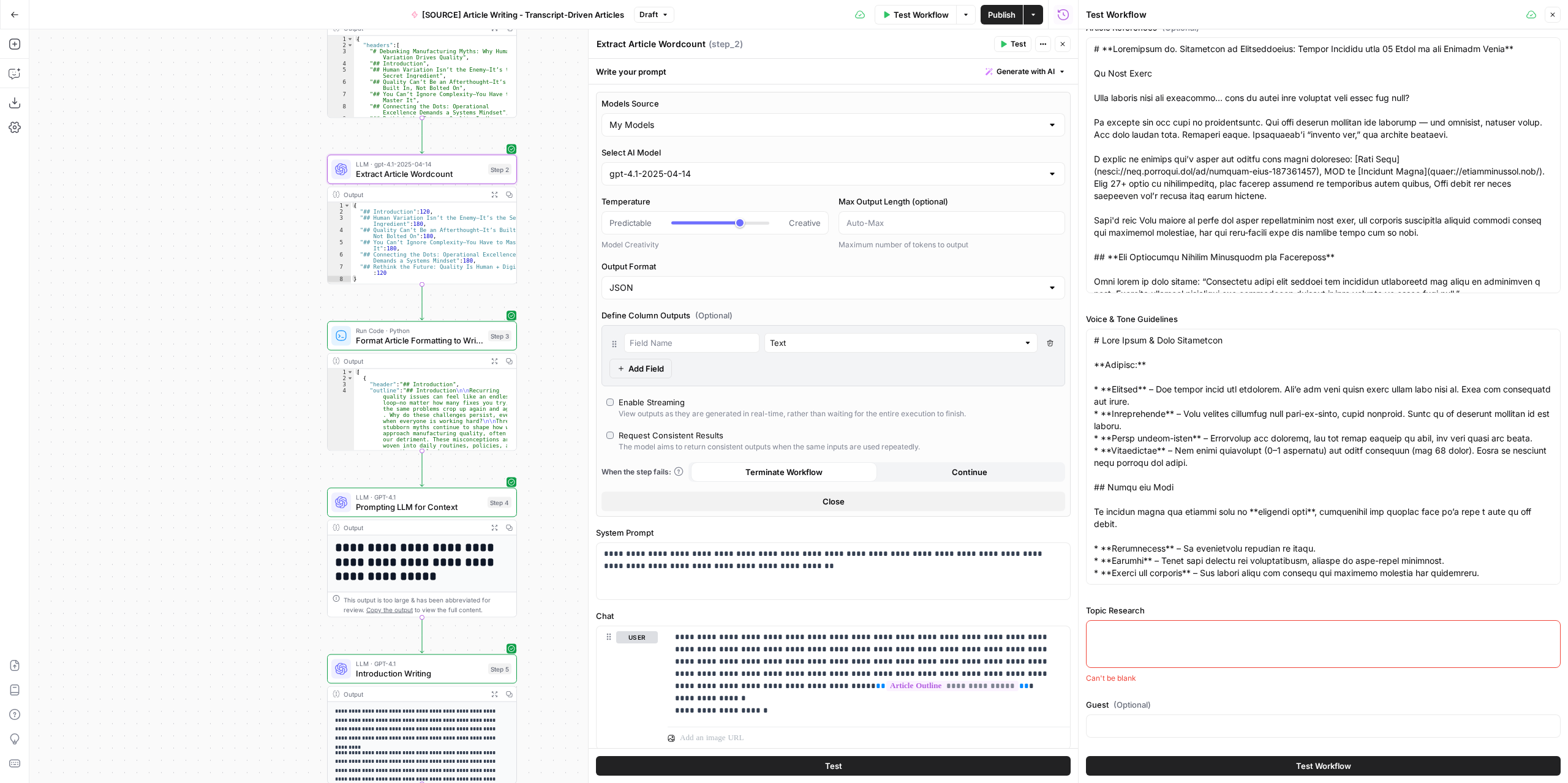
paste textarea "# Unlocking More ROI from Your Content – A Practical Repurposing Approach ## Th…"
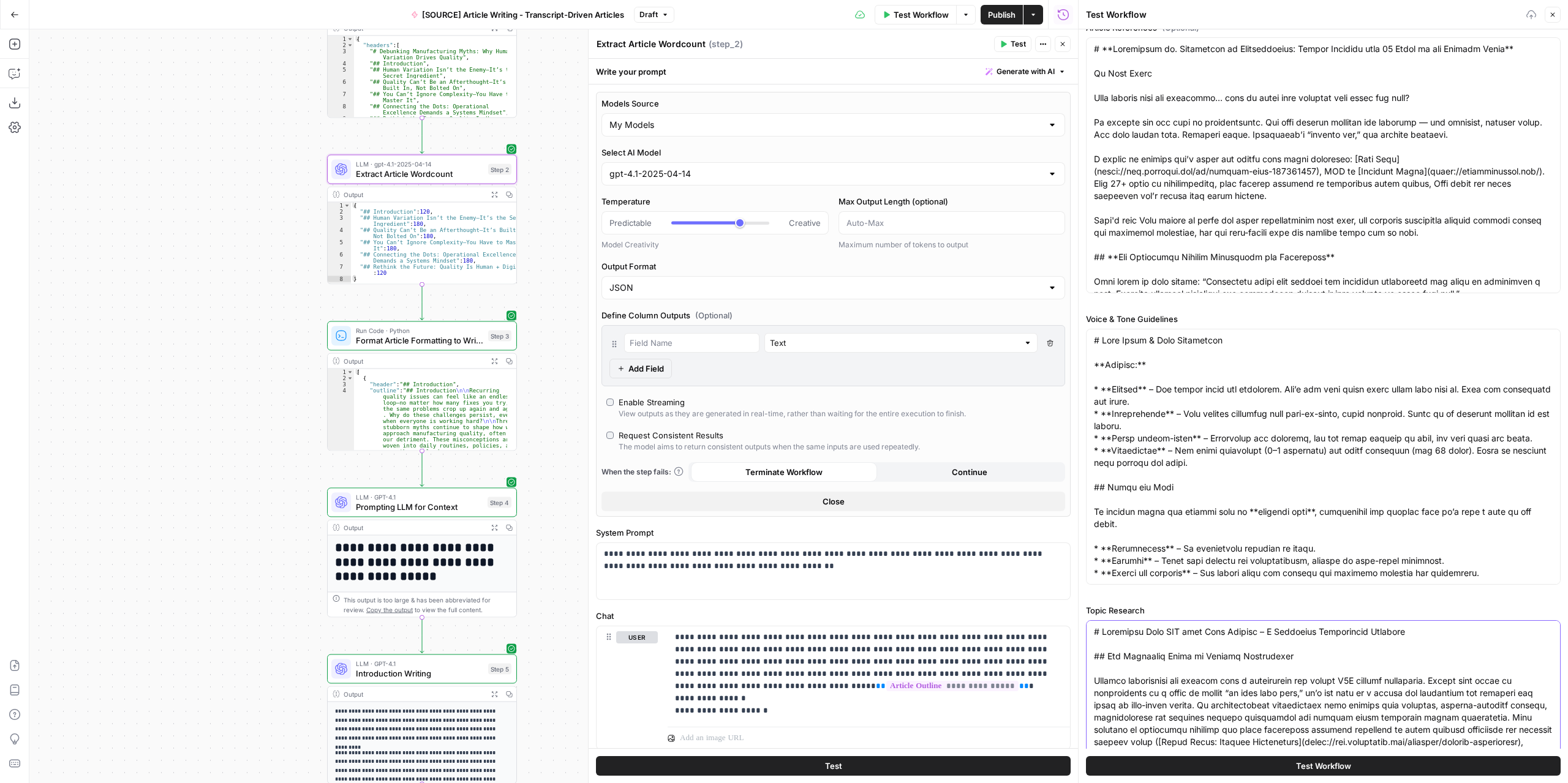
scroll to position [1124, 0]
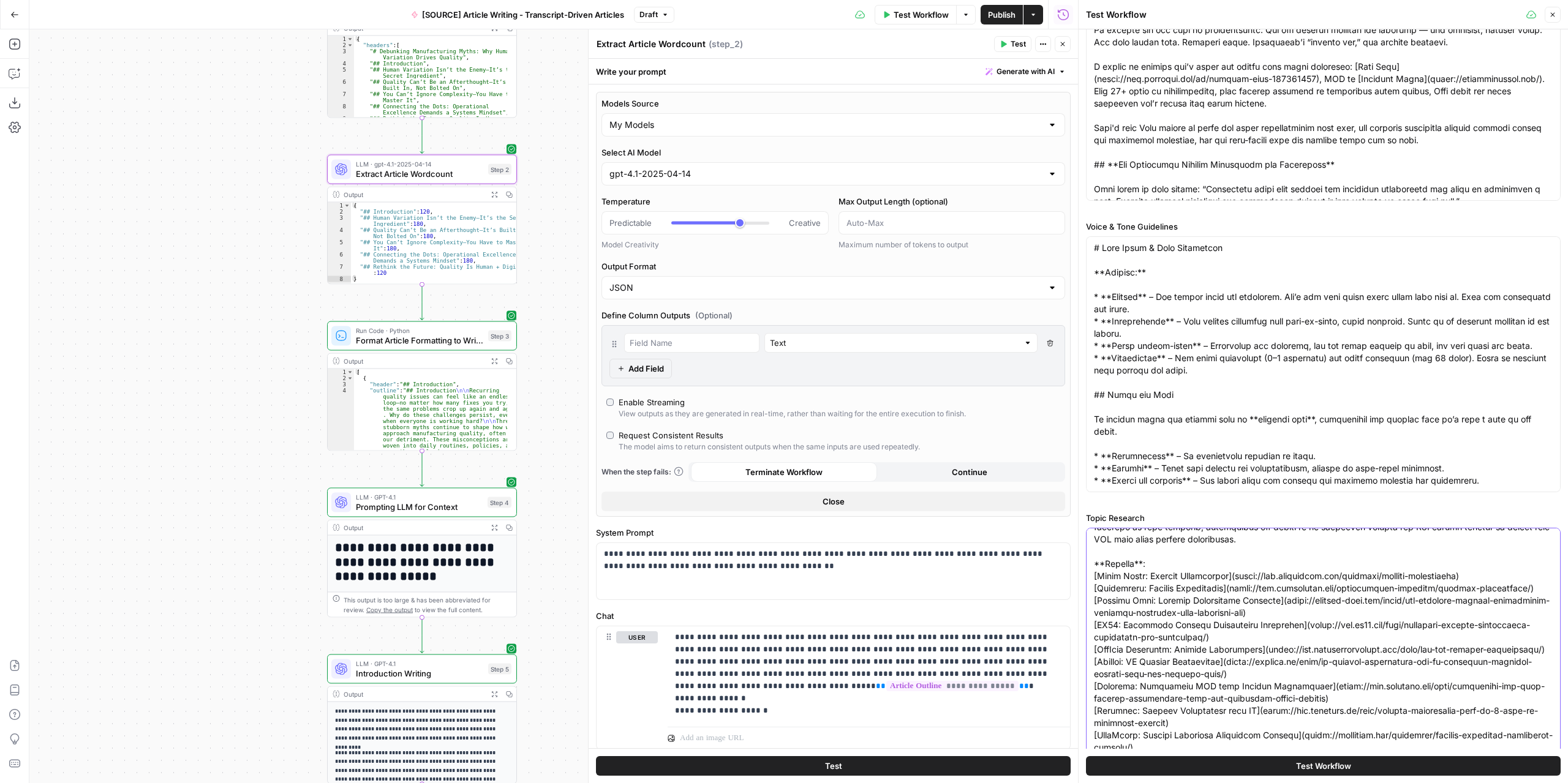
type textarea "# Unlocking More ROI from Your Content – A Practical Repurposing Approach ## Th…"
click at [1321, 766] on span "Test Workflow" at bounding box center [1323, 766] width 55 height 12
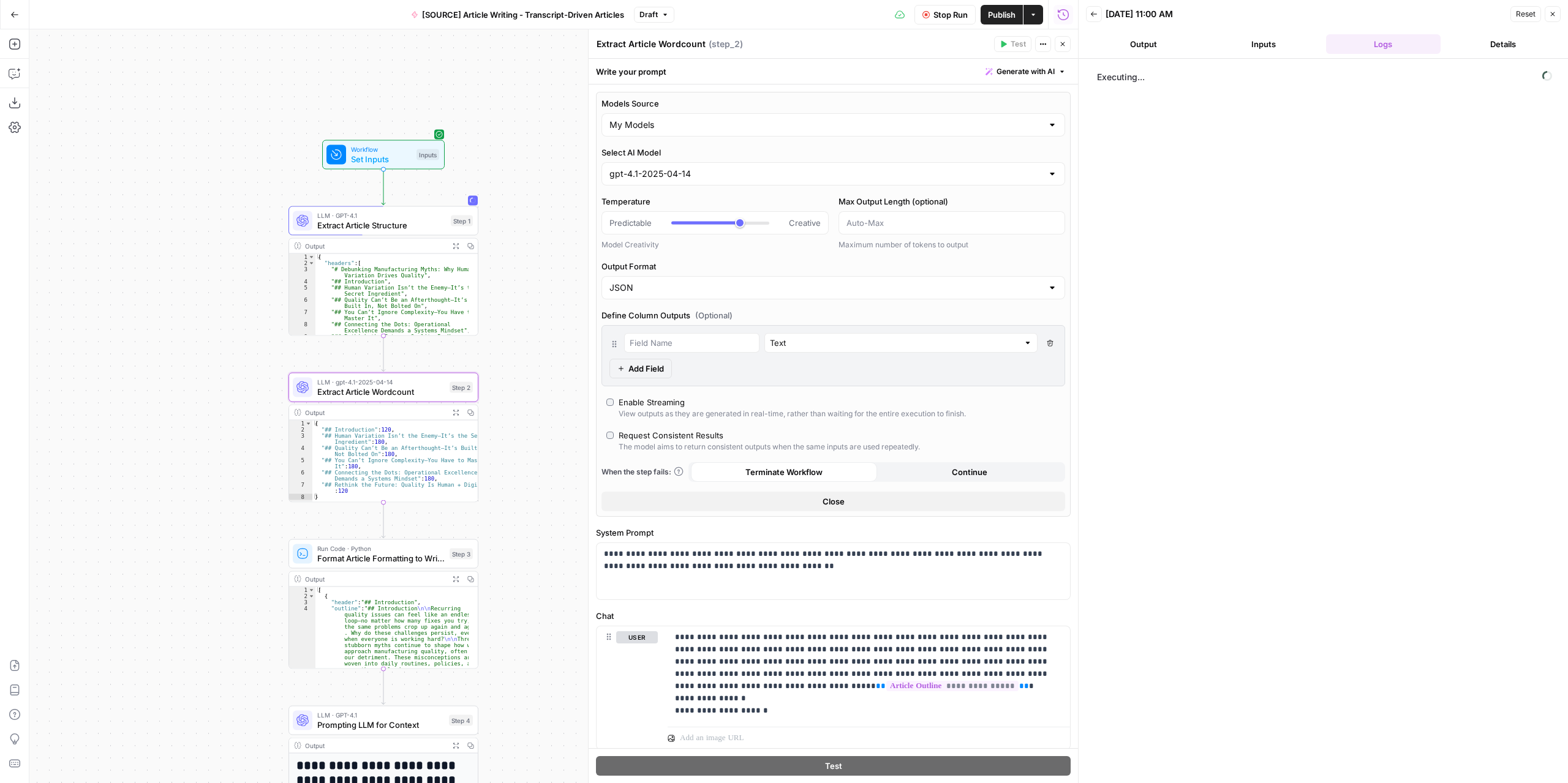
drag, startPoint x: 571, startPoint y: 232, endPoint x: 533, endPoint y: 610, distance: 379.9
click at [533, 610] on div "Workflow Set Inputs Inputs LLM · GPT-4.1 Extract Article Structure Step 1 Outpu…" at bounding box center [554, 406] width 1048 height 754
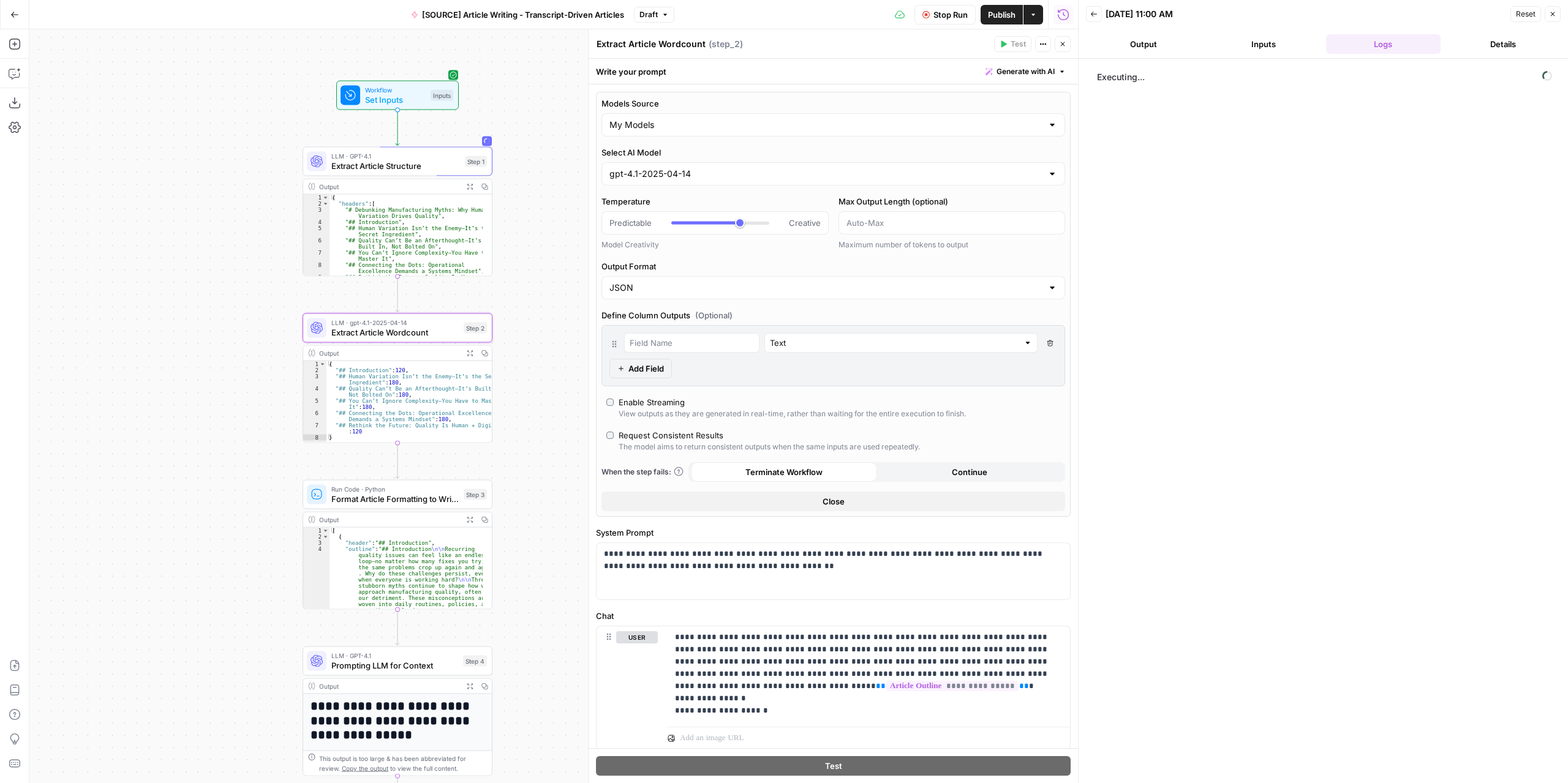
drag, startPoint x: 535, startPoint y: 458, endPoint x: 539, endPoint y: 370, distance: 88.1
click at [540, 356] on div "Workflow Set Inputs Inputs LLM · GPT-4.1 Extract Article Structure Step 1 Outpu…" at bounding box center [554, 406] width 1048 height 754
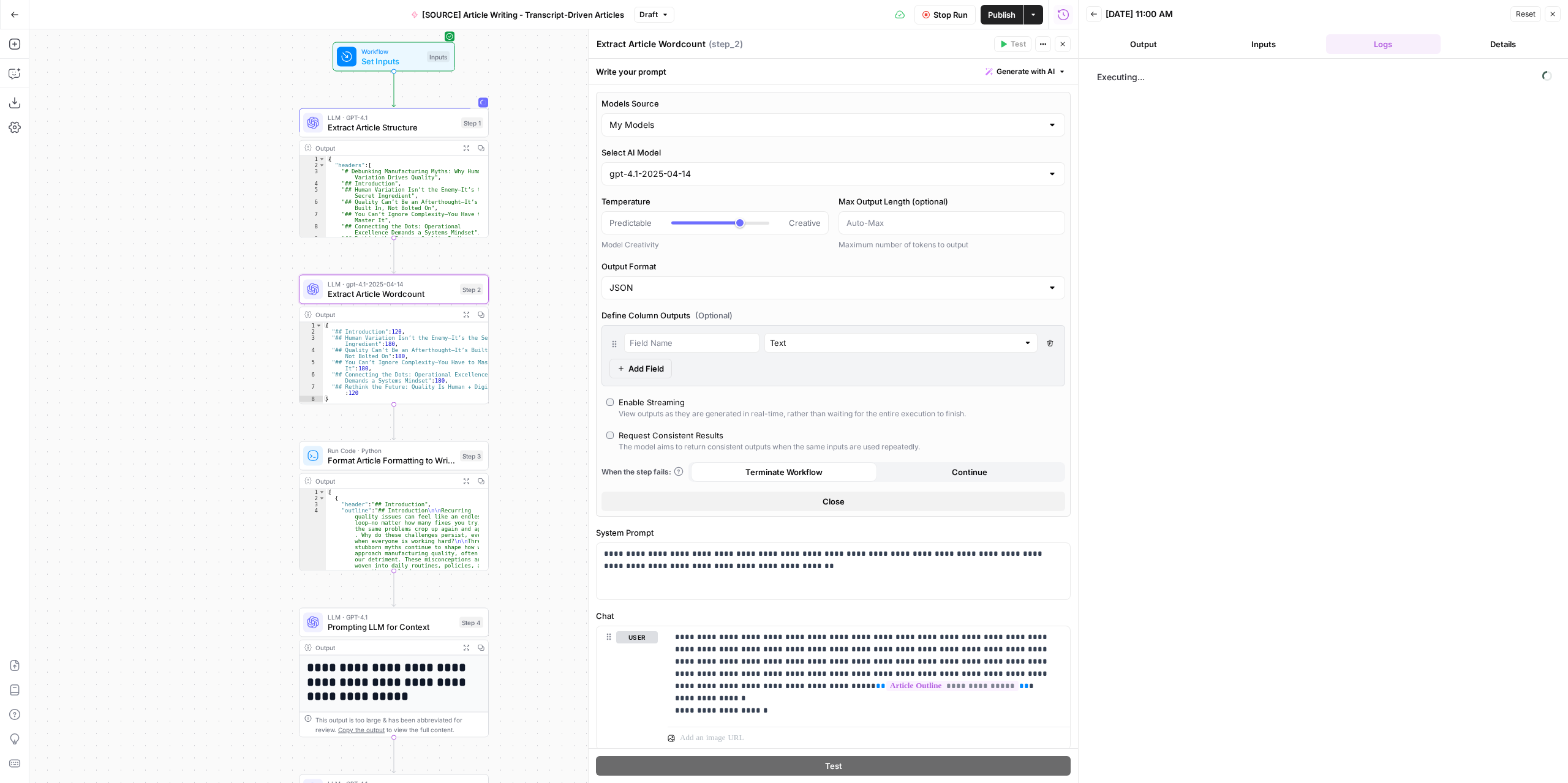
drag, startPoint x: 527, startPoint y: 297, endPoint x: 516, endPoint y: 273, distance: 26.4
click at [516, 273] on div "Workflow Set Inputs Inputs LLM · GPT-4.1 Extract Article Structure Step 1 Outpu…" at bounding box center [554, 406] width 1048 height 754
click at [655, 18] on span "Draft" at bounding box center [649, 14] width 18 height 11
click at [554, 206] on div "Workflow Set Inputs Inputs LLM · GPT-4.1 Extract Article Structure Step 1 Outpu…" at bounding box center [554, 406] width 1048 height 754
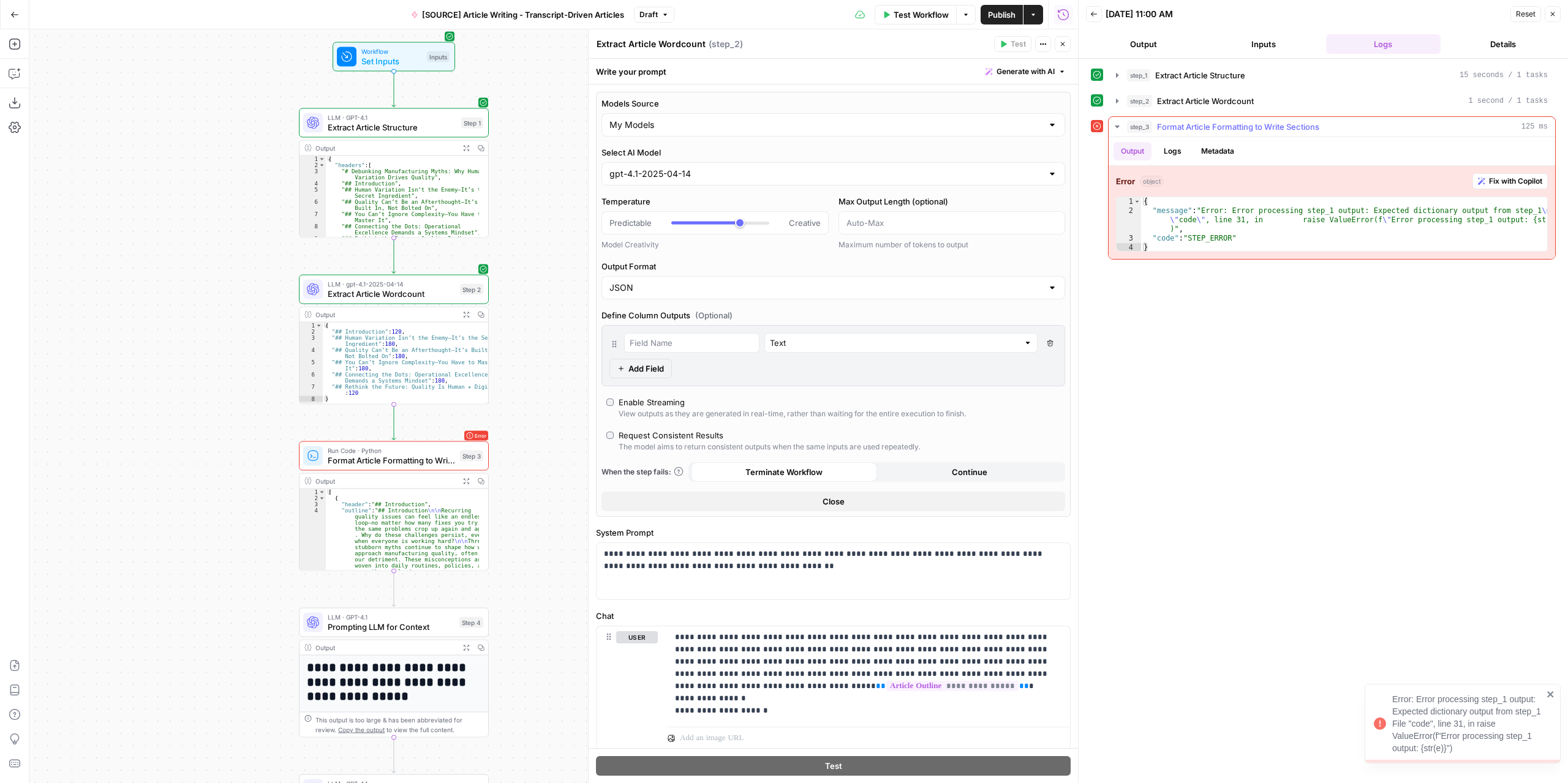
click at [1518, 186] on button "Fix with Copilot" at bounding box center [1509, 181] width 75 height 16
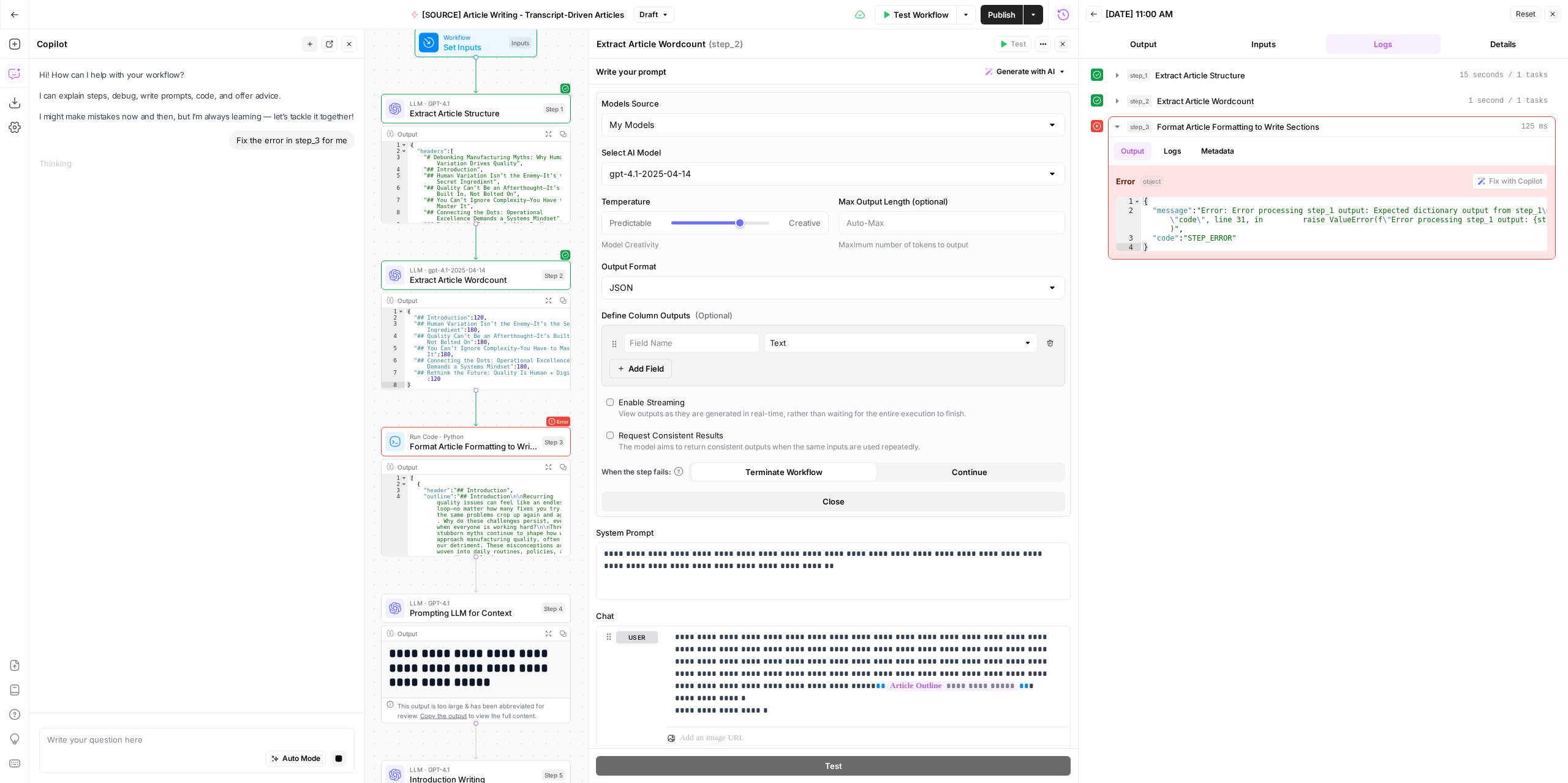
drag, startPoint x: 444, startPoint y: 418, endPoint x: 454, endPoint y: 404, distance: 17.2
click at [454, 404] on div "Workflow Set Inputs Inputs LLM · GPT-4.1 Extract Article Structure Step 1 Outpu…" at bounding box center [554, 406] width 1048 height 754
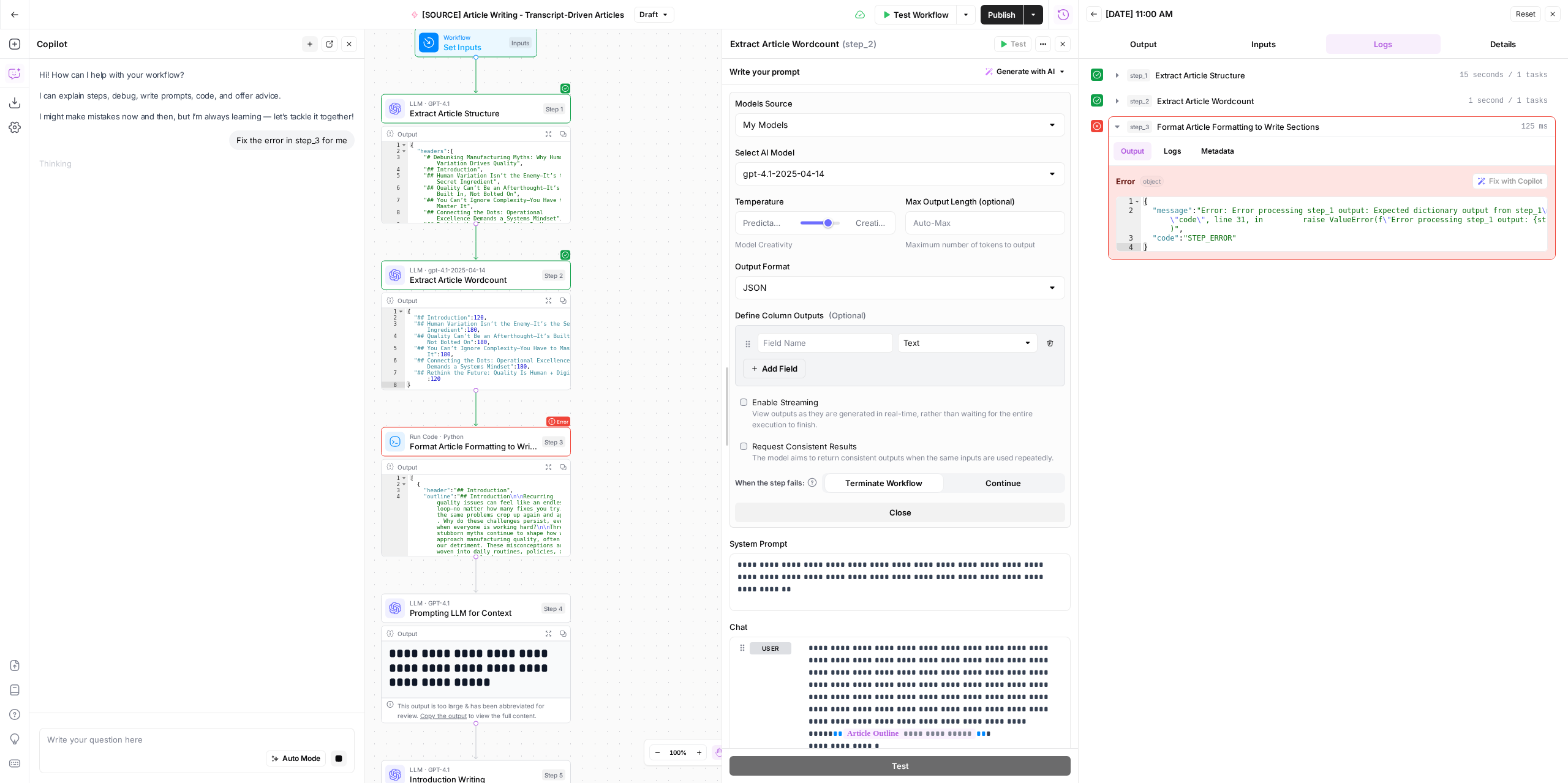
drag, startPoint x: 590, startPoint y: 401, endPoint x: 716, endPoint y: 418, distance: 127.1
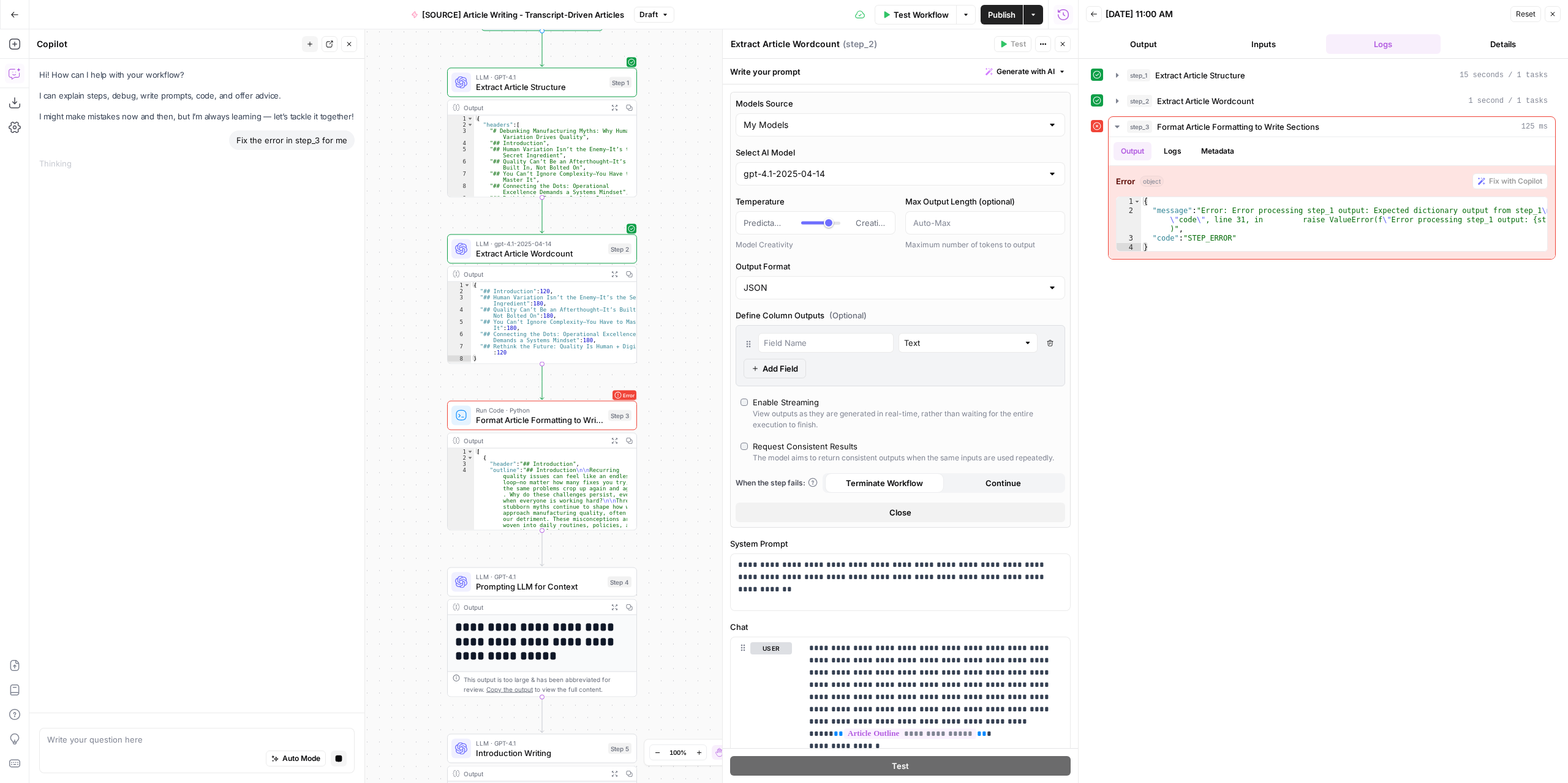
drag, startPoint x: 629, startPoint y: 405, endPoint x: 692, endPoint y: 379, distance: 68.2
click at [692, 379] on div "Workflow Set Inputs Inputs LLM · GPT-4.1 Extract Article Structure Step 1 Outpu…" at bounding box center [554, 406] width 1048 height 754
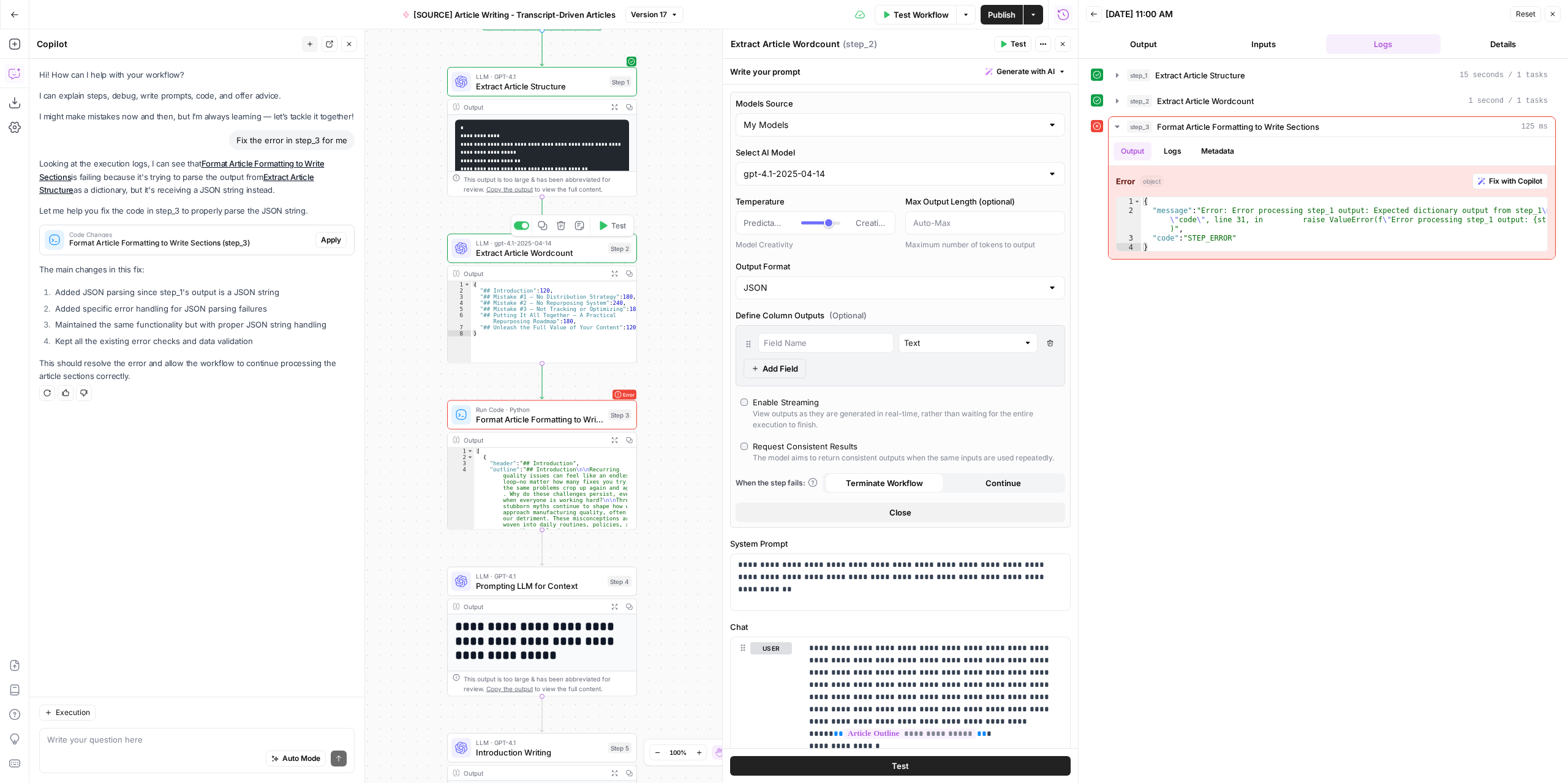
click at [556, 252] on span "Extract Article Wordcount" at bounding box center [539, 253] width 127 height 12
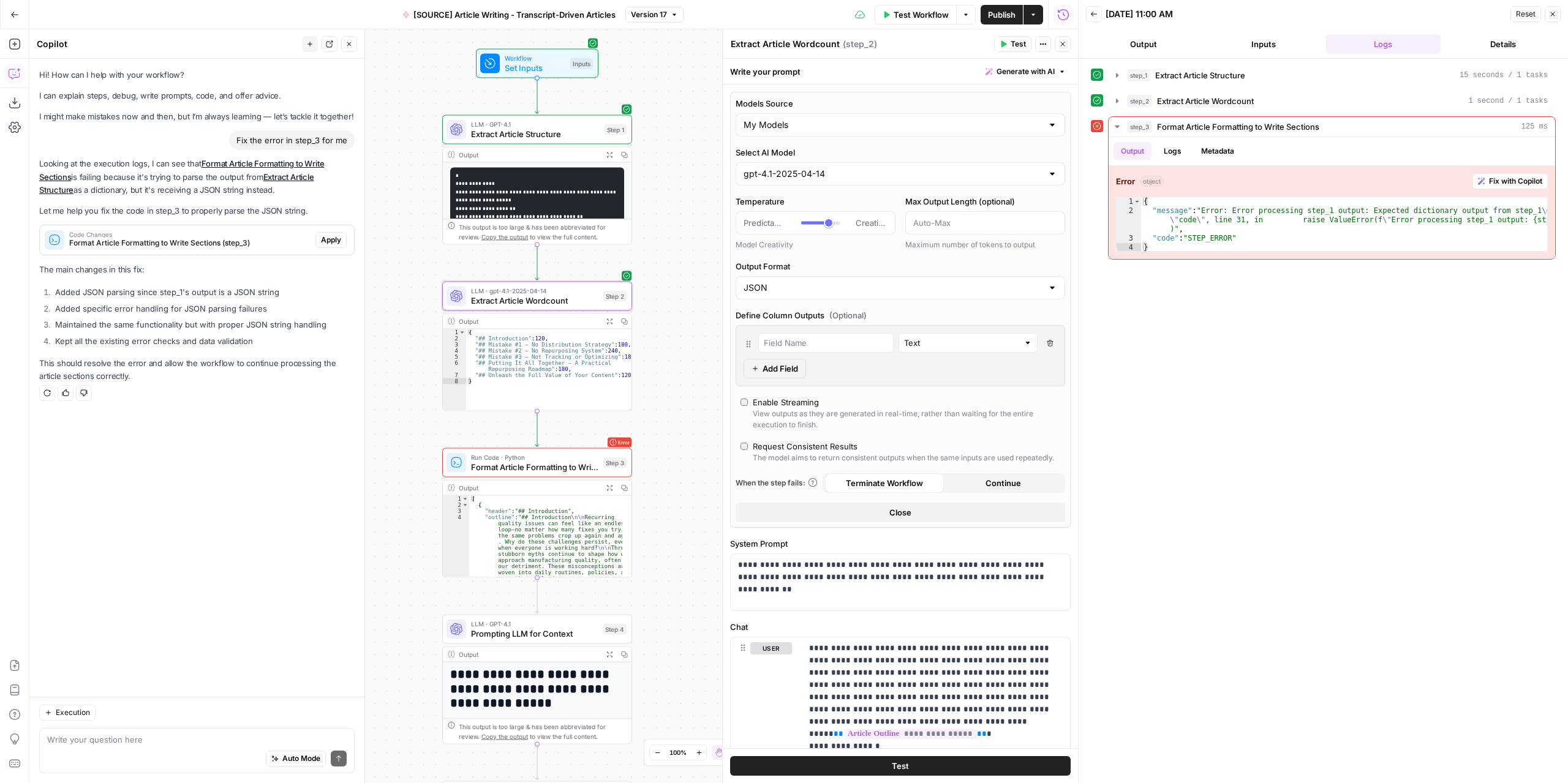
drag, startPoint x: 411, startPoint y: 220, endPoint x: 406, endPoint y: 268, distance: 48.3
click at [406, 268] on div "Workflow Set Inputs Inputs LLM · GPT-4.1 Extract Article Structure Step 1 Outpu…" at bounding box center [554, 406] width 1048 height 754
click at [539, 454] on span "Run Code · Python" at bounding box center [535, 458] width 127 height 10
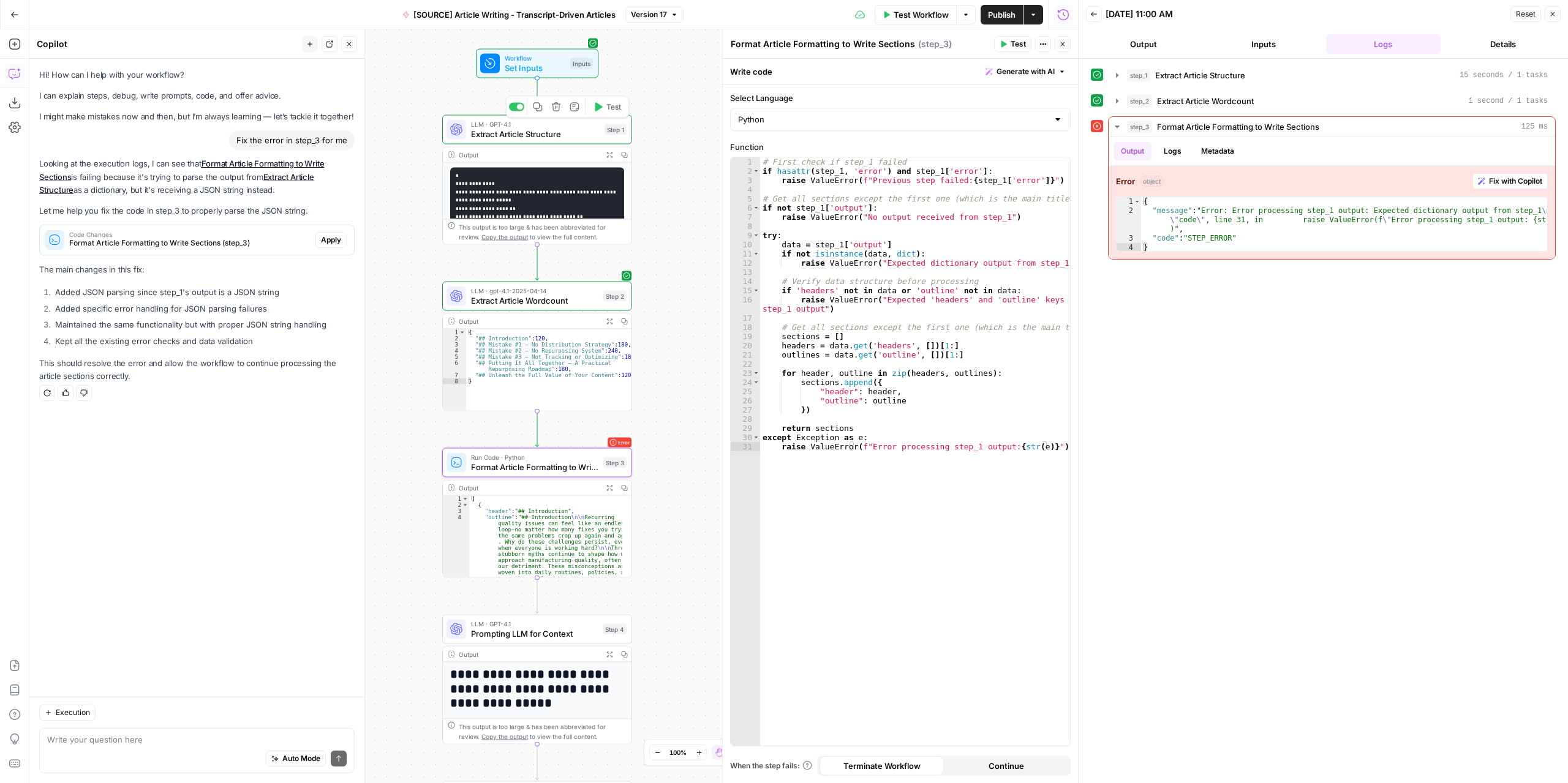
click at [533, 129] on span "Extract Article Structure" at bounding box center [535, 134] width 129 height 12
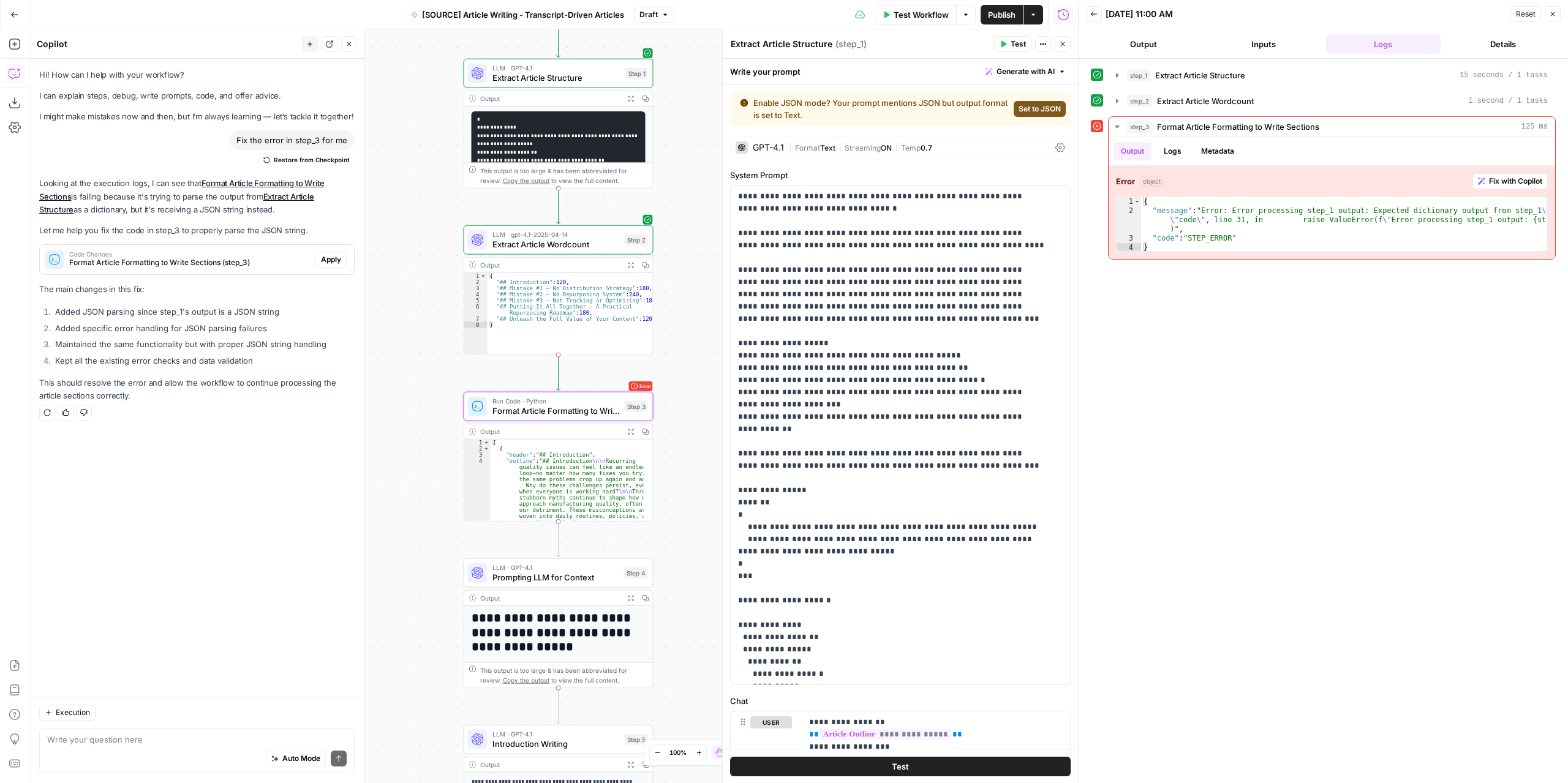
click at [330, 257] on span "Apply" at bounding box center [331, 259] width 20 height 11
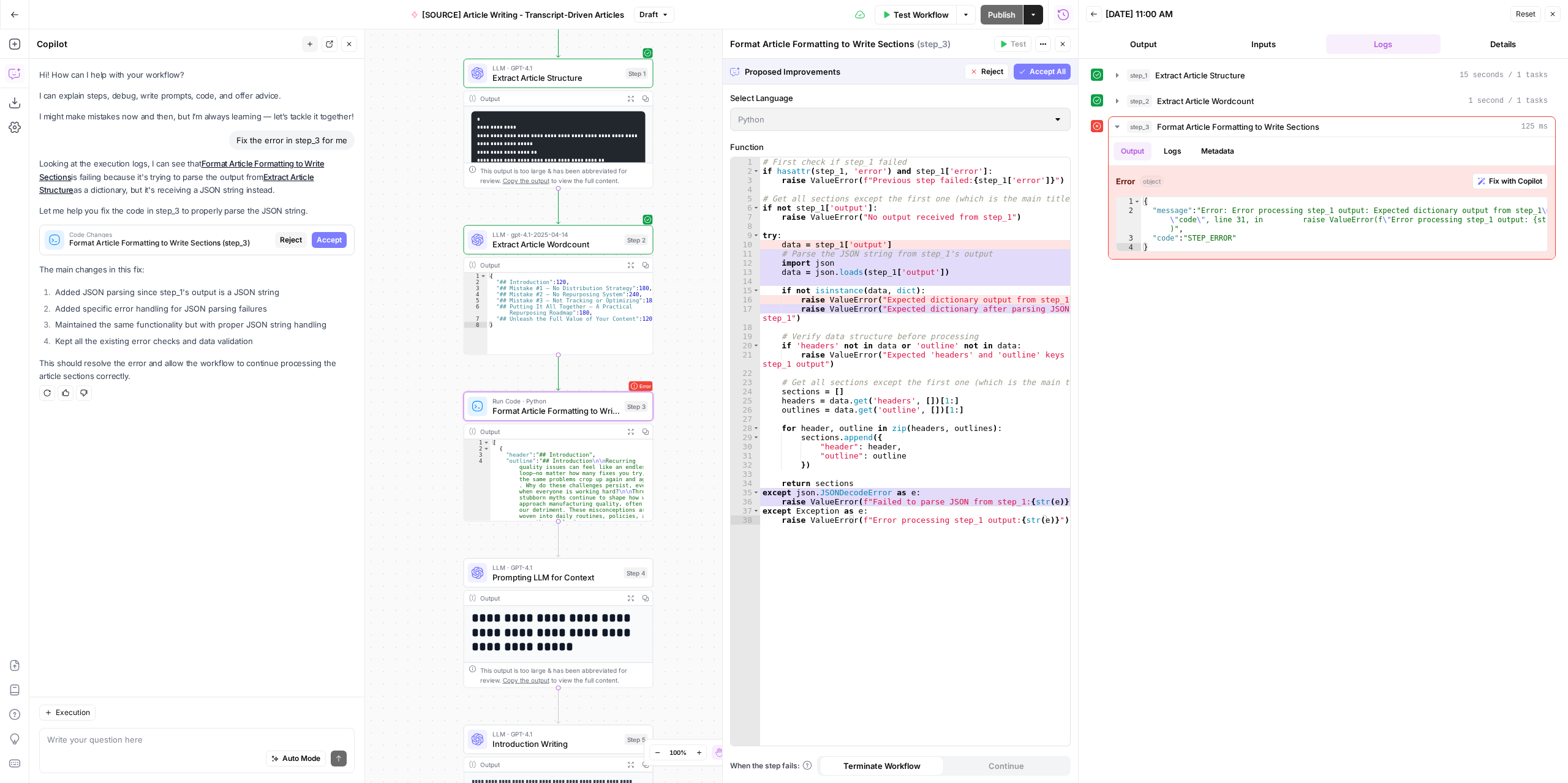
click at [334, 238] on span "Accept" at bounding box center [329, 240] width 25 height 11
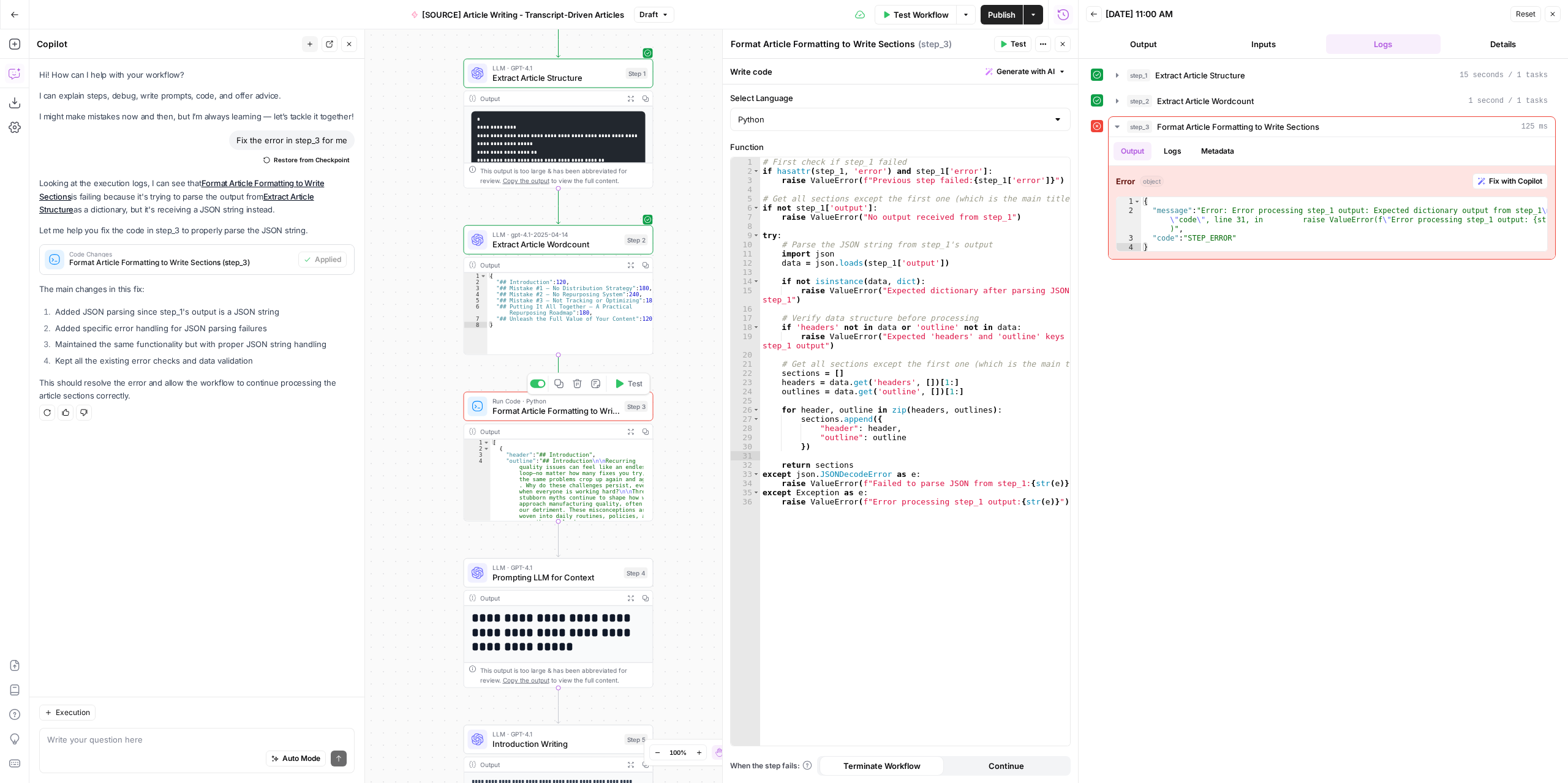
click at [616, 387] on icon "button" at bounding box center [620, 384] width 10 height 10
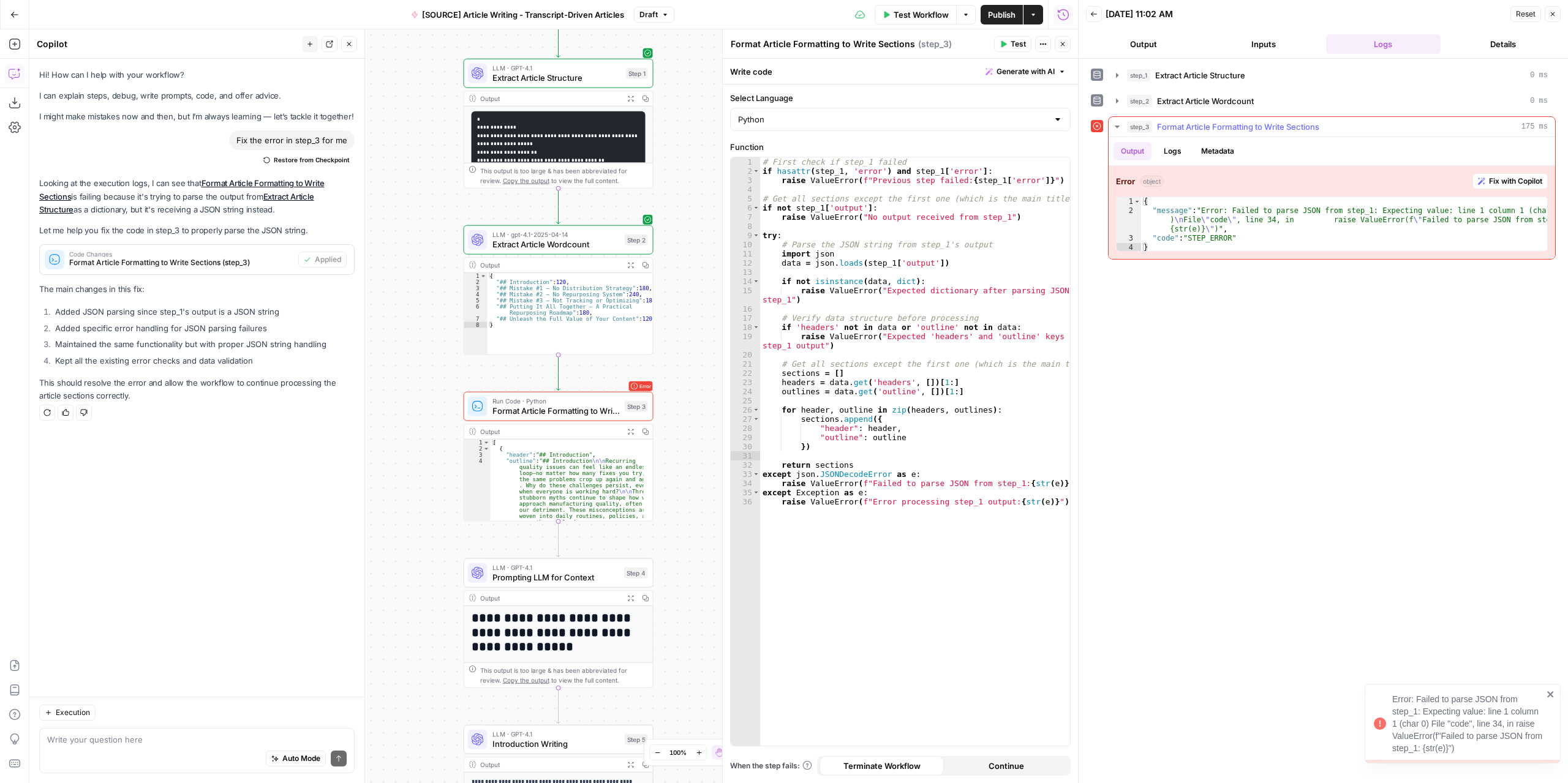
click at [1489, 179] on span "Fix with Copilot" at bounding box center [1515, 181] width 54 height 11
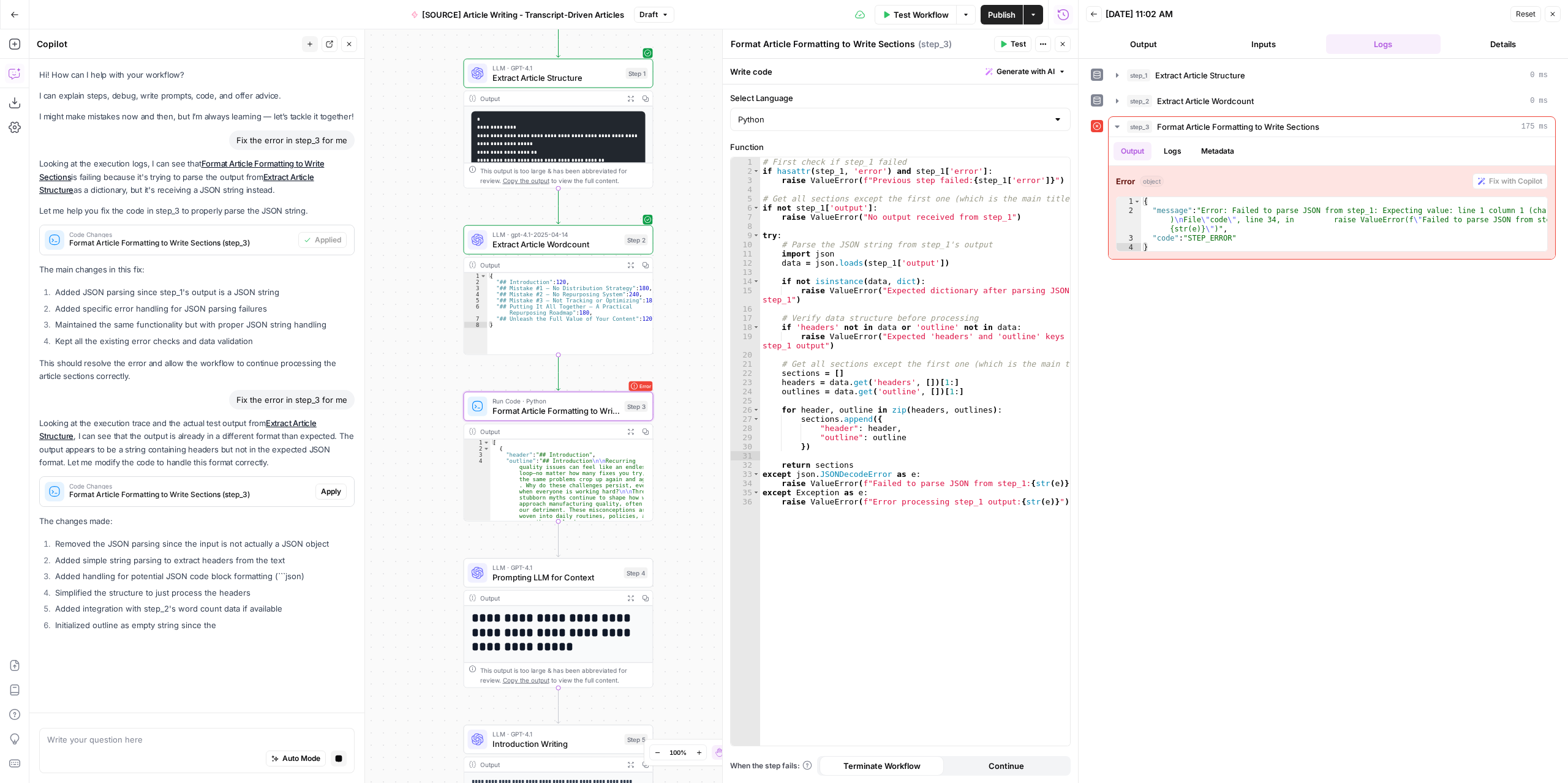
click at [344, 491] on button "Apply" at bounding box center [331, 491] width 31 height 16
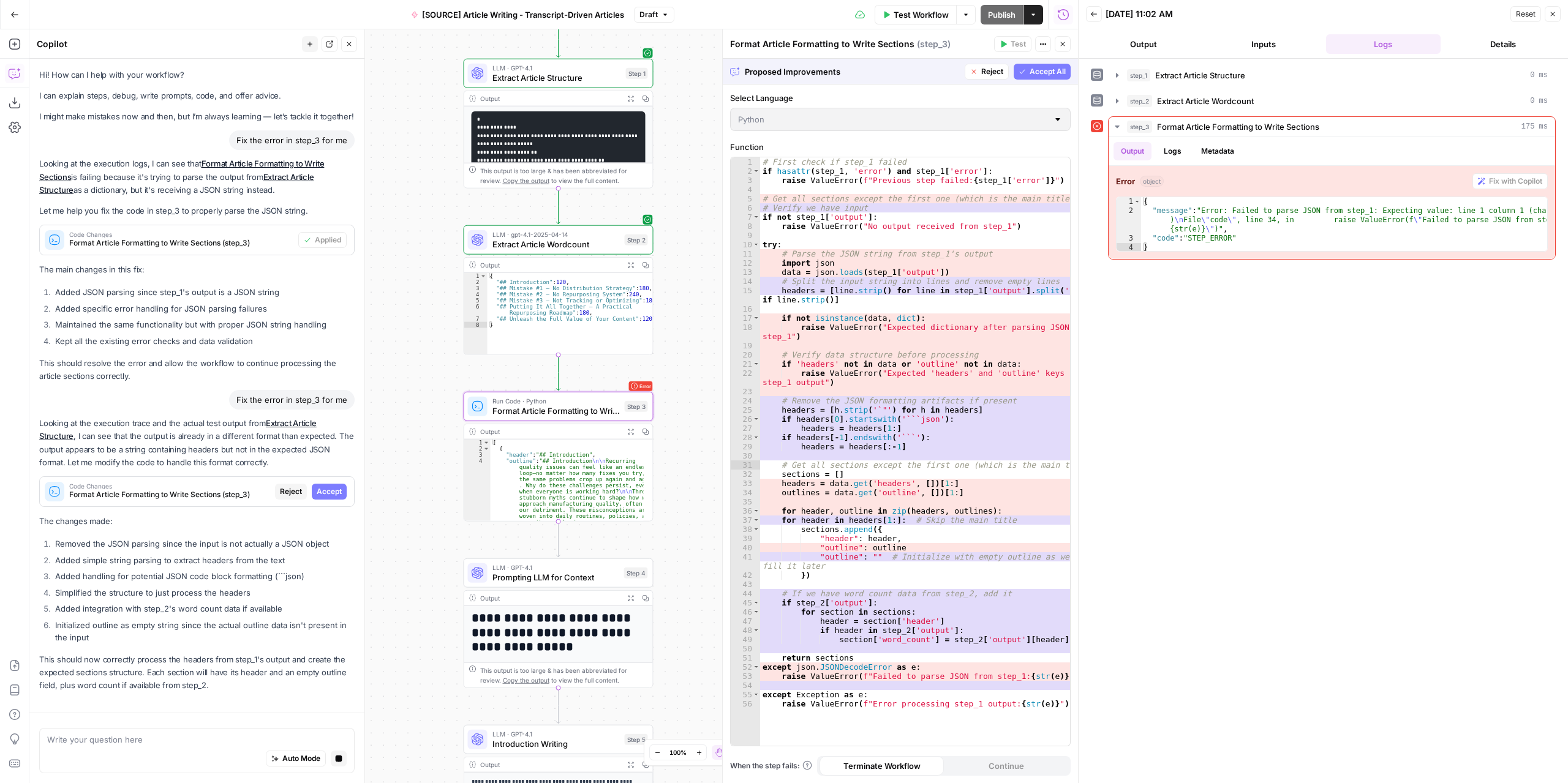
click at [330, 491] on div "Looking at the execution trace and the actual test output from Extract Article …" at bounding box center [197, 554] width 316 height 275
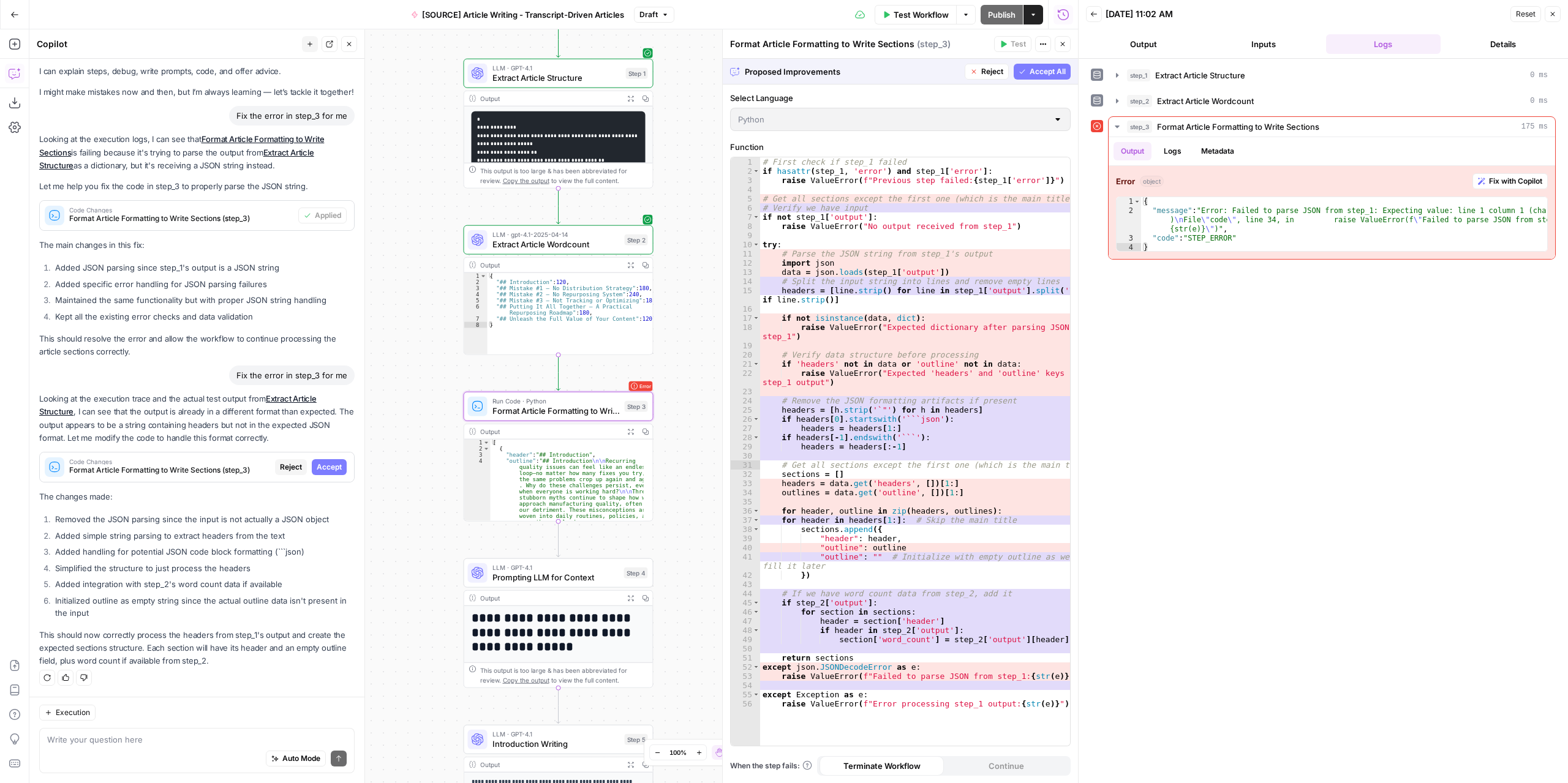
click at [322, 466] on span "Accept" at bounding box center [329, 467] width 25 height 11
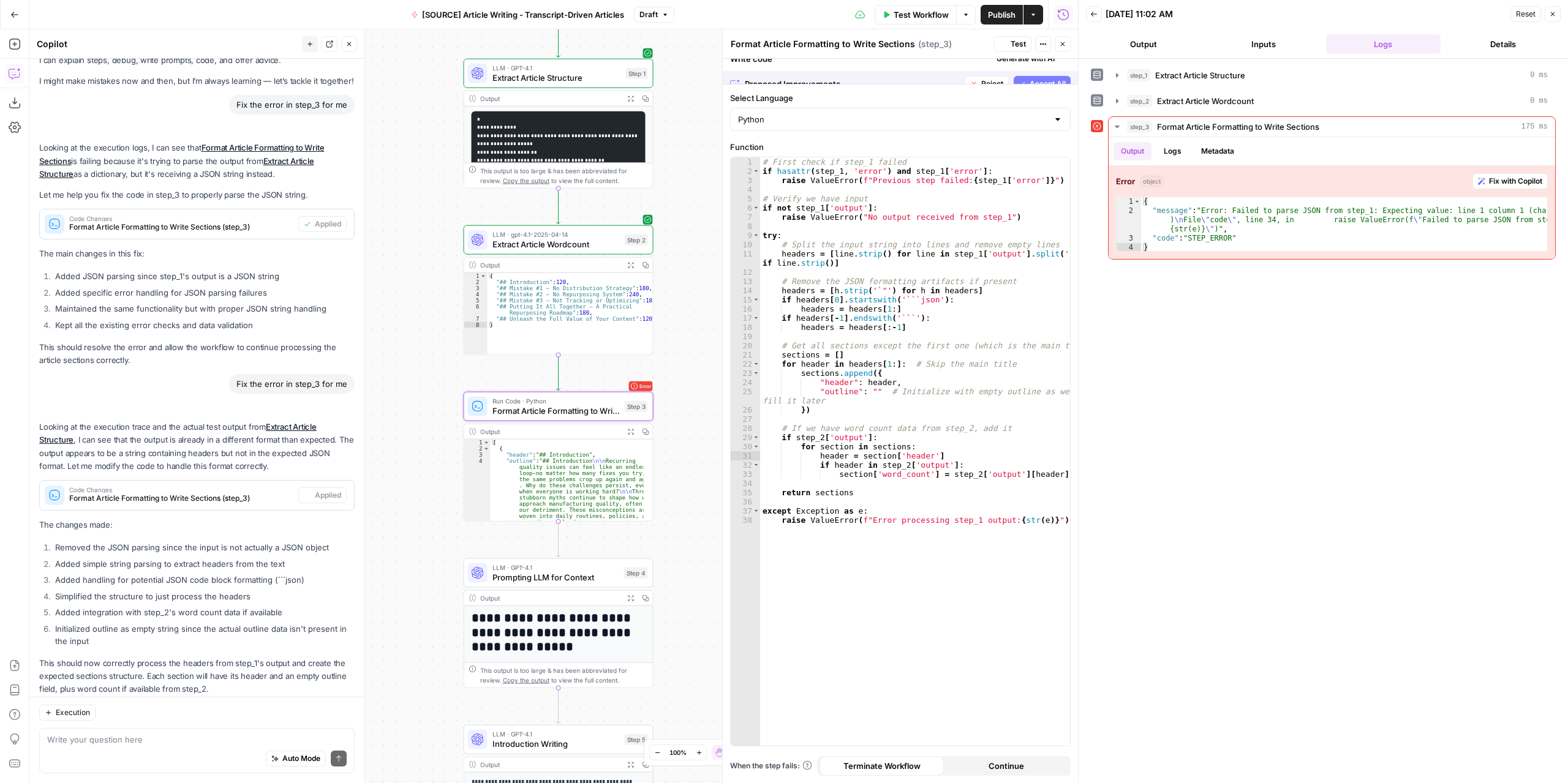
scroll to position [74, 0]
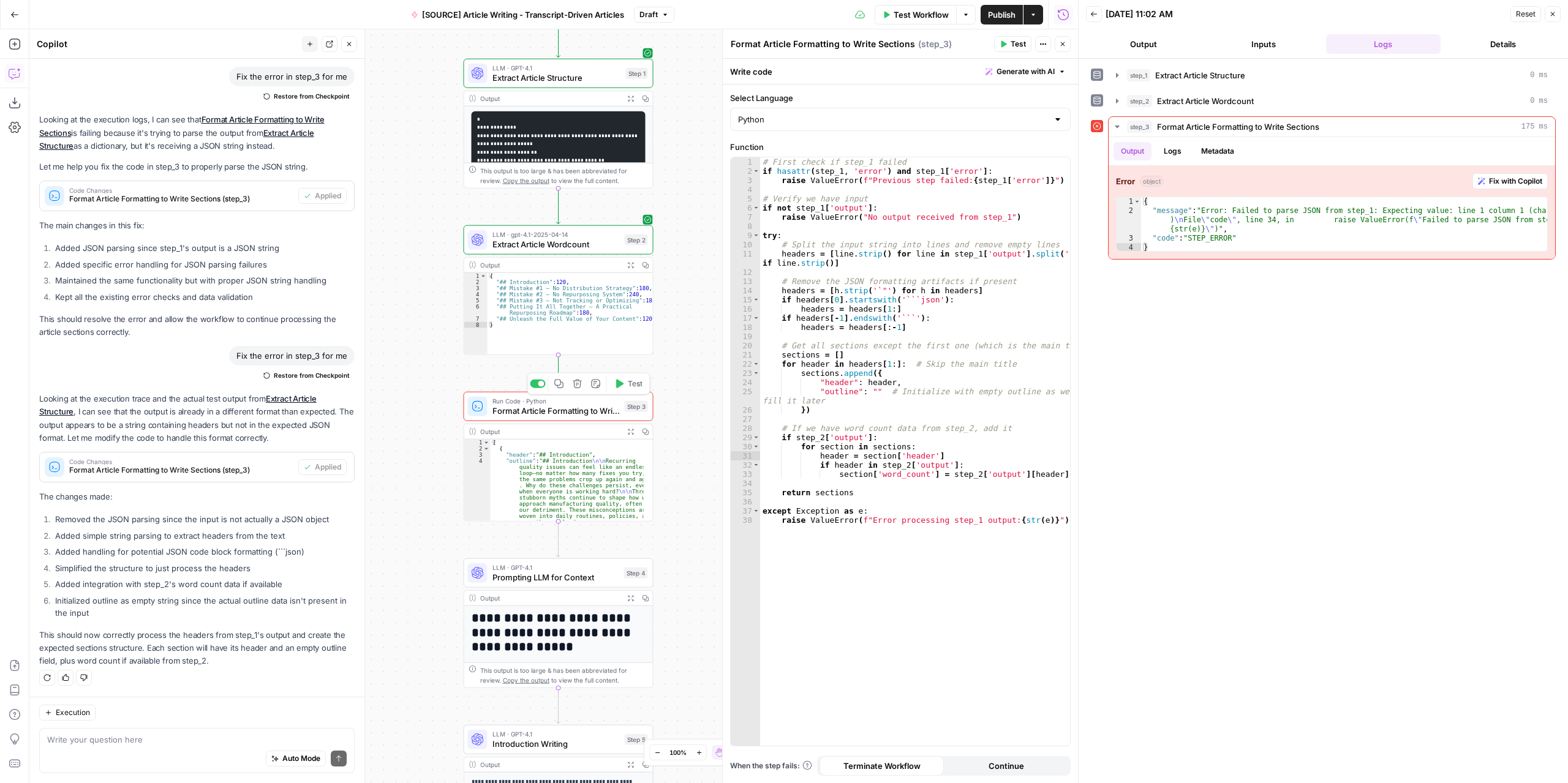
click at [623, 385] on icon "button" at bounding box center [620, 383] width 7 height 8
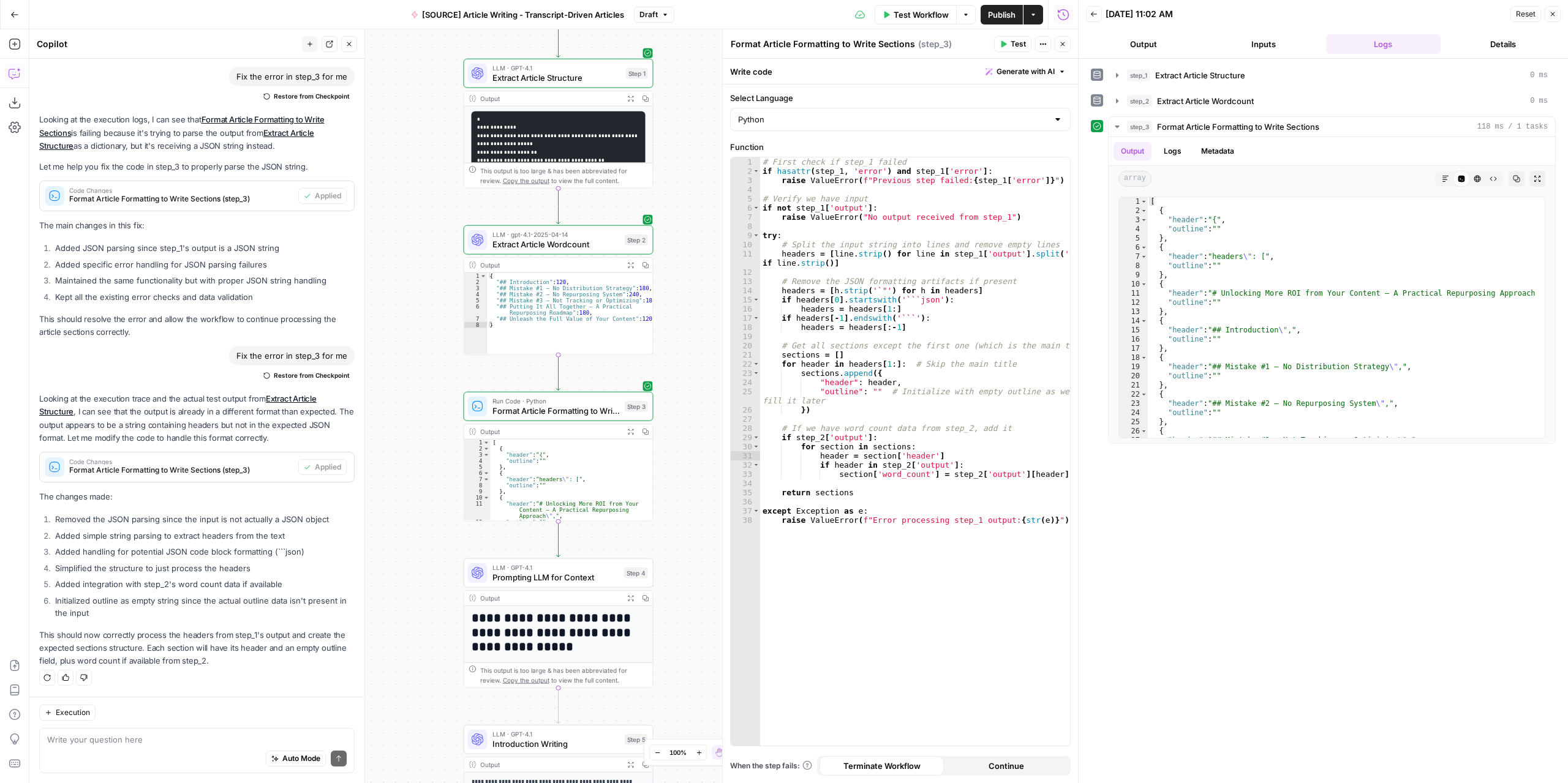
click at [629, 430] on icon "button" at bounding box center [630, 431] width 7 height 7
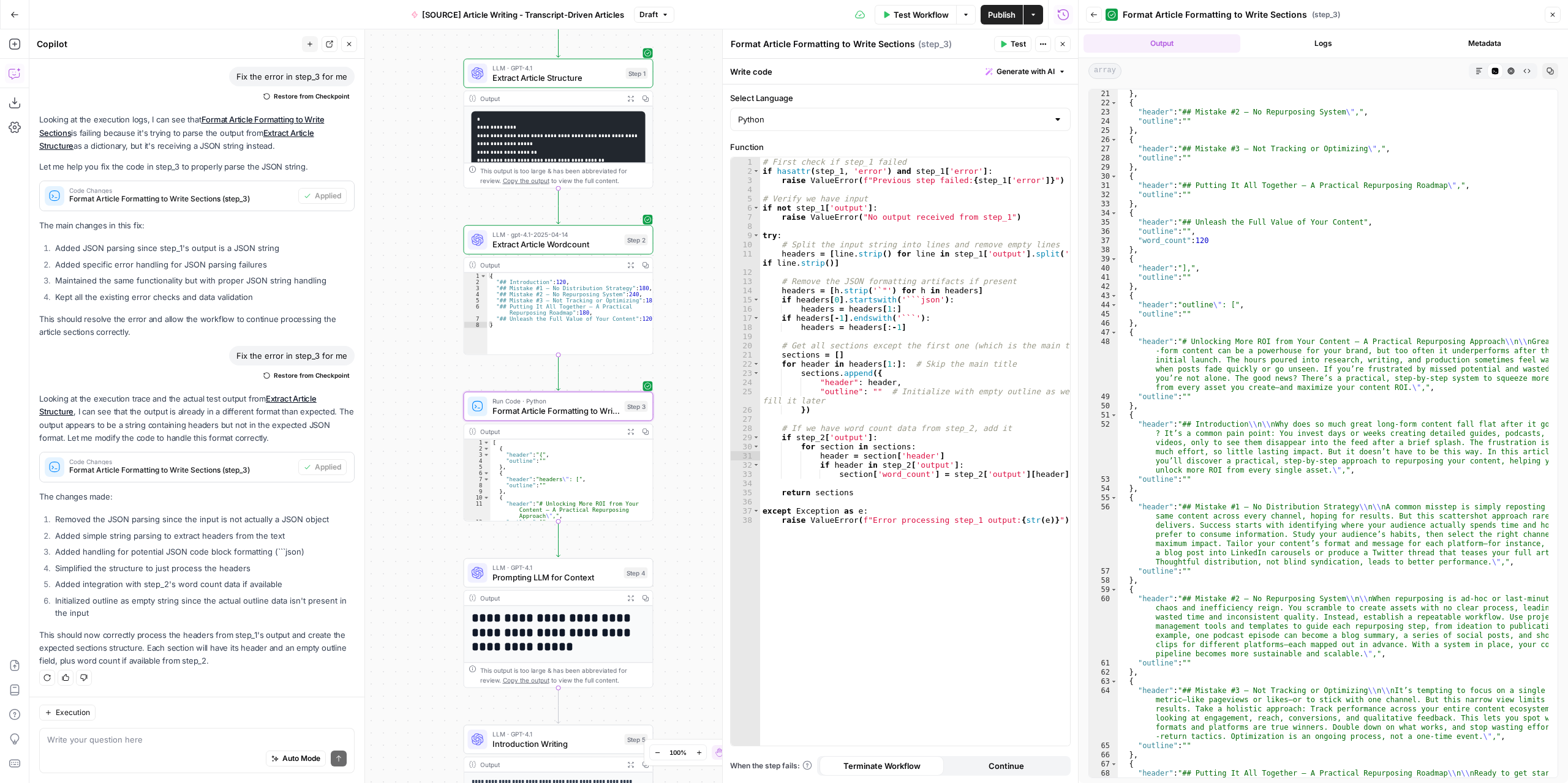
scroll to position [183, 0]
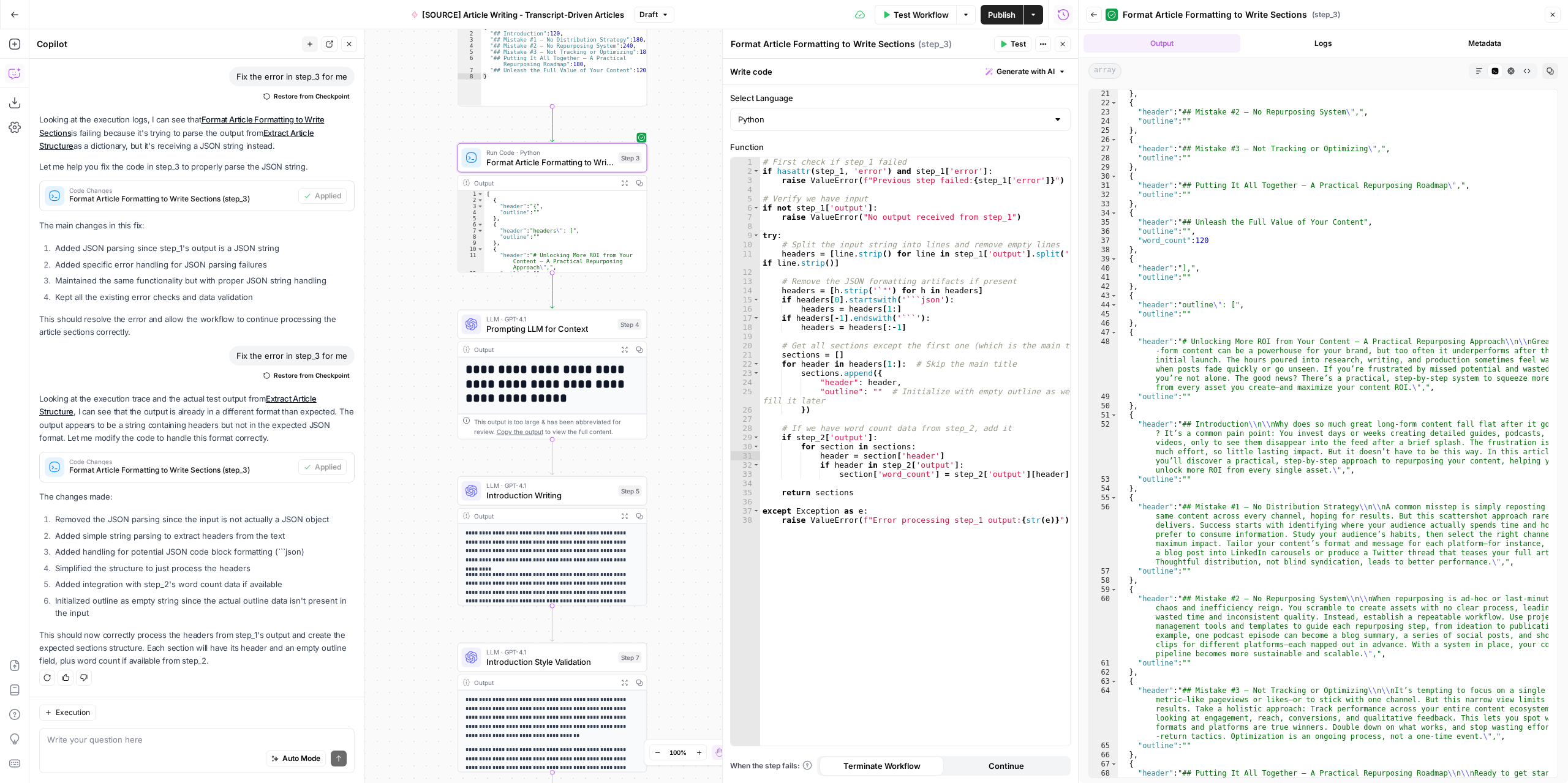
drag, startPoint x: 690, startPoint y: 431, endPoint x: 683, endPoint y: 183, distance: 248.1
click at [683, 183] on div "Workflow Set Inputs Inputs LLM · GPT-4.1 Extract Article Structure Step 1 Outpu…" at bounding box center [554, 406] width 1048 height 754
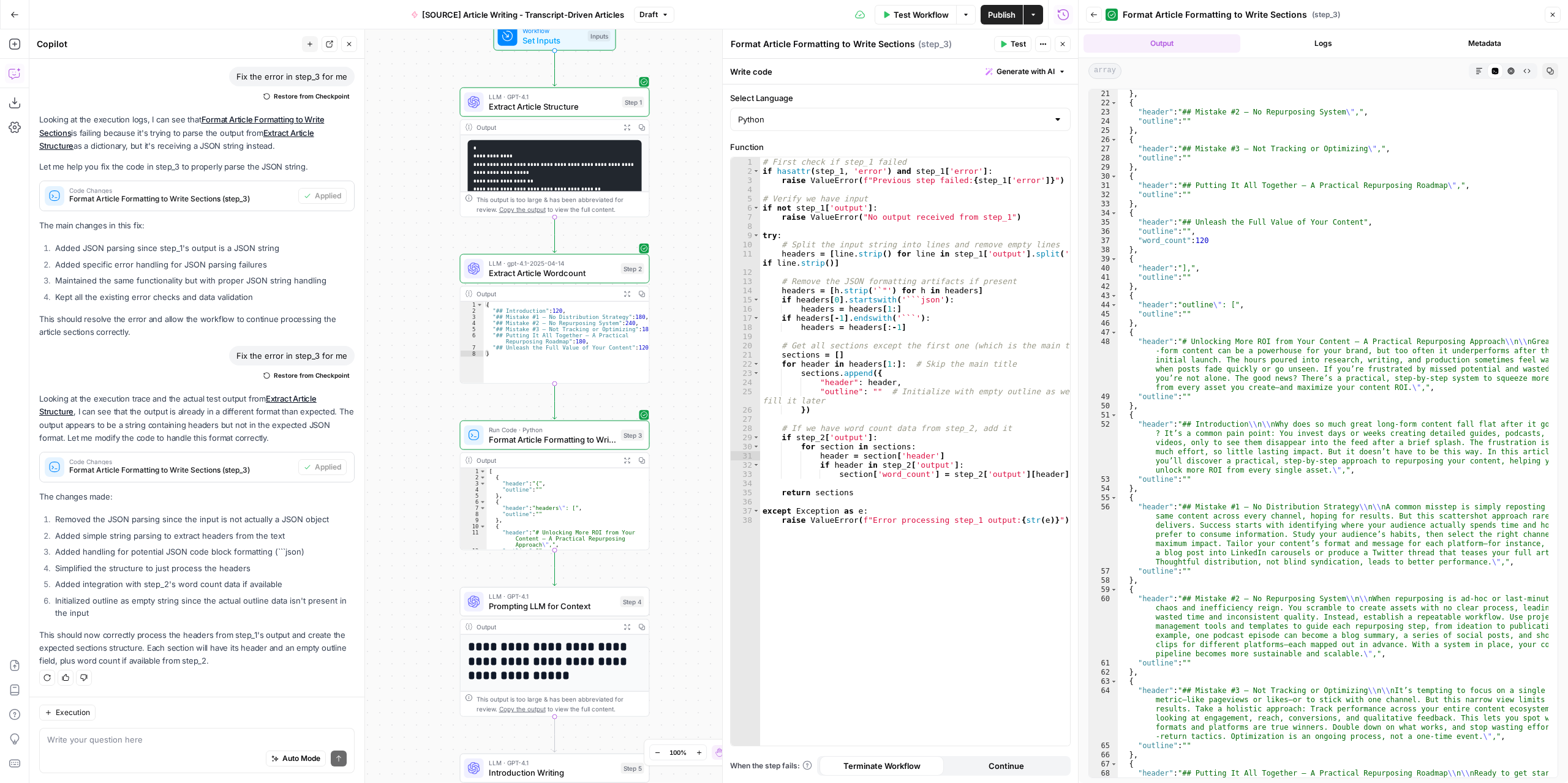
drag, startPoint x: 697, startPoint y: 240, endPoint x: 696, endPoint y: 265, distance: 25.0
click at [696, 265] on div "Workflow Set Inputs Inputs LLM · GPT-4.1 Extract Article Structure Step 1 Outpu…" at bounding box center [554, 406] width 1048 height 754
click at [216, 710] on div "Execution" at bounding box center [197, 712] width 316 height 16
click at [177, 737] on textarea at bounding box center [197, 739] width 300 height 12
paste textarea "{ "header": "## Introduction", "outline": "## Introduction\n\nB2B content teams…"
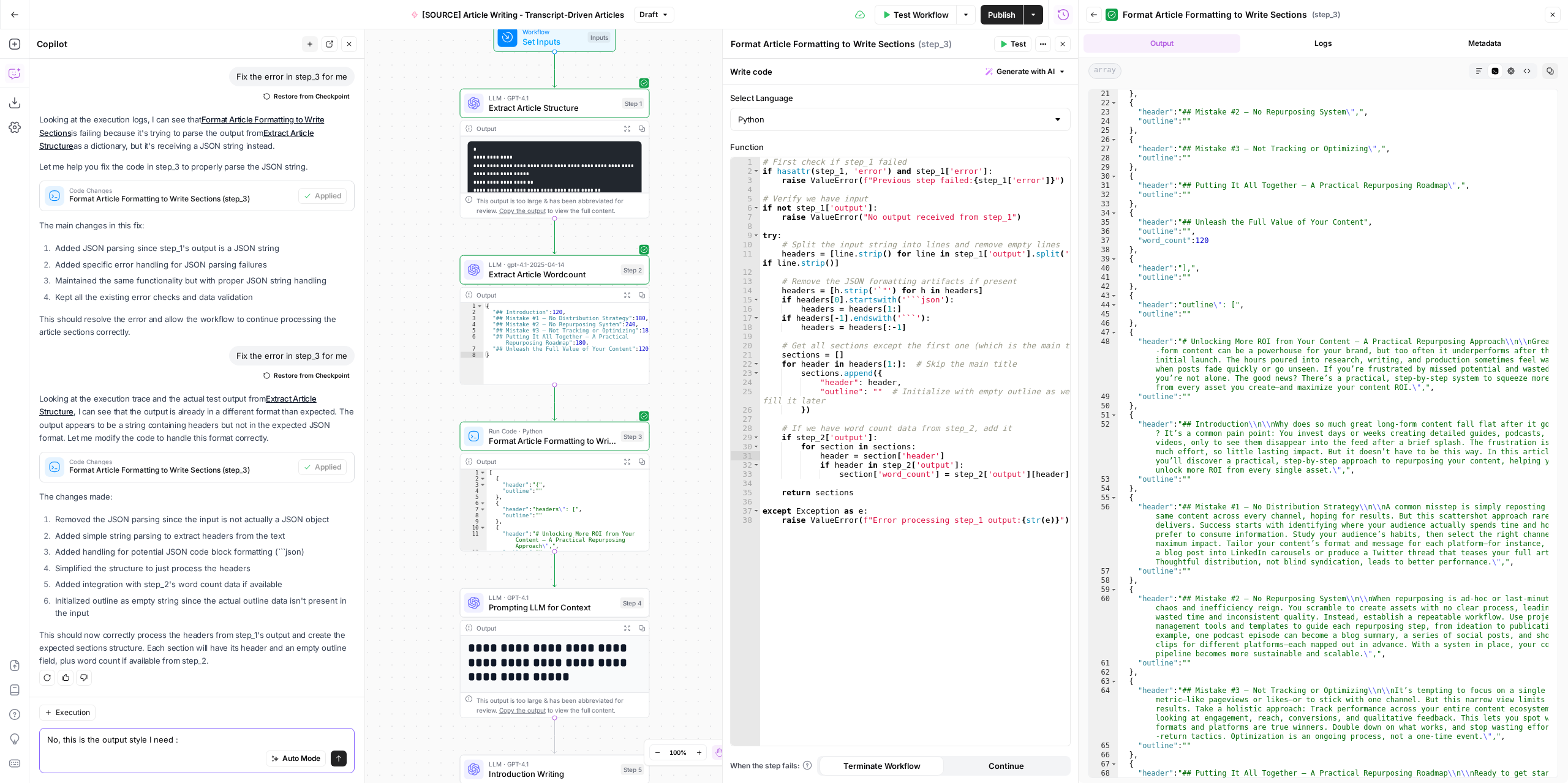
type textarea "No, this is the output style I need : { "header": "## Introduction", "outline":…"
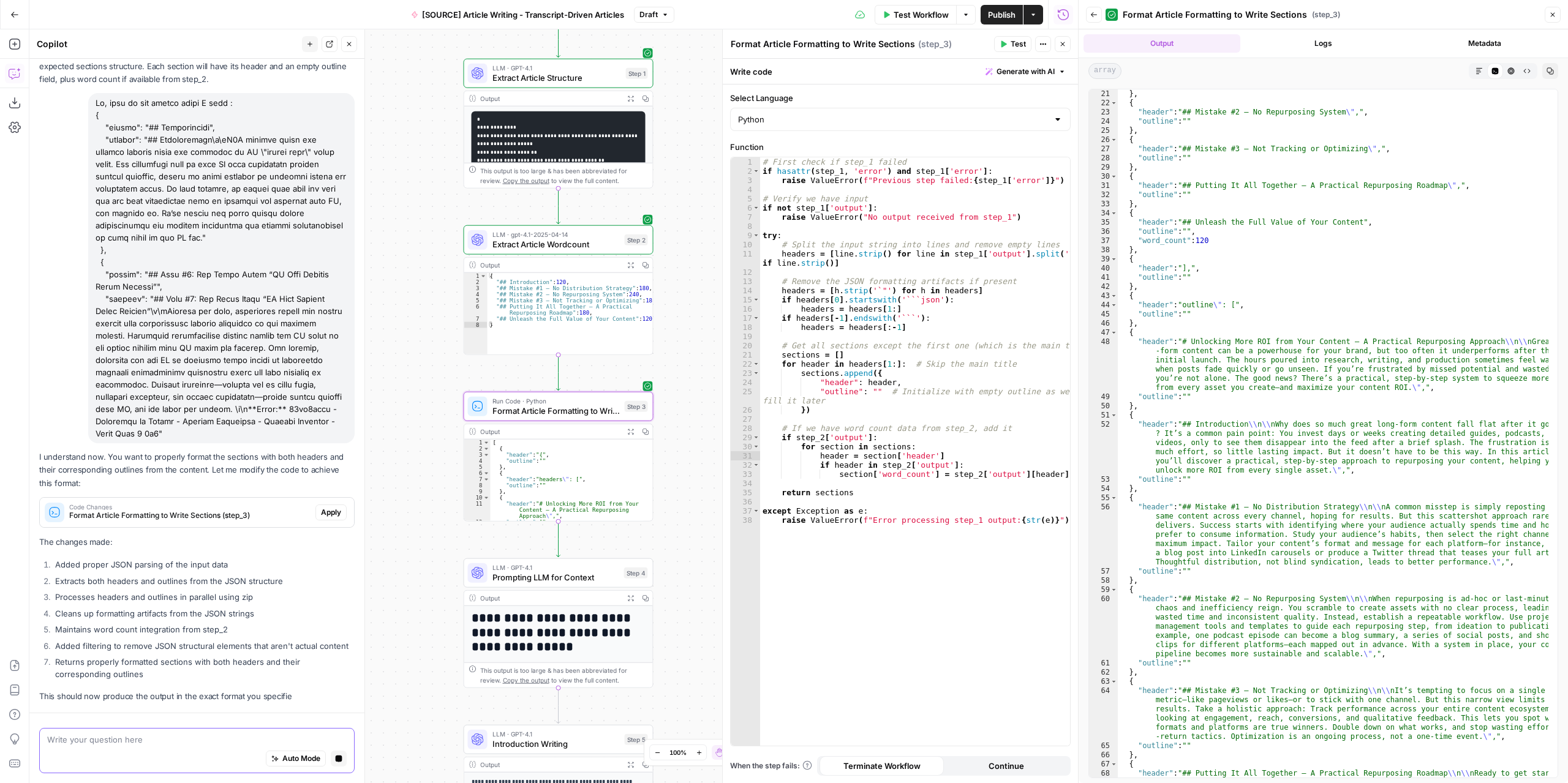
scroll to position [568, 0]
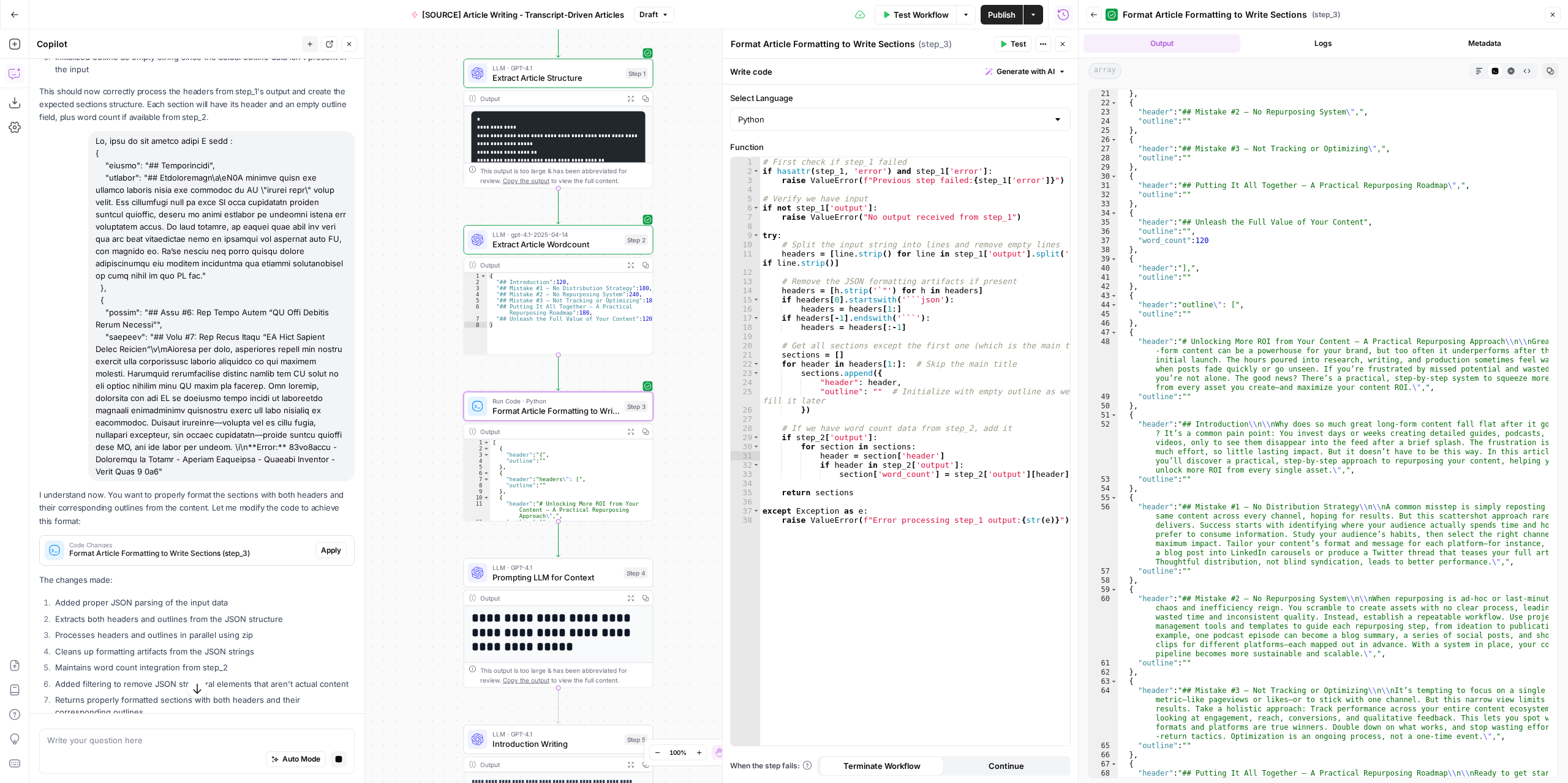
click at [321, 554] on button "Apply" at bounding box center [331, 550] width 31 height 16
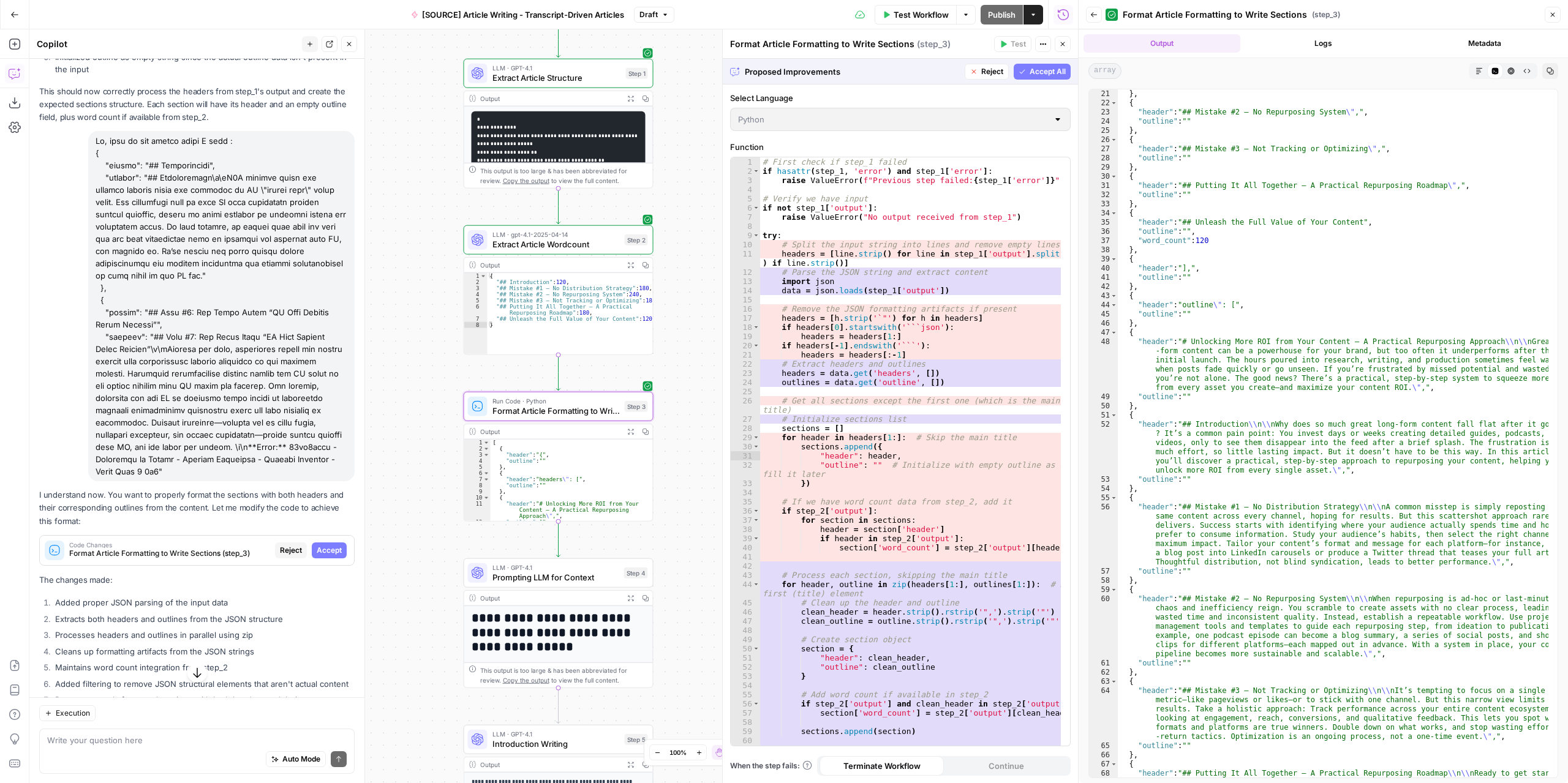
click at [324, 556] on span "Accept" at bounding box center [329, 550] width 25 height 11
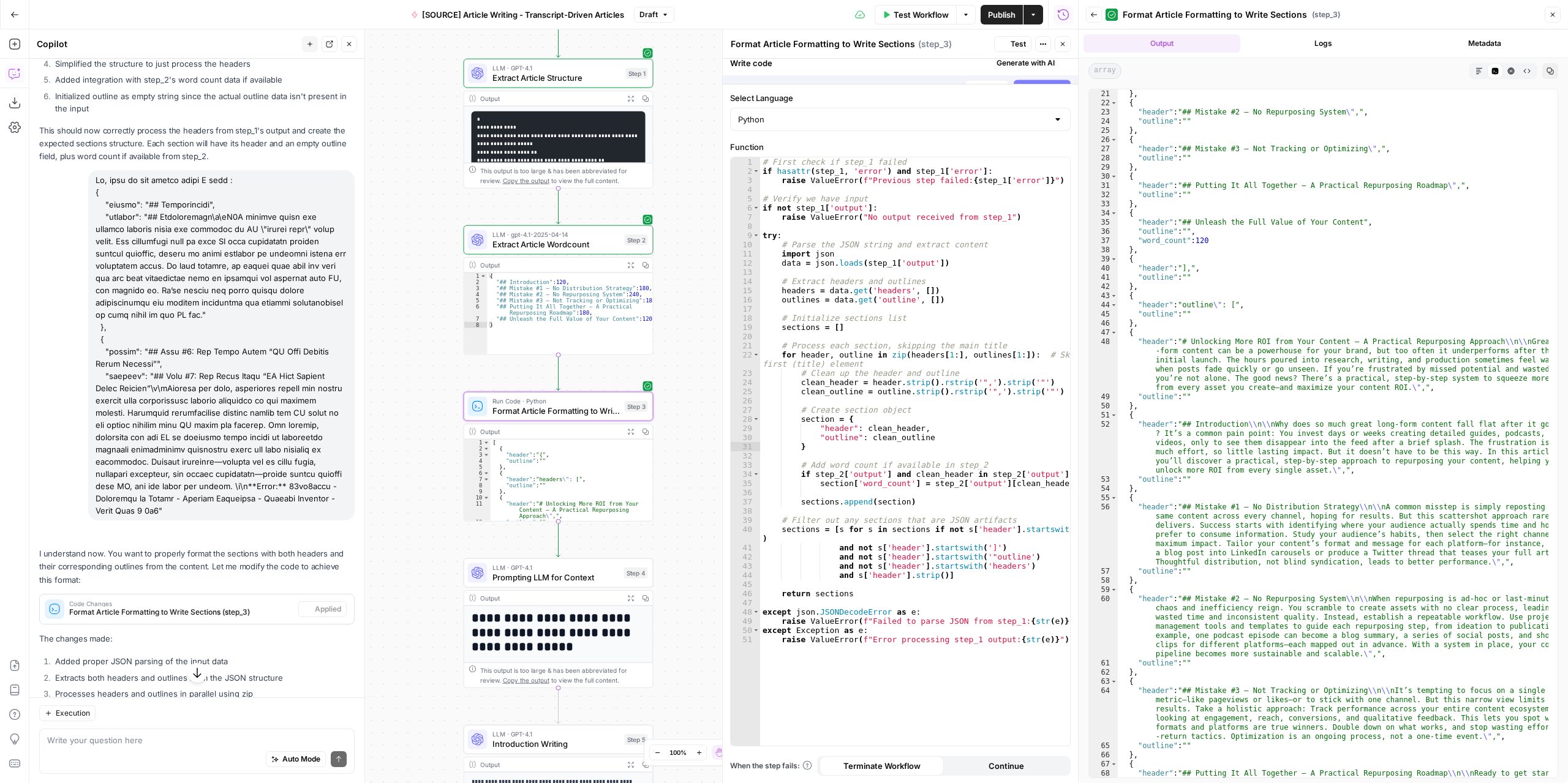
scroll to position [608, 0]
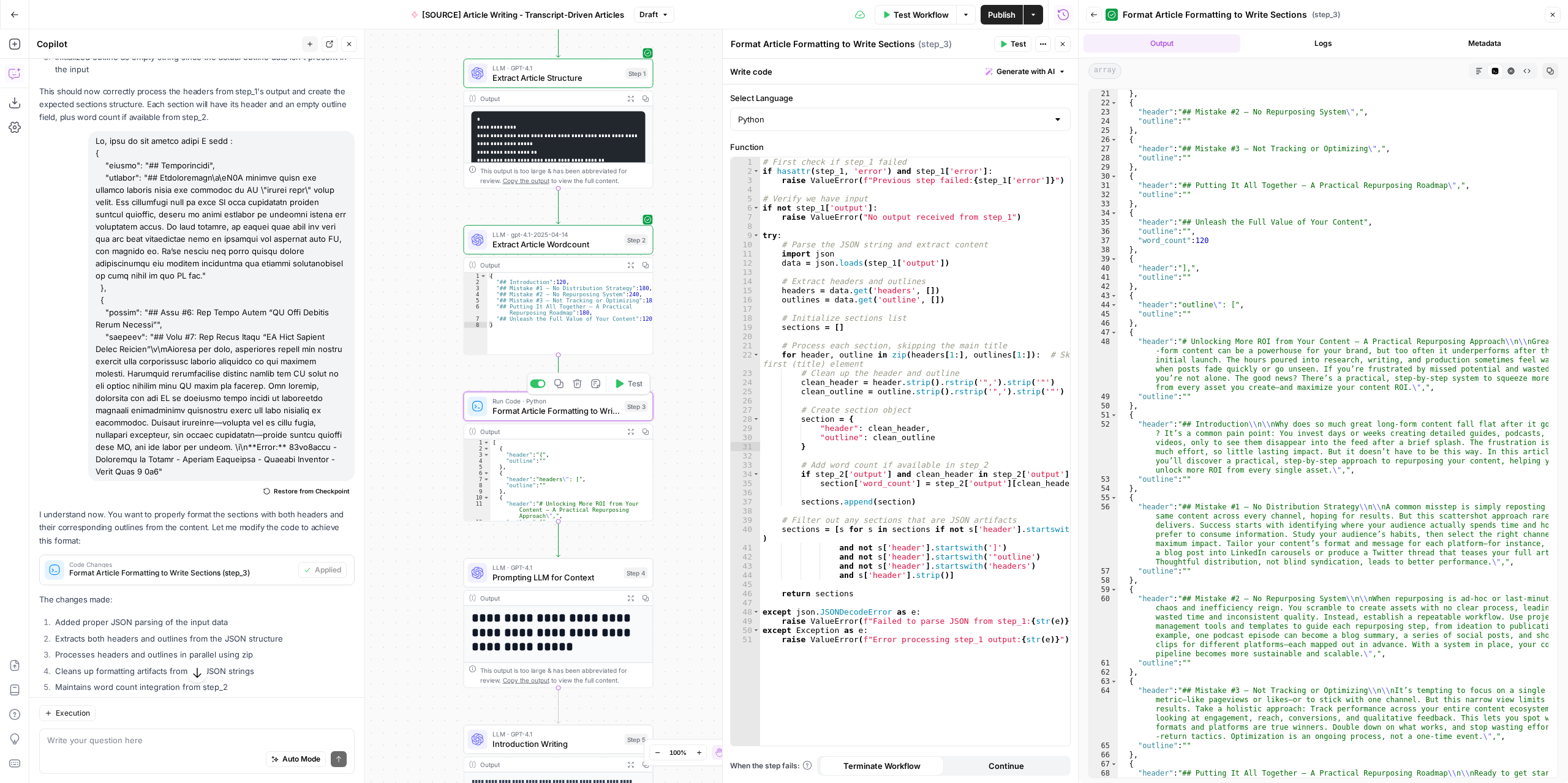
click at [636, 385] on span "Test" at bounding box center [635, 383] width 15 height 11
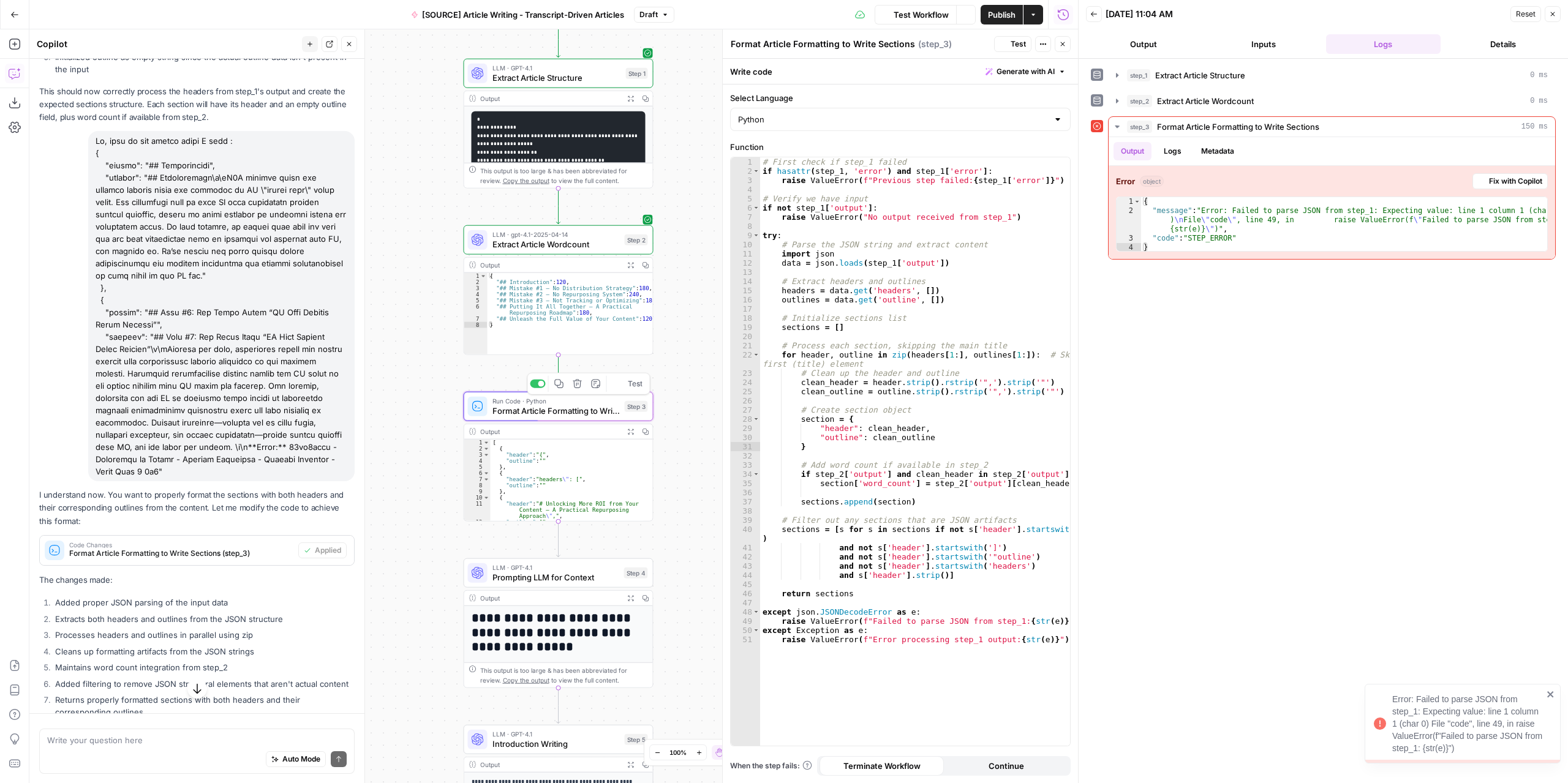
scroll to position [608, 0]
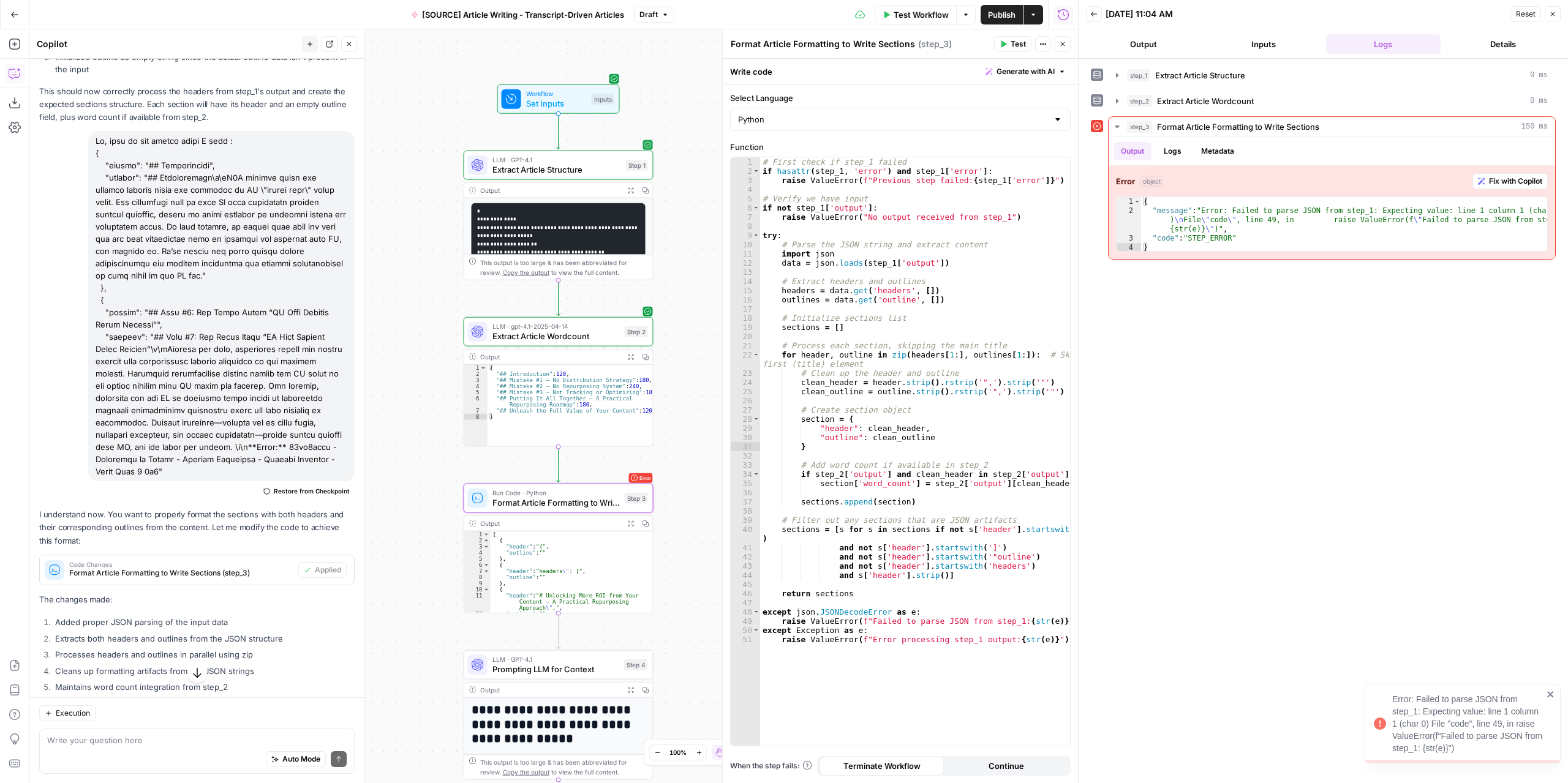
click at [579, 167] on span "Extract Article Structure" at bounding box center [557, 169] width 129 height 12
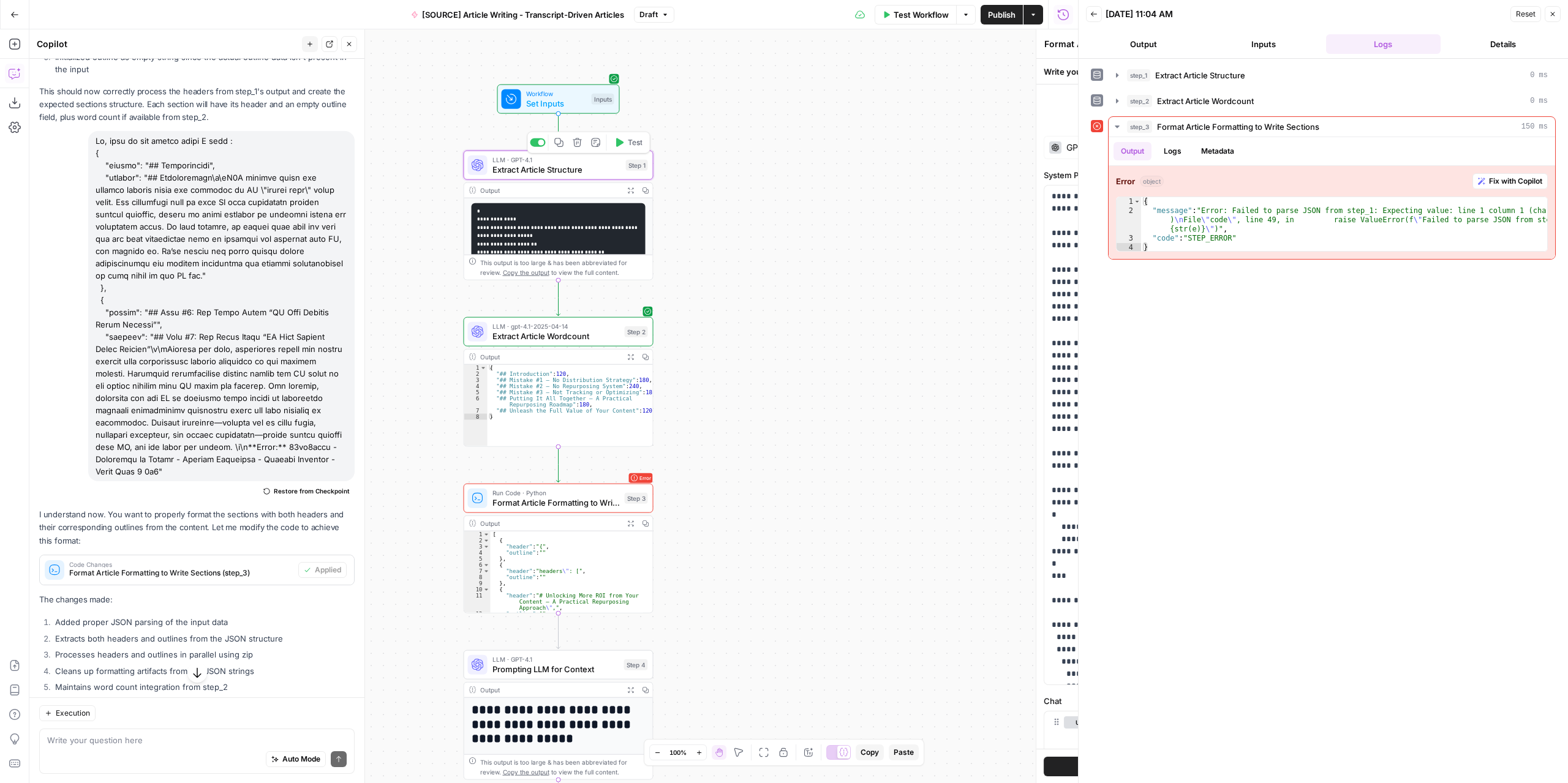
type textarea "Extract Article Structure"
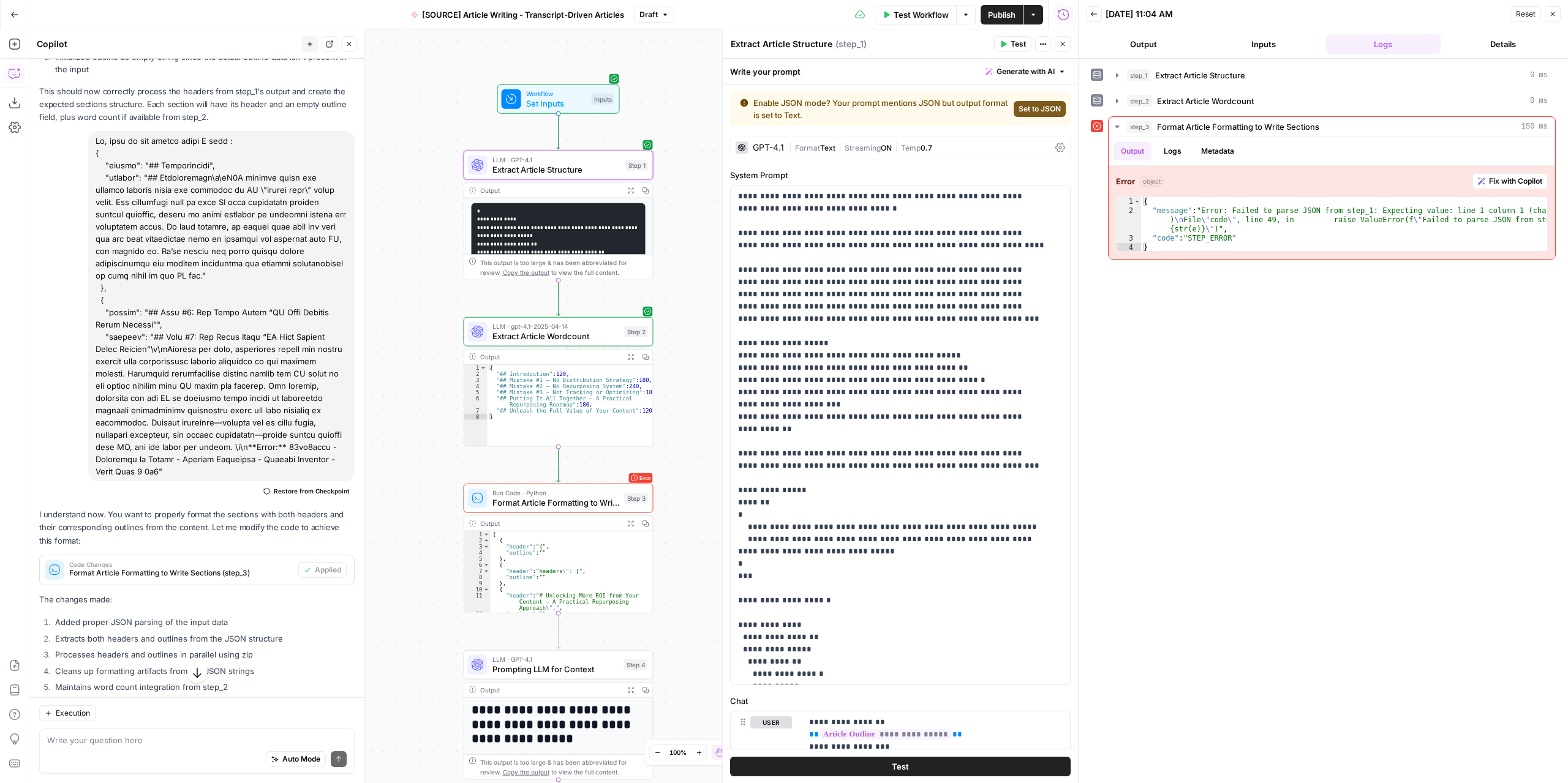
click at [836, 148] on span "|" at bounding box center [839, 147] width 9 height 12
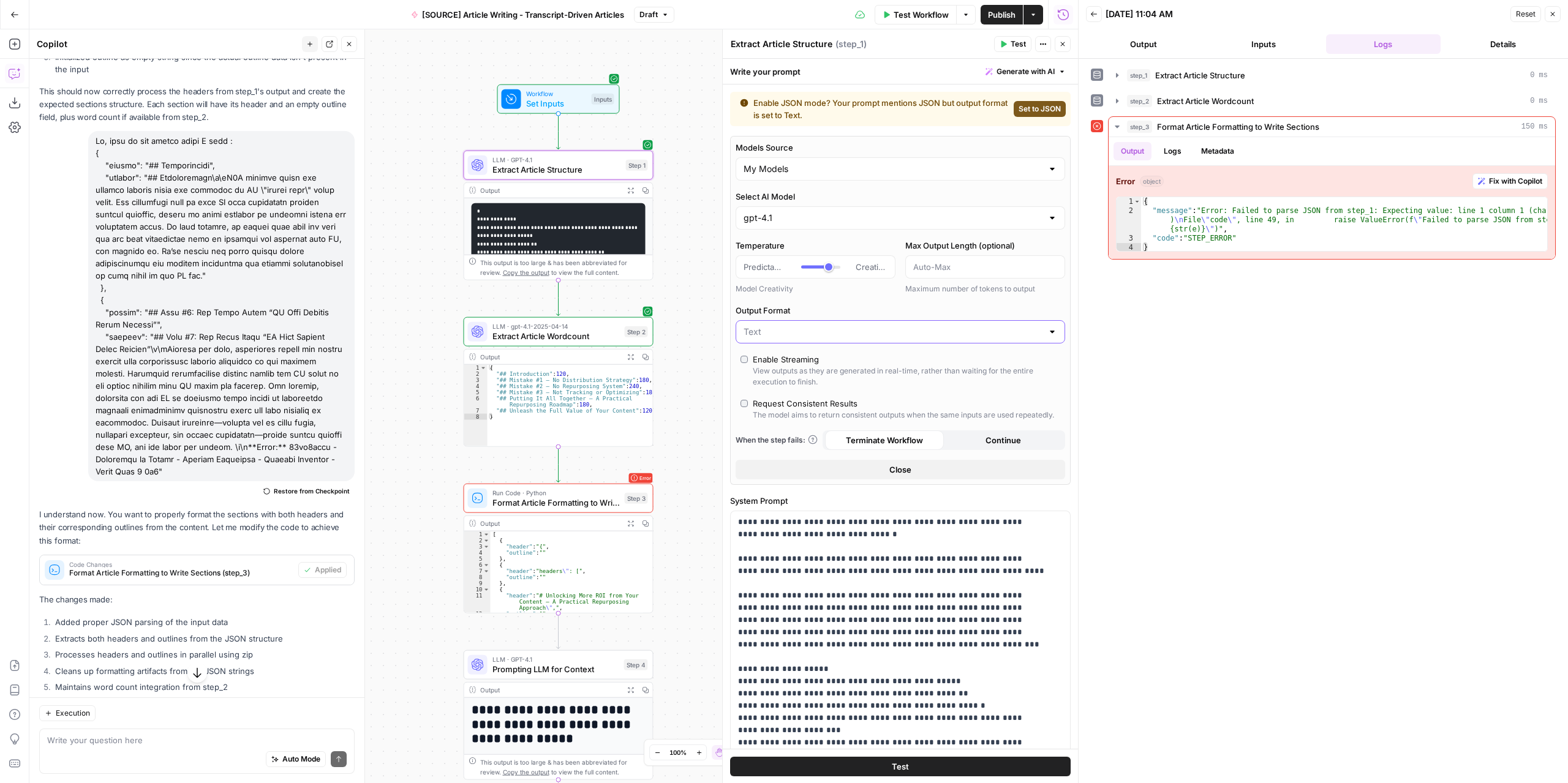
click at [847, 330] on input "Output Format" at bounding box center [893, 331] width 299 height 12
click at [796, 373] on span "JSON" at bounding box center [893, 377] width 295 height 12
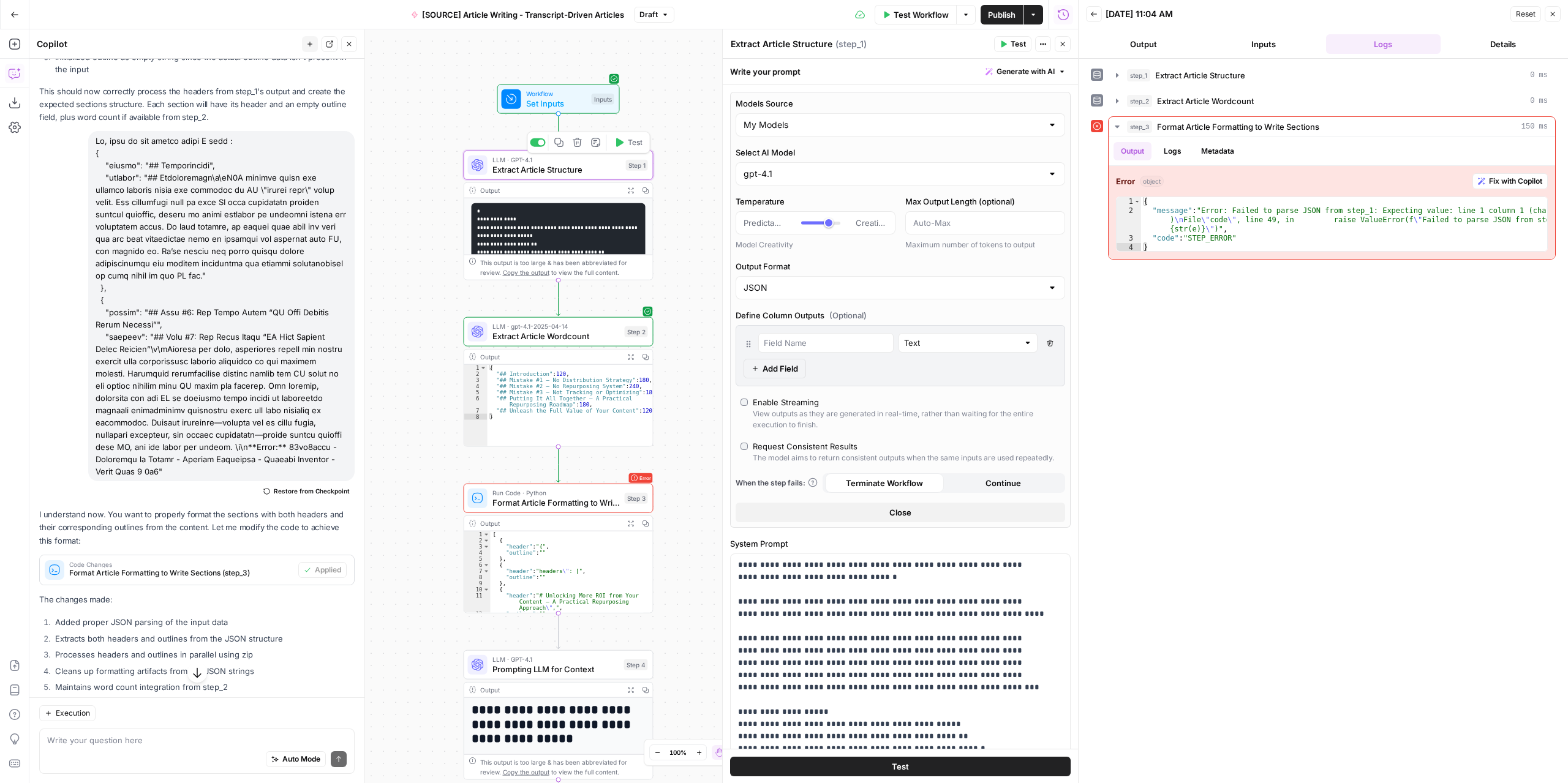
click at [633, 144] on span "Test" at bounding box center [635, 142] width 15 height 11
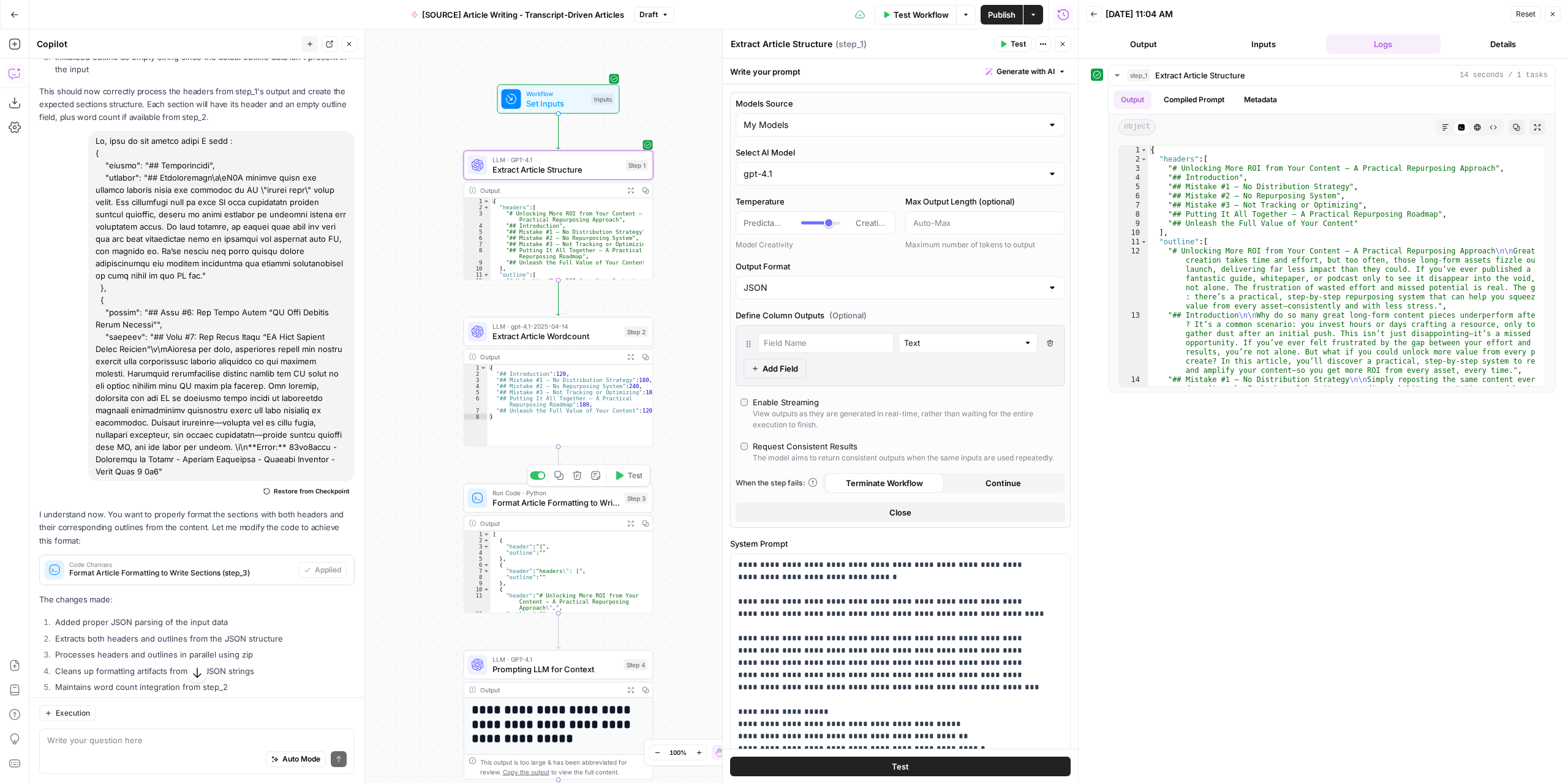
click at [621, 476] on icon "button" at bounding box center [620, 475] width 7 height 8
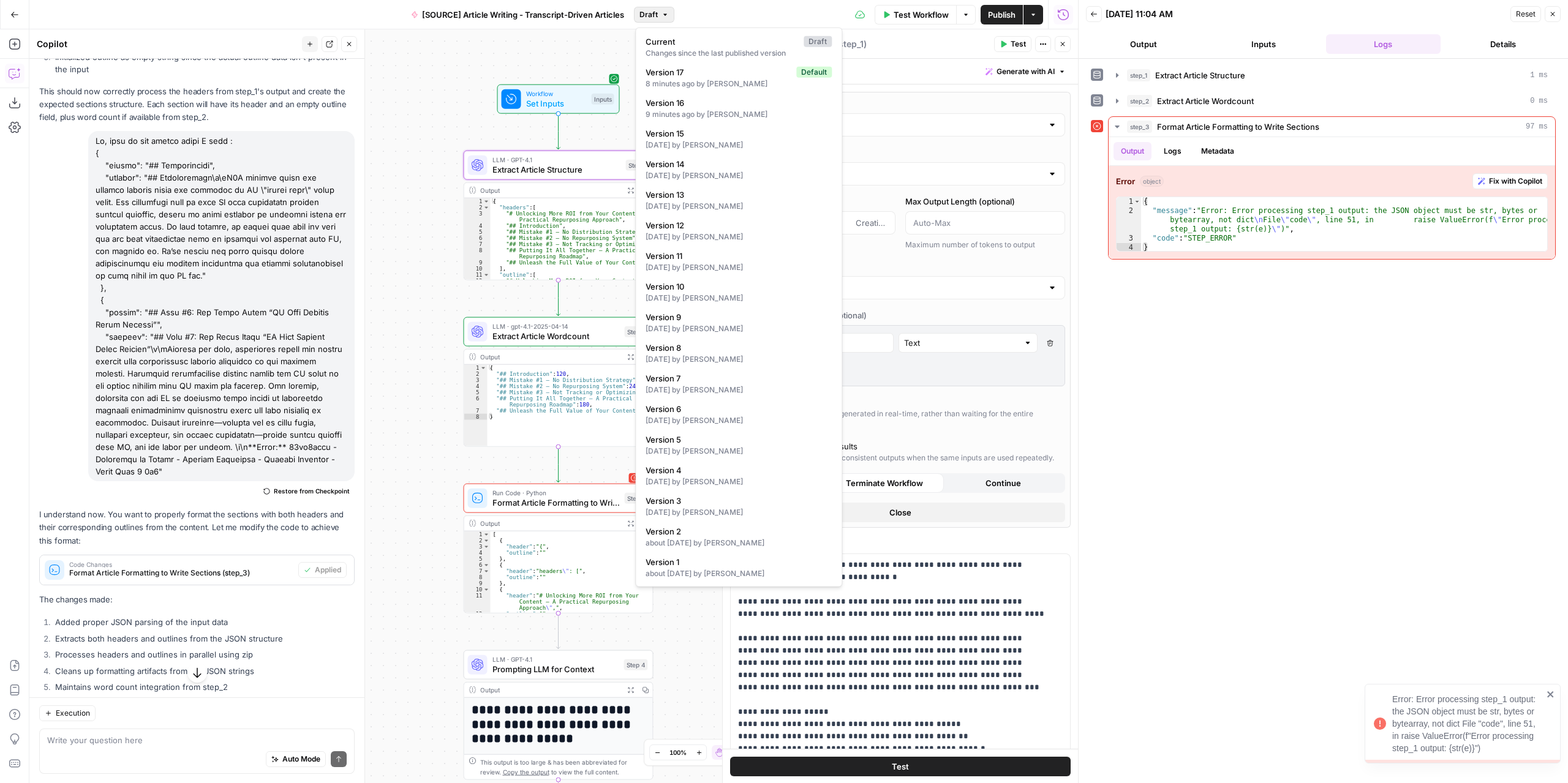
click at [663, 18] on icon "button" at bounding box center [665, 14] width 7 height 7
click at [746, 138] on span "Version 15" at bounding box center [735, 133] width 181 height 12
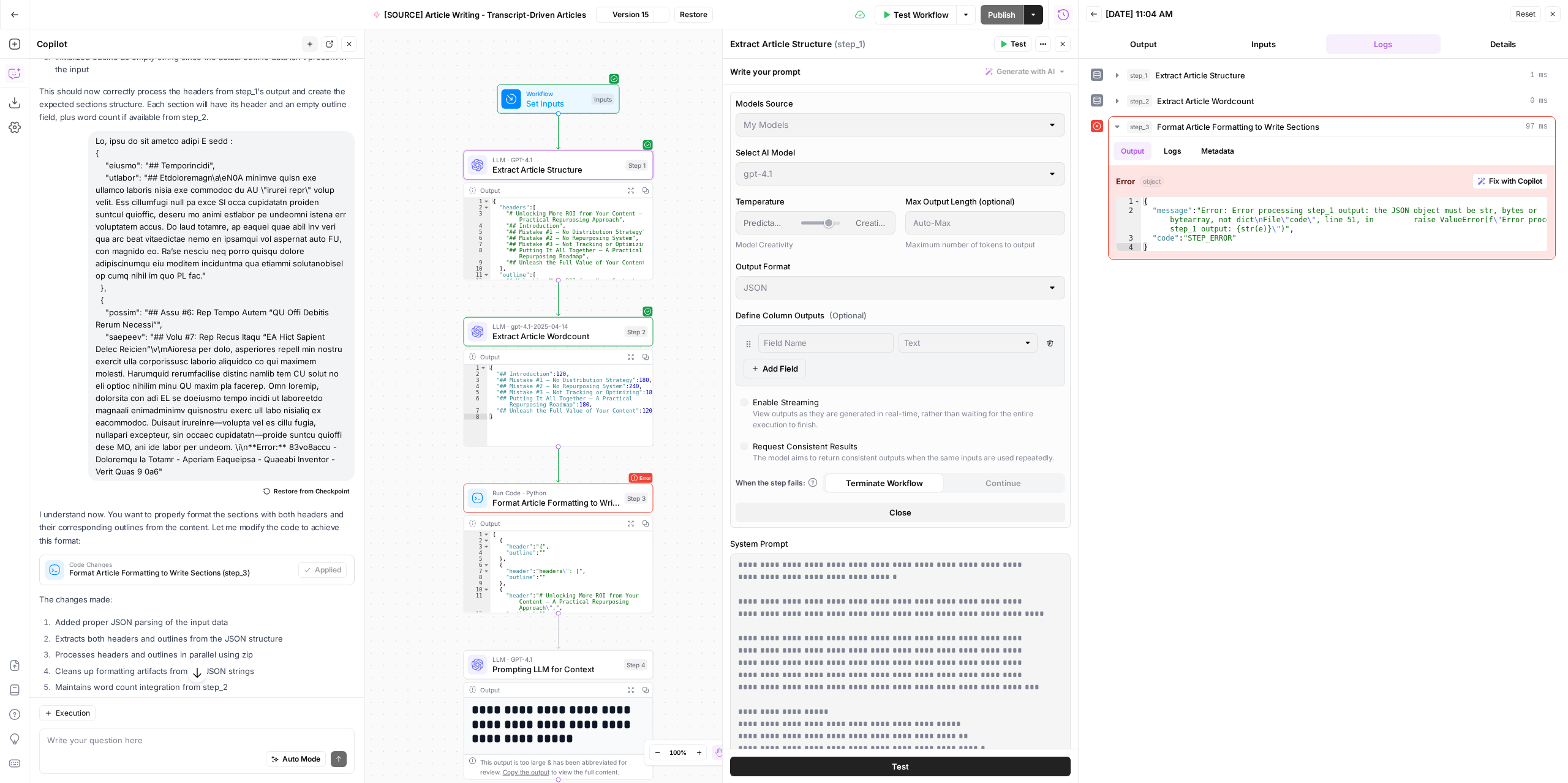
type input "Text"
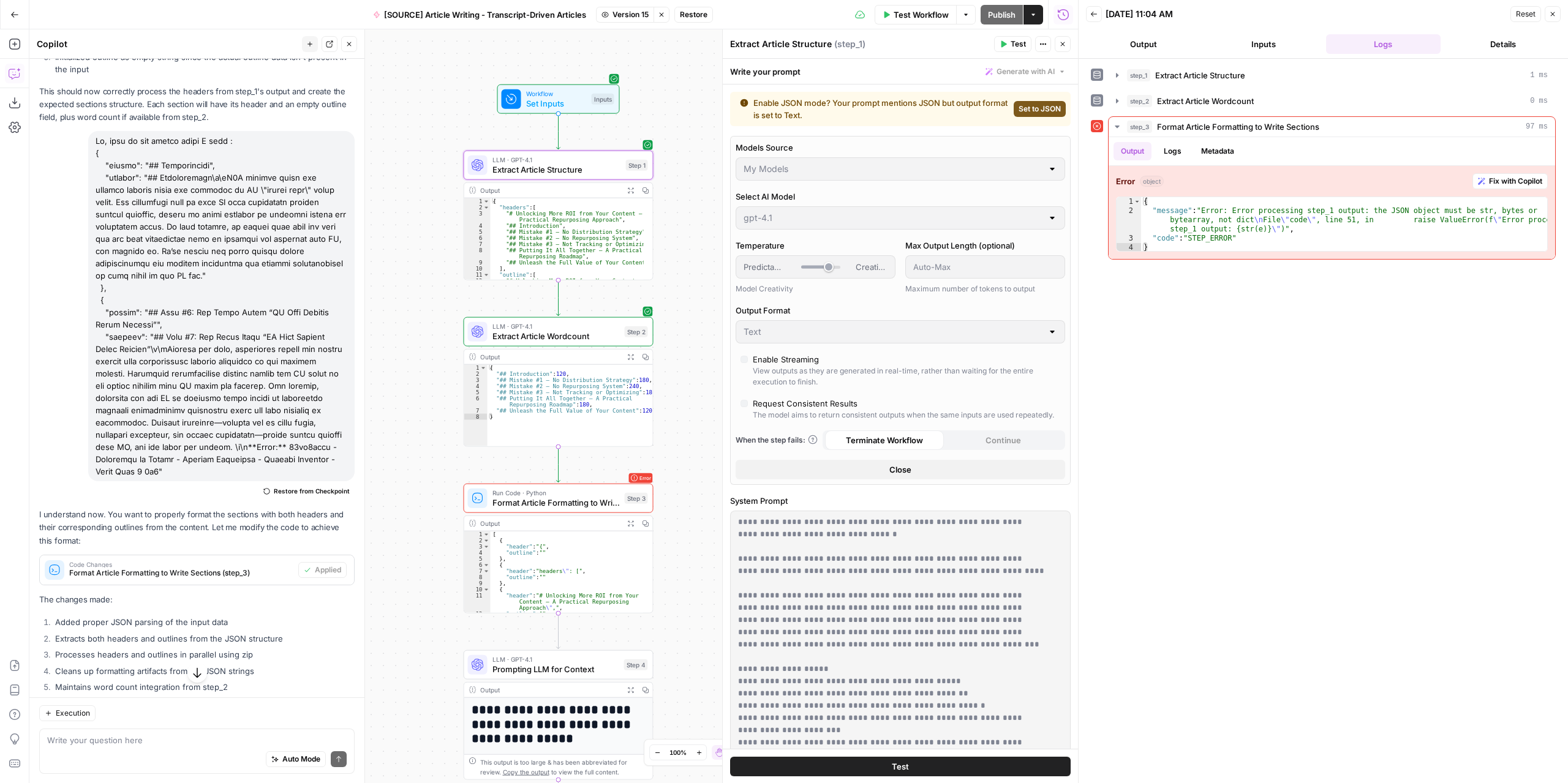
click at [702, 12] on span "Restore" at bounding box center [693, 14] width 27 height 11
click at [757, 135] on span "Restore" at bounding box center [743, 141] width 32 height 12
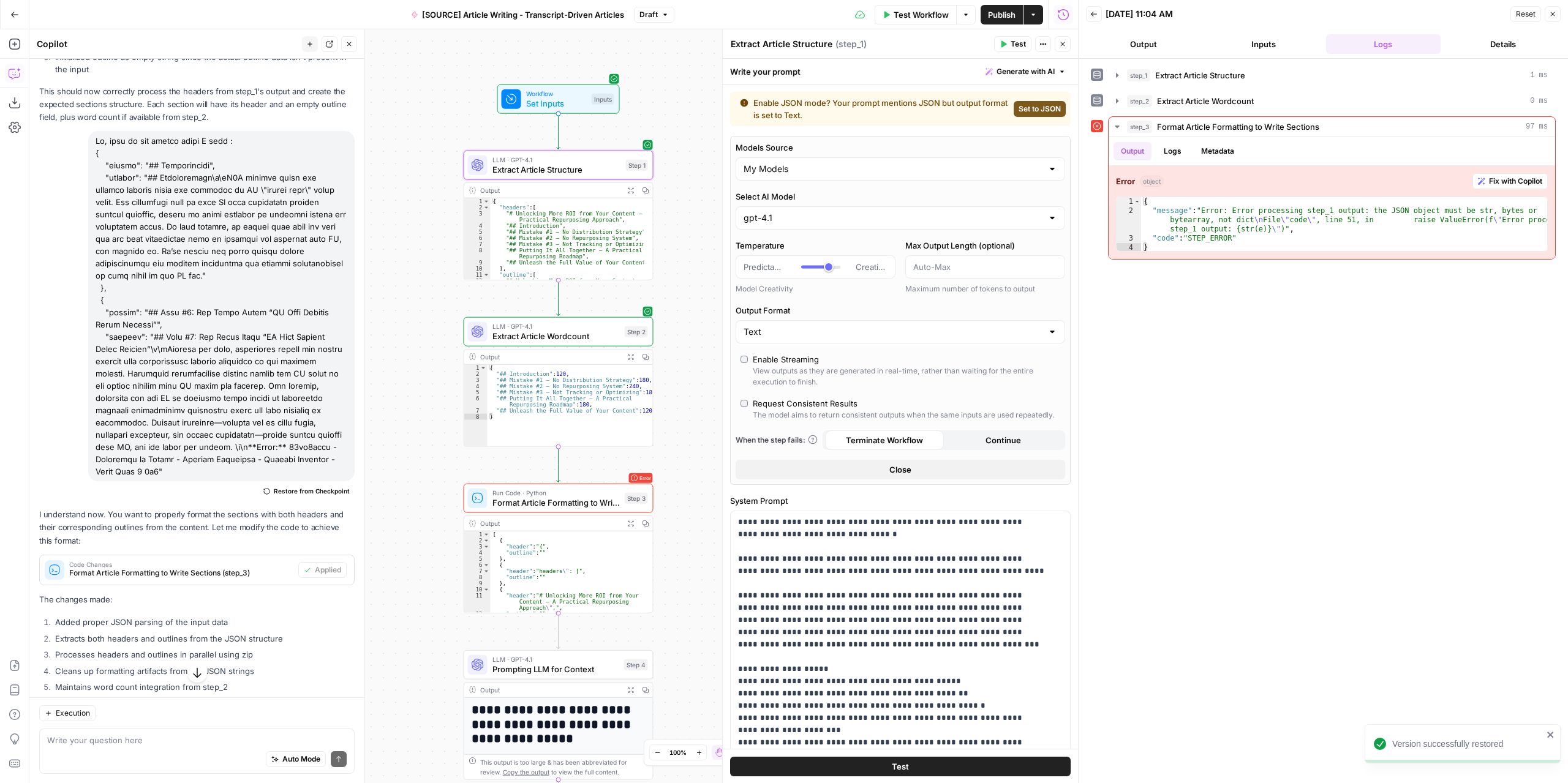
click at [1280, 47] on button "Inputs" at bounding box center [1263, 45] width 115 height 20
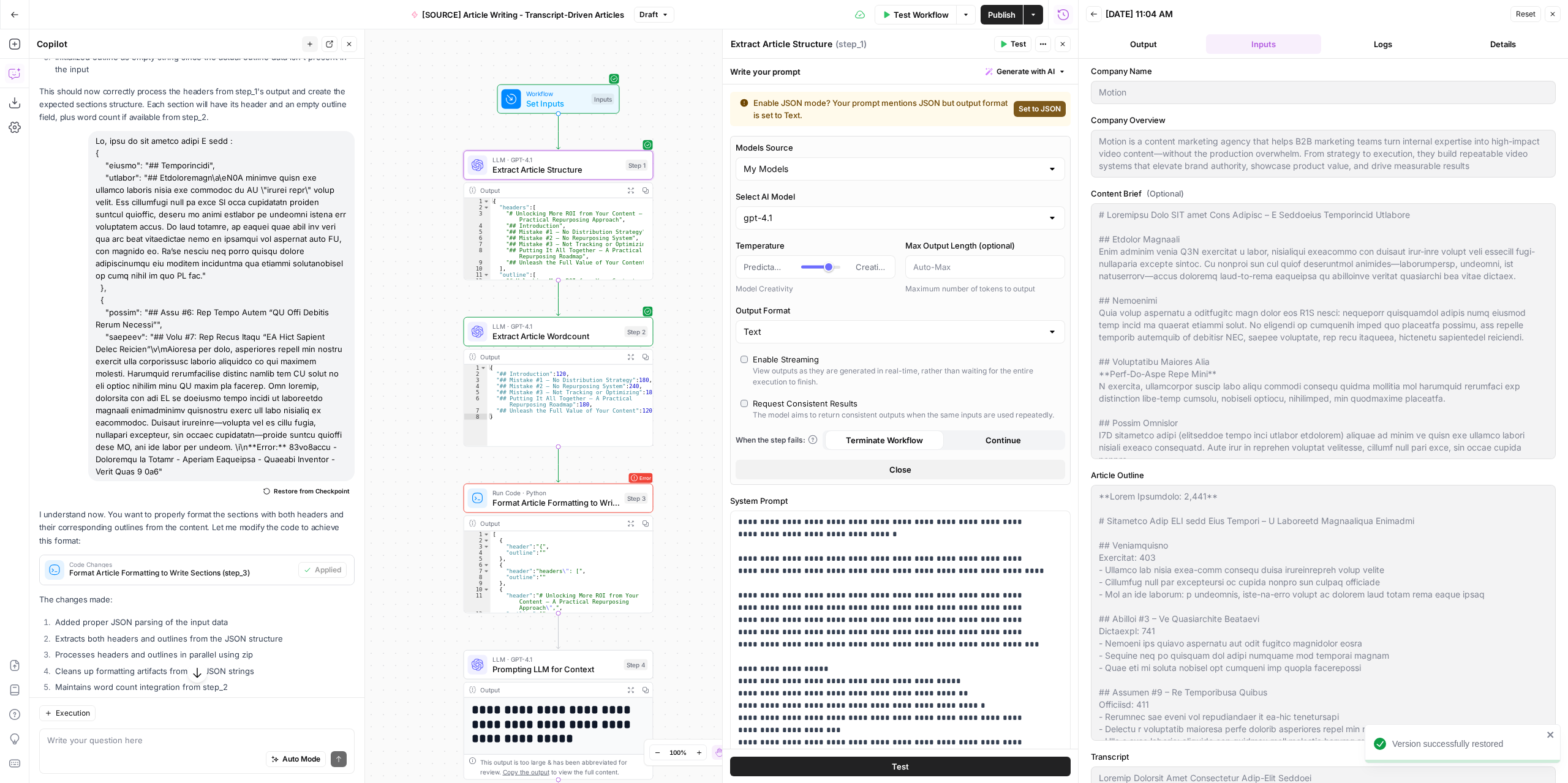
click at [936, 13] on span "Test Workflow" at bounding box center [921, 14] width 55 height 12
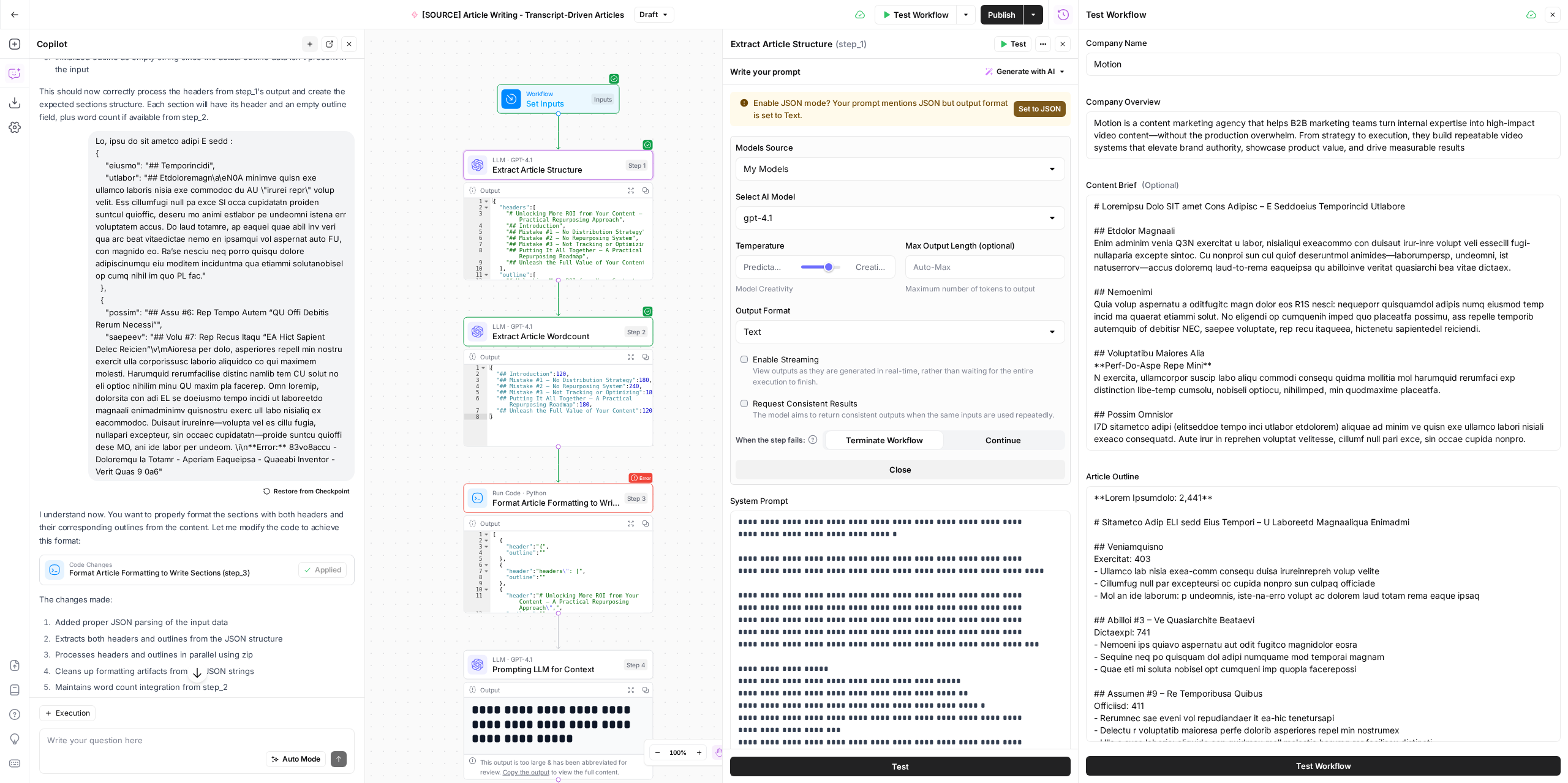
click at [1240, 762] on button "Test Workflow" at bounding box center [1323, 766] width 475 height 20
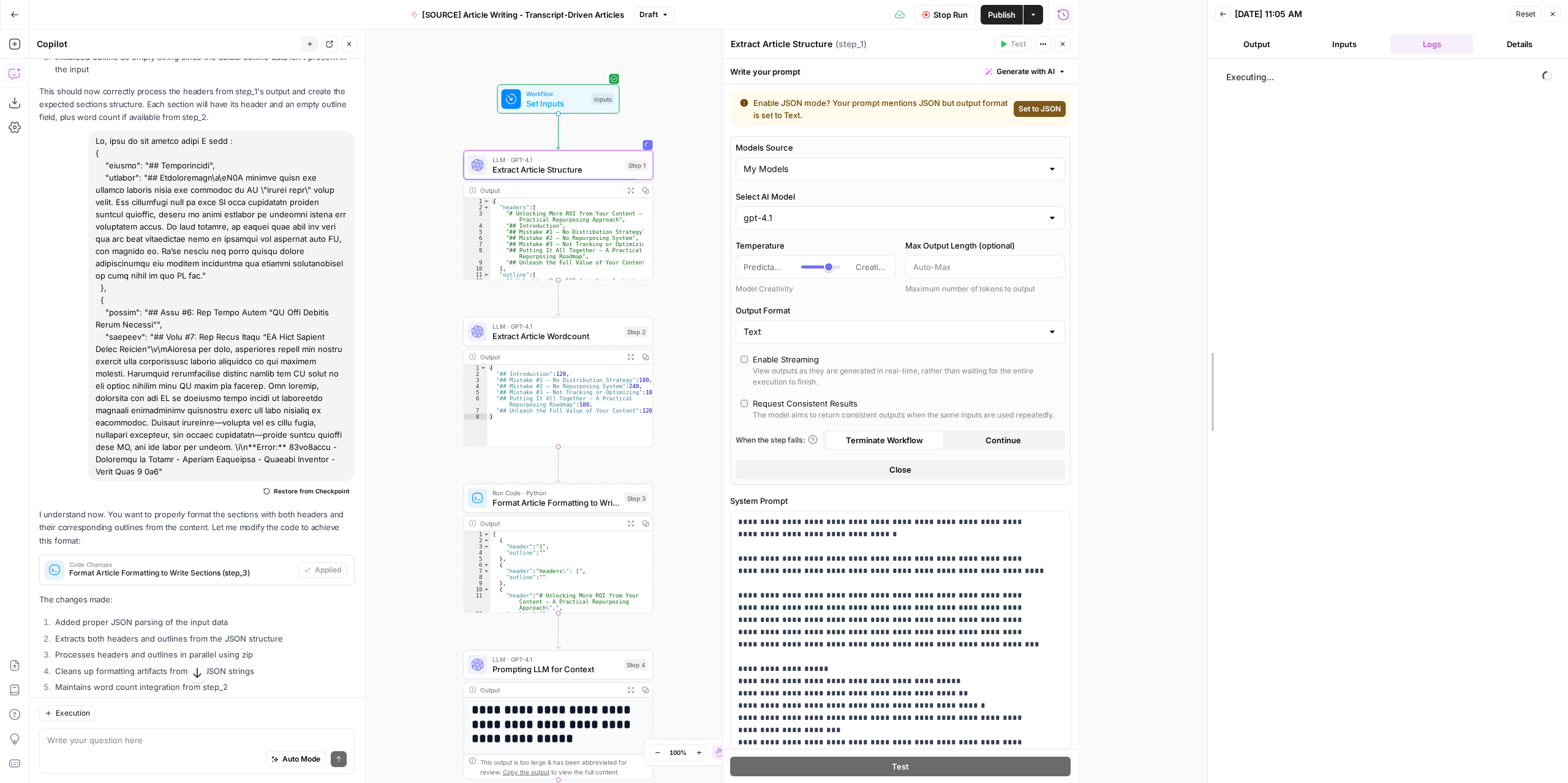
drag, startPoint x: 1081, startPoint y: 514, endPoint x: 1211, endPoint y: 501, distance: 130.6
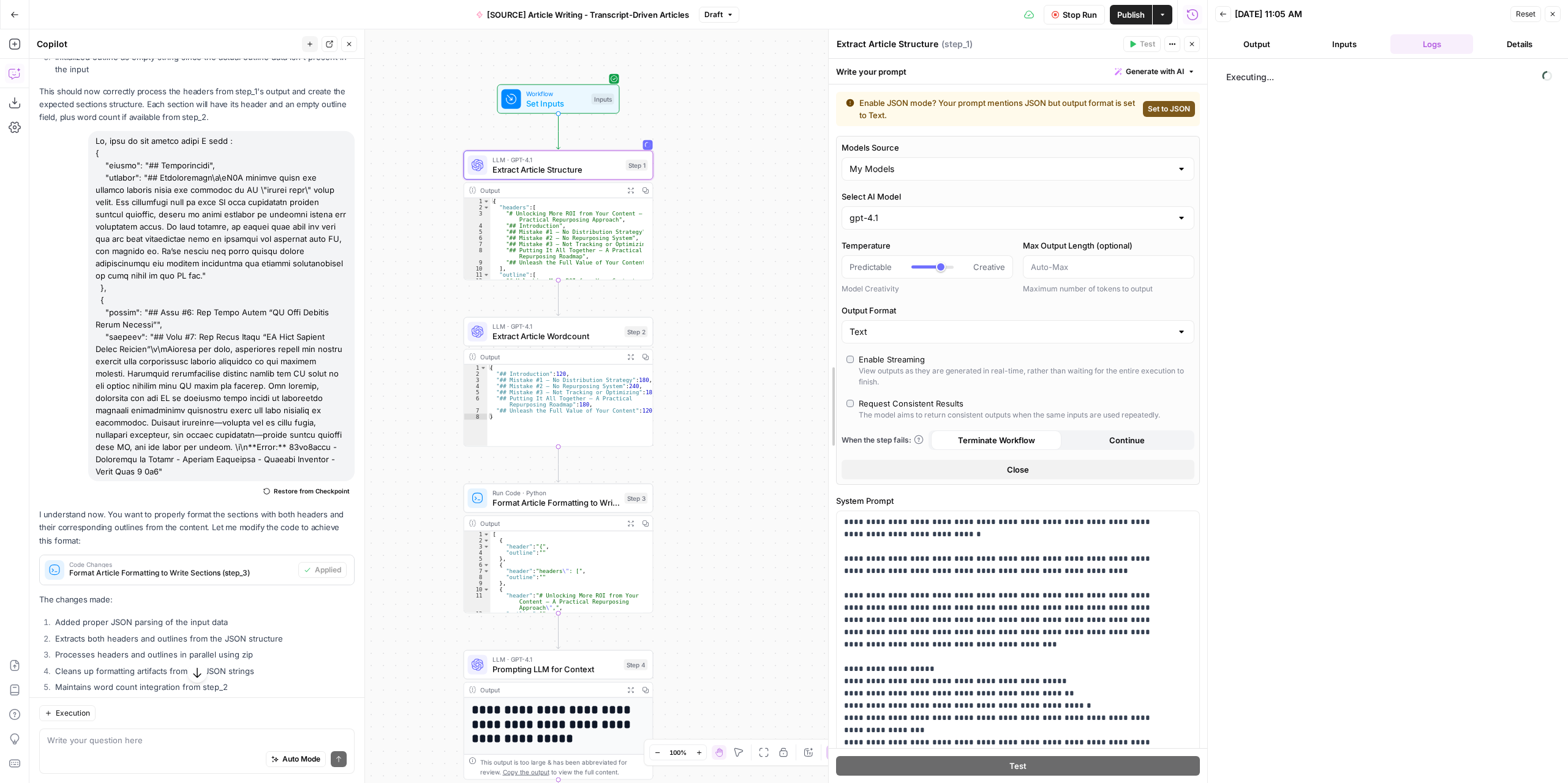
drag, startPoint x: 850, startPoint y: 460, endPoint x: 827, endPoint y: 454, distance: 23.8
click at [827, 454] on div at bounding box center [829, 406] width 12 height 754
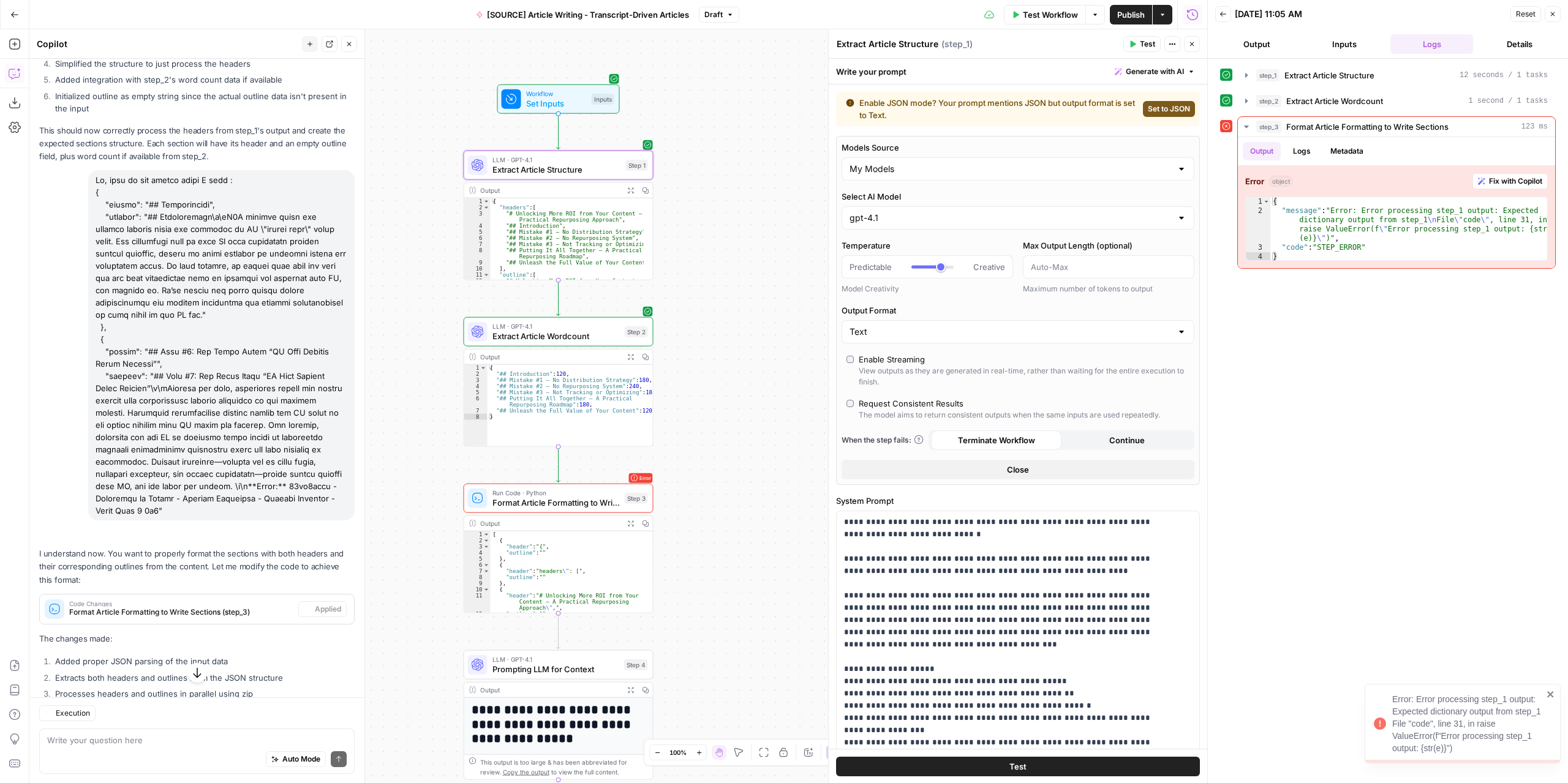
scroll to position [608, 0]
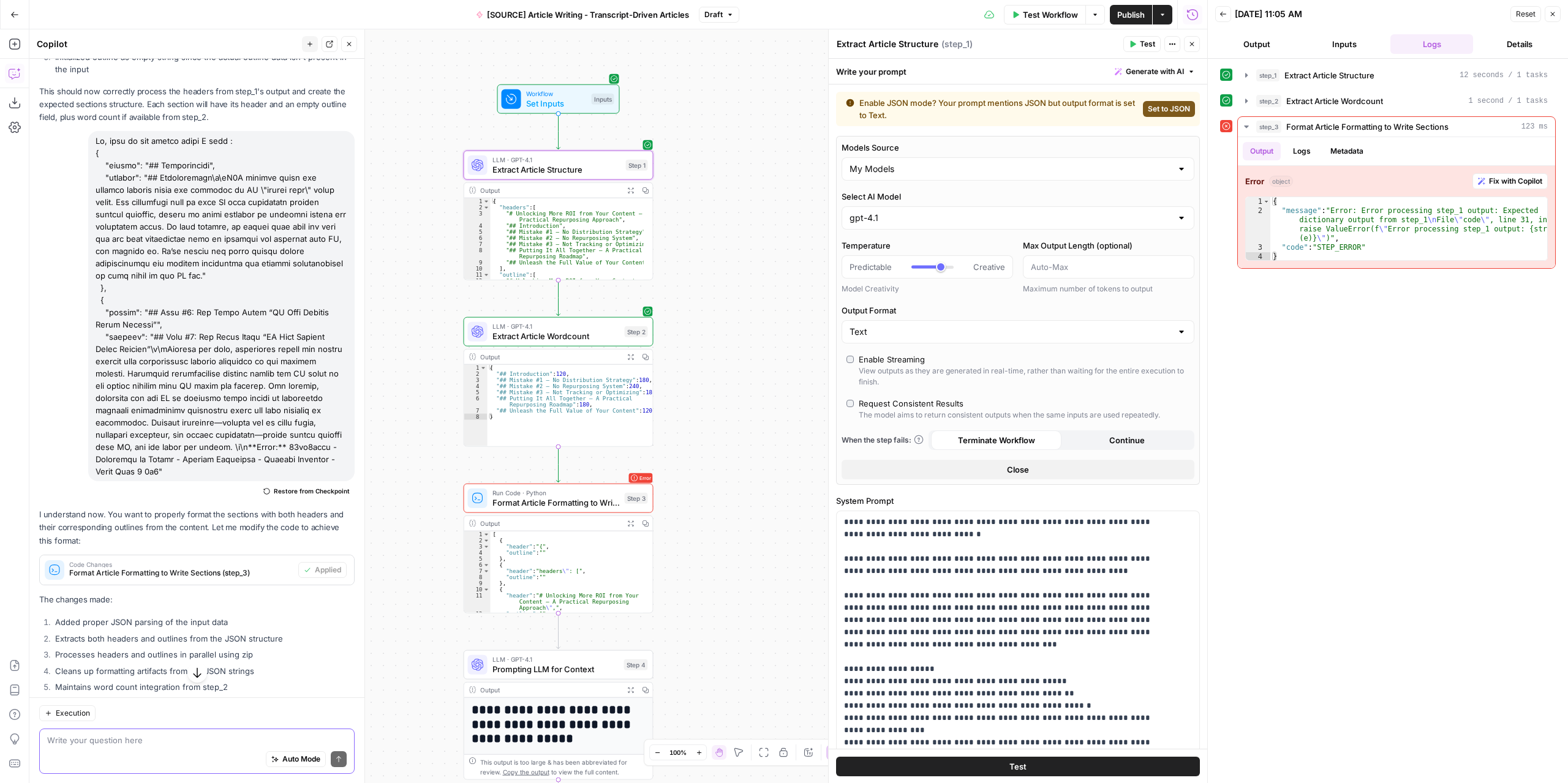
click at [192, 735] on textarea at bounding box center [197, 739] width 300 height 12
paste textarea "# First check if step_1 failed if hasattr(step_1, 'error') and step_1['error']:…"
type textarea "For the step 3 adapt this one for this use case: # First check if step_1 failed…"
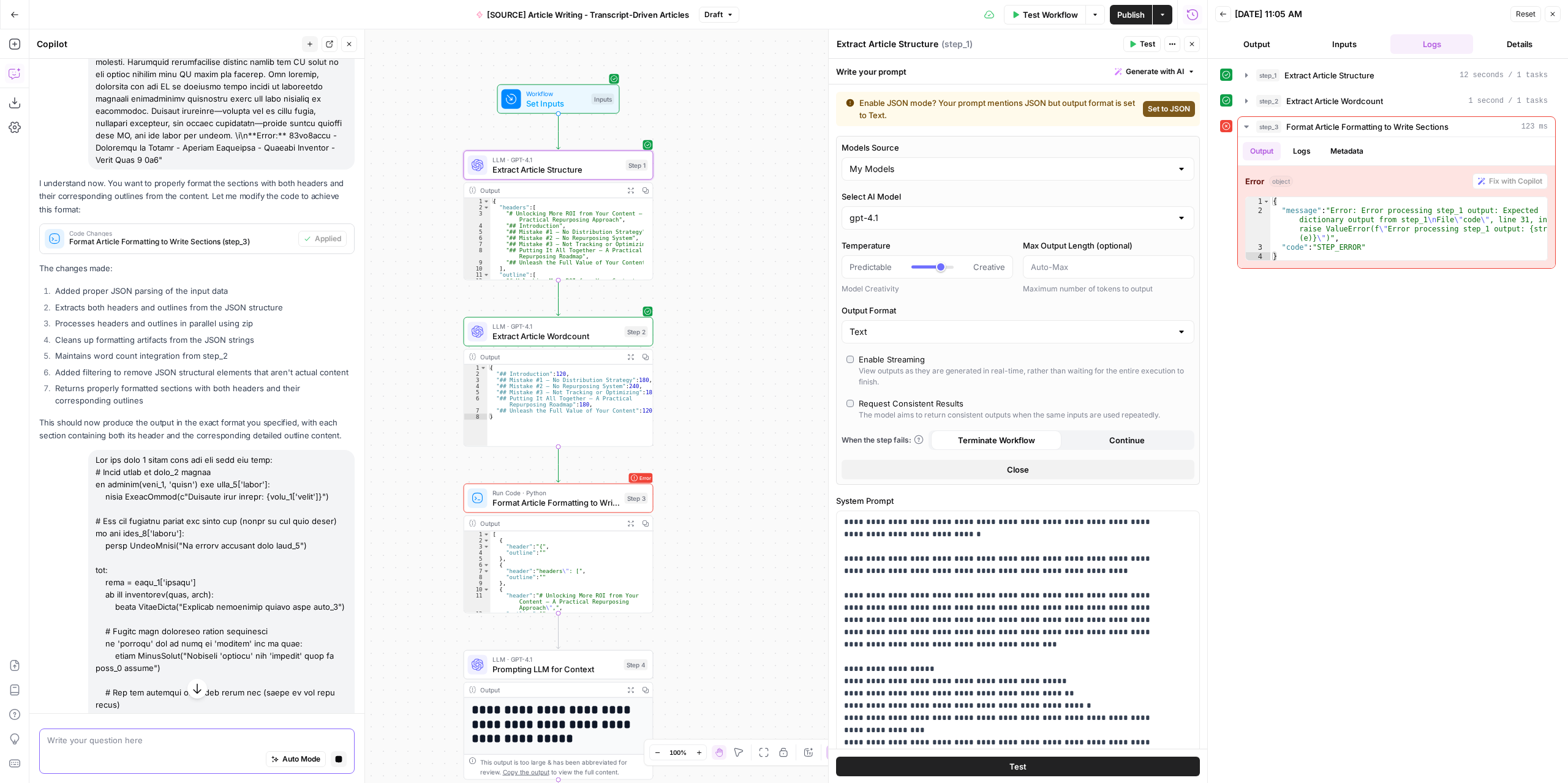
scroll to position [936, 0]
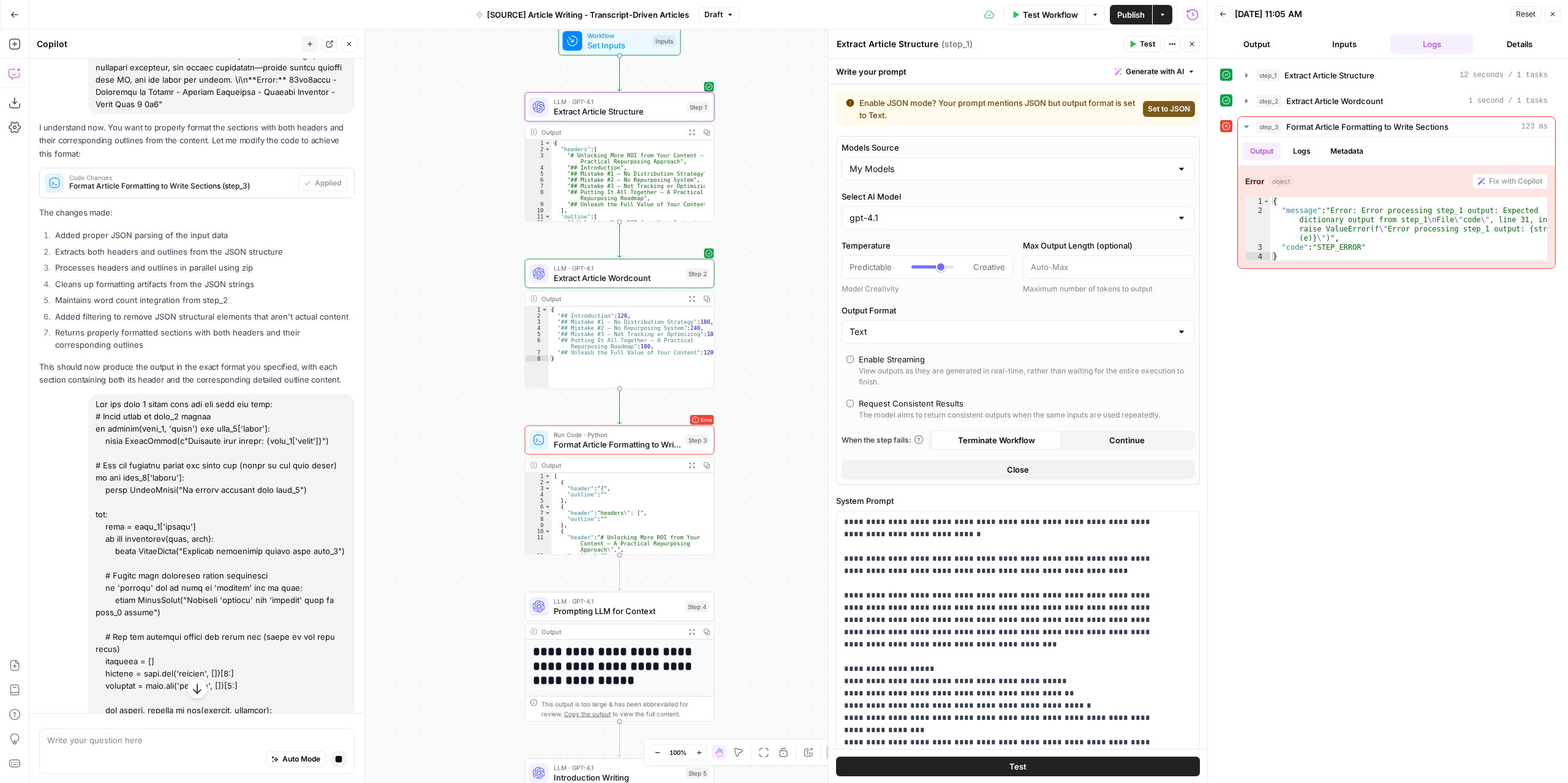
drag, startPoint x: 710, startPoint y: 445, endPoint x: 771, endPoint y: 387, distance: 84.2
click at [771, 387] on div "Workflow Set Inputs Inputs LLM · GPT-4.1 Extract Article Structure Step 1 Outpu…" at bounding box center [619, 406] width 1178 height 754
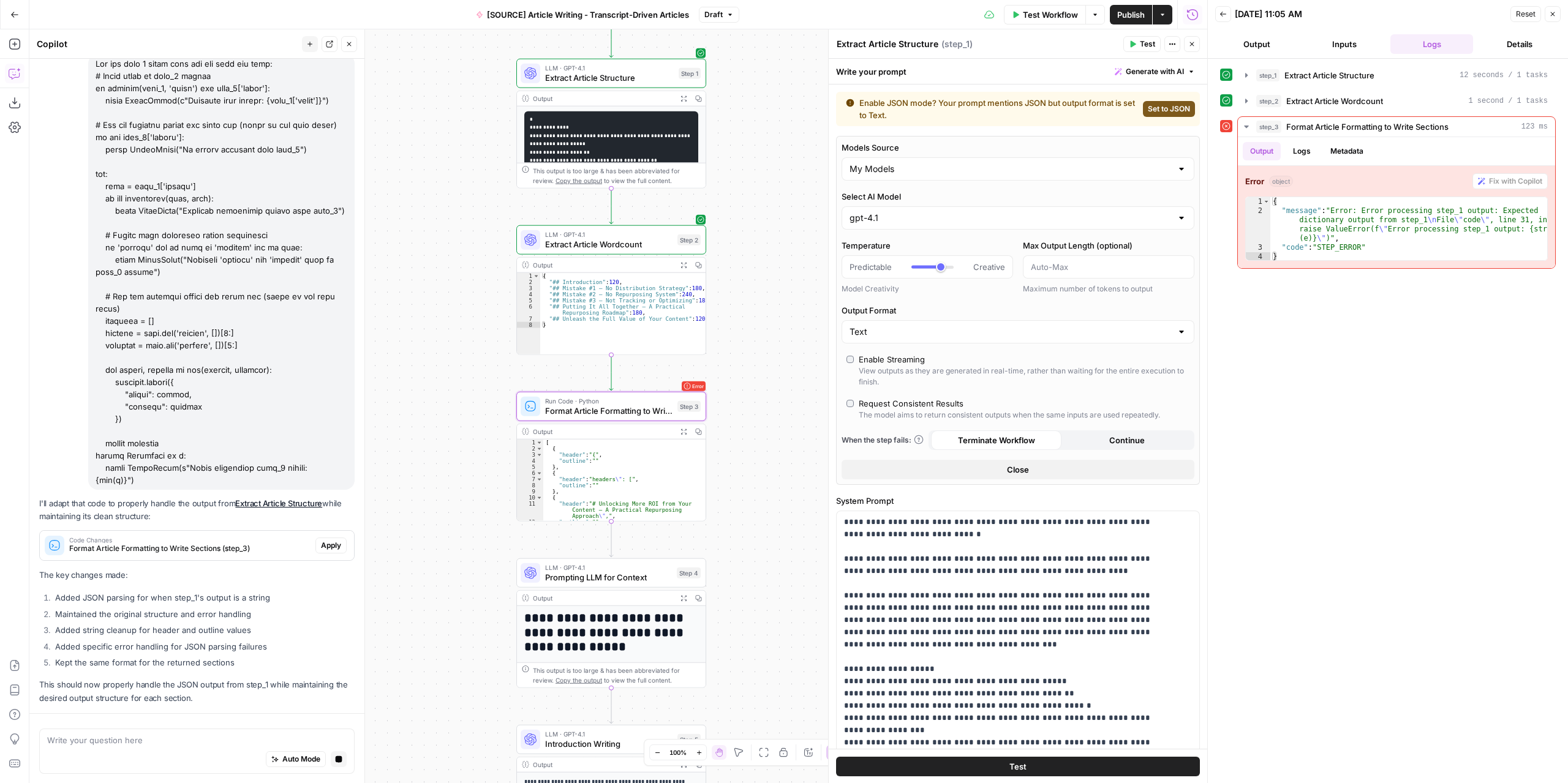
scroll to position [1370, 0]
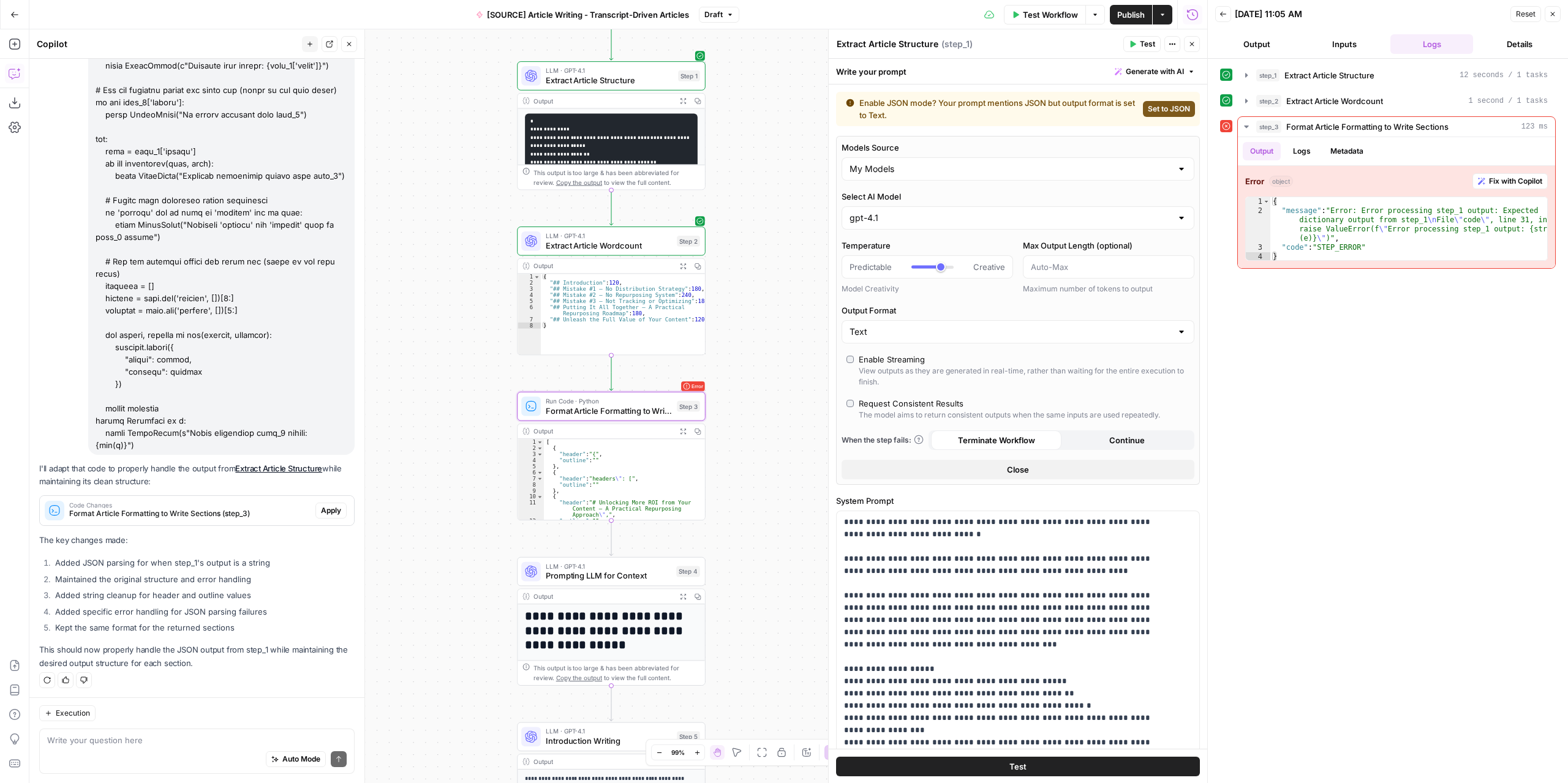
click at [326, 509] on span "Apply" at bounding box center [331, 510] width 20 height 11
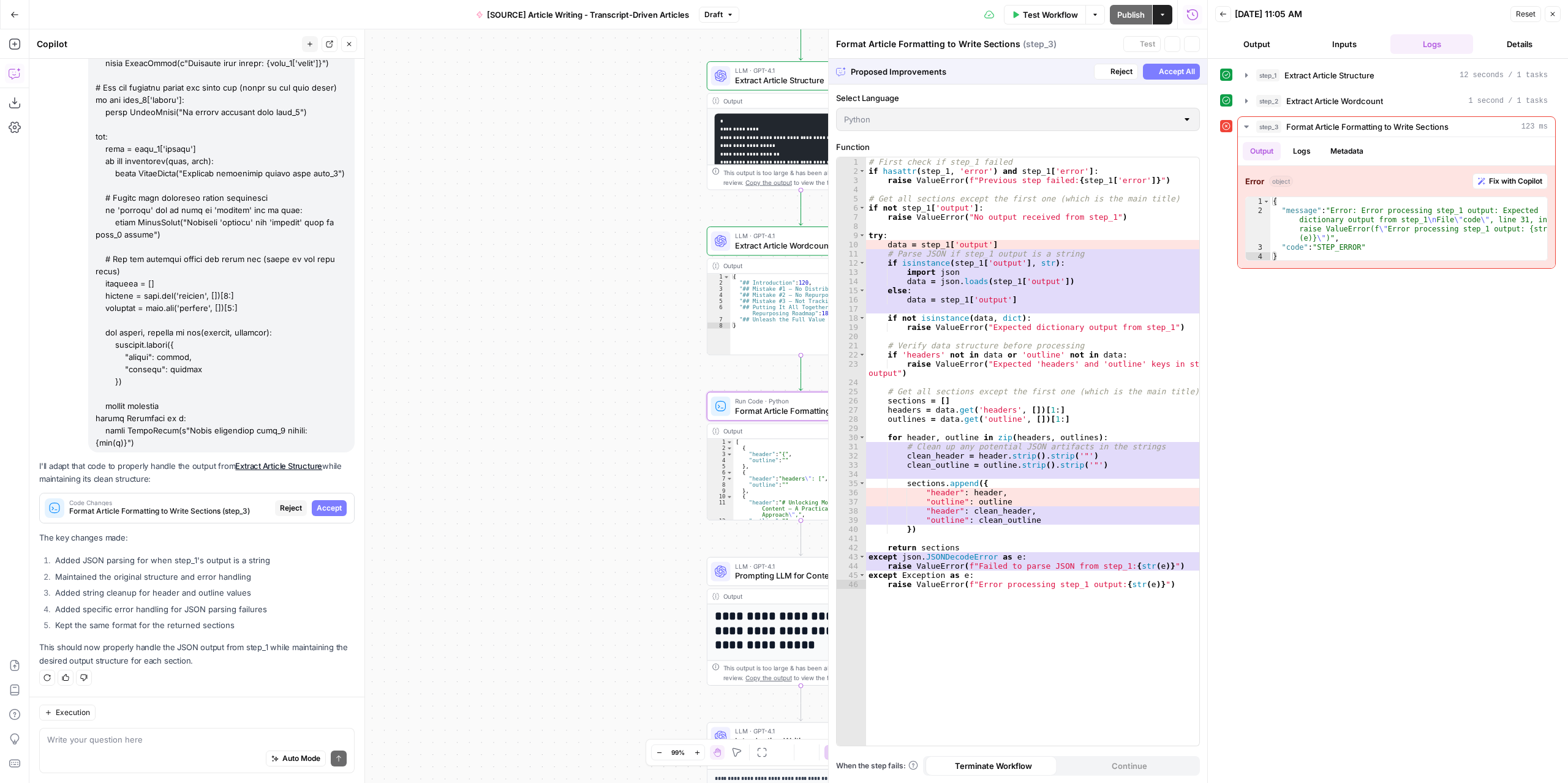
scroll to position [1311, 0]
click at [1168, 72] on span "Accept All" at bounding box center [1177, 71] width 36 height 11
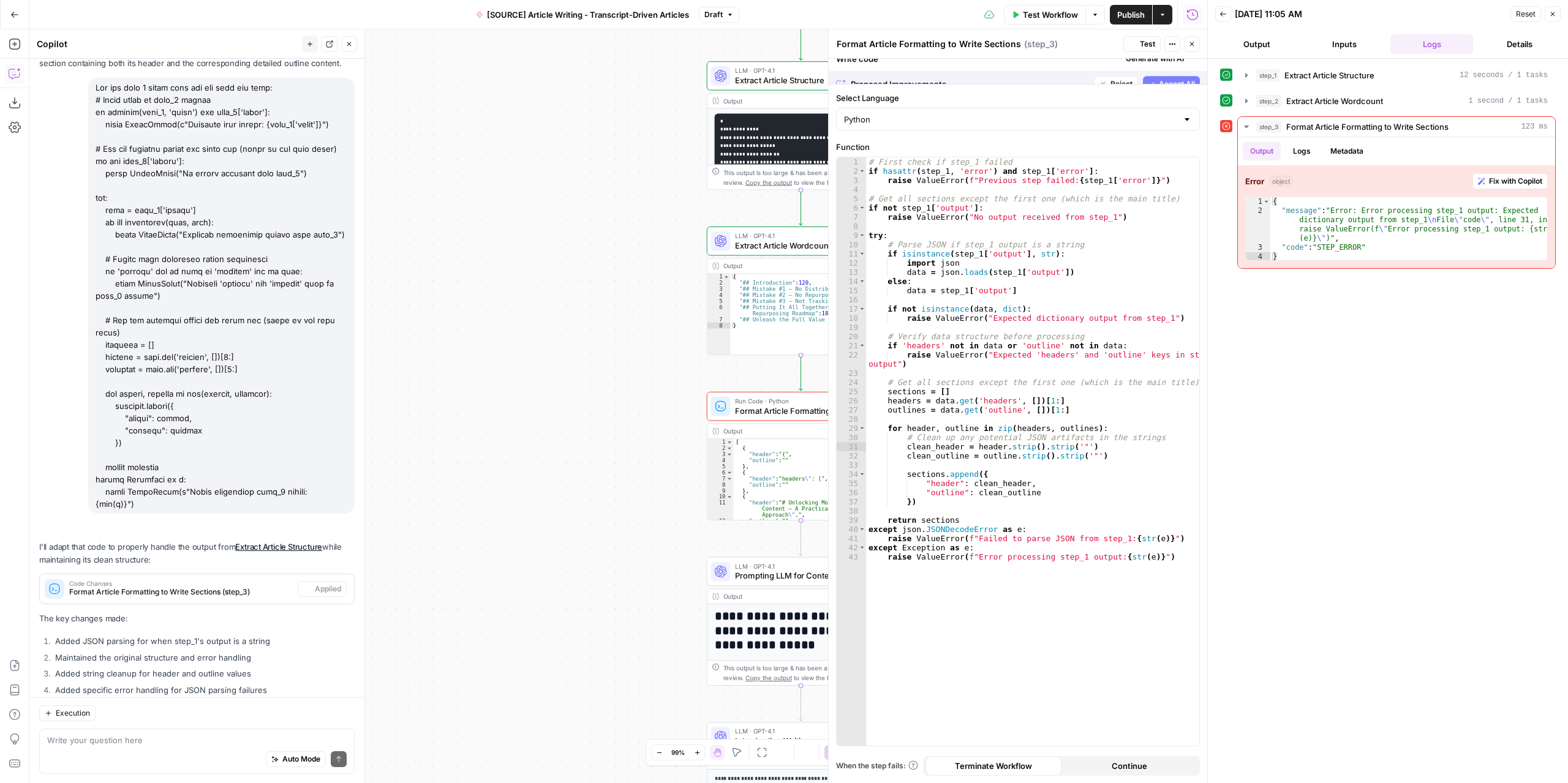
scroll to position [1389, 0]
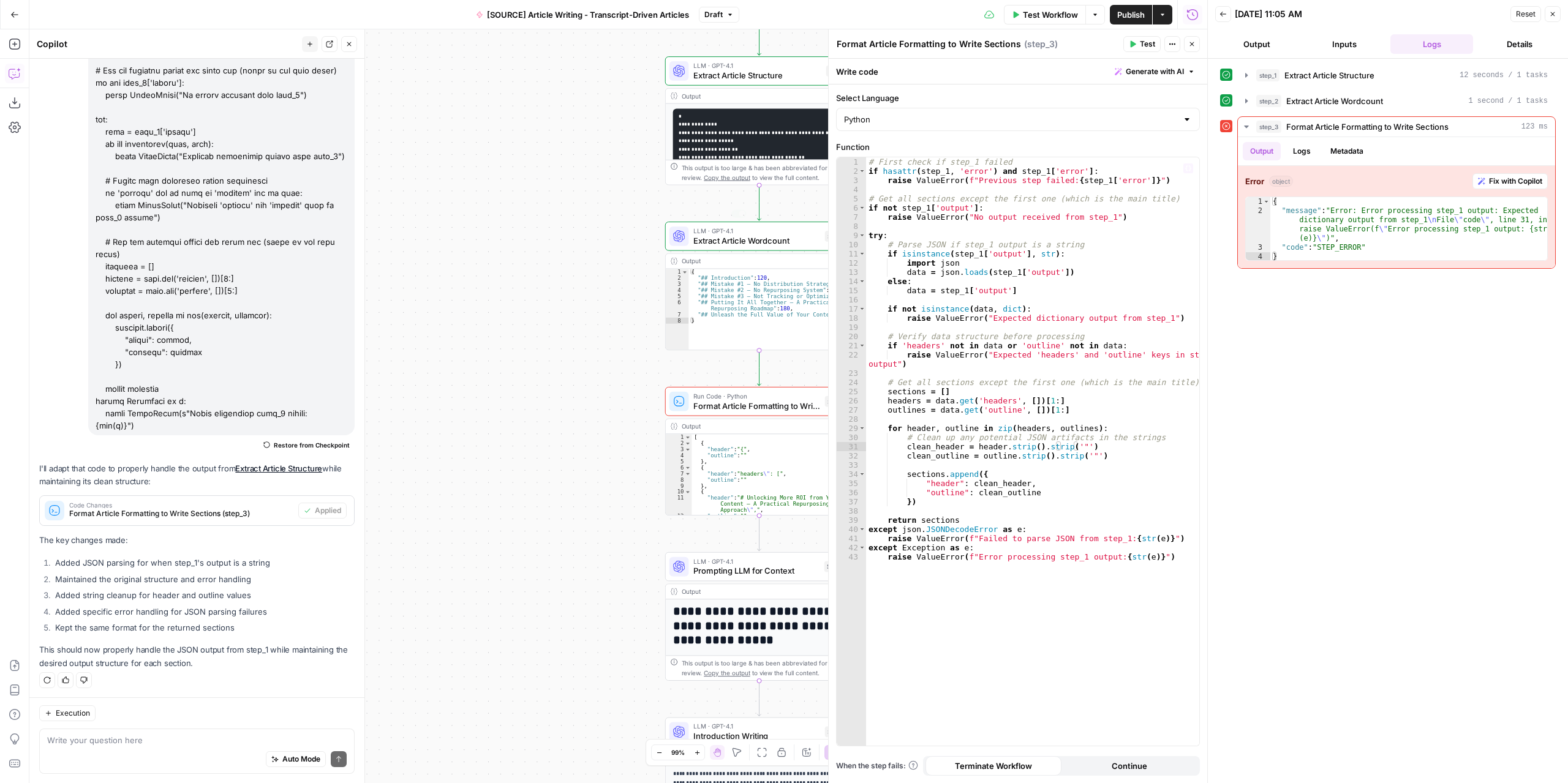
drag, startPoint x: 549, startPoint y: 335, endPoint x: 371, endPoint y: 311, distance: 179.6
click at [371, 311] on div "Workflow Set Inputs Inputs LLM · GPT-4.1 Extract Article Structure Step 1 Outpu…" at bounding box center [619, 406] width 1178 height 754
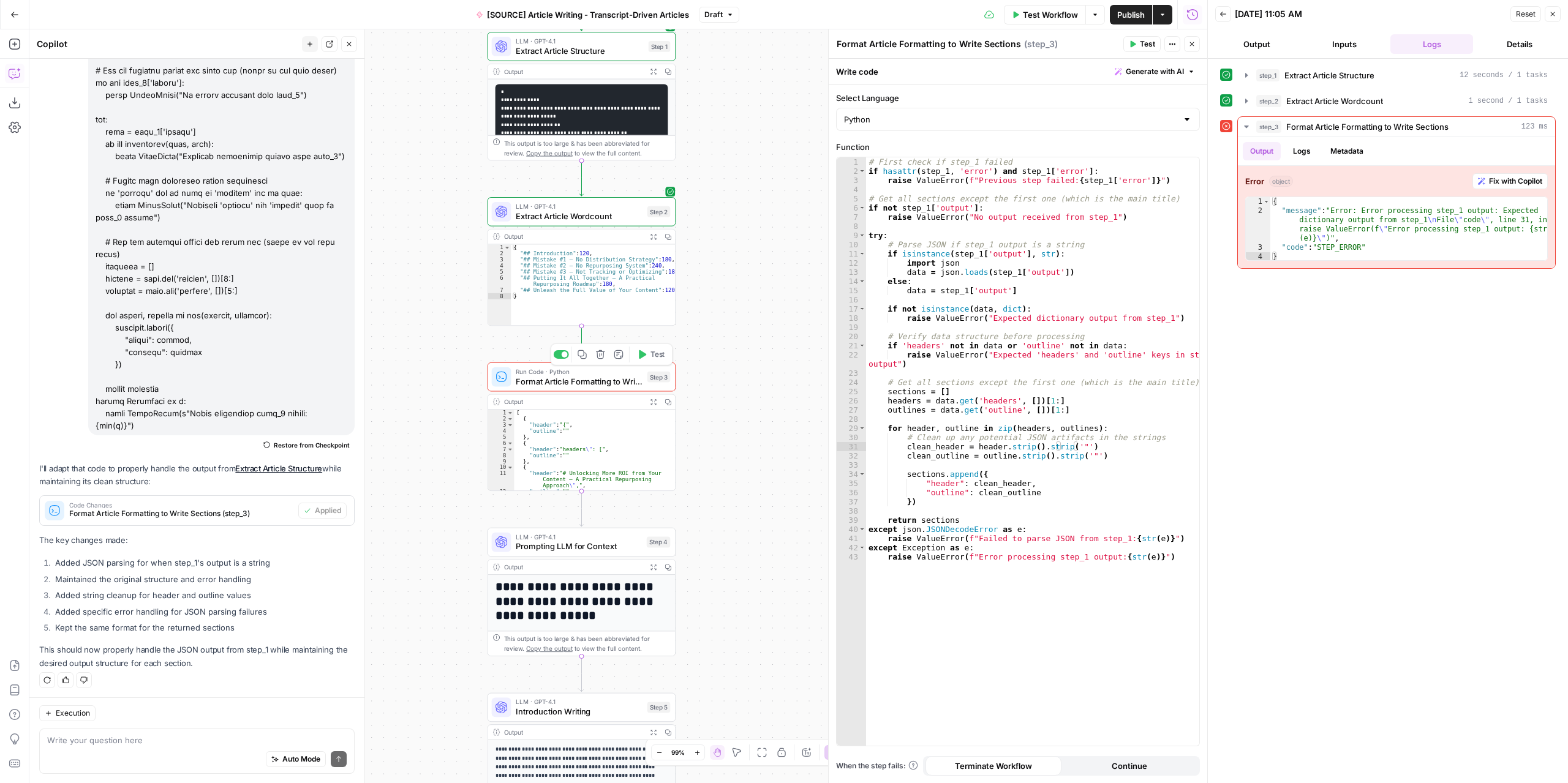
click at [650, 361] on button "Test" at bounding box center [651, 354] width 38 height 16
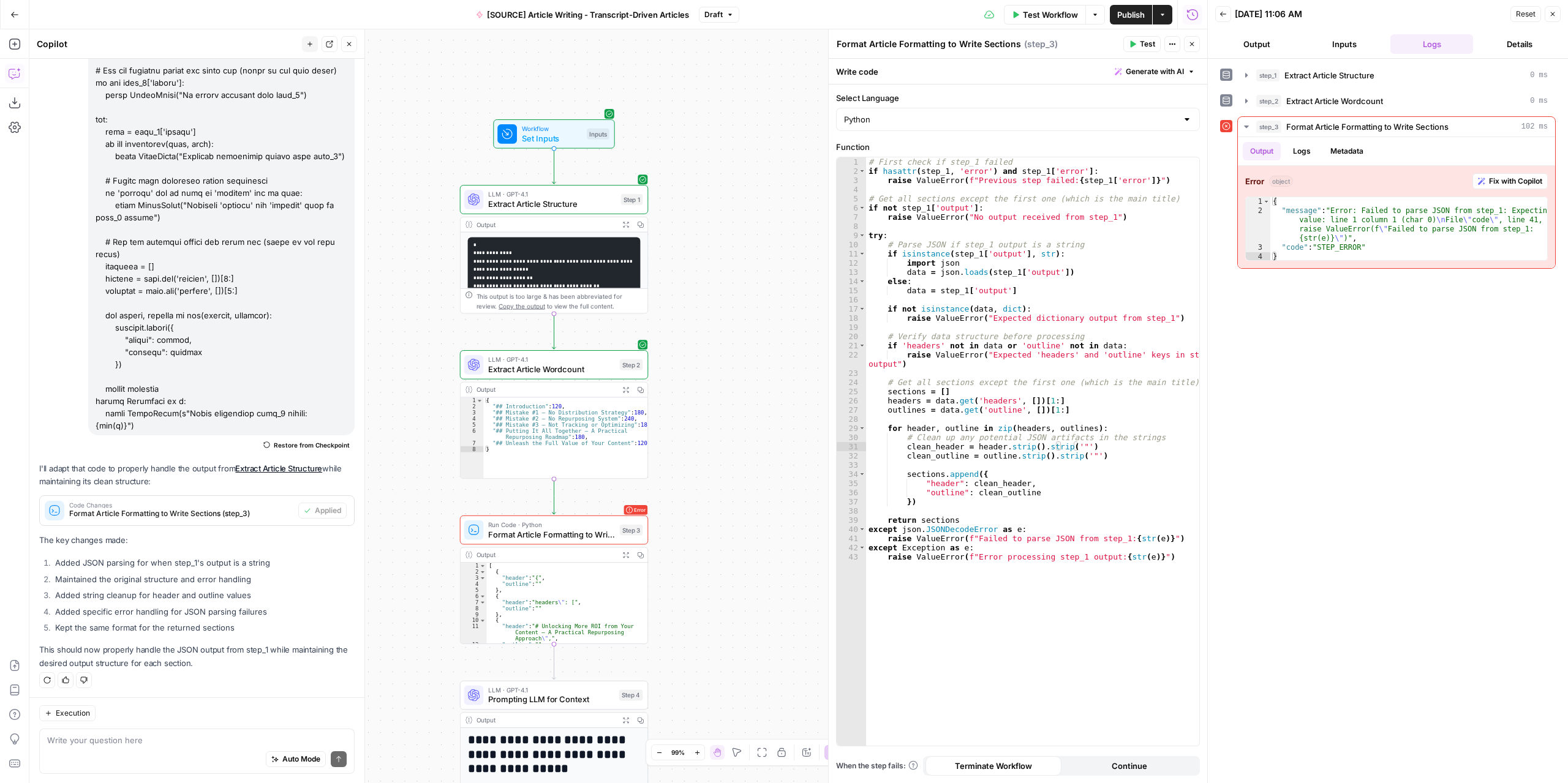
drag, startPoint x: 757, startPoint y: 140, endPoint x: 729, endPoint y: 293, distance: 155.5
click at [729, 293] on div "Workflow Set Inputs Inputs LLM · GPT-4.1 Extract Article Structure Step 1 Outpu…" at bounding box center [619, 406] width 1178 height 754
click at [571, 197] on span "Extract Article Structure" at bounding box center [552, 203] width 127 height 12
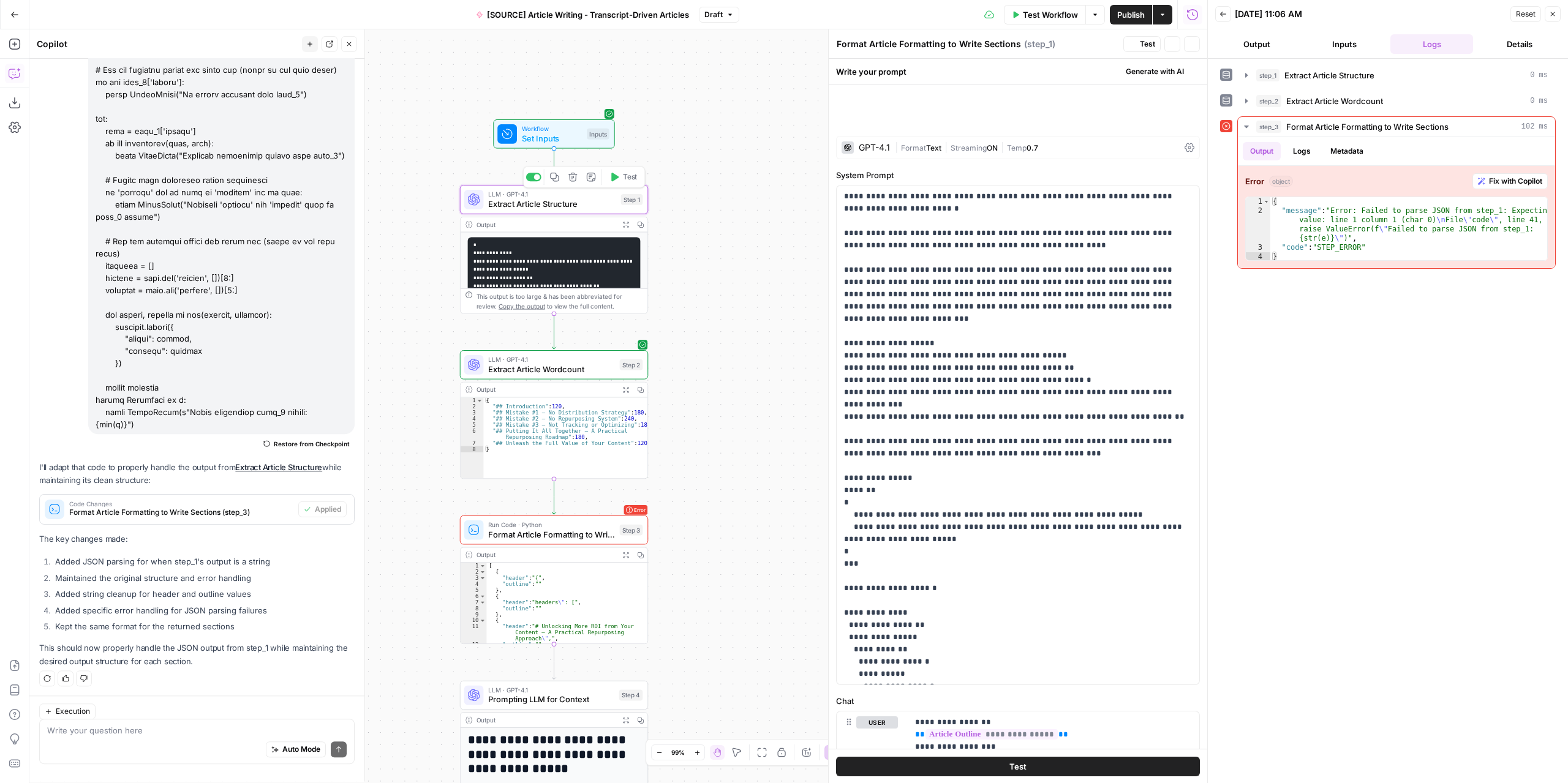
type textarea "Extract Article Structure"
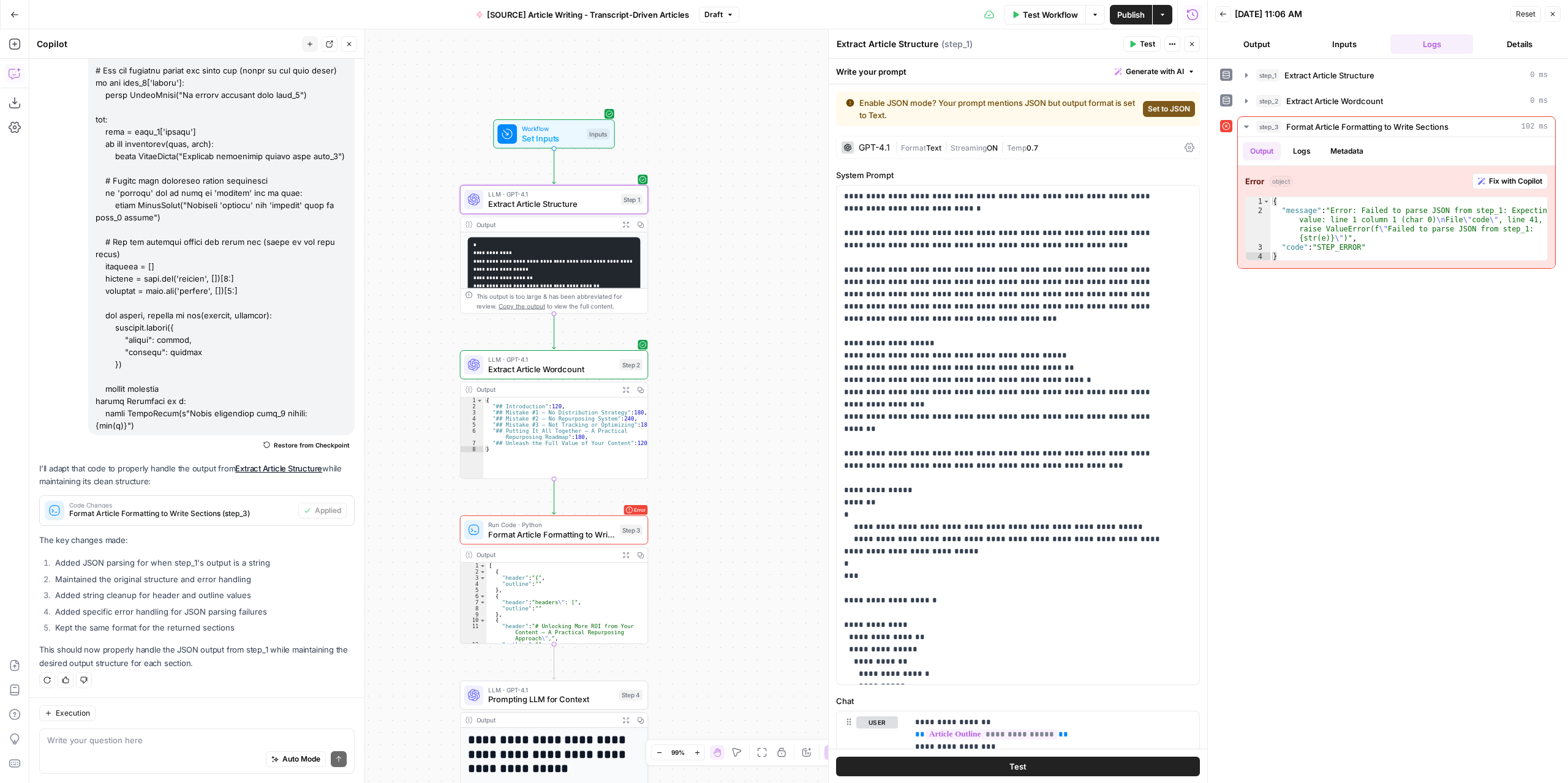
click at [562, 368] on span "Extract Article Wordcount" at bounding box center [551, 369] width 126 height 12
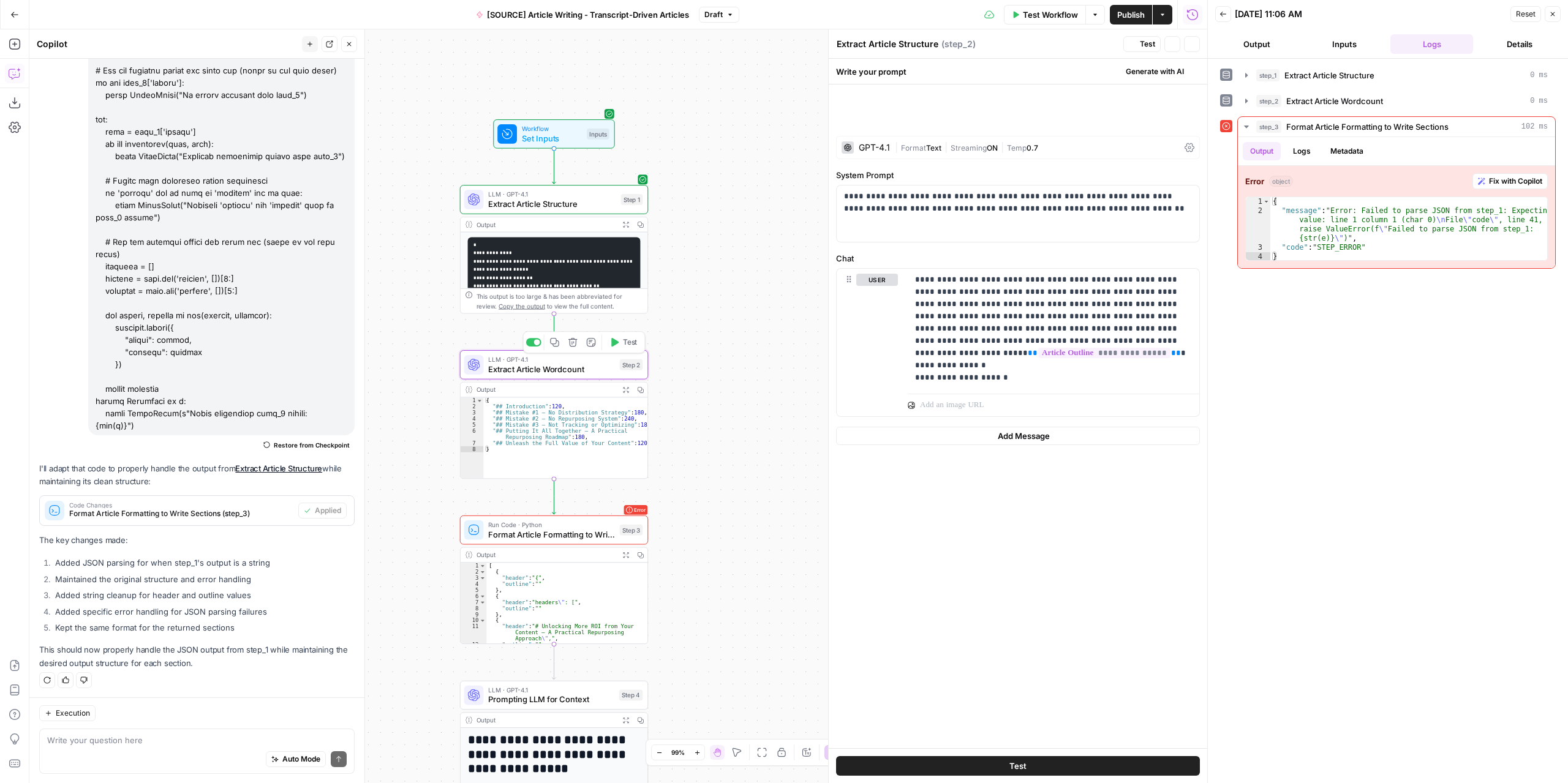
type textarea "Extract Article Wordcount"
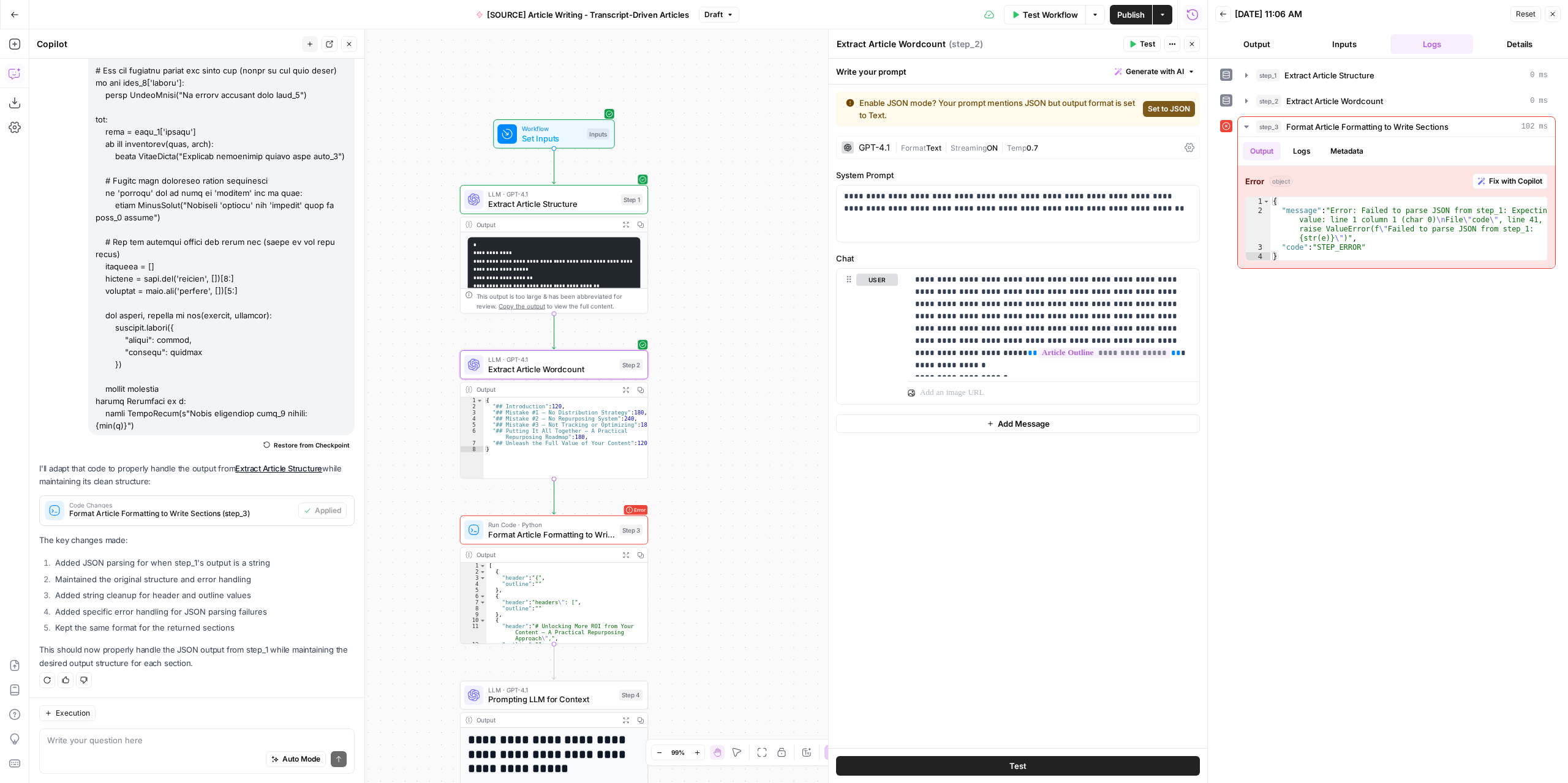
drag, startPoint x: 595, startPoint y: 197, endPoint x: 1302, endPoint y: 100, distance: 713.6
click at [595, 197] on div "LLM · GPT-4.1 Extract Article Structure" at bounding box center [552, 199] width 127 height 21
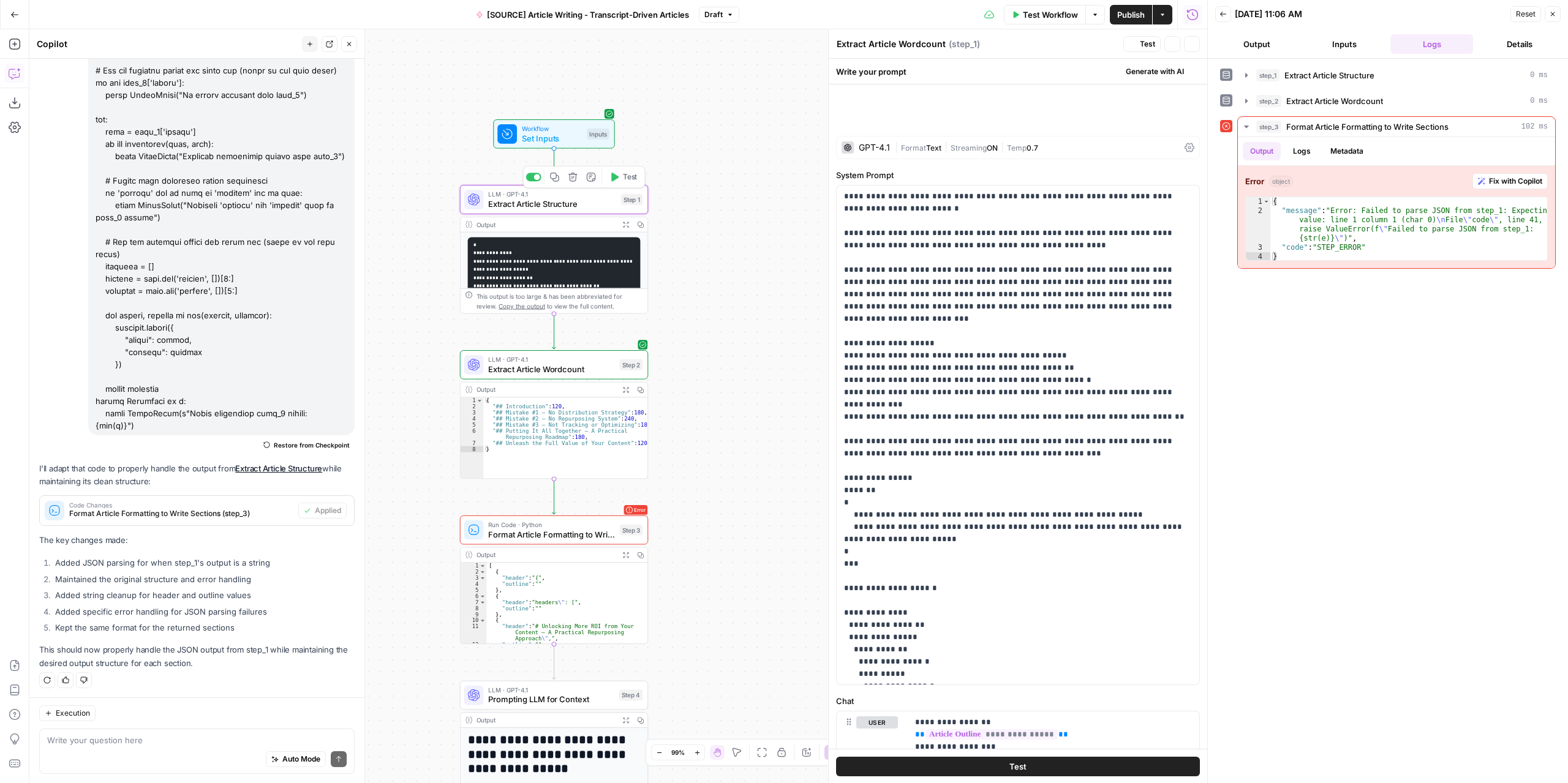
type textarea "Extract Article Structure"
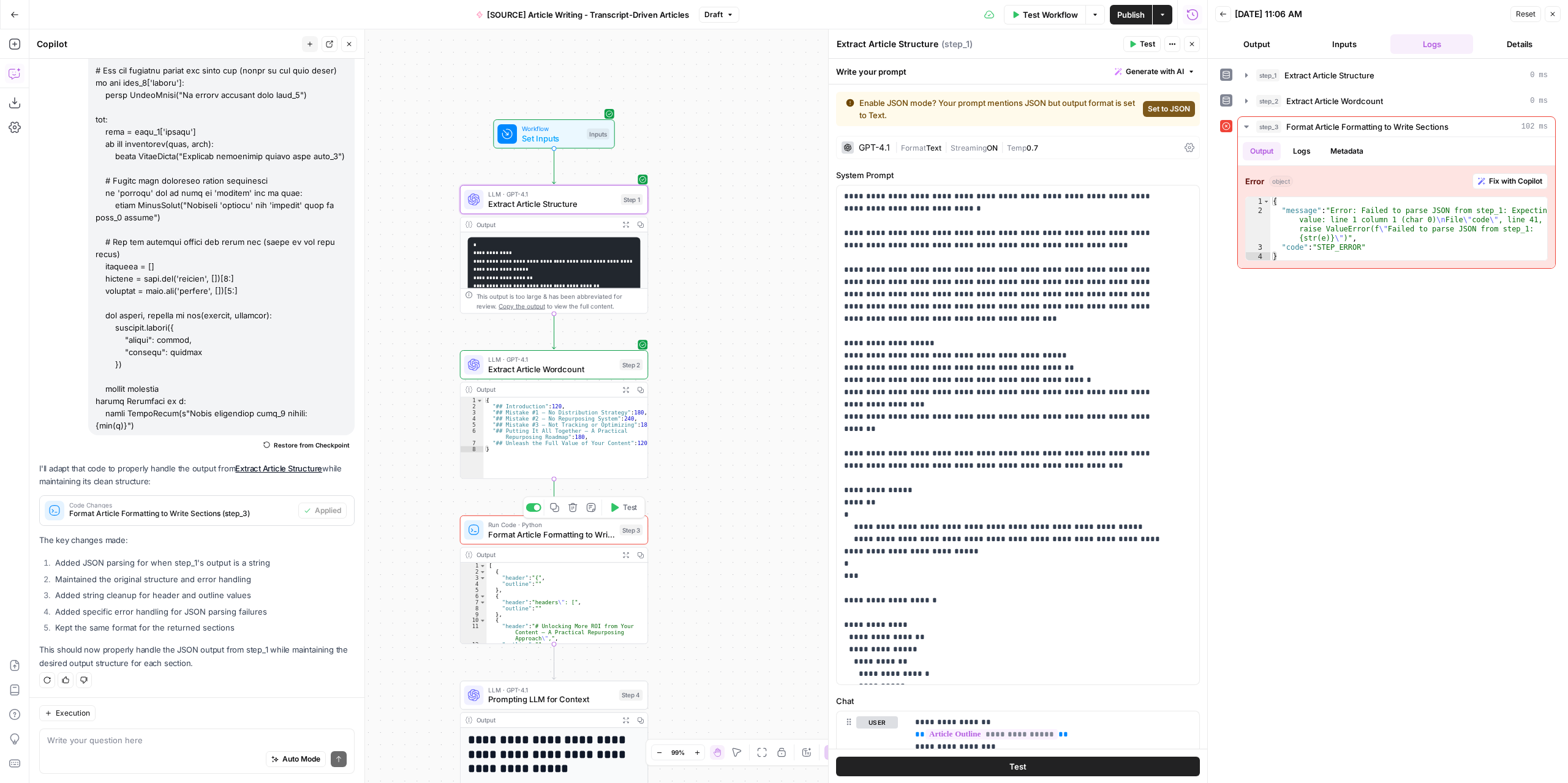
click at [601, 532] on span "Format Article Formatting to Write Sections" at bounding box center [551, 534] width 126 height 12
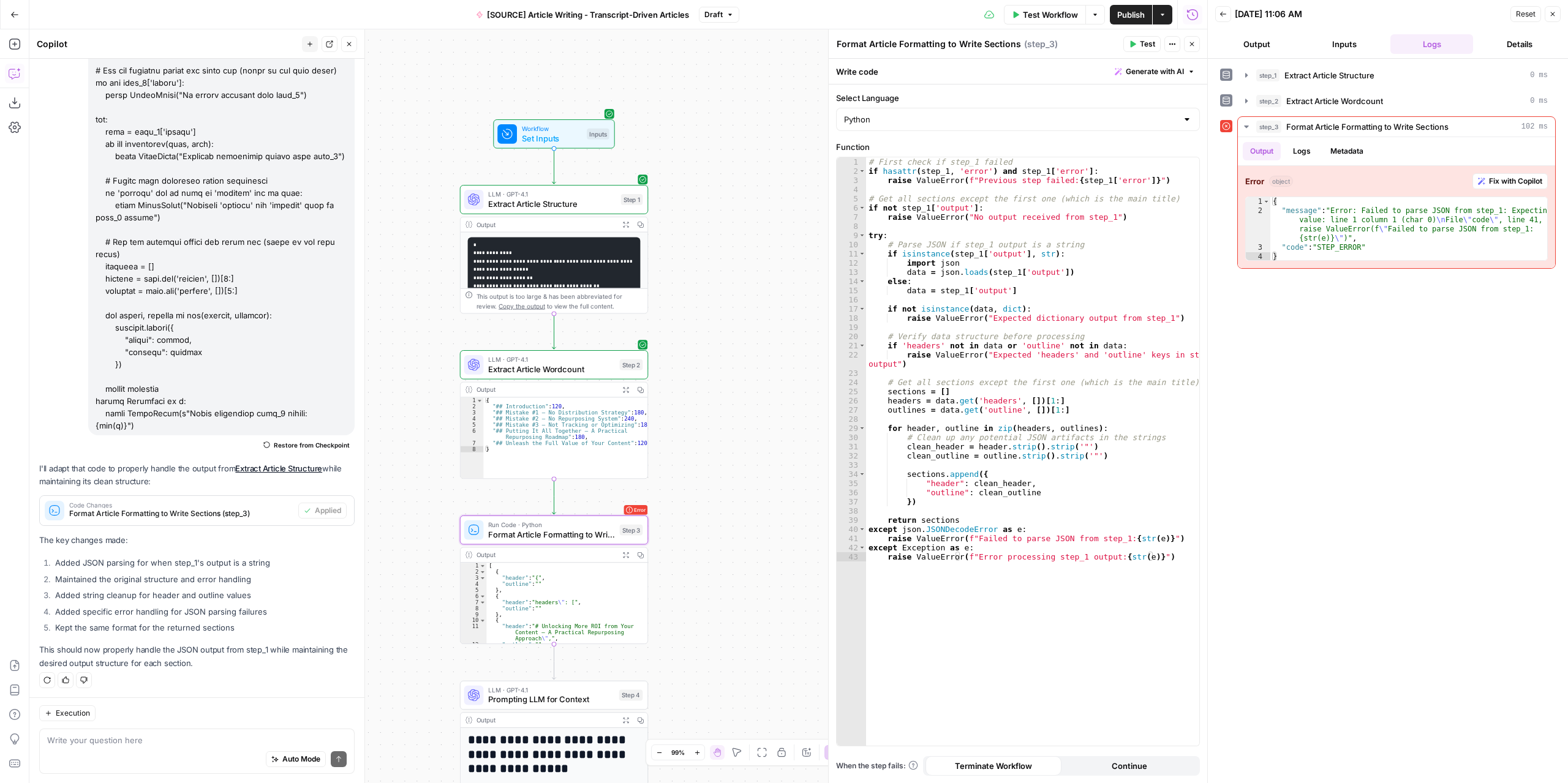
click at [1140, 41] on button "Test" at bounding box center [1142, 44] width 37 height 16
click at [520, 199] on span "Extract Article Structure" at bounding box center [552, 203] width 127 height 12
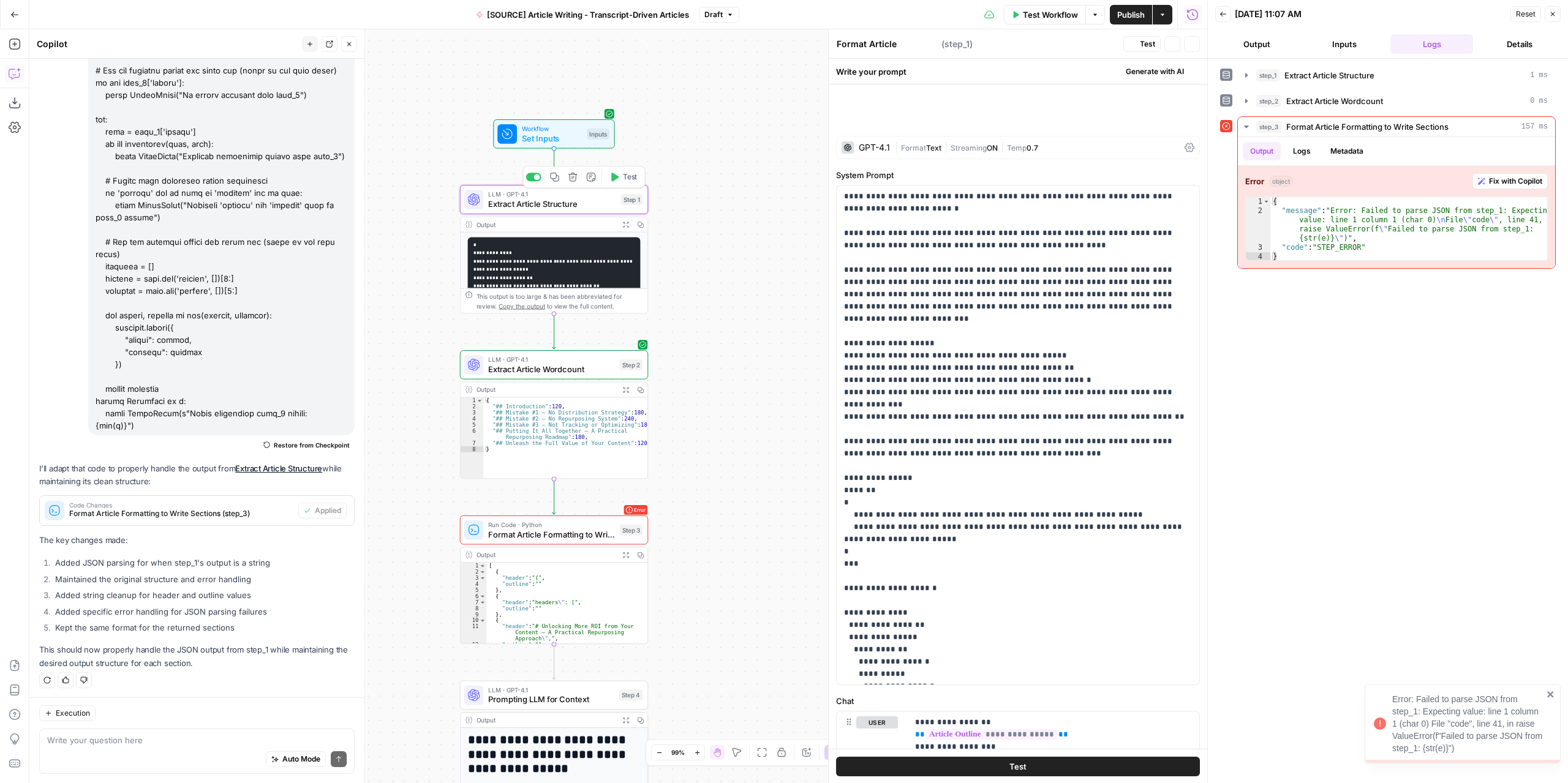
type textarea "Extract Article Structure"
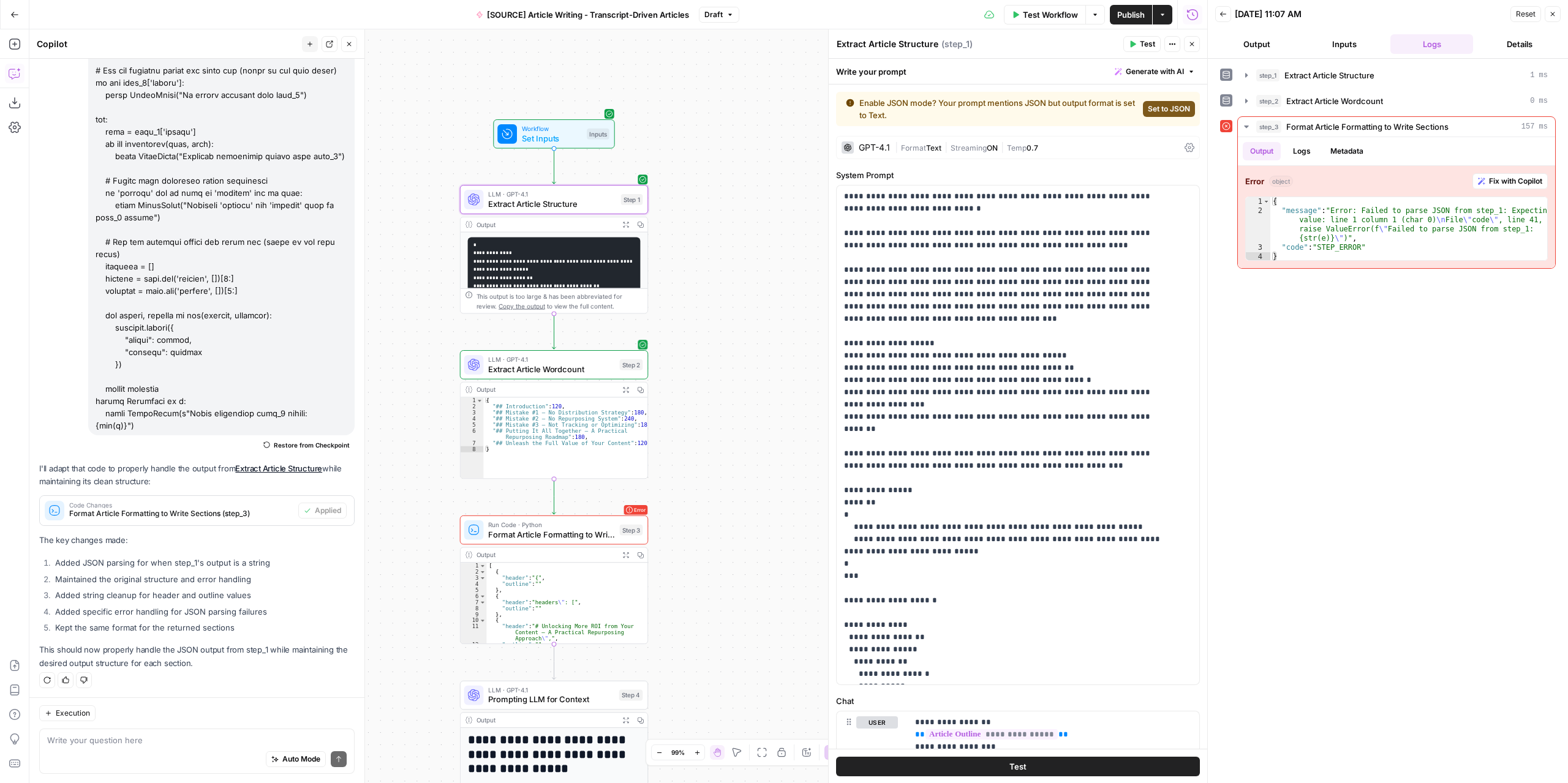
click at [587, 361] on span "LLM · GPT-4.1" at bounding box center [551, 359] width 126 height 10
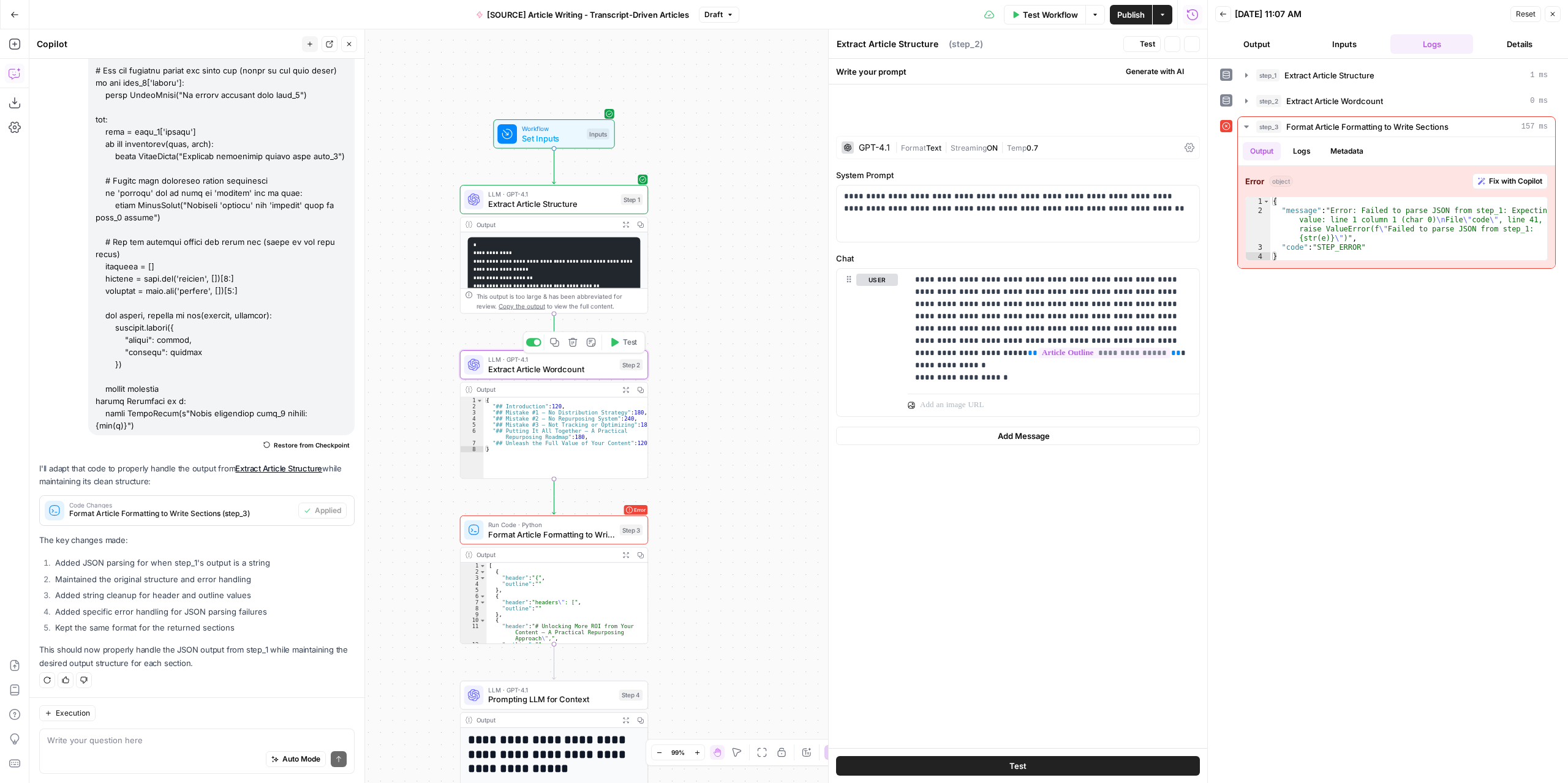
type textarea "Extract Article Wordcount"
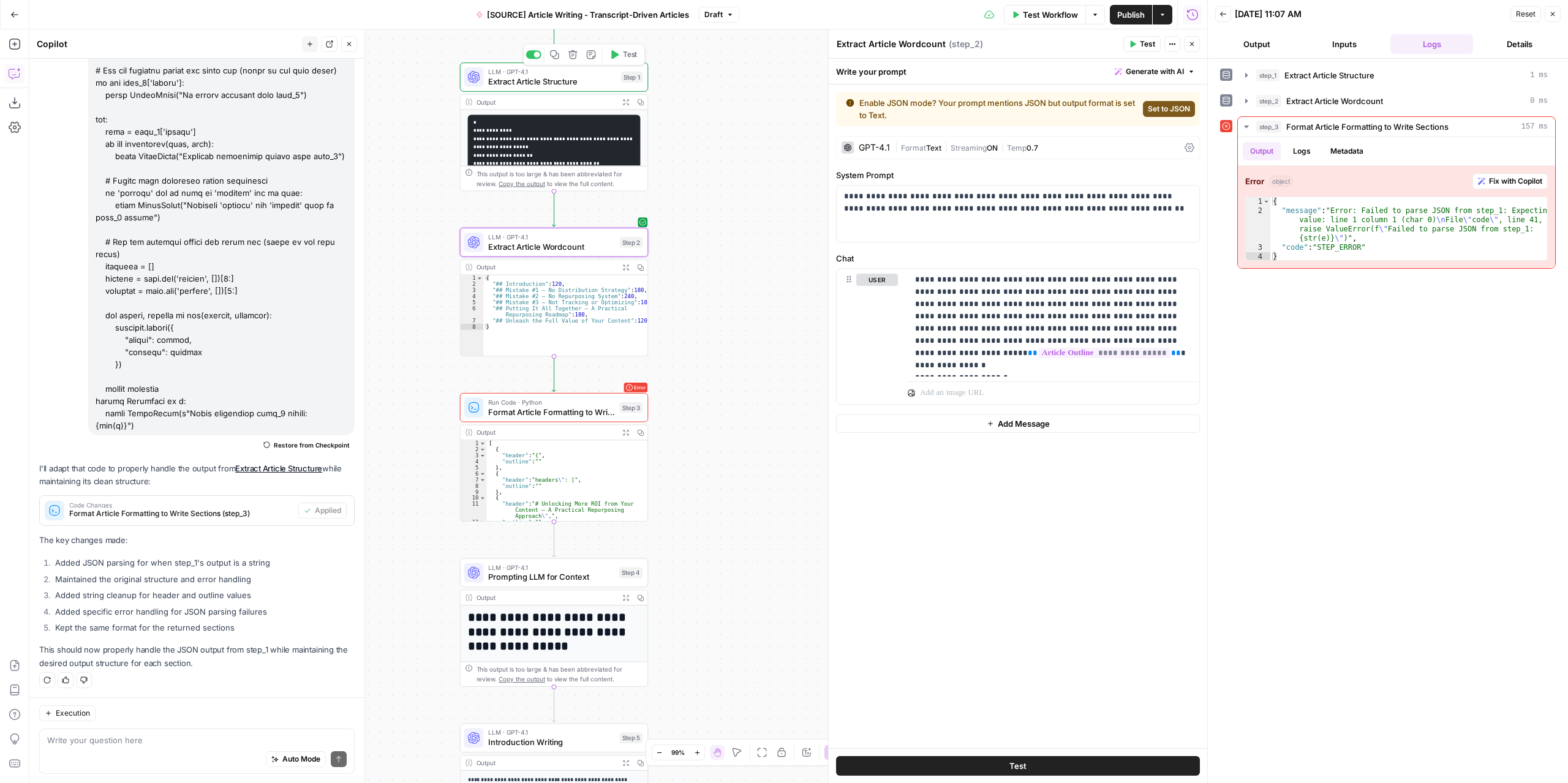
click at [568, 82] on span "Extract Article Structure" at bounding box center [552, 81] width 127 height 12
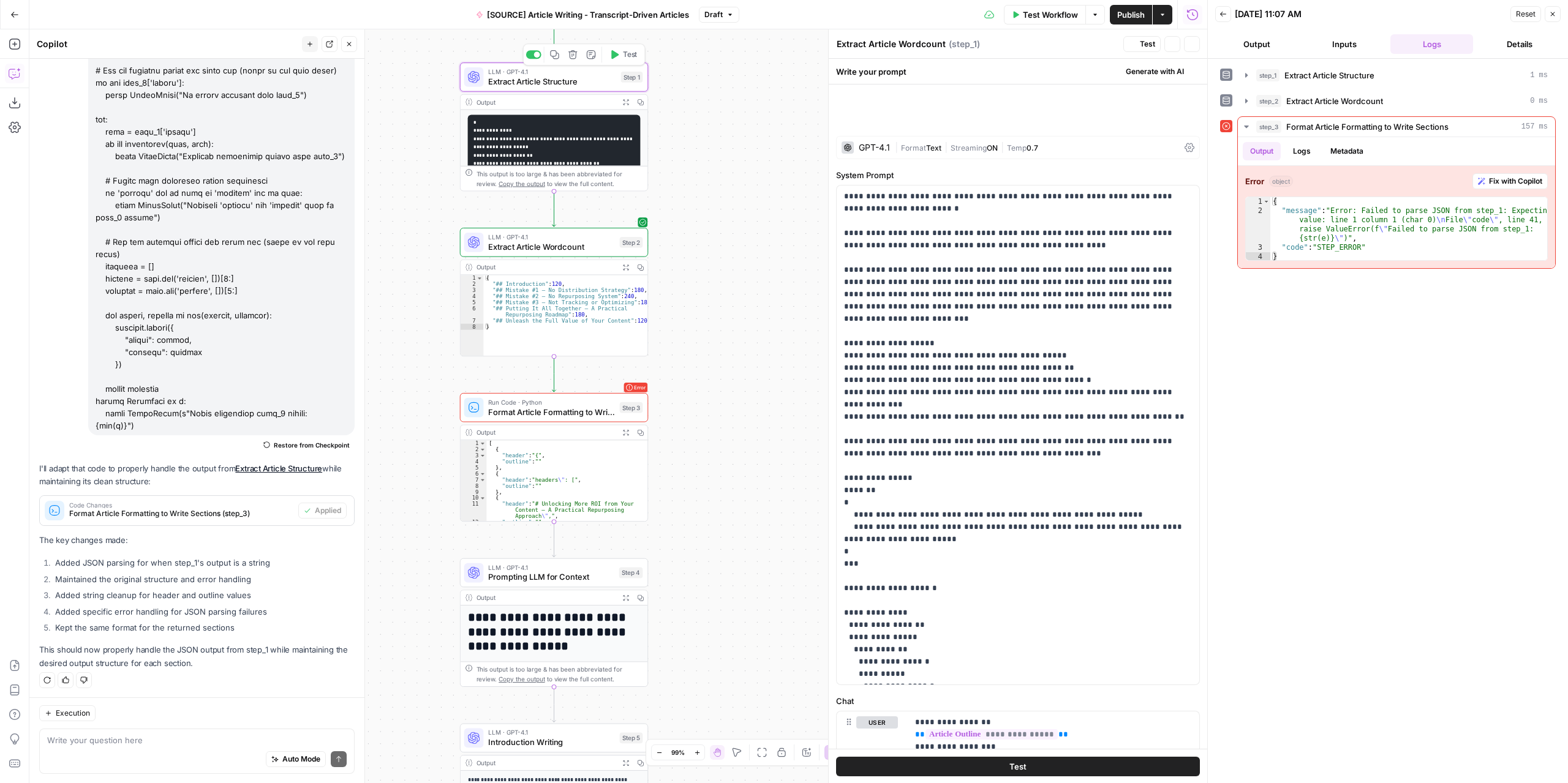
type textarea "Extract Article Structure"
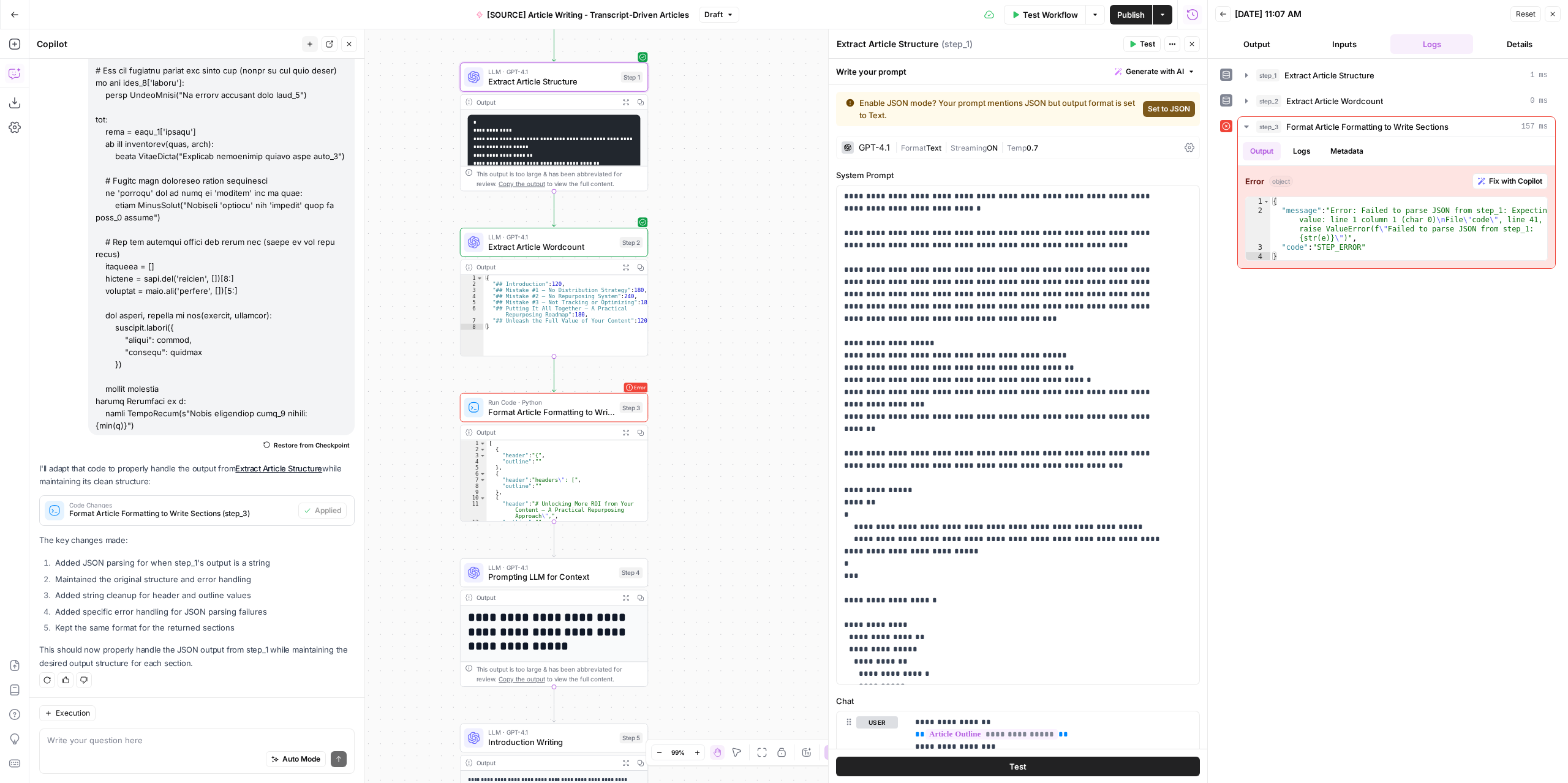
click at [1156, 110] on span "Set to JSON" at bounding box center [1168, 108] width 42 height 11
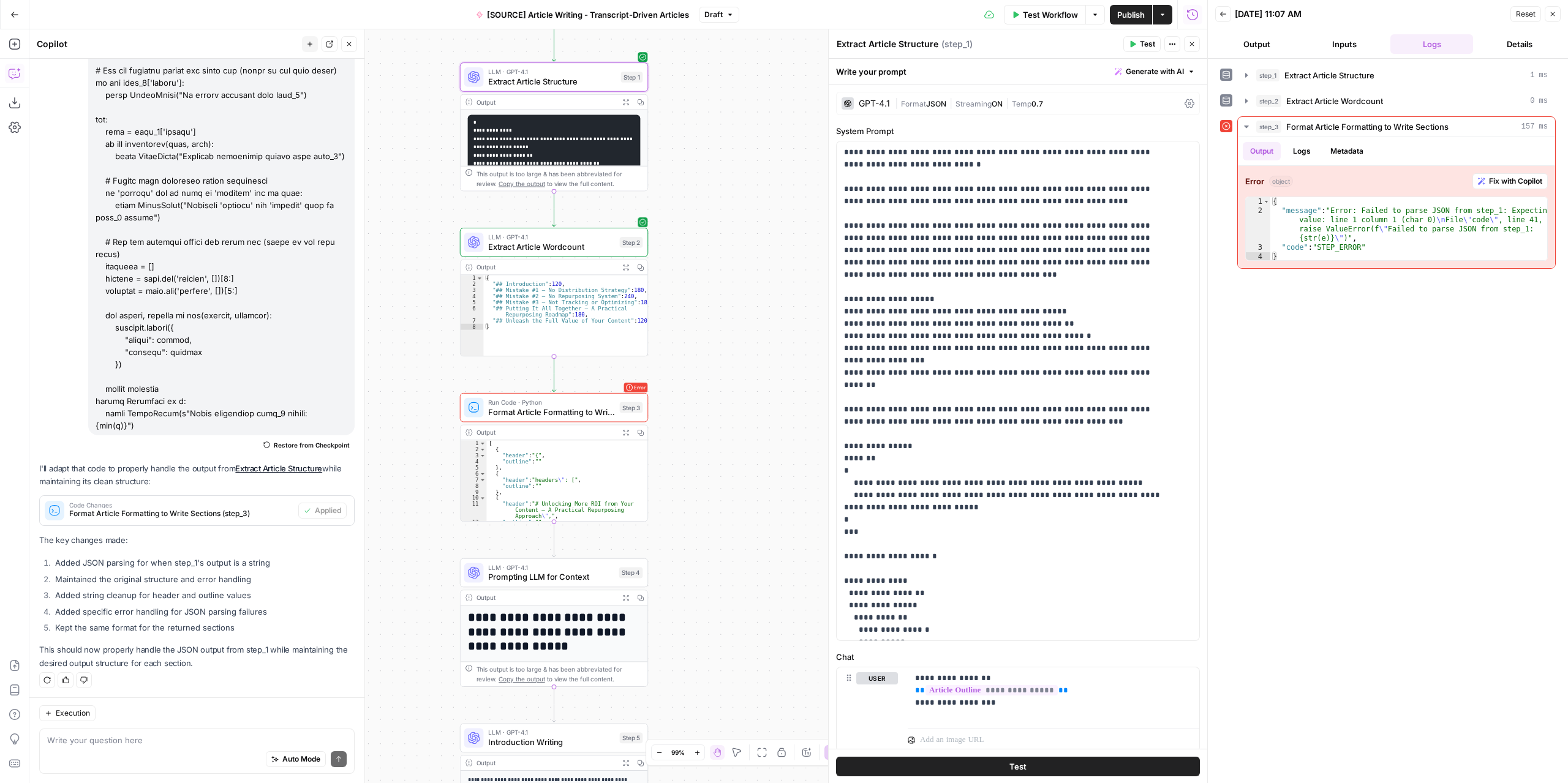
click at [591, 248] on span "Extract Article Wordcount" at bounding box center [551, 246] width 126 height 12
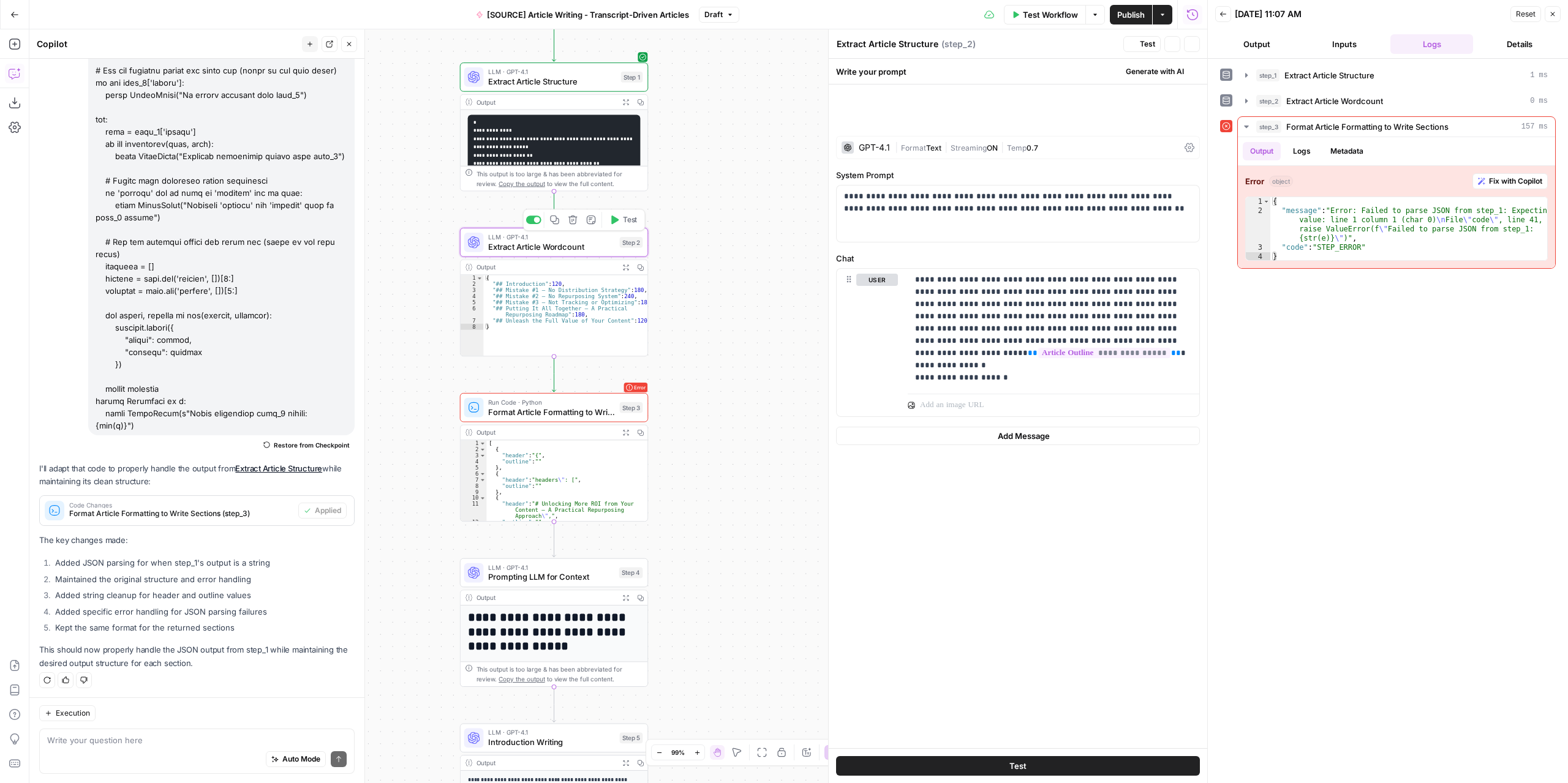
type textarea "Extract Article Wordcount"
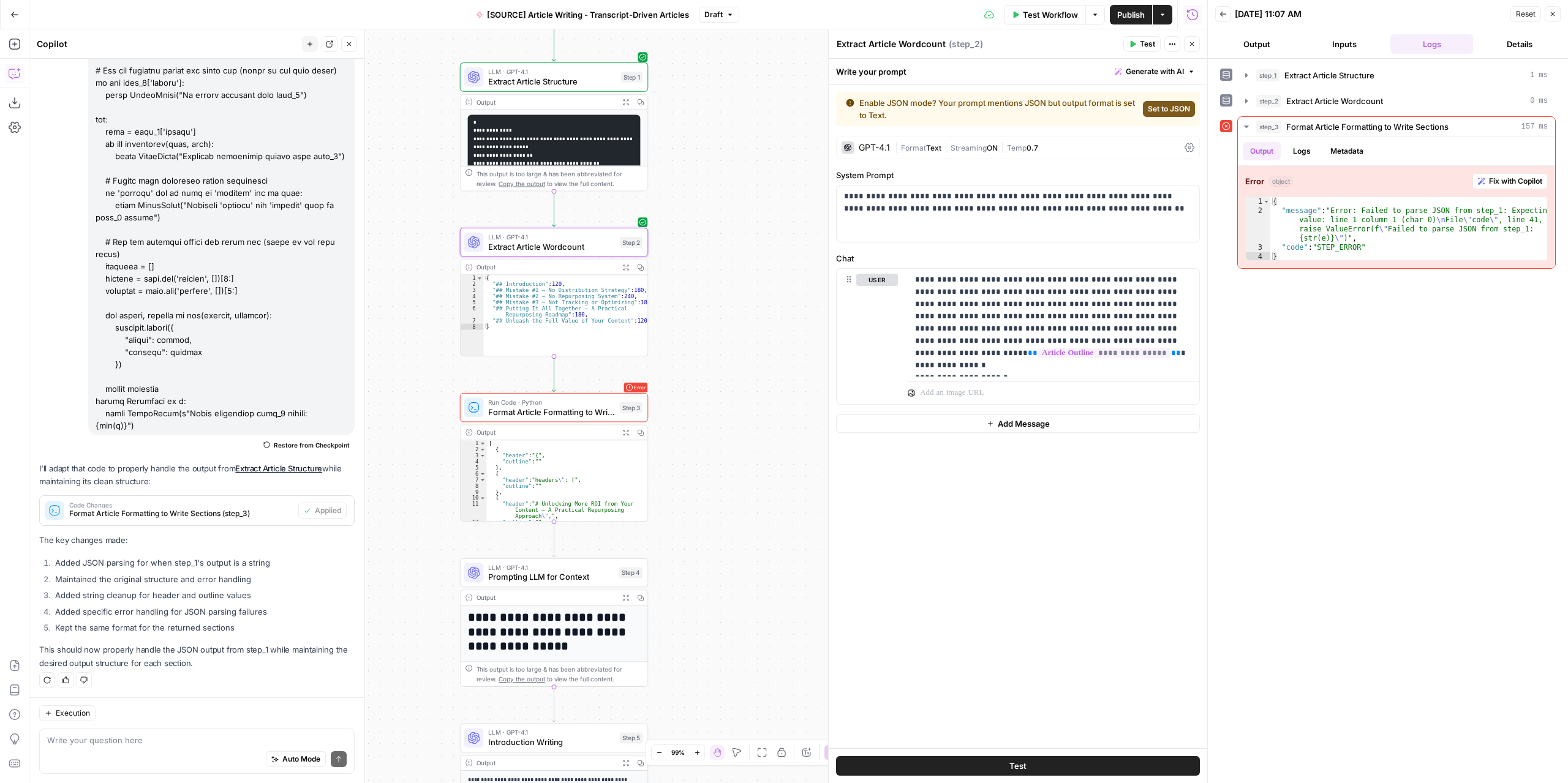
click at [1156, 110] on span "Set to JSON" at bounding box center [1168, 108] width 42 height 11
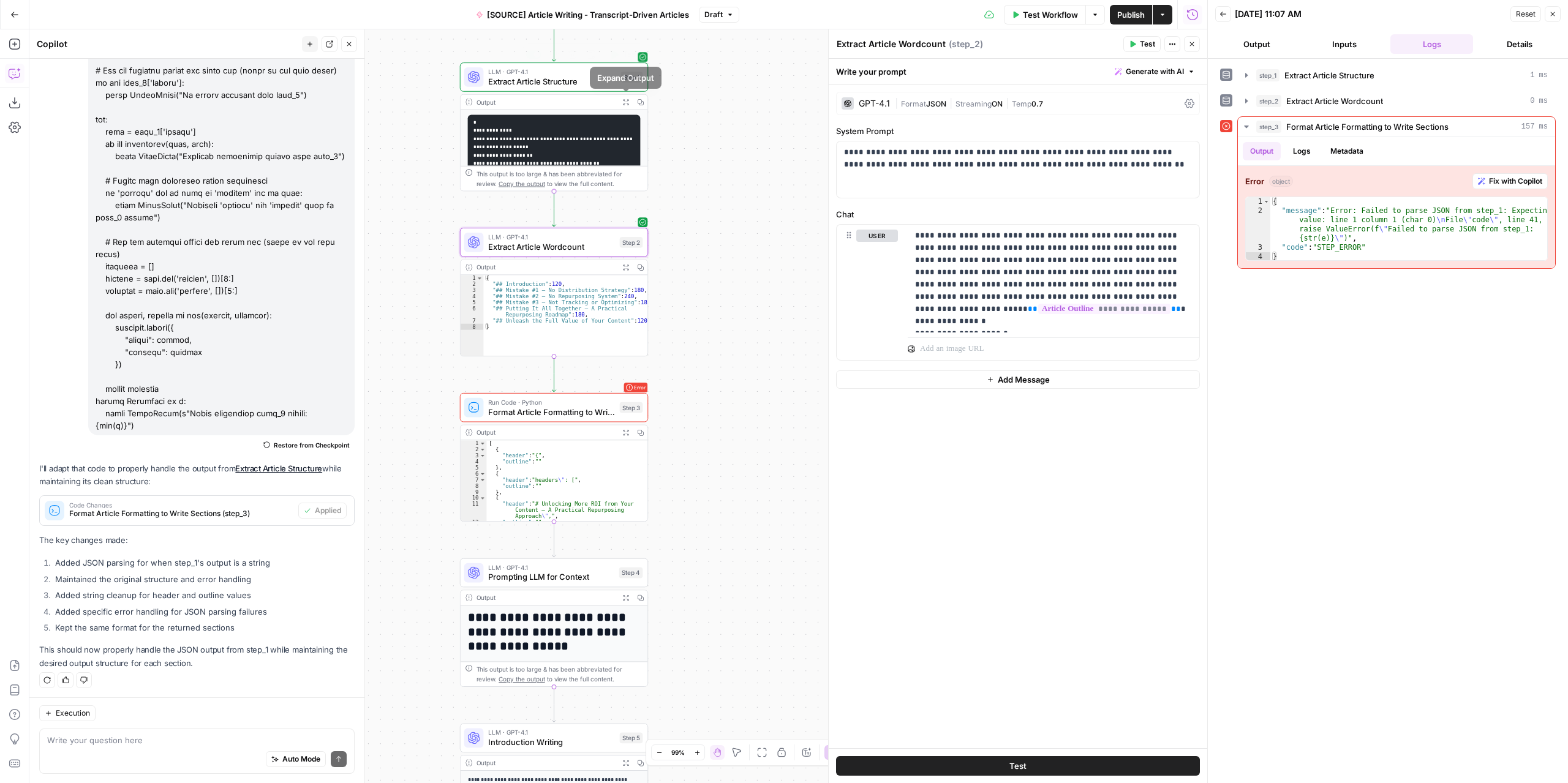
click at [628, 54] on span "Test" at bounding box center [630, 54] width 15 height 11
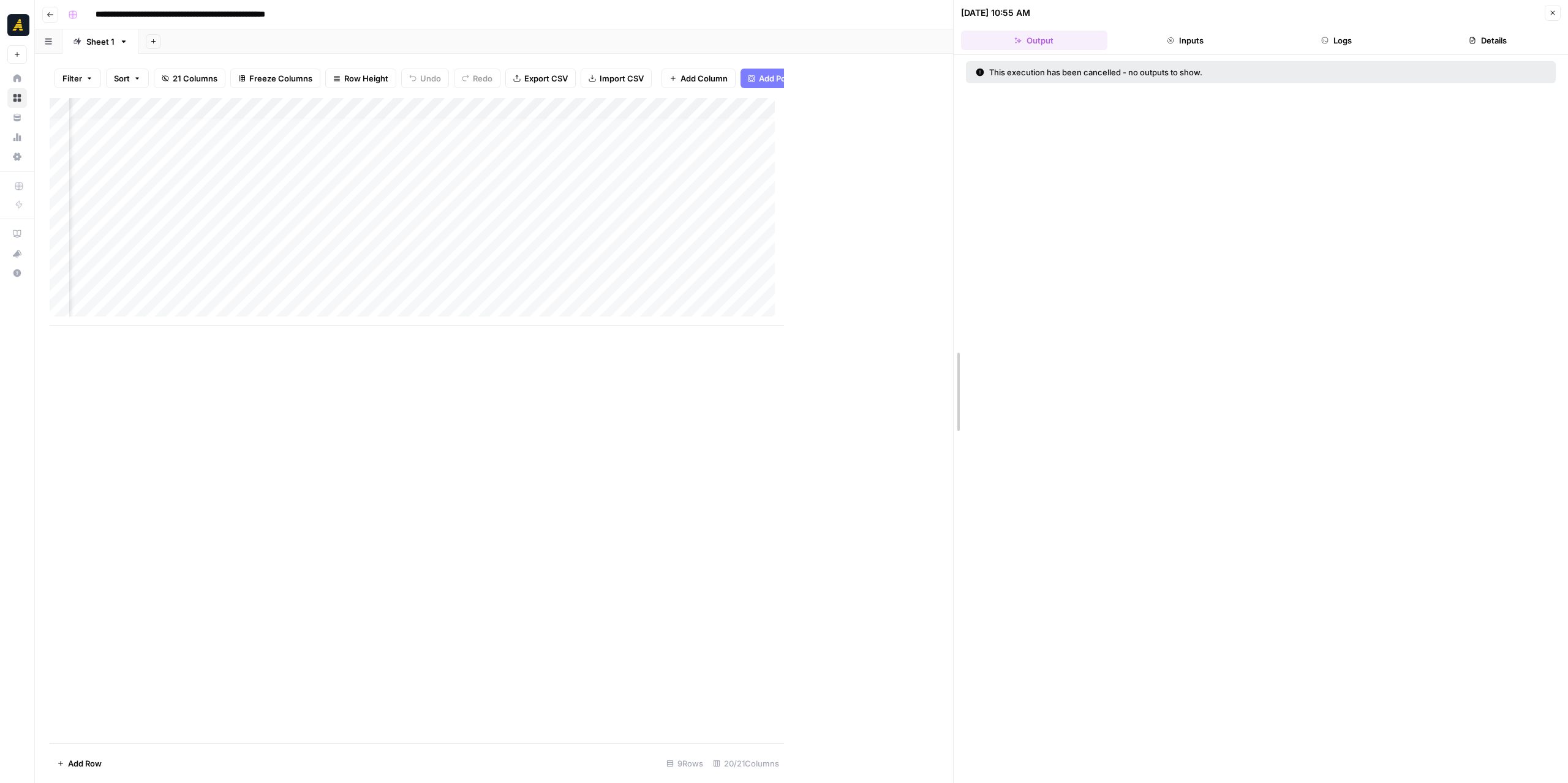
drag, startPoint x: 788, startPoint y: 347, endPoint x: 908, endPoint y: 344, distance: 120.0
click at [571, 202] on div "Add Column" at bounding box center [501, 212] width 904 height 228
click at [1359, 32] on button "Logs" at bounding box center [1337, 40] width 146 height 20
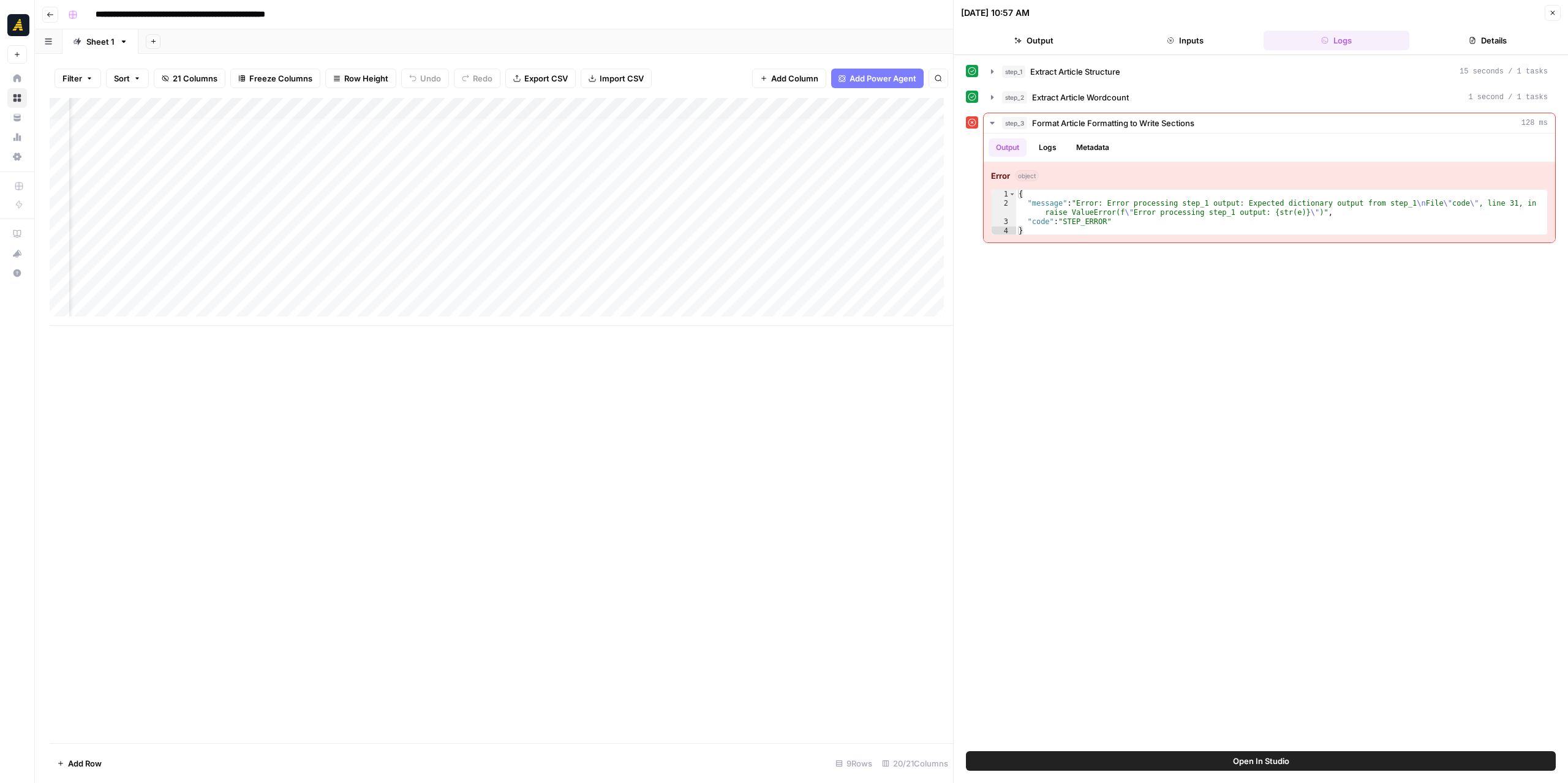
scroll to position [9, 0]
click at [115, 201] on div "Add Column" at bounding box center [501, 212] width 904 height 228
click at [115, 201] on textarea "******" at bounding box center [166, 203] width 196 height 17
click at [321, 199] on div "Add Column" at bounding box center [501, 212] width 904 height 228
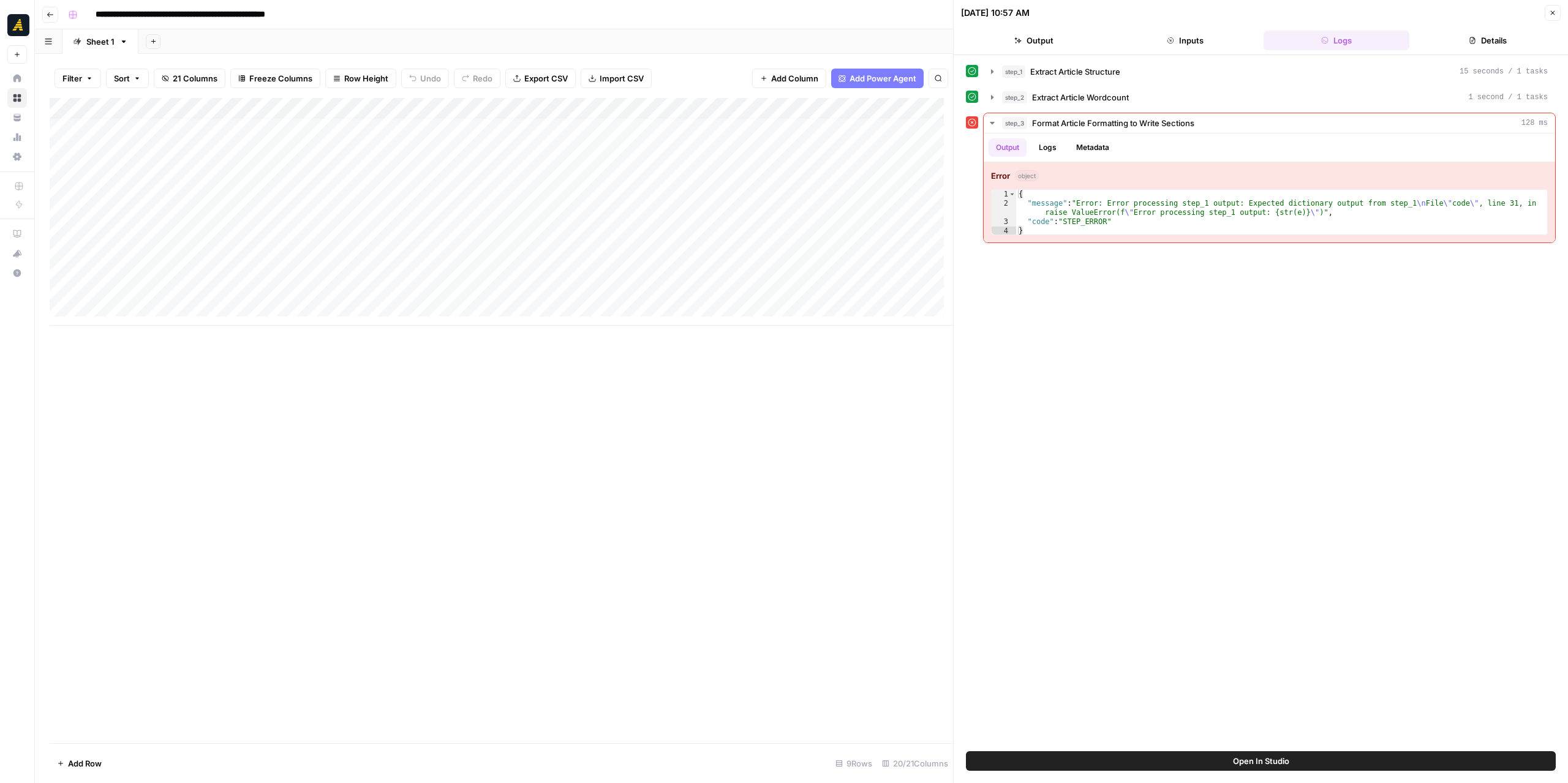
click at [348, 199] on div "Add Column" at bounding box center [501, 212] width 904 height 228
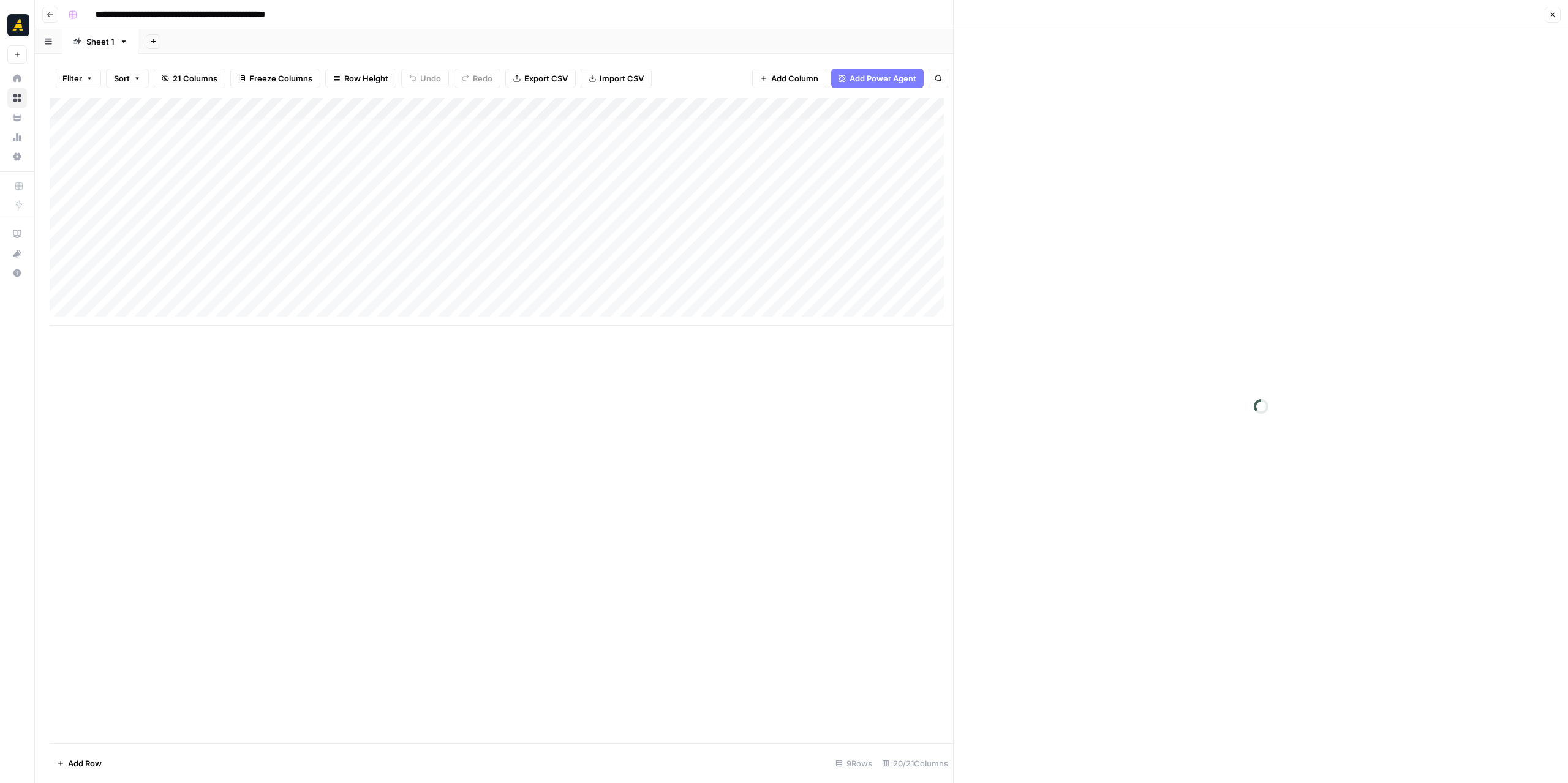
click at [348, 199] on div at bounding box center [344, 202] width 122 height 22
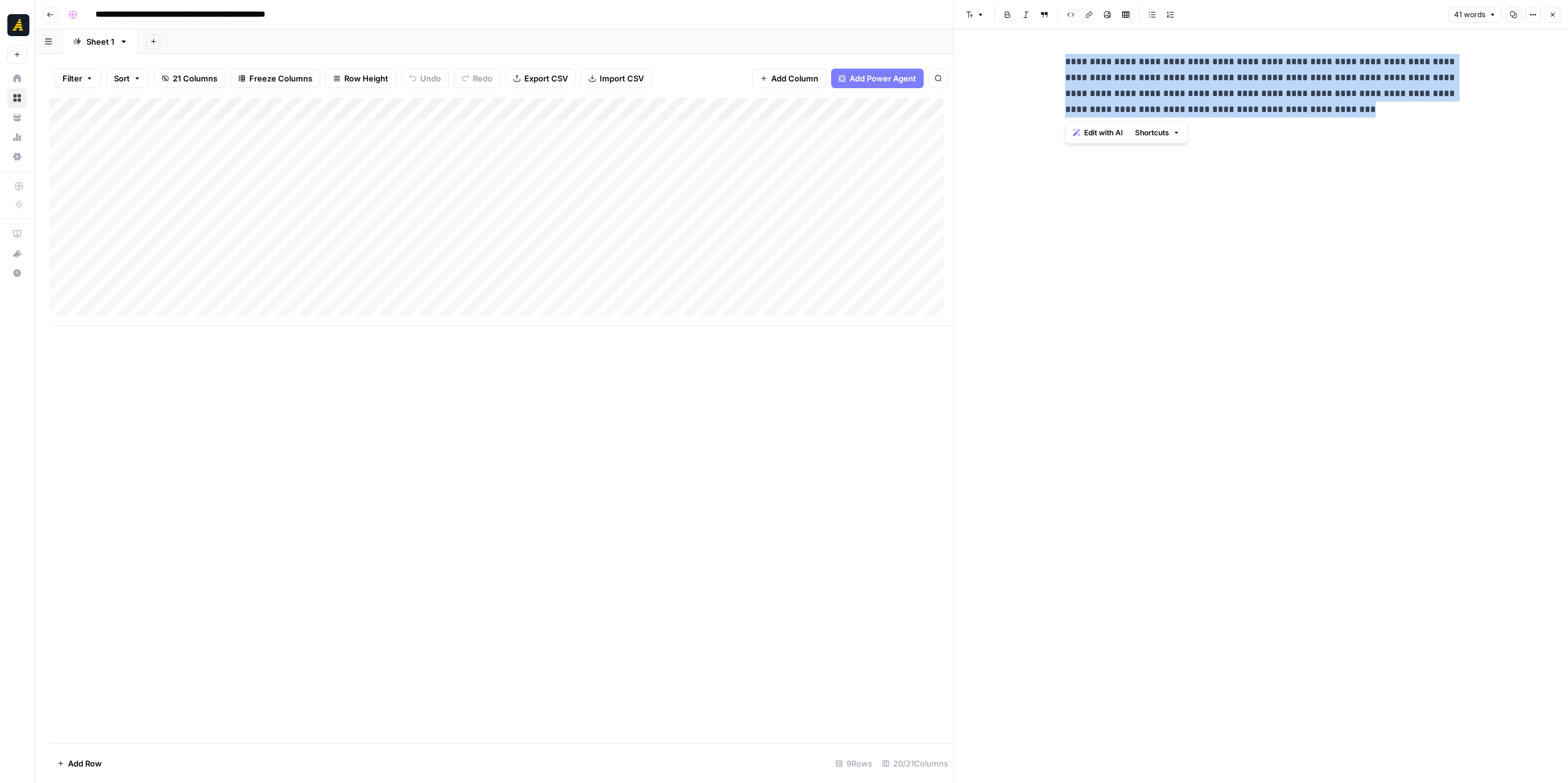
drag, startPoint x: 1380, startPoint y: 116, endPoint x: 1043, endPoint y: 62, distance: 341.3
click at [1043, 62] on div "**********" at bounding box center [1261, 406] width 615 height 754
copy p "**********"
click at [574, 197] on div "Add Column" at bounding box center [501, 212] width 904 height 228
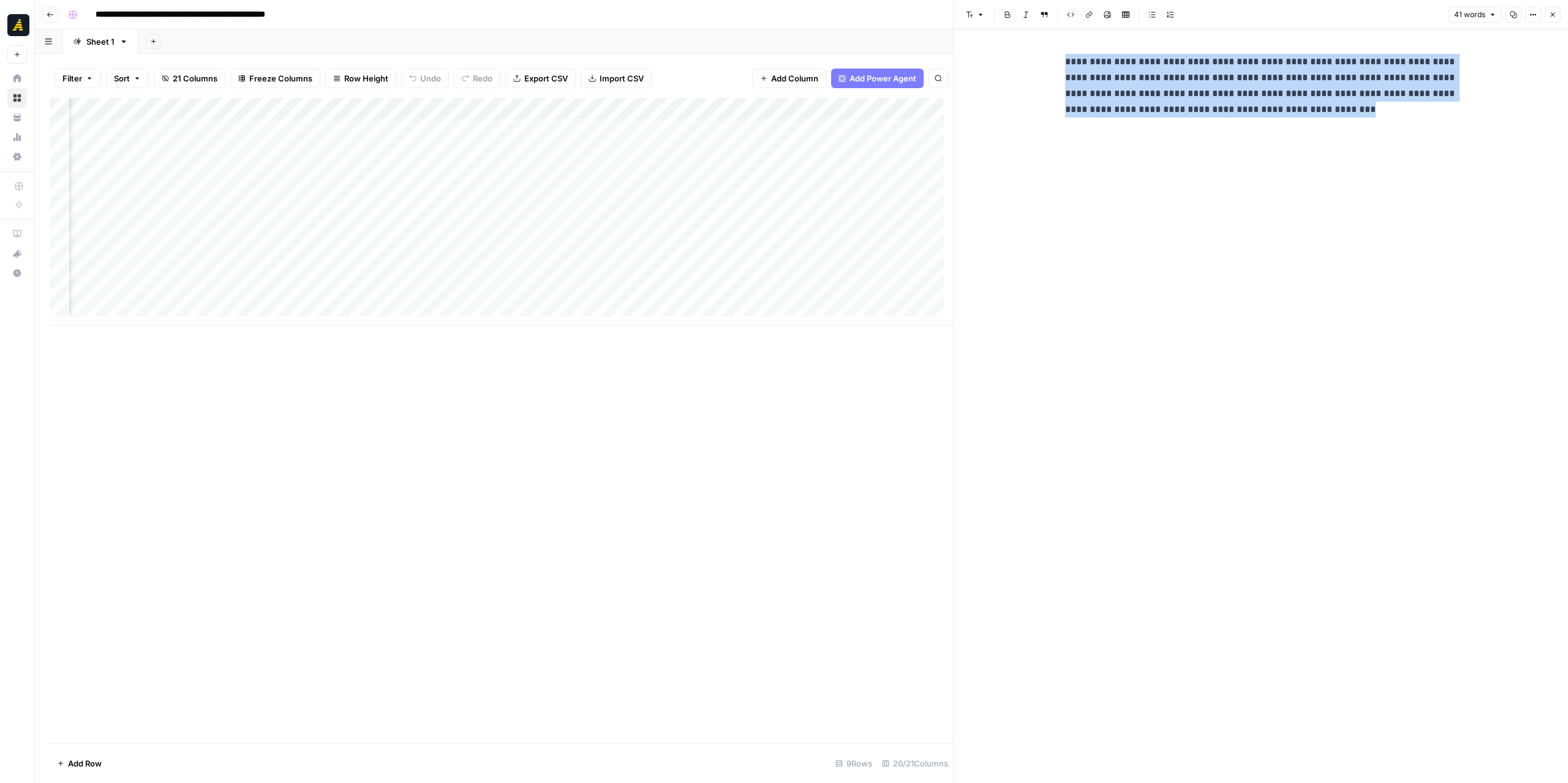
click at [574, 197] on div "Add Column" at bounding box center [501, 212] width 904 height 228
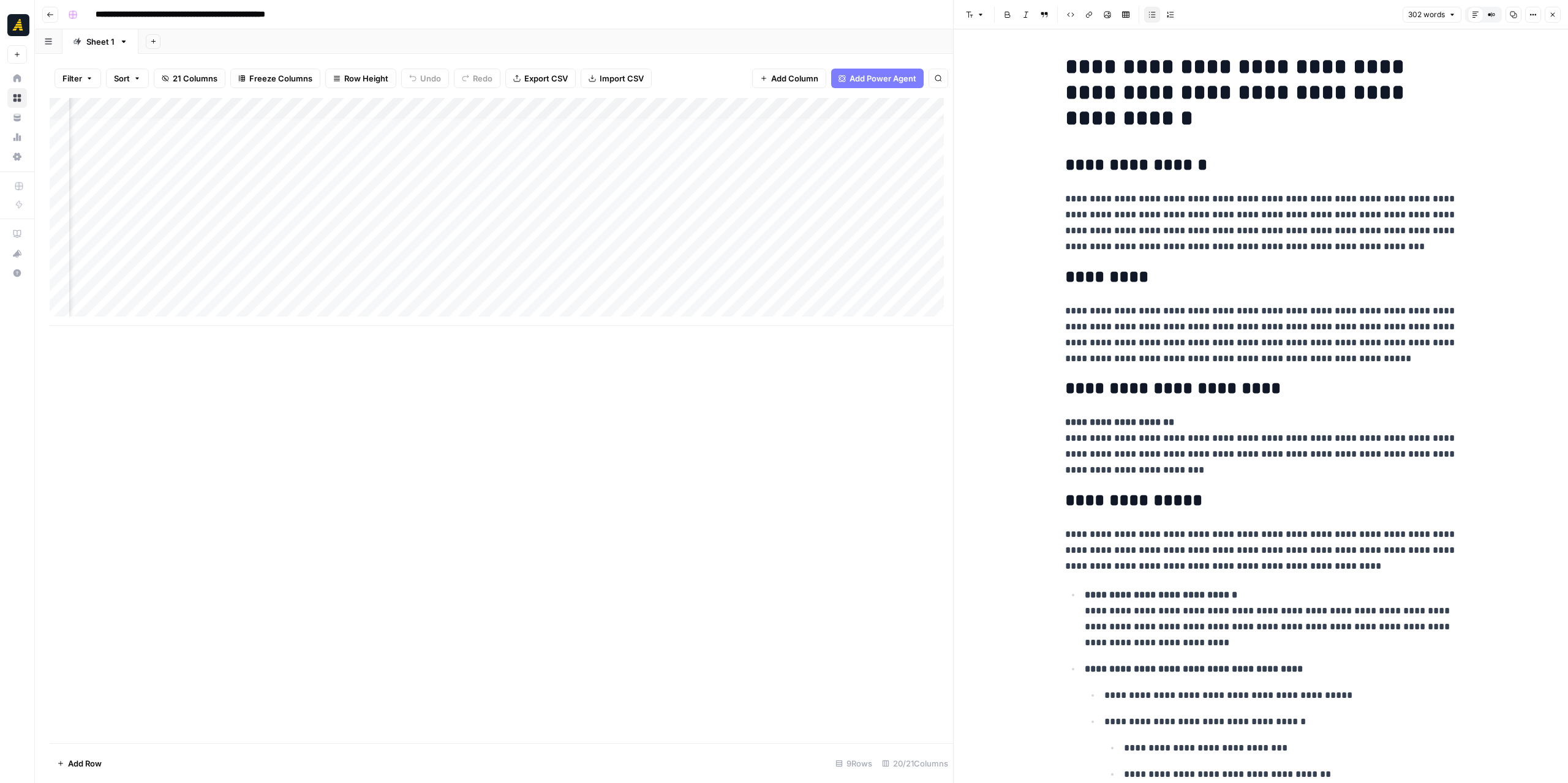
click at [1534, 12] on icon "button" at bounding box center [1532, 14] width 7 height 7
click at [1472, 124] on span "Code" at bounding box center [1497, 130] width 59 height 12
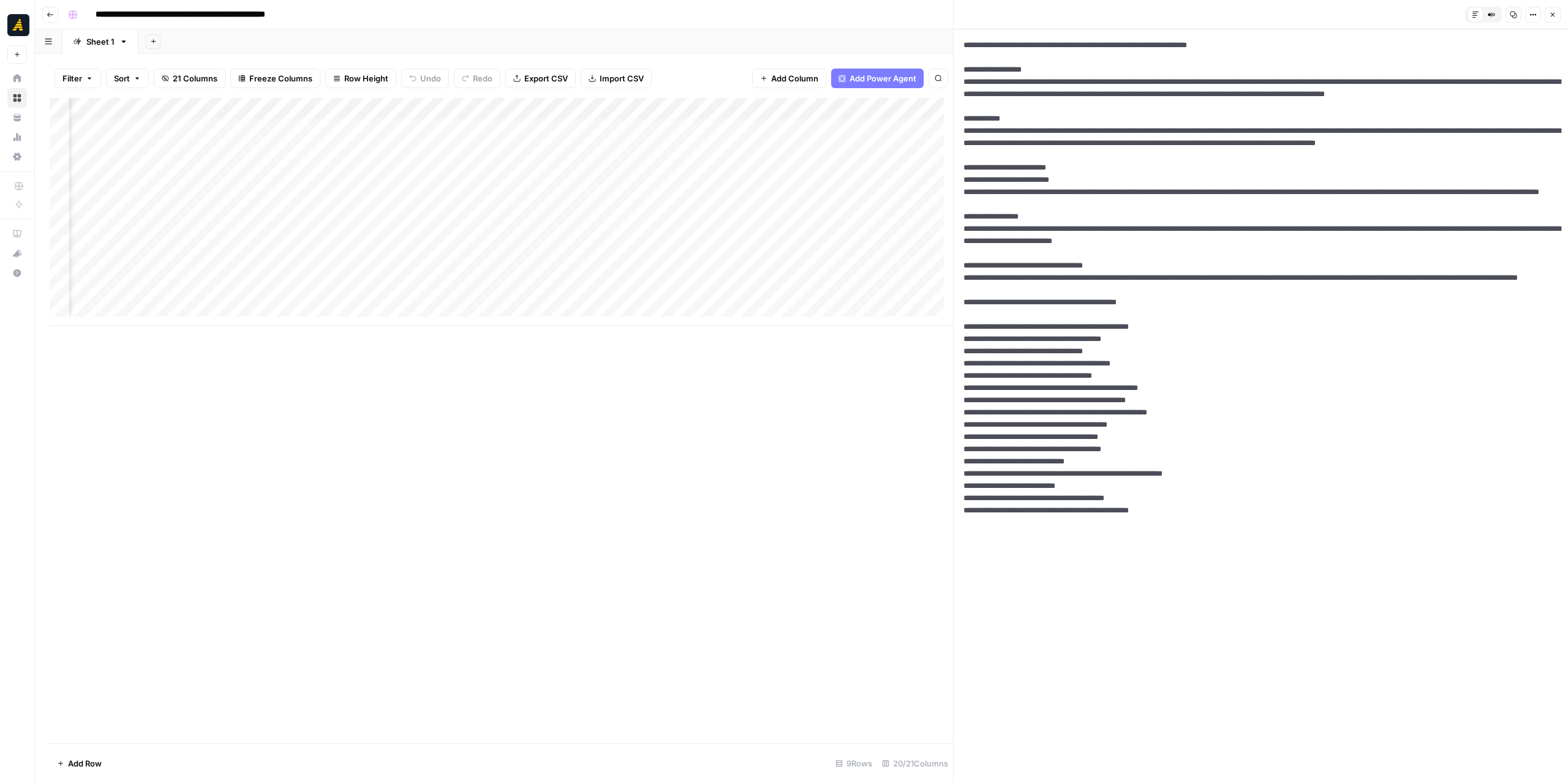
click at [1513, 16] on icon "button" at bounding box center [1513, 14] width 7 height 7
click at [1529, 14] on button "Options" at bounding box center [1532, 14] width 16 height 16
click at [1494, 91] on span "Markdown" at bounding box center [1497, 95] width 59 height 12
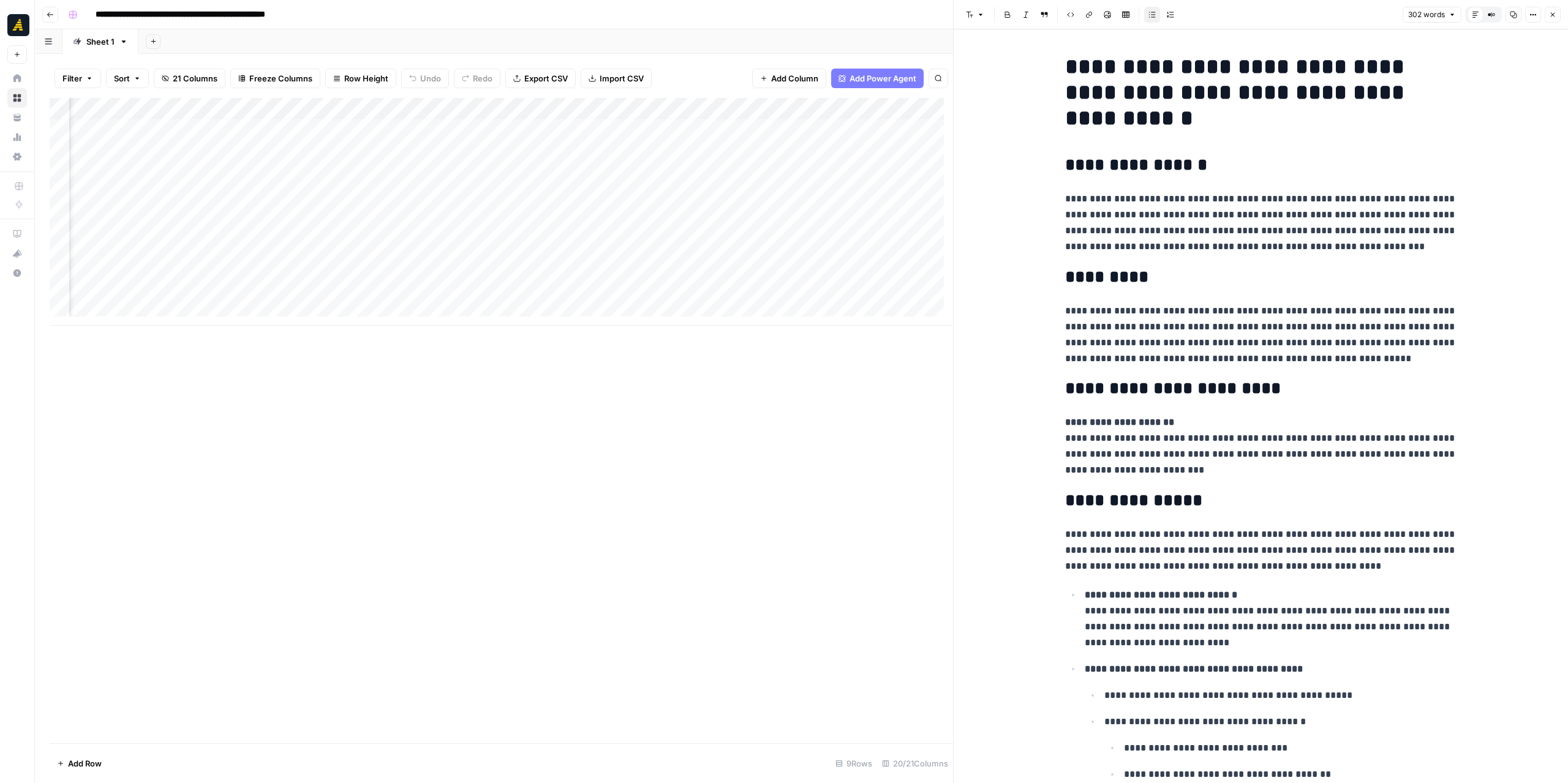
scroll to position [9, 906]
click at [715, 175] on div "Add Column" at bounding box center [501, 212] width 904 height 228
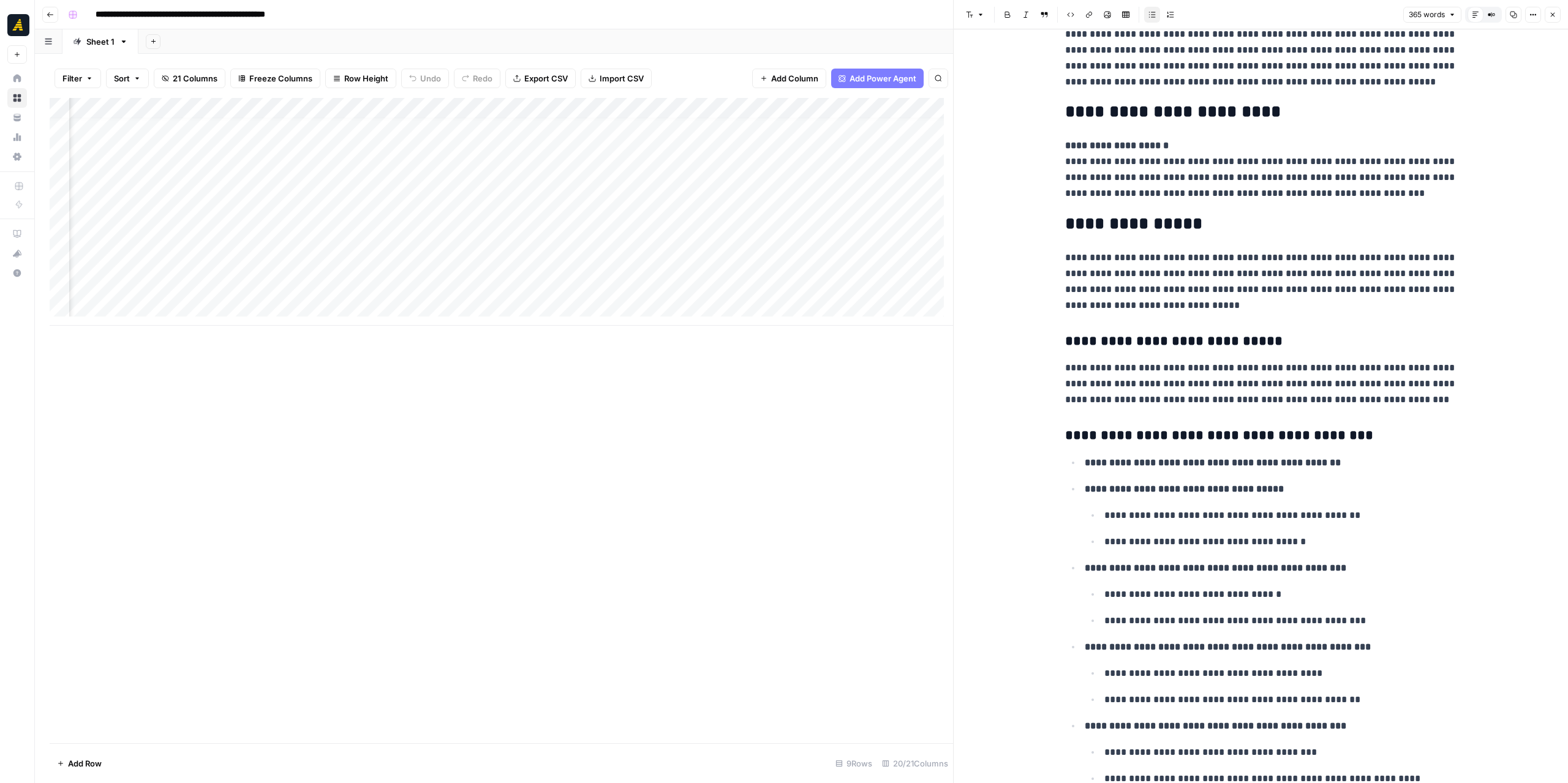
scroll to position [230, 0]
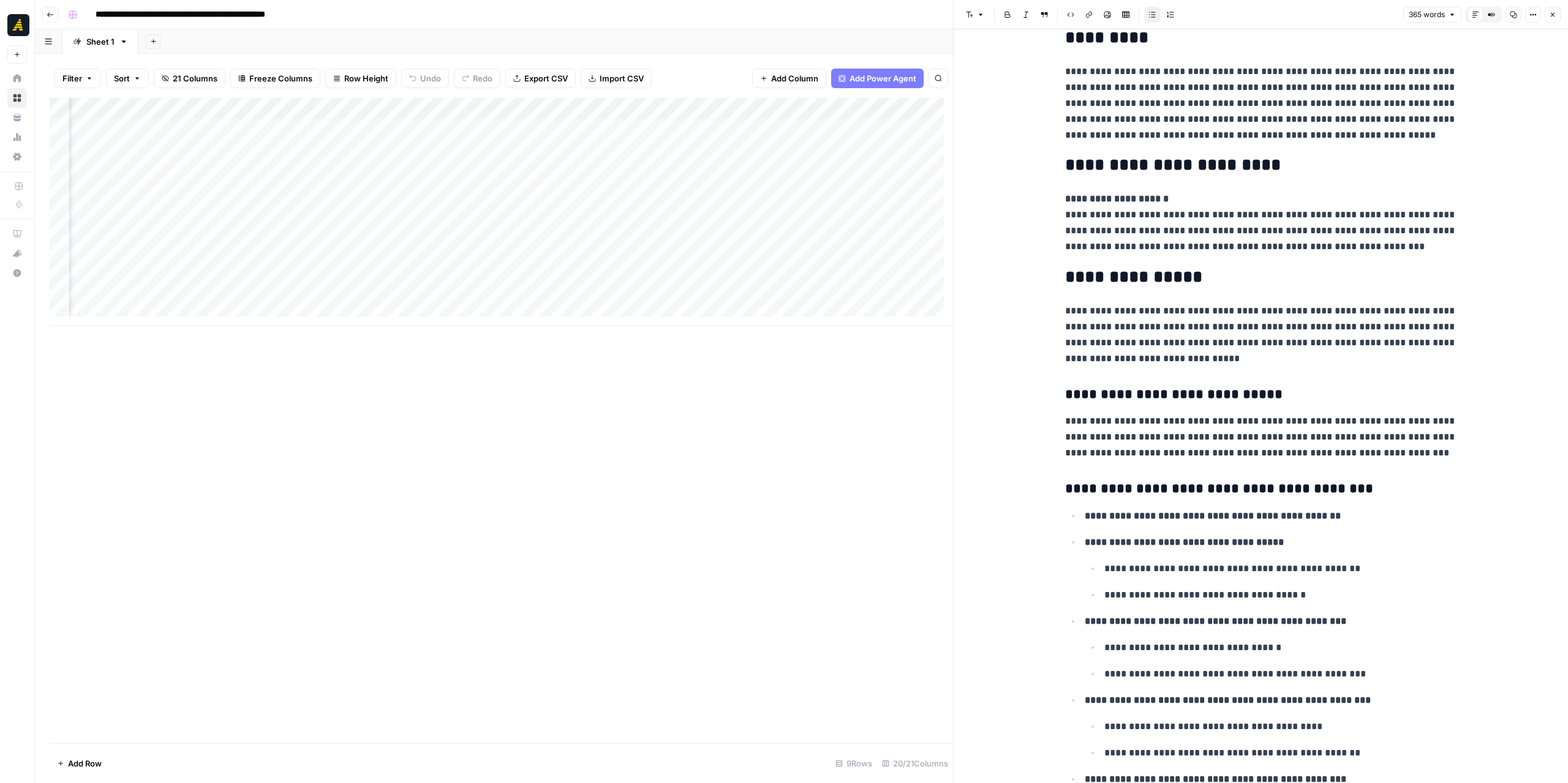
click at [715, 208] on div "Add Column" at bounding box center [501, 212] width 904 height 228
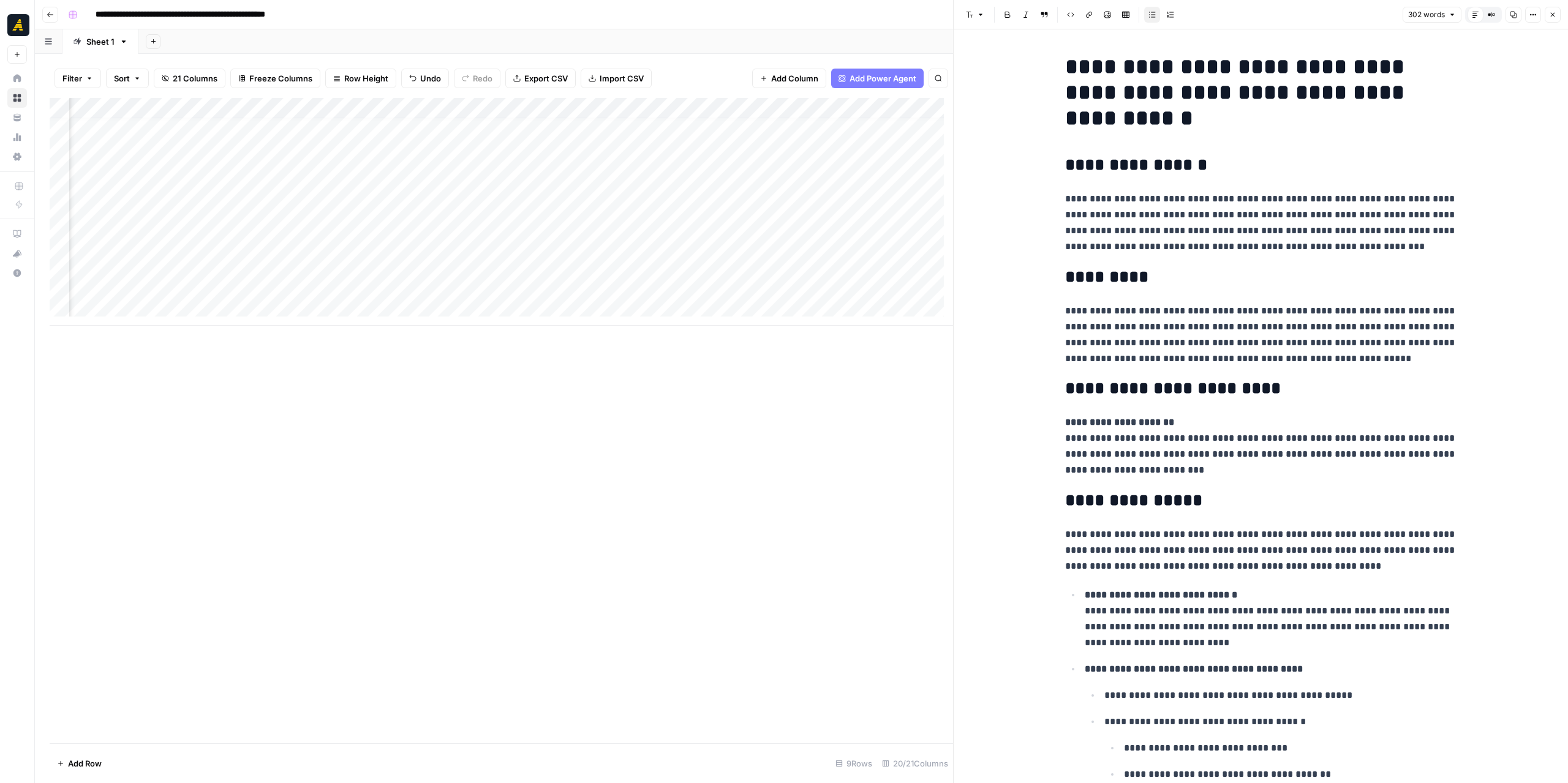
scroll to position [9, 1581]
click at [695, 204] on div "Add Column" at bounding box center [501, 212] width 904 height 228
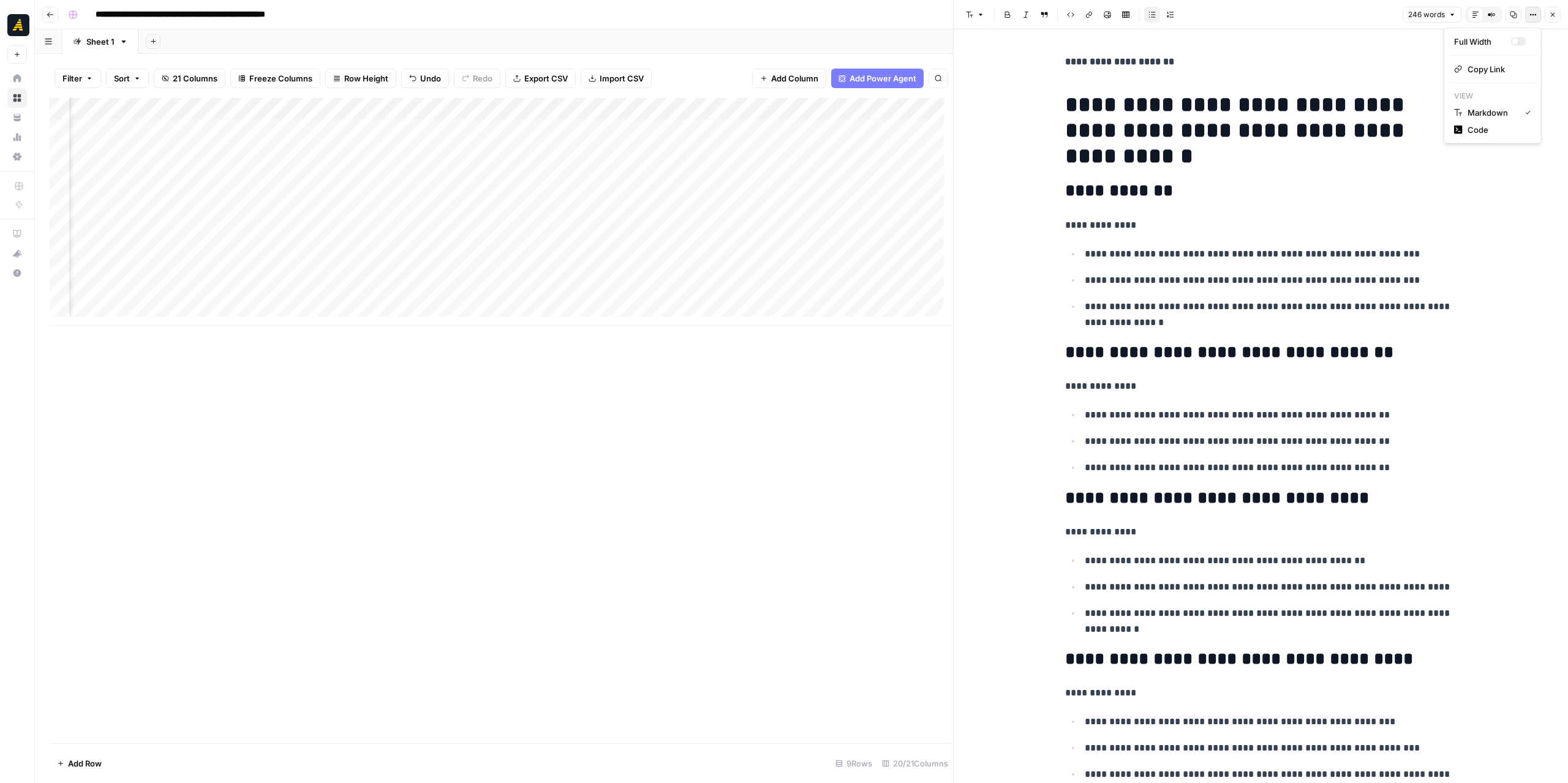
click at [1537, 12] on icon "button" at bounding box center [1532, 14] width 7 height 7
click at [1484, 128] on span "Code" at bounding box center [1497, 130] width 59 height 12
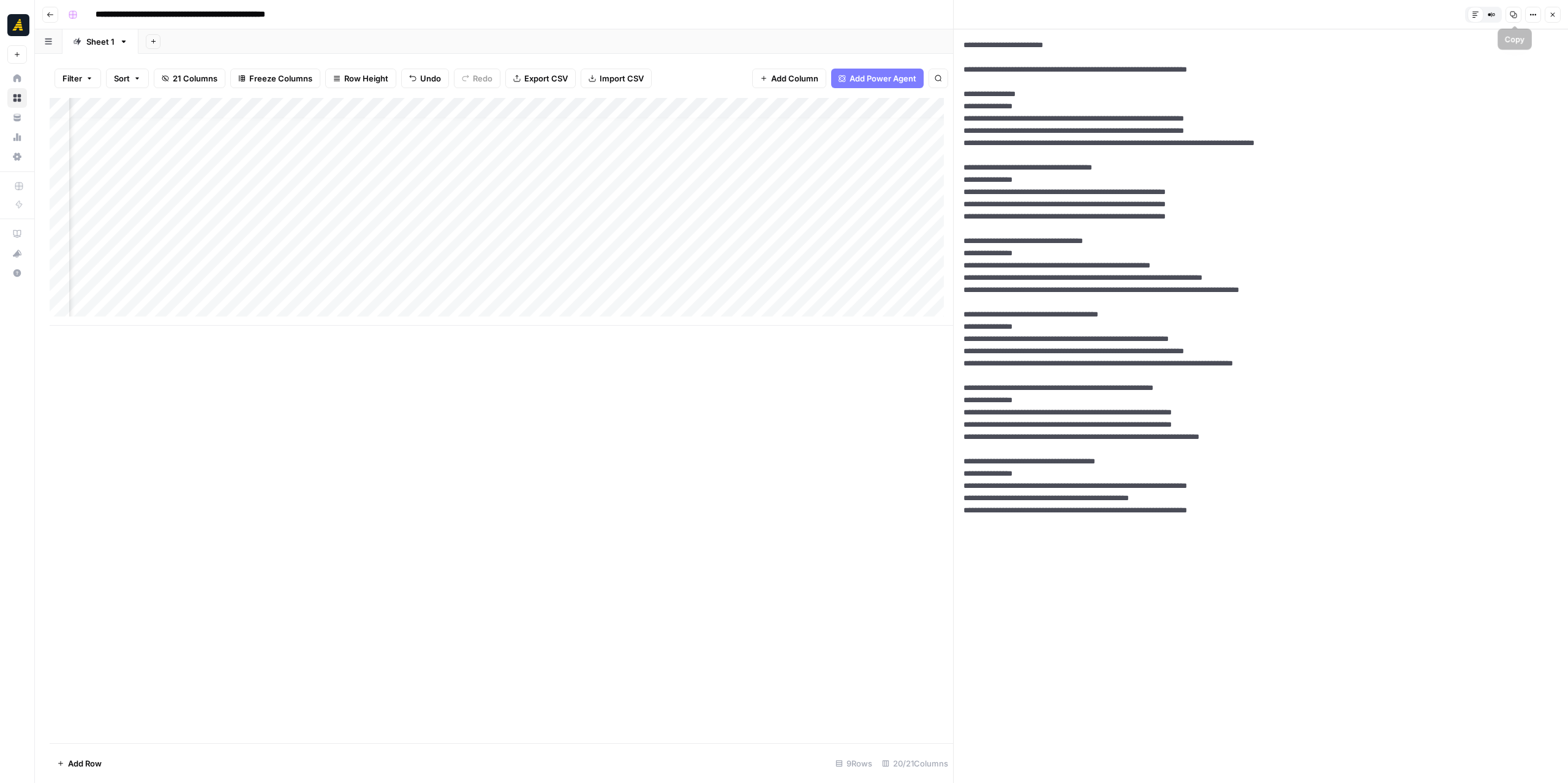
click at [1518, 19] on button "Copy" at bounding box center [1513, 14] width 16 height 16
click at [363, 202] on div "Add Column" at bounding box center [501, 212] width 904 height 228
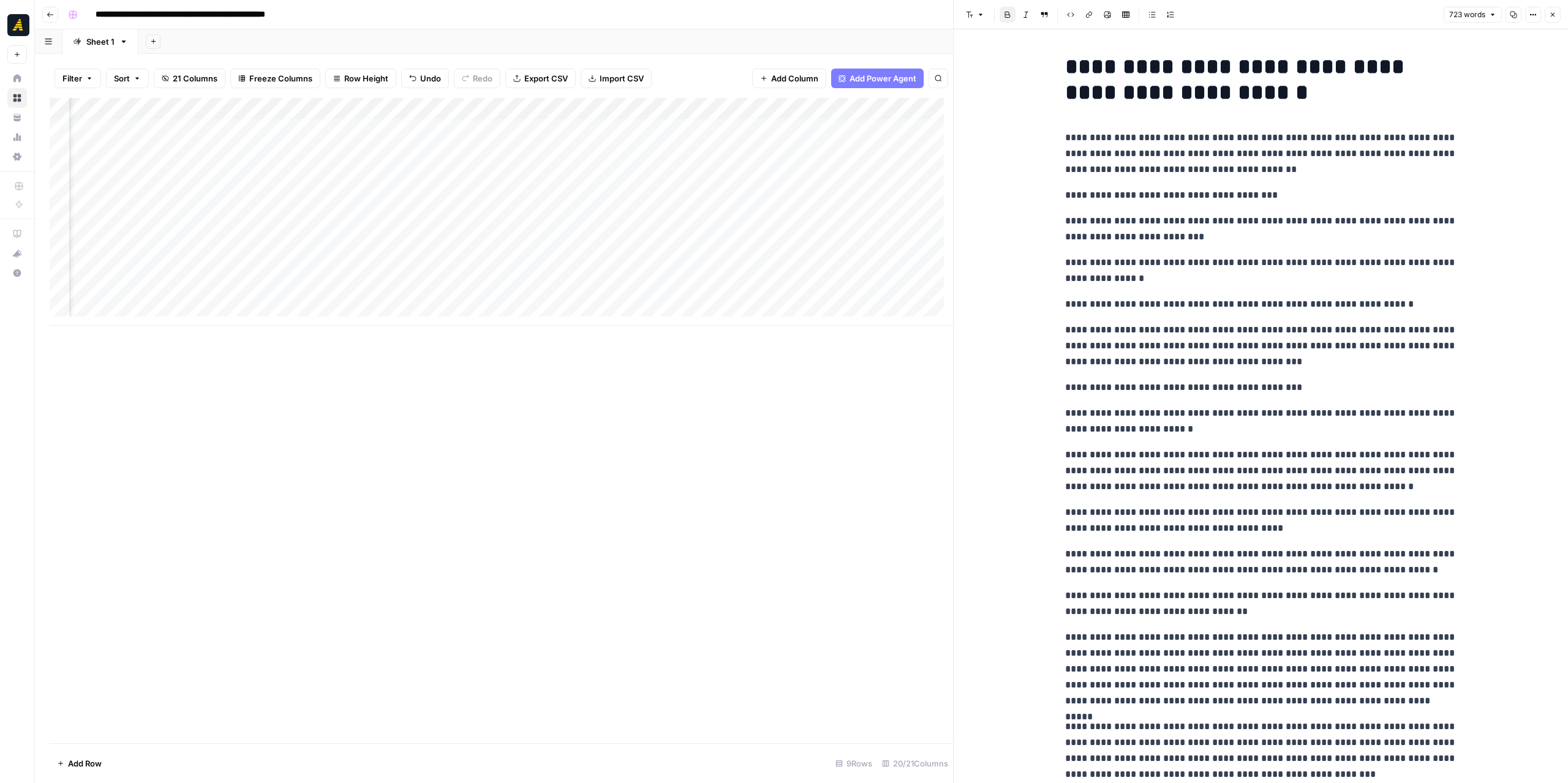
click at [1065, 70] on strong "**********" at bounding box center [1238, 79] width 345 height 48
copy div "**********"
click at [444, 202] on div "Add Column" at bounding box center [501, 212] width 904 height 228
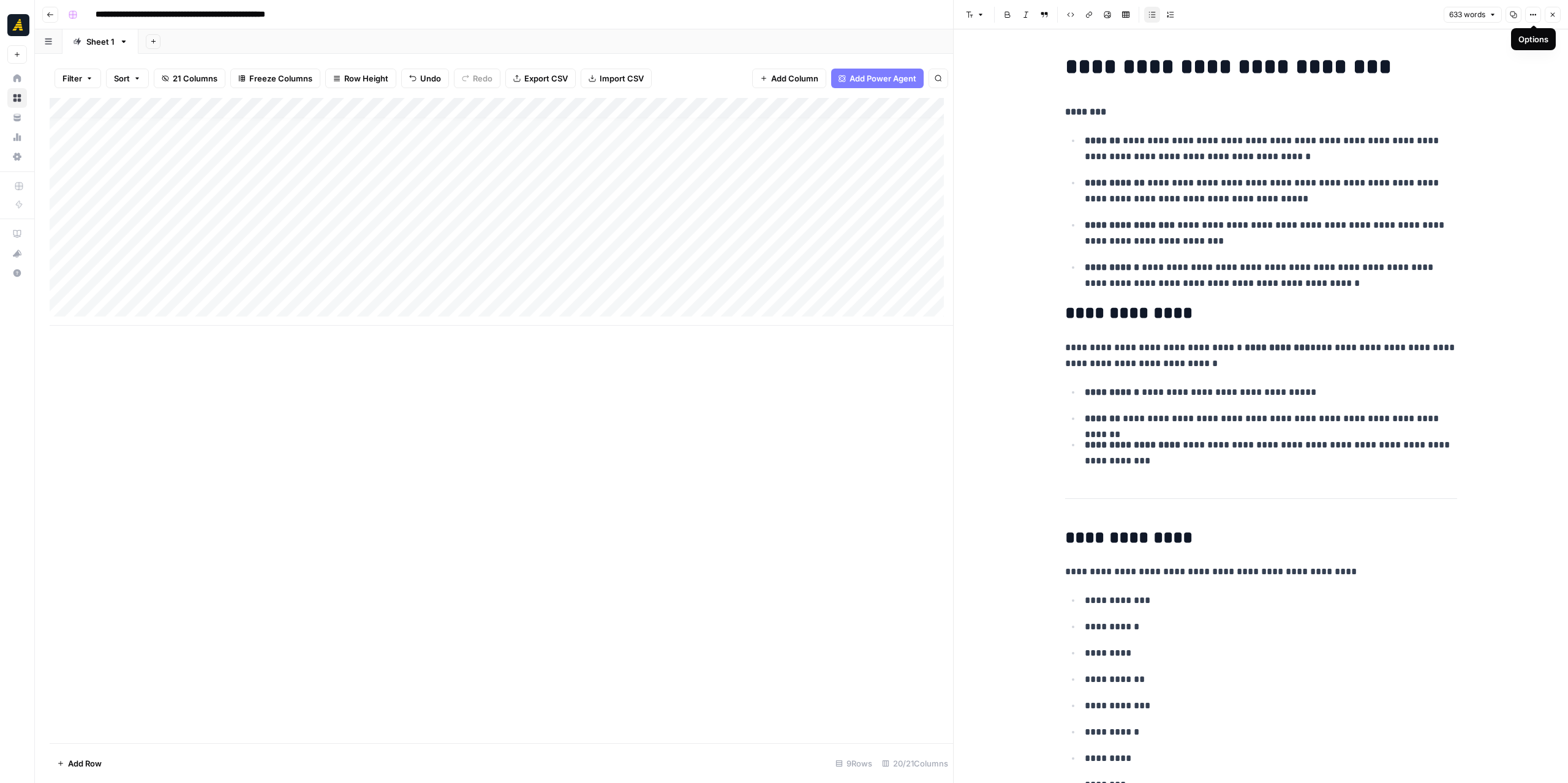
click at [1532, 16] on icon "button" at bounding box center [1532, 14] width 7 height 7
click at [1486, 127] on span "Code" at bounding box center [1497, 130] width 59 height 12
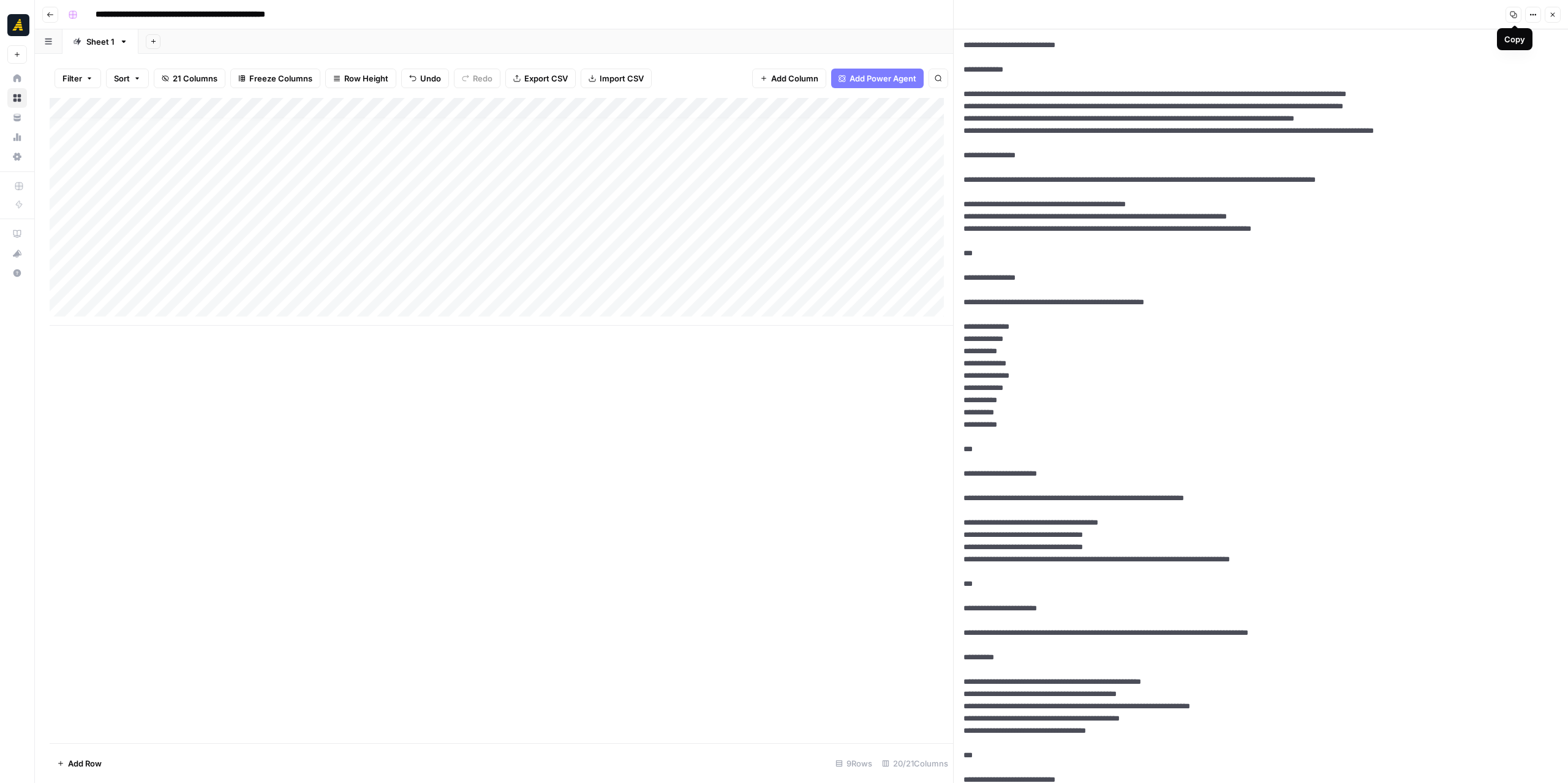
click at [1517, 13] on icon "button" at bounding box center [1513, 14] width 7 height 7
click at [1532, 18] on icon "button" at bounding box center [1532, 14] width 7 height 7
click at [1474, 93] on span "Markdown" at bounding box center [1497, 95] width 59 height 12
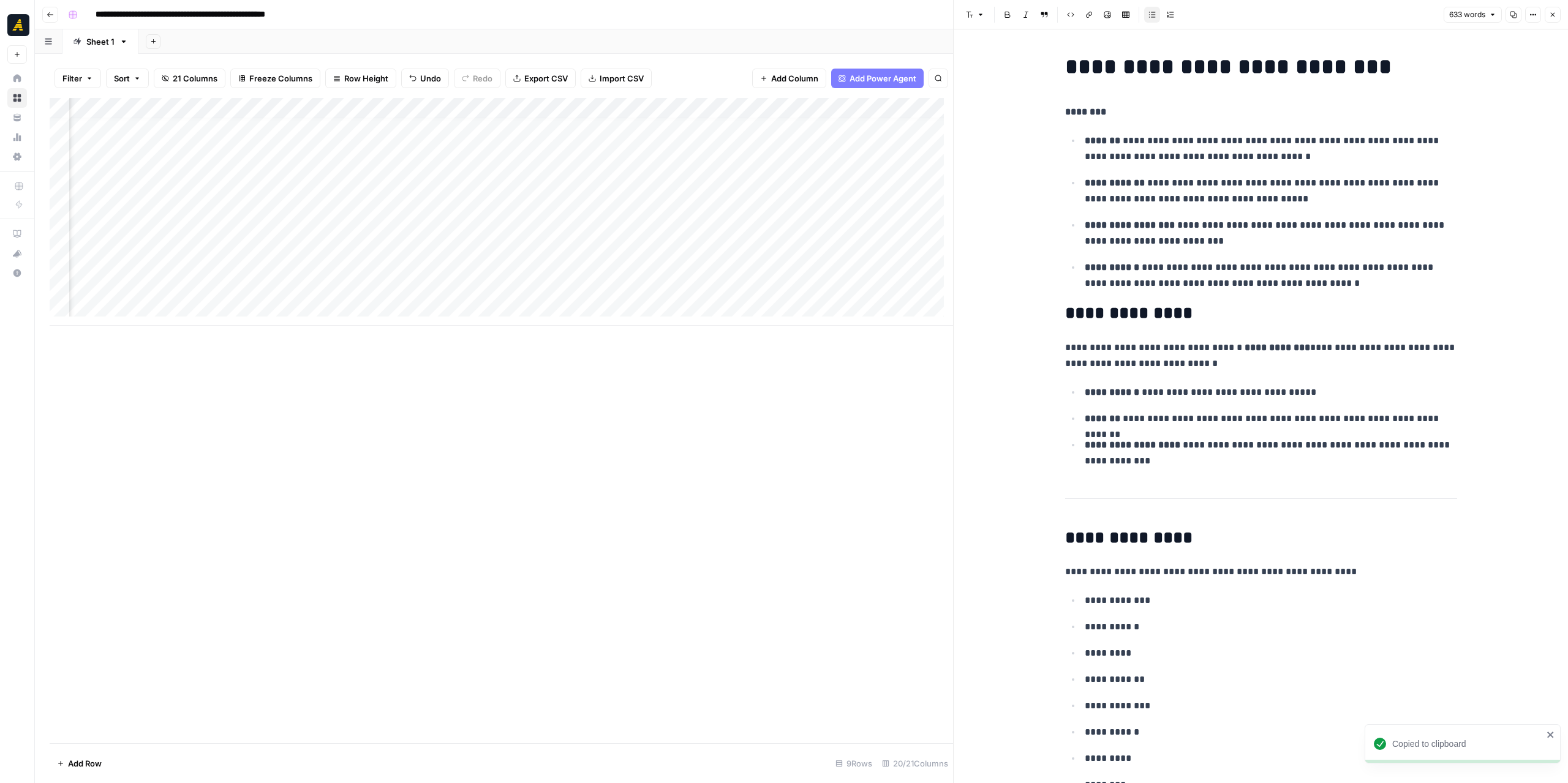
scroll to position [9, 1283]
click at [642, 200] on div "Add Column" at bounding box center [501, 212] width 904 height 228
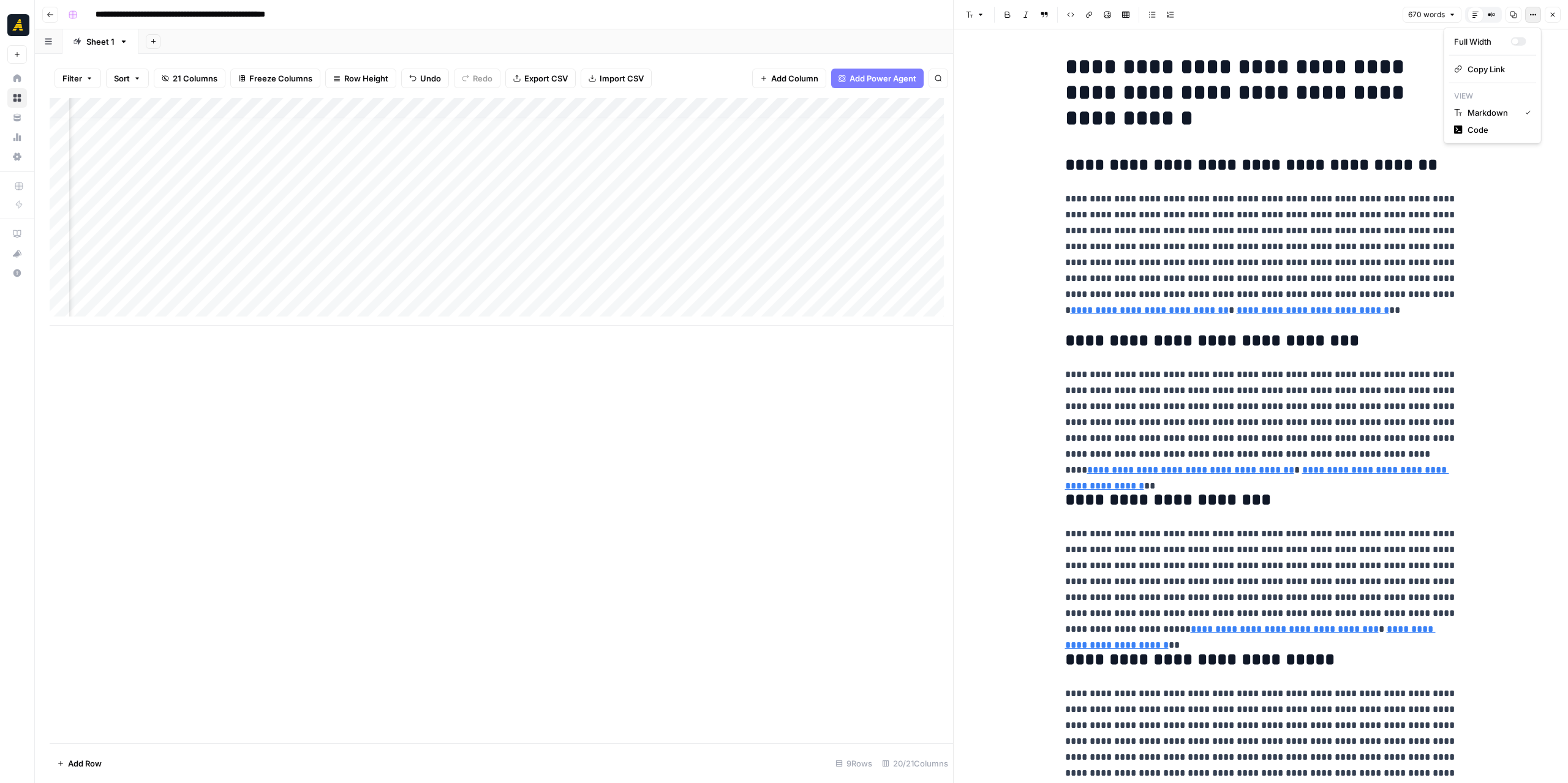
click at [1532, 11] on button "Options" at bounding box center [1532, 14] width 16 height 16
click at [1482, 126] on span "Code" at bounding box center [1497, 130] width 59 height 12
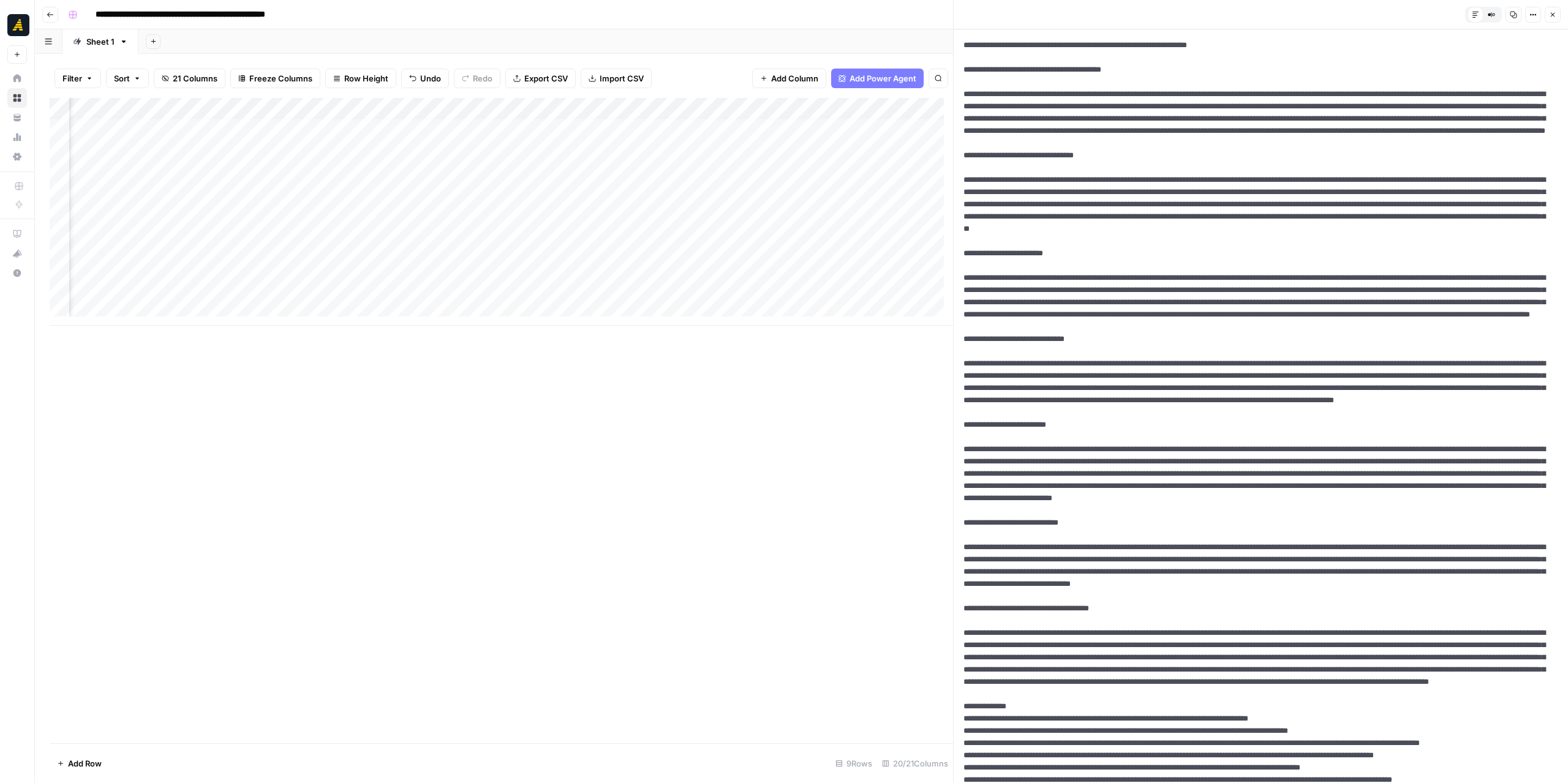
click at [966, 45] on textarea at bounding box center [1256, 542] width 606 height 1024
click at [1534, 14] on icon "button" at bounding box center [1533, 15] width 2 height 2
click at [1480, 108] on span "Code" at bounding box center [1492, 112] width 48 height 12
click at [1480, 108] on textarea at bounding box center [1256, 542] width 606 height 1024
drag, startPoint x: 1534, startPoint y: 8, endPoint x: 1518, endPoint y: 42, distance: 37.6
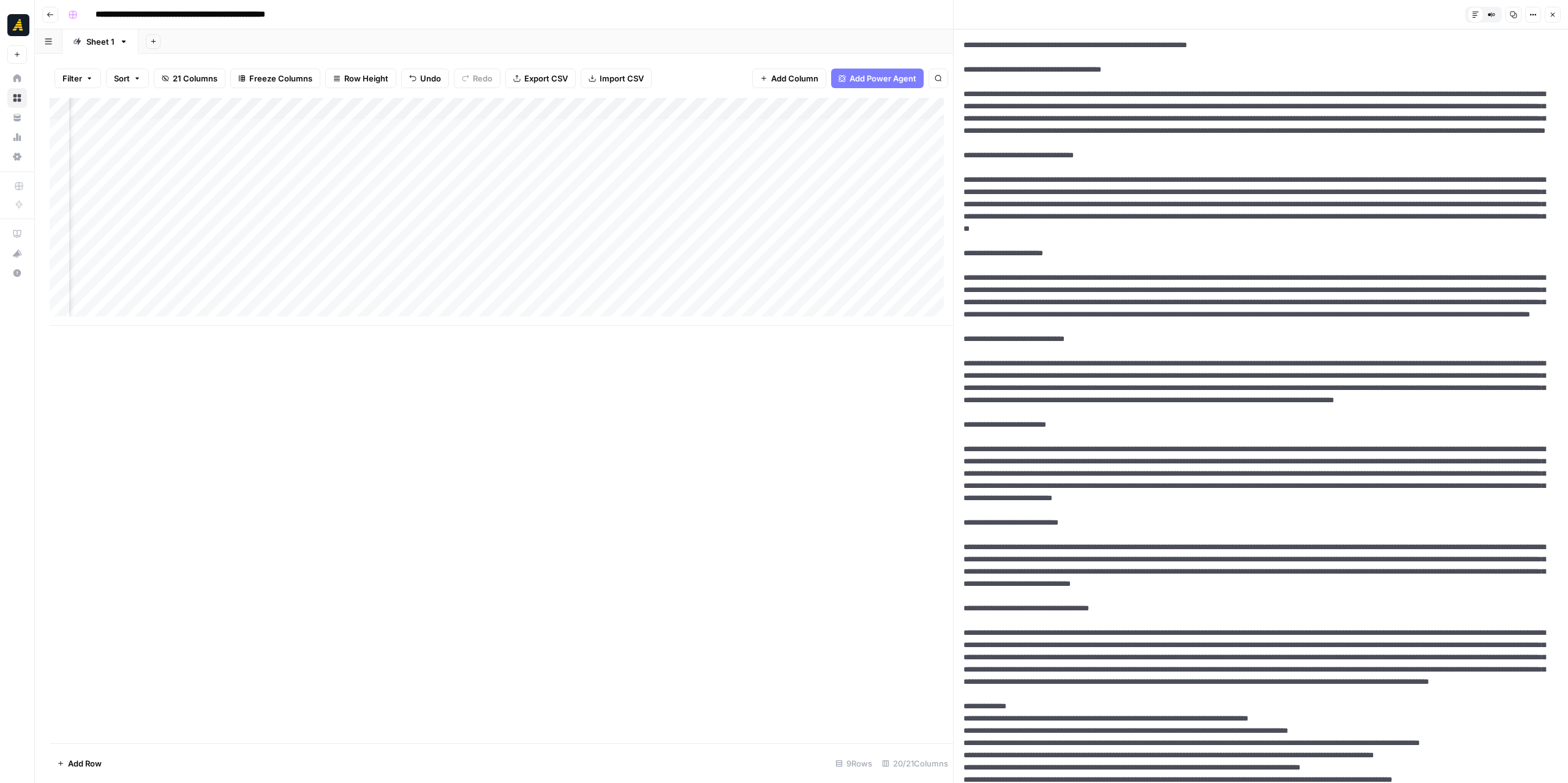
click at [1534, 8] on button "Options" at bounding box center [1532, 14] width 16 height 16
click at [1499, 99] on span "Markdown" at bounding box center [1497, 95] width 59 height 12
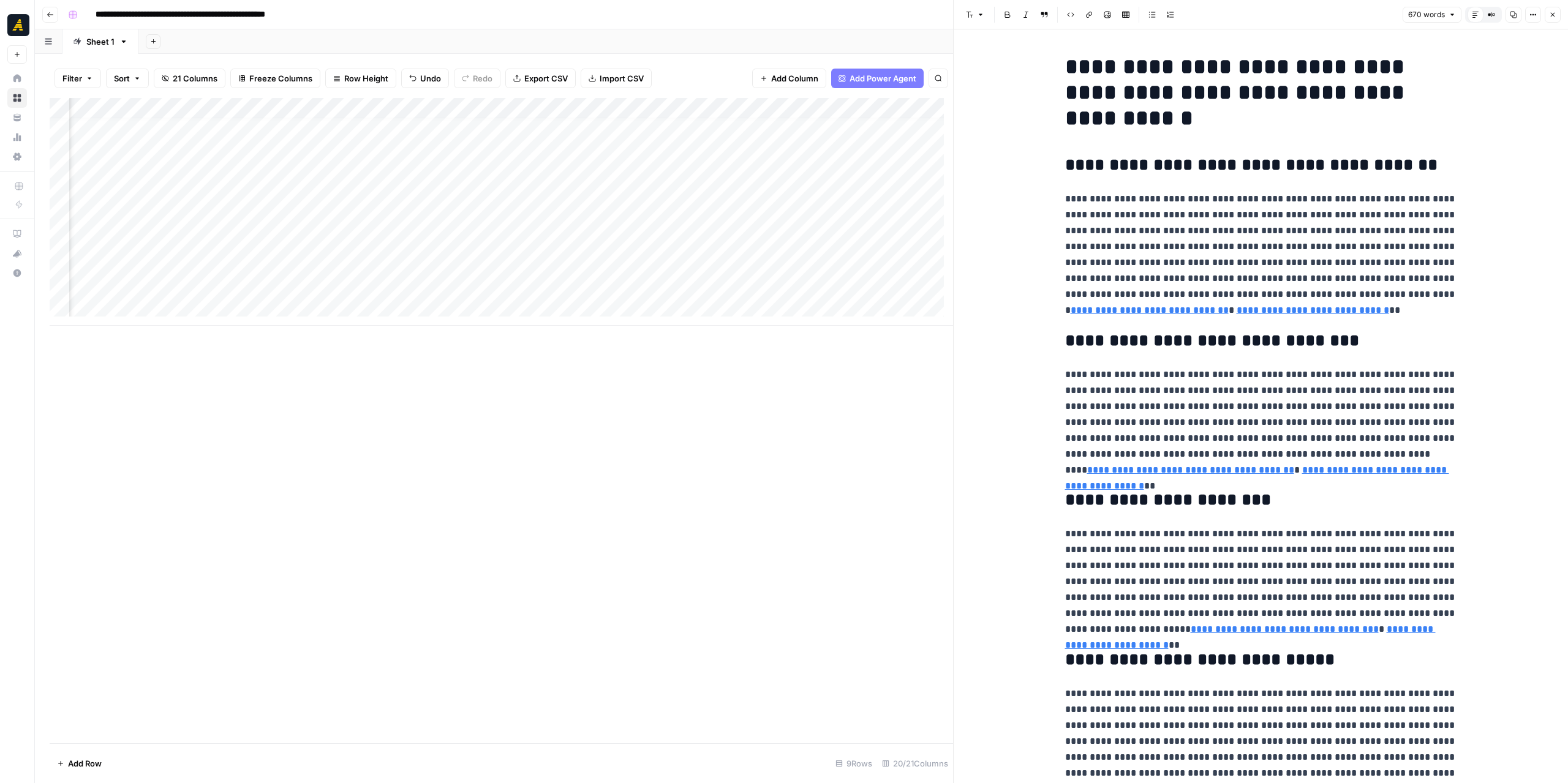
scroll to position [9, 1799]
click at [792, 179] on div "Add Column" at bounding box center [501, 212] width 904 height 228
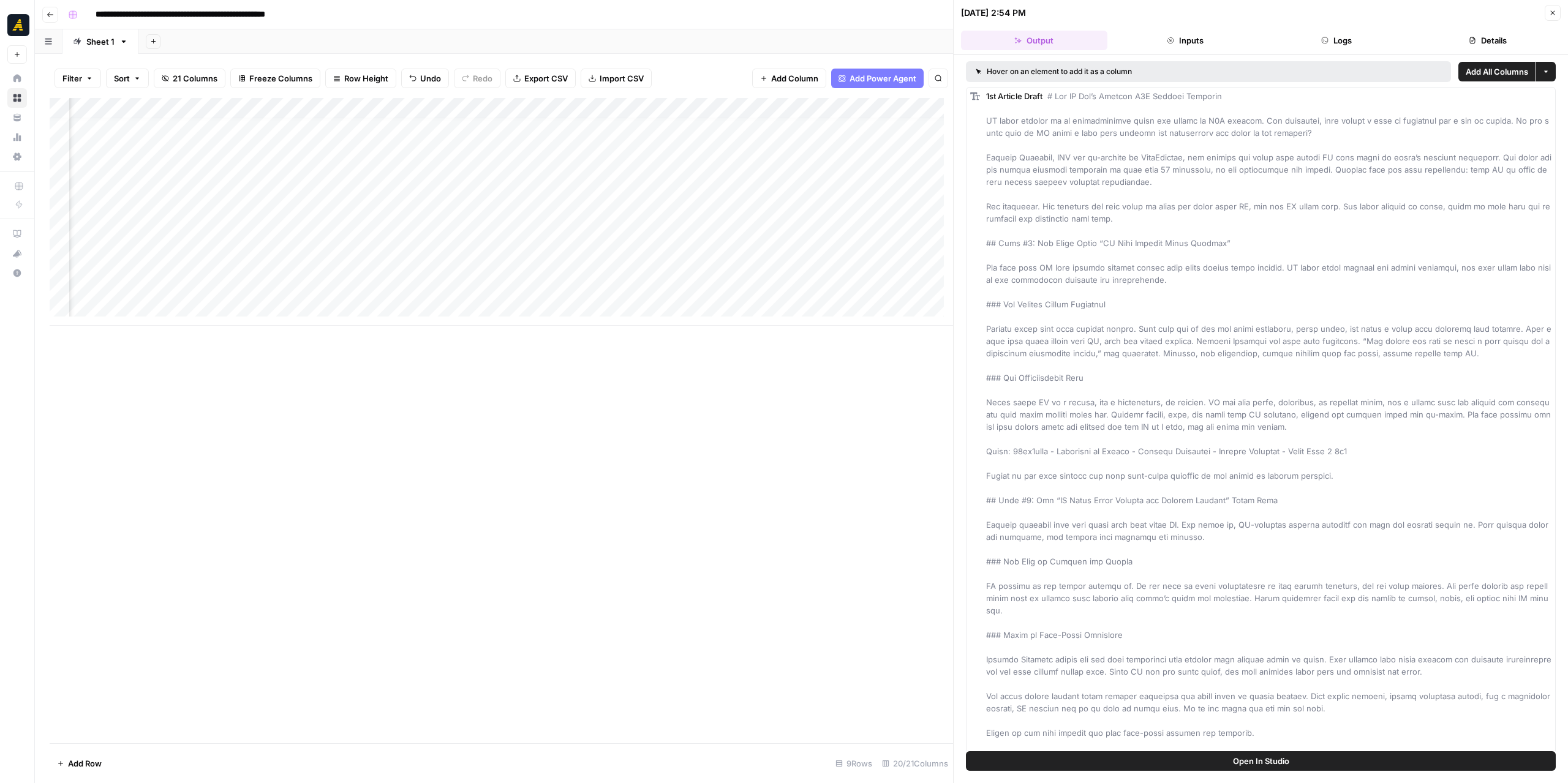
click at [1355, 31] on button "Logs" at bounding box center [1337, 40] width 146 height 20
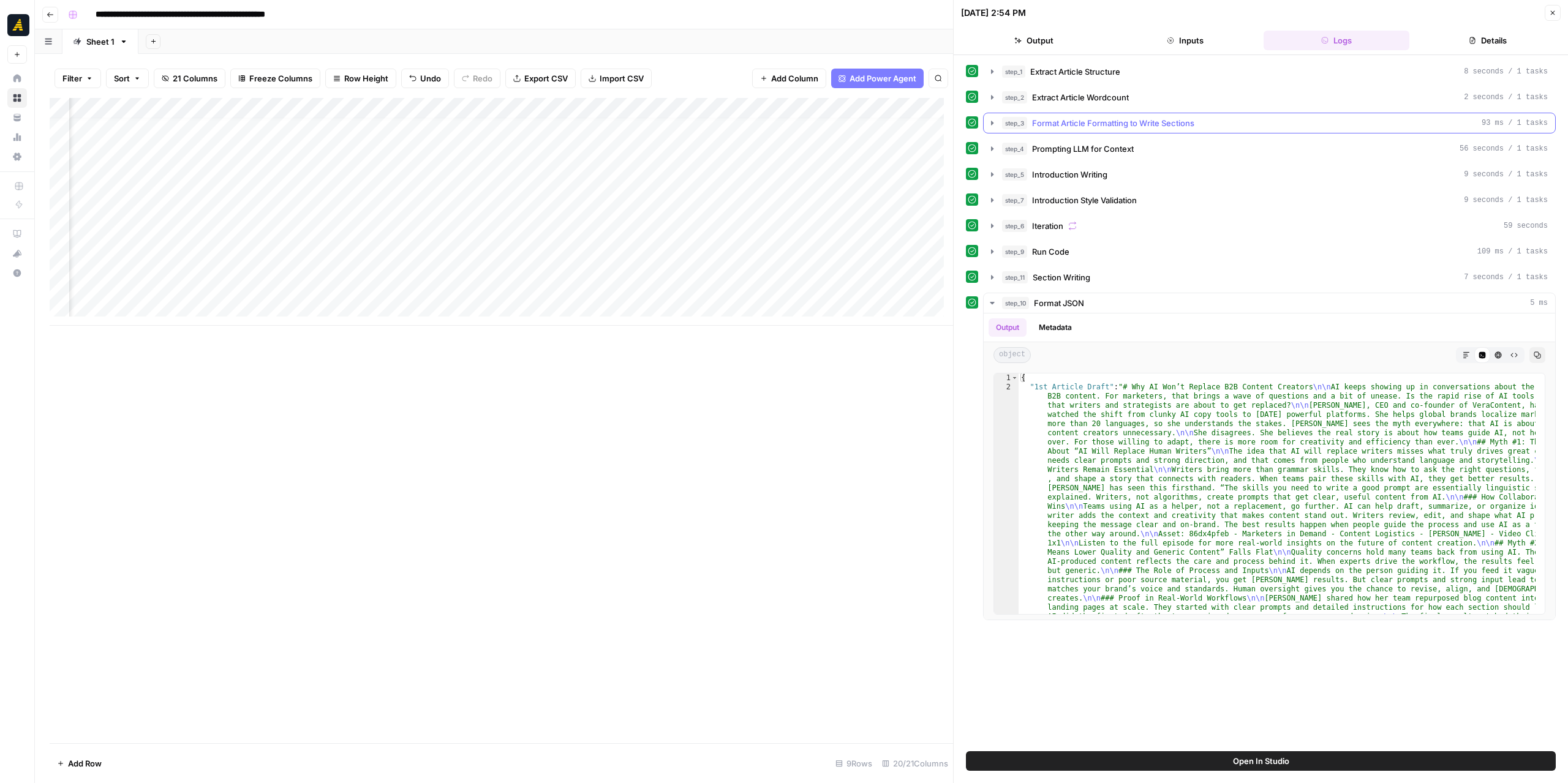
click at [993, 122] on icon "button" at bounding box center [992, 122] width 2 height 4
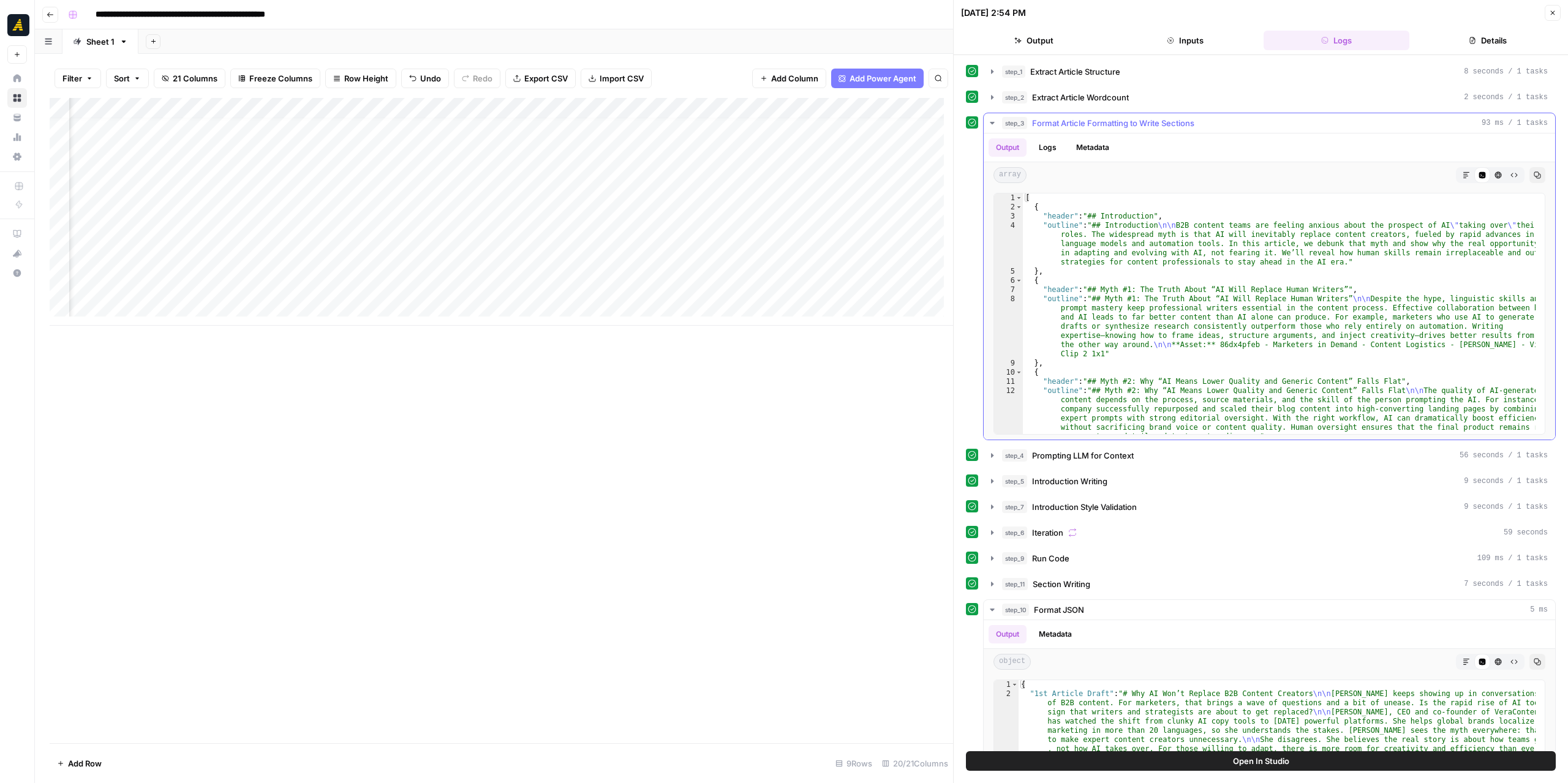
type textarea "*"
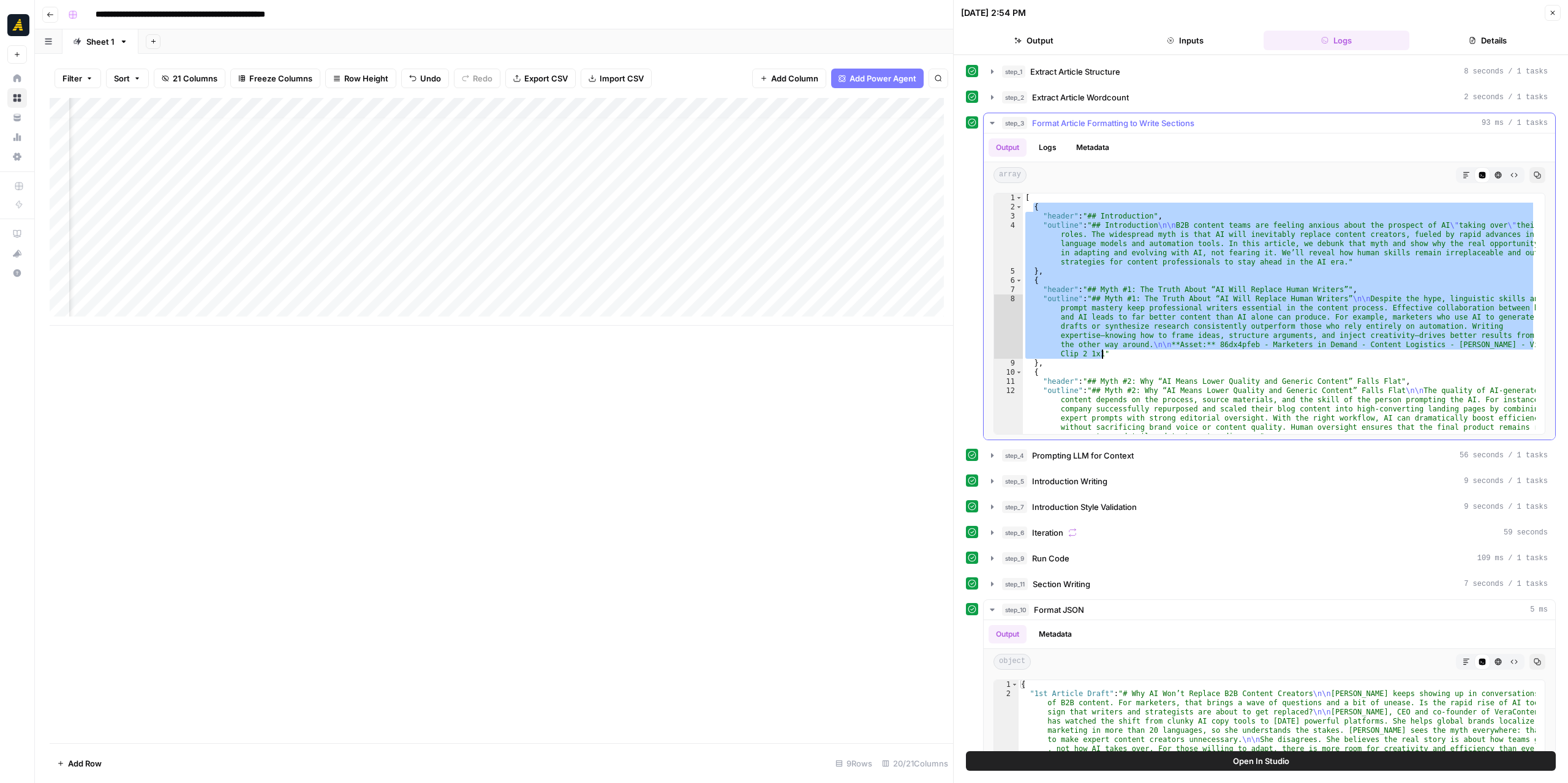
drag, startPoint x: 1032, startPoint y: 202, endPoint x: 1214, endPoint y: 354, distance: 237.1
click at [1214, 354] on div "[ { "header" : "## Introduction" , "outline" : "## Introduction \n\n B2B conten…" at bounding box center [1279, 323] width 513 height 259
click at [755, 205] on div "Add Column" at bounding box center [501, 212] width 904 height 228
click at [724, 110] on div "Add Column" at bounding box center [501, 212] width 904 height 228
click at [601, 404] on div "Add Column" at bounding box center [501, 420] width 904 height 645
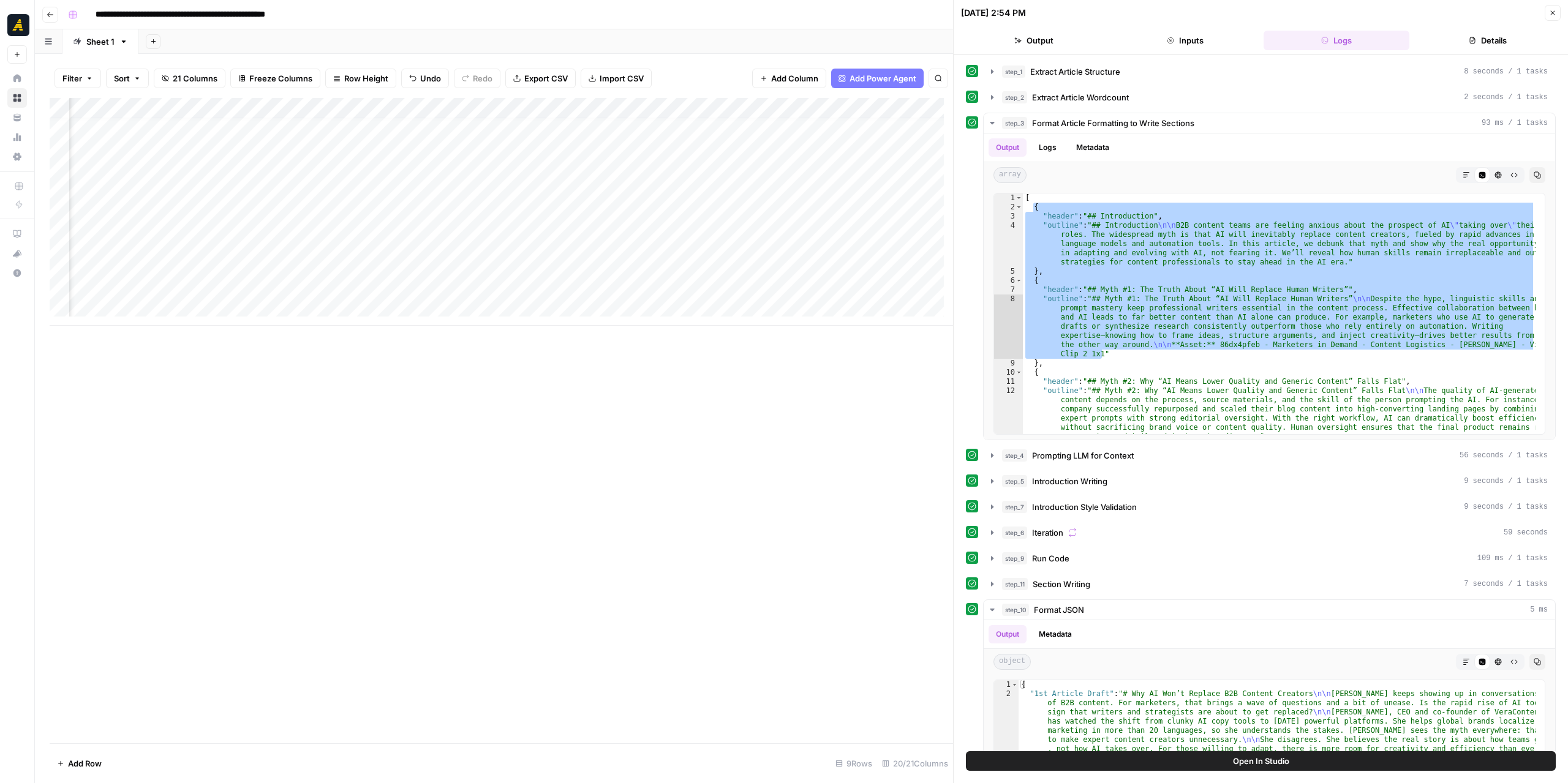
click at [806, 202] on div "Add Column" at bounding box center [501, 212] width 904 height 228
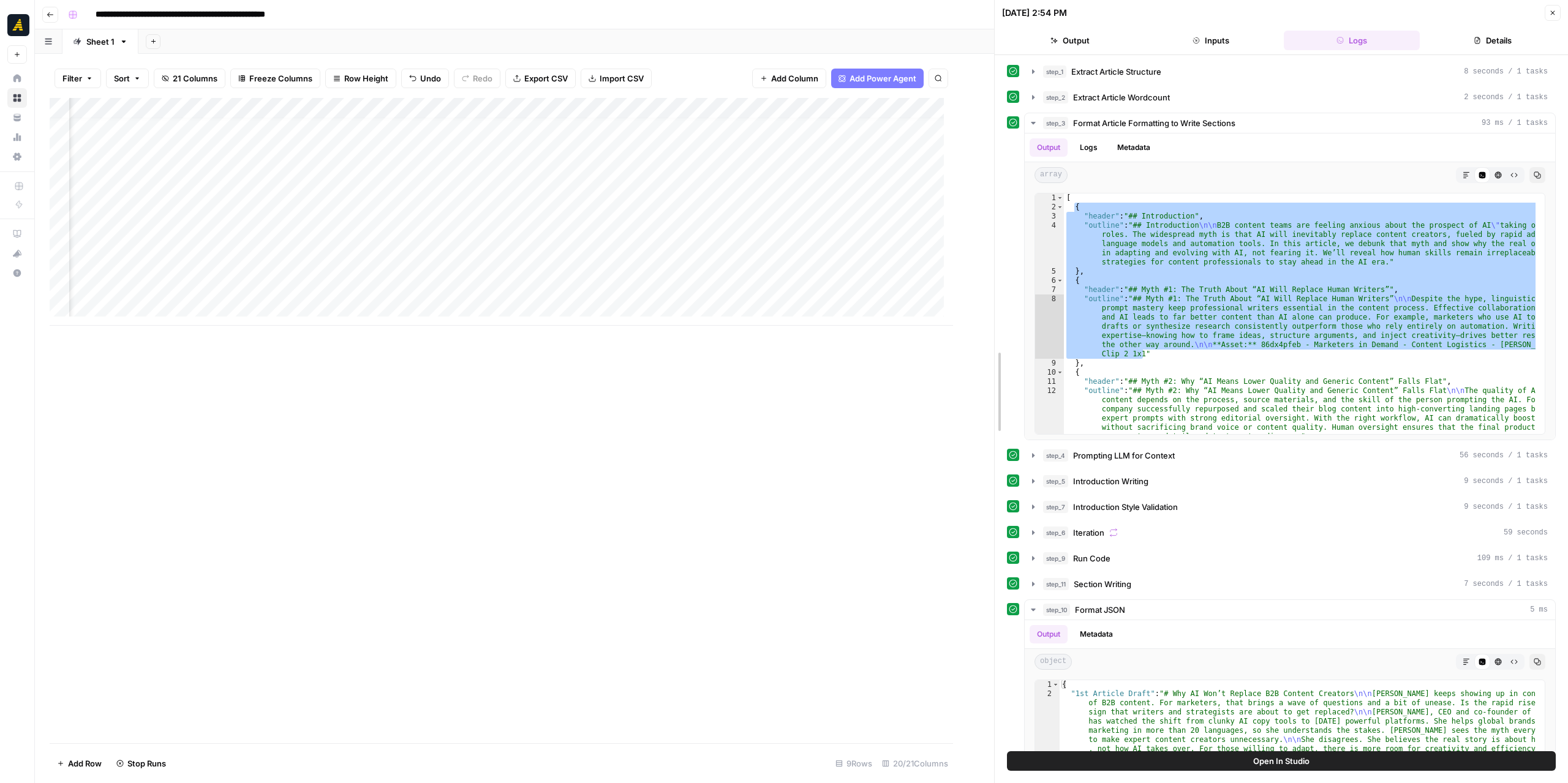
drag, startPoint x: 951, startPoint y: 351, endPoint x: 991, endPoint y: 347, distance: 40.2
click at [991, 347] on div at bounding box center [995, 392] width 12 height 783
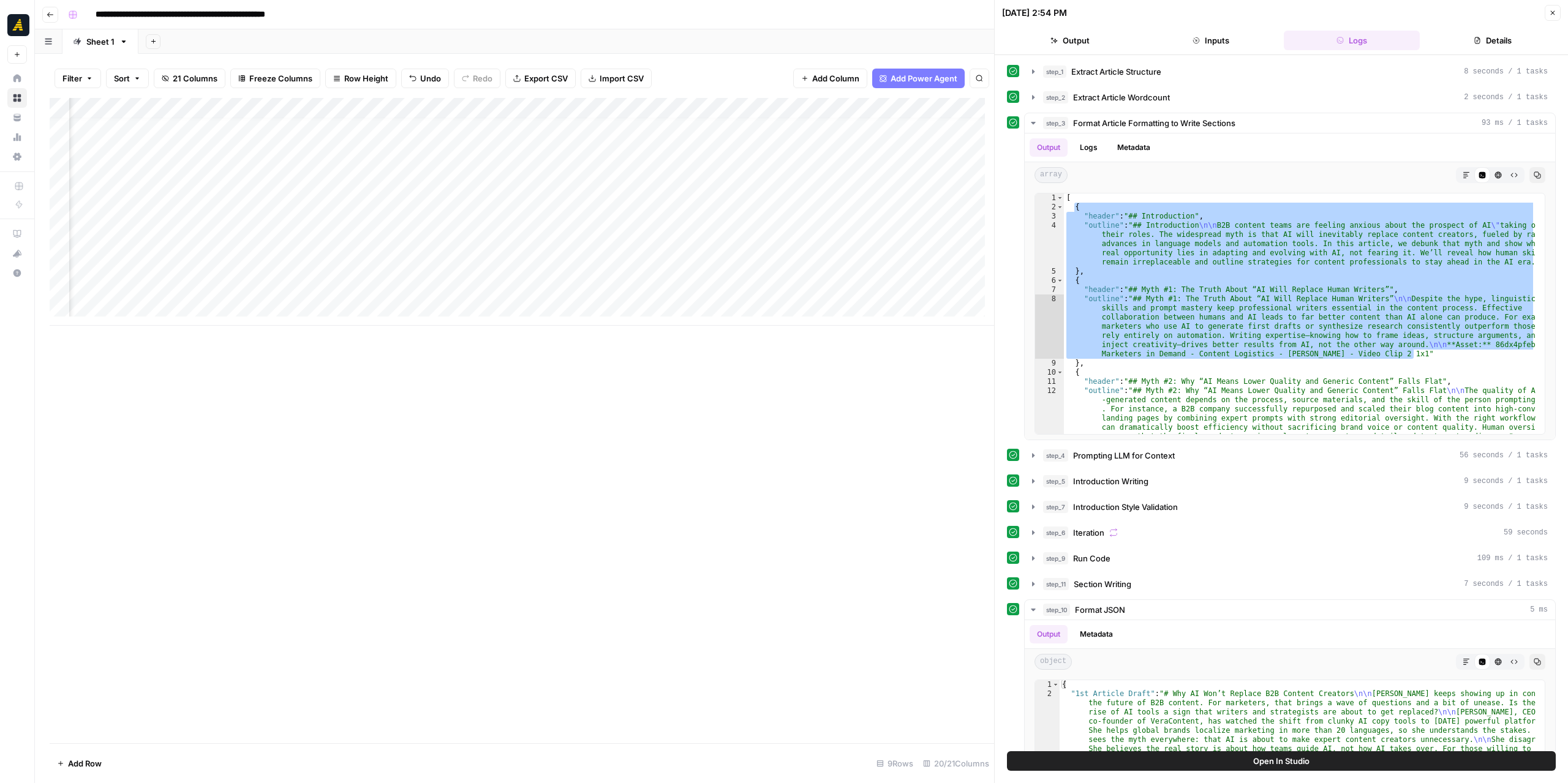
drag, startPoint x: 1554, startPoint y: 13, endPoint x: 1542, endPoint y: 17, distance: 12.6
click at [1555, 13] on icon "button" at bounding box center [1552, 12] width 7 height 7
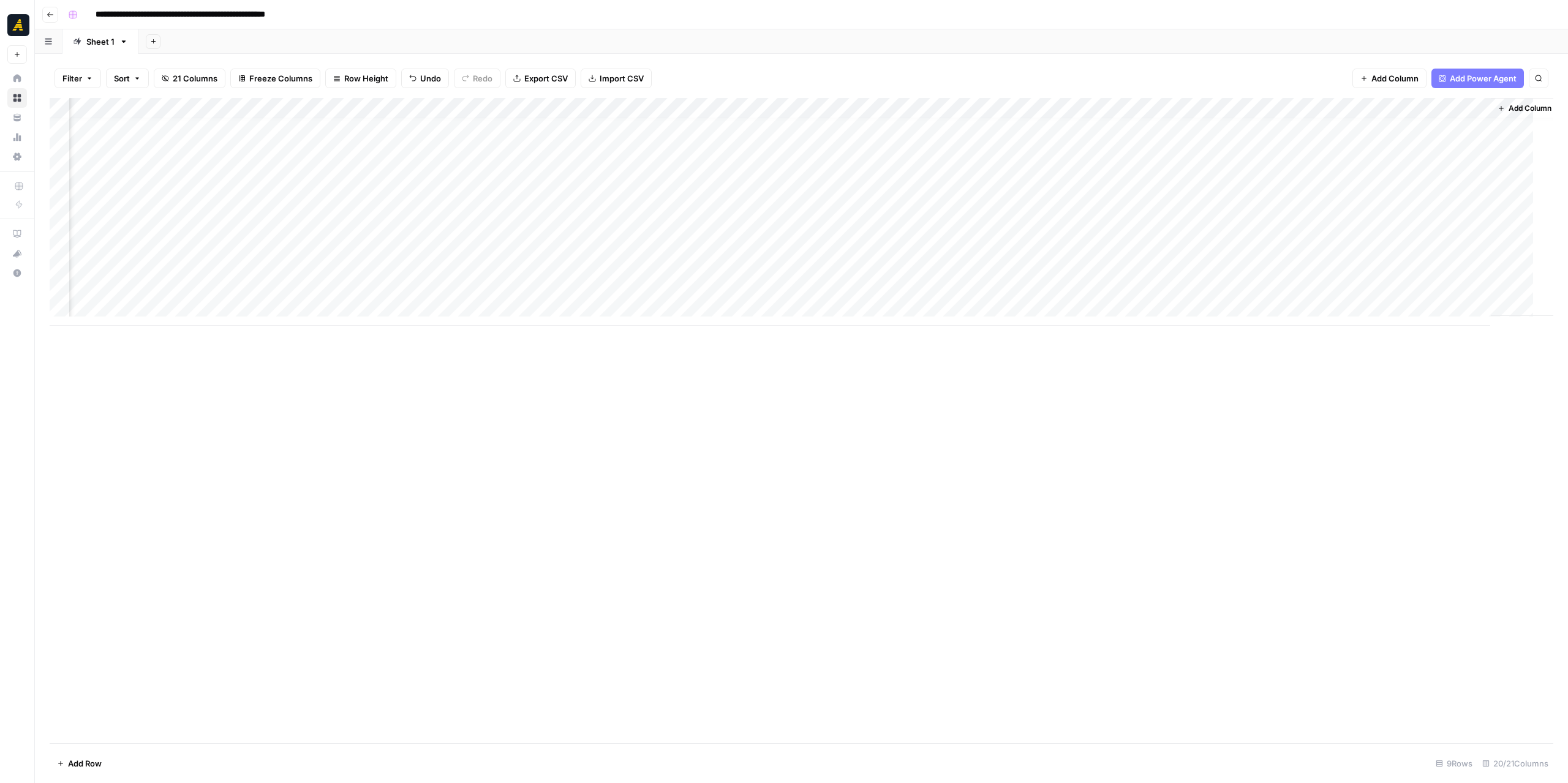
scroll to position [9, 1706]
click at [888, 199] on div "Add Column" at bounding box center [801, 212] width 1504 height 228
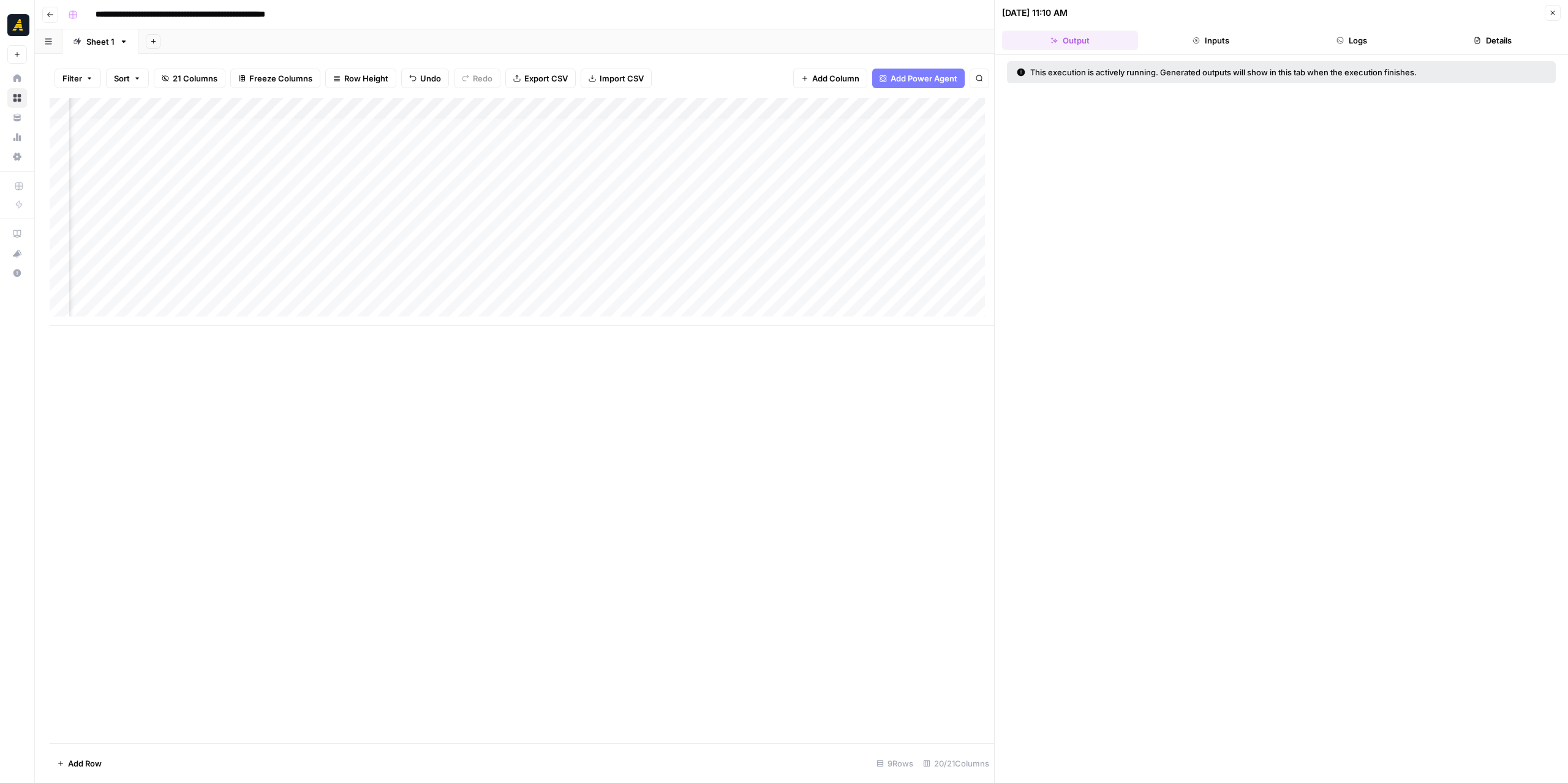
click at [1381, 37] on button "Logs" at bounding box center [1352, 40] width 136 height 20
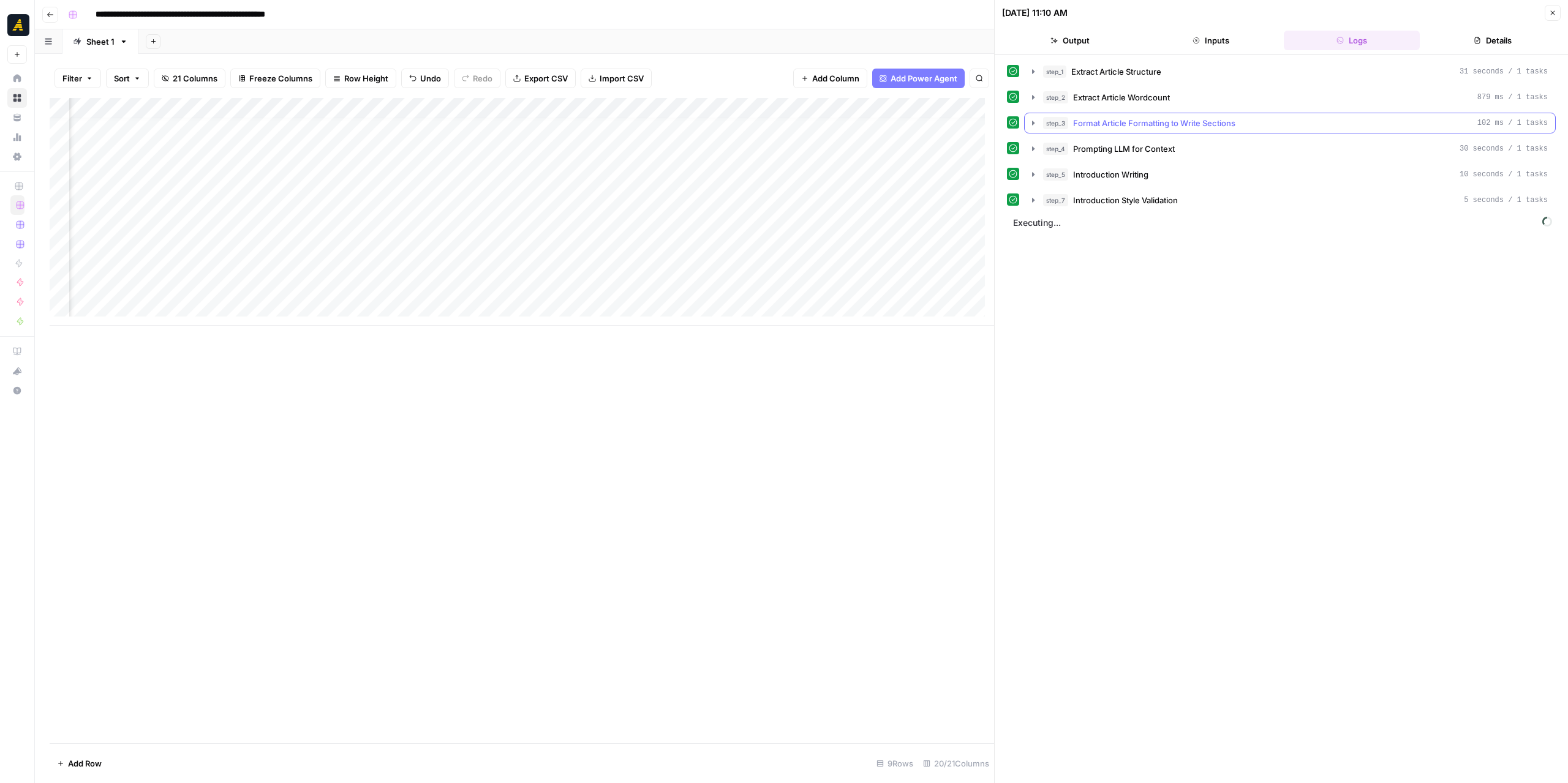
click at [1033, 121] on icon "button" at bounding box center [1033, 122] width 2 height 4
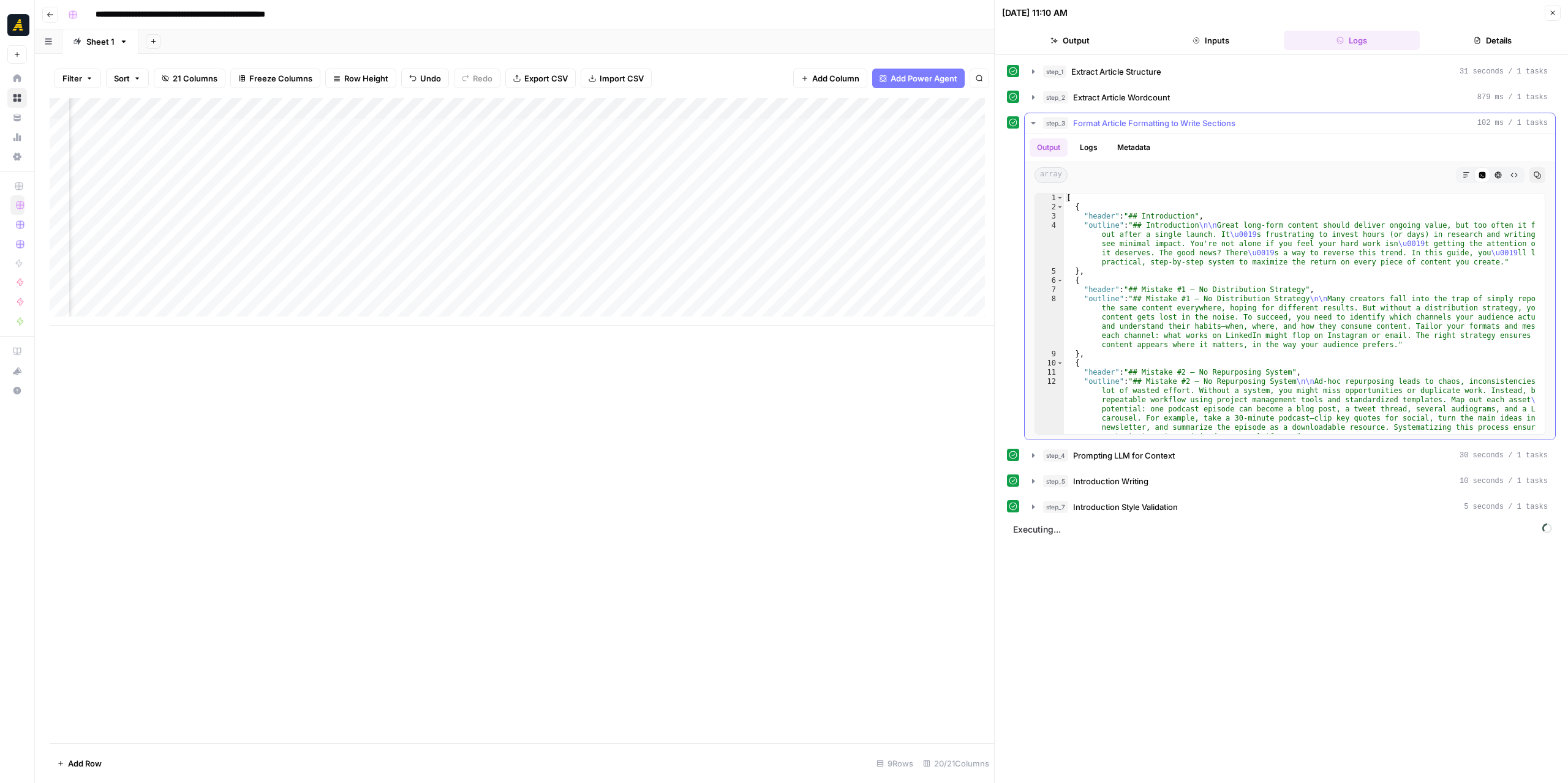
click at [1033, 122] on icon "button" at bounding box center [1033, 123] width 4 height 2
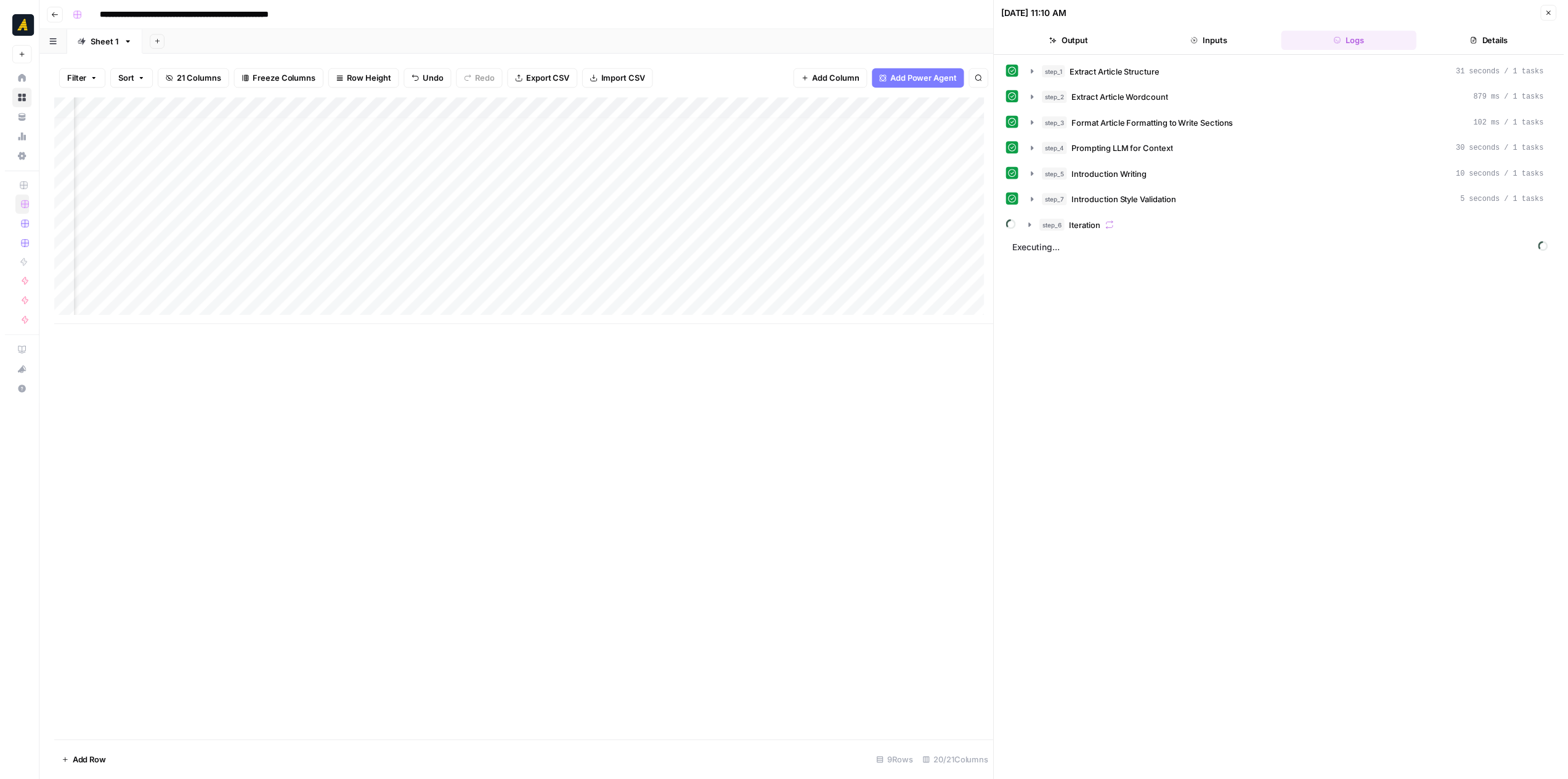
scroll to position [9, 2293]
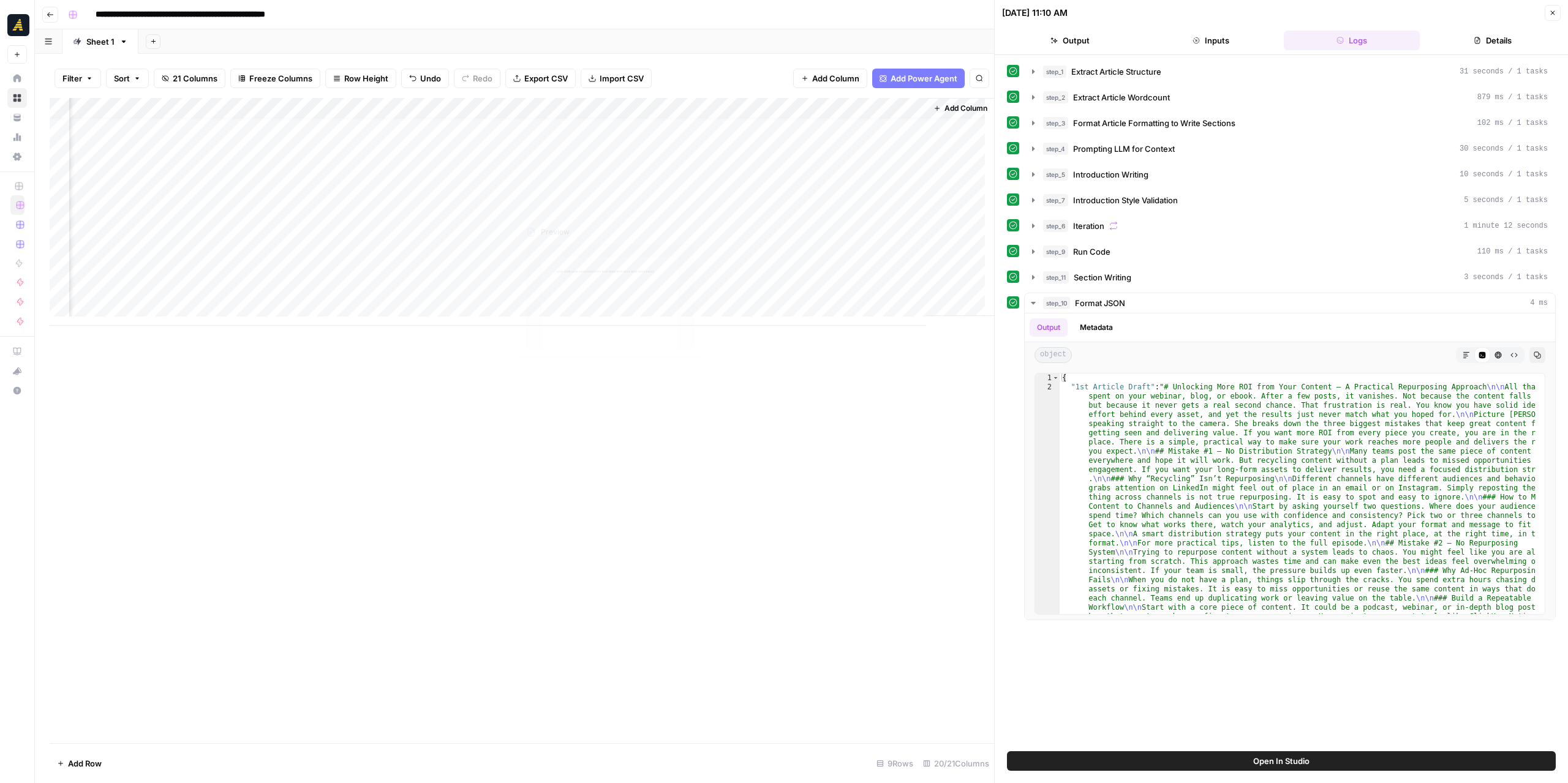
click at [428, 193] on div "Add Column" at bounding box center [521, 212] width 944 height 228
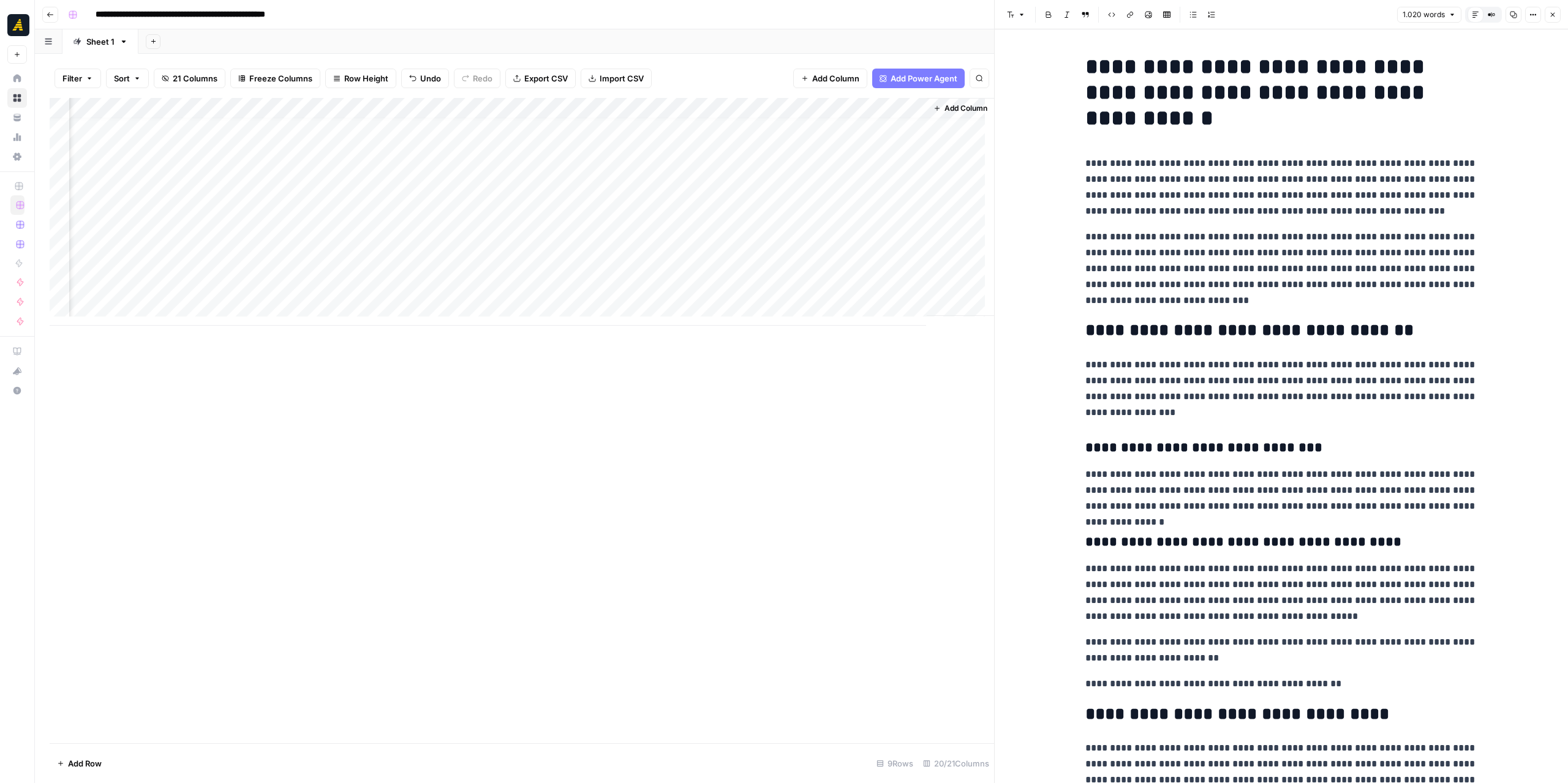
click at [696, 200] on div "Add Column" at bounding box center [521, 212] width 944 height 228
click at [1547, 16] on button "Close" at bounding box center [1552, 14] width 16 height 16
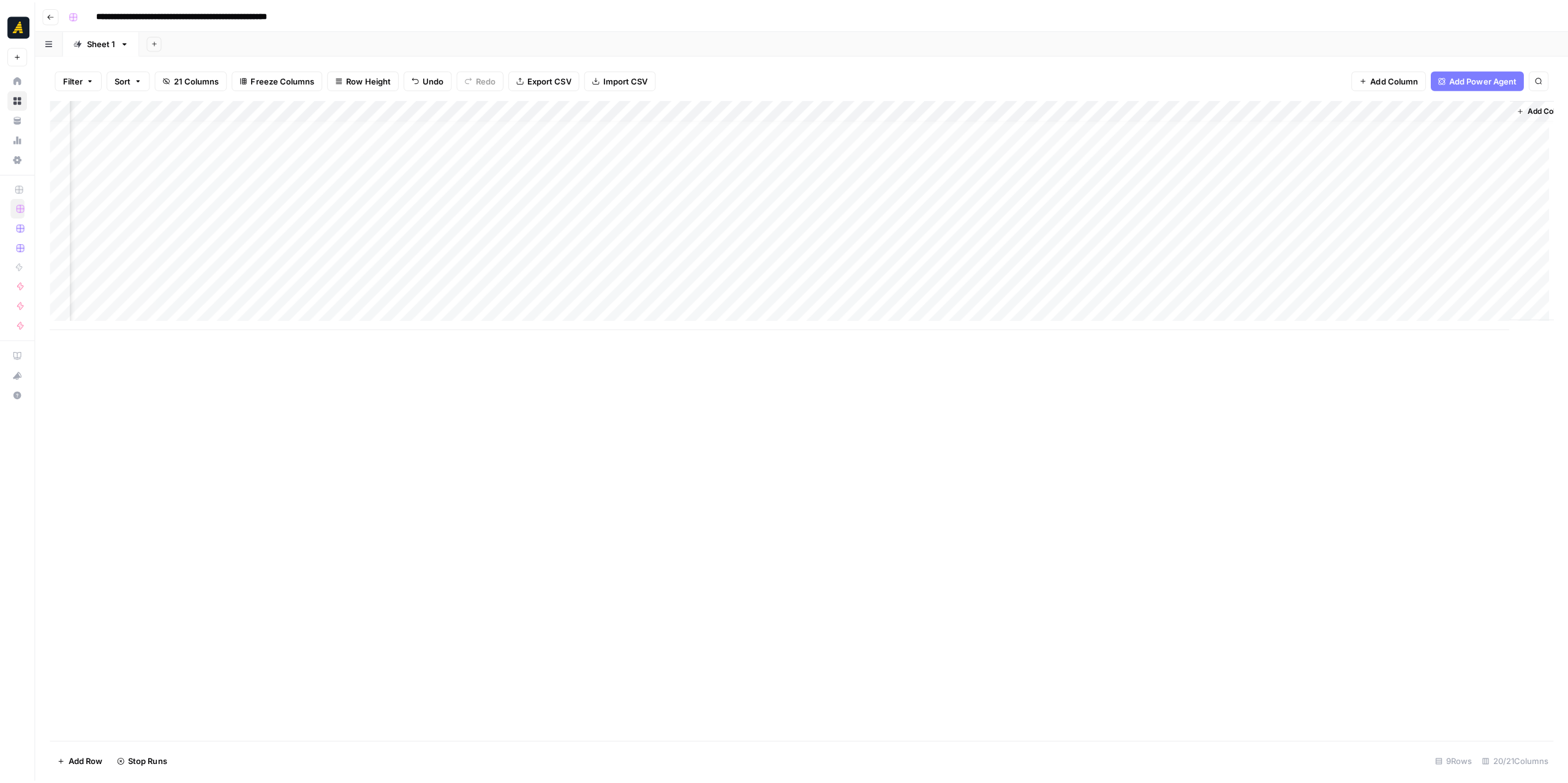
scroll to position [9, 1706]
click at [1389, 207] on div "Add Column" at bounding box center [801, 212] width 1504 height 228
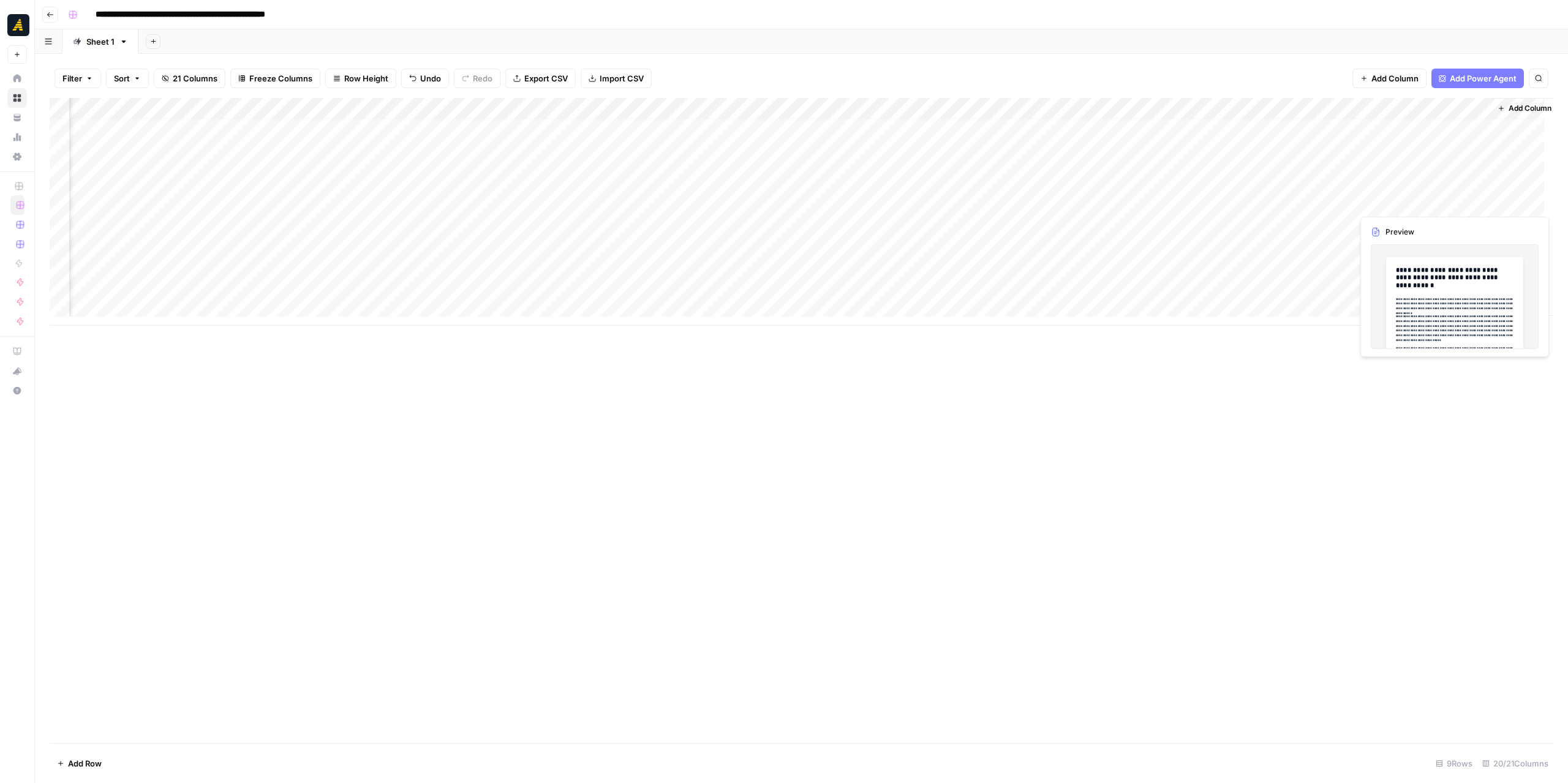
click at [1389, 207] on div "Add Column" at bounding box center [801, 212] width 1504 height 228
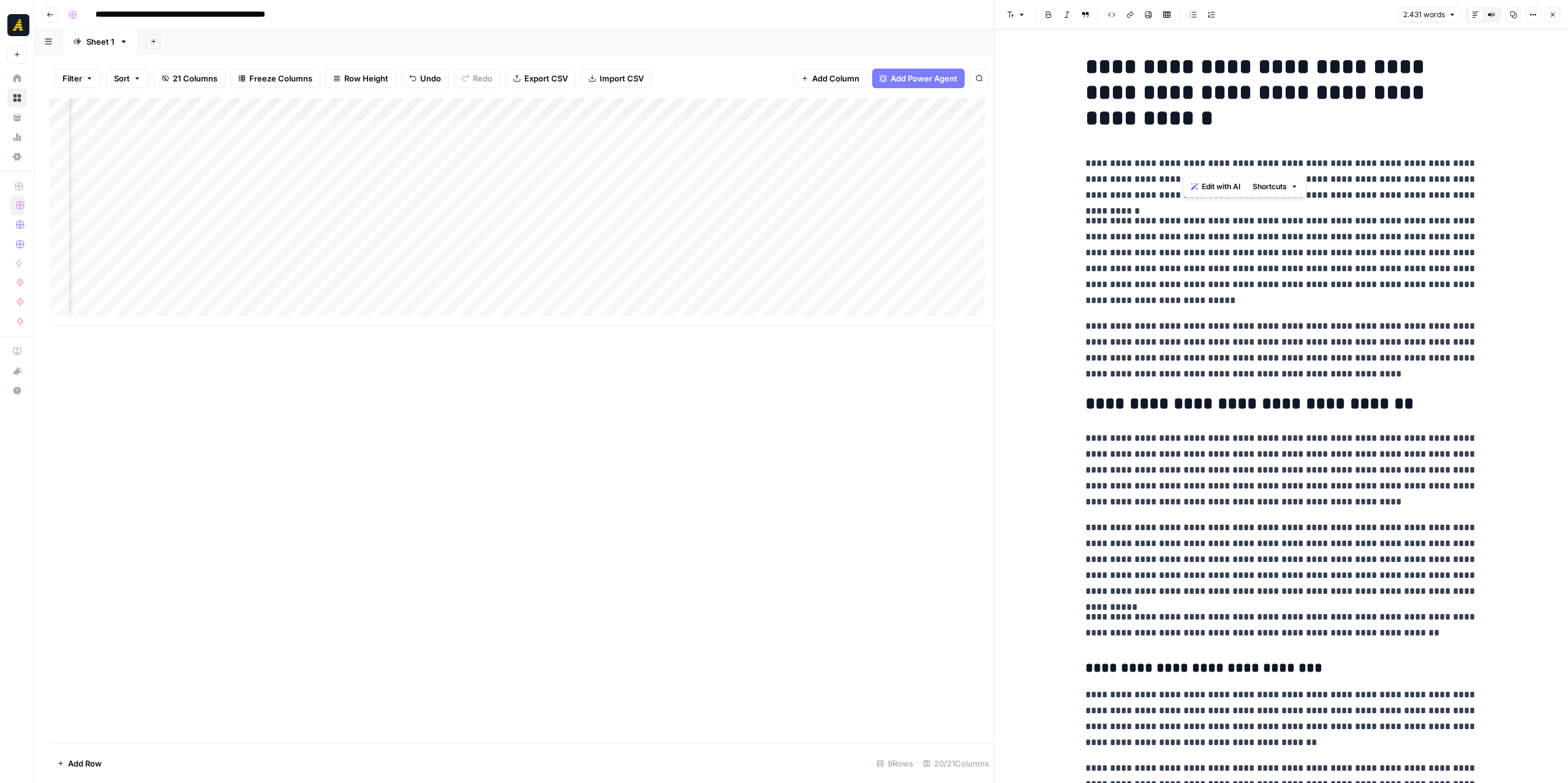
drag, startPoint x: 1190, startPoint y: 163, endPoint x: 1182, endPoint y: 164, distance: 8.1
click at [1182, 164] on p "**********" at bounding box center [1281, 179] width 392 height 48
drag, startPoint x: 1146, startPoint y: 254, endPoint x: 1136, endPoint y: 254, distance: 10.0
click at [1136, 254] on p "**********" at bounding box center [1281, 261] width 392 height 96
drag, startPoint x: 1359, startPoint y: 328, endPoint x: 1351, endPoint y: 329, distance: 8.1
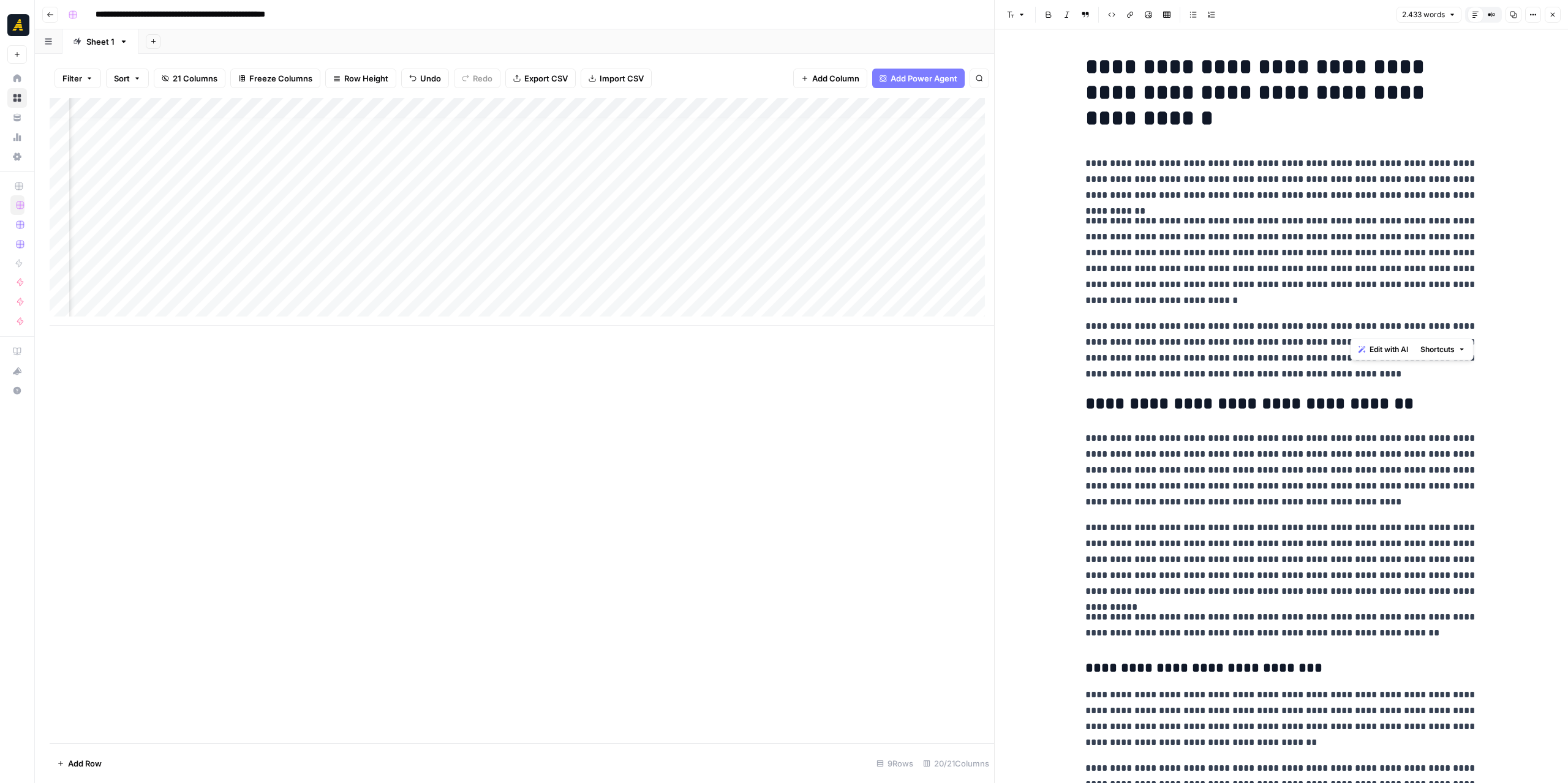
click at [1351, 329] on p "**********" at bounding box center [1281, 350] width 392 height 64
click at [858, 164] on div "Add Column" at bounding box center [521, 212] width 944 height 228
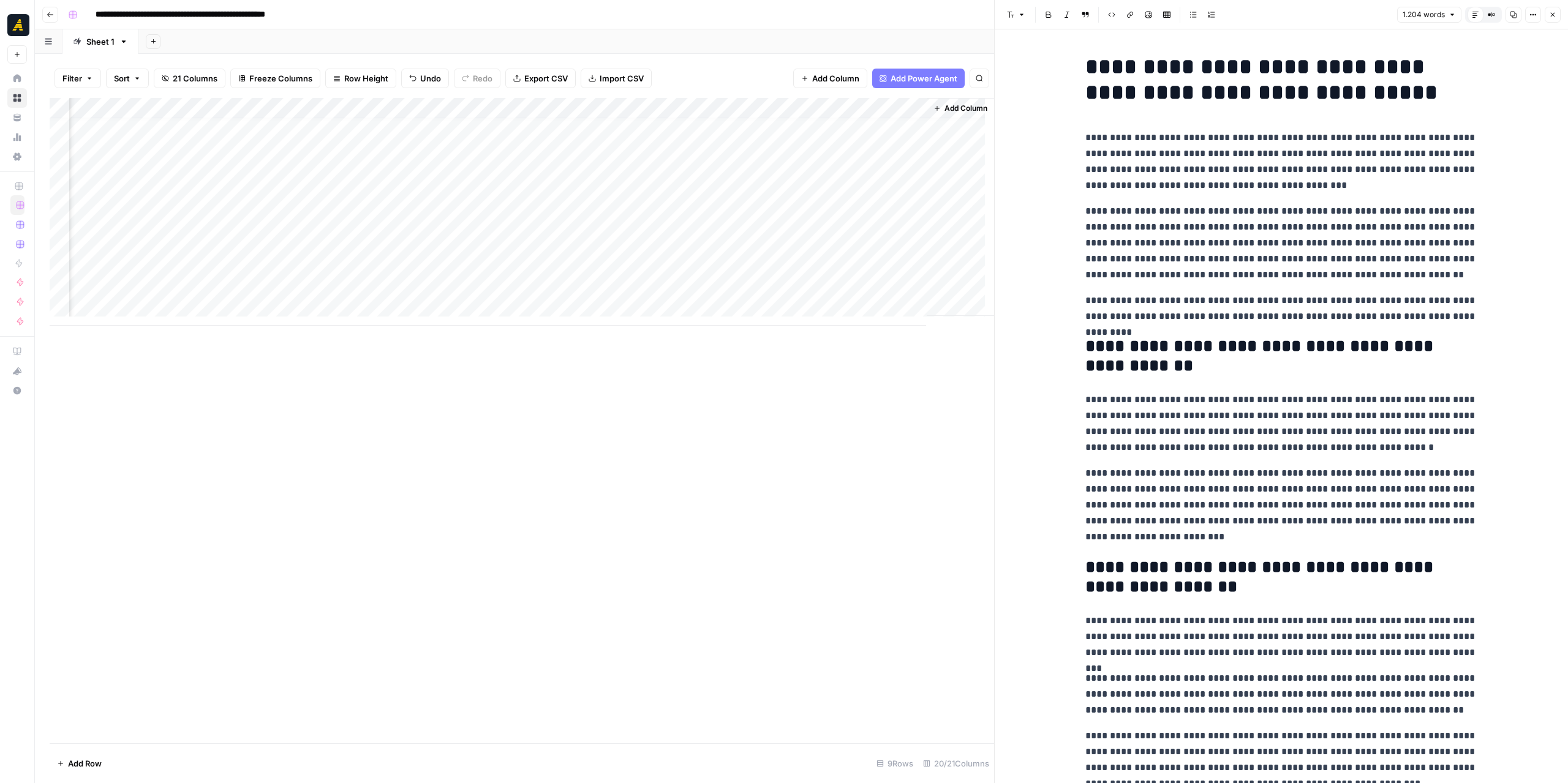
click at [847, 139] on div "Add Column" at bounding box center [521, 212] width 944 height 228
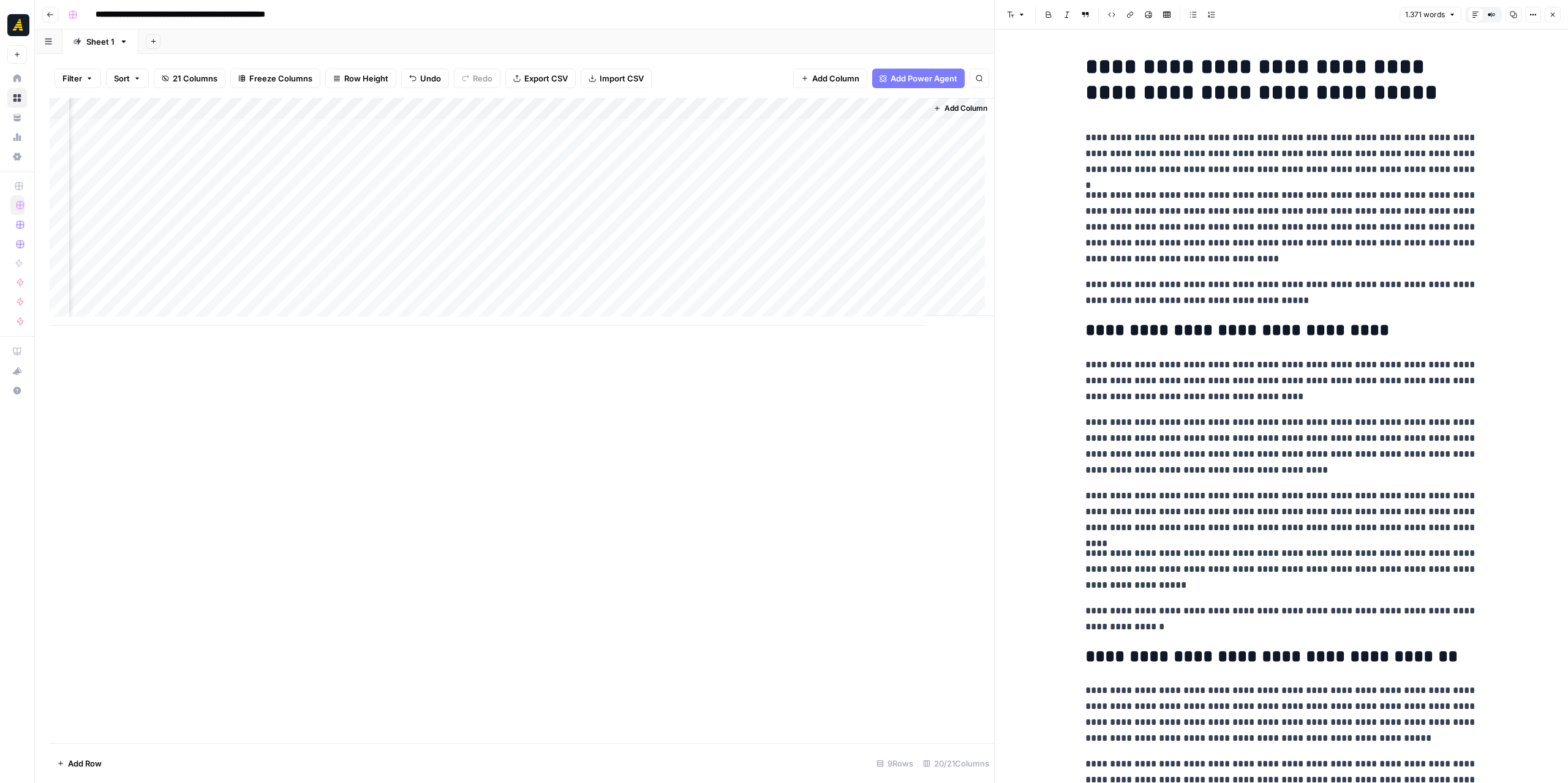
click at [449, 177] on div "Add Column" at bounding box center [521, 212] width 944 height 228
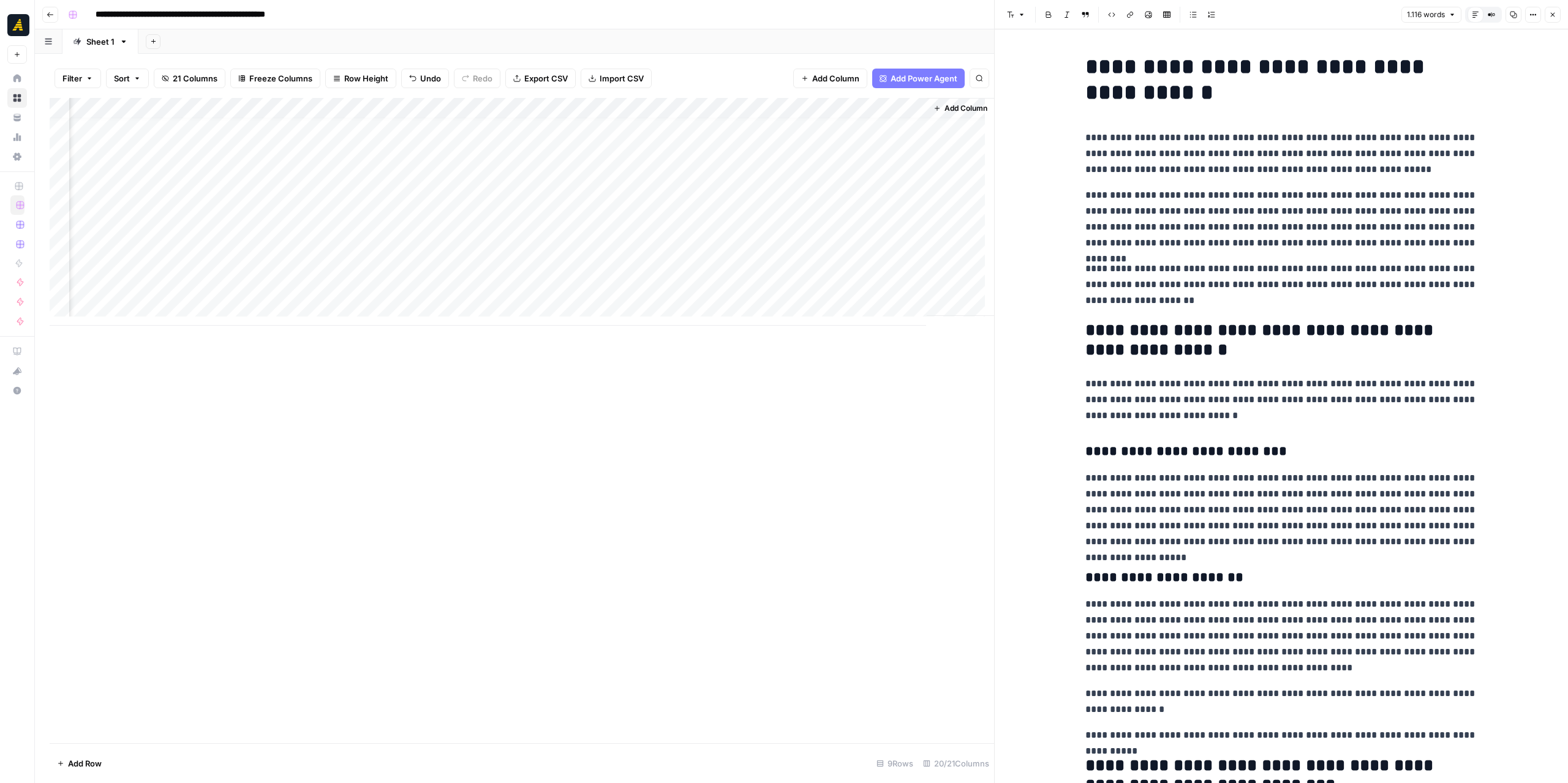
click at [814, 205] on div "Add Column" at bounding box center [521, 212] width 944 height 228
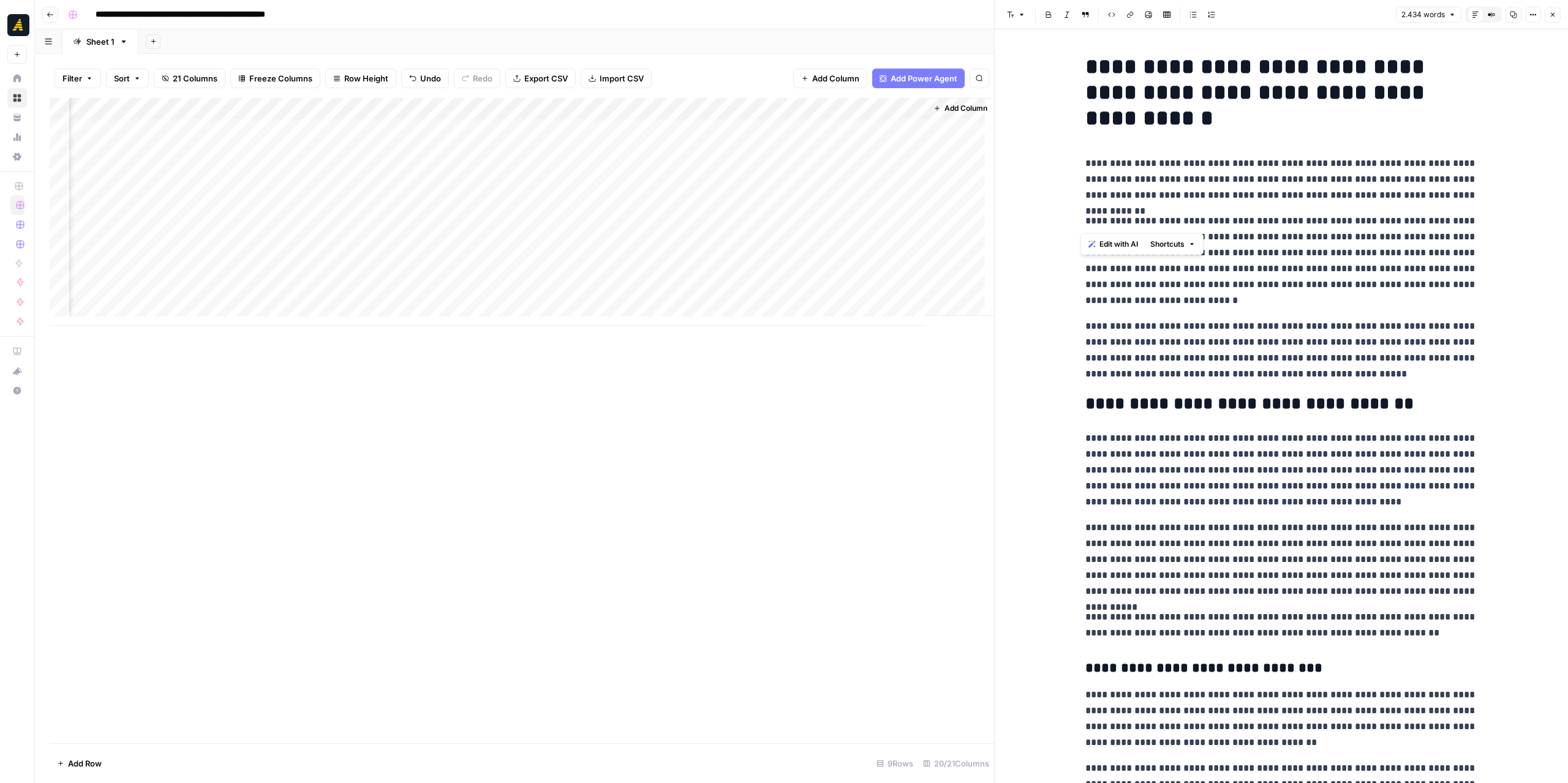
drag, startPoint x: 1160, startPoint y: 220, endPoint x: 1075, endPoint y: 159, distance: 104.6
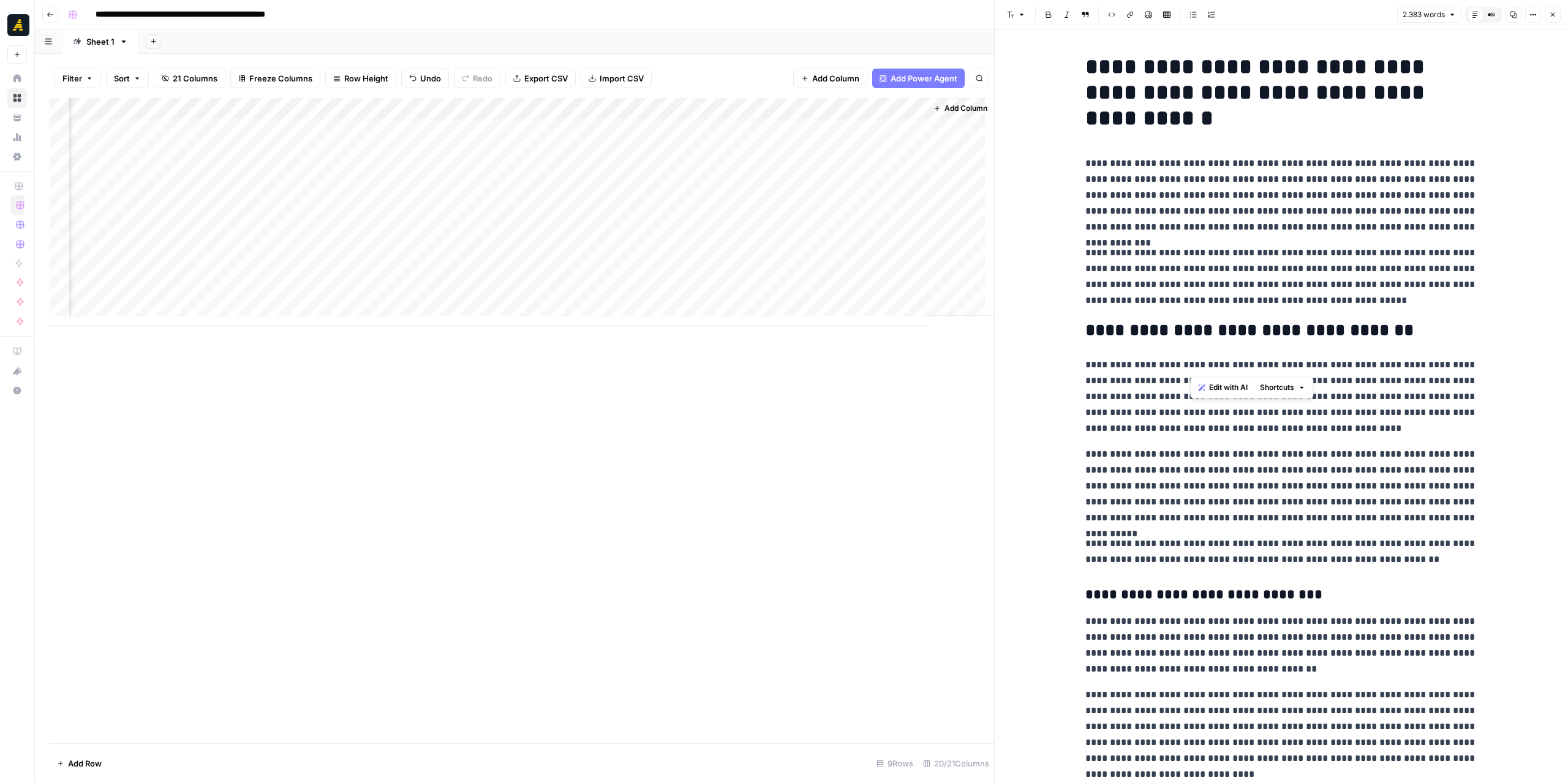
click at [1195, 367] on p "**********" at bounding box center [1281, 396] width 392 height 79
drag, startPoint x: 1366, startPoint y: 363, endPoint x: 1359, endPoint y: 364, distance: 7.1
click at [1359, 364] on p "**********" at bounding box center [1281, 396] width 392 height 79
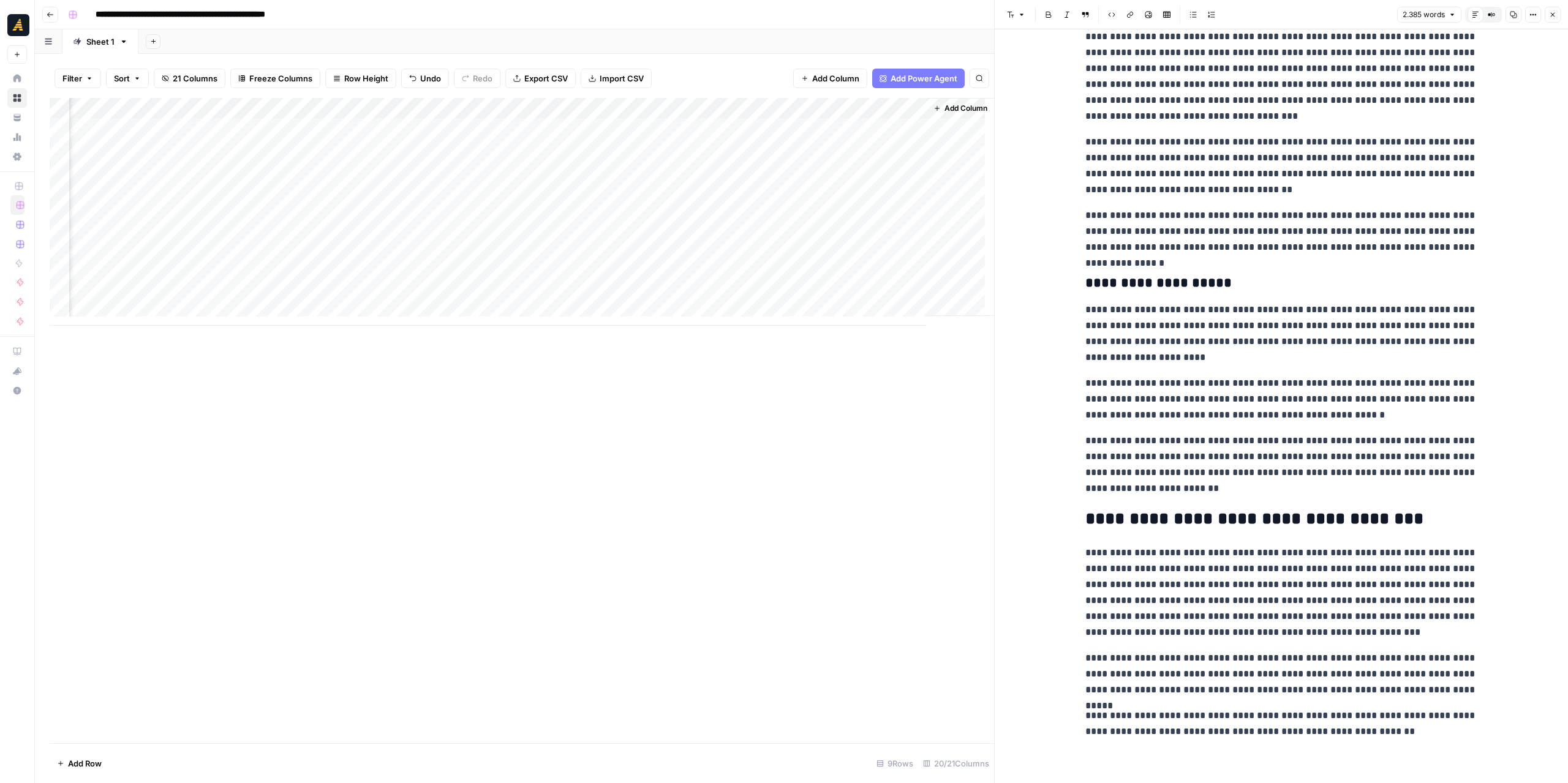
scroll to position [0, 2280]
click at [859, 167] on div "Add Column" at bounding box center [521, 212] width 944 height 228
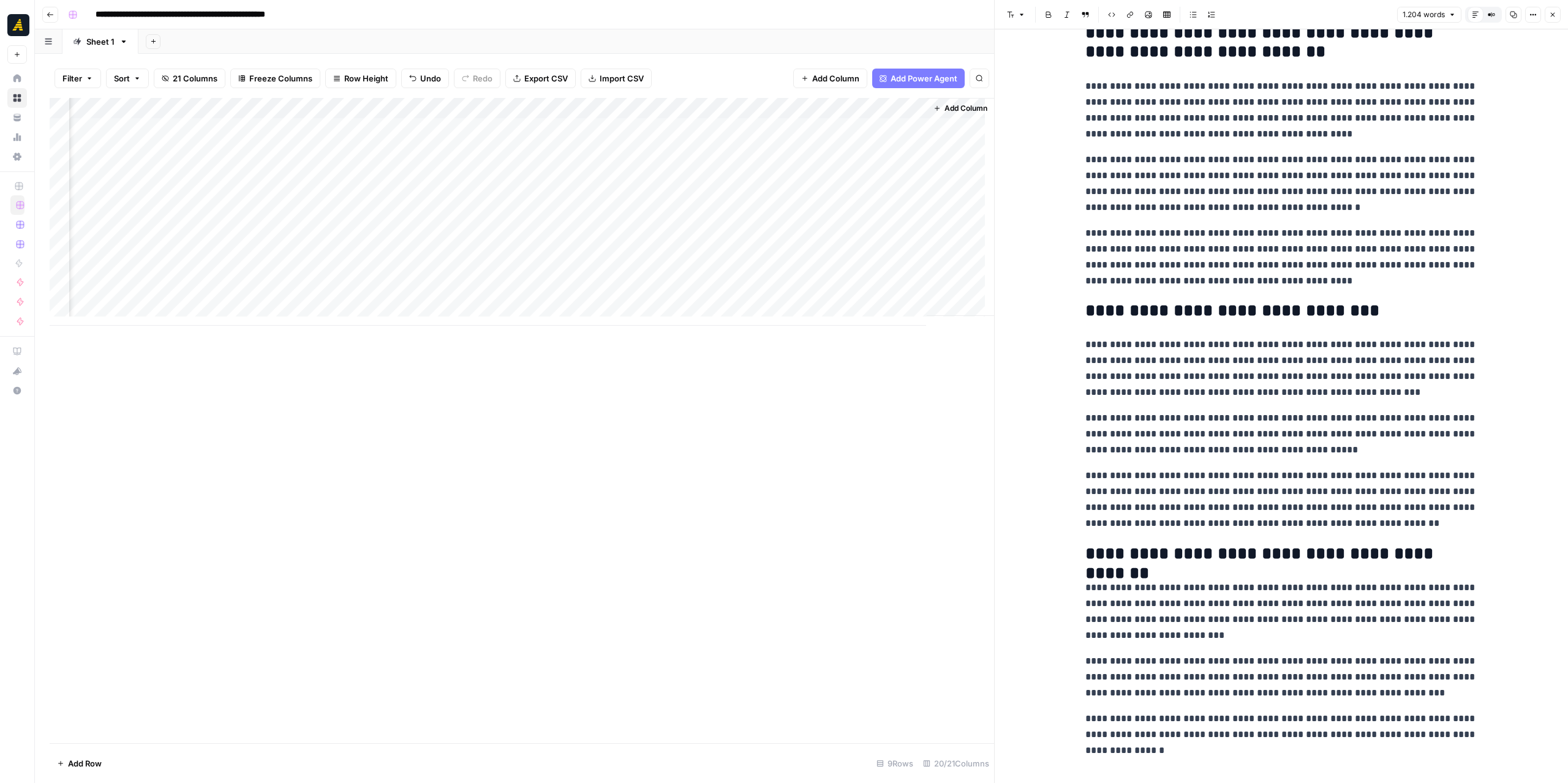
scroll to position [1530, 0]
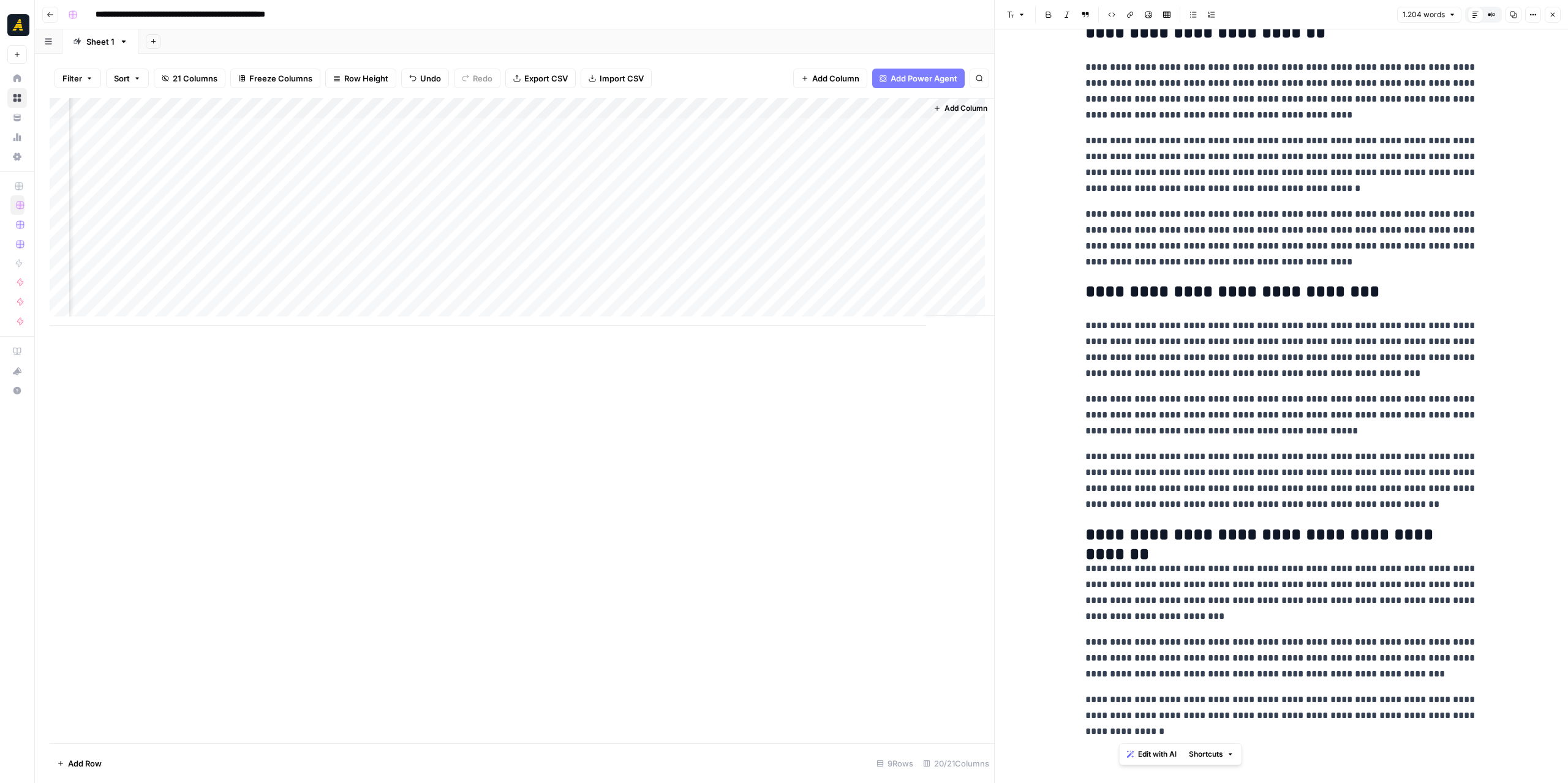
drag, startPoint x: 1189, startPoint y: 717, endPoint x: 1202, endPoint y: 728, distance: 17.0
click at [1202, 728] on p "**********" at bounding box center [1281, 716] width 392 height 48
copy p "**********"
click at [837, 211] on div "Add Column" at bounding box center [521, 212] width 944 height 228
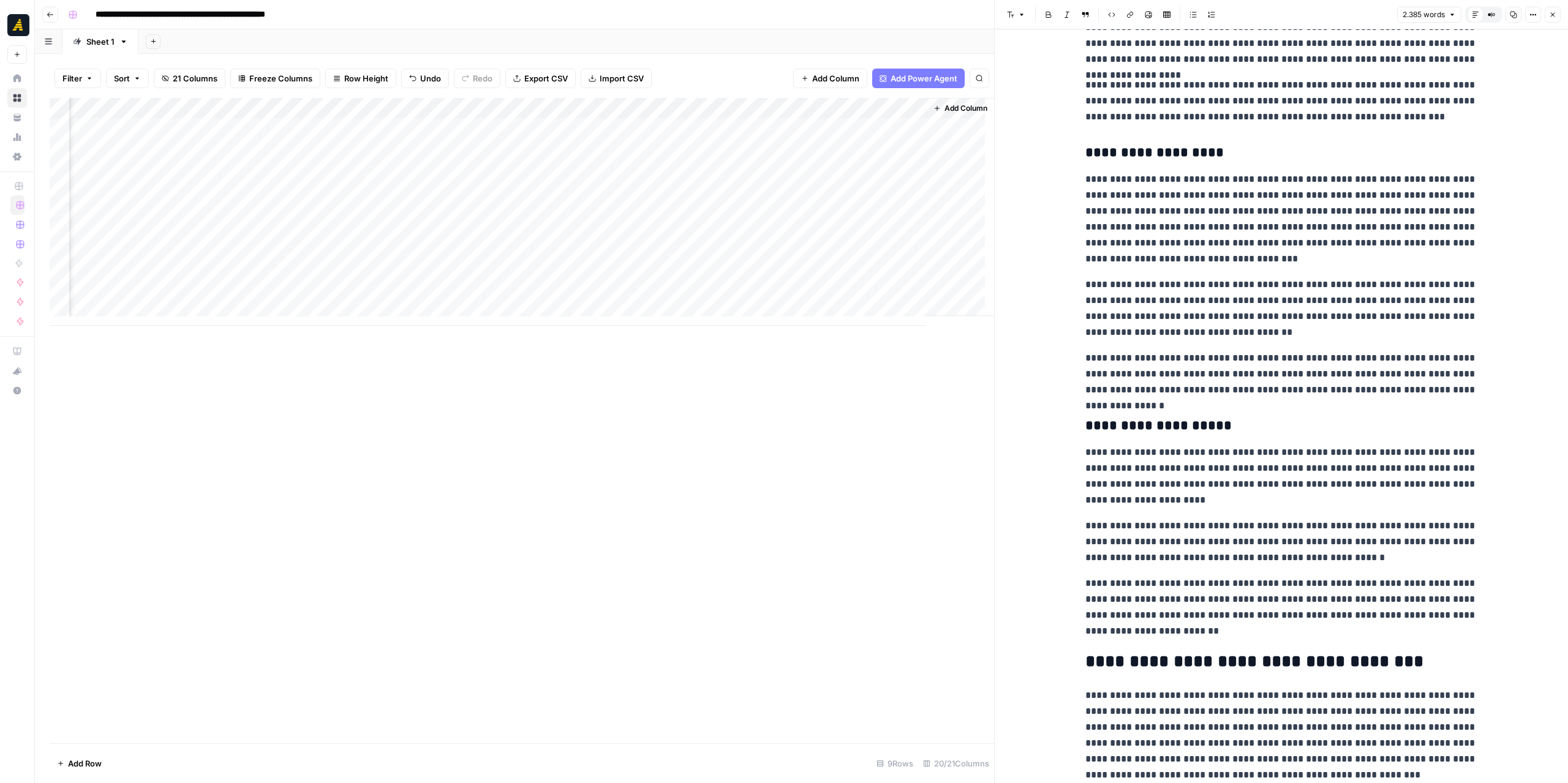
scroll to position [3168, 0]
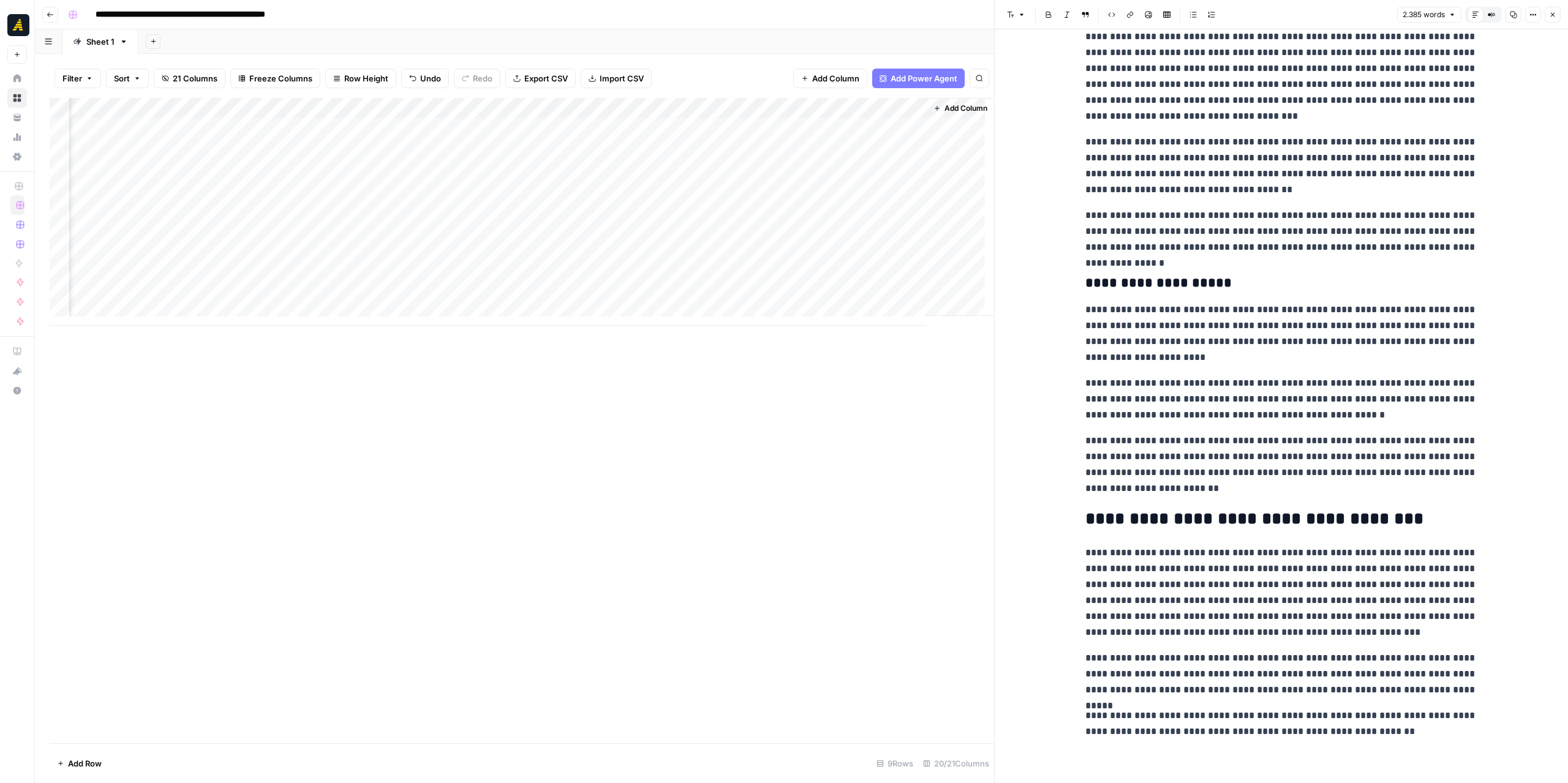
click at [1382, 732] on p "**********" at bounding box center [1281, 724] width 392 height 32
drag, startPoint x: 1349, startPoint y: 732, endPoint x: 1363, endPoint y: 742, distance: 17.2
click at [1363, 742] on p "**********" at bounding box center [1281, 732] width 392 height 48
click at [1513, 12] on icon "button" at bounding box center [1513, 15] width 7 height 7
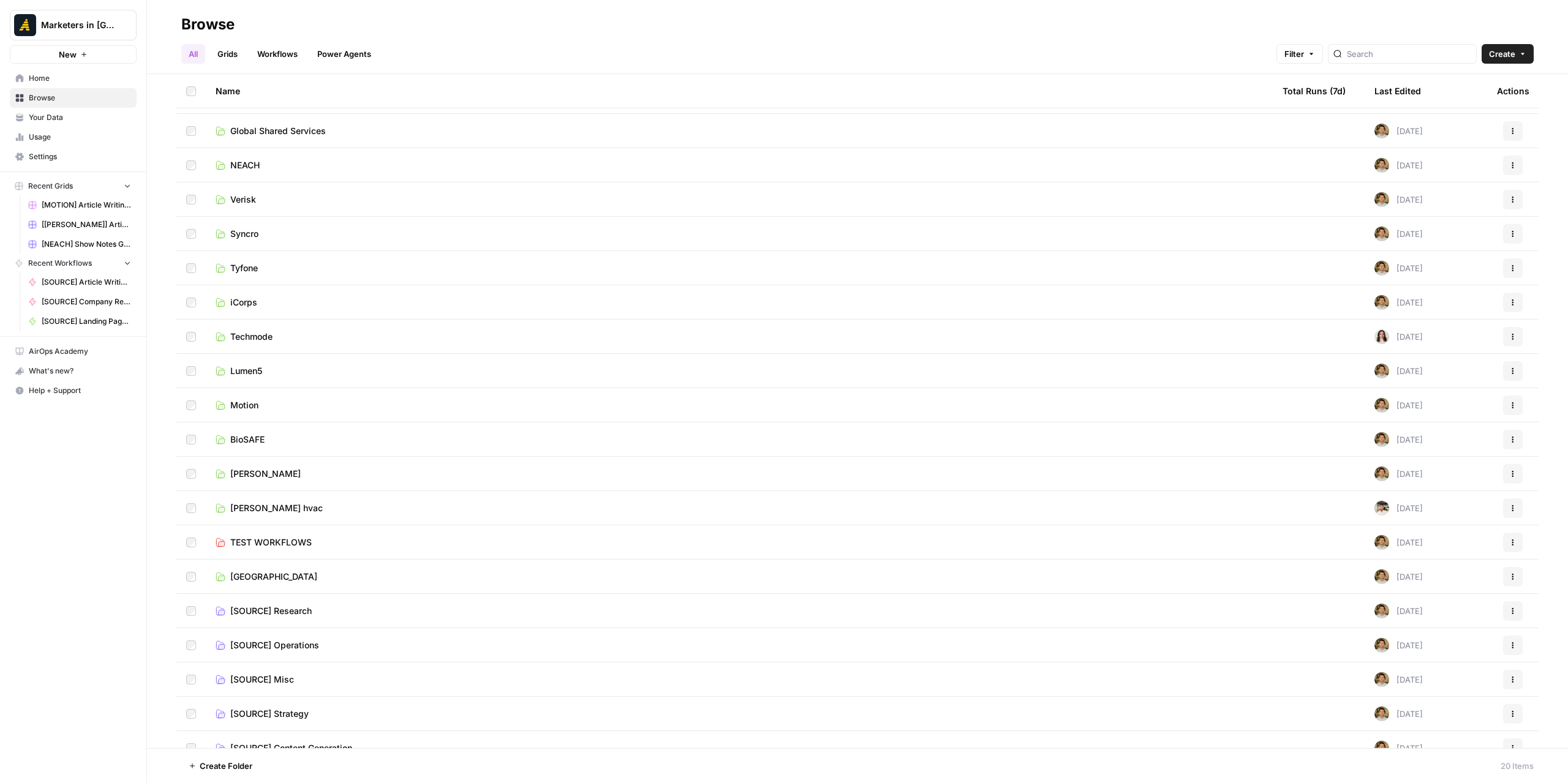
scroll to position [45, 0]
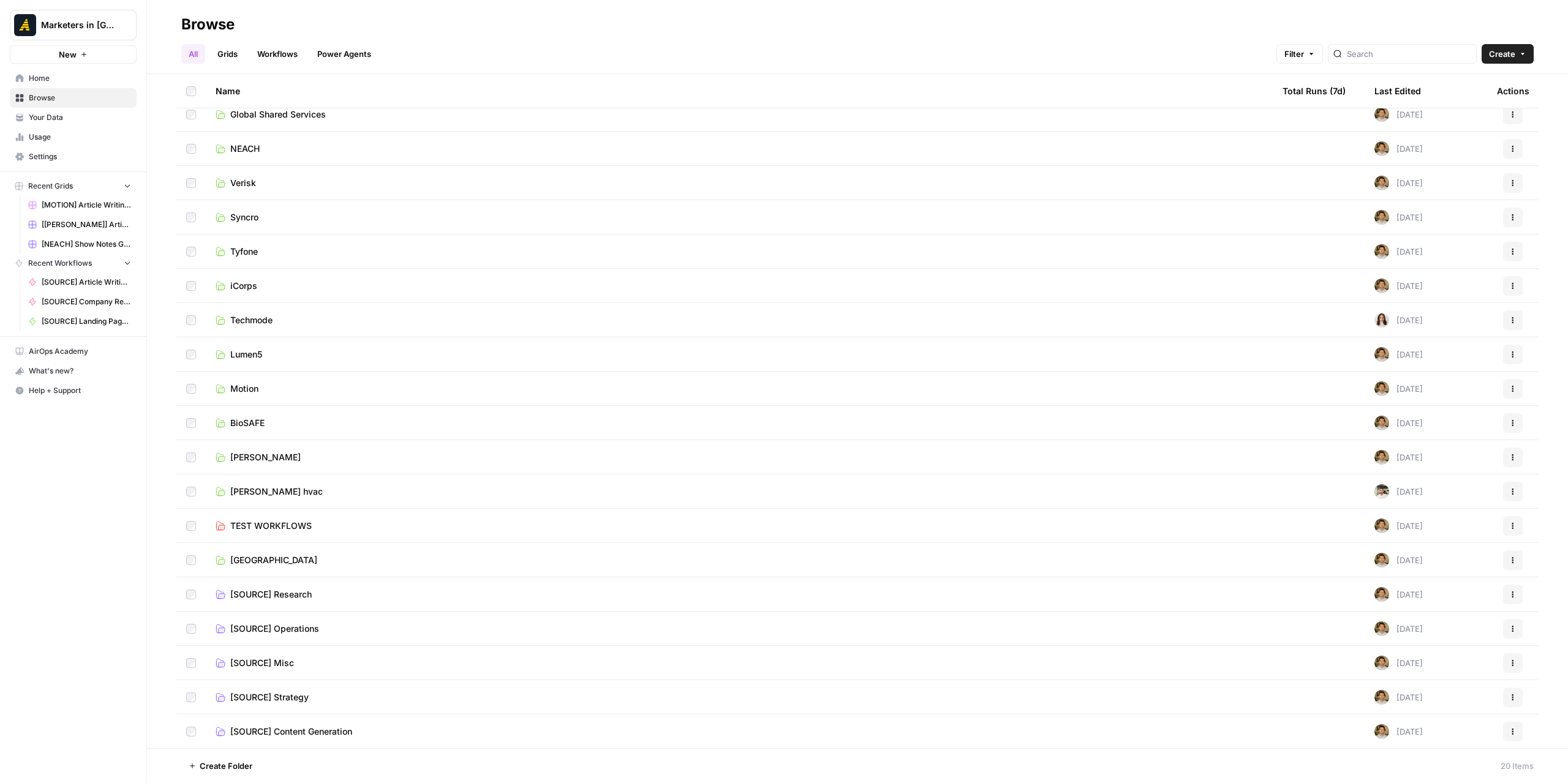
click at [276, 731] on span "[SOURCE] Content Generation" at bounding box center [292, 732] width 122 height 12
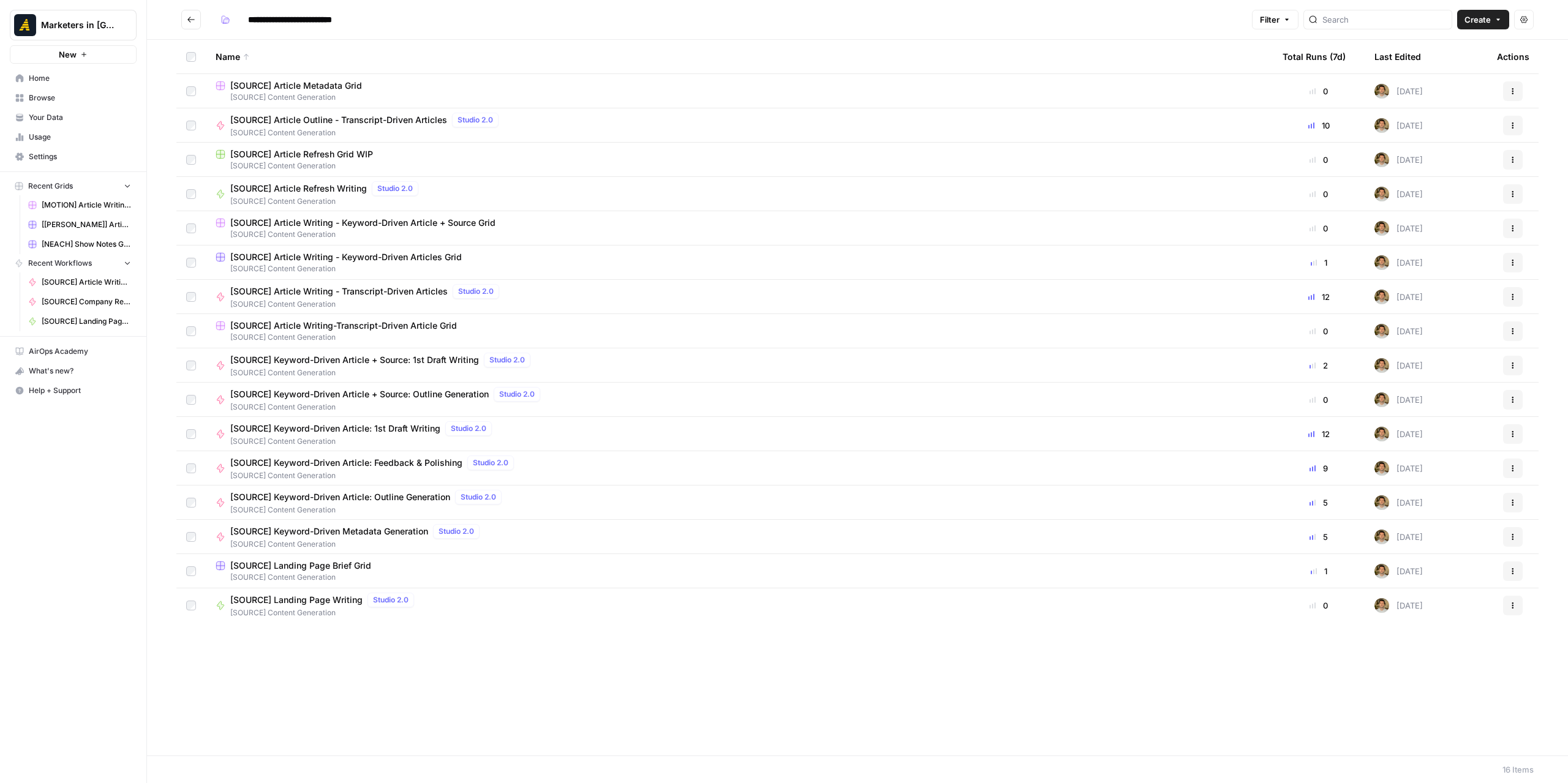
click at [440, 254] on span "[SOURCE] Article Writing - Keyword-Driven Articles Grid" at bounding box center [346, 257] width 231 height 12
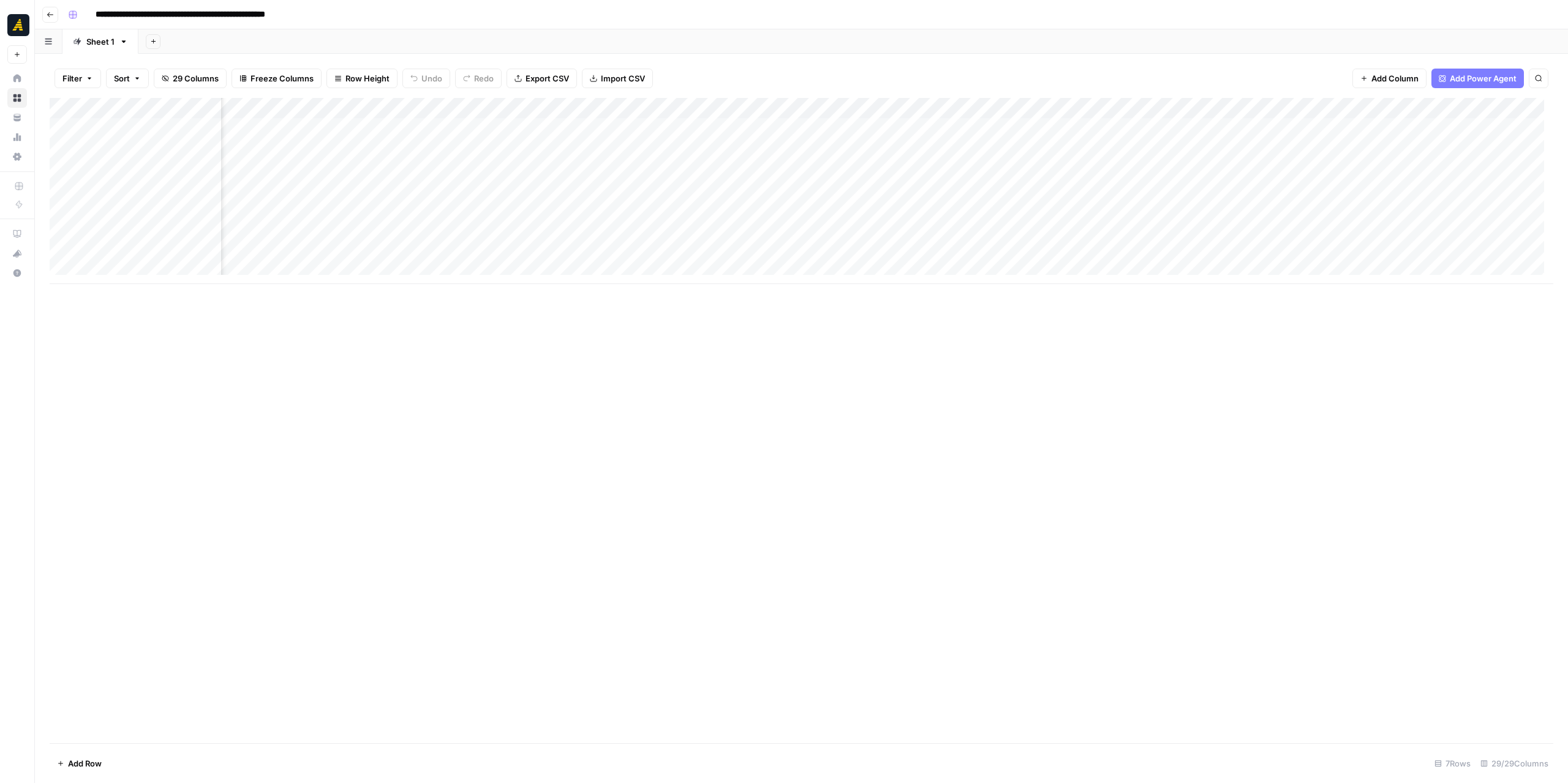
scroll to position [0, 1409]
click at [803, 111] on div "Add Column" at bounding box center [801, 191] width 1504 height 186
click at [806, 227] on span "Edit Workflow" at bounding box center [807, 228] width 107 height 12
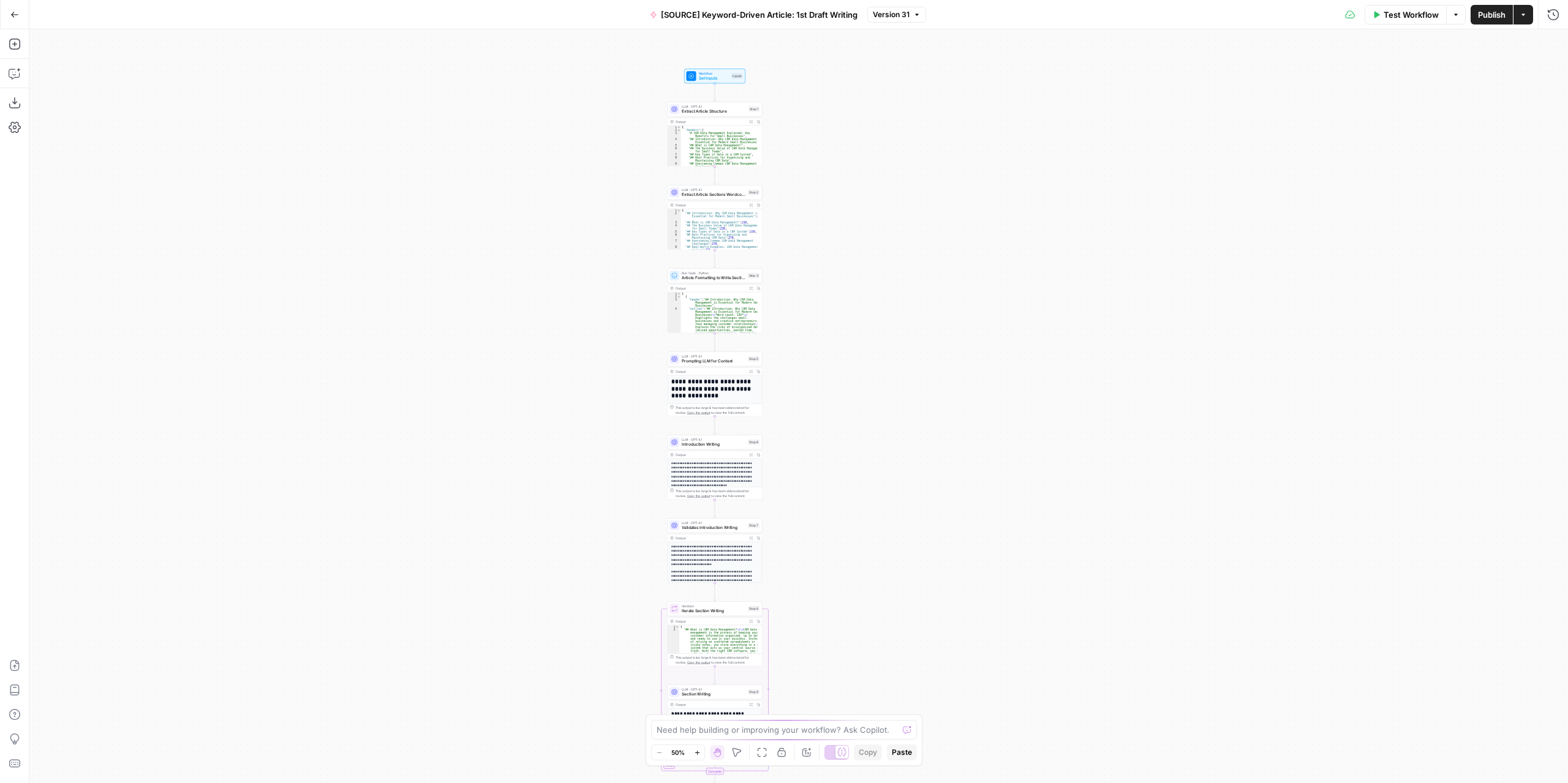
drag, startPoint x: 921, startPoint y: 197, endPoint x: 835, endPoint y: 395, distance: 215.9
click at [835, 396] on div "Workflow Set Inputs Inputs LLM · GPT-4.1 Extract Article Structure Step 1 Outpu…" at bounding box center [799, 406] width 1539 height 754
click at [843, 311] on div "Workflow Set Inputs Inputs LLM · GPT-4.1 Extract Article Structure Step 1 Outpu…" at bounding box center [799, 406] width 1539 height 754
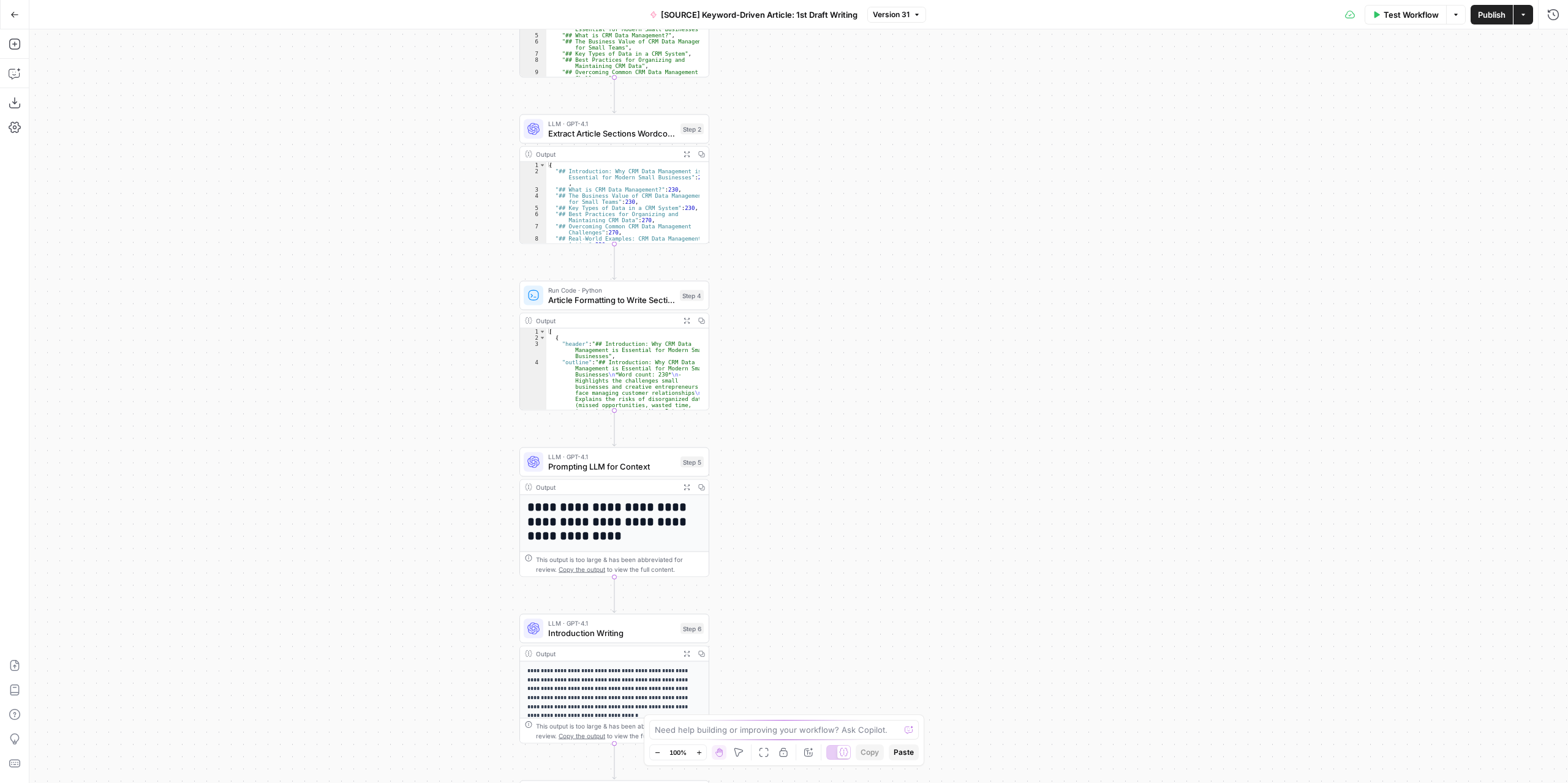
drag, startPoint x: 753, startPoint y: 287, endPoint x: 763, endPoint y: 300, distance: 16.4
click at [763, 300] on div "Workflow Set Inputs Inputs LLM · GPT-4.1 Extract Article Structure Step 1 Outpu…" at bounding box center [799, 406] width 1539 height 754
click at [685, 275] on span "Test" at bounding box center [692, 273] width 15 height 11
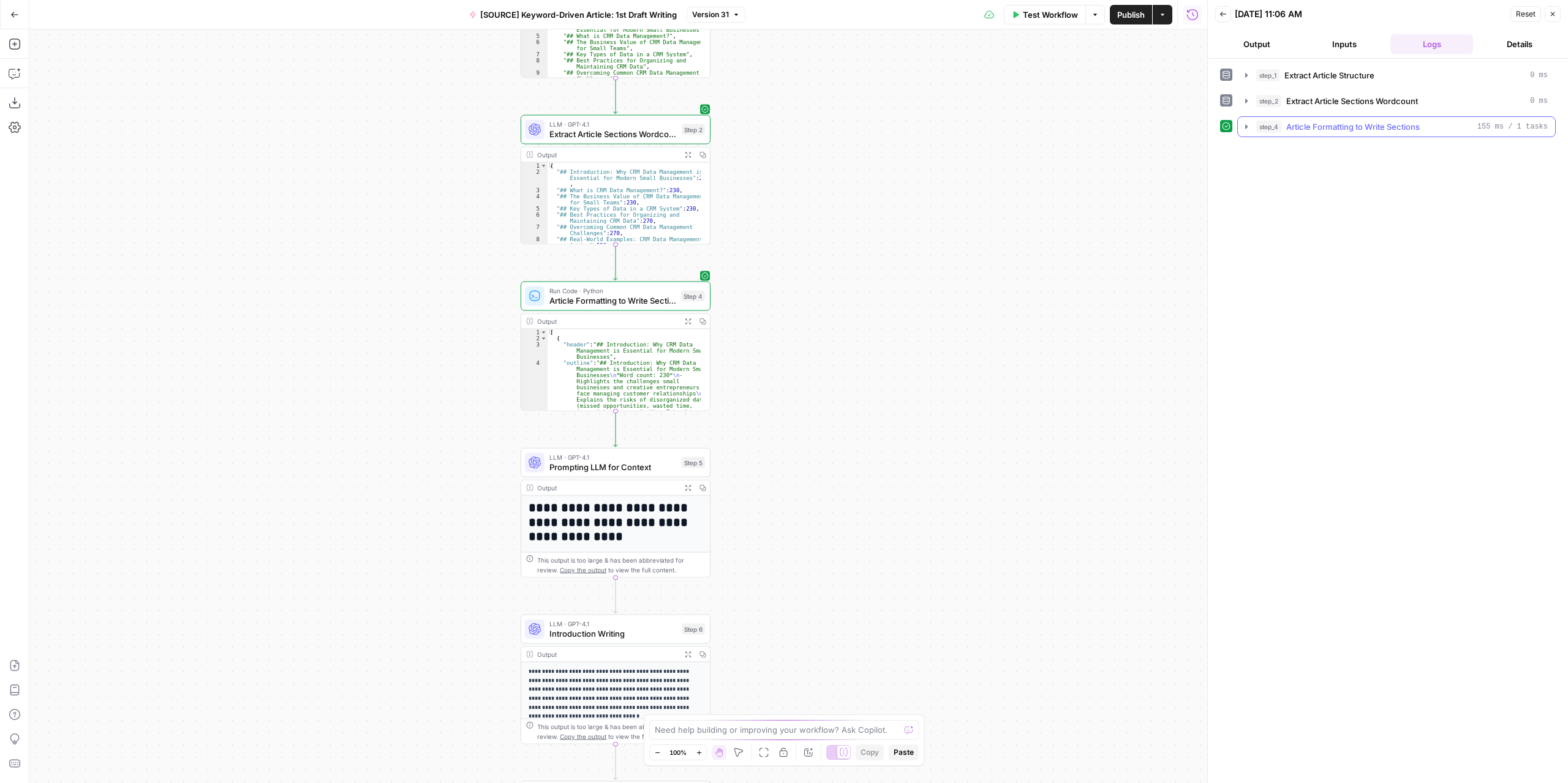
click at [1245, 126] on icon "button" at bounding box center [1247, 127] width 10 height 10
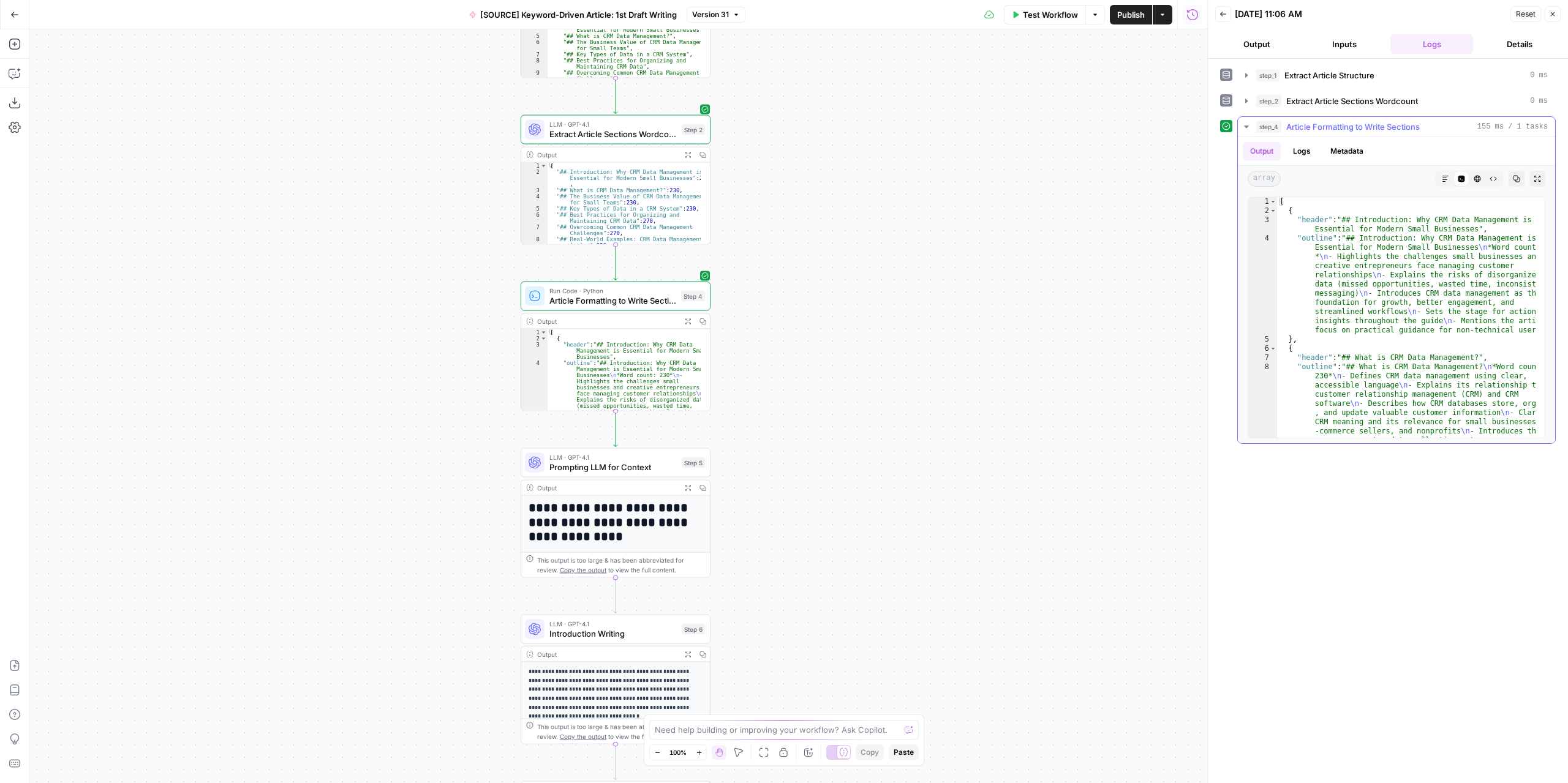
click at [1245, 126] on icon "button" at bounding box center [1247, 127] width 10 height 10
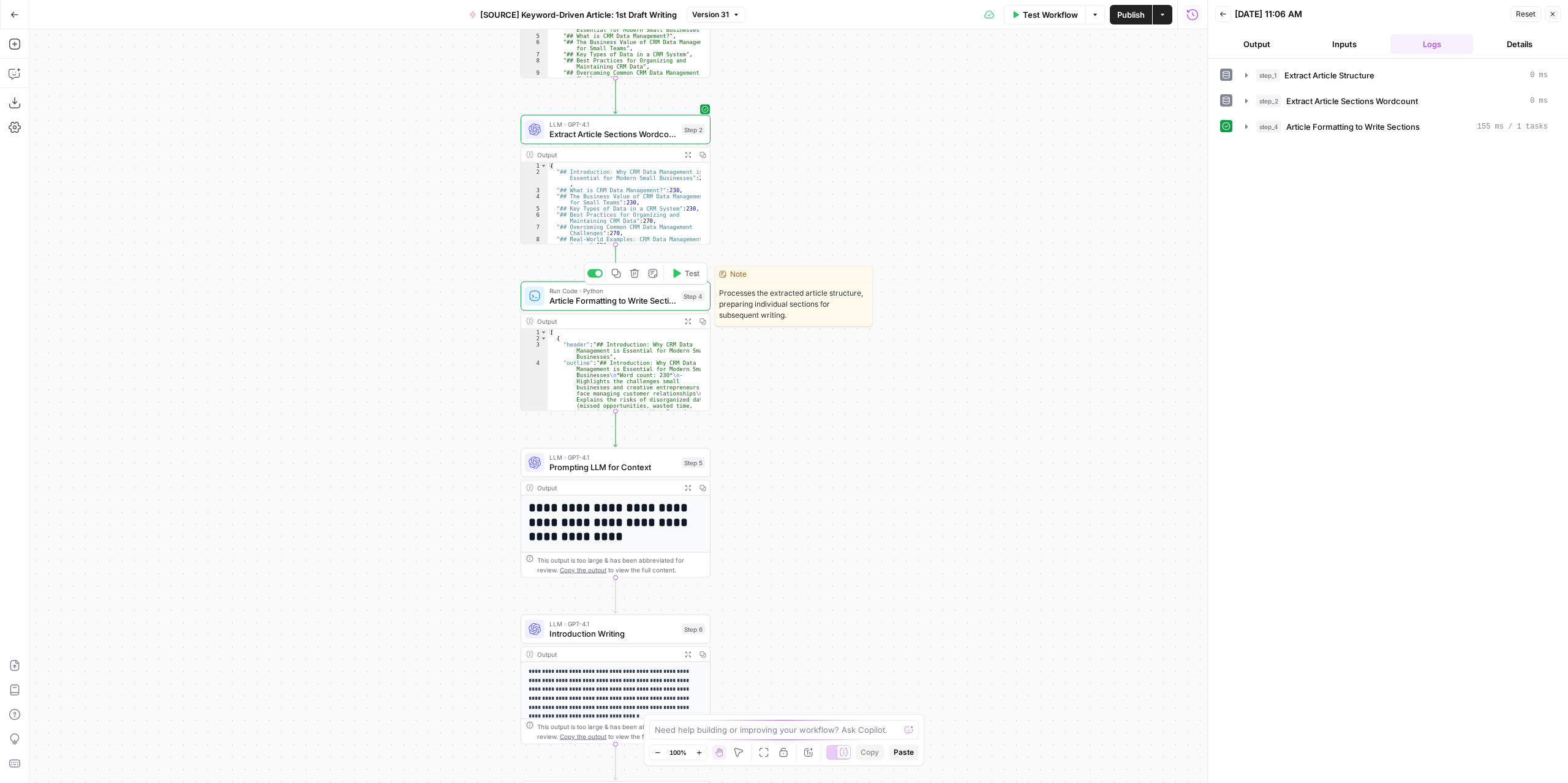
click at [650, 299] on span "Article Formatting to Write Sections" at bounding box center [612, 301] width 126 height 12
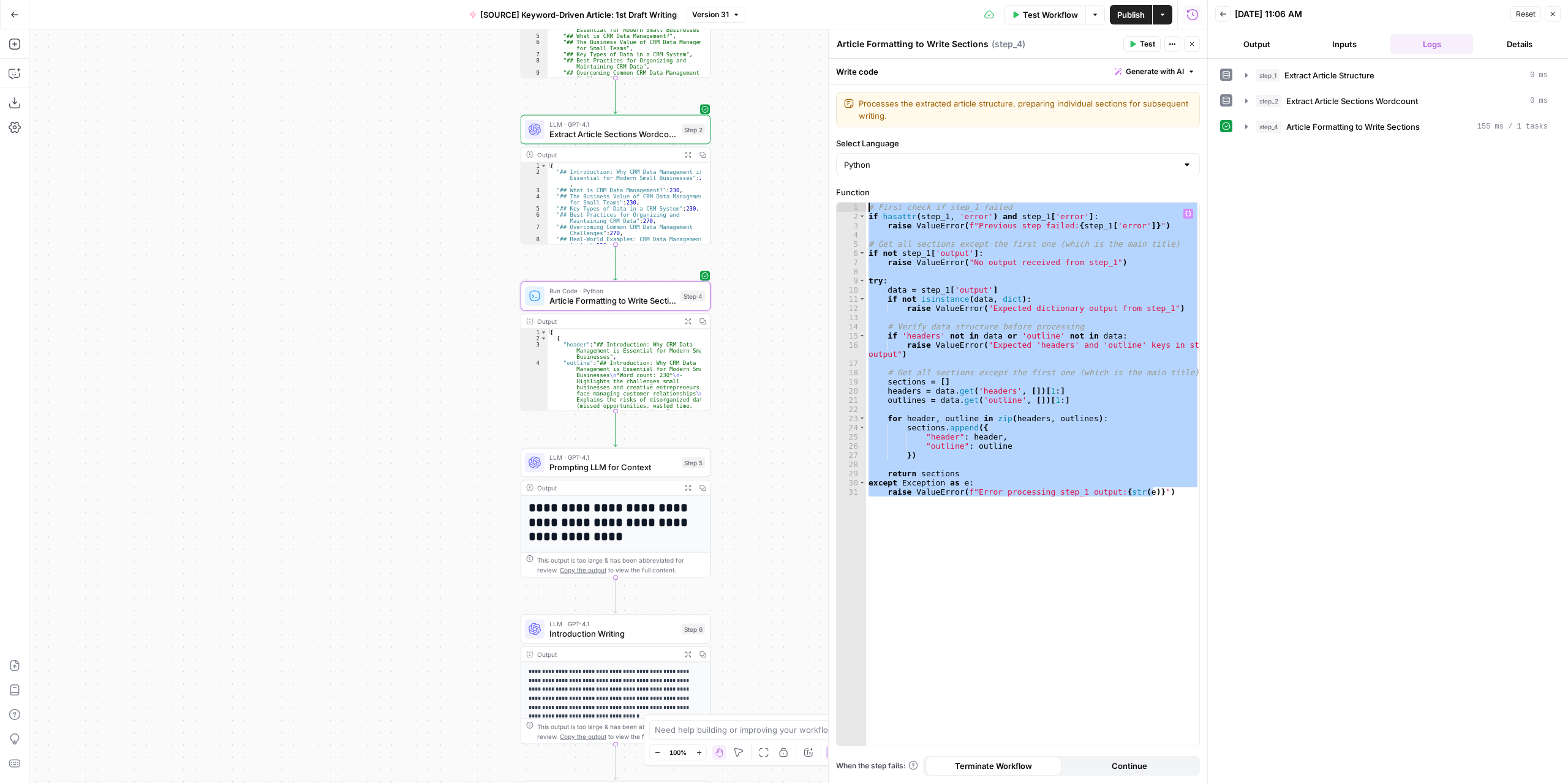
drag, startPoint x: 1162, startPoint y: 532, endPoint x: 858, endPoint y: 206, distance: 445.7
click at [858, 206] on div "**********" at bounding box center [1018, 474] width 363 height 543
type textarea "**********"
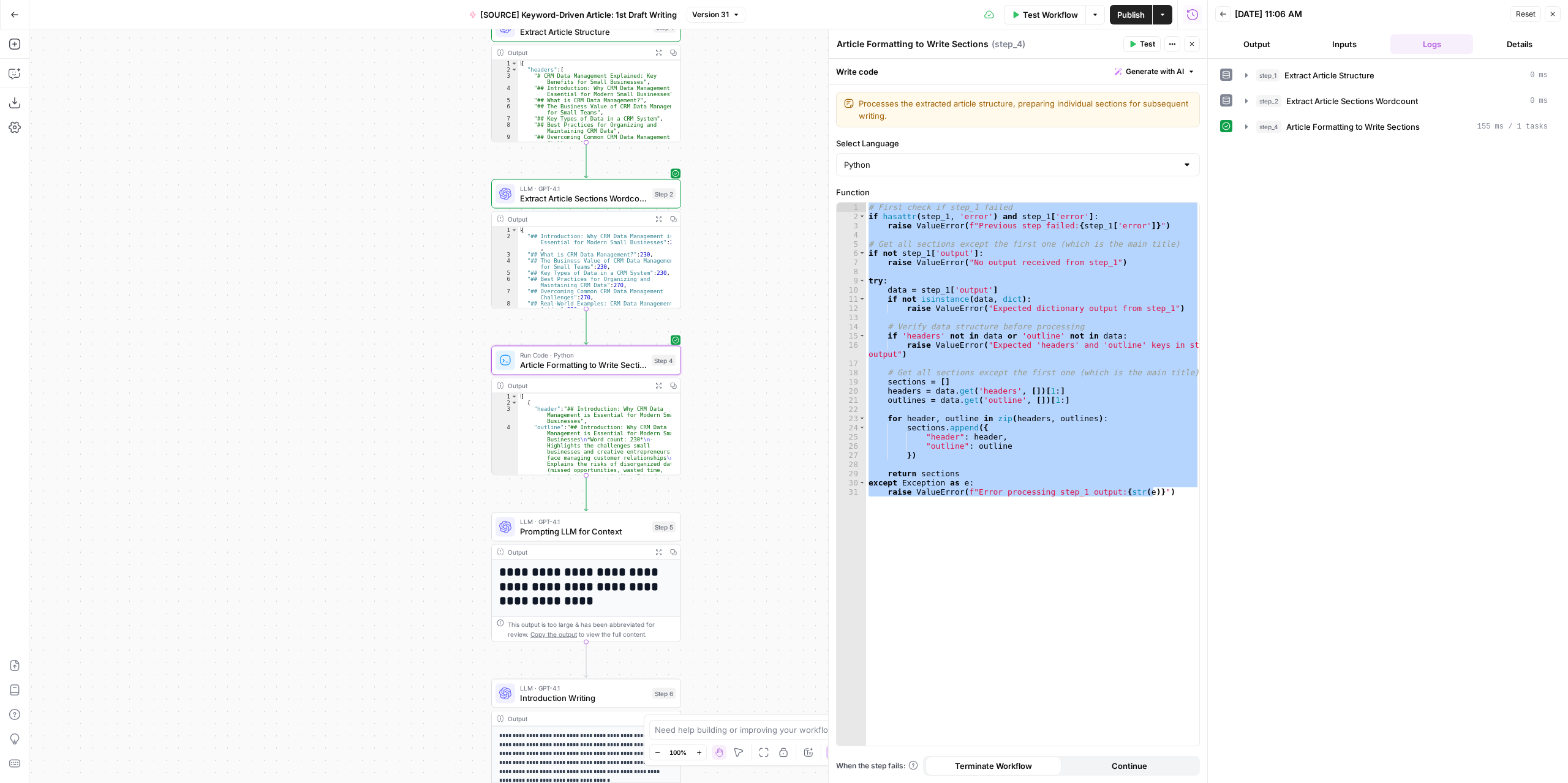
drag, startPoint x: 777, startPoint y: 249, endPoint x: 748, endPoint y: 313, distance: 70.3
click at [748, 313] on div "Workflow Set Inputs Inputs LLM · GPT-4.1 Extract Article Structure Step 1 Outpu…" at bounding box center [619, 406] width 1178 height 754
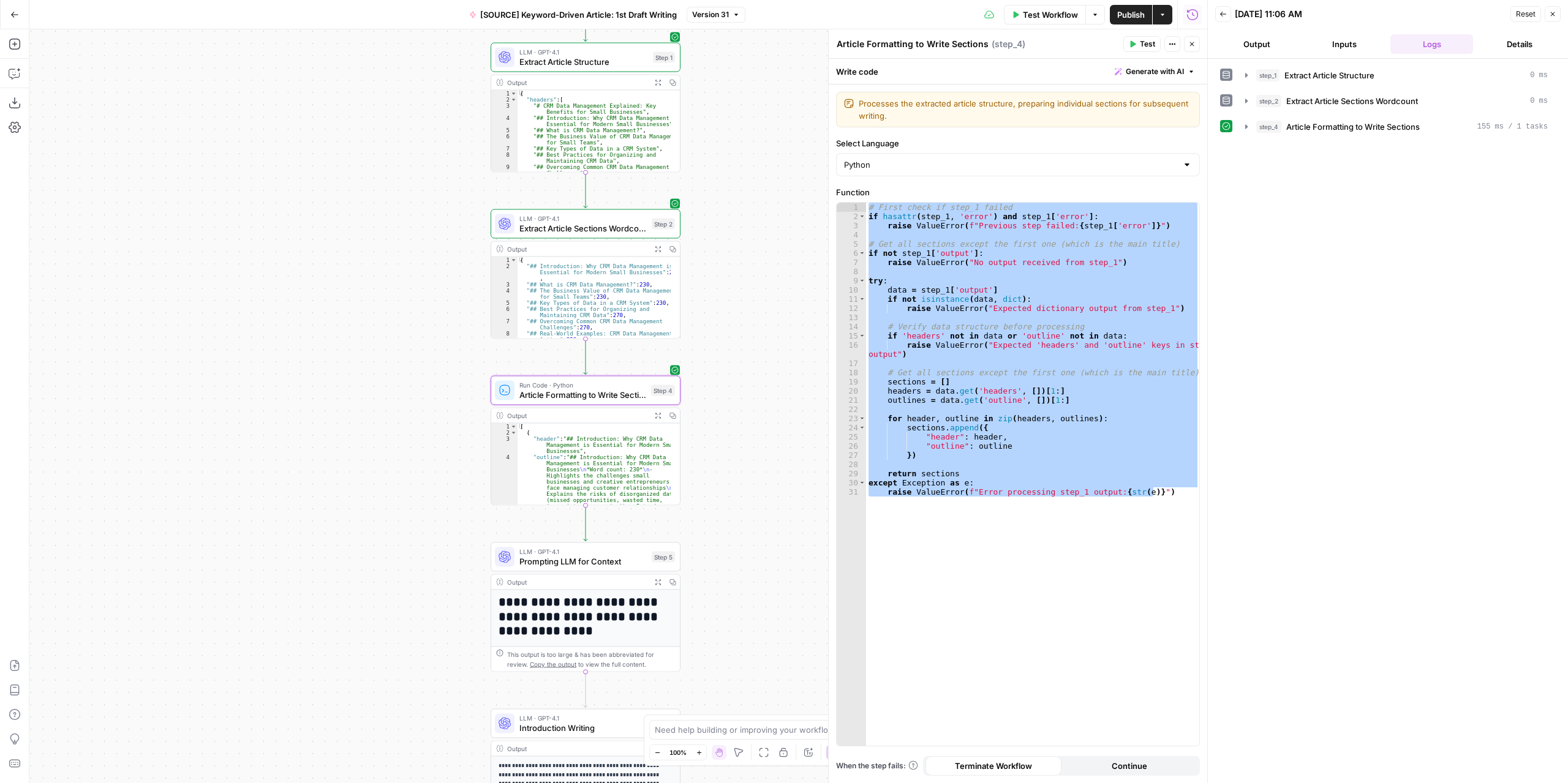
drag, startPoint x: 733, startPoint y: 261, endPoint x: 695, endPoint y: 220, distance: 55.9
click at [729, 285] on div "Workflow Set Inputs Inputs LLM · GPT-4.1 Extract Article Structure Step 1 Outpu…" at bounding box center [619, 406] width 1178 height 754
click at [631, 58] on span "Extract Article Structure" at bounding box center [583, 64] width 129 height 12
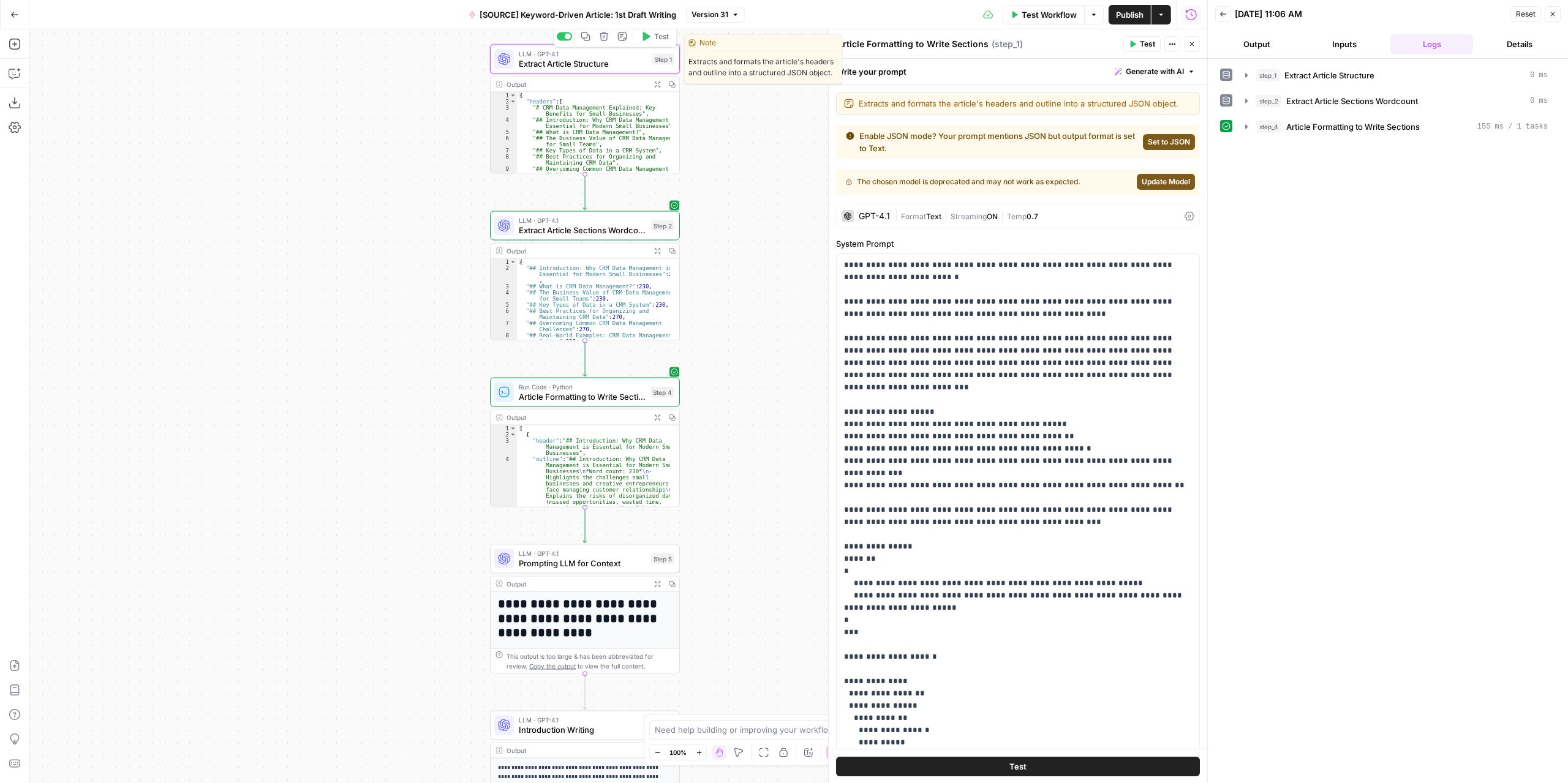
type textarea "Extract Article Structure"
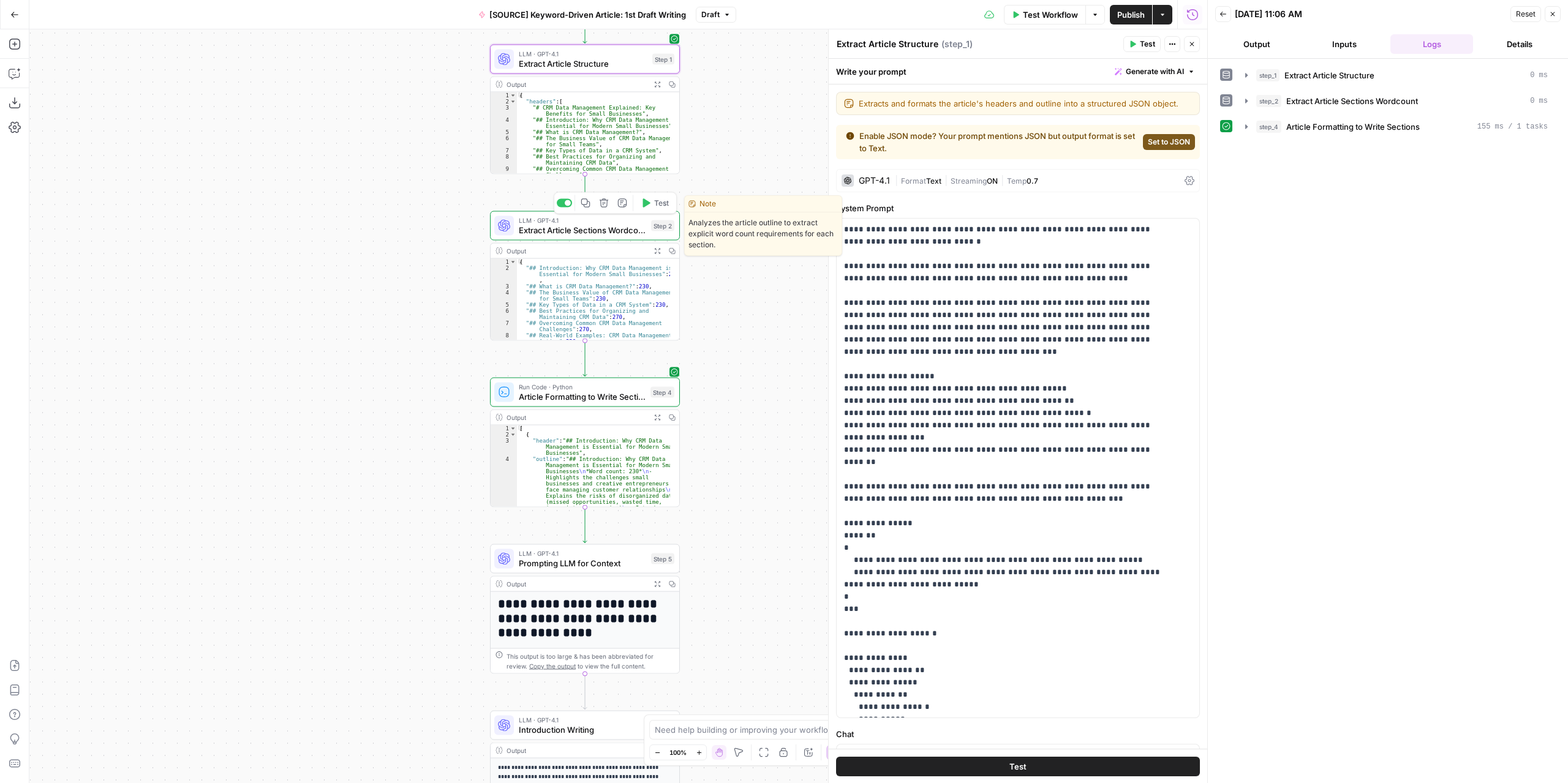
click at [613, 229] on span "Extract Article Sections Wordcount" at bounding box center [582, 230] width 127 height 12
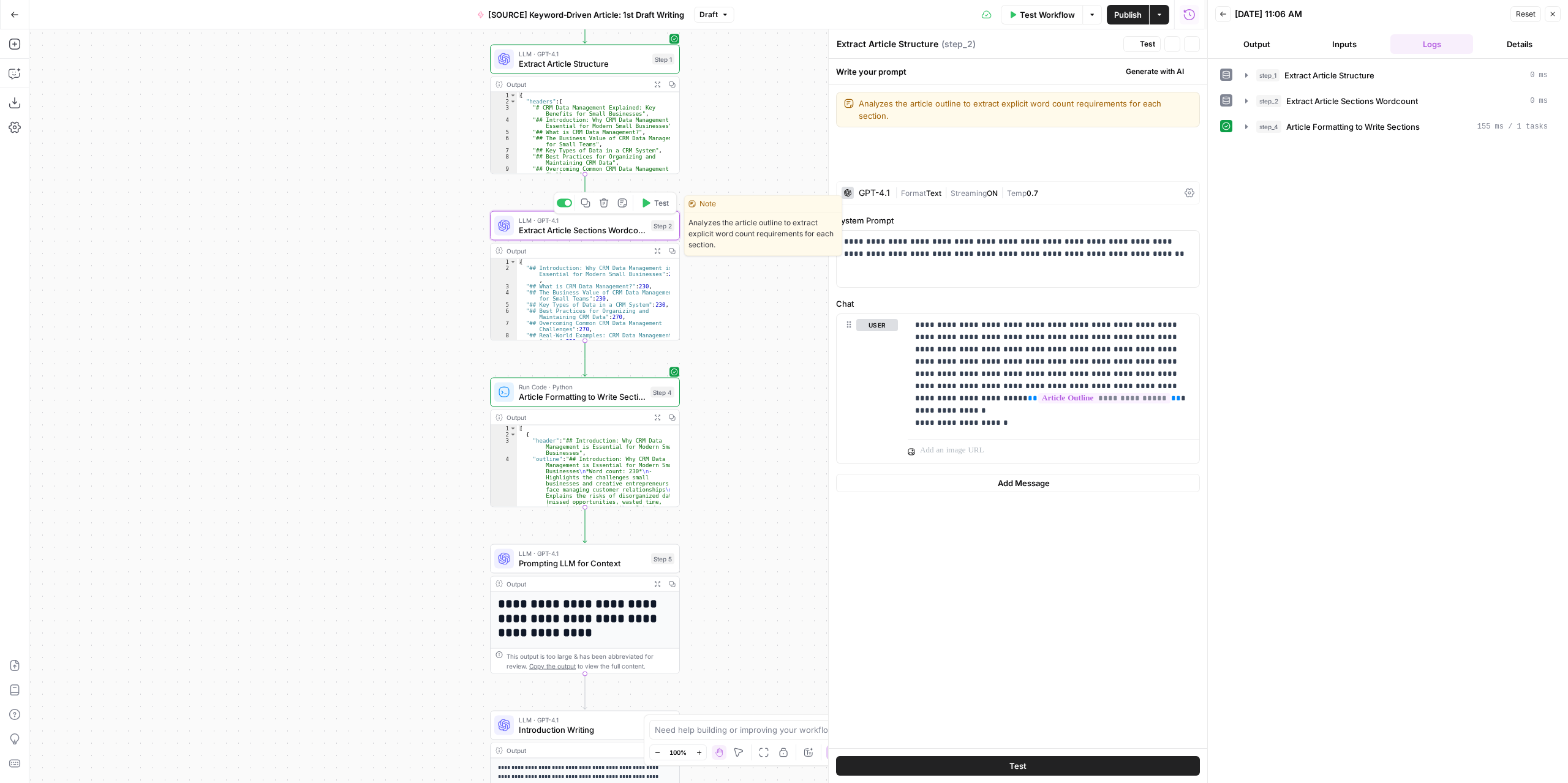
type textarea "Extract Article Sections Wordcount"
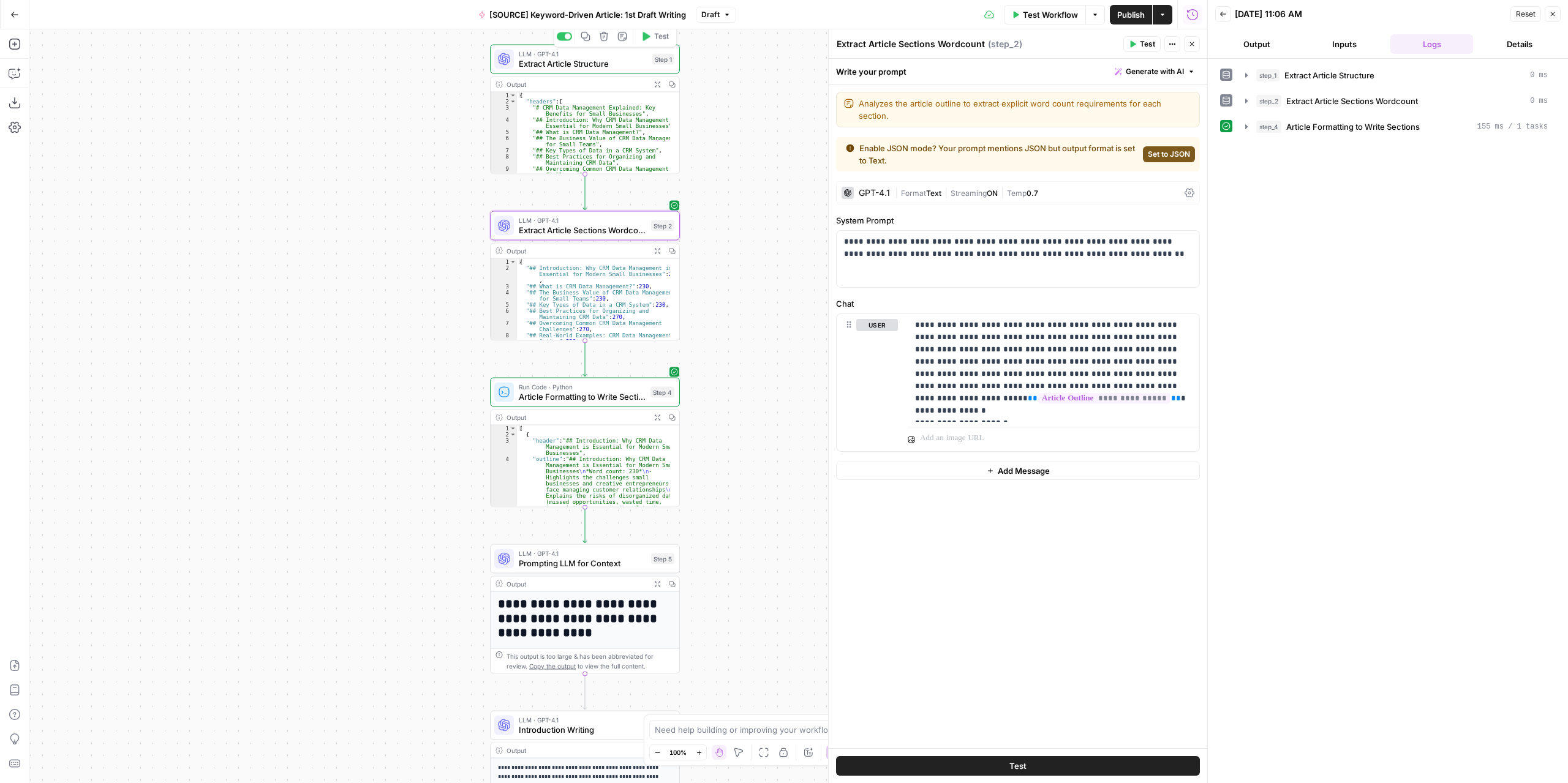
click at [617, 60] on span "Extract Article Structure" at bounding box center [583, 64] width 129 height 12
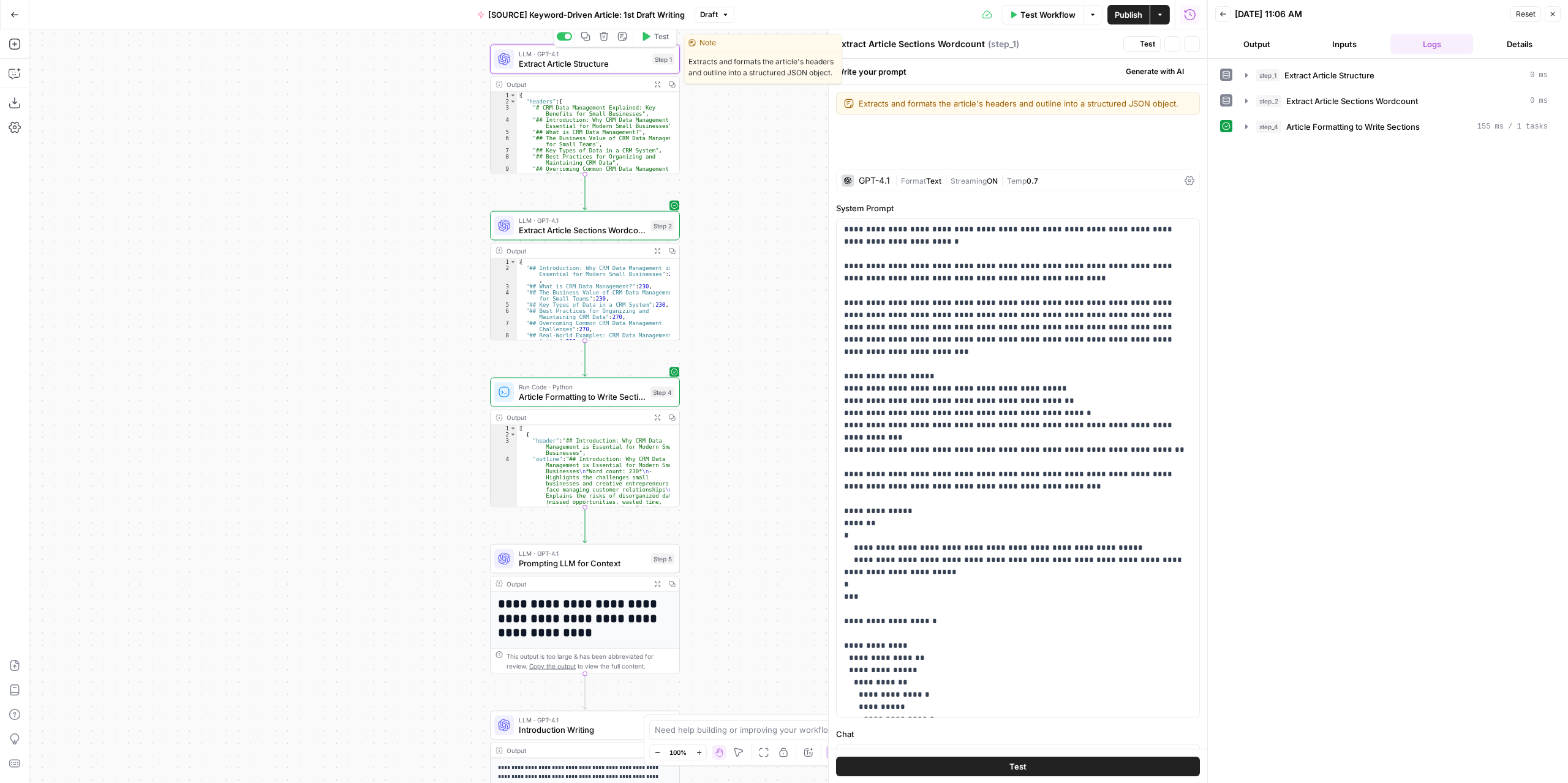
type textarea "Extract Article Structure"
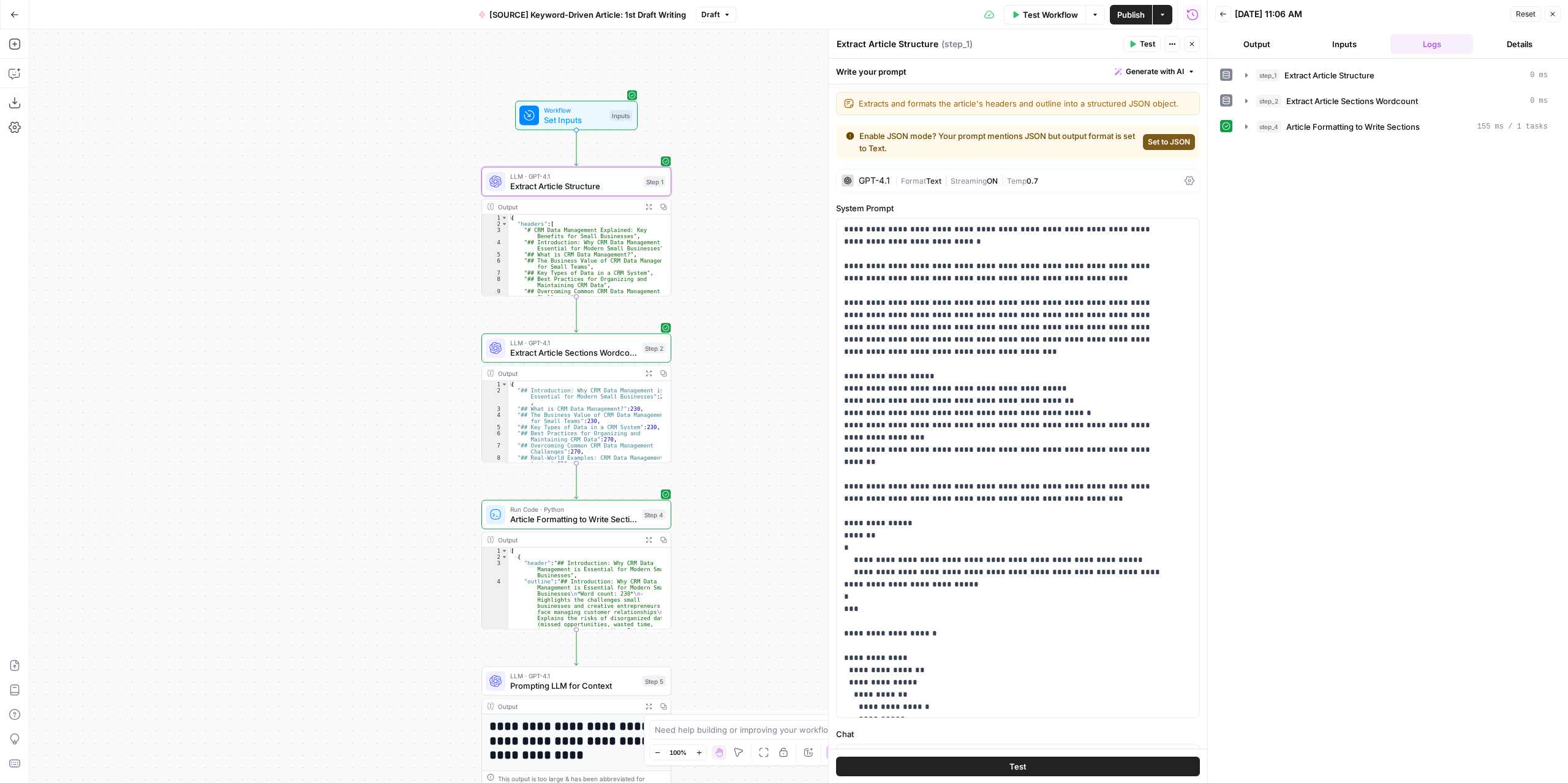
drag, startPoint x: 741, startPoint y: 191, endPoint x: 733, endPoint y: 314, distance: 123.3
click at [733, 314] on div "Workflow Set Inputs Inputs LLM · GPT-4.1 Extract Article Structure Step 1 Outpu…" at bounding box center [619, 406] width 1178 height 754
click at [910, 181] on span "Format" at bounding box center [914, 181] width 25 height 9
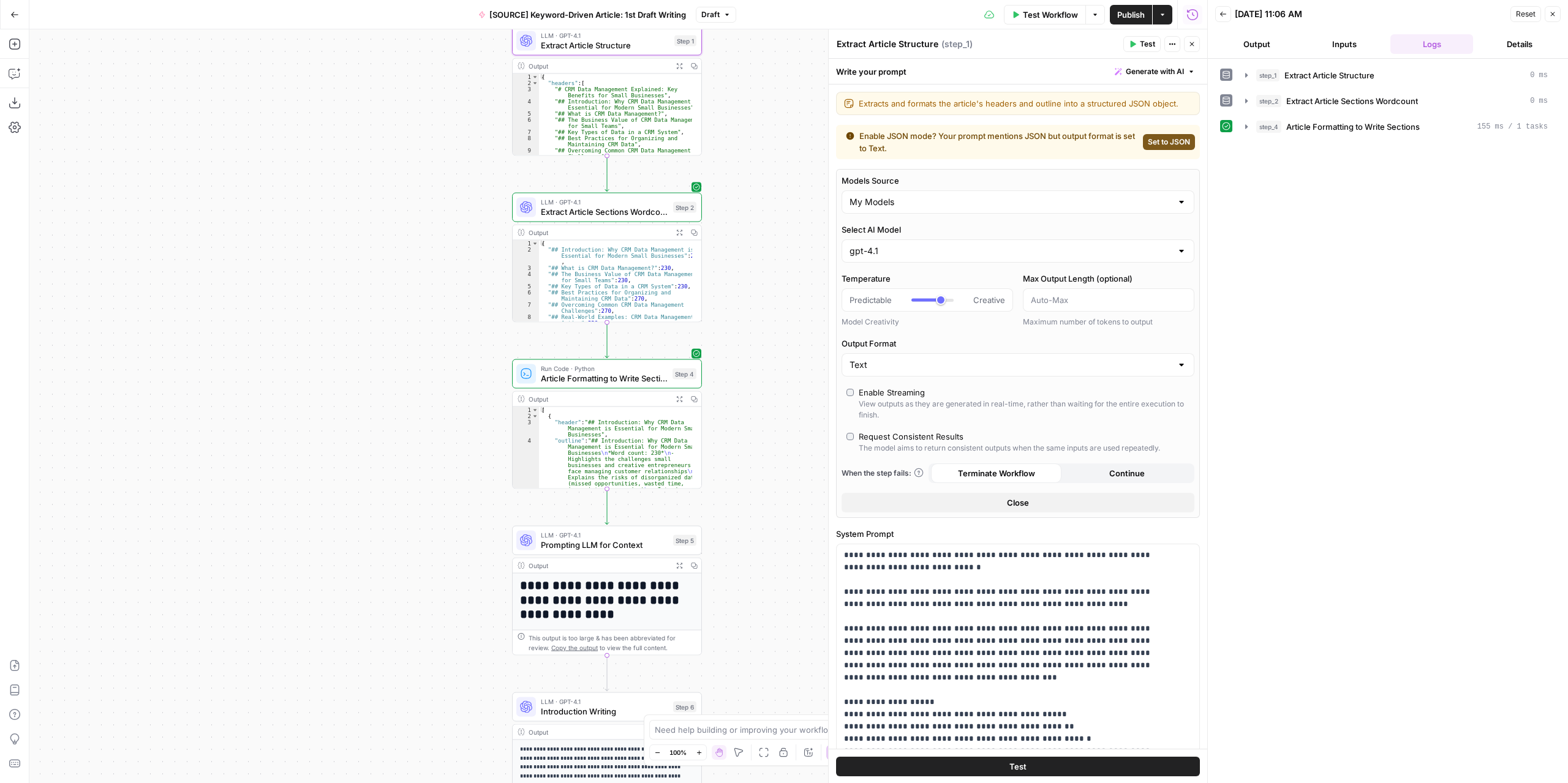
drag, startPoint x: 713, startPoint y: 425, endPoint x: 743, endPoint y: 270, distance: 157.9
click at [743, 270] on div "Workflow Set Inputs Inputs LLM · GPT-4.1 Extract Article Structure Step 1 Outpu…" at bounding box center [619, 406] width 1178 height 754
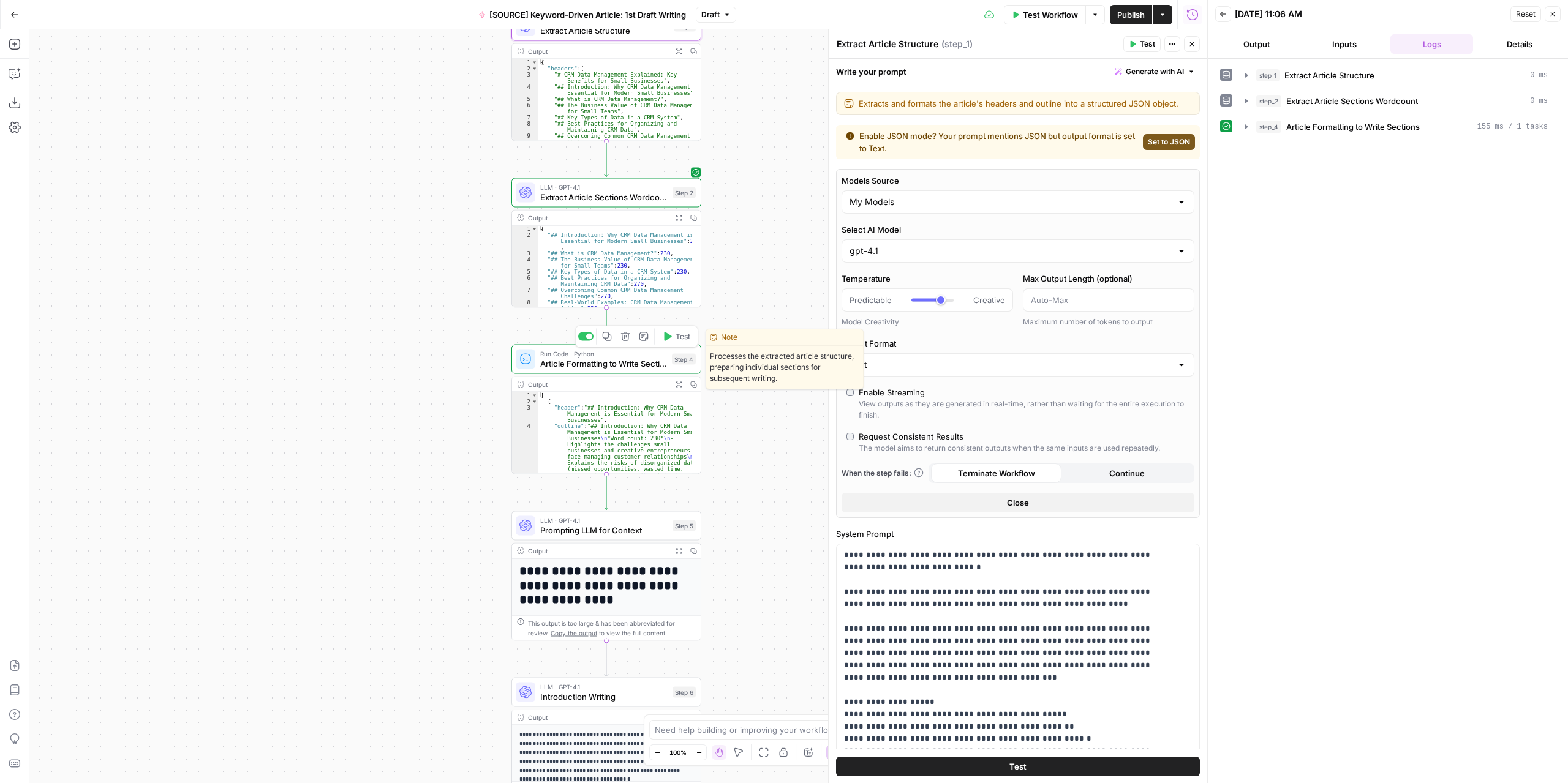
click at [639, 366] on span "Article Formatting to Write Sections" at bounding box center [603, 363] width 126 height 12
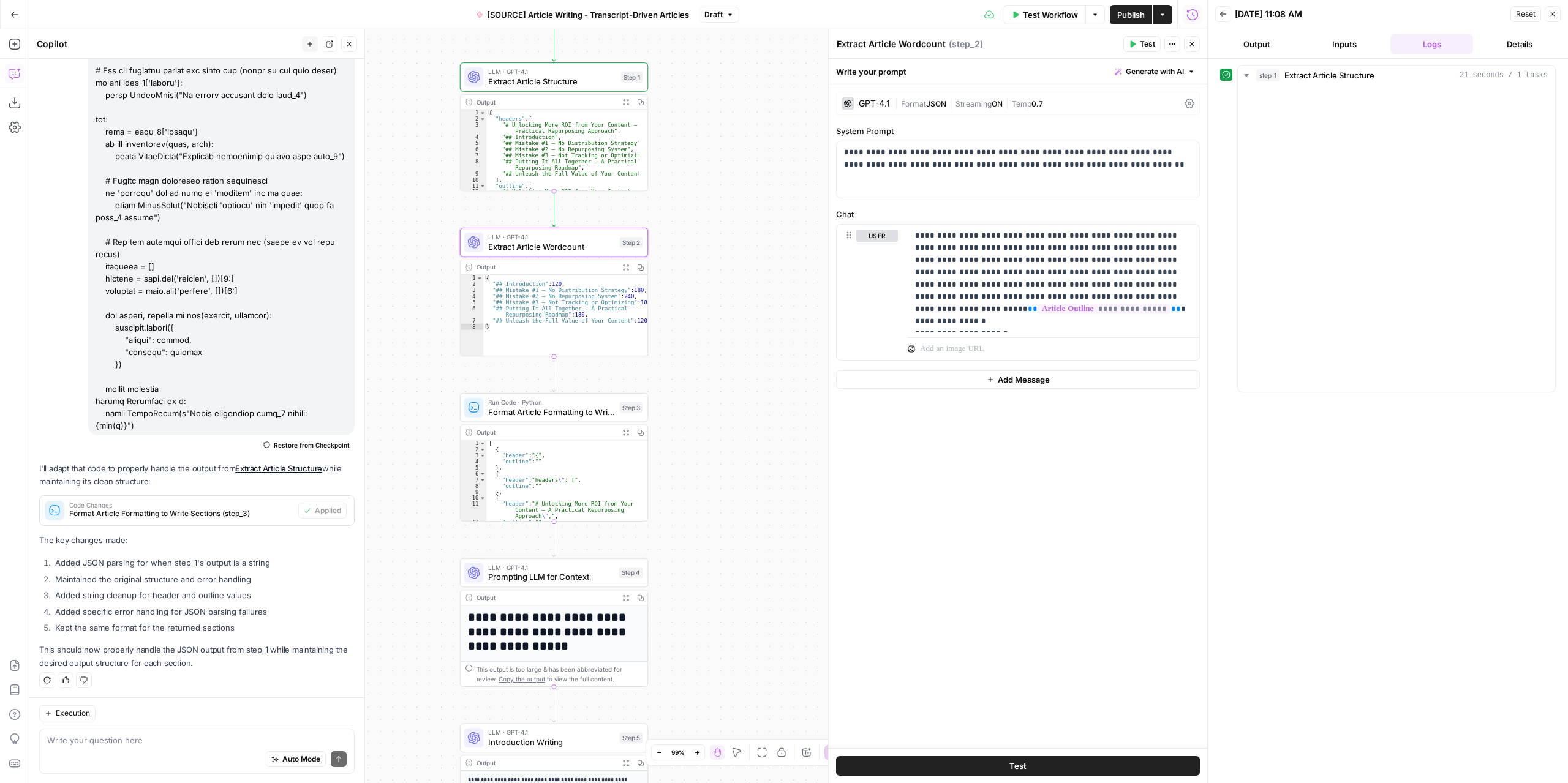
scroll to position [1389, 0]
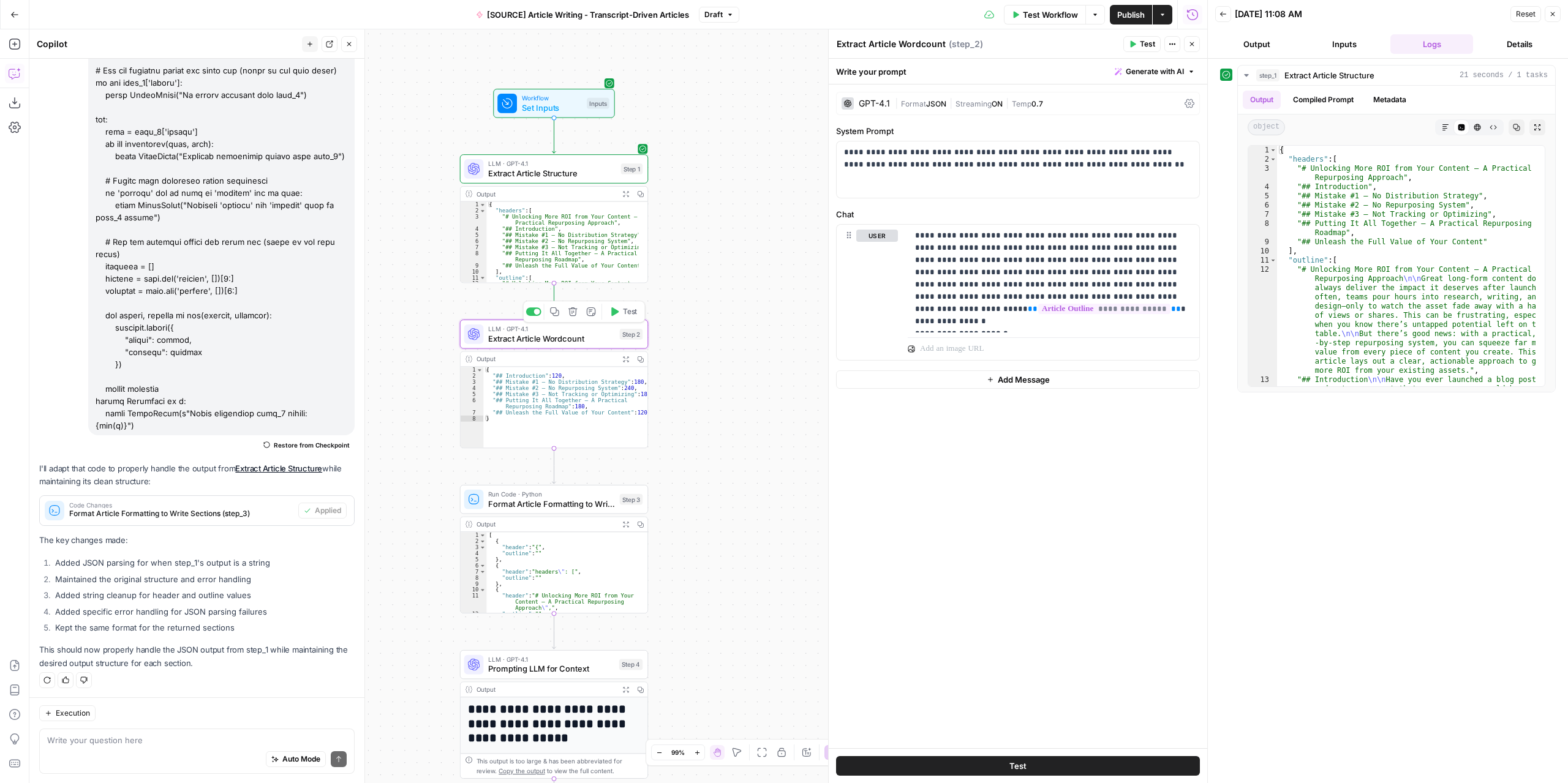
click at [629, 319] on button "Test" at bounding box center [624, 311] width 38 height 16
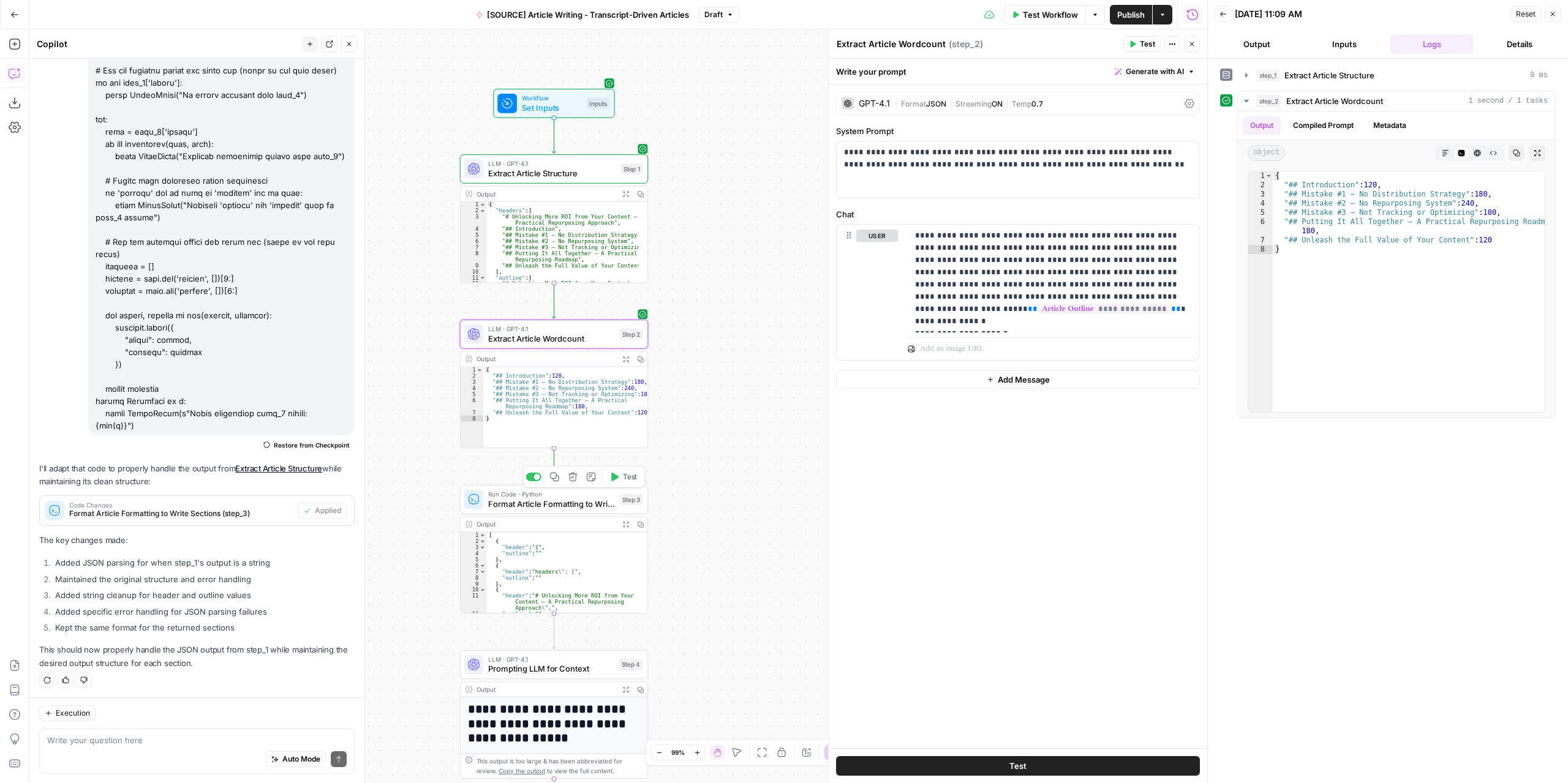
click at [626, 477] on span "Test" at bounding box center [630, 477] width 15 height 11
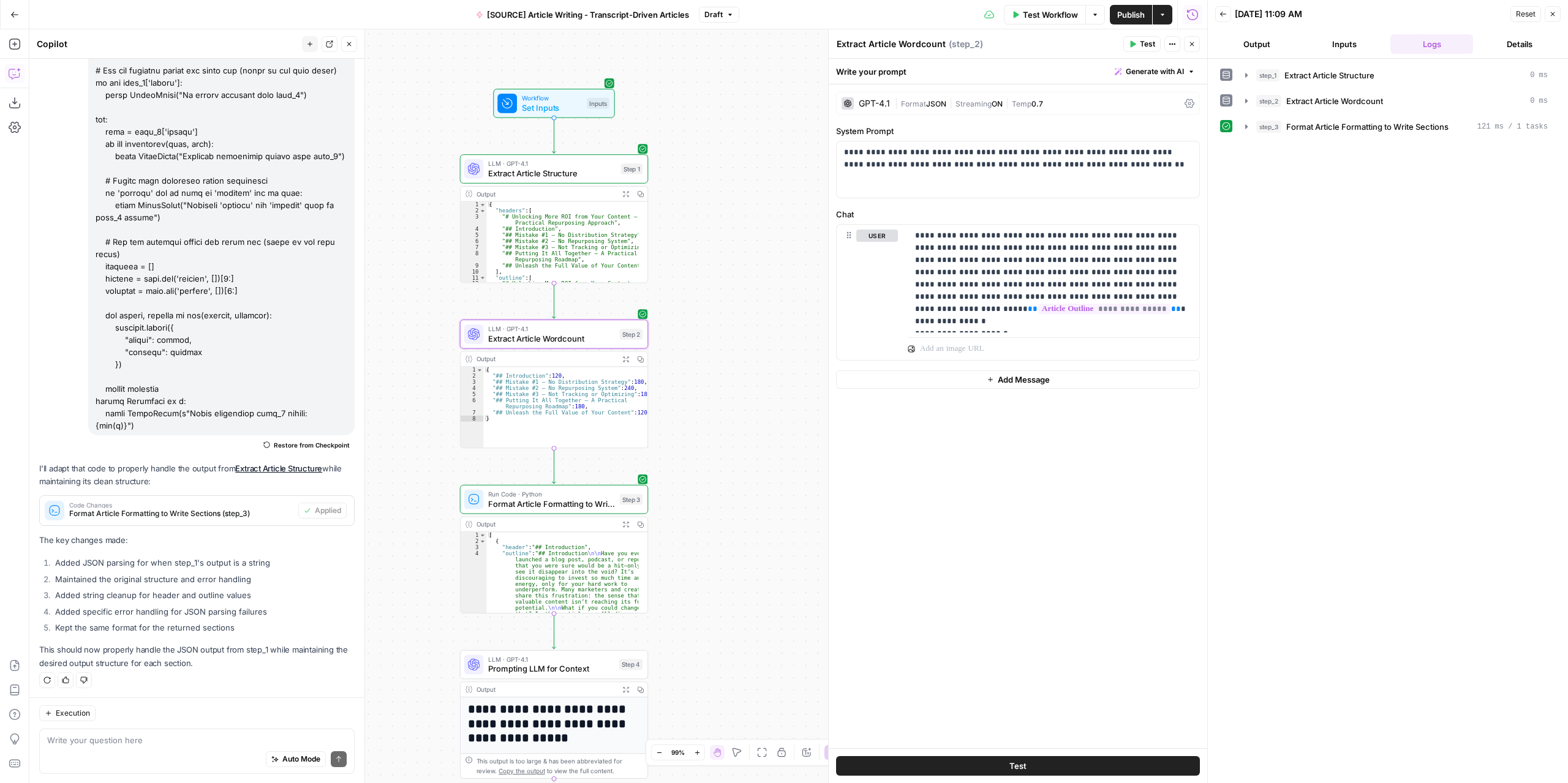
click at [1119, 16] on span "Publish" at bounding box center [1130, 14] width 27 height 12
